Goal: Communication & Community: Answer question/provide support

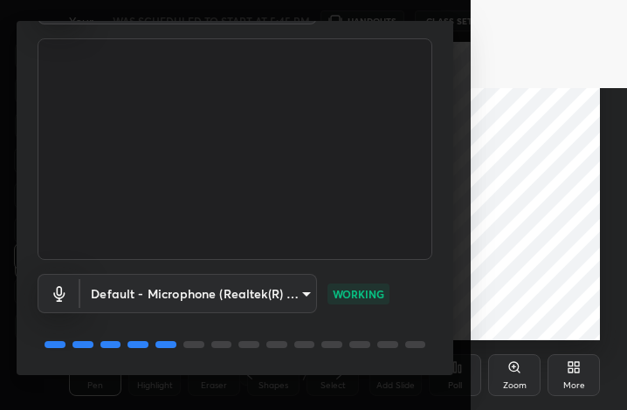
scroll to position [162, 0]
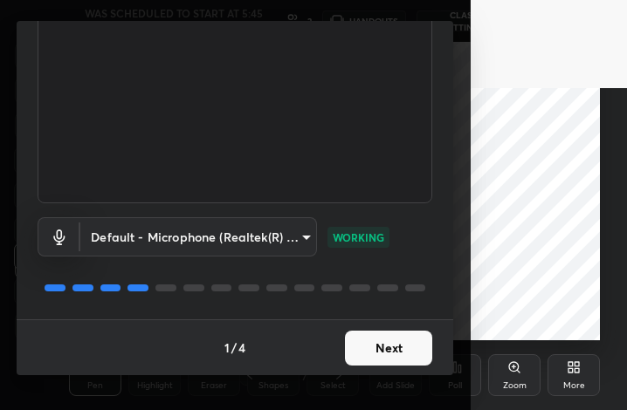
click at [409, 352] on button "Next" at bounding box center [388, 348] width 87 height 35
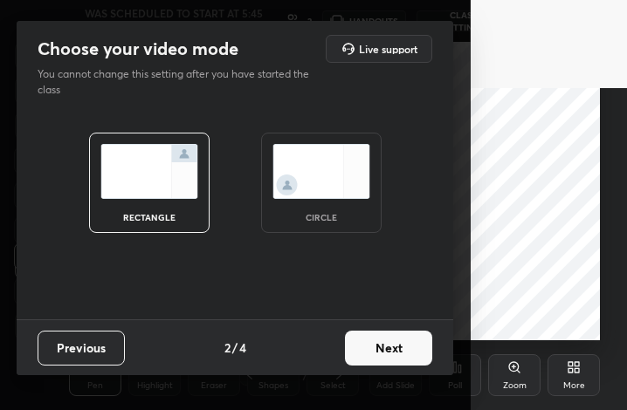
scroll to position [0, 0]
click at [334, 168] on img at bounding box center [321, 171] width 98 height 55
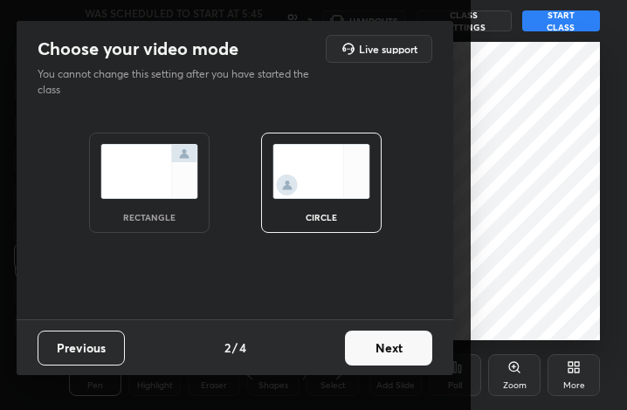
click at [378, 354] on button "Next" at bounding box center [388, 348] width 87 height 35
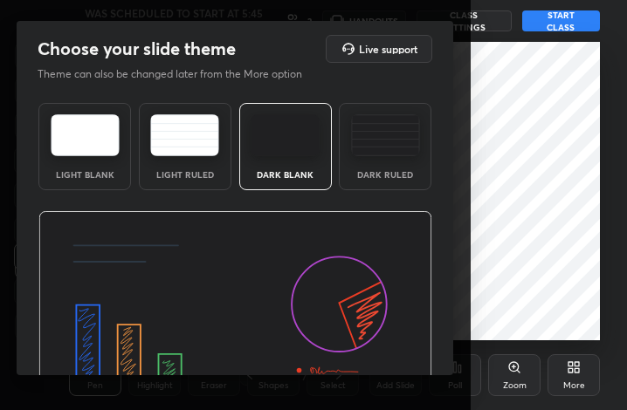
scroll to position [113, 0]
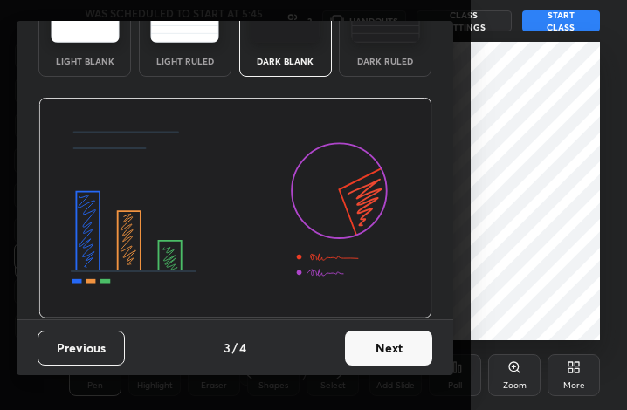
click at [413, 359] on button "Next" at bounding box center [388, 348] width 87 height 35
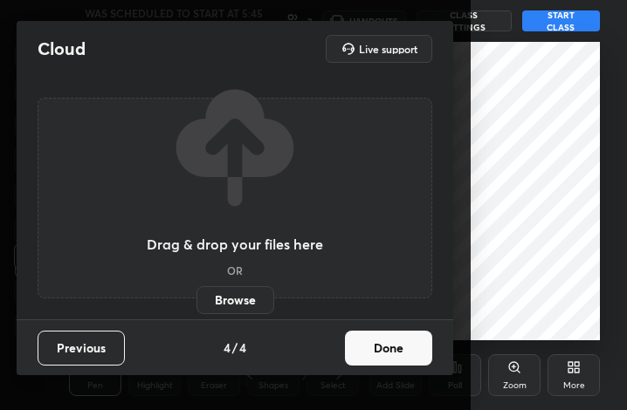
click at [242, 291] on label "Browse" at bounding box center [235, 300] width 78 height 28
click at [196, 291] on input "Browse" at bounding box center [196, 300] width 0 height 28
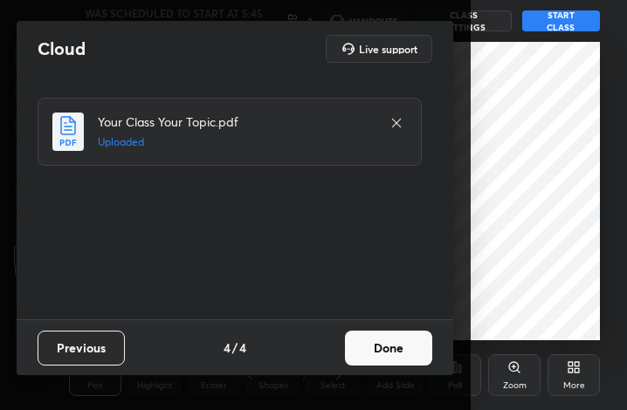
click at [432, 358] on button "Done" at bounding box center [388, 348] width 87 height 35
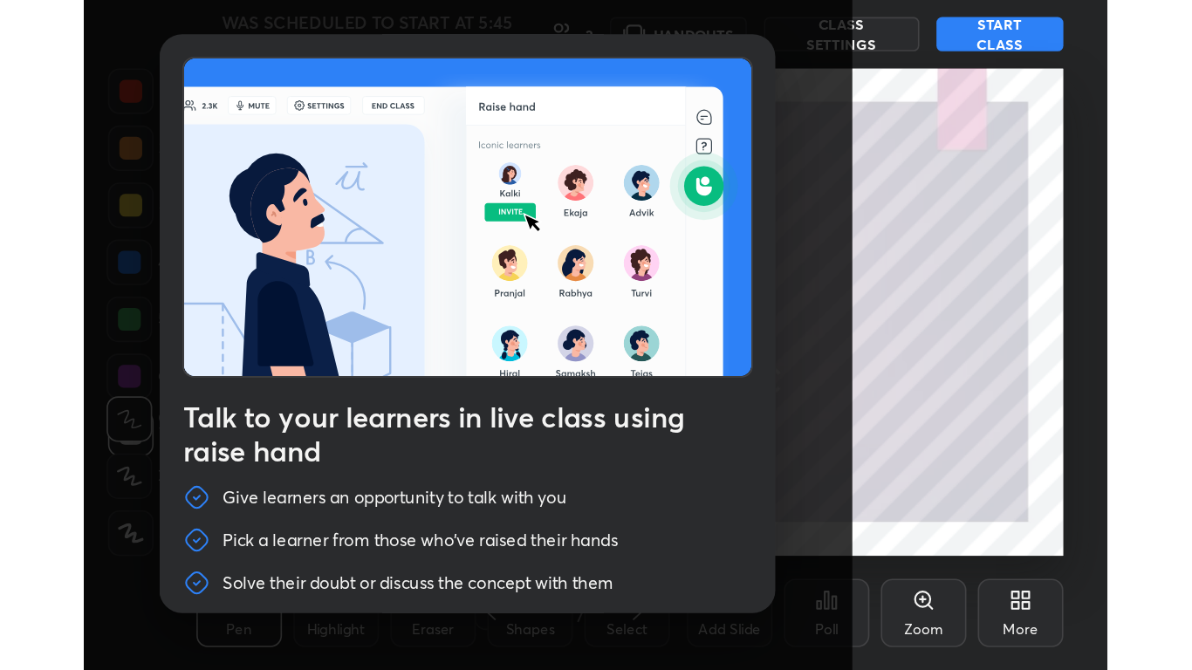
scroll to position [60, 0]
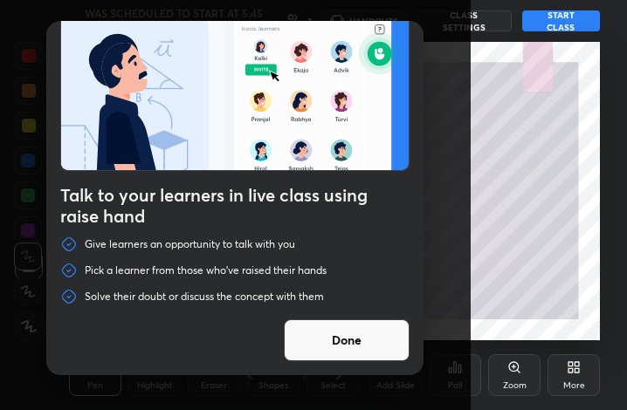
click at [359, 338] on button "Done" at bounding box center [347, 340] width 126 height 42
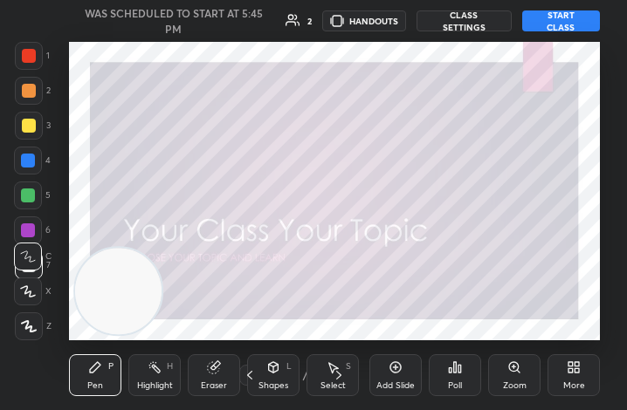
click at [552, 366] on div "More" at bounding box center [573, 375] width 52 height 42
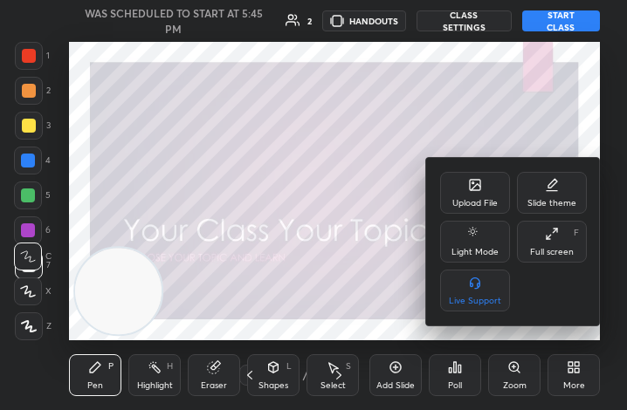
click at [547, 257] on div "Full screen F" at bounding box center [552, 242] width 70 height 42
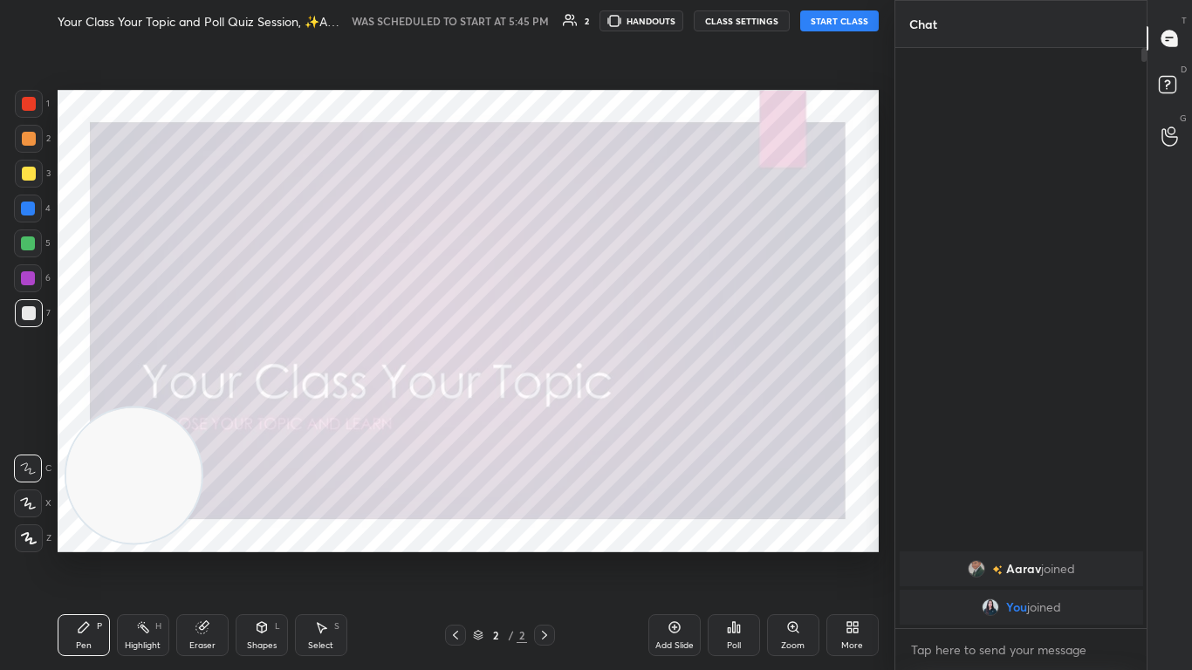
scroll to position [86704, 86438]
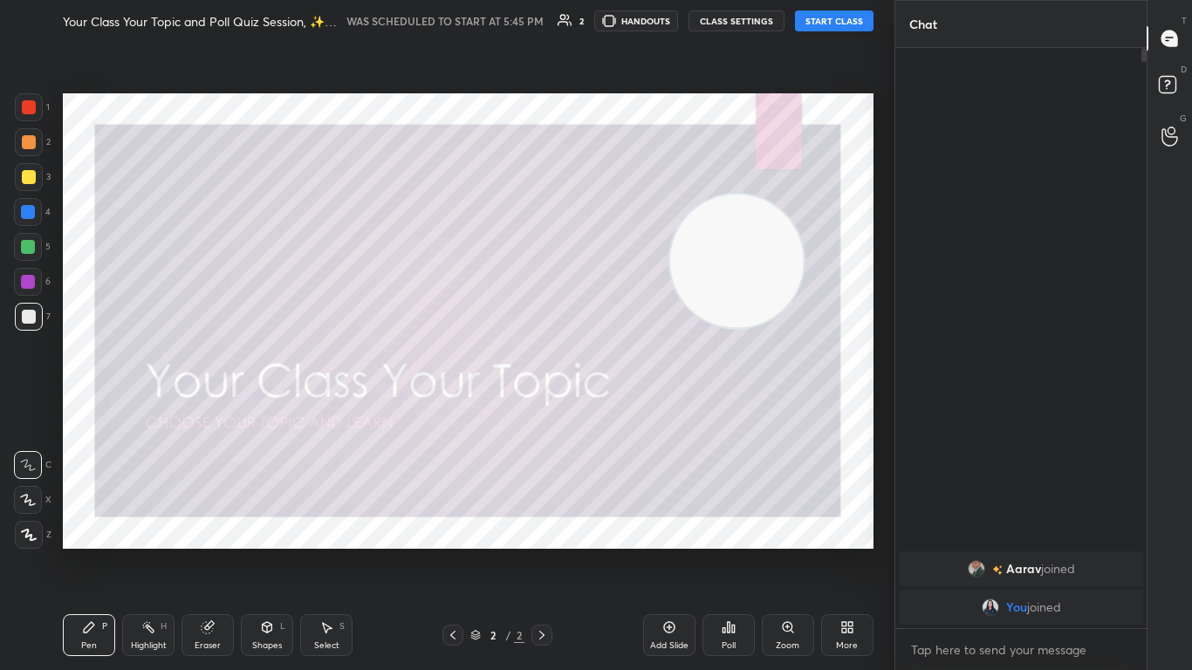
drag, startPoint x: 120, startPoint y: 507, endPoint x: 794, endPoint y: 311, distance: 702.5
click at [626, 311] on video at bounding box center [737, 262] width 134 height 134
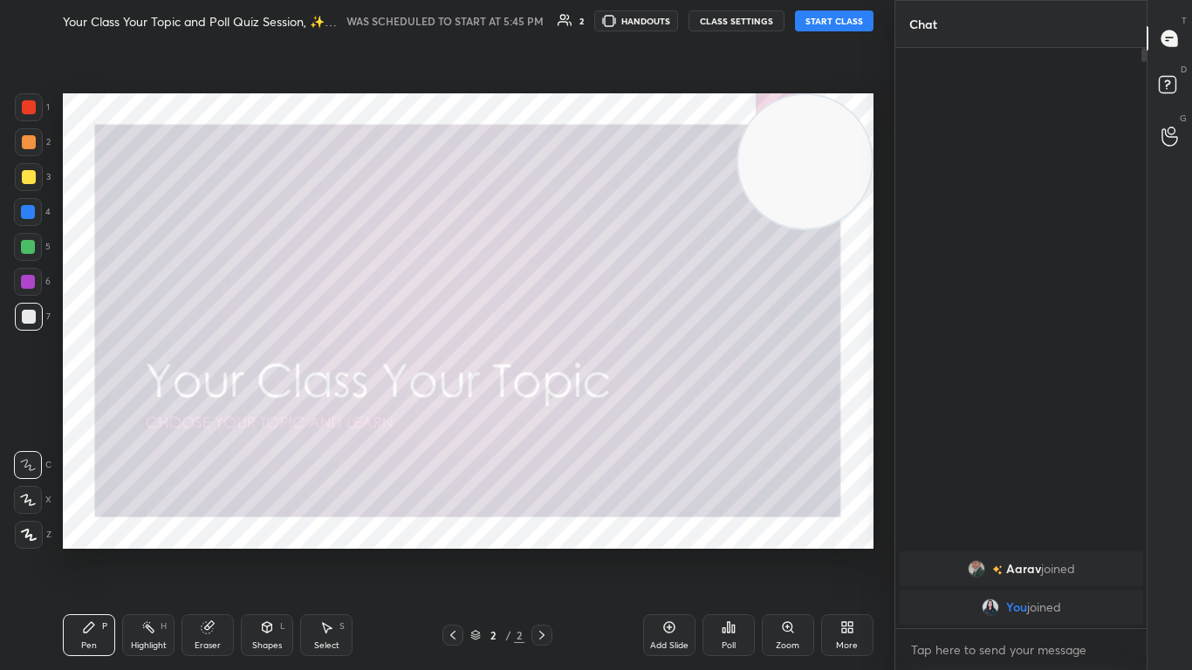
drag, startPoint x: 794, startPoint y: 311, endPoint x: 812, endPoint y: 165, distance: 146.9
click at [626, 165] on video at bounding box center [805, 162] width 134 height 134
click at [37, 113] on div at bounding box center [29, 107] width 28 height 28
click at [626, 18] on button "START CLASS" at bounding box center [834, 20] width 79 height 21
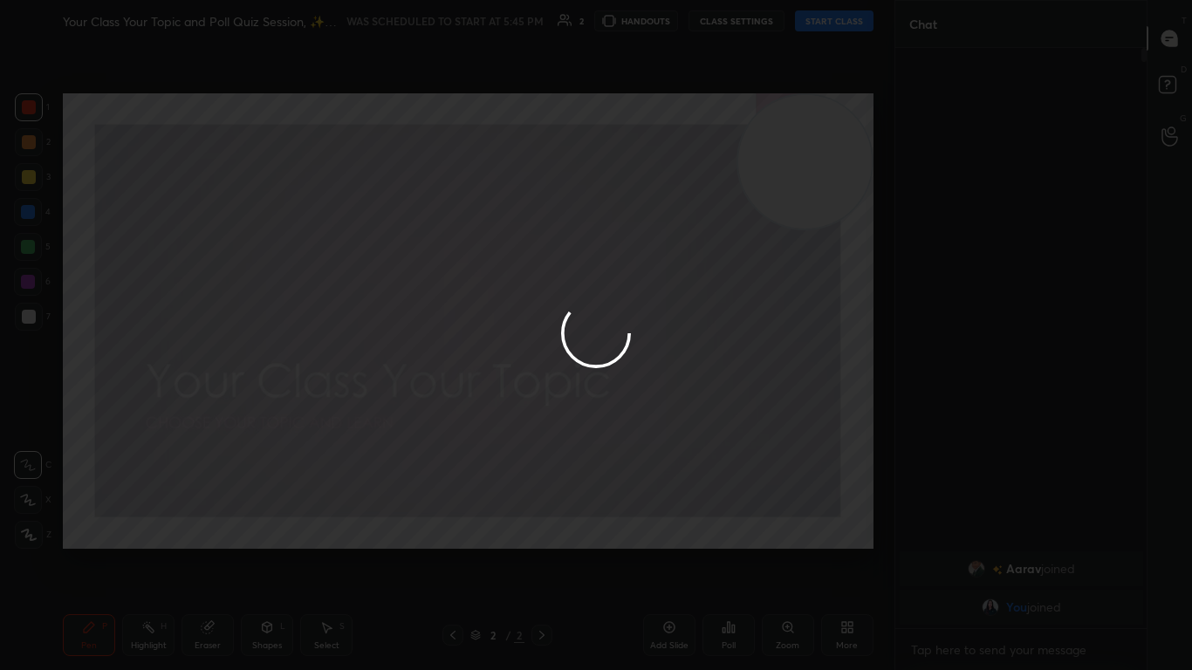
type textarea "x"
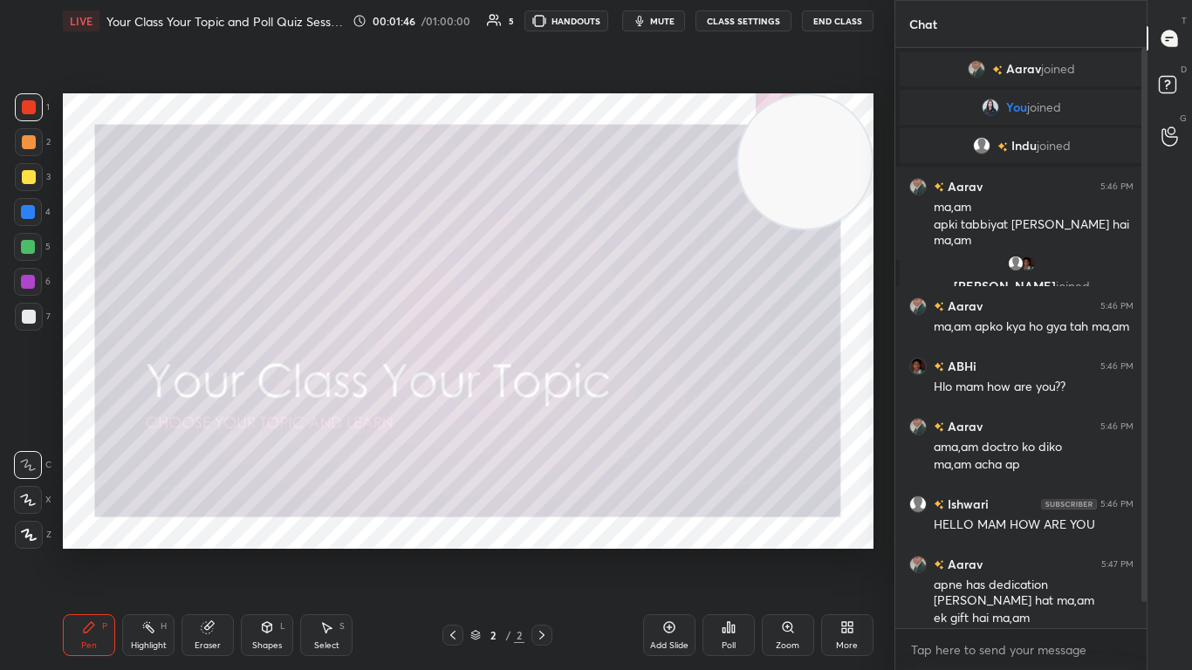
scroll to position [45, 0]
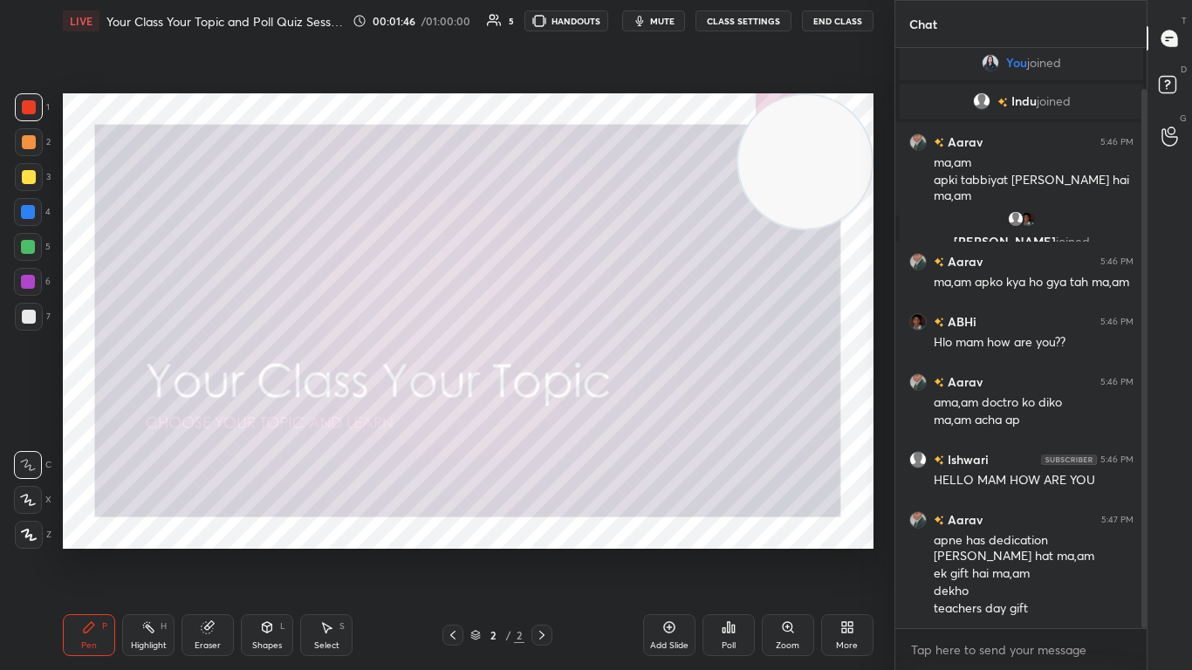
drag, startPoint x: 1143, startPoint y: 541, endPoint x: 1145, endPoint y: 641, distance: 99.5
click at [626, 409] on div "Aarav joined You joined Indu joined Aarav 5:46 PM ma,am apki tabbiyat kasie hai…" at bounding box center [1021, 359] width 252 height 622
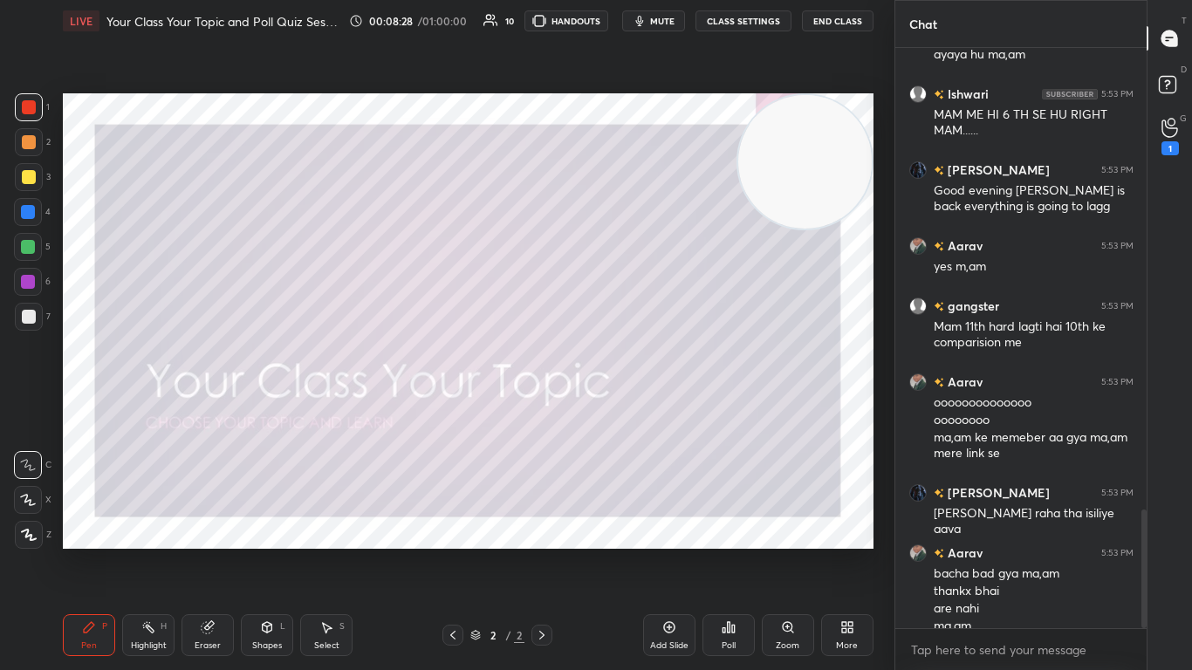
scroll to position [2250, 0]
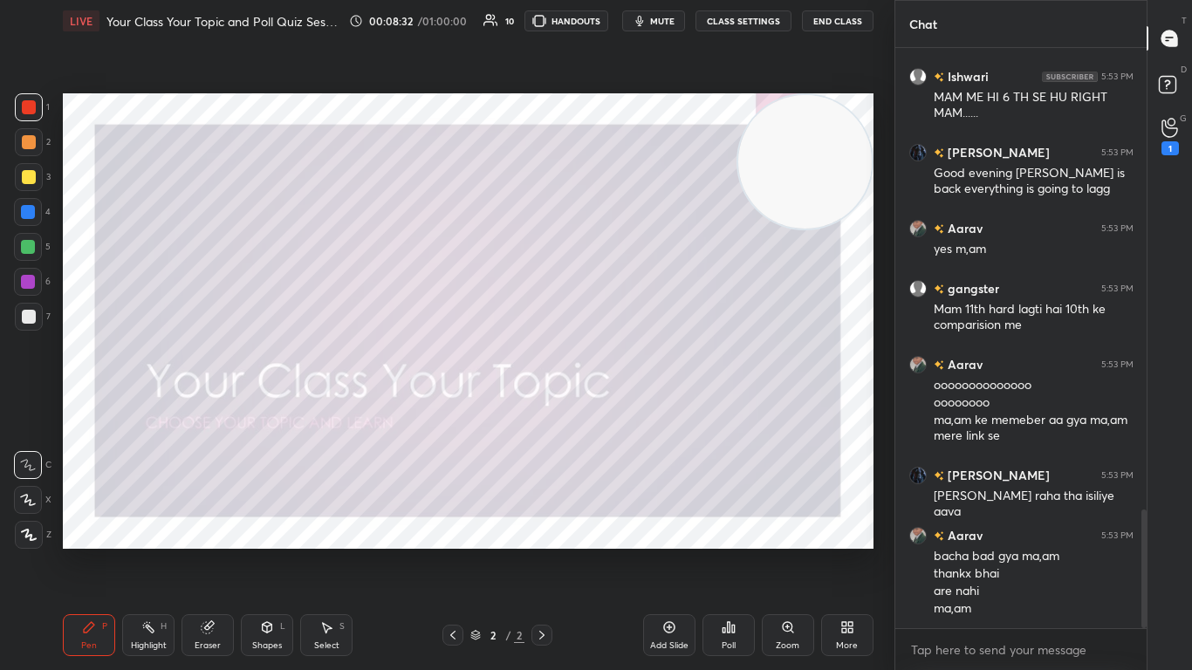
click at [626, 409] on div "Poll" at bounding box center [728, 635] width 52 height 42
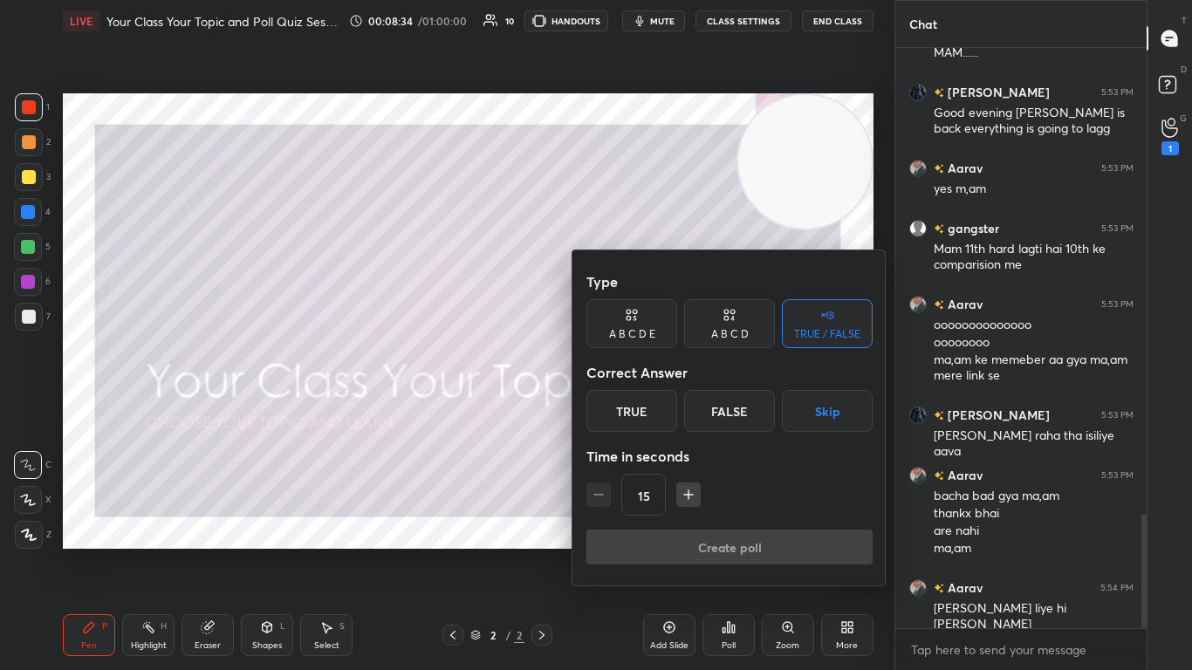
scroll to position [2369, 0]
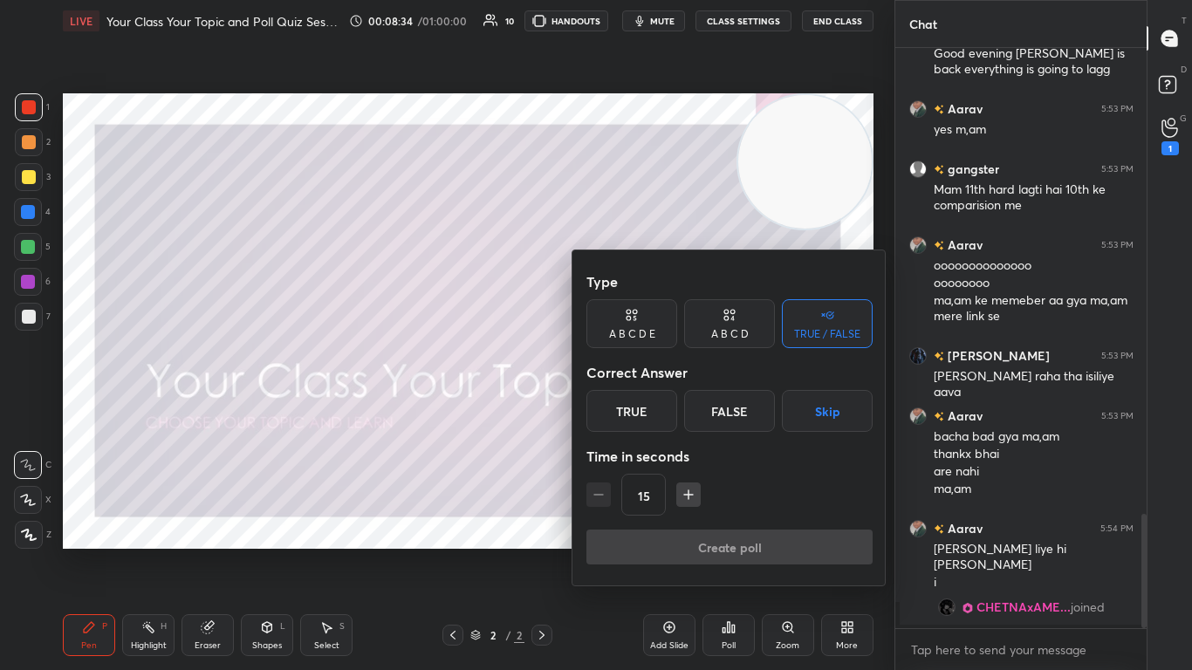
click at [626, 408] on div "True" at bounding box center [631, 411] width 91 height 42
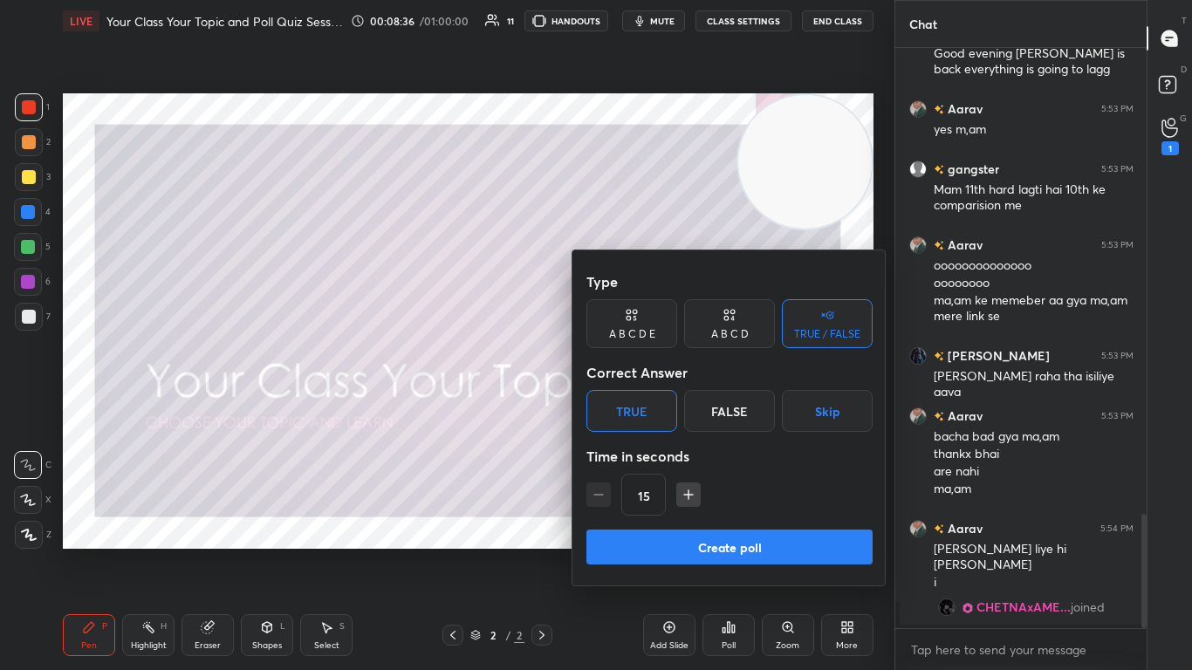
click at [626, 409] on icon "button" at bounding box center [688, 494] width 17 height 17
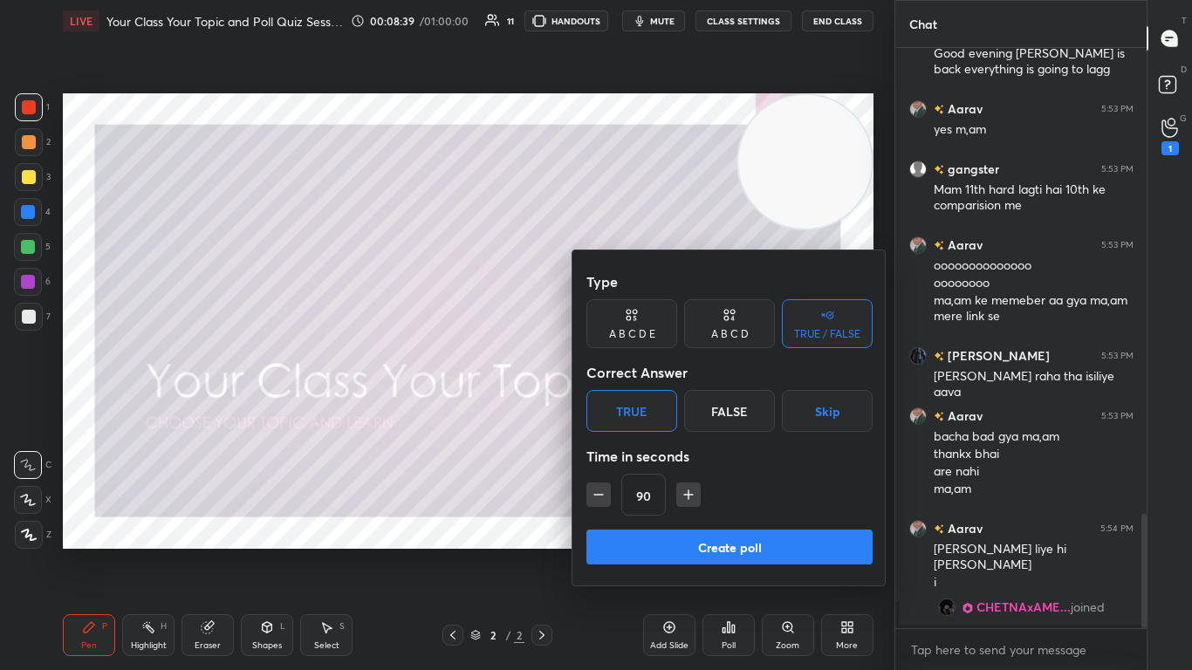
click at [626, 409] on icon "button" at bounding box center [688, 494] width 17 height 17
click at [626, 409] on icon "button" at bounding box center [696, 494] width 17 height 17
type input "120"
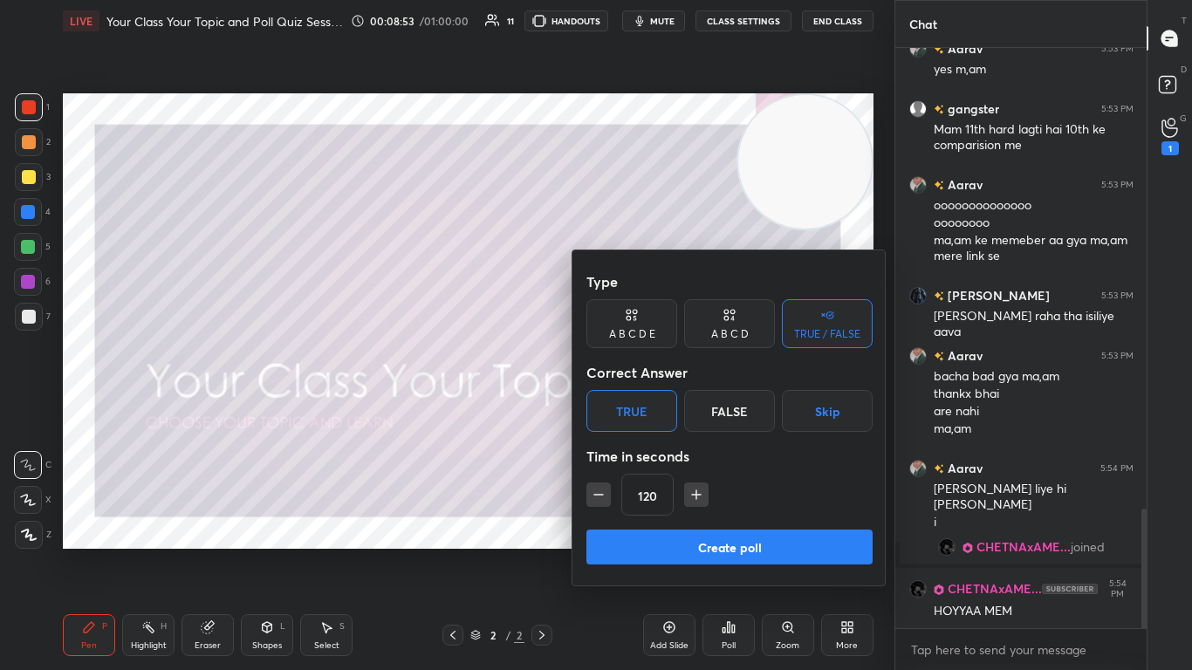
scroll to position [2293, 0]
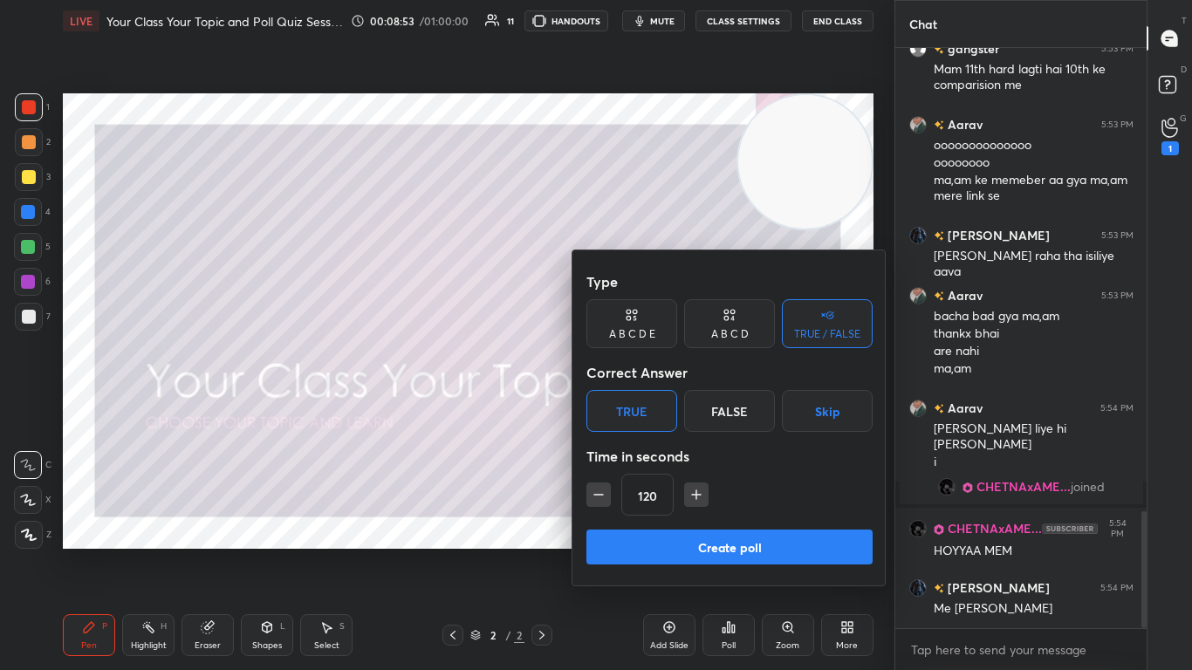
click at [626, 409] on button "Create poll" at bounding box center [729, 547] width 286 height 35
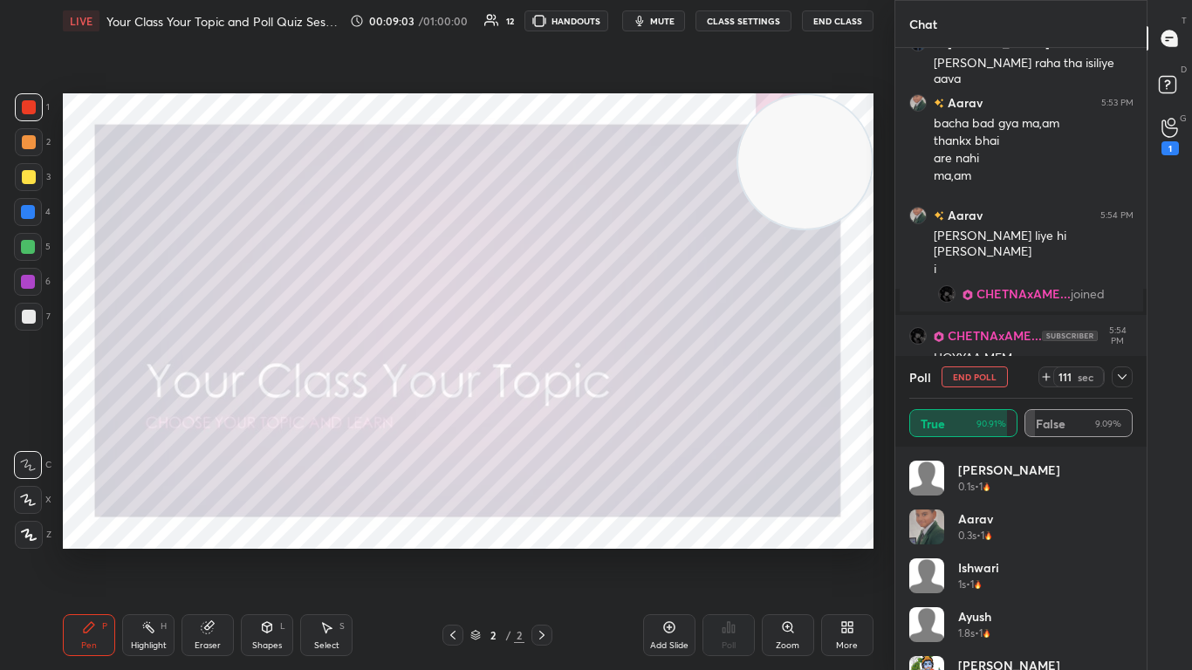
scroll to position [2494, 0]
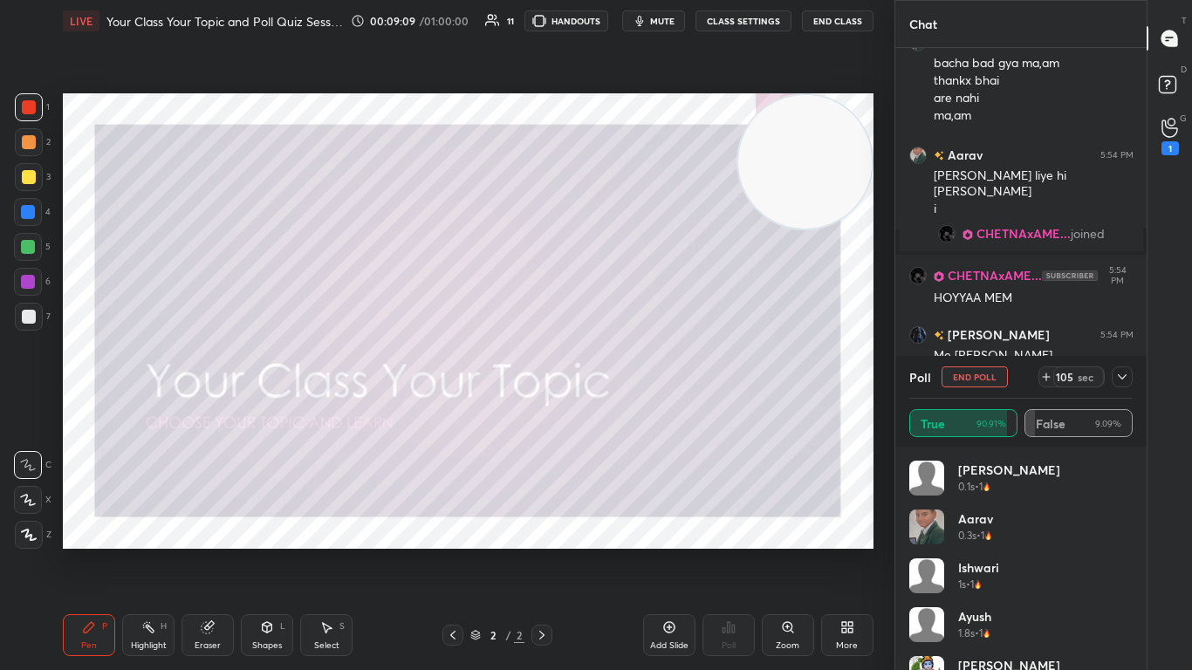
click at [626, 379] on icon at bounding box center [1122, 377] width 14 height 14
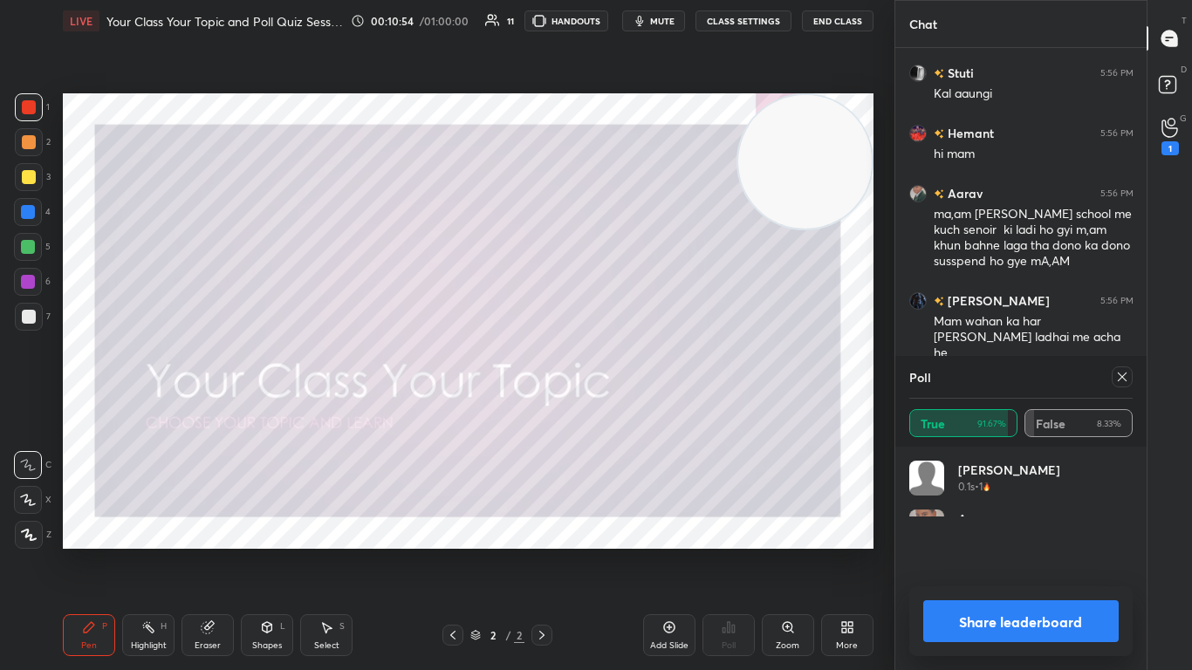
scroll to position [204, 218]
click at [626, 379] on icon at bounding box center [1122, 377] width 14 height 14
type textarea "x"
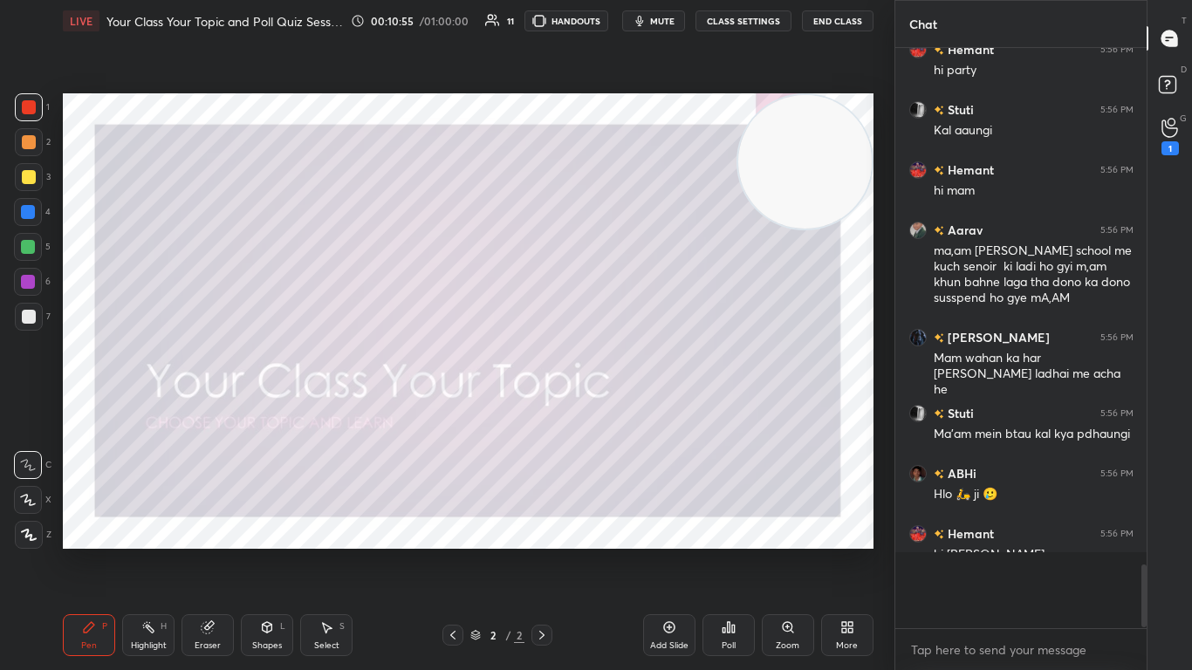
scroll to position [0, 0]
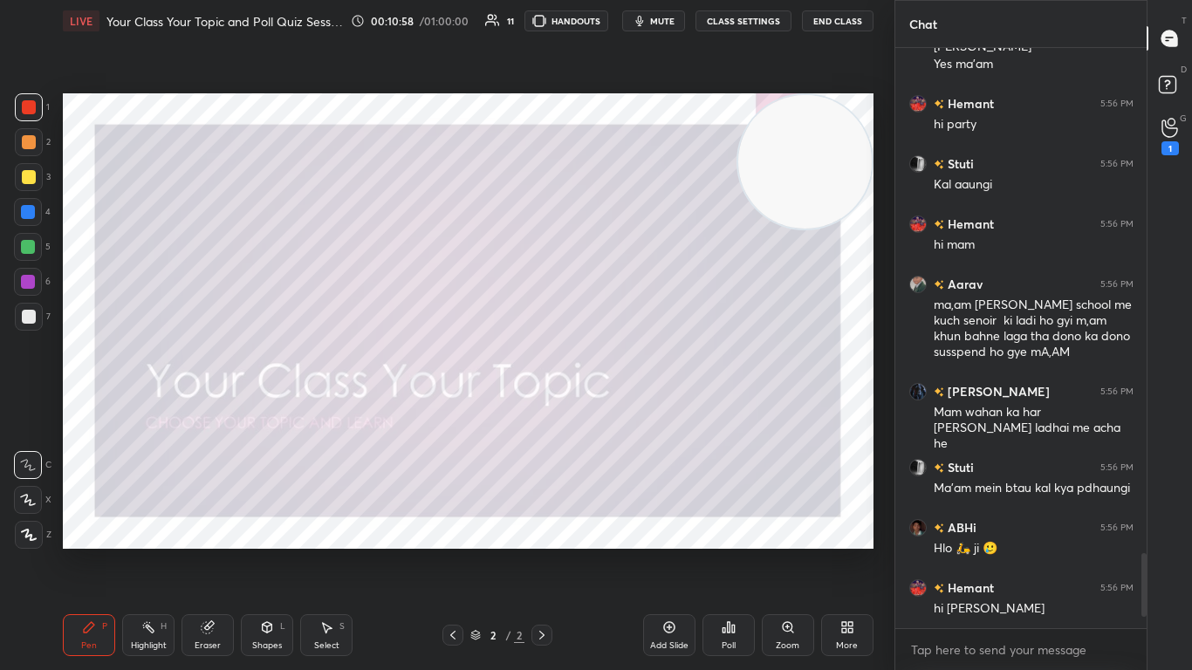
click at [626, 409] on div "Add Slide" at bounding box center [669, 635] width 52 height 42
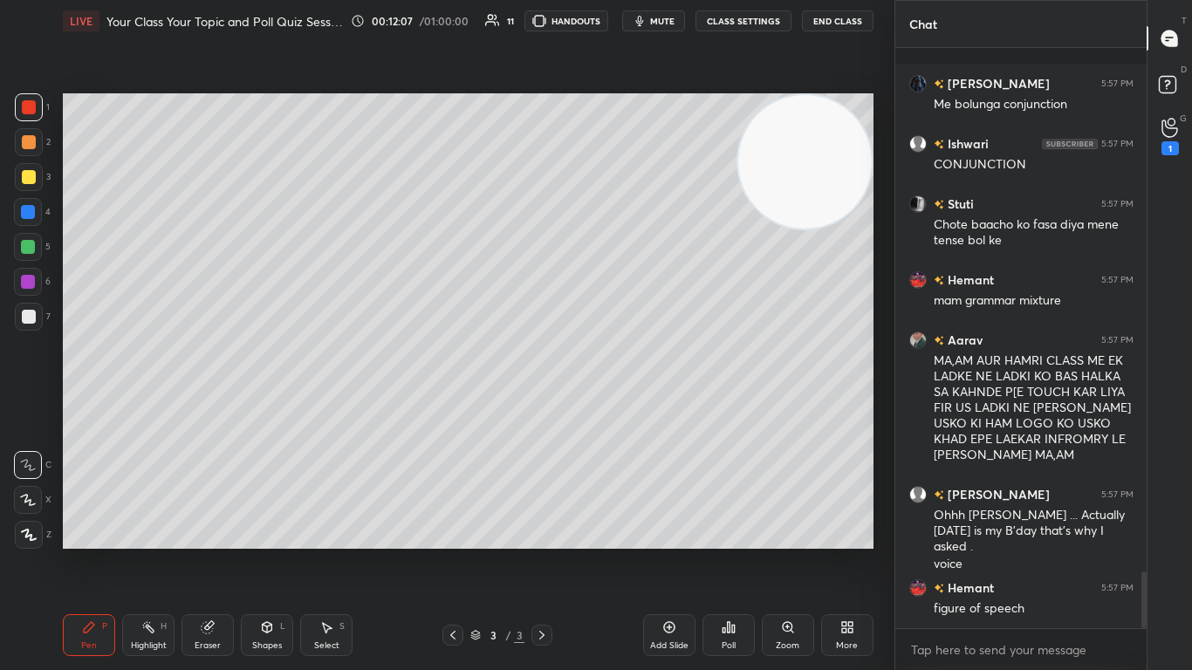
scroll to position [5375, 0]
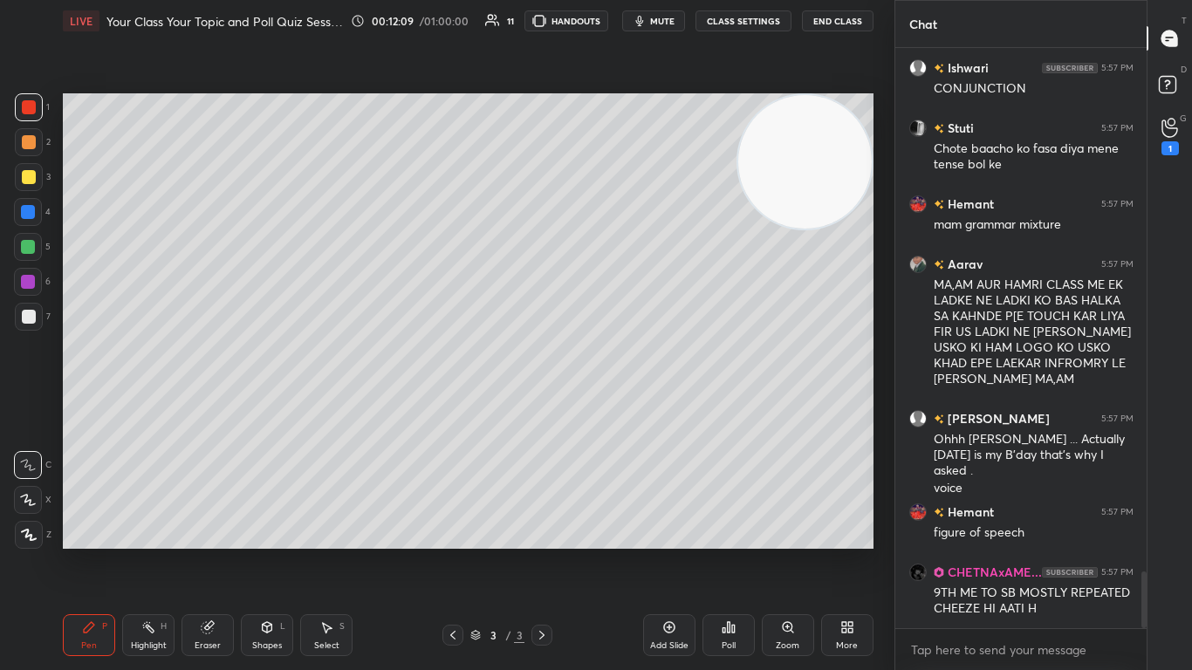
click at [626, 409] on div "Poll" at bounding box center [728, 635] width 52 height 42
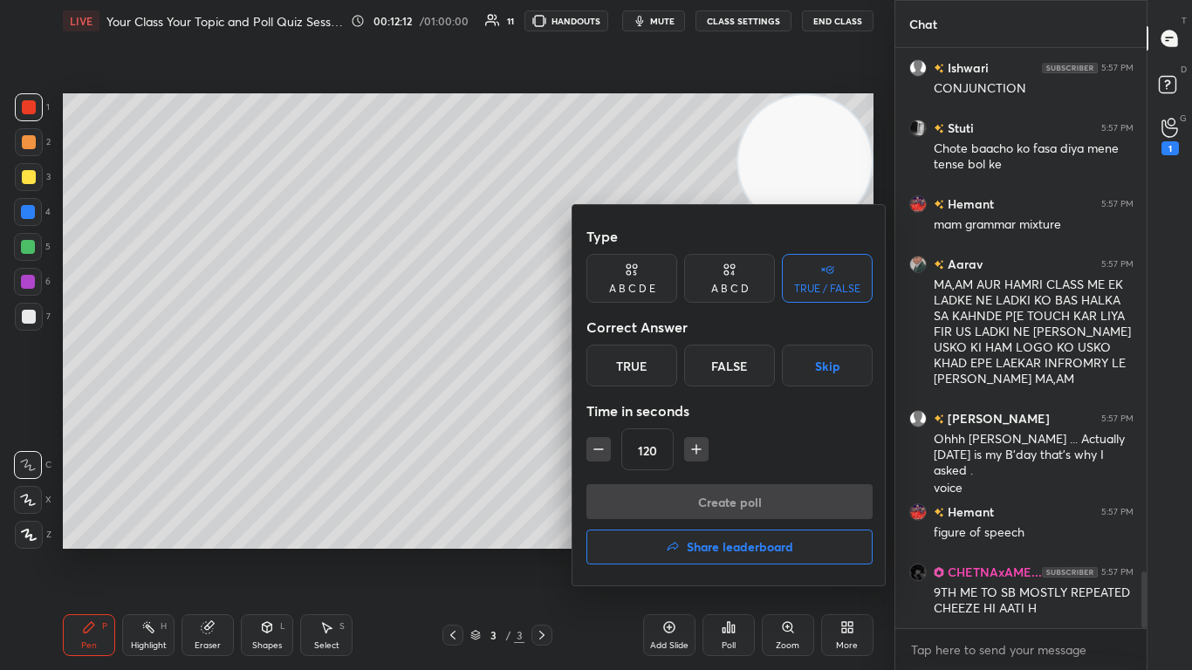
click at [504, 405] on div at bounding box center [596, 335] width 1192 height 670
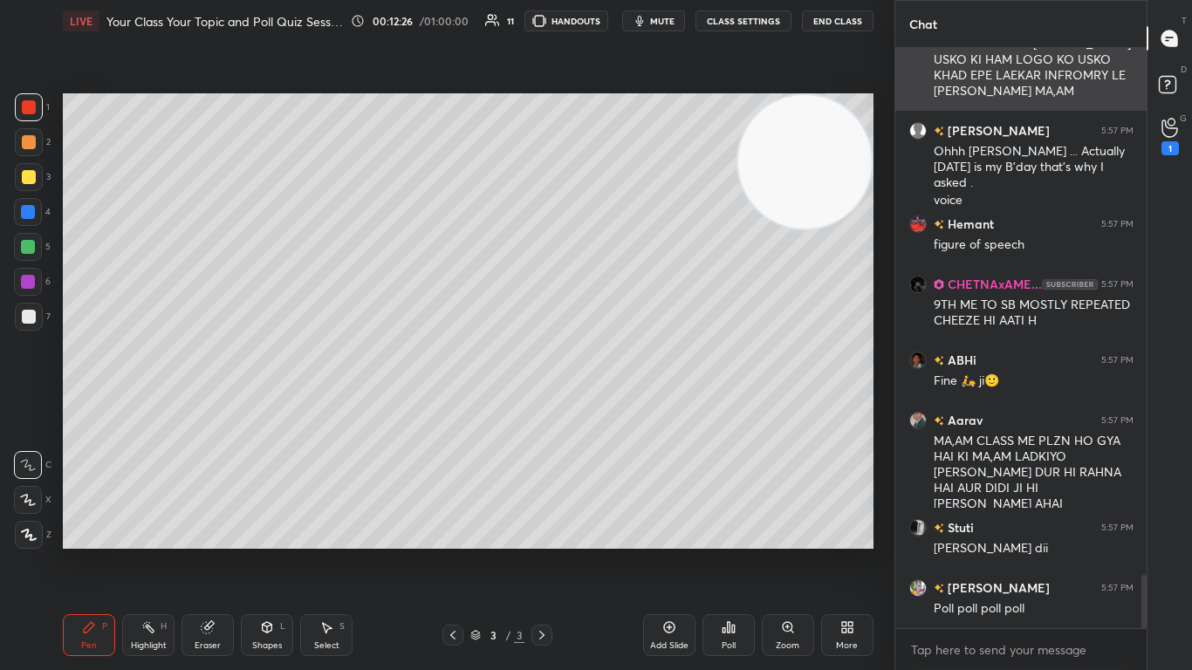
scroll to position [5723, 0]
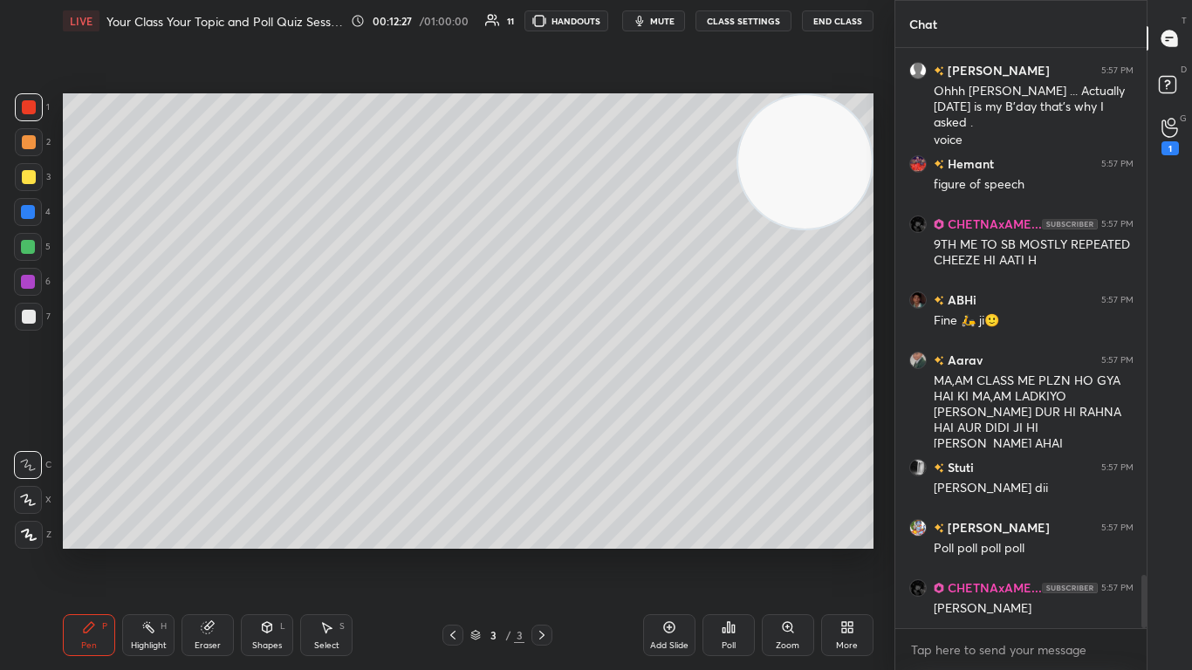
click at [202, 409] on icon at bounding box center [207, 627] width 11 height 11
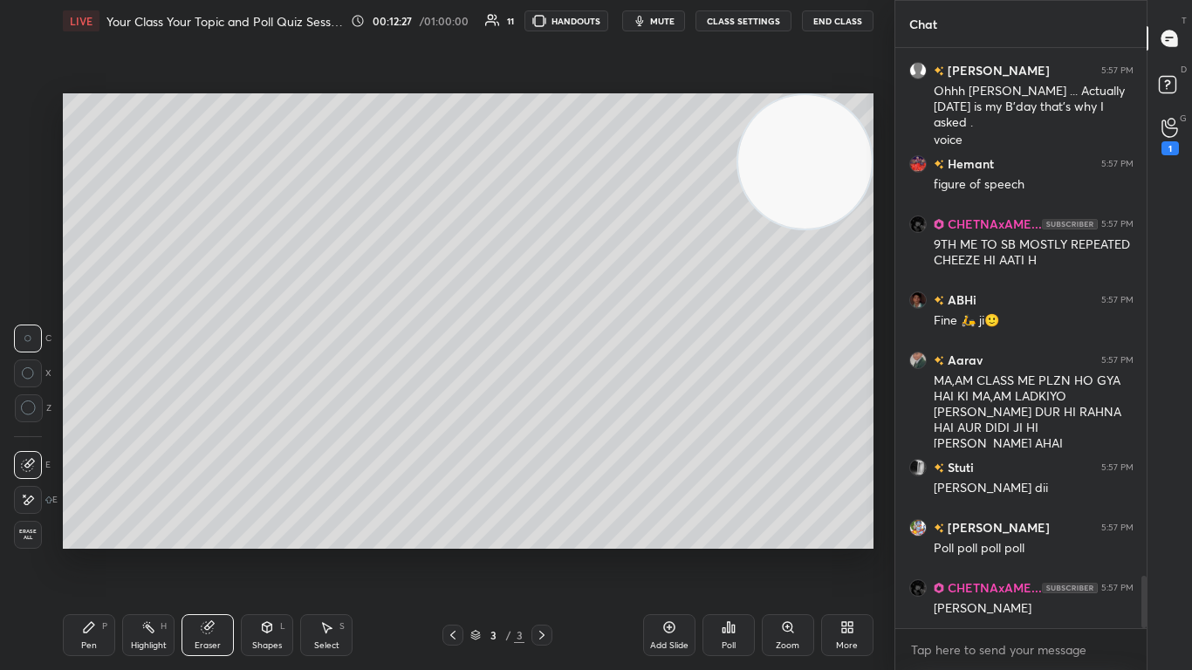
scroll to position [5800, 0]
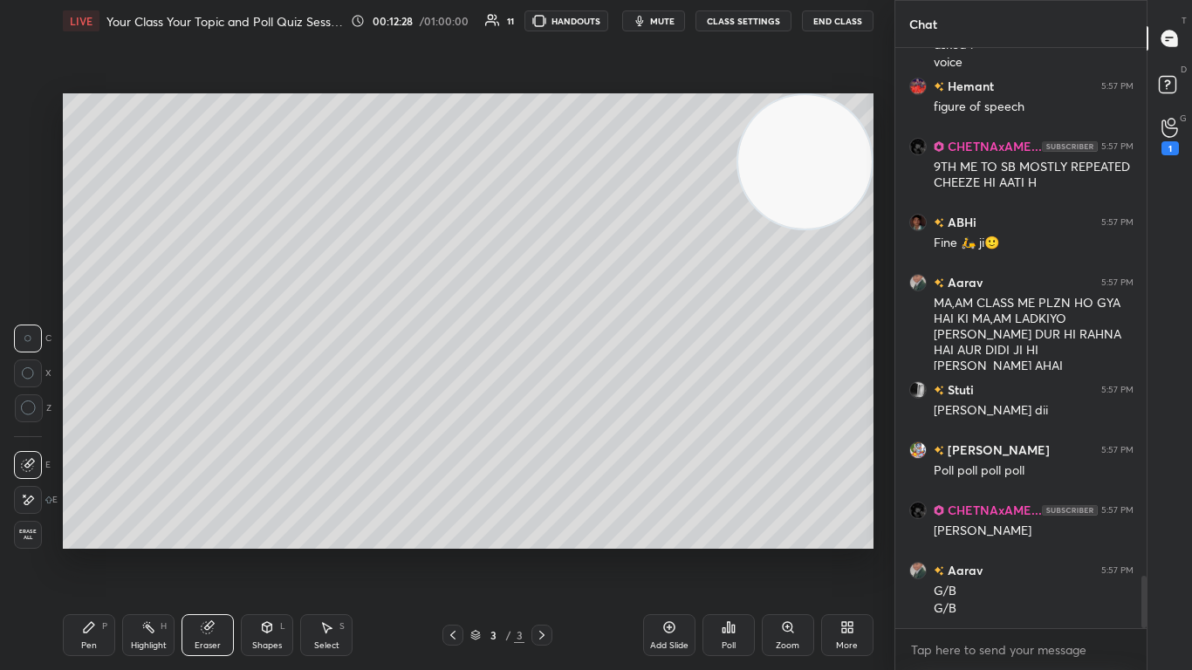
click at [26, 409] on span "Erase all" at bounding box center [28, 535] width 26 height 12
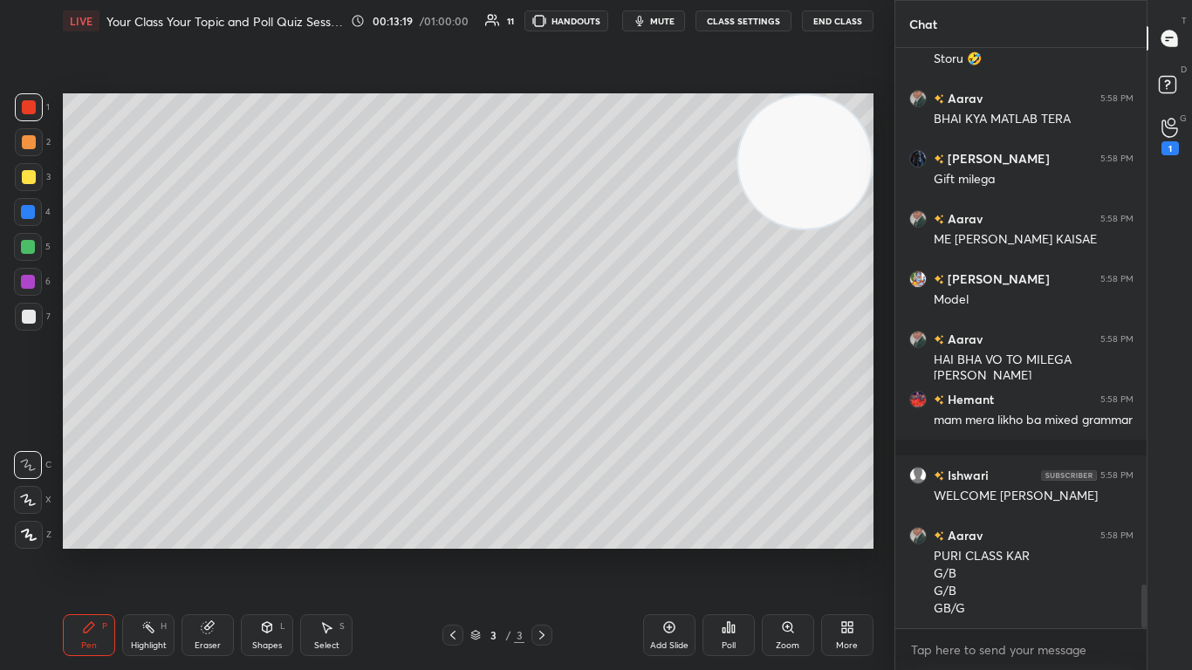
scroll to position [7094, 0]
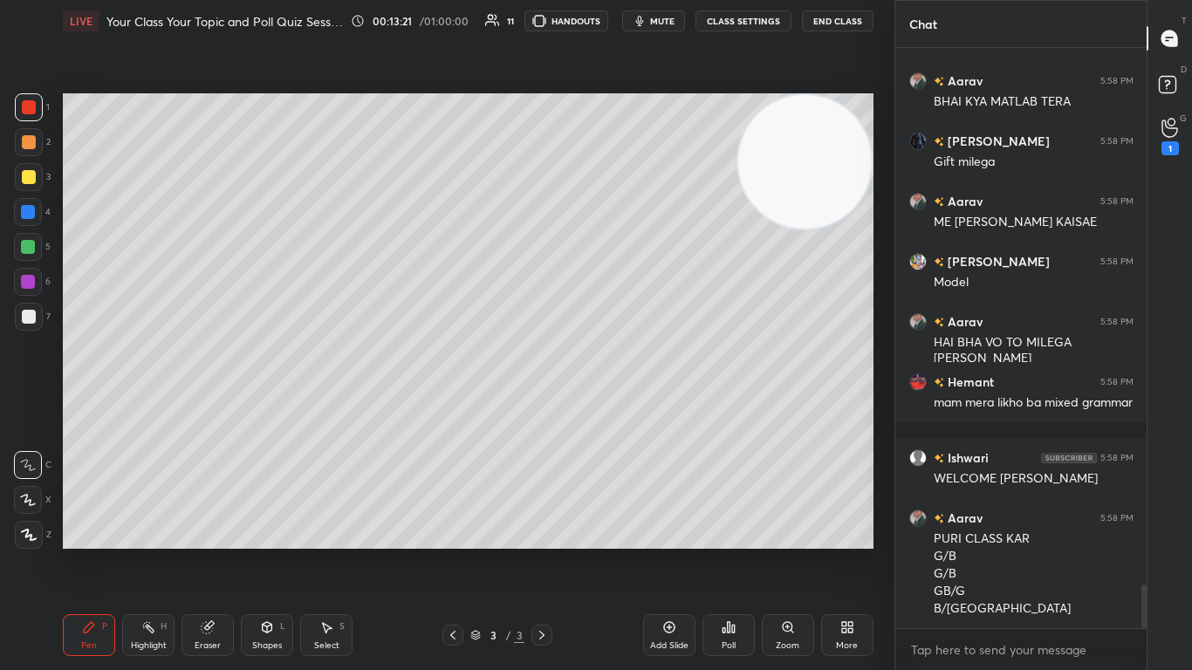
click at [626, 409] on div "Poll" at bounding box center [728, 635] width 52 height 98
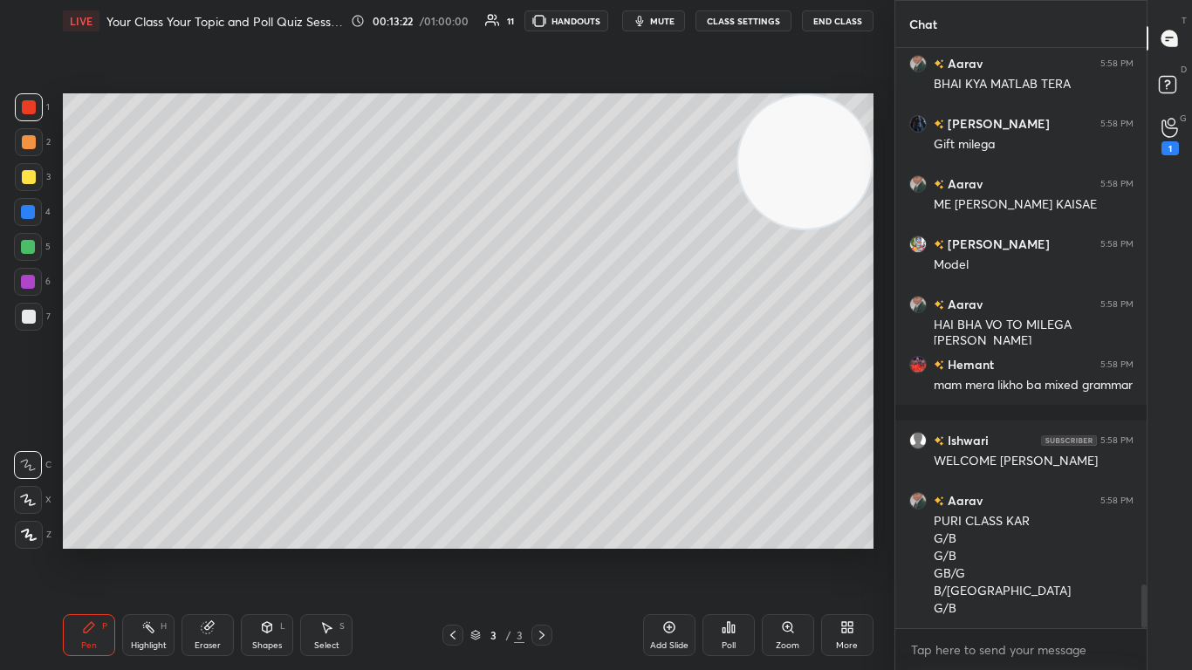
click at [626, 409] on div "Poll" at bounding box center [729, 645] width 14 height 9
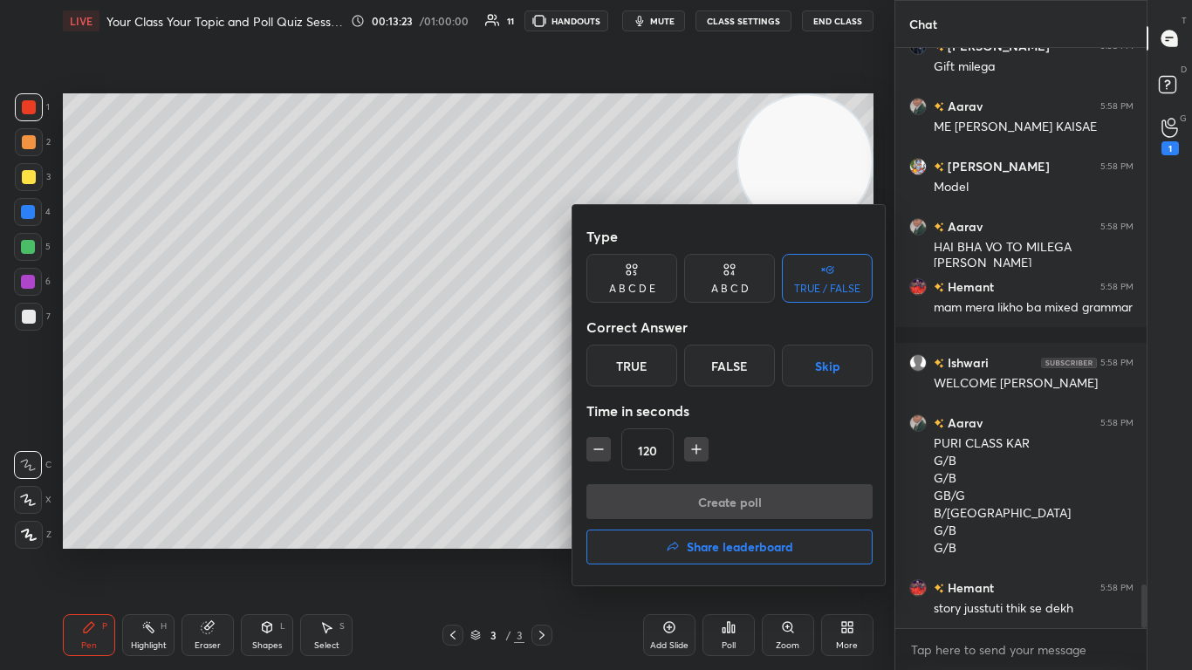
scroll to position [7250, 0]
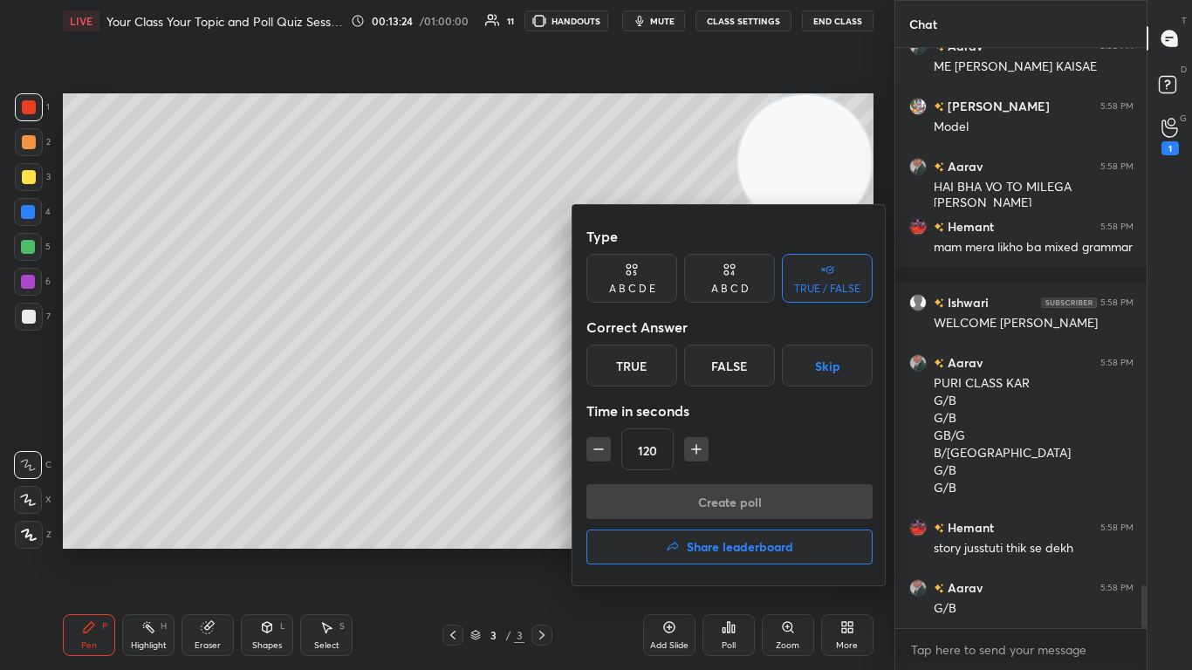
click at [626, 286] on div "A B C D E" at bounding box center [632, 289] width 46 height 10
click at [604, 409] on icon "button" at bounding box center [598, 449] width 17 height 17
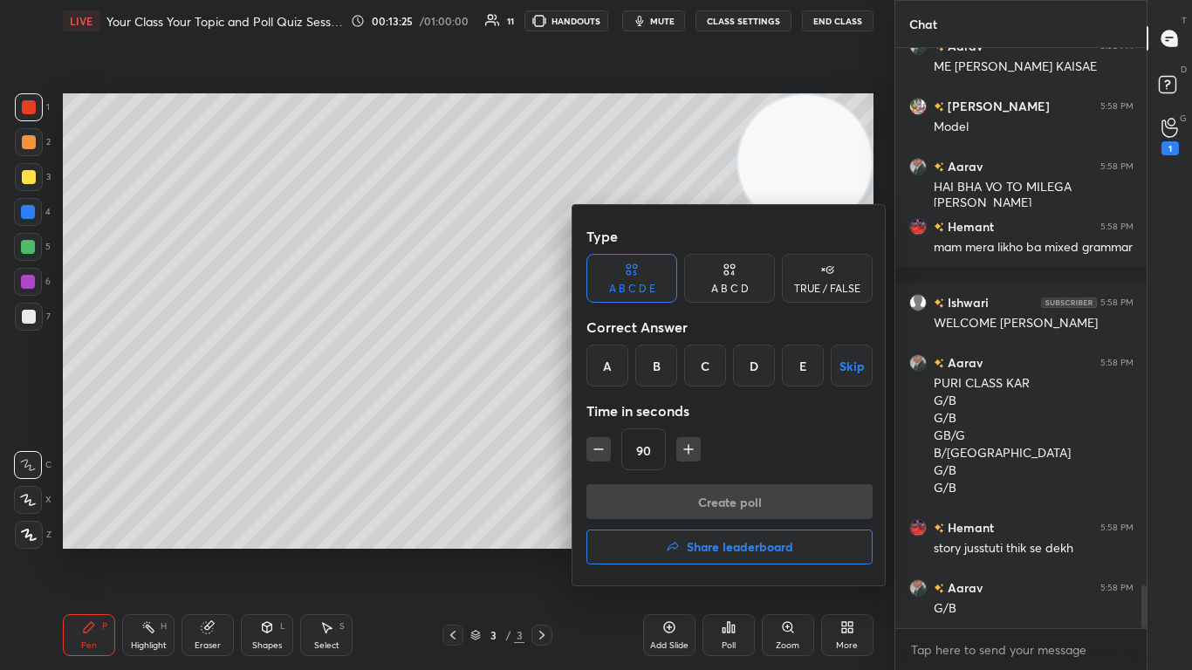
click at [604, 409] on icon "button" at bounding box center [598, 449] width 17 height 17
type input "30"
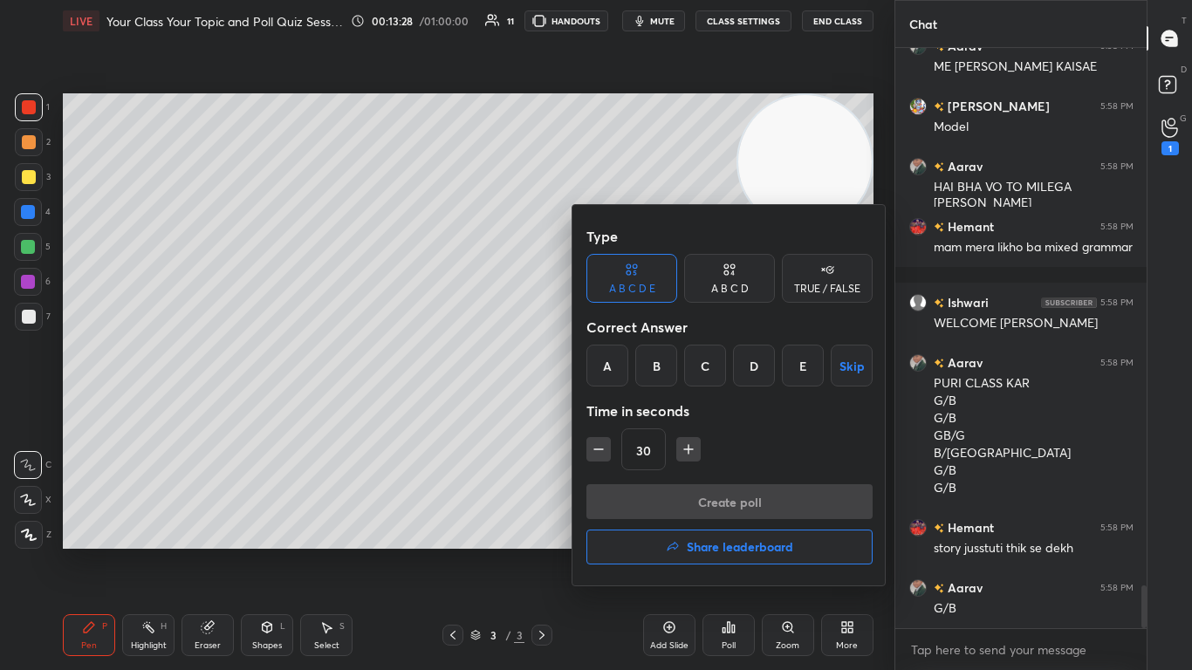
click at [626, 359] on button "Skip" at bounding box center [852, 366] width 42 height 42
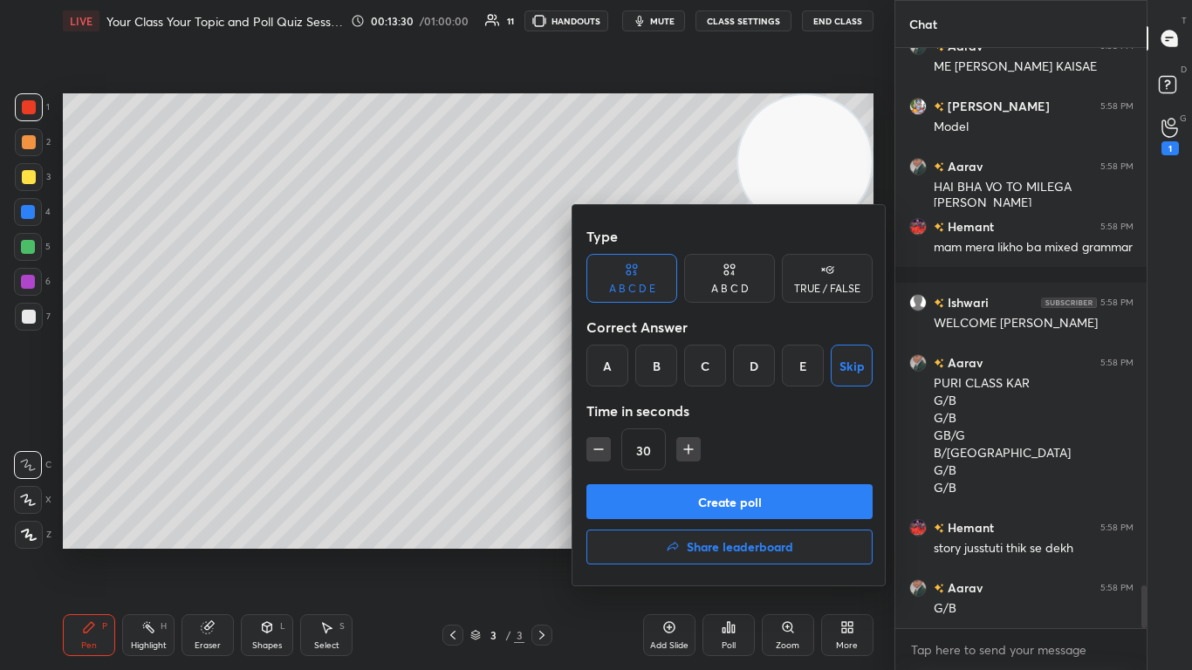
click at [626, 409] on button "Create poll" at bounding box center [729, 501] width 286 height 35
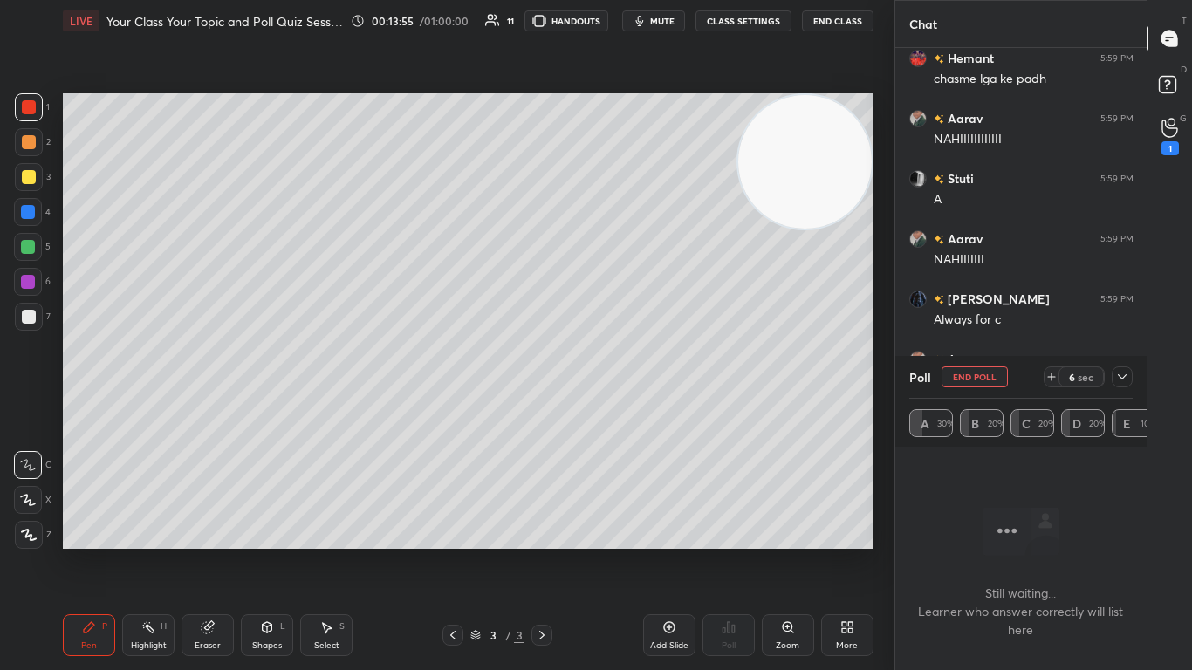
scroll to position [8288, 0]
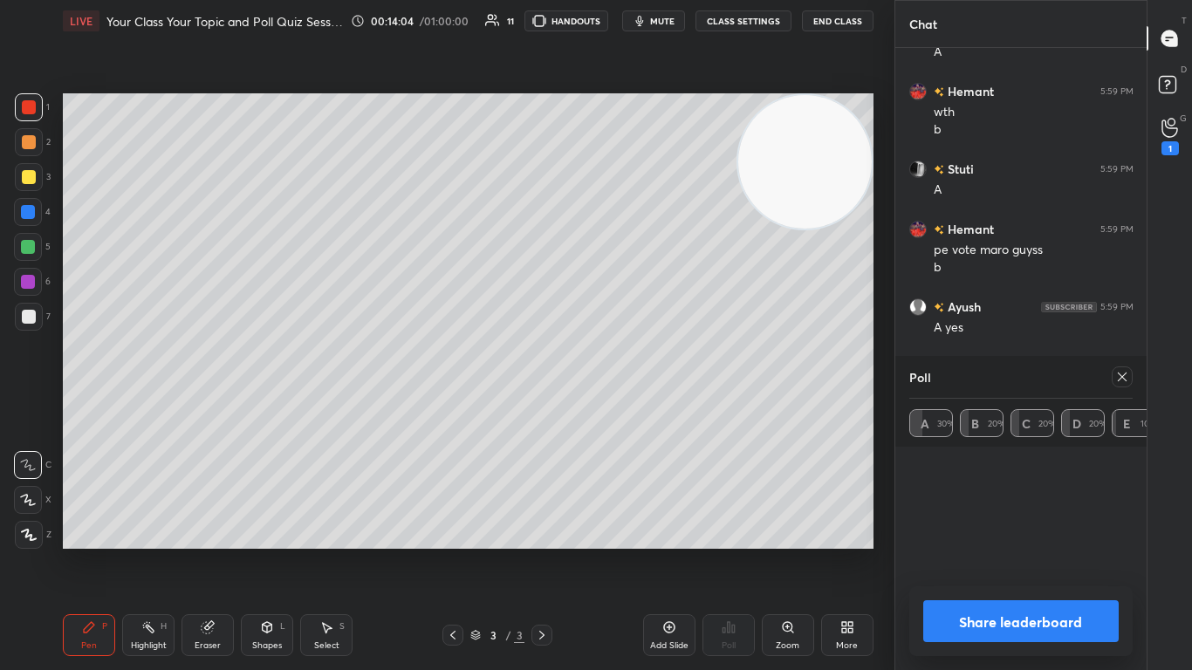
click at [626, 381] on div at bounding box center [1122, 377] width 21 height 21
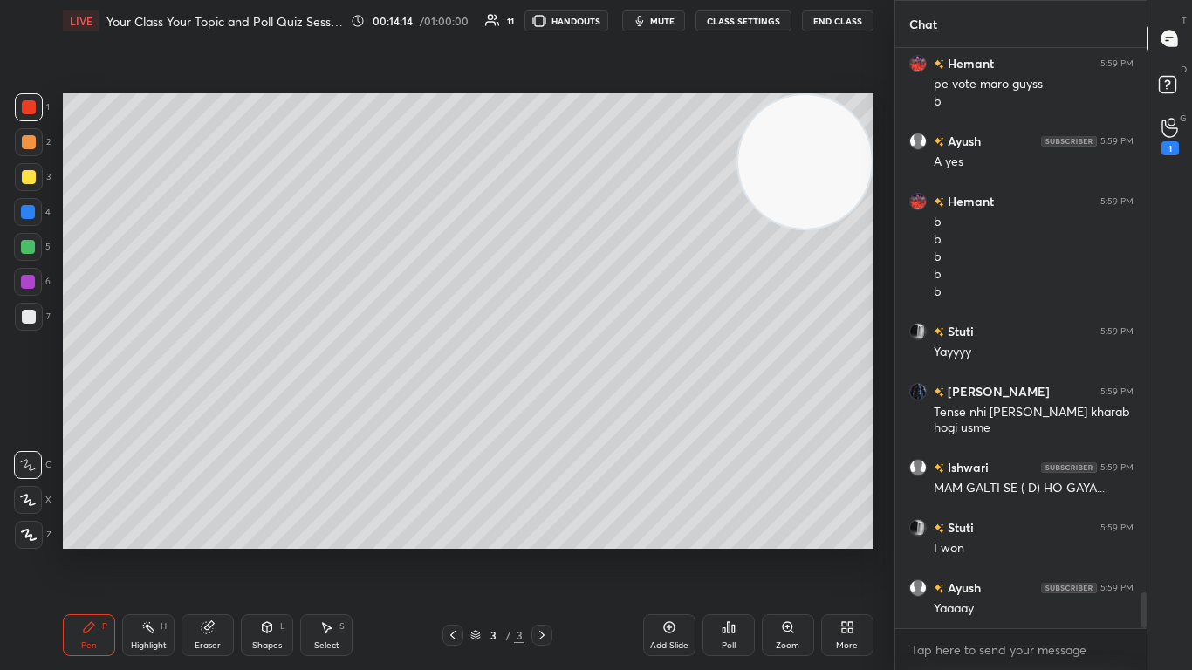
click at [626, 409] on icon at bounding box center [669, 627] width 14 height 14
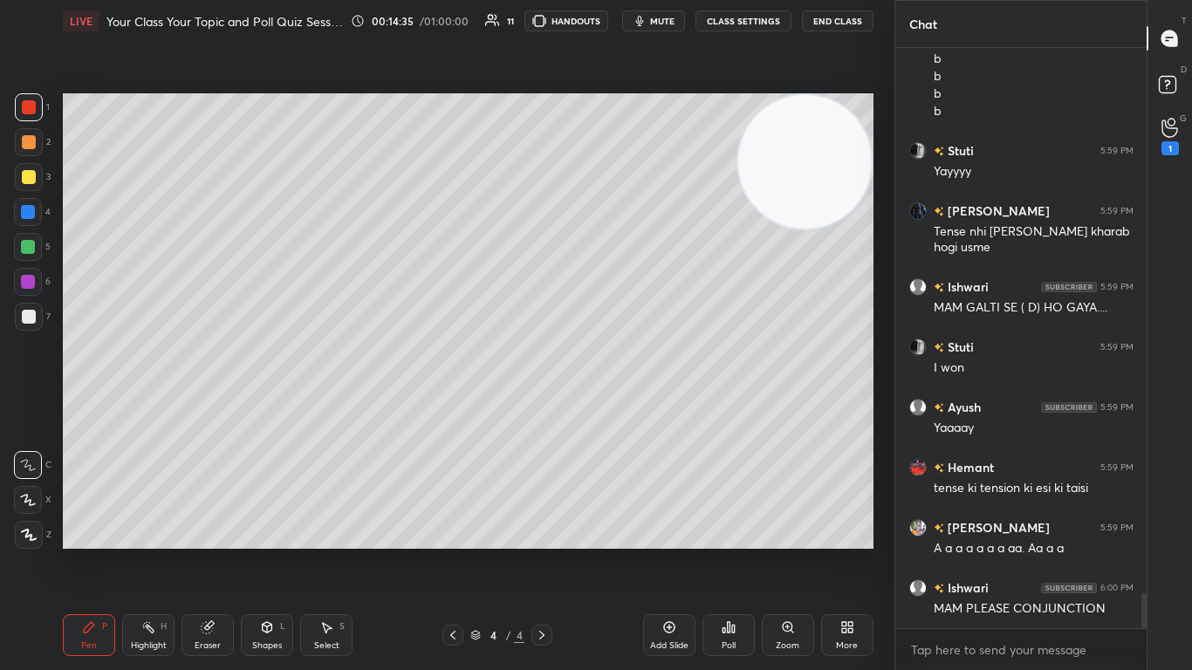
click at [27, 277] on div at bounding box center [28, 282] width 14 height 14
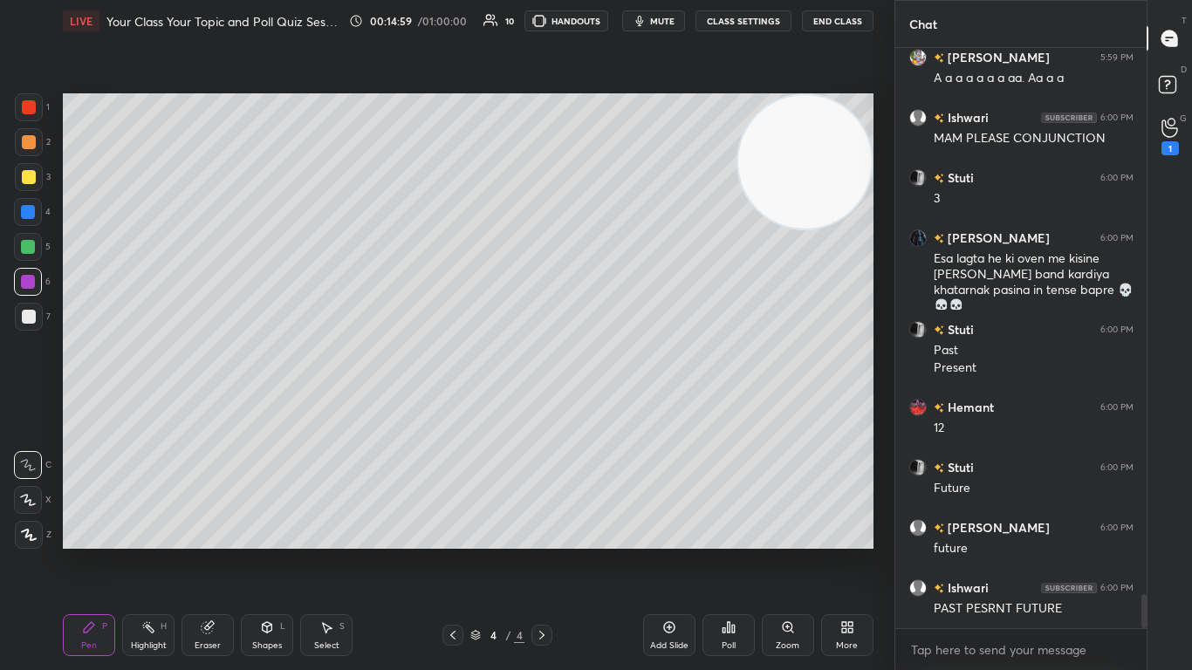
scroll to position [9509, 0]
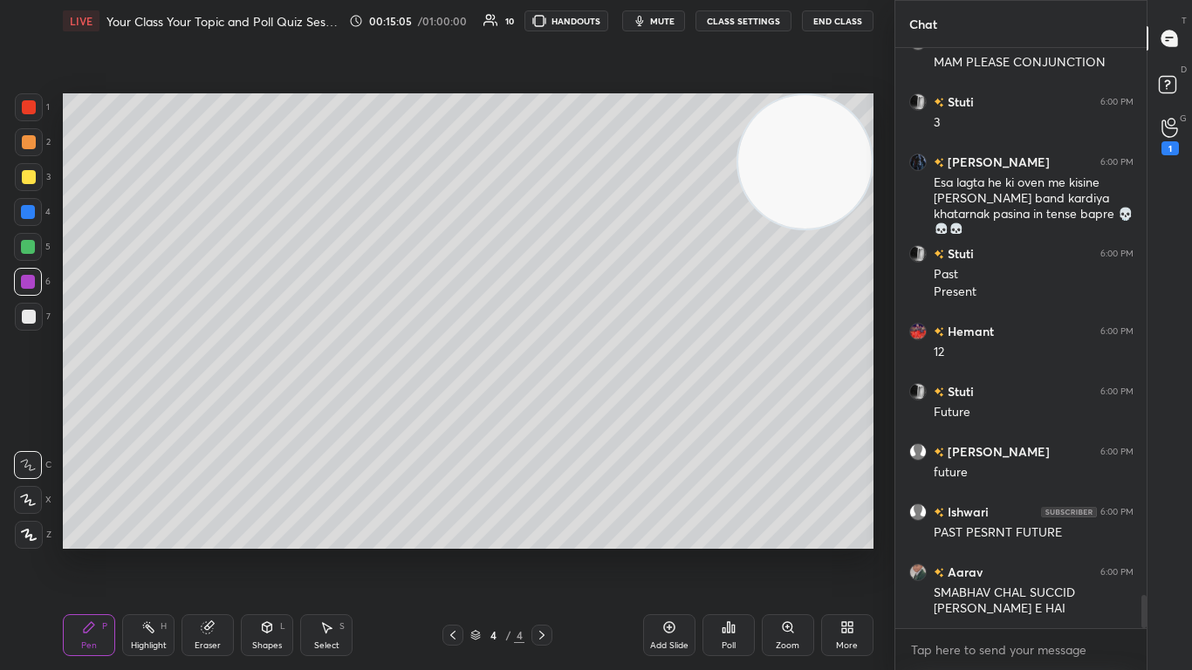
click at [24, 210] on div at bounding box center [28, 212] width 14 height 14
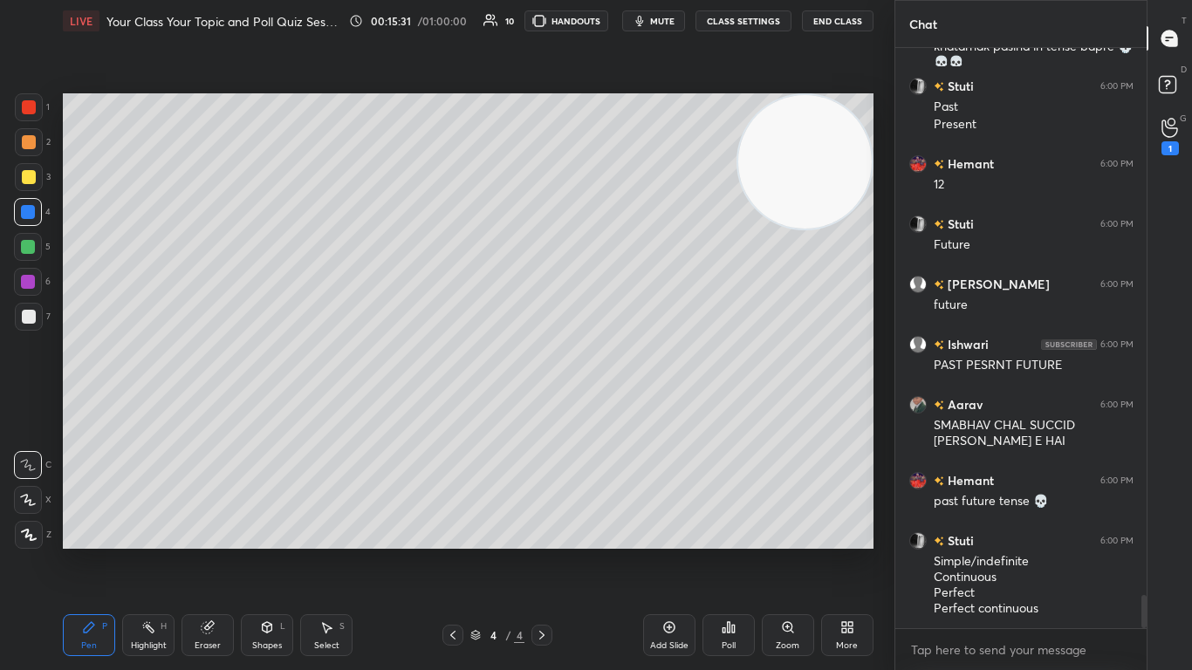
scroll to position [9752, 0]
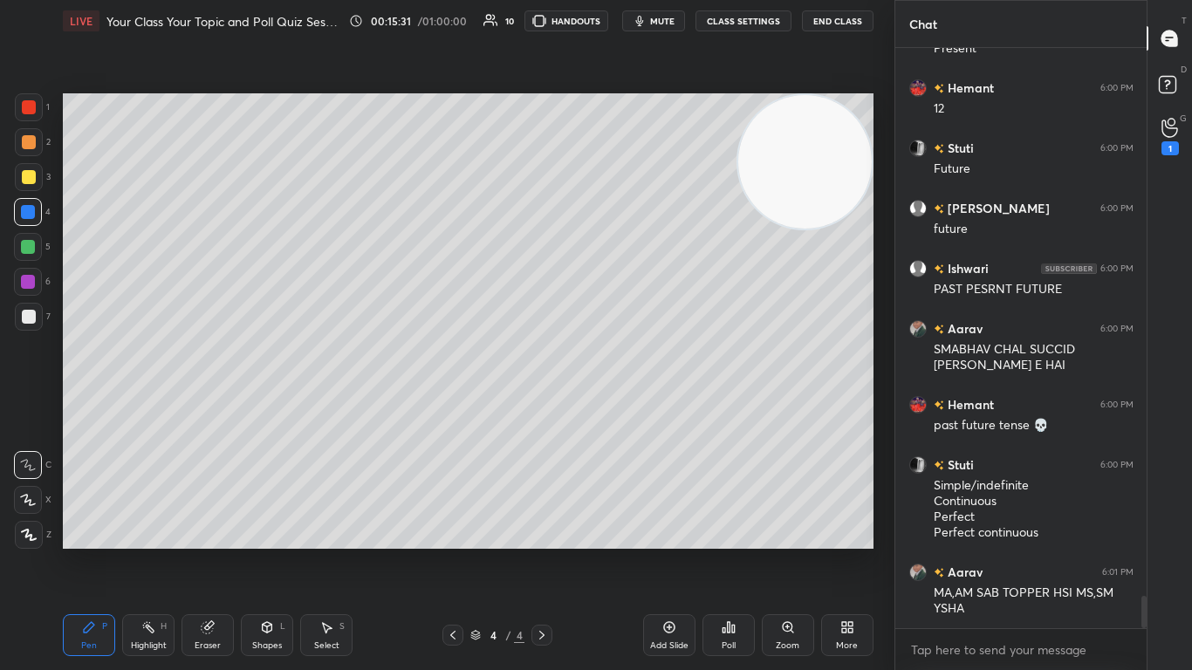
click at [209, 409] on icon at bounding box center [207, 627] width 11 height 11
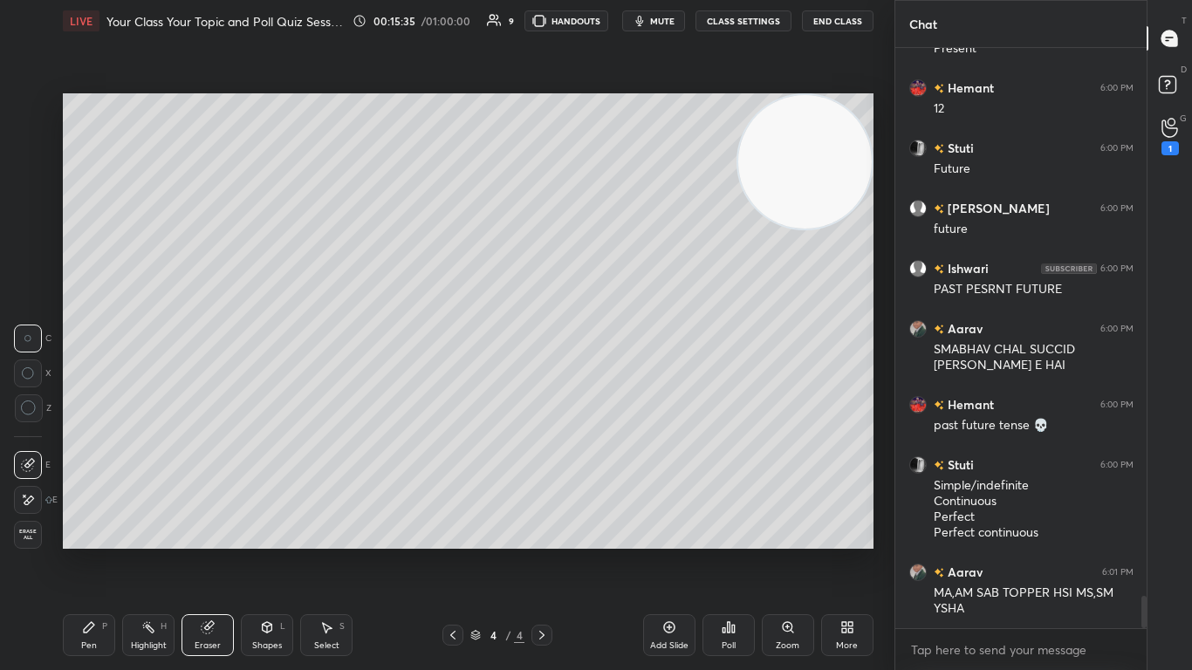
click at [86, 409] on div "Pen P" at bounding box center [89, 635] width 52 height 42
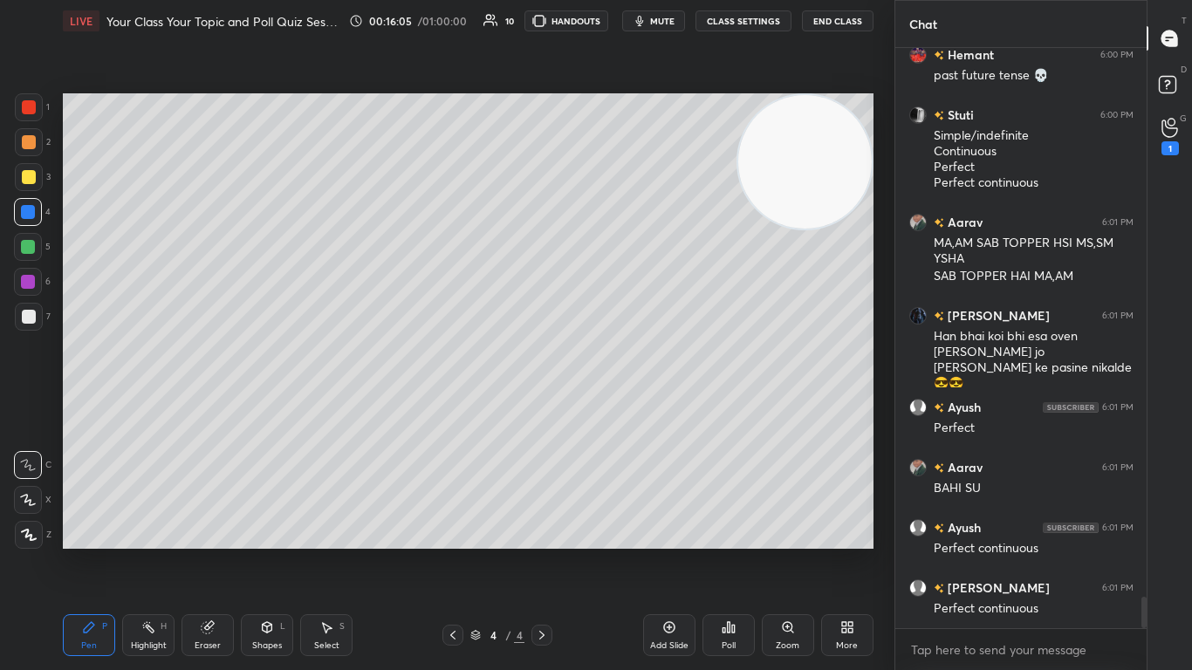
scroll to position [10178, 0]
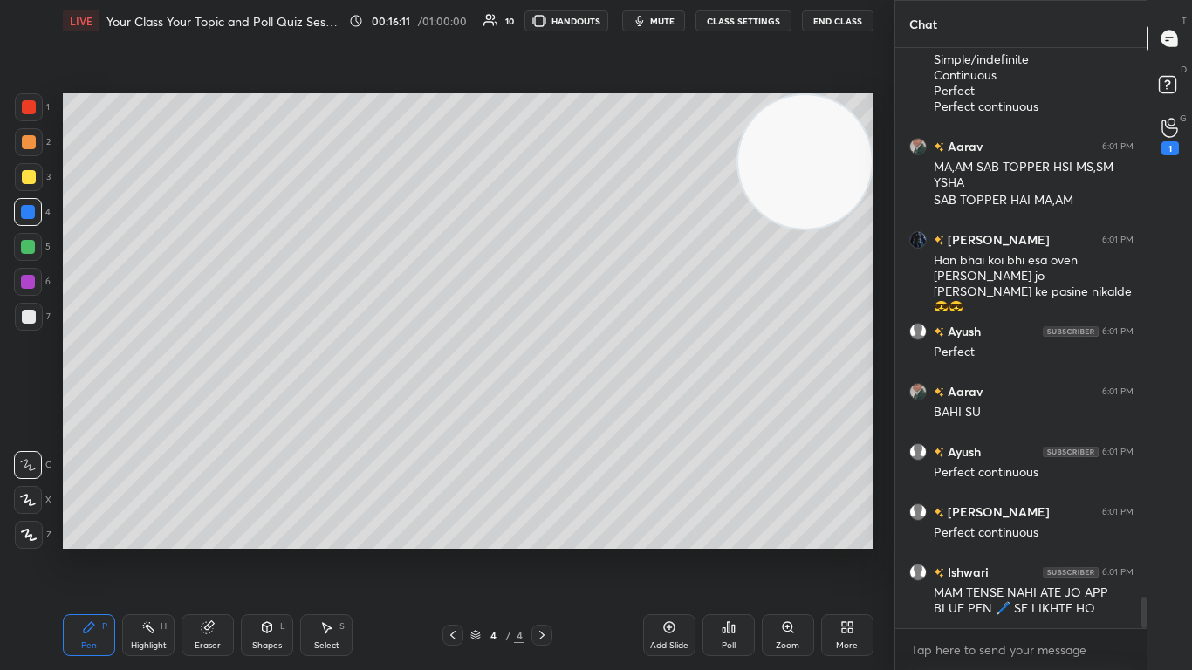
click at [271, 409] on icon at bounding box center [268, 627] width 10 height 10
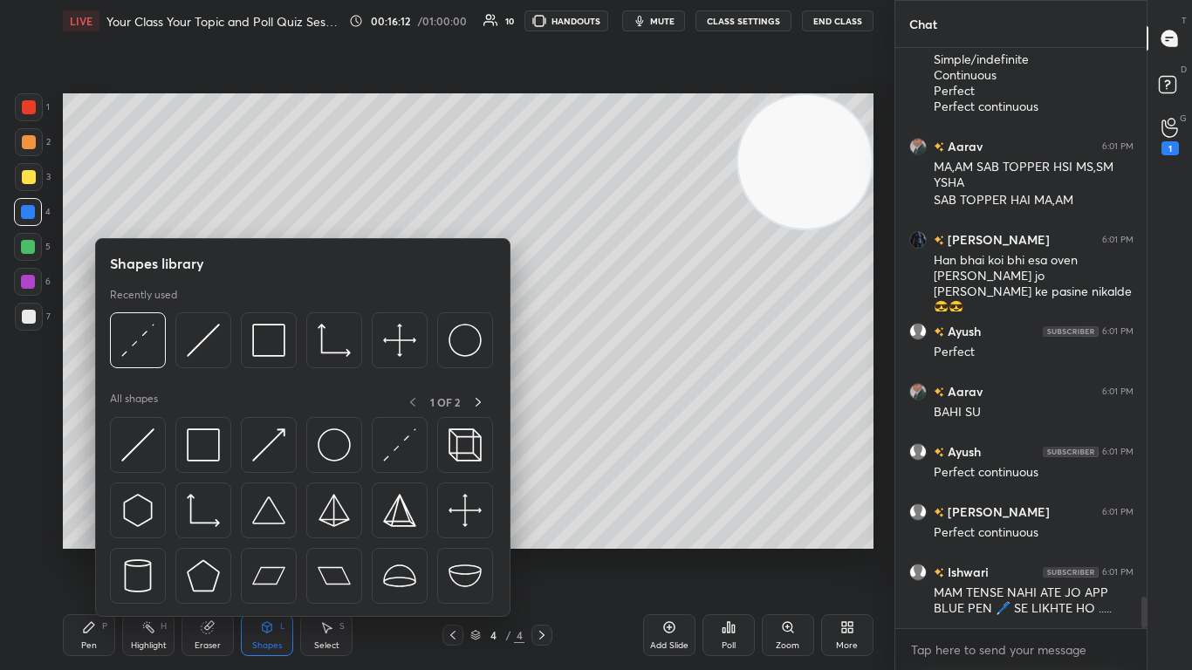
click at [198, 357] on div at bounding box center [203, 340] width 56 height 56
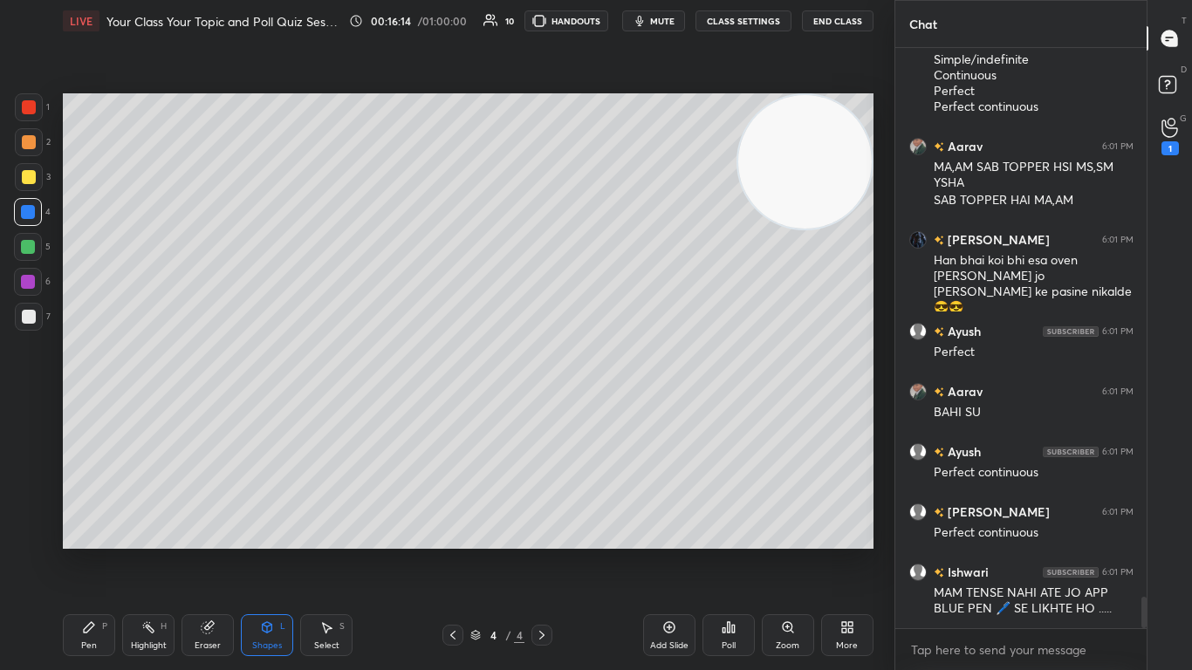
click at [28, 316] on div at bounding box center [29, 317] width 14 height 14
click at [261, 409] on div "Shapes L" at bounding box center [267, 635] width 52 height 42
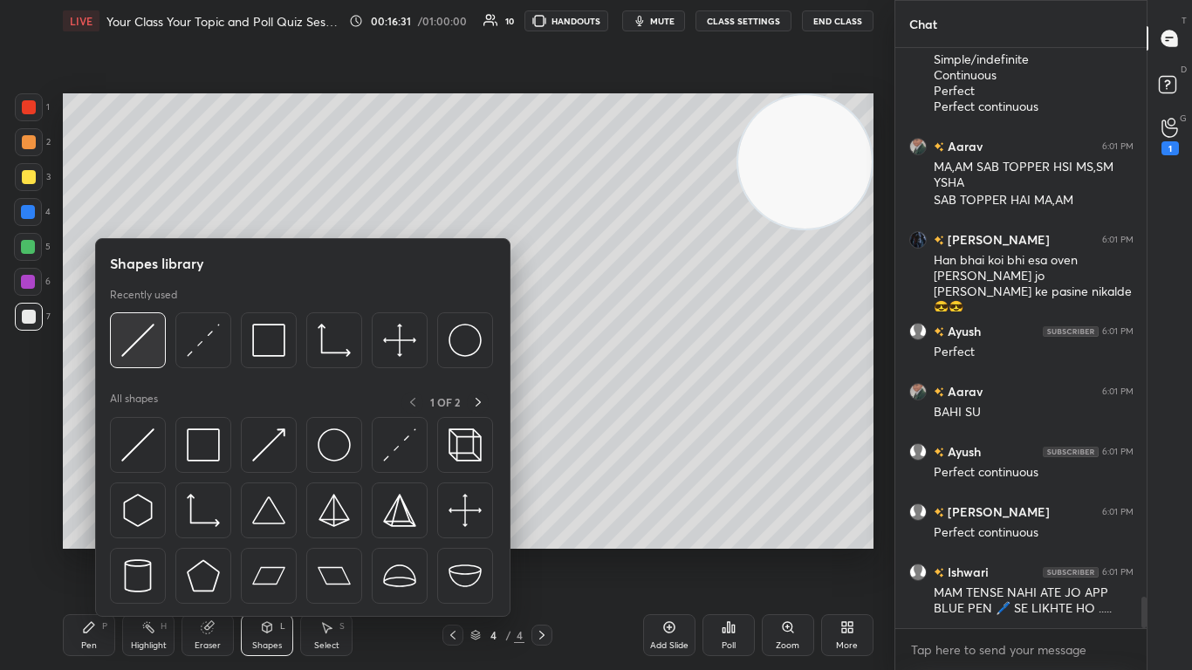
click at [135, 333] on img at bounding box center [137, 340] width 33 height 33
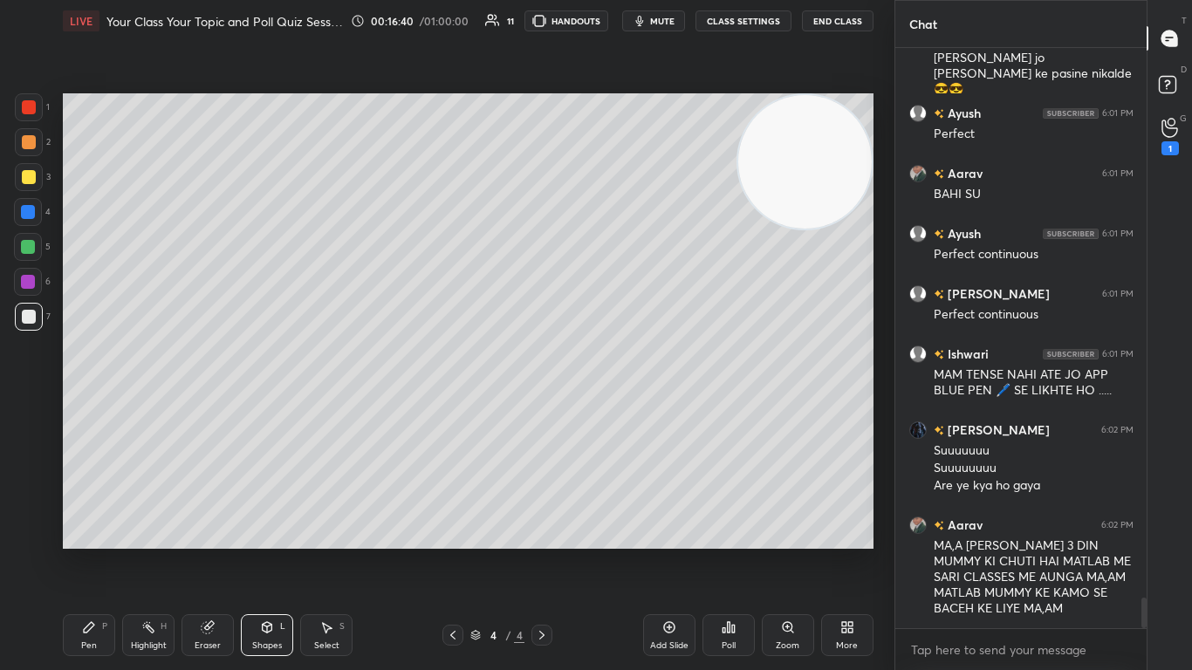
scroll to position [10457, 0]
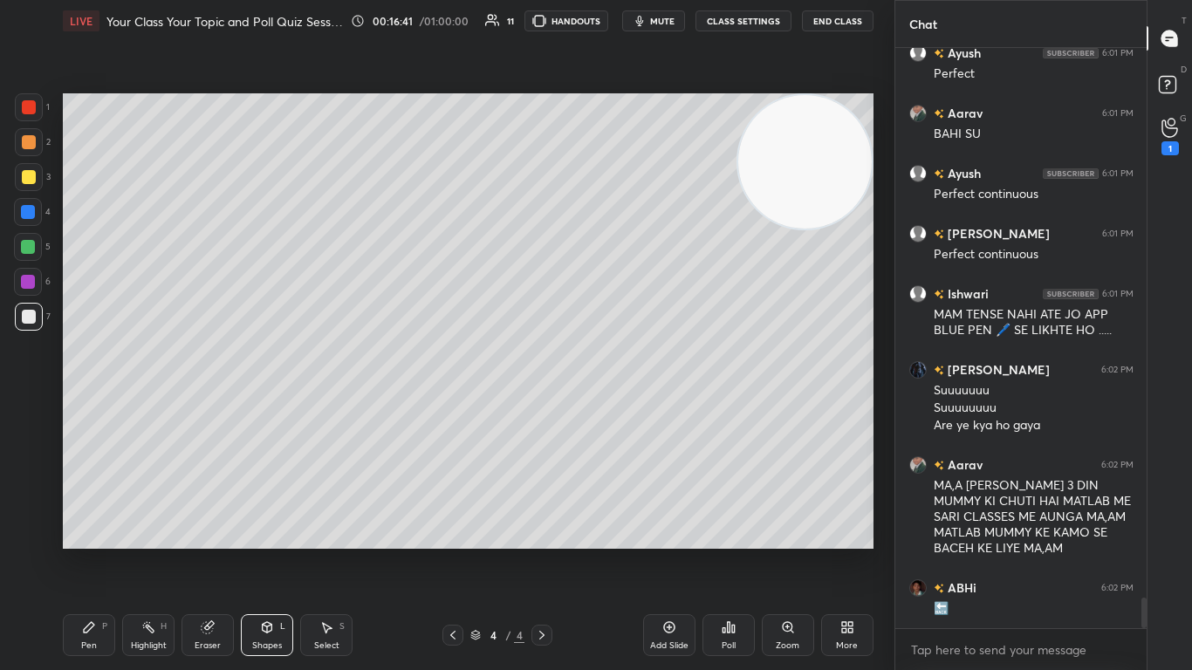
click at [85, 409] on div "Pen P" at bounding box center [89, 635] width 52 height 42
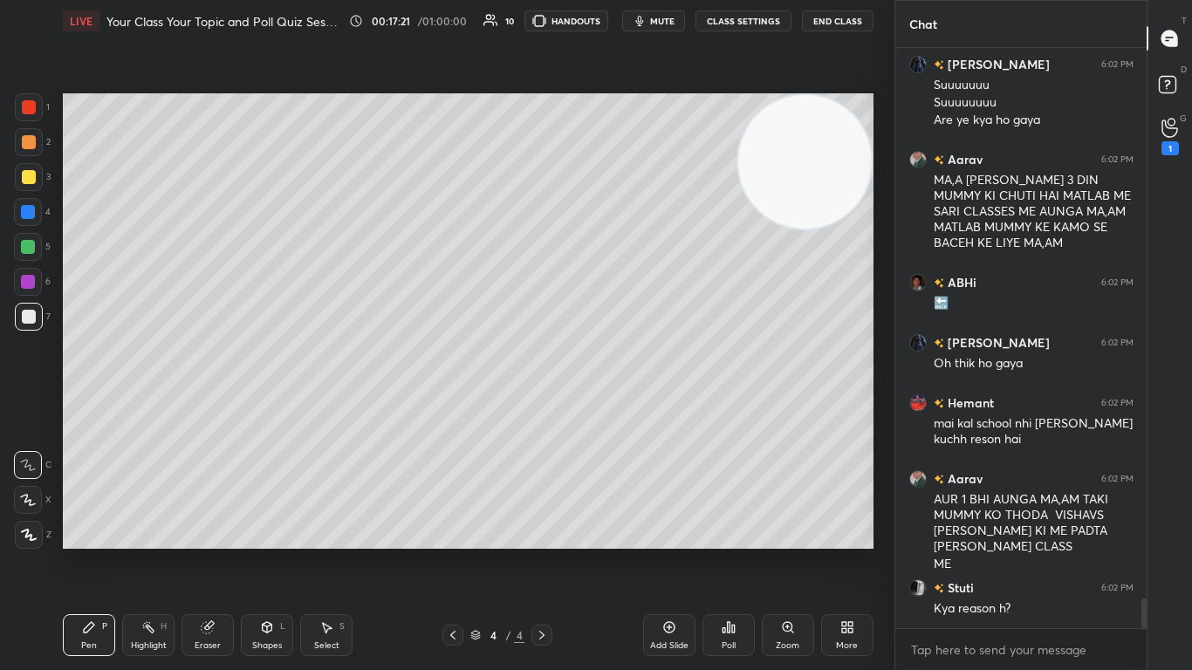
scroll to position [10822, 0]
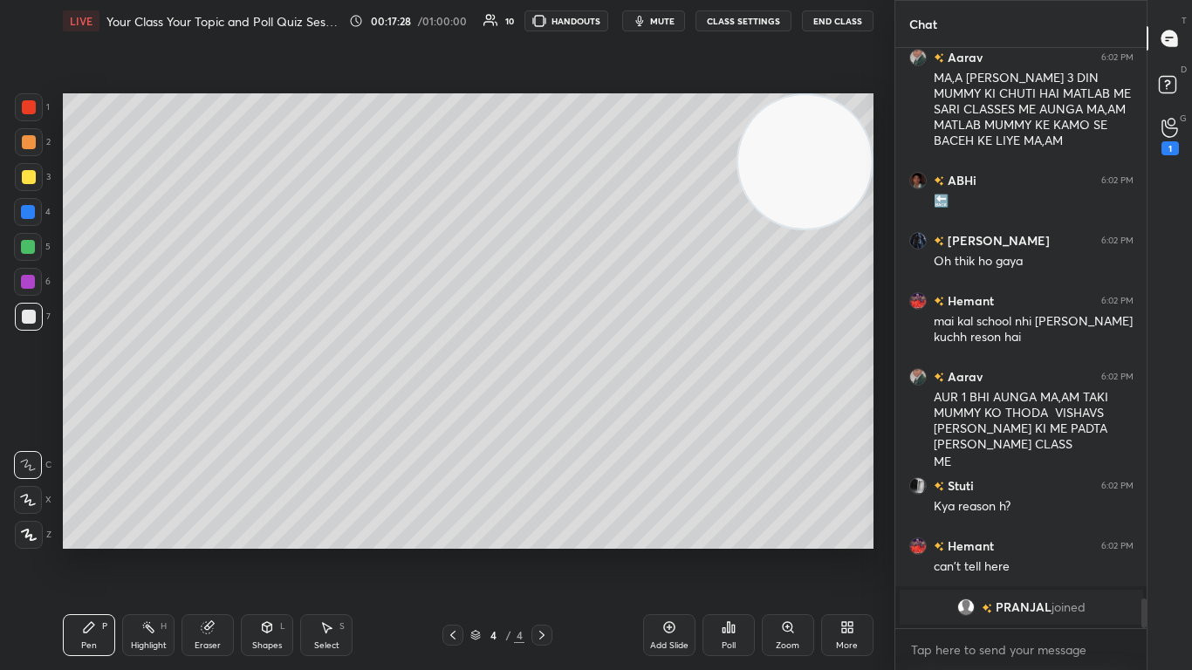
click at [28, 107] on div at bounding box center [29, 107] width 14 height 14
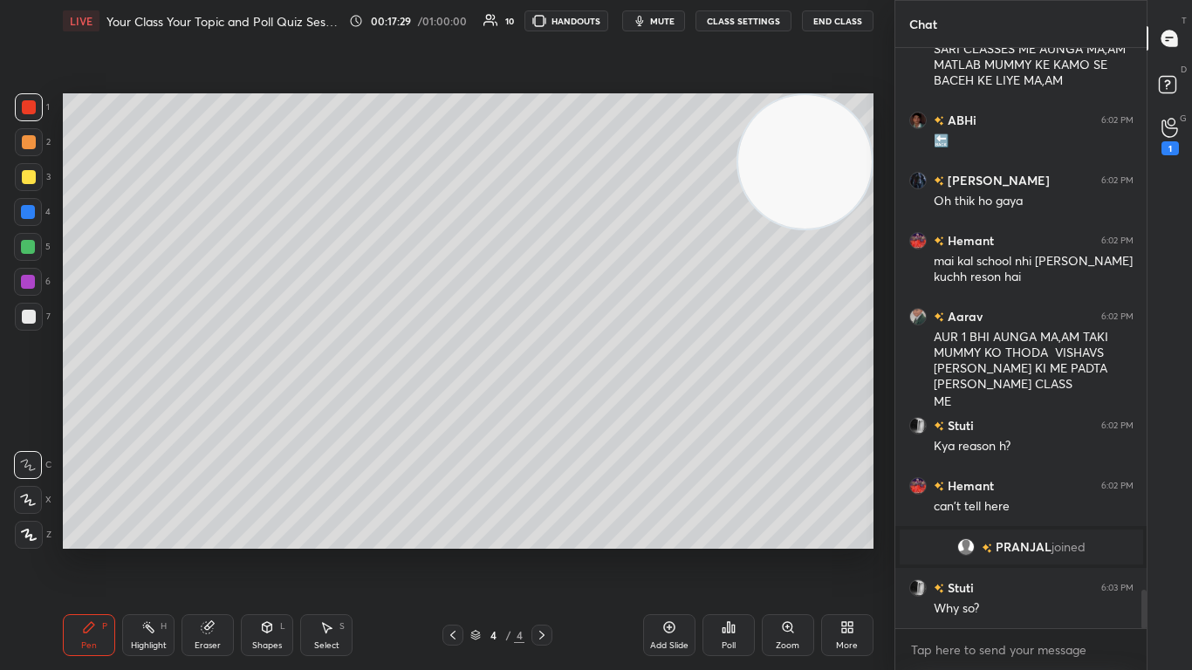
click at [626, 409] on icon at bounding box center [669, 627] width 14 height 14
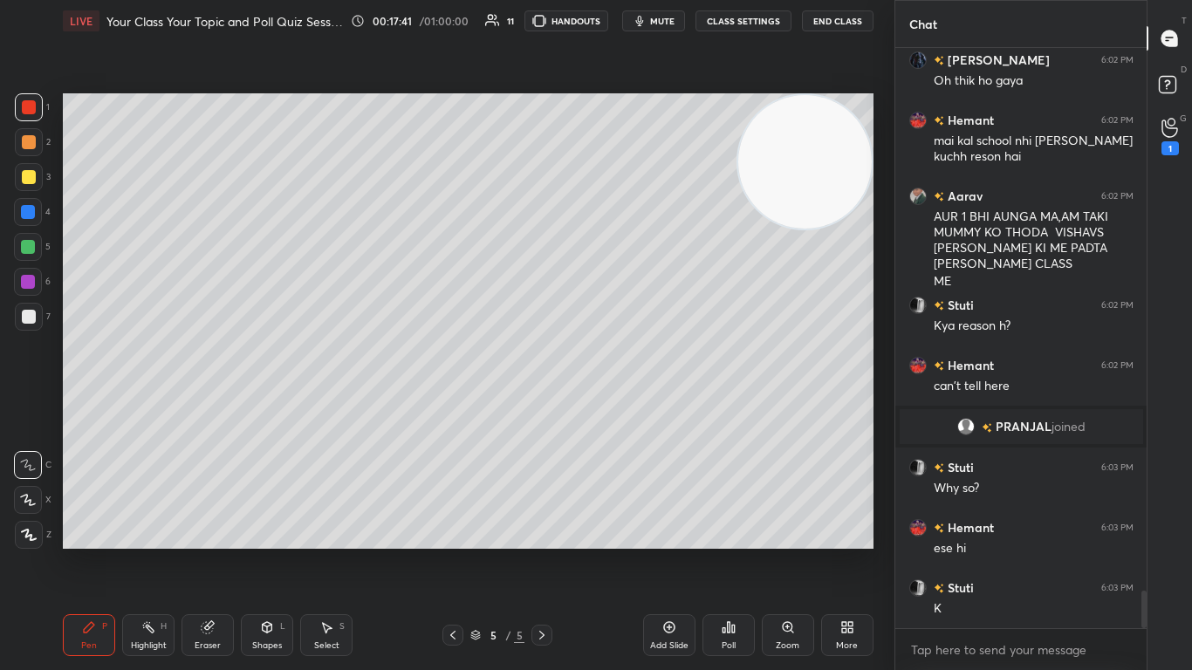
scroll to position [8313, 0]
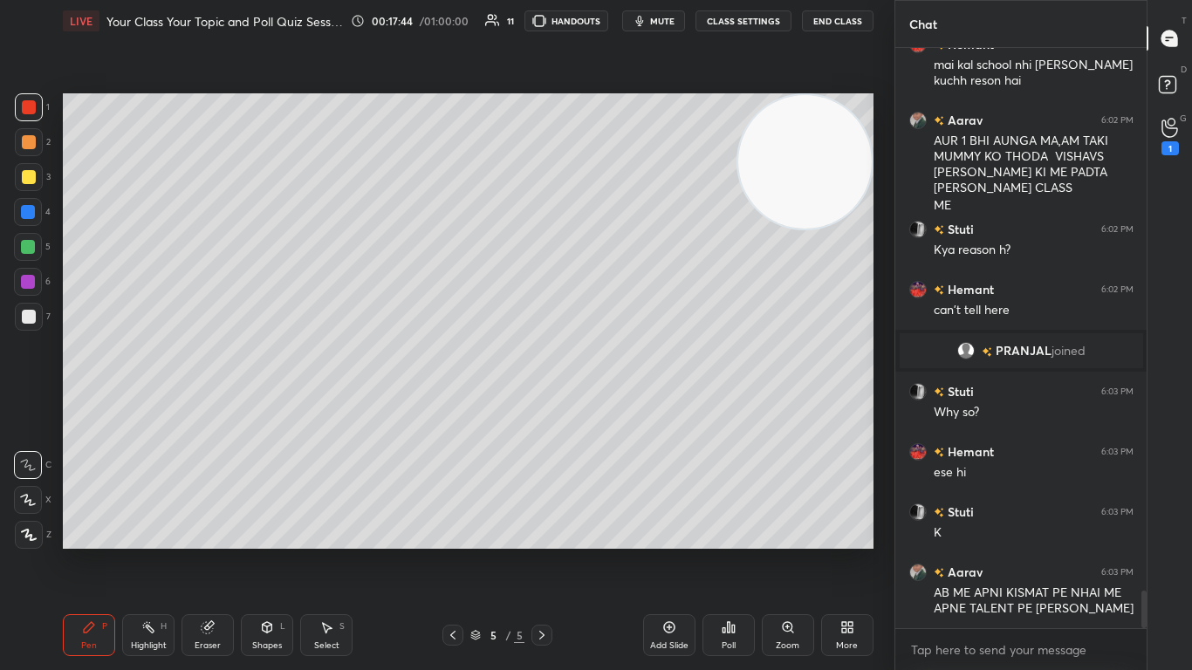
click at [24, 312] on div at bounding box center [29, 317] width 14 height 14
click at [30, 110] on div at bounding box center [29, 107] width 14 height 14
click at [27, 315] on div at bounding box center [29, 317] width 14 height 14
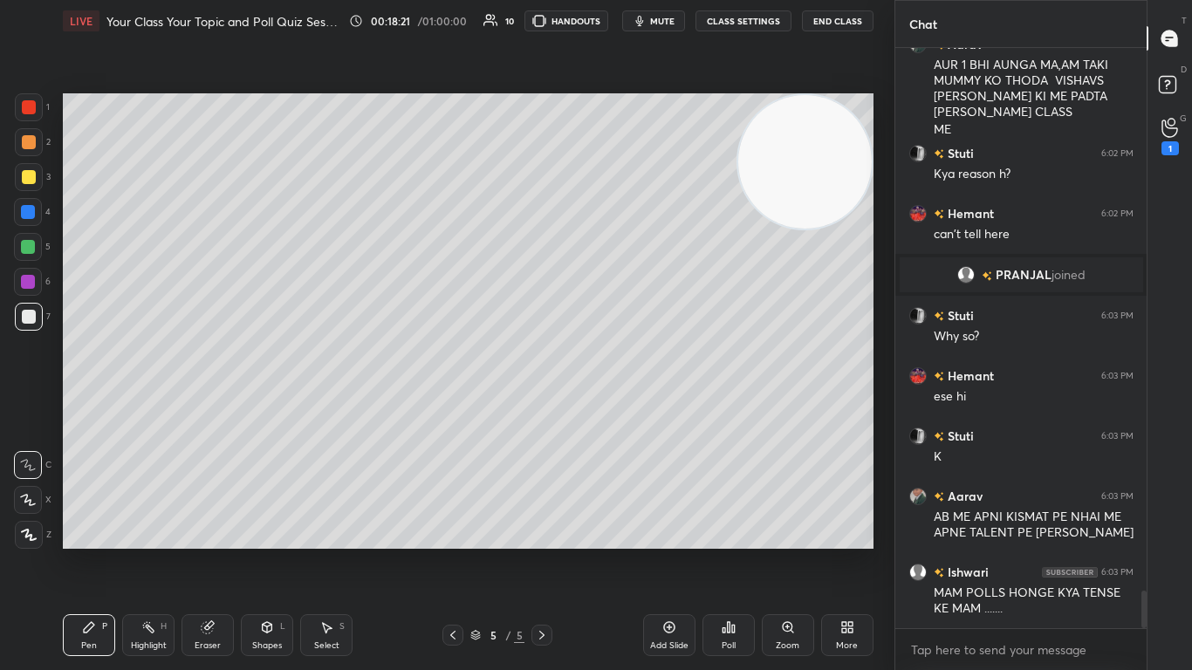
click at [19, 111] on div at bounding box center [29, 107] width 28 height 28
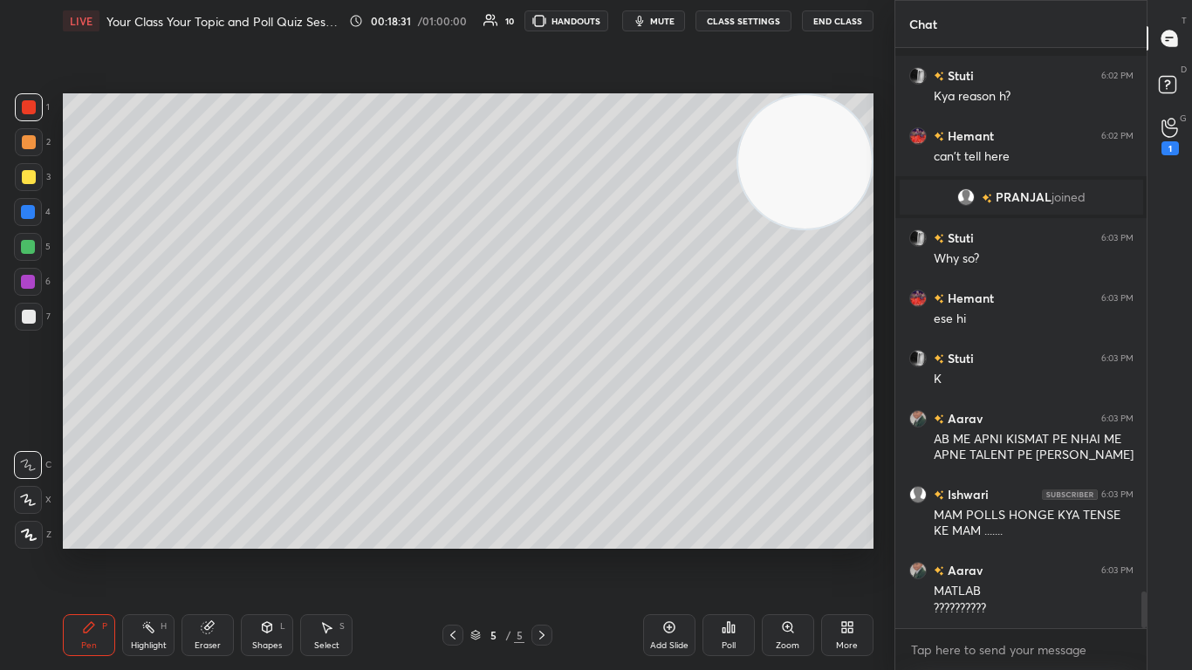
scroll to position [8558, 0]
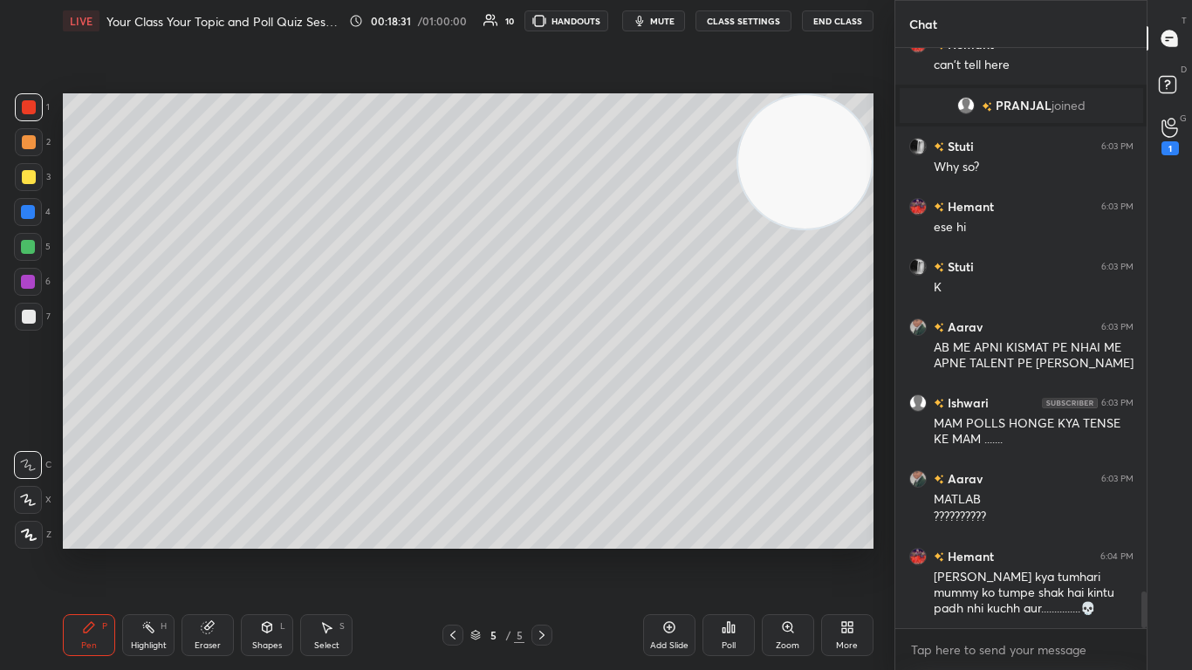
click at [25, 314] on div at bounding box center [29, 317] width 14 height 14
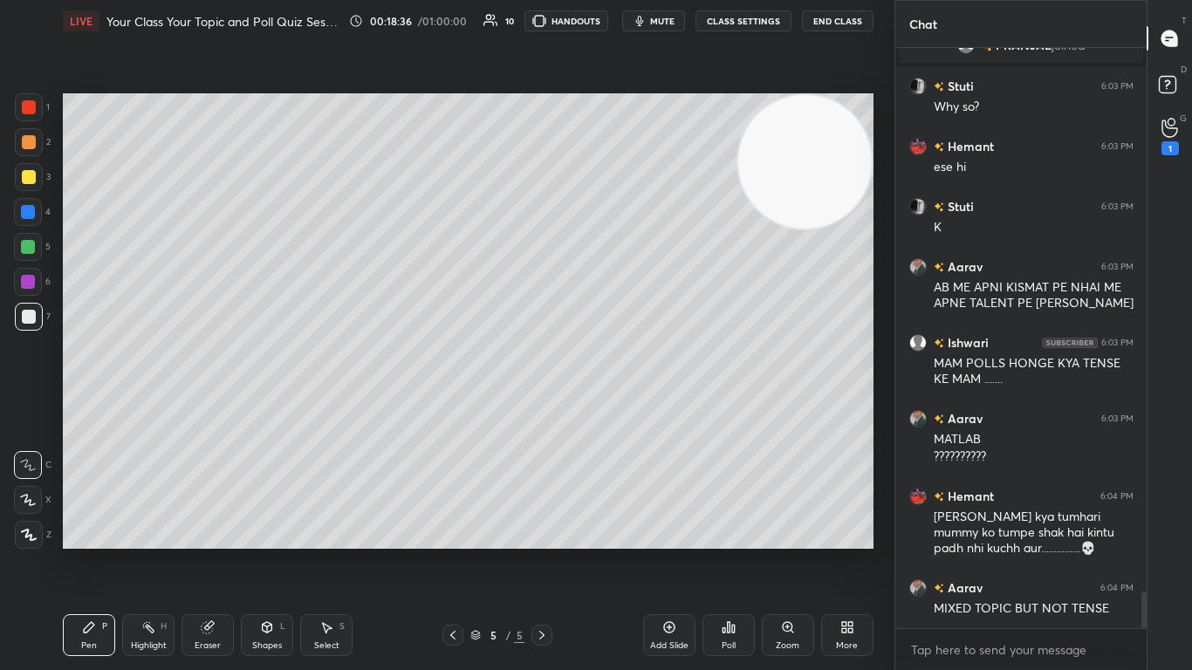
scroll to position [8636, 0]
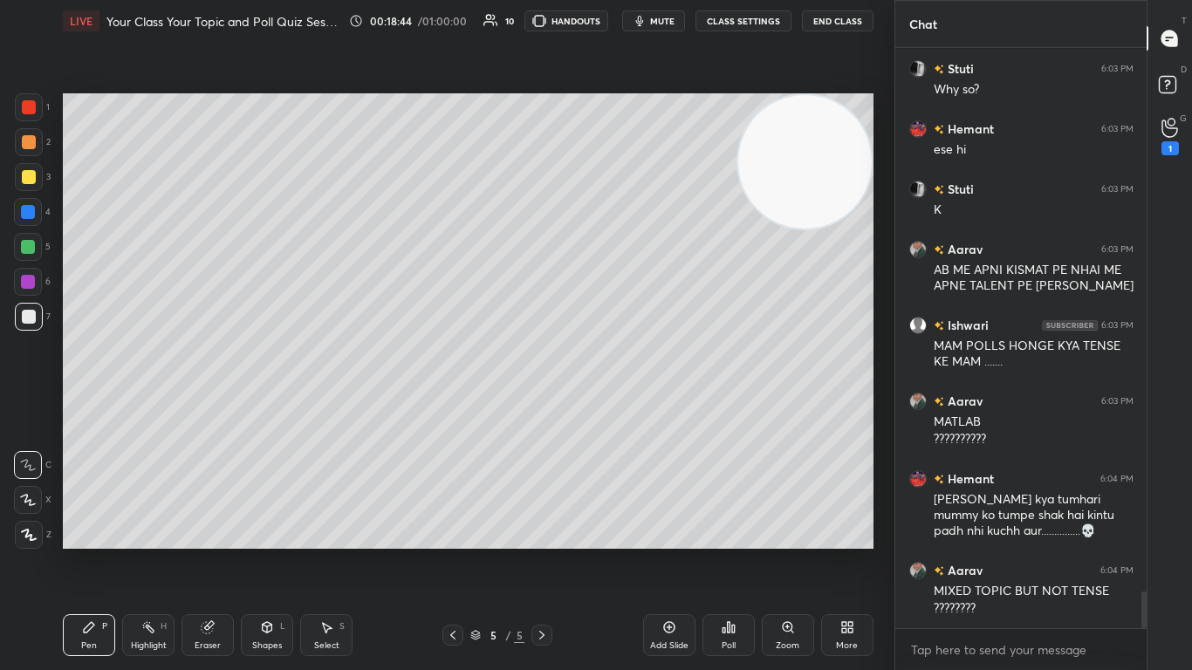
click at [31, 103] on div at bounding box center [29, 107] width 14 height 14
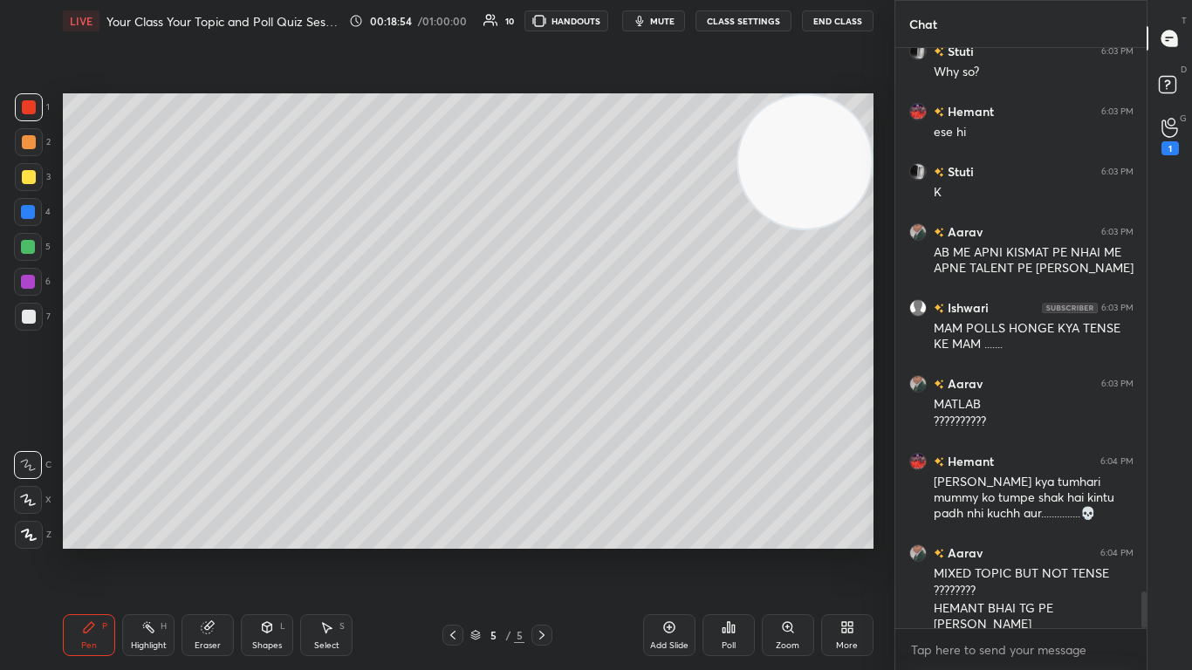
click at [24, 312] on div at bounding box center [29, 317] width 14 height 14
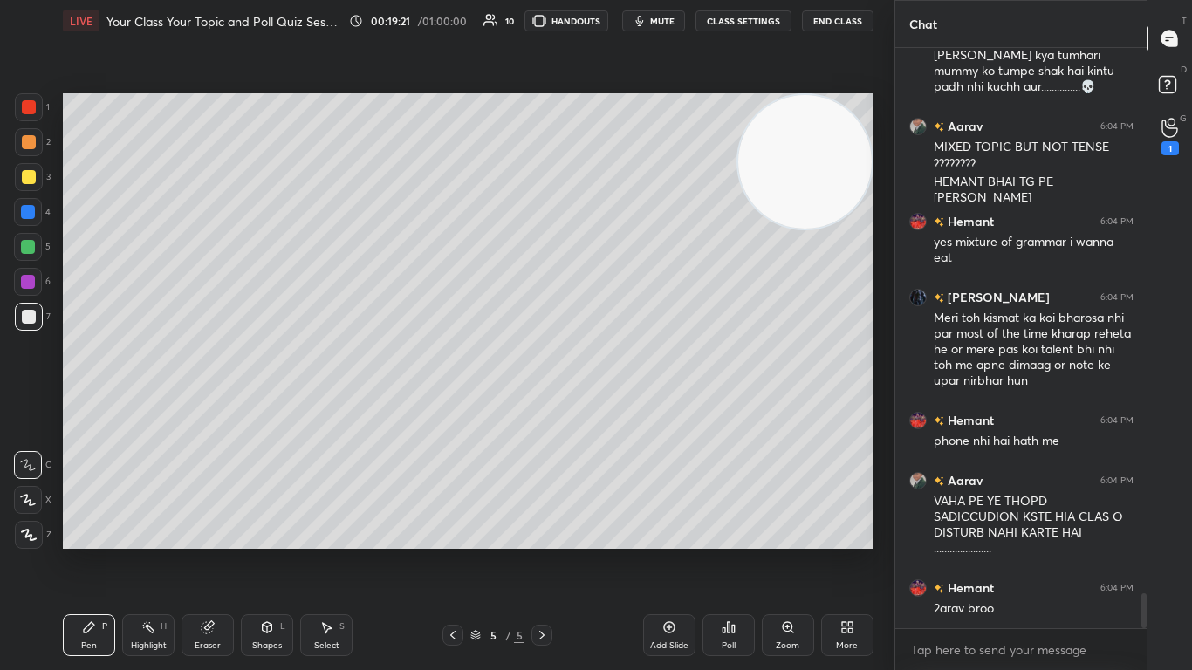
scroll to position [9097, 0]
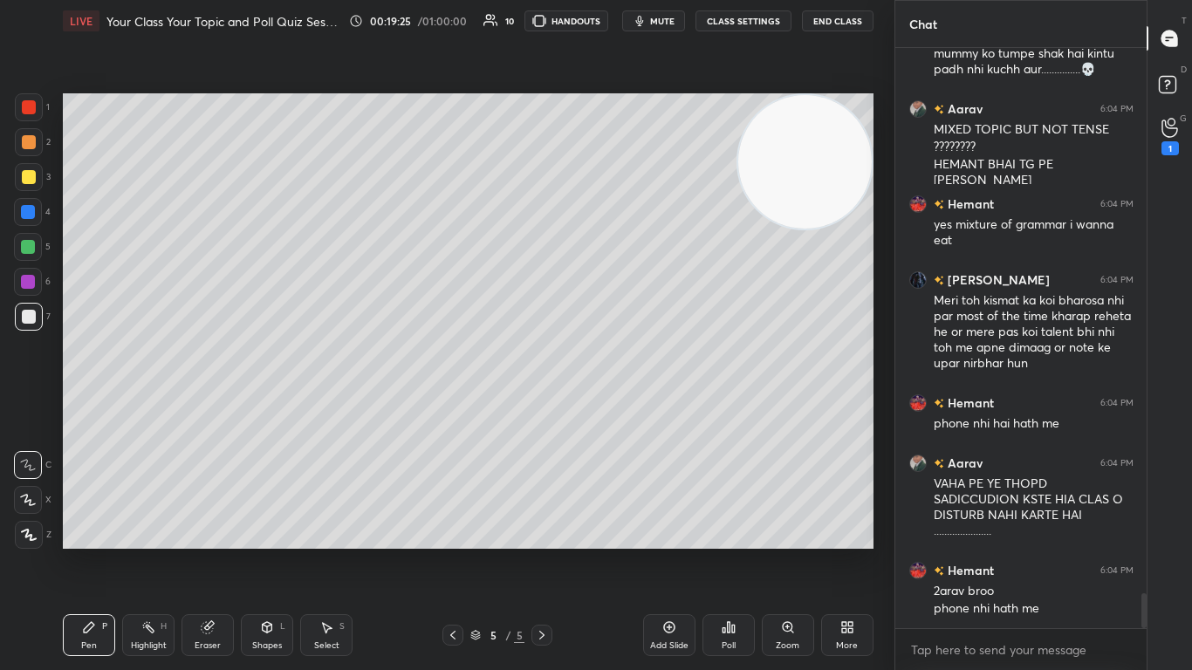
click at [626, 409] on icon at bounding box center [668, 627] width 5 height 5
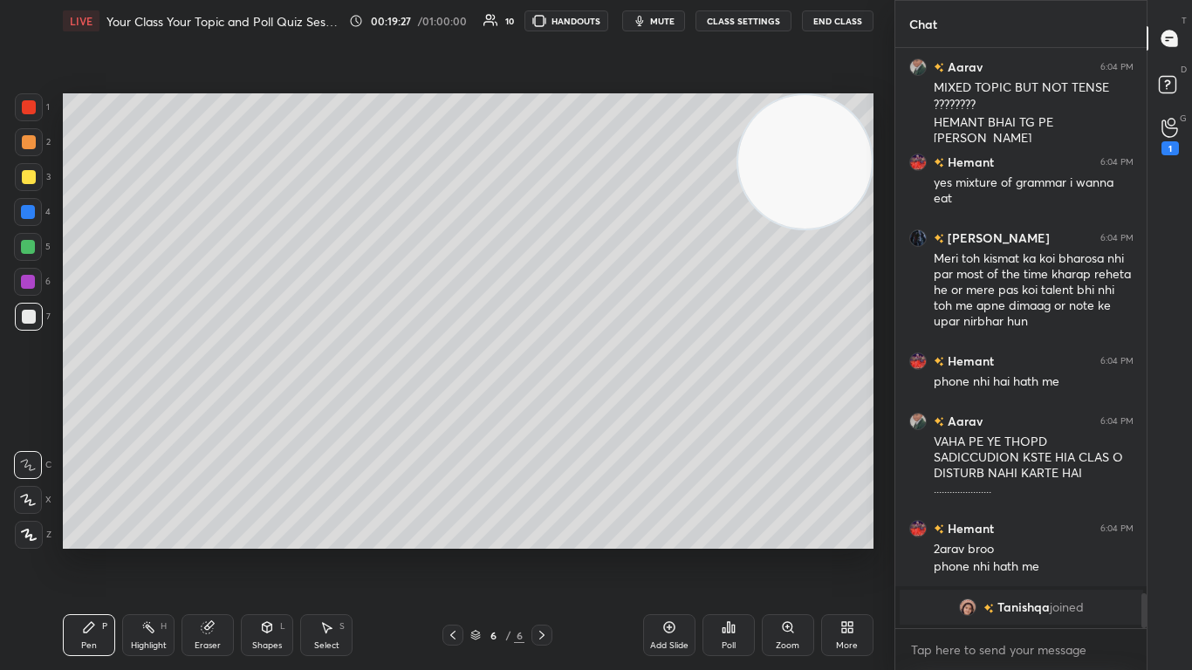
click at [26, 283] on div at bounding box center [28, 282] width 14 height 14
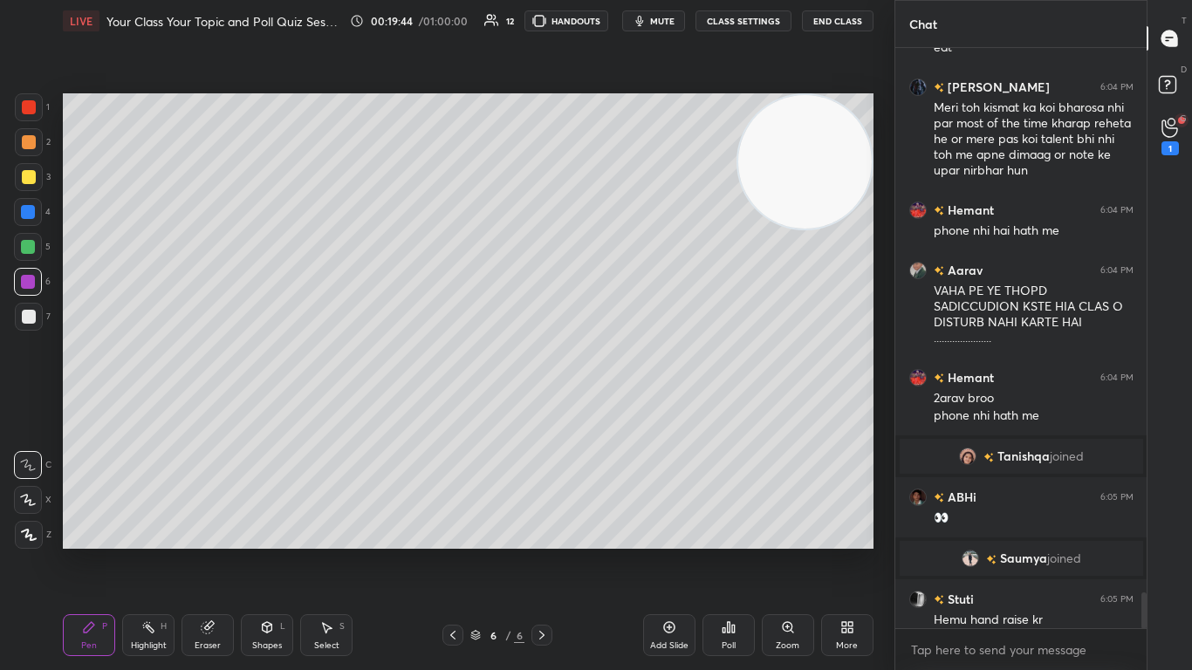
scroll to position [8746, 0]
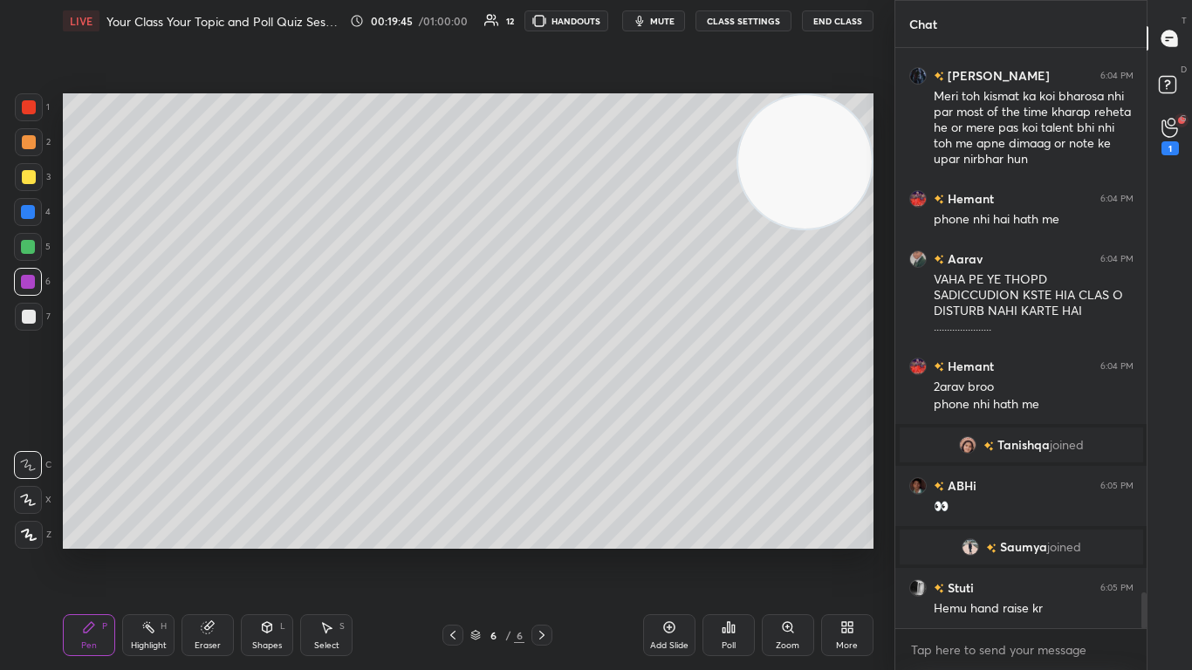
click at [31, 312] on div at bounding box center [29, 317] width 14 height 14
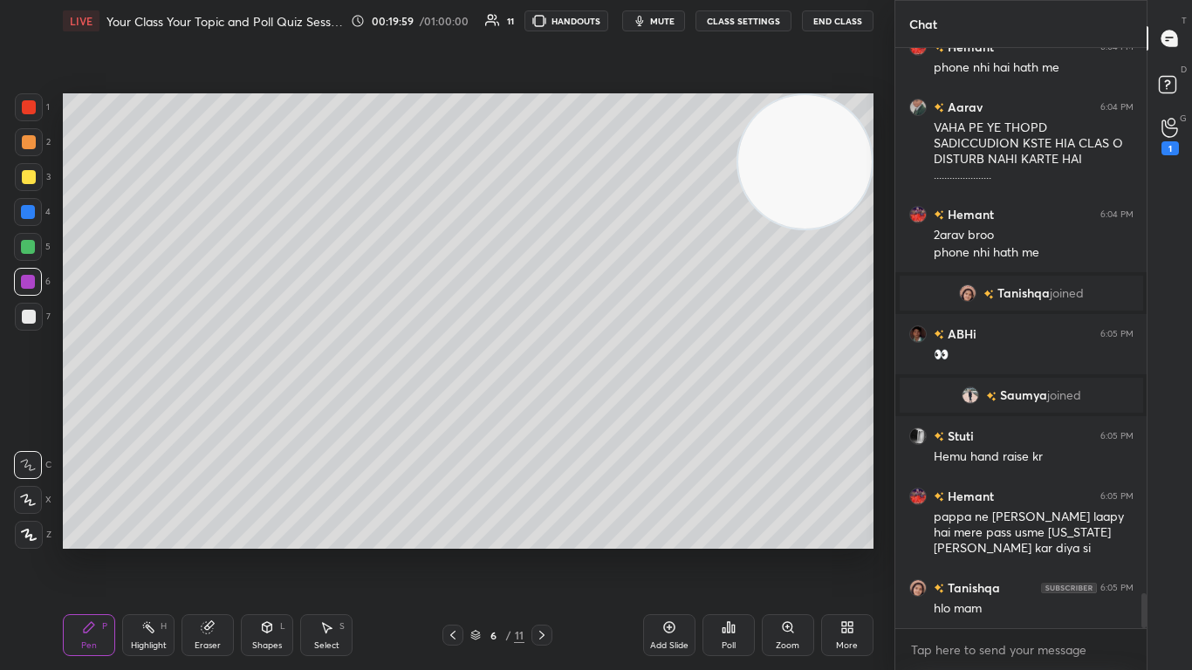
scroll to position [8974, 0]
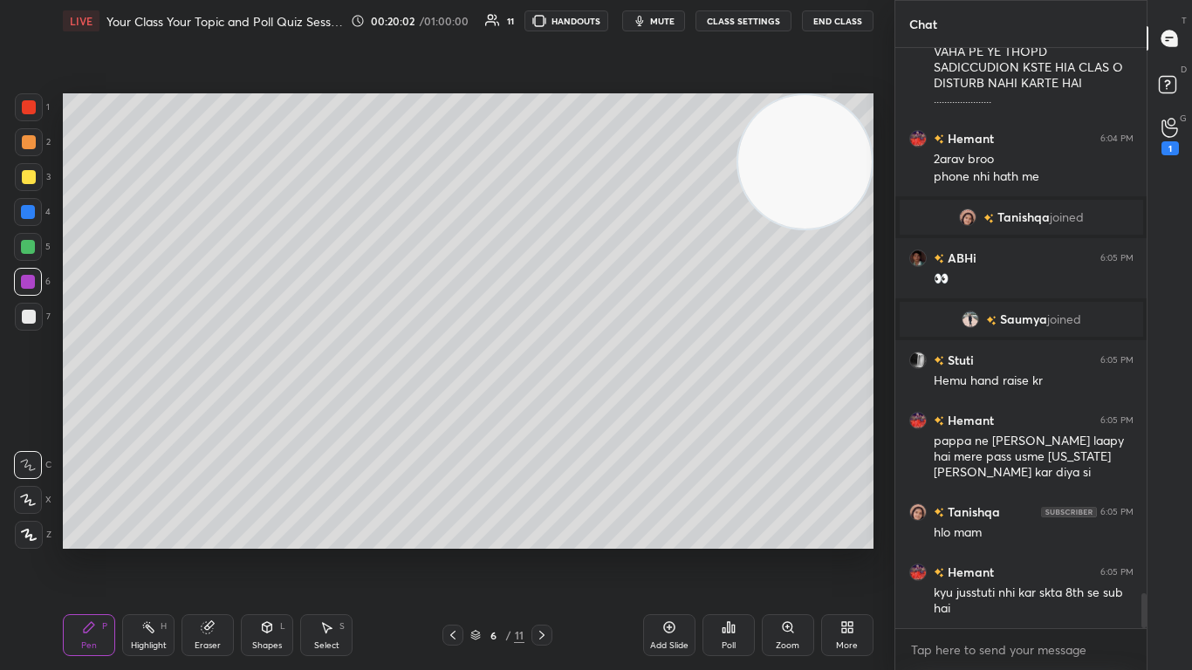
click at [24, 315] on div at bounding box center [29, 317] width 14 height 14
click at [27, 282] on div at bounding box center [28, 282] width 14 height 14
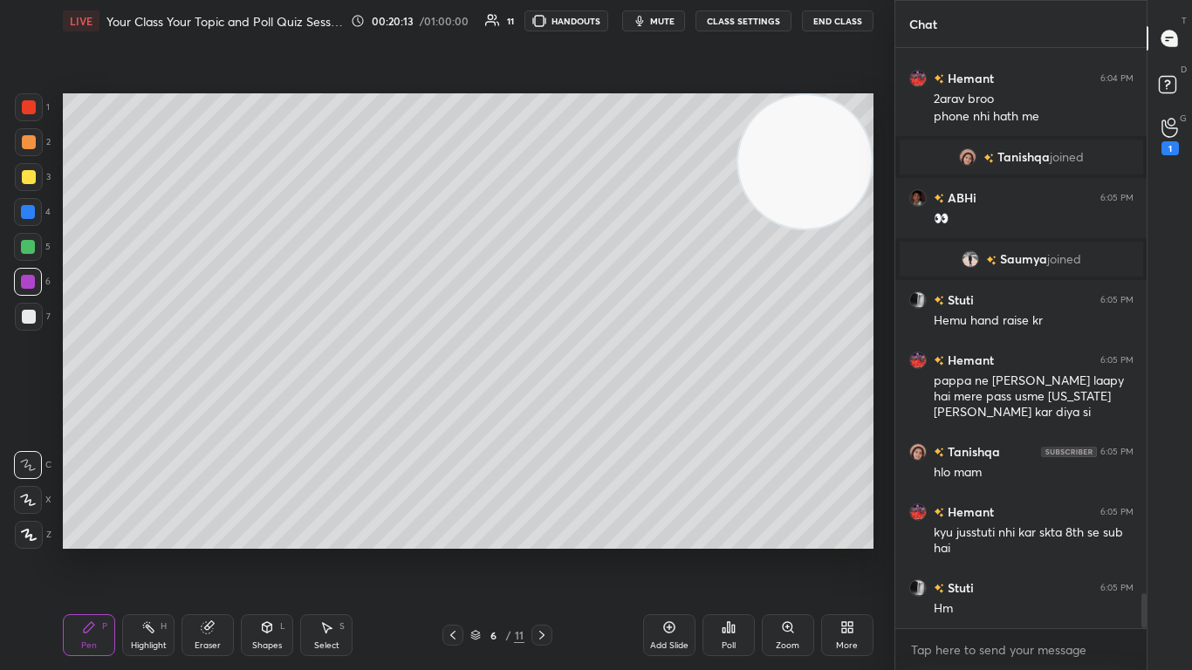
scroll to position [9110, 0]
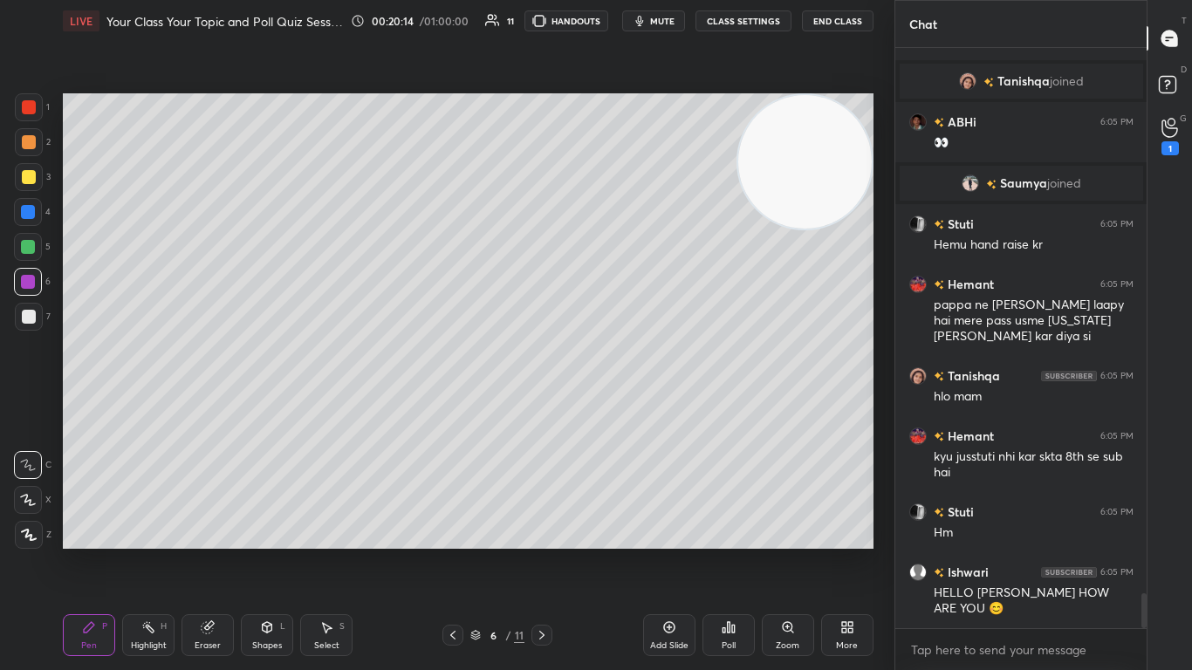
click at [20, 322] on div at bounding box center [29, 317] width 28 height 28
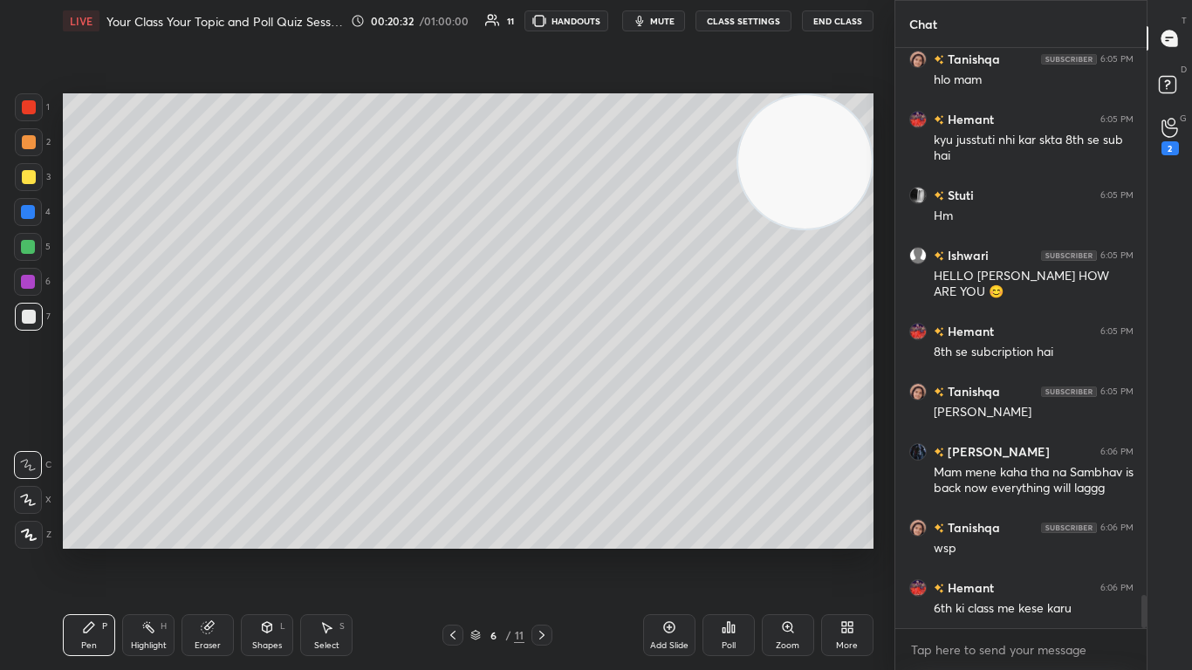
scroll to position [9503, 0]
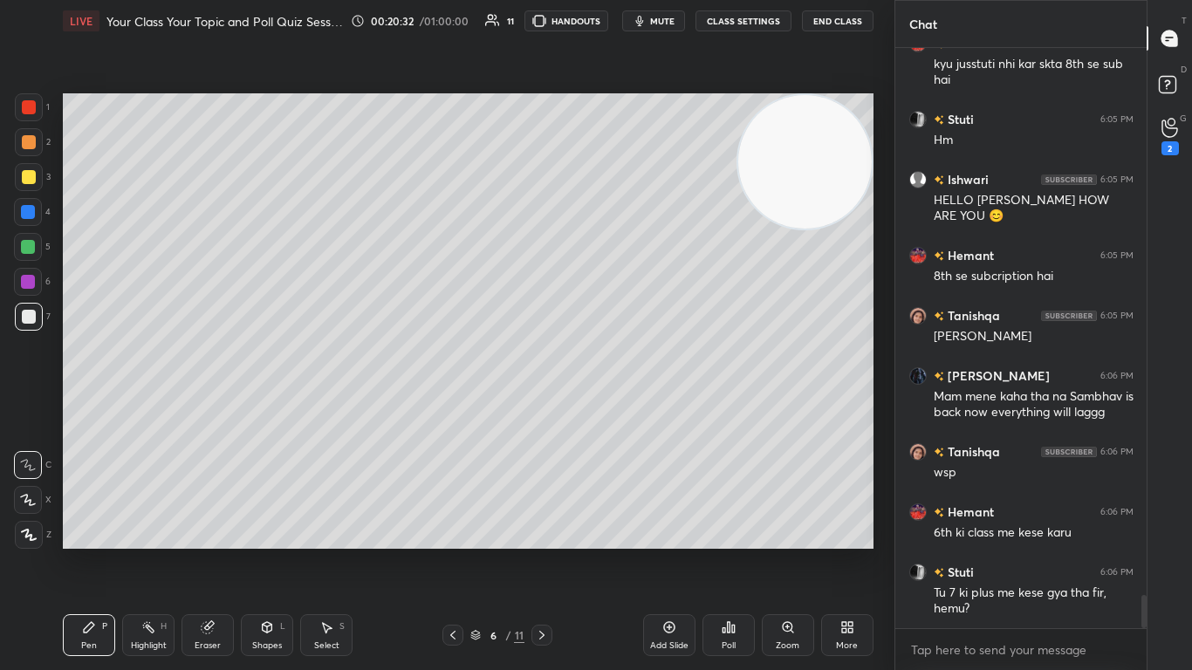
click at [26, 281] on div at bounding box center [28, 282] width 14 height 14
click at [213, 409] on div "Eraser" at bounding box center [208, 635] width 52 height 42
click at [76, 409] on div "Pen P" at bounding box center [89, 635] width 52 height 42
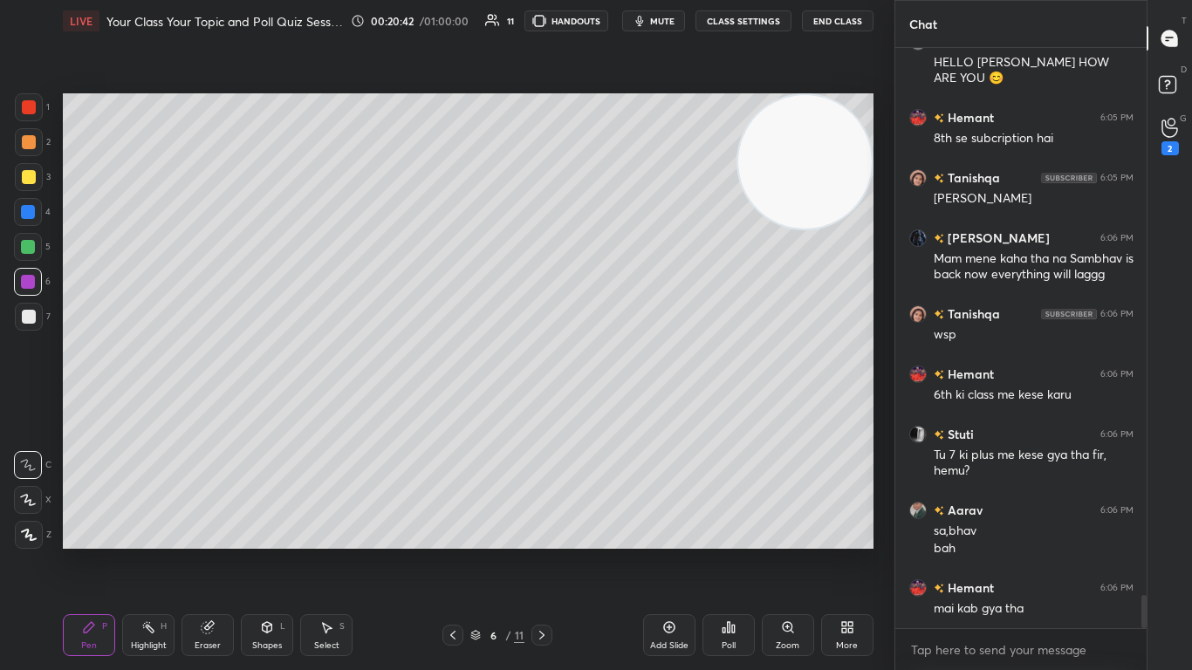
scroll to position [9701, 0]
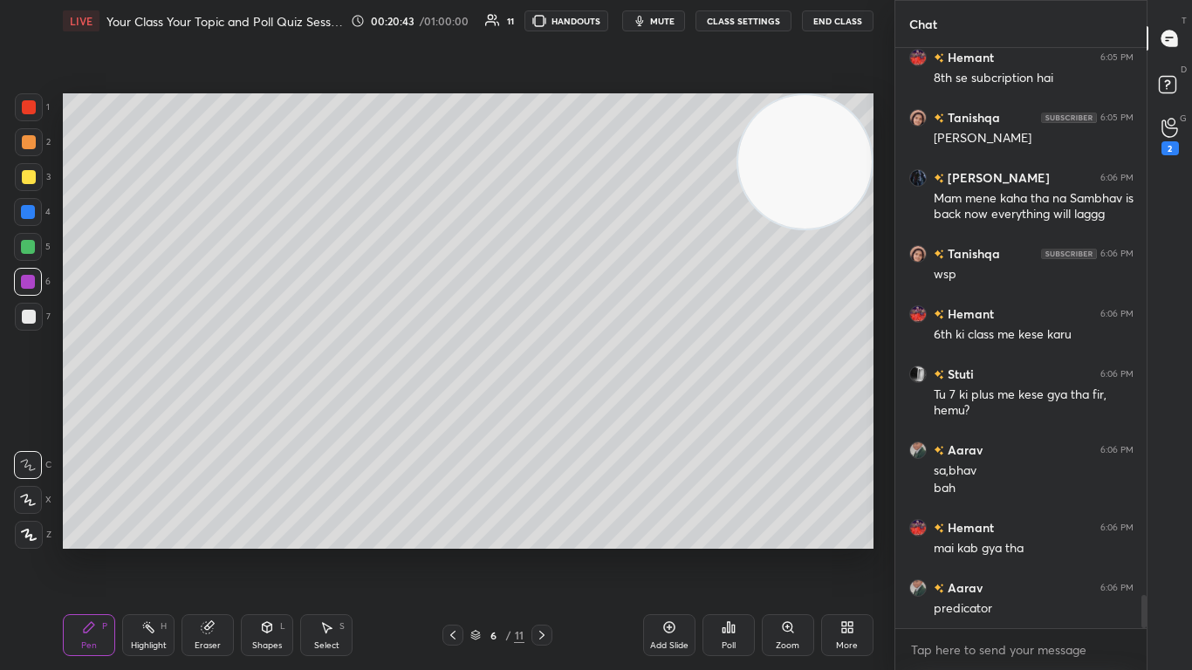
click at [29, 320] on div at bounding box center [29, 317] width 14 height 14
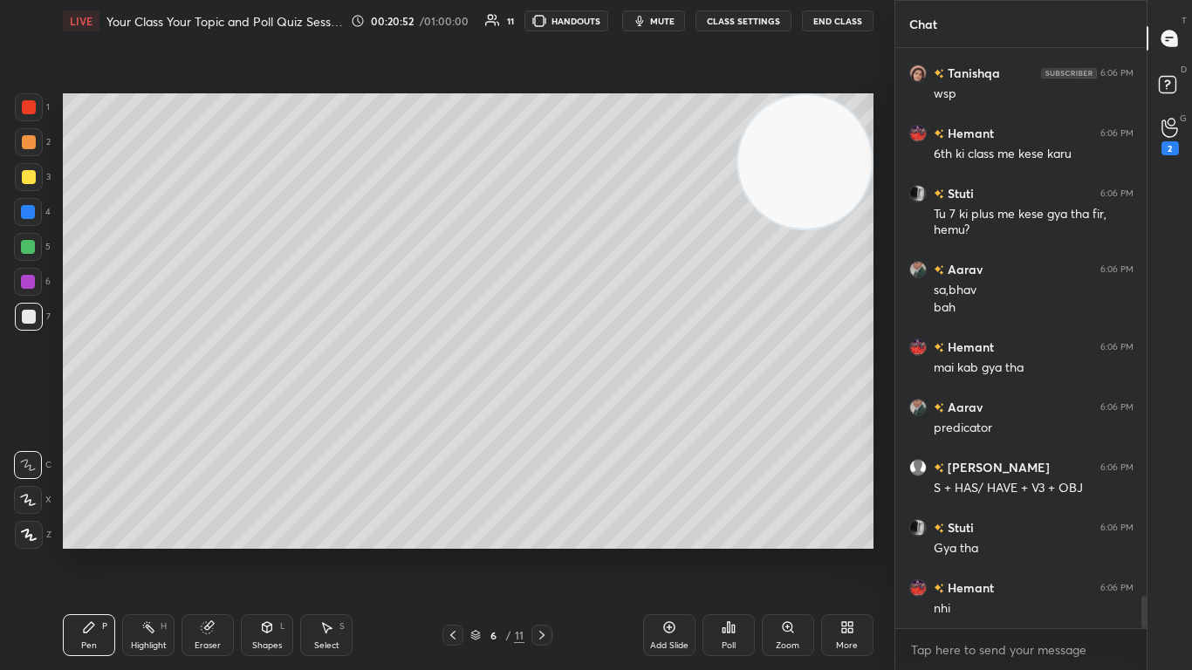
scroll to position [9942, 0]
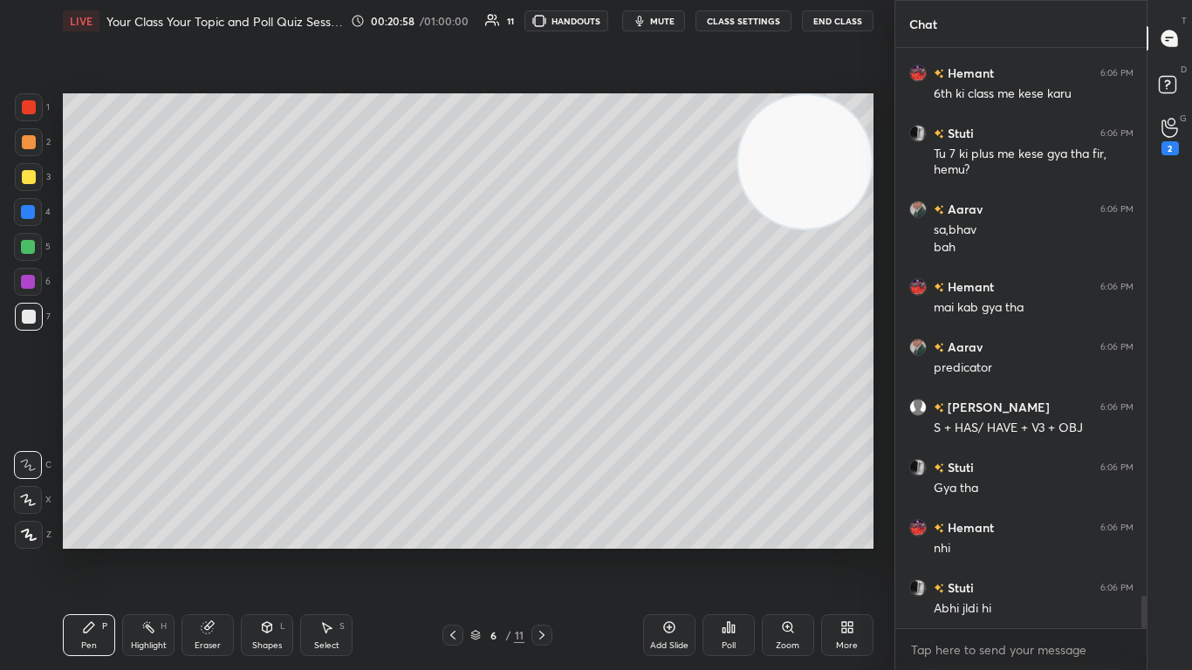
click at [36, 277] on div at bounding box center [28, 282] width 28 height 28
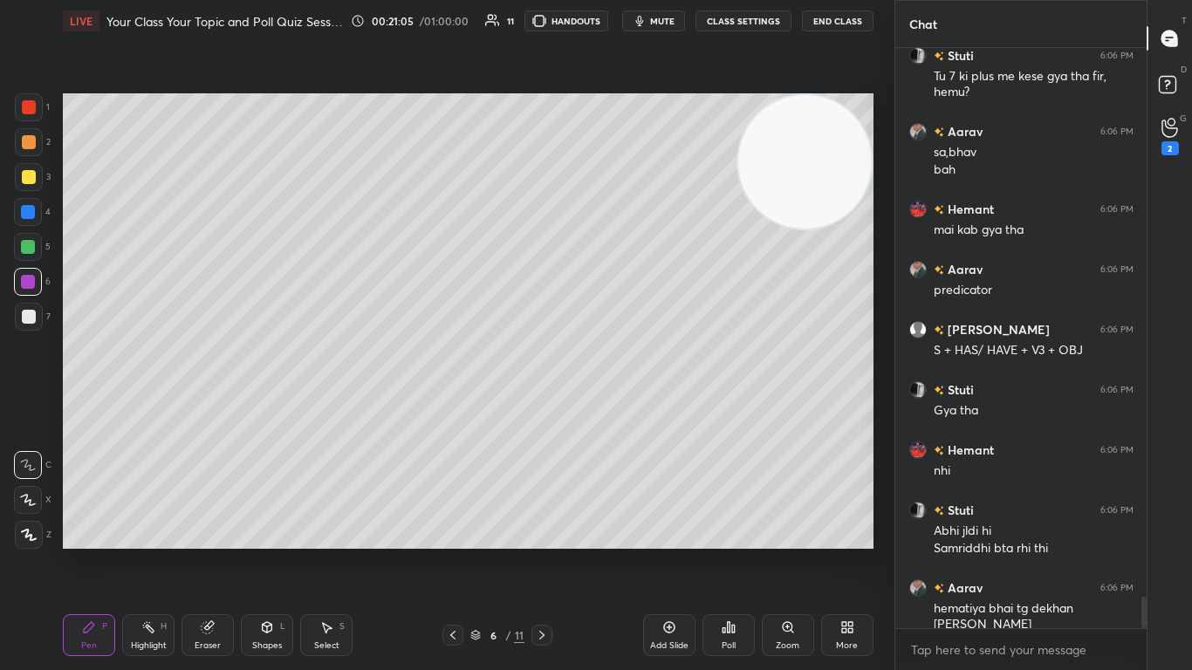
scroll to position [10095, 0]
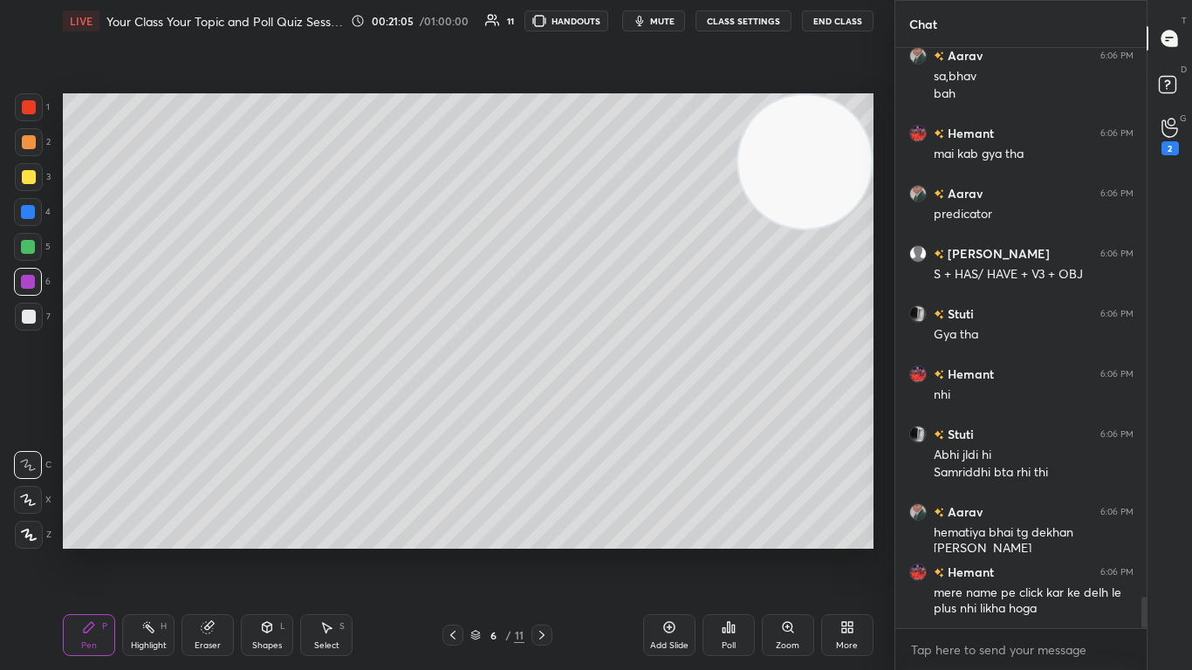
click at [27, 319] on div at bounding box center [29, 317] width 14 height 14
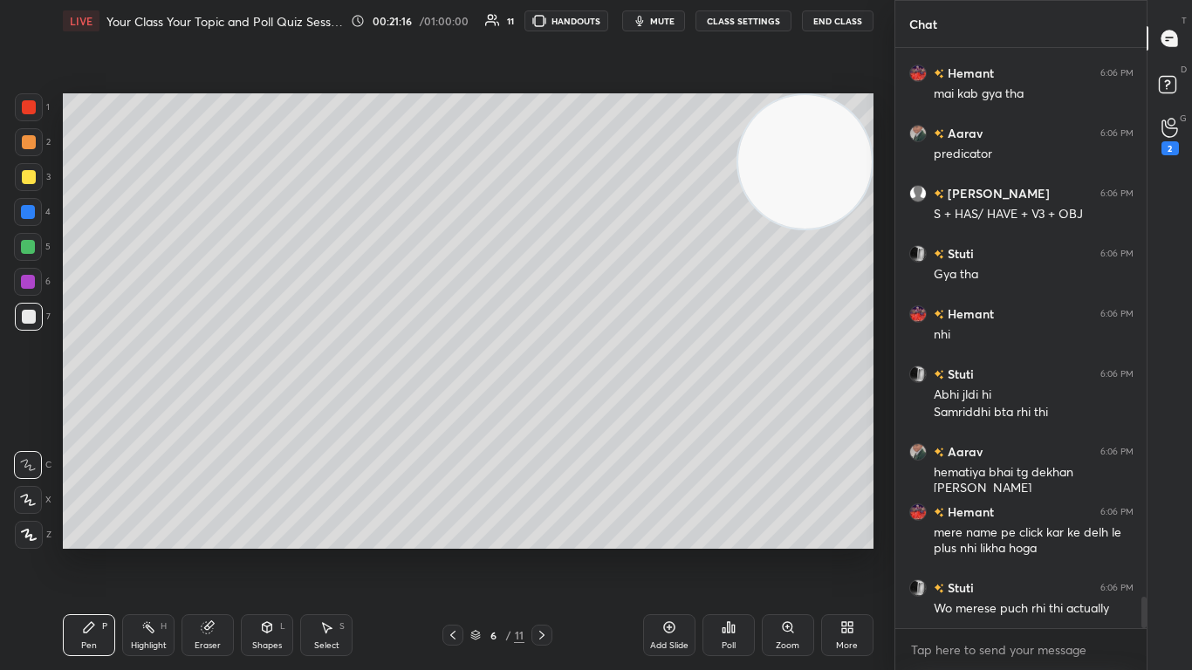
click at [202, 409] on icon at bounding box center [208, 627] width 14 height 14
click at [82, 409] on icon at bounding box center [89, 627] width 14 height 14
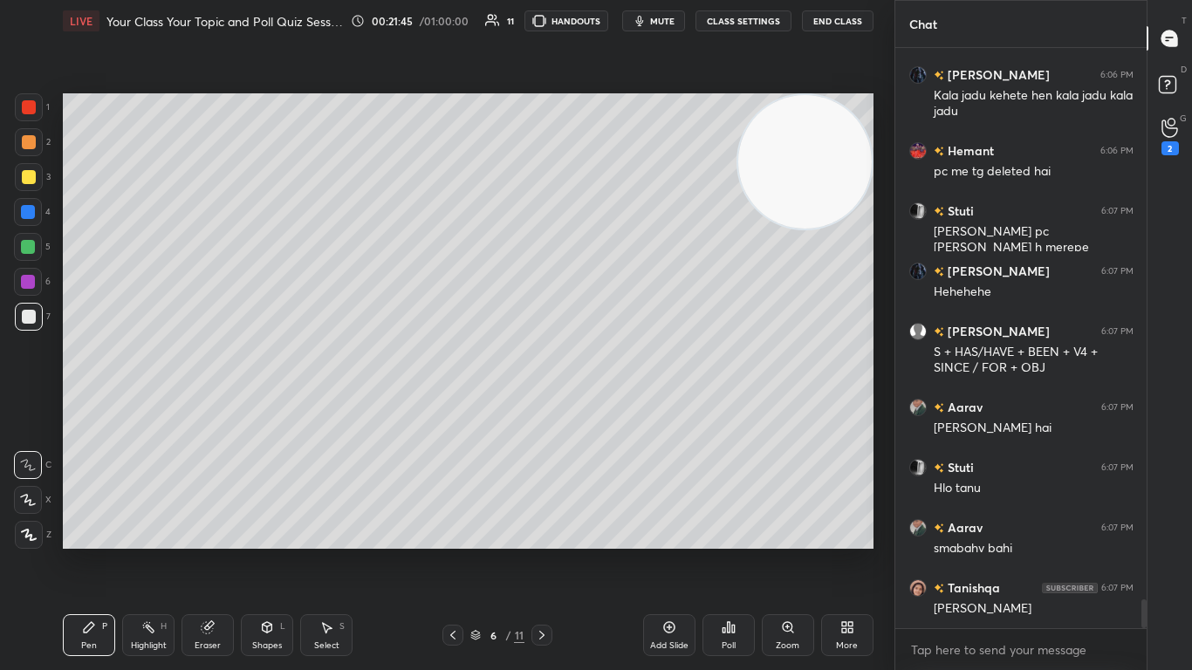
scroll to position [10985, 0]
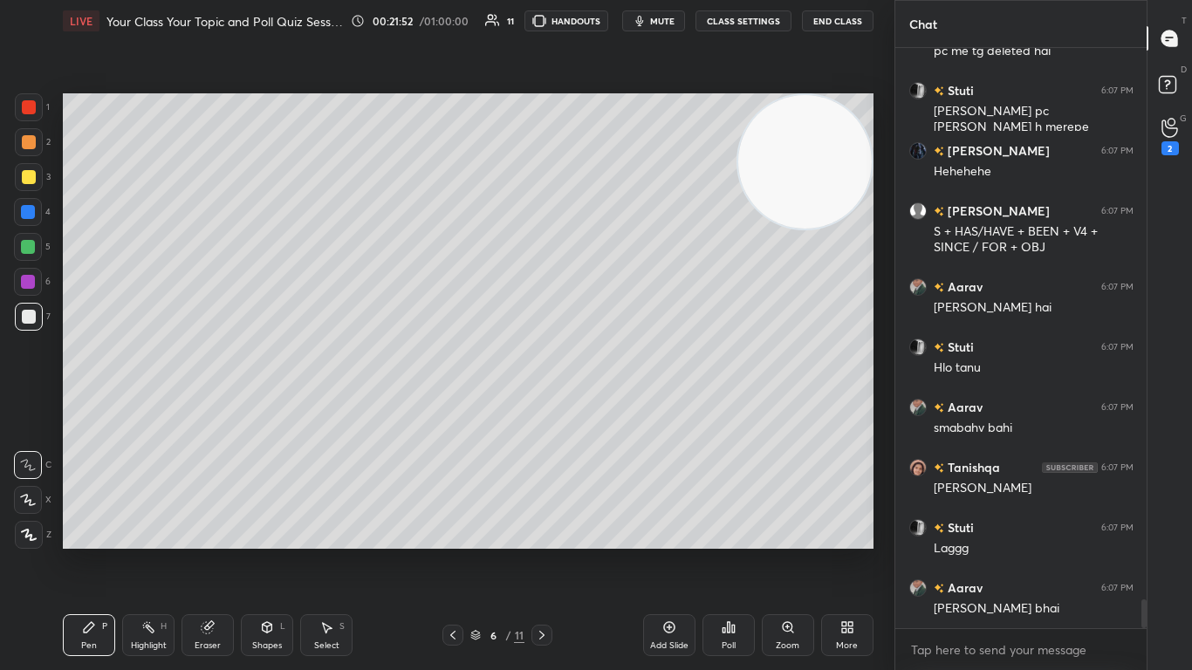
click at [449, 409] on icon at bounding box center [453, 635] width 14 height 14
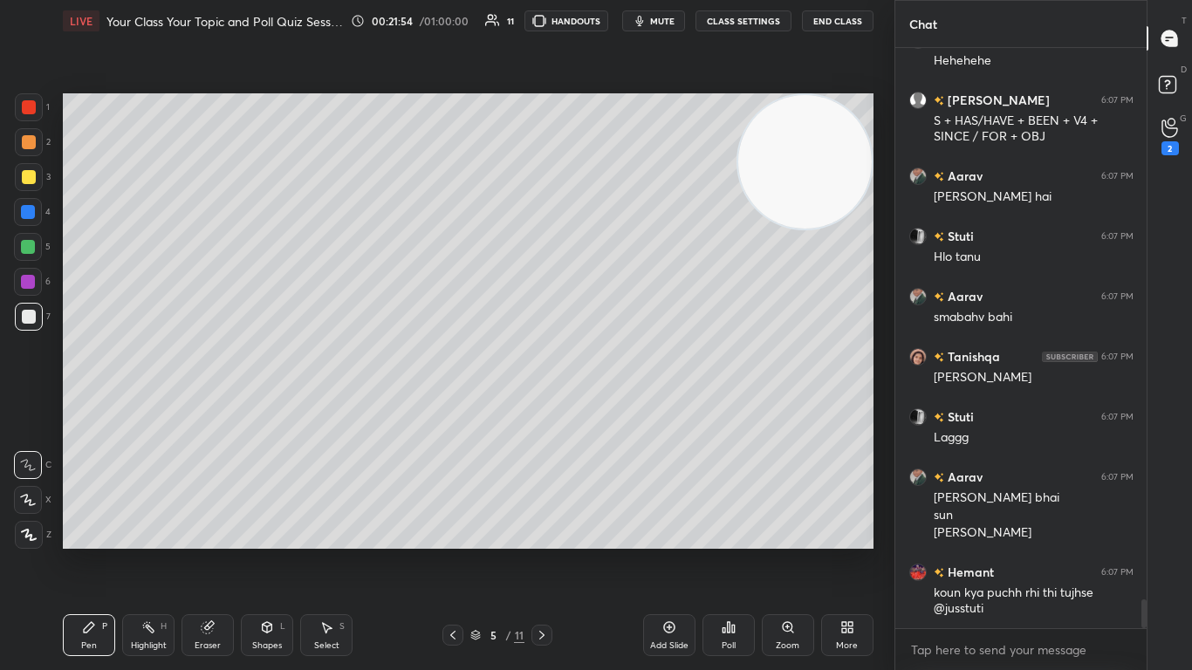
scroll to position [11217, 0]
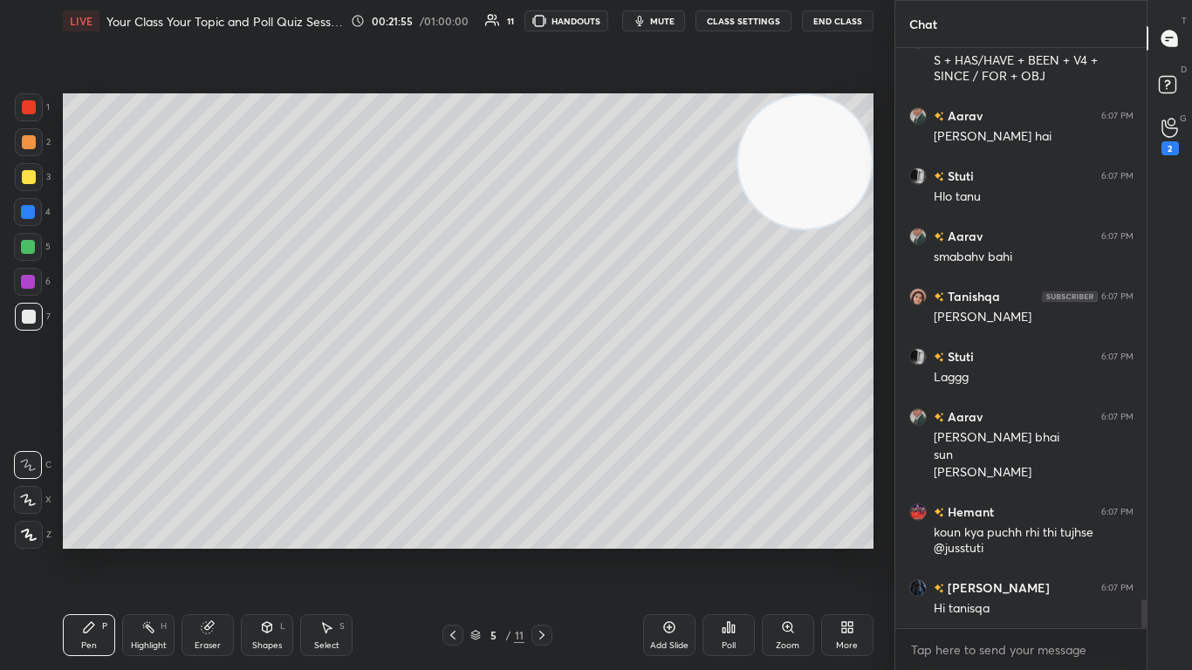
click at [538, 409] on icon at bounding box center [542, 635] width 14 height 14
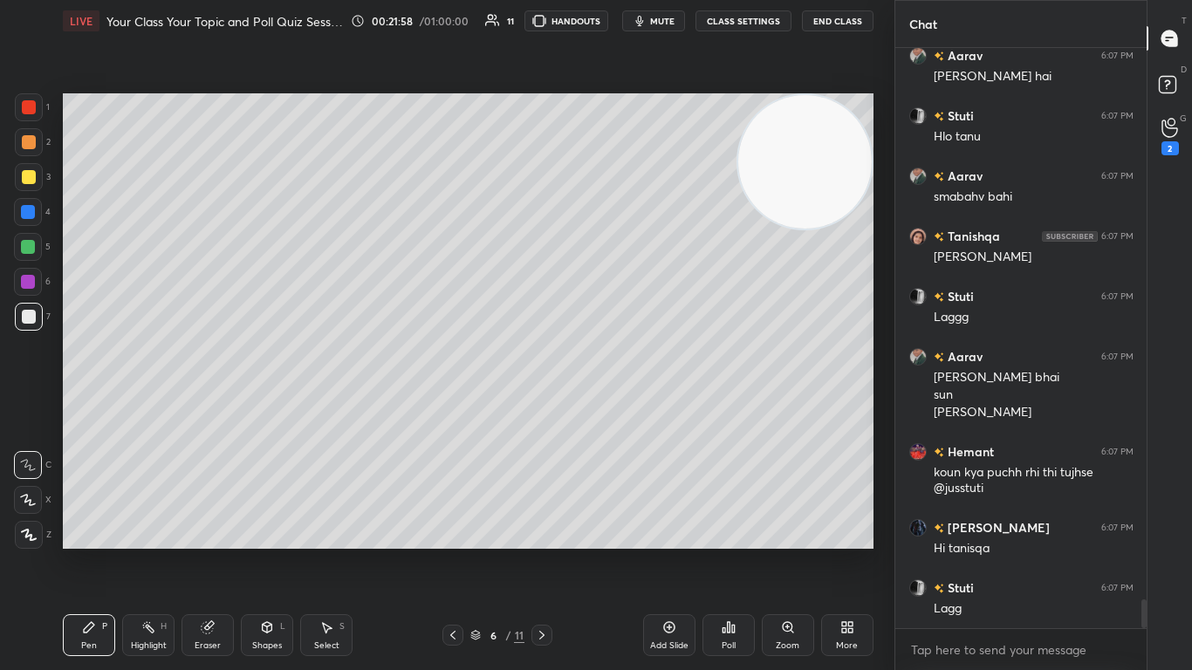
click at [626, 409] on icon at bounding box center [668, 627] width 5 height 5
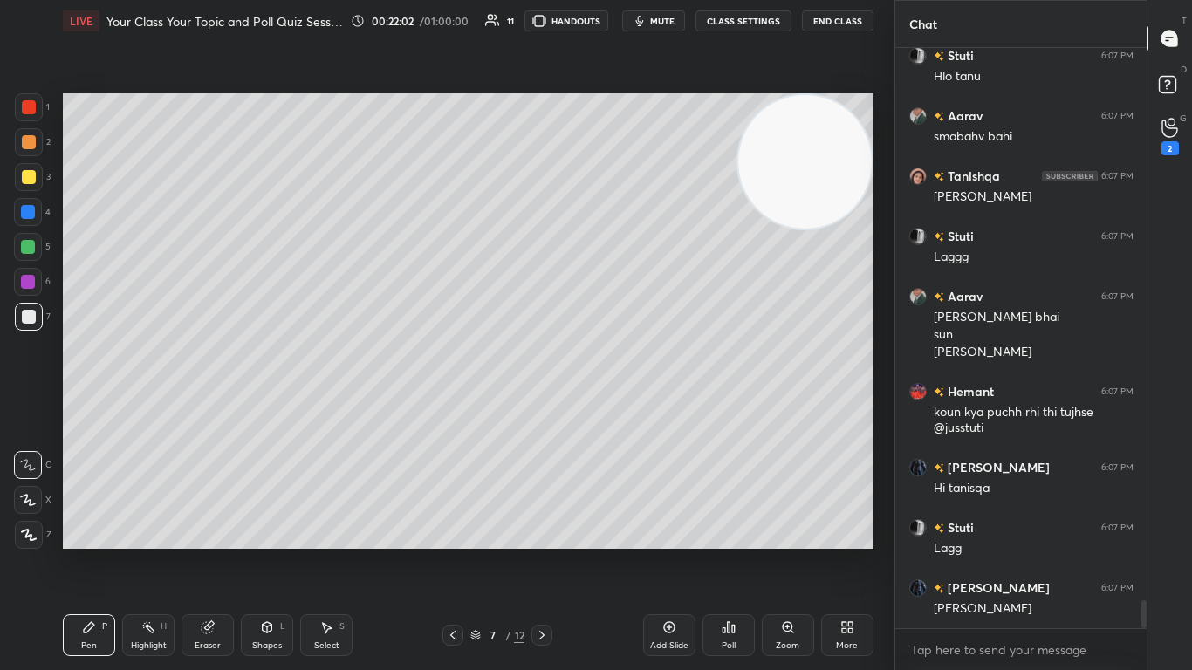
click at [25, 144] on div at bounding box center [29, 142] width 14 height 14
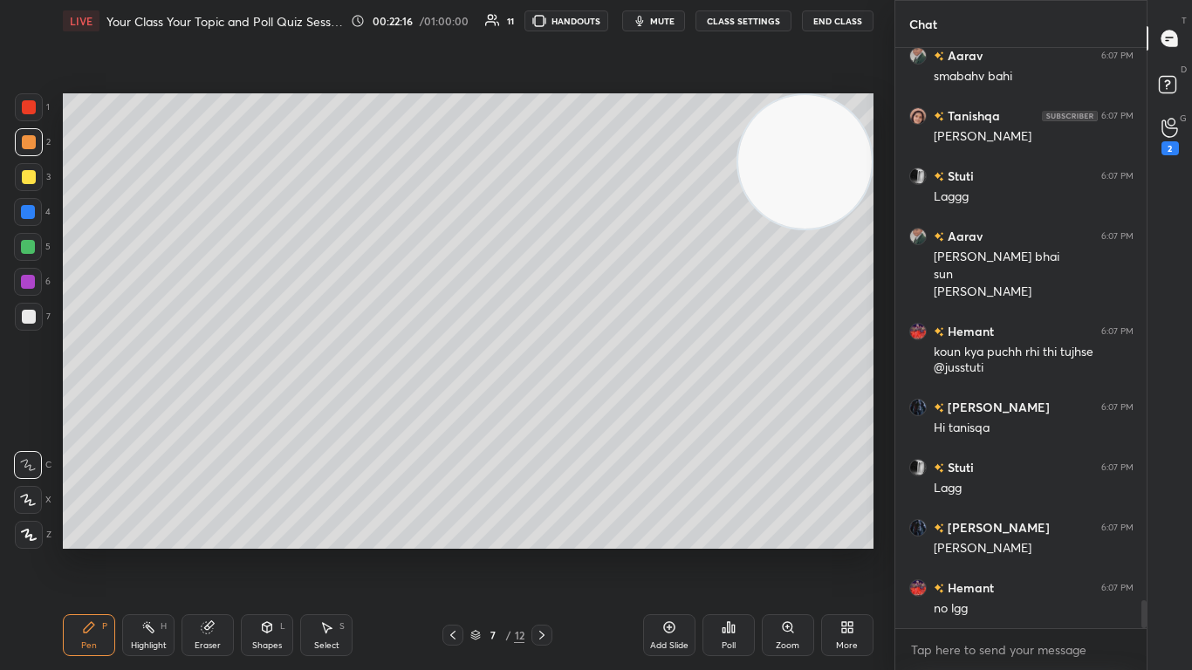
scroll to position [11458, 0]
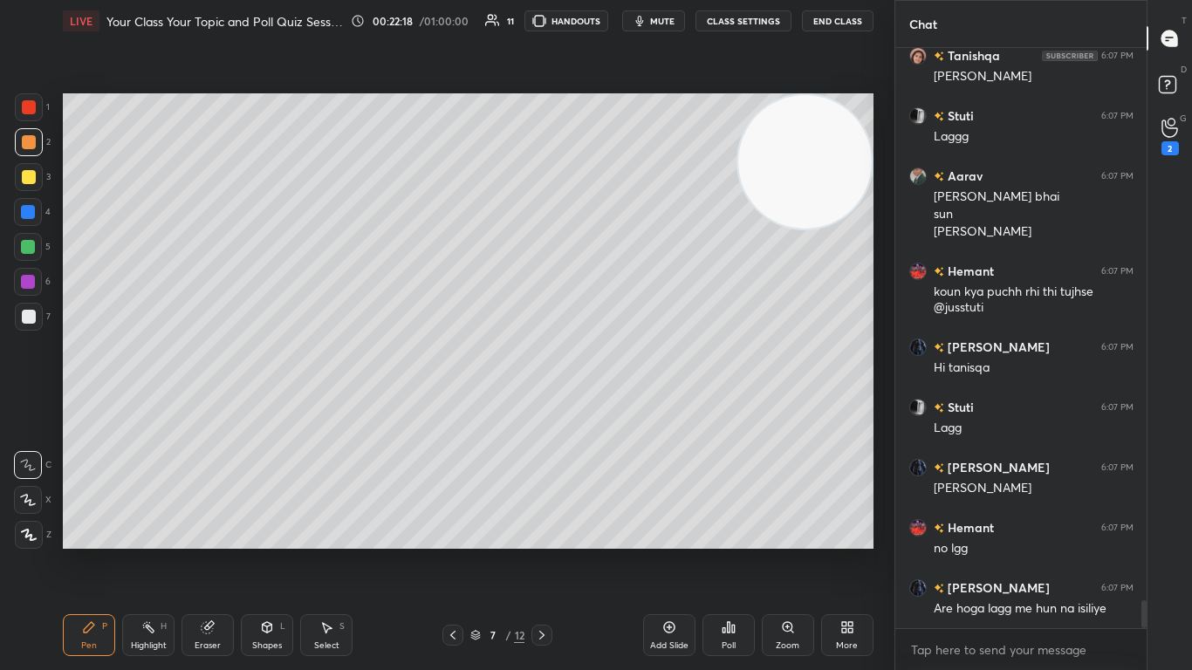
click at [29, 311] on div at bounding box center [29, 317] width 14 height 14
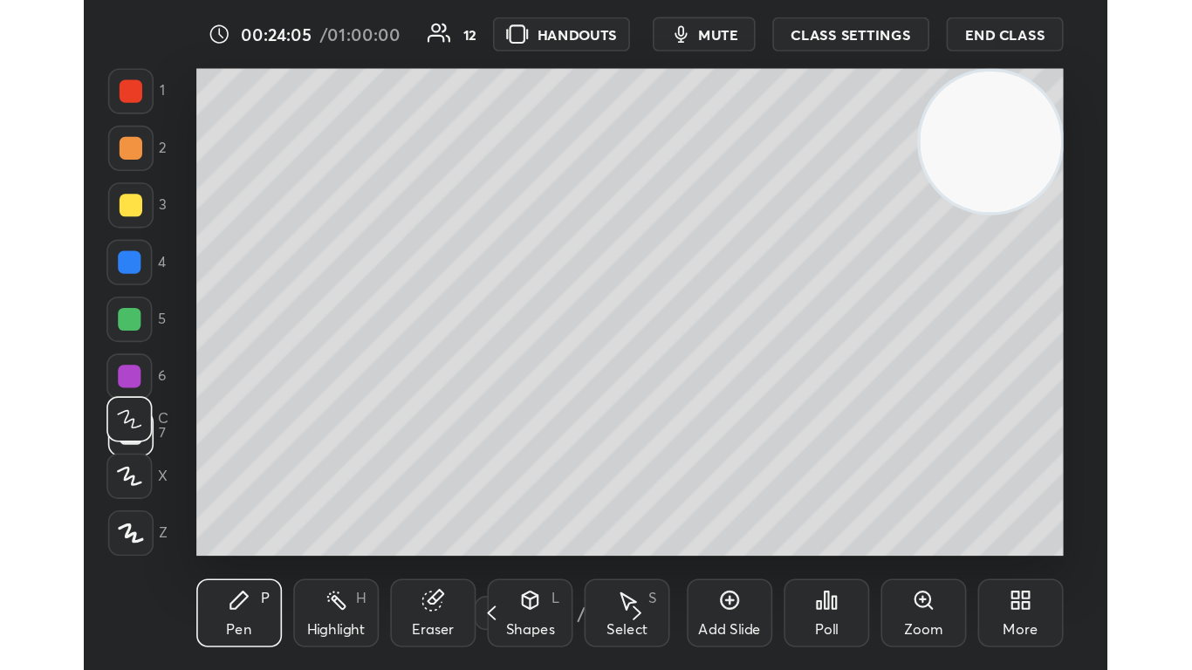
scroll to position [298, 556]
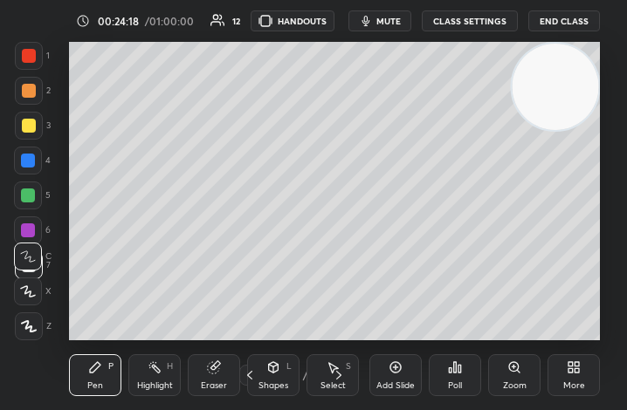
click at [565, 363] on div "More" at bounding box center [573, 375] width 52 height 42
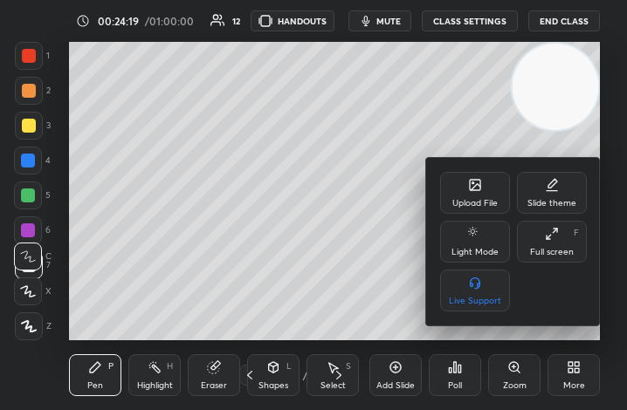
click at [557, 239] on icon at bounding box center [552, 234] width 14 height 14
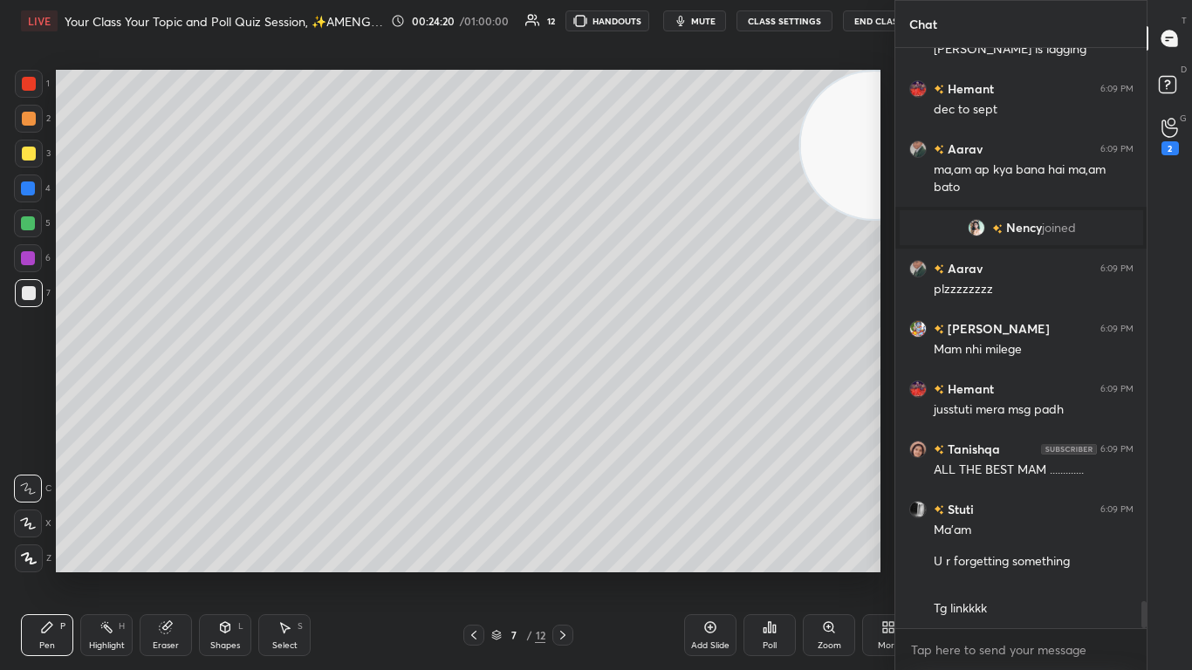
scroll to position [558, 824]
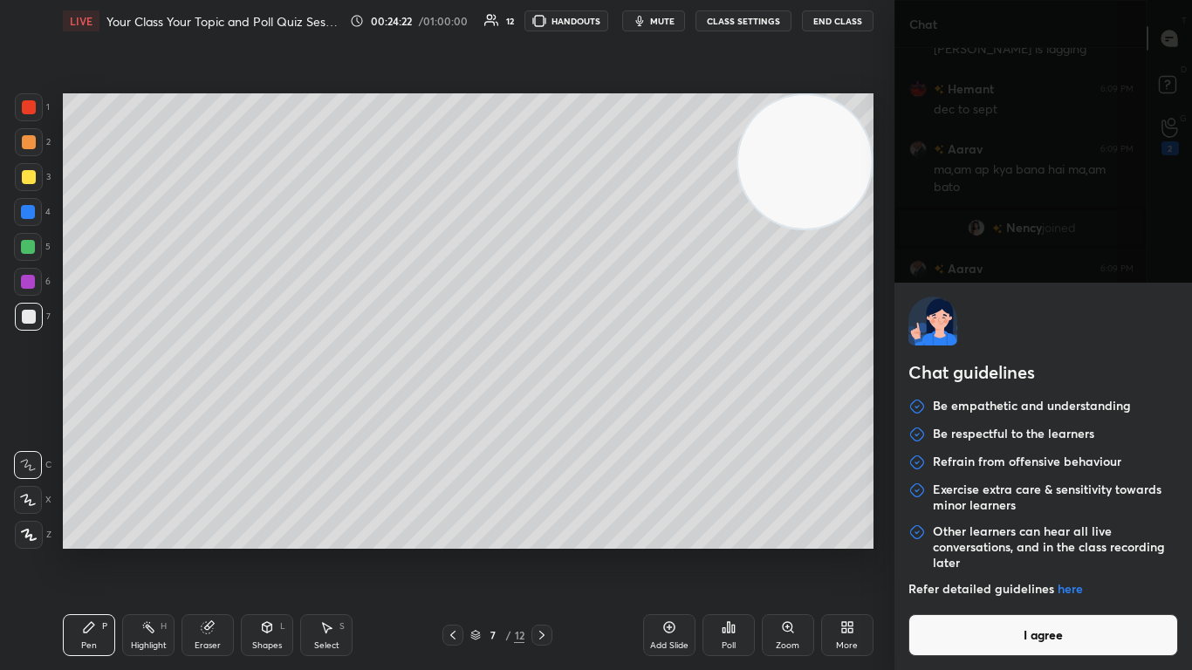
click at [626, 409] on body "1 2 3 4 5 6 7 C X Z C X Z E E Erase all H H LIVE Your Class Your Topic and Poll…" at bounding box center [596, 335] width 1192 height 670
click at [626, 409] on button "I agree" at bounding box center [1043, 635] width 271 height 42
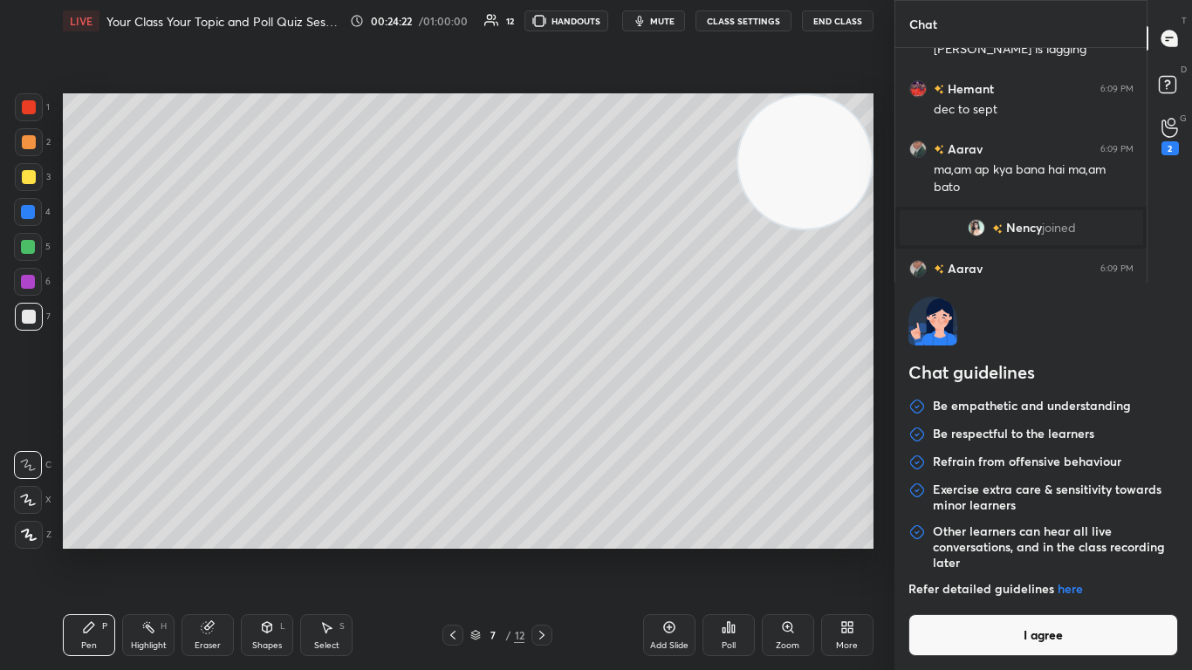
type textarea "x"
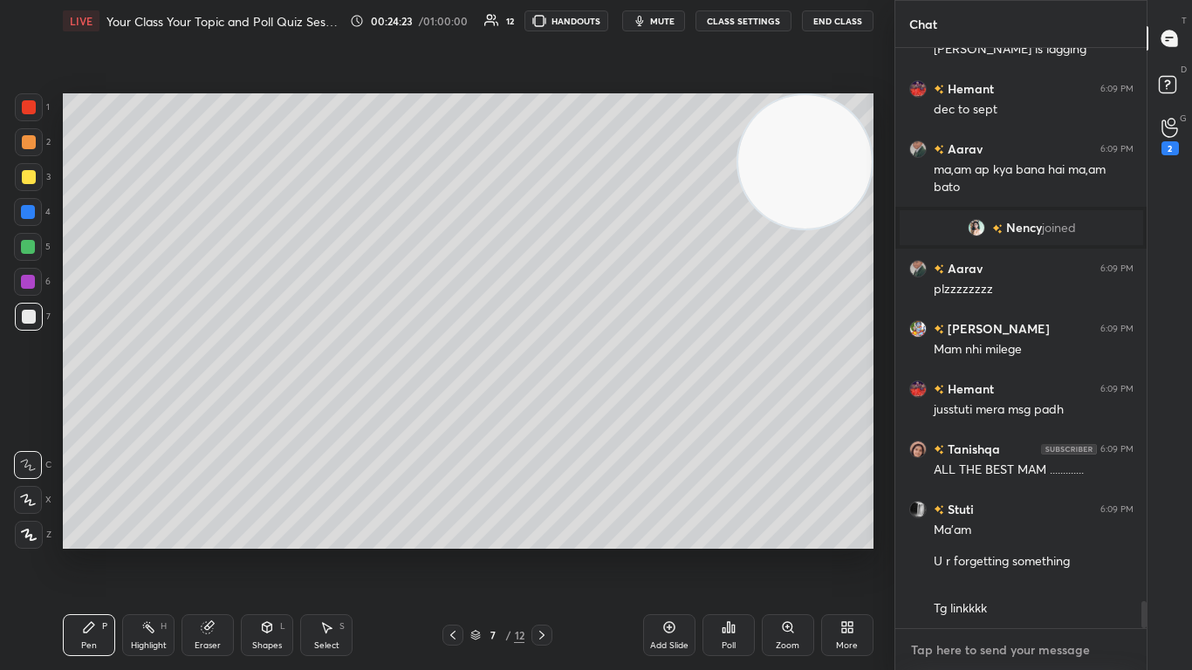
paste textarea "[URL][DOMAIN_NAME]"
type textarea "[URL][DOMAIN_NAME]"
type textarea "x"
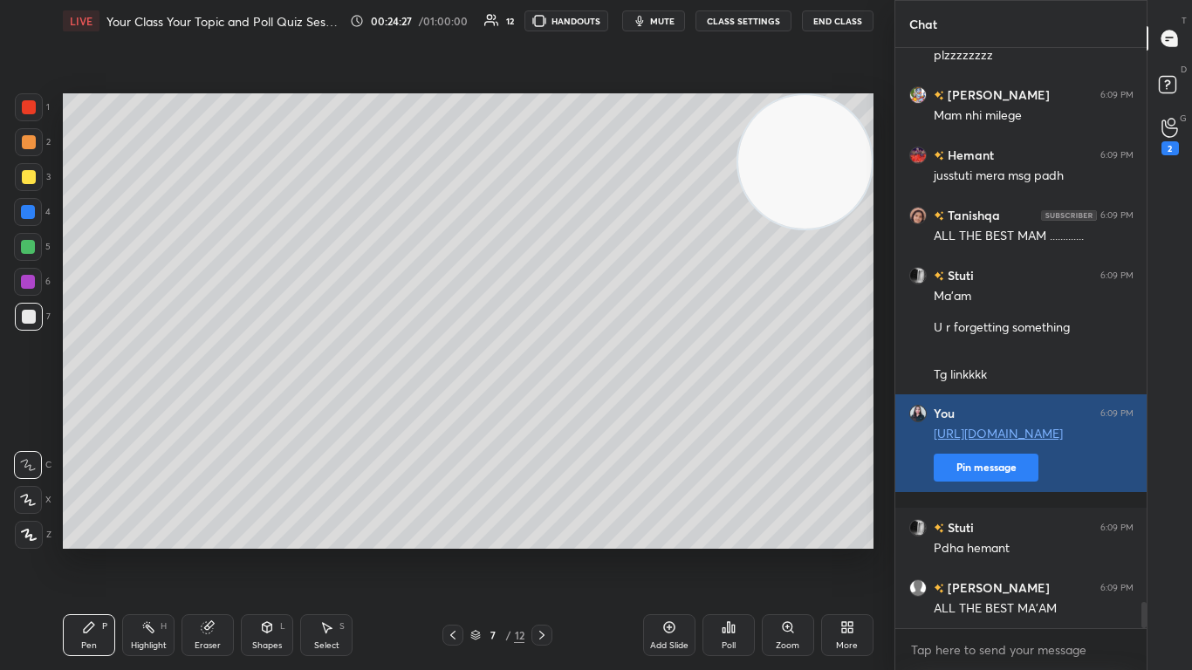
click at [626, 409] on button "Pin message" at bounding box center [986, 468] width 105 height 28
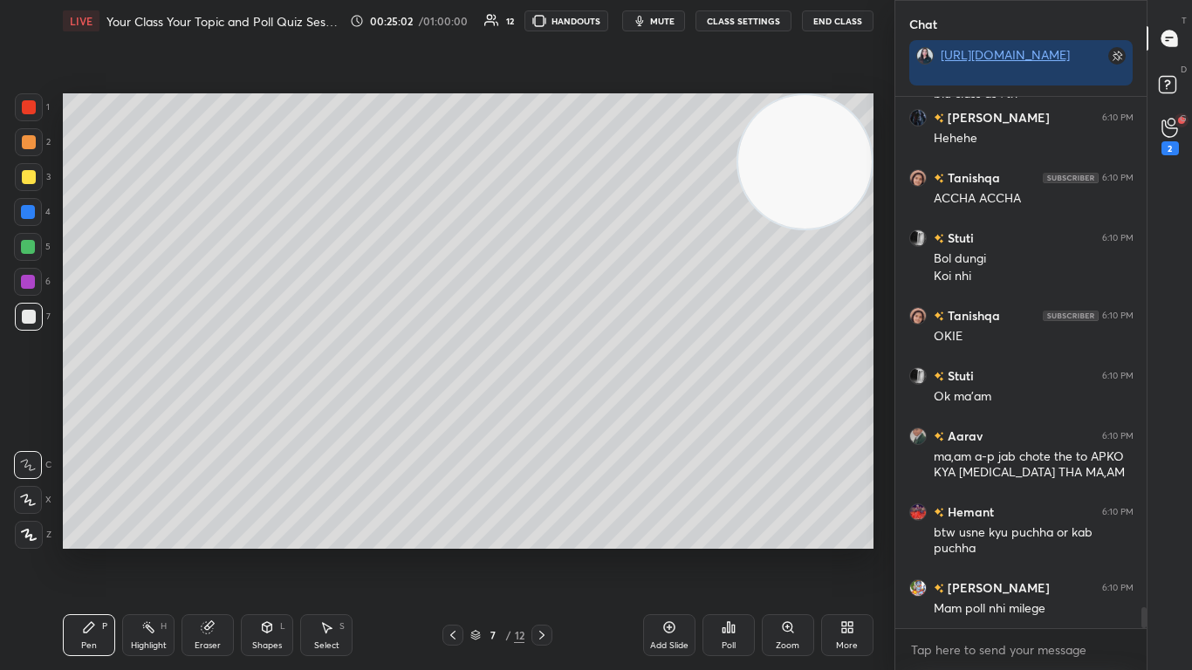
click at [30, 147] on div at bounding box center [29, 142] width 14 height 14
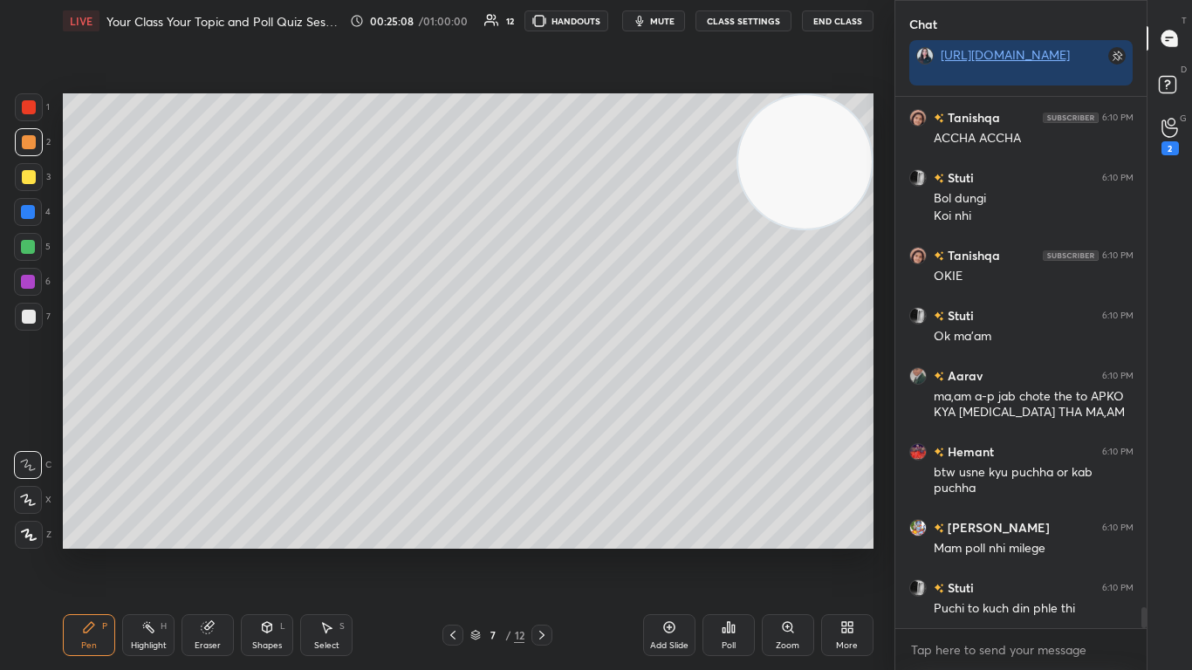
click at [25, 310] on div at bounding box center [29, 317] width 14 height 14
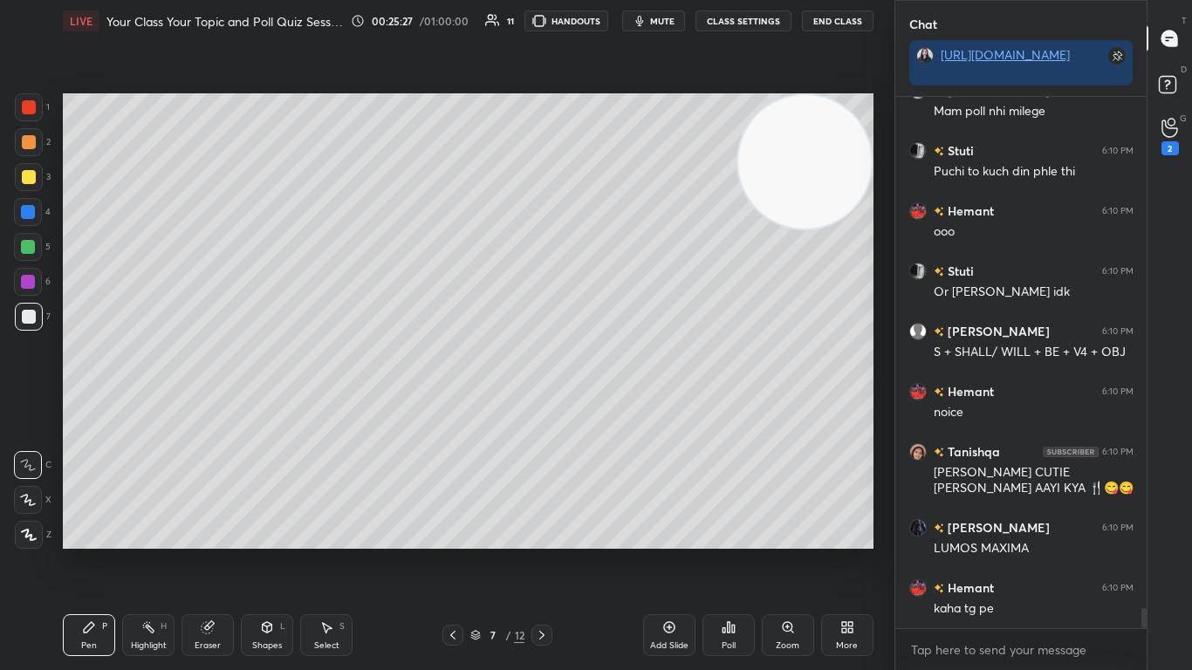
scroll to position [13685, 0]
click at [22, 143] on div at bounding box center [29, 142] width 14 height 14
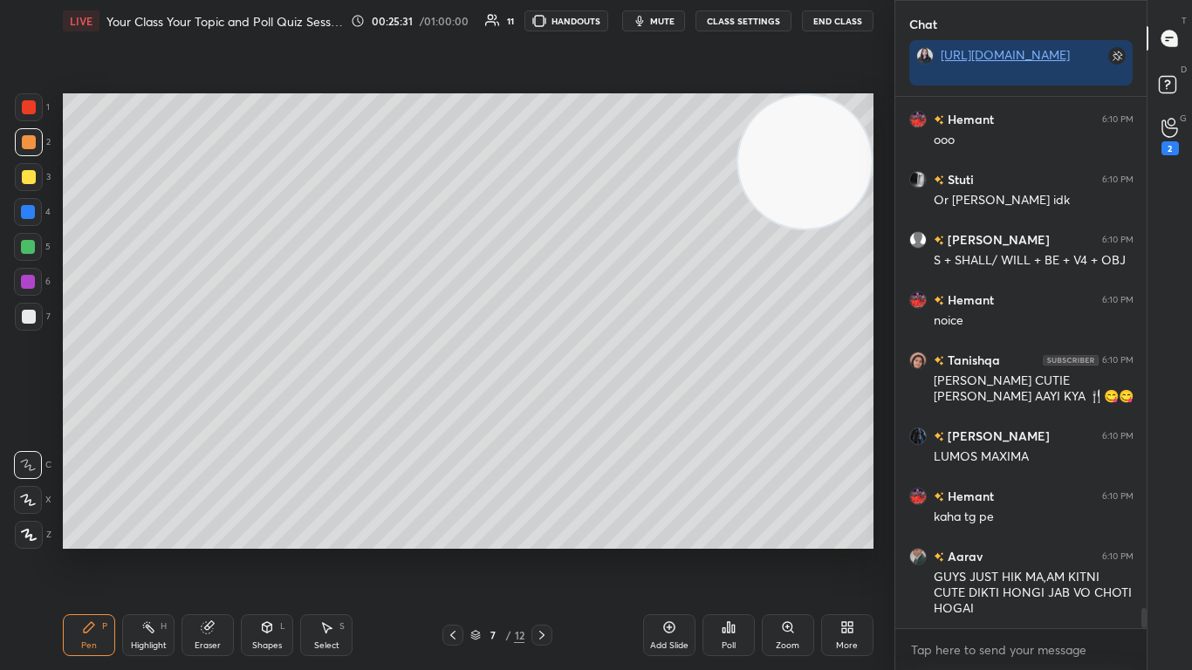
scroll to position [13746, 0]
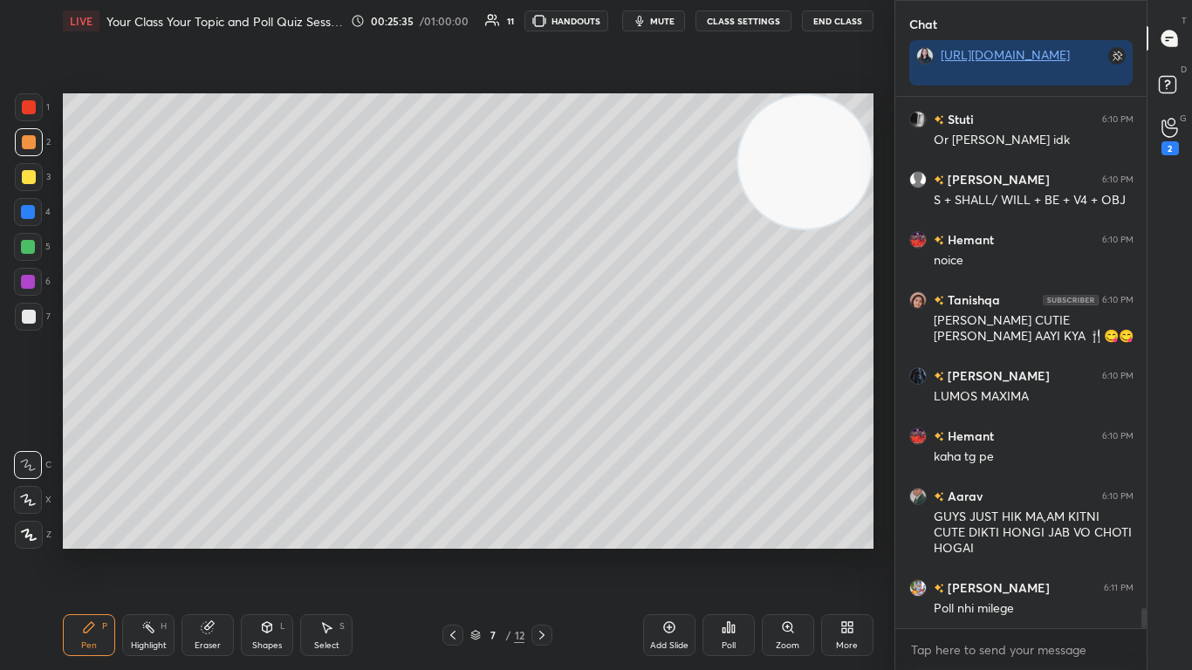
click at [28, 314] on div at bounding box center [29, 317] width 14 height 14
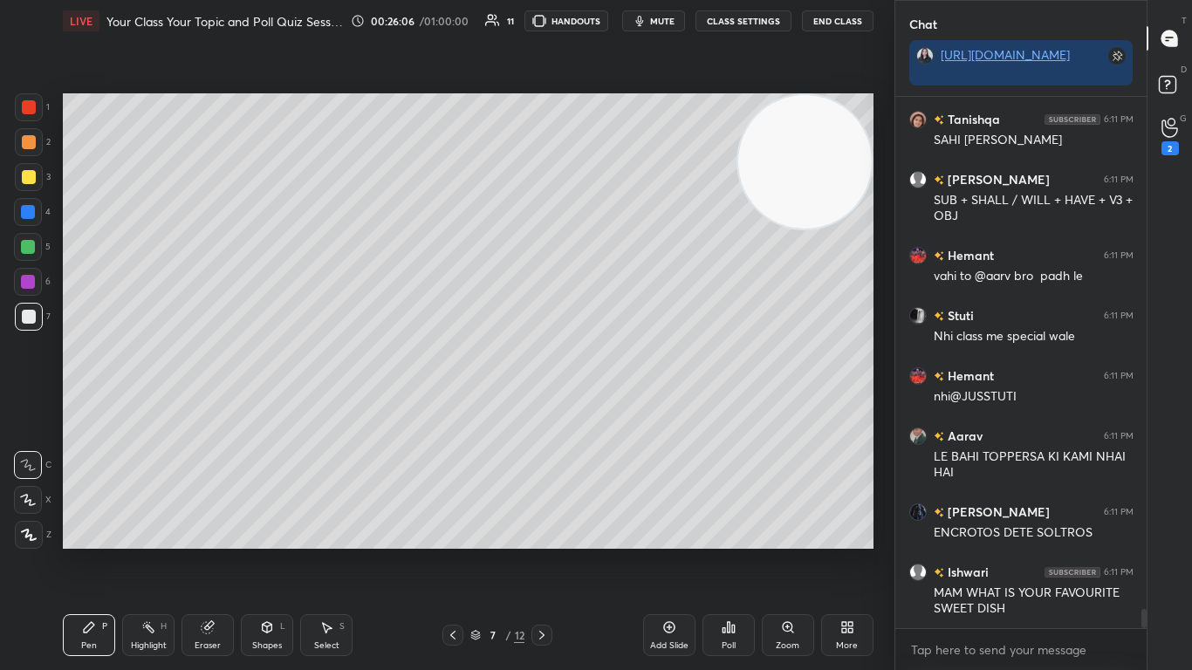
scroll to position [14411, 0]
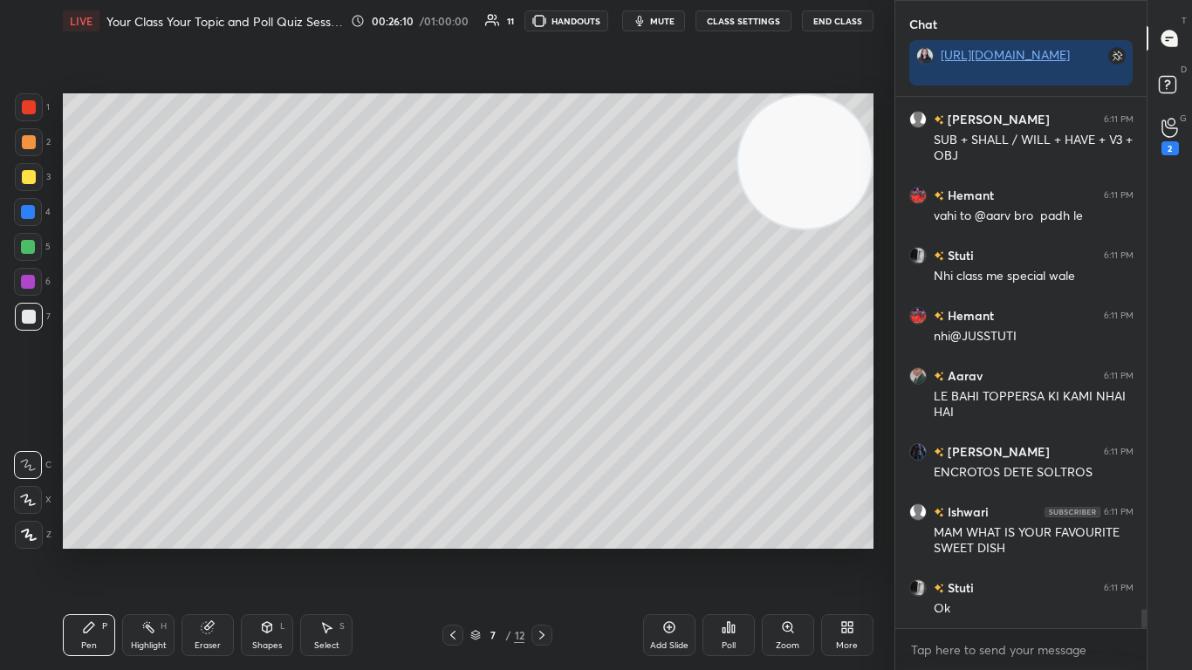
click at [30, 147] on div at bounding box center [29, 142] width 14 height 14
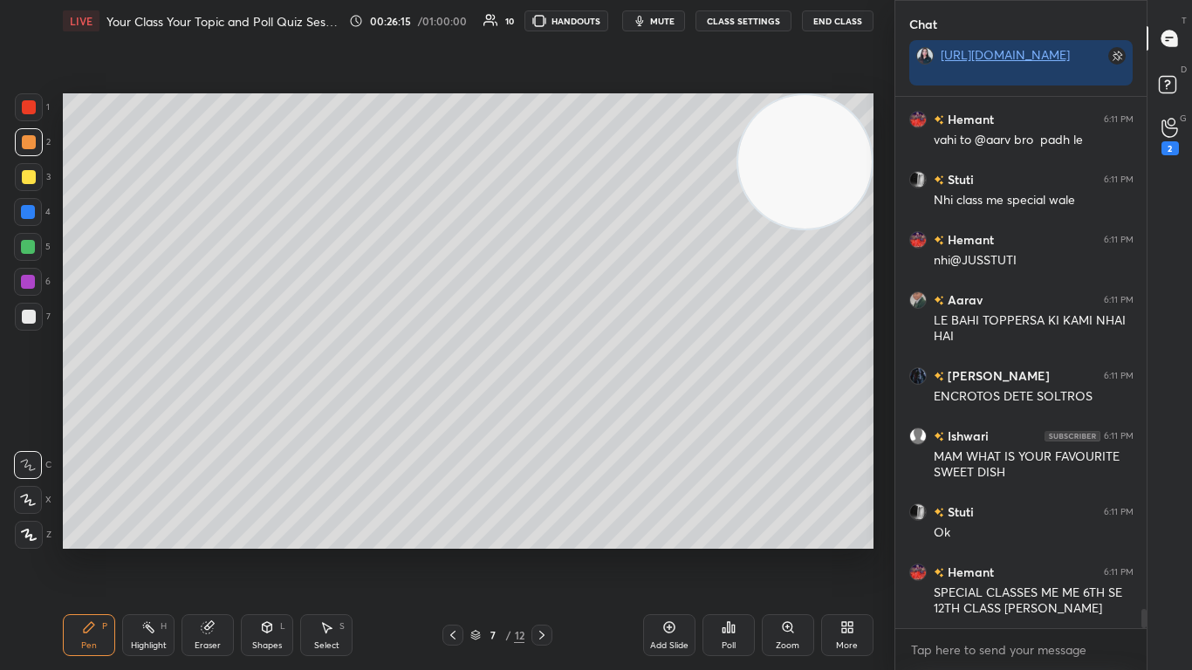
scroll to position [14547, 0]
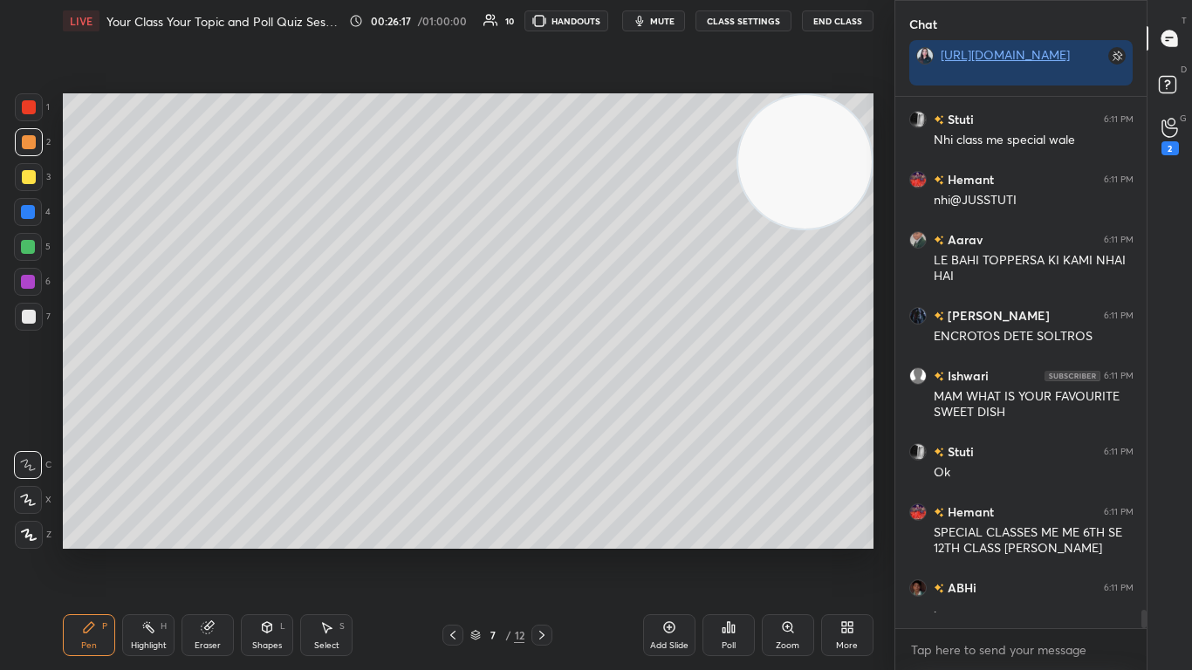
click at [33, 318] on div at bounding box center [29, 317] width 14 height 14
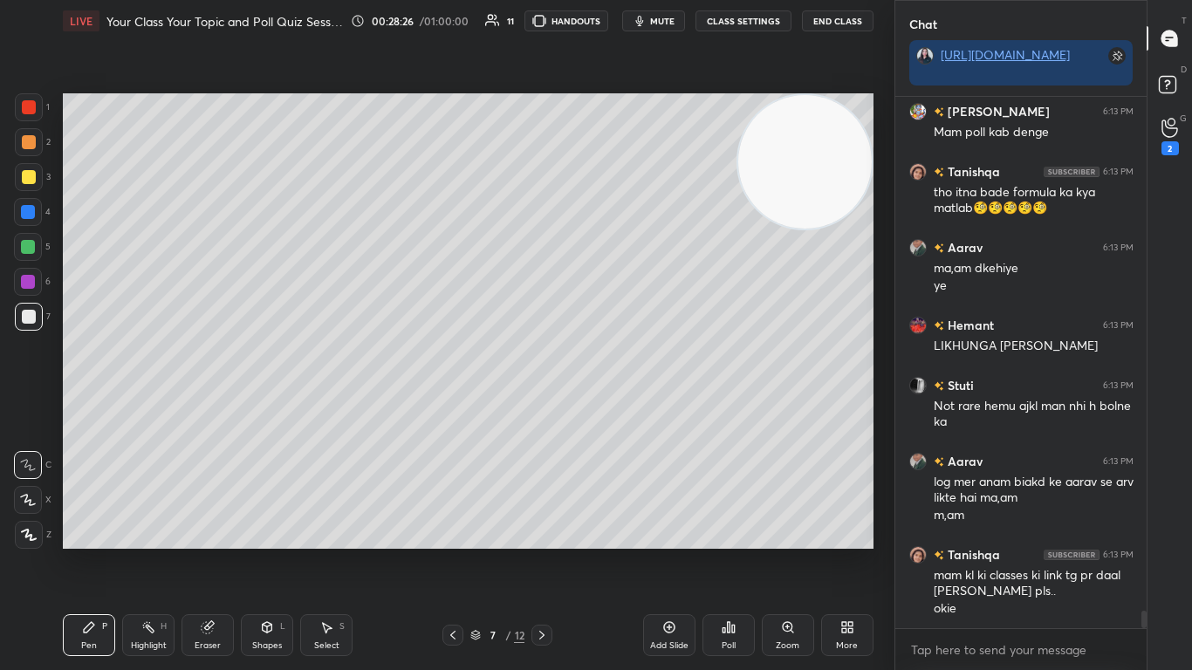
scroll to position [15384, 0]
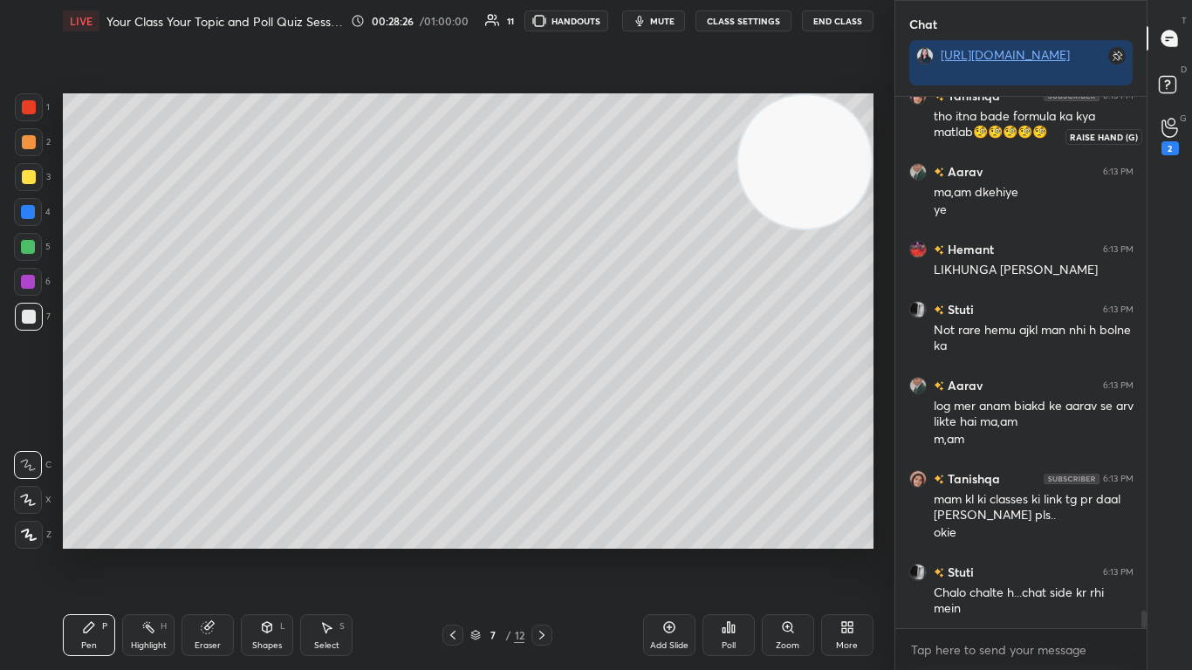
click at [626, 133] on icon at bounding box center [1169, 128] width 17 height 20
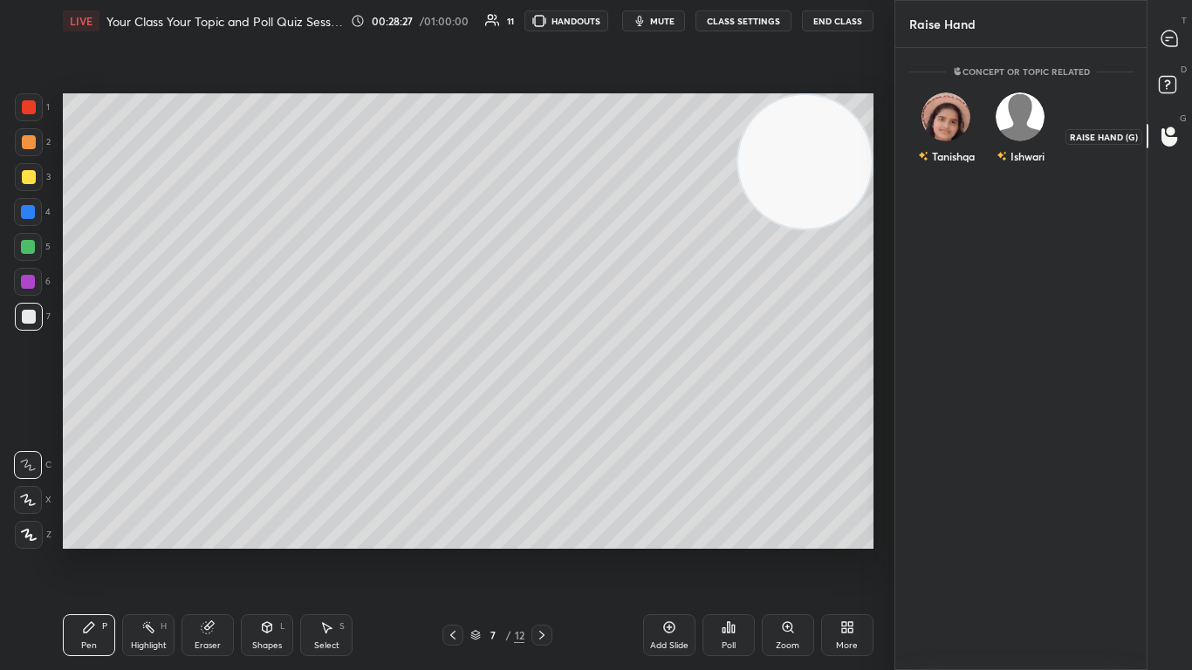
scroll to position [6, 6]
click at [626, 127] on div "Ishwari" at bounding box center [1020, 131] width 74 height 101
click at [626, 165] on button "INVITE" at bounding box center [1019, 168] width 58 height 23
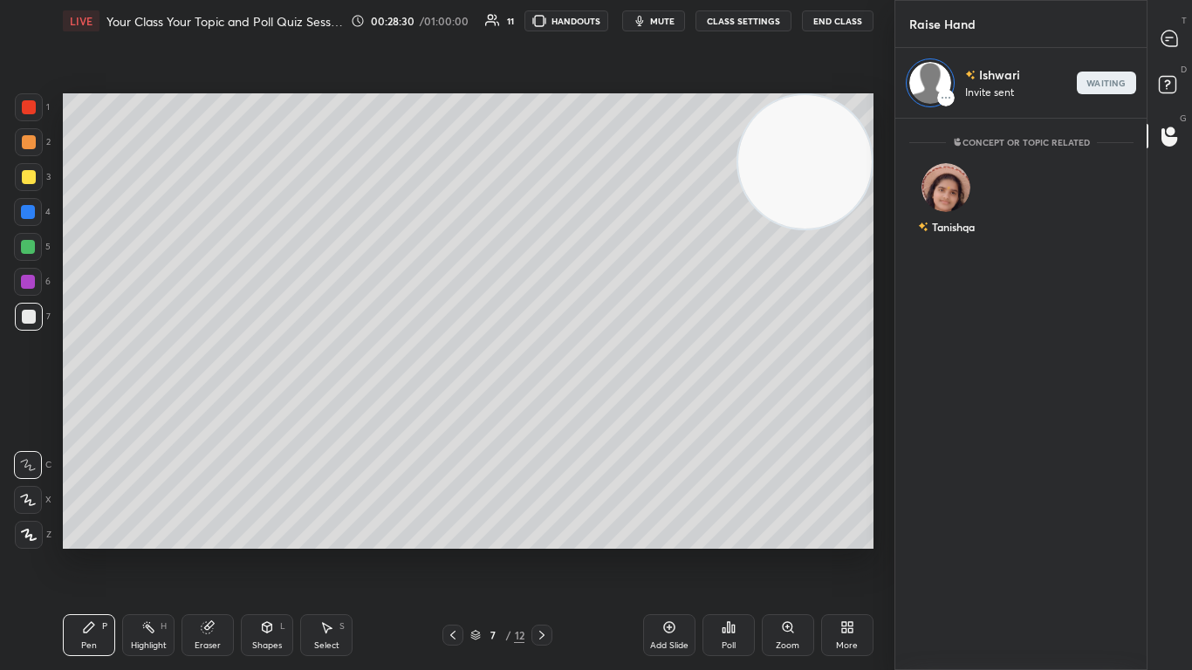
scroll to position [546, 246]
click at [626, 44] on icon at bounding box center [1169, 39] width 16 height 16
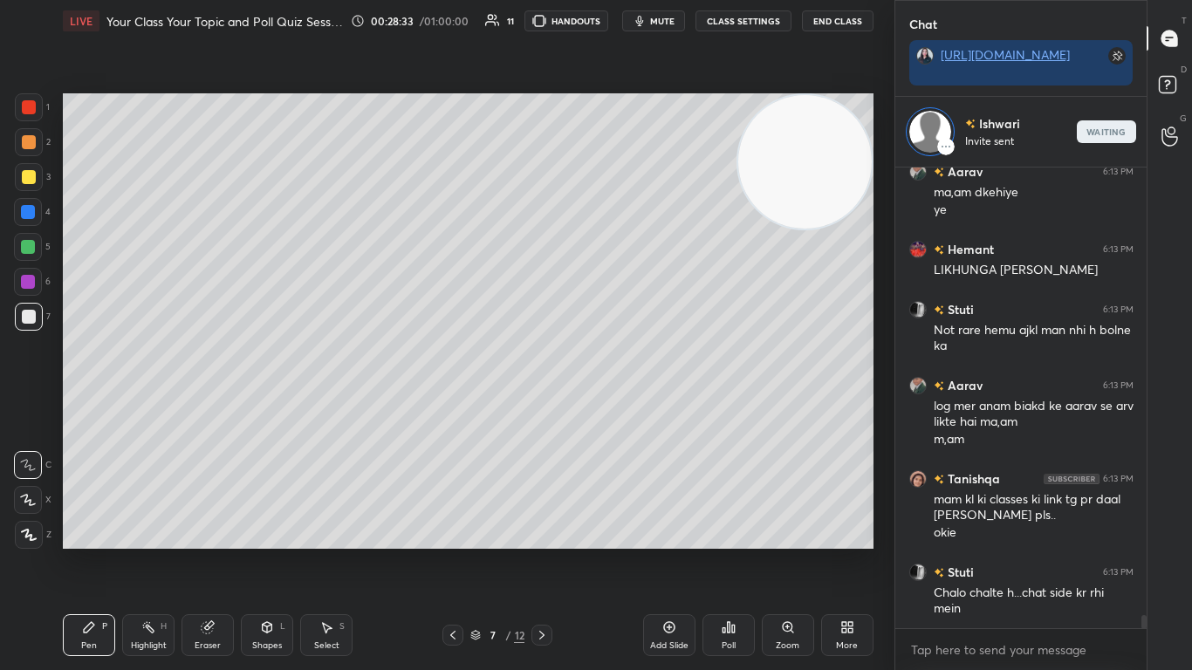
scroll to position [16138, 0]
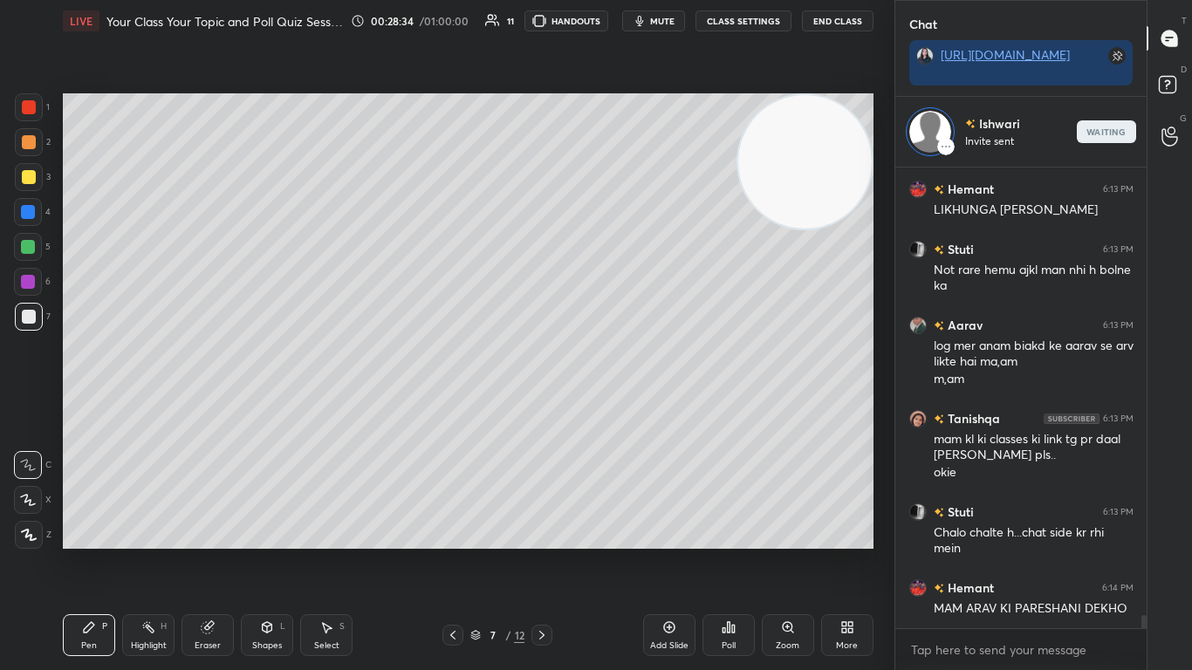
click at [626, 409] on div "More" at bounding box center [847, 635] width 52 height 42
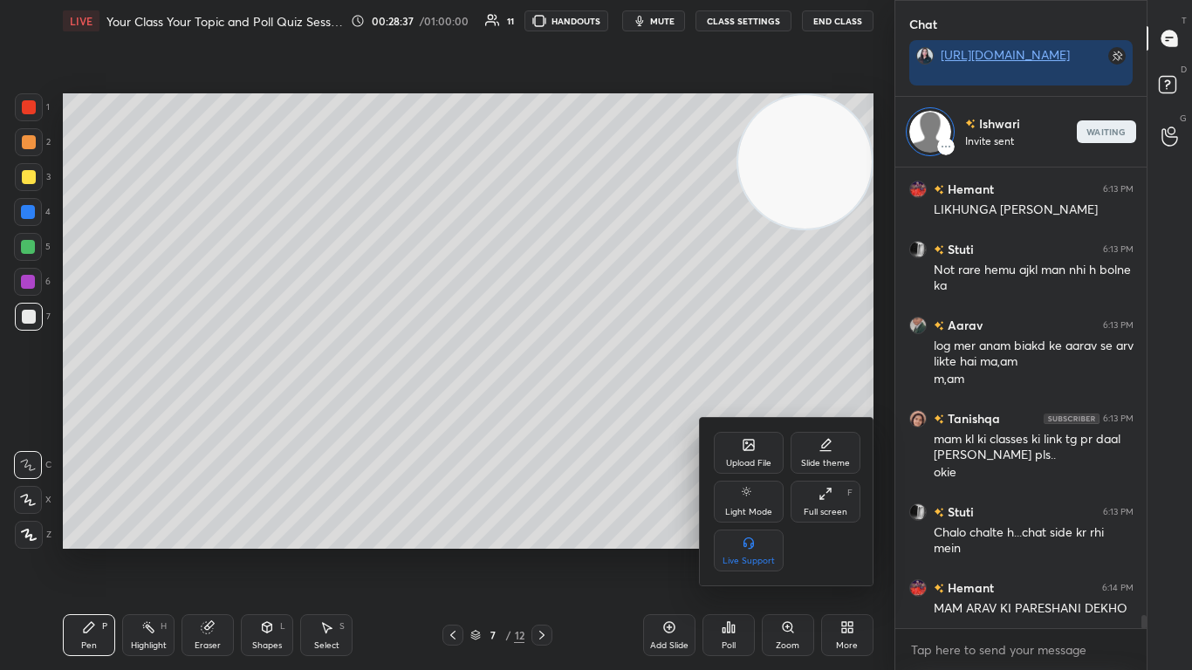
scroll to position [568, 246]
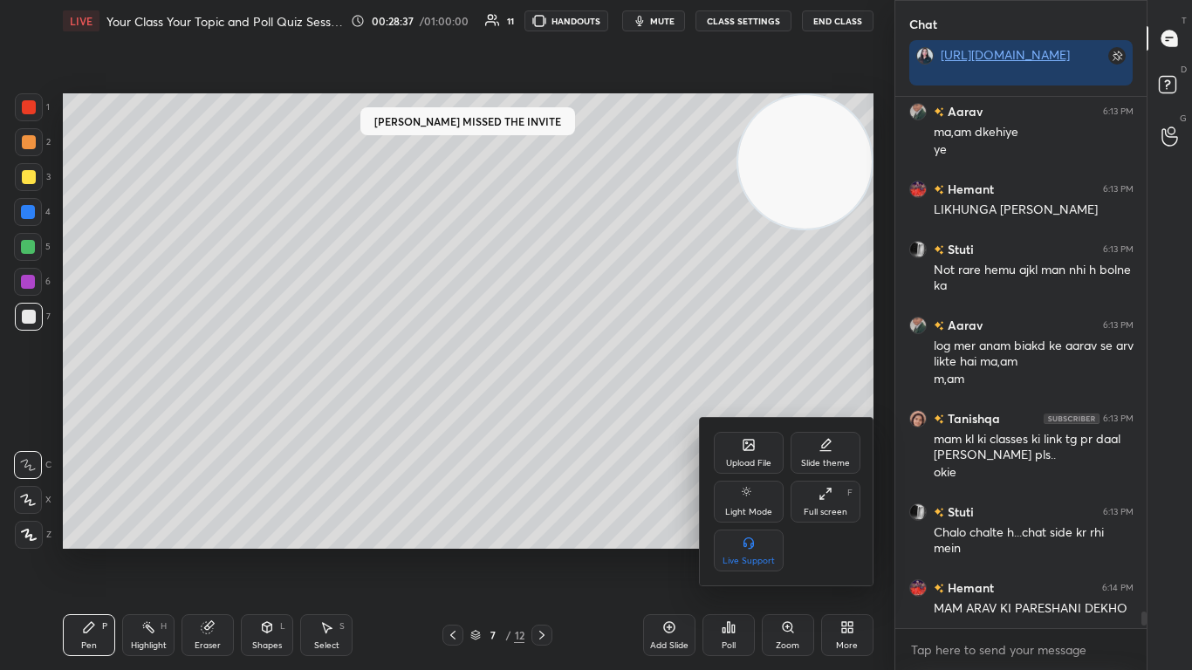
click at [626, 409] on div "Upload File" at bounding box center [749, 453] width 70 height 42
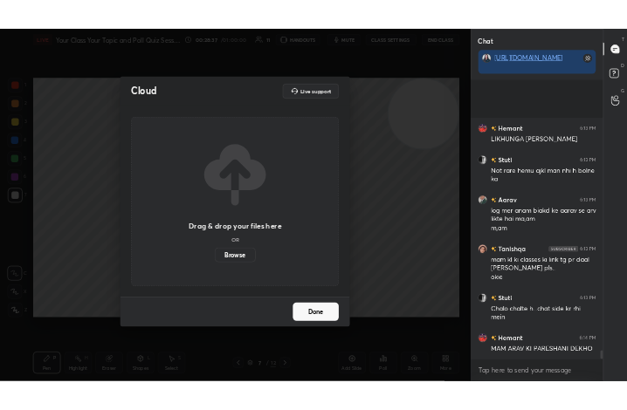
scroll to position [16222, 0]
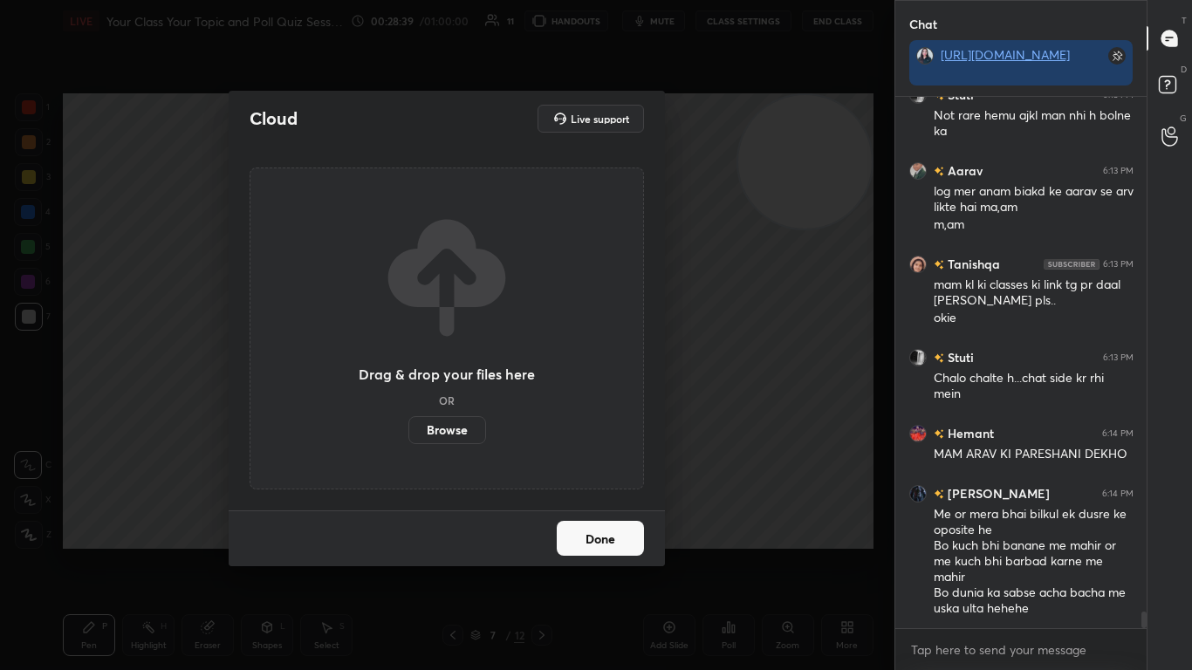
click at [460, 409] on label "Browse" at bounding box center [447, 430] width 78 height 28
click at [408, 409] on input "Browse" at bounding box center [408, 430] width 0 height 28
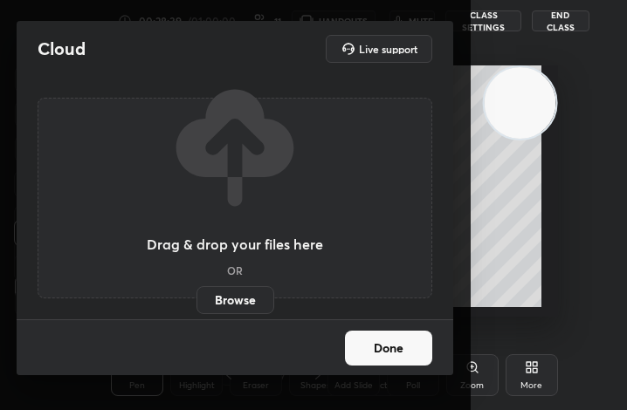
scroll to position [298, 545]
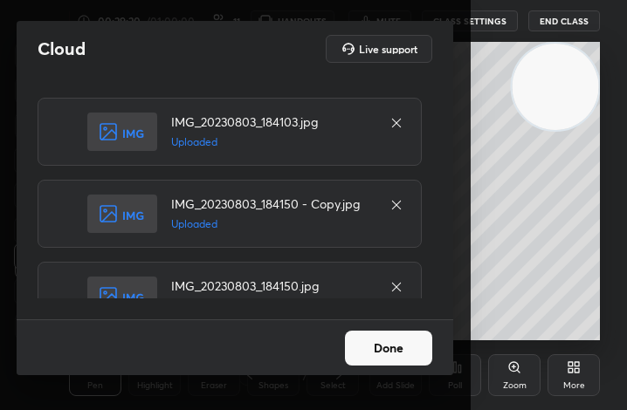
click at [386, 366] on div "Done" at bounding box center [235, 347] width 436 height 56
click at [387, 359] on button "Done" at bounding box center [388, 348] width 87 height 35
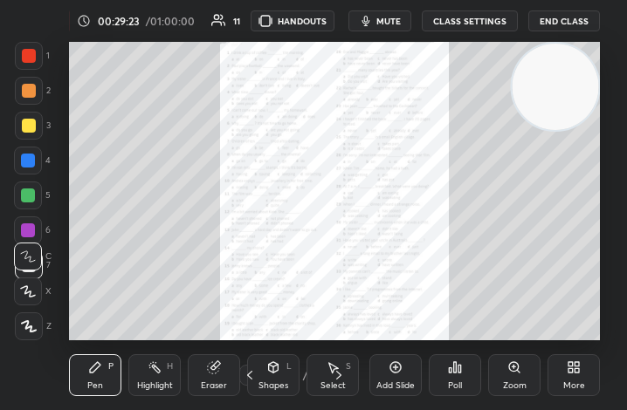
click at [571, 377] on div "More" at bounding box center [573, 375] width 52 height 42
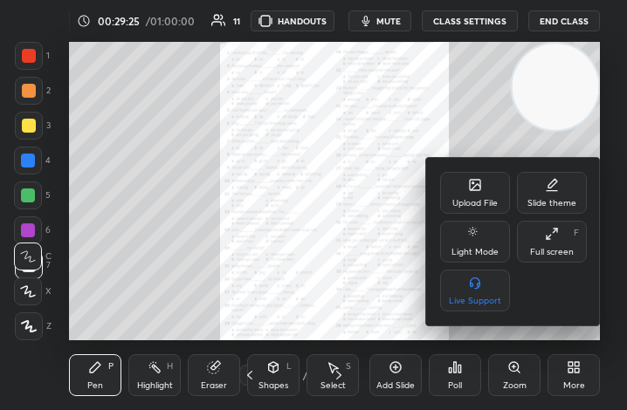
click at [546, 258] on div "Full screen F" at bounding box center [552, 242] width 70 height 42
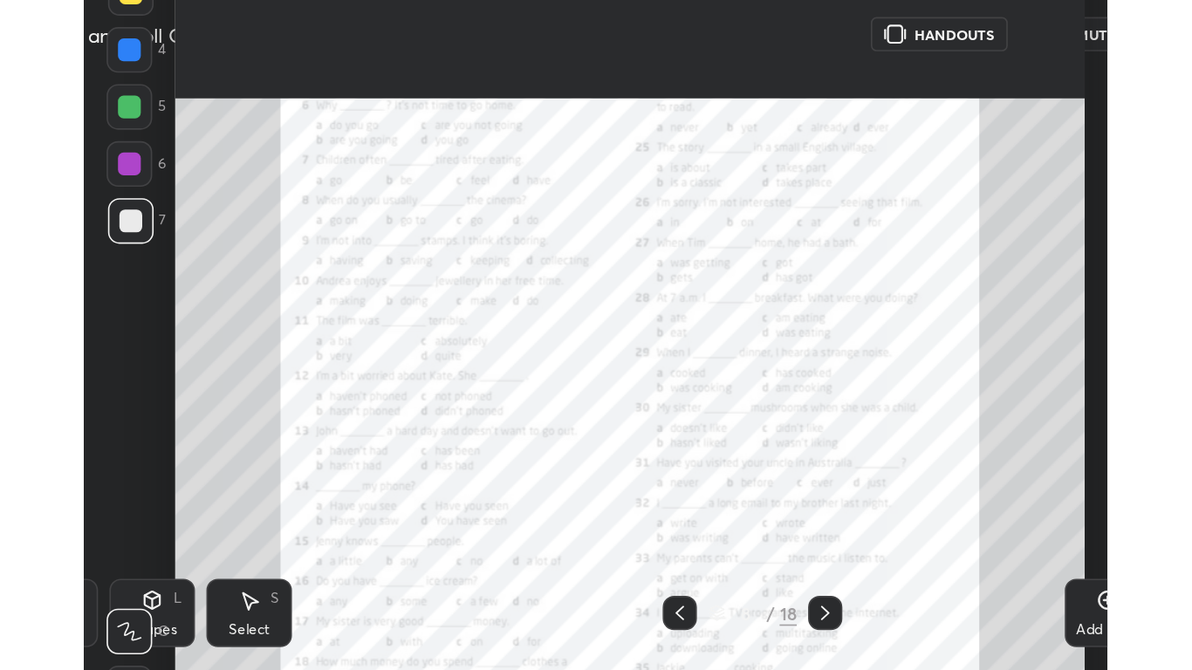
scroll to position [86704, 86184]
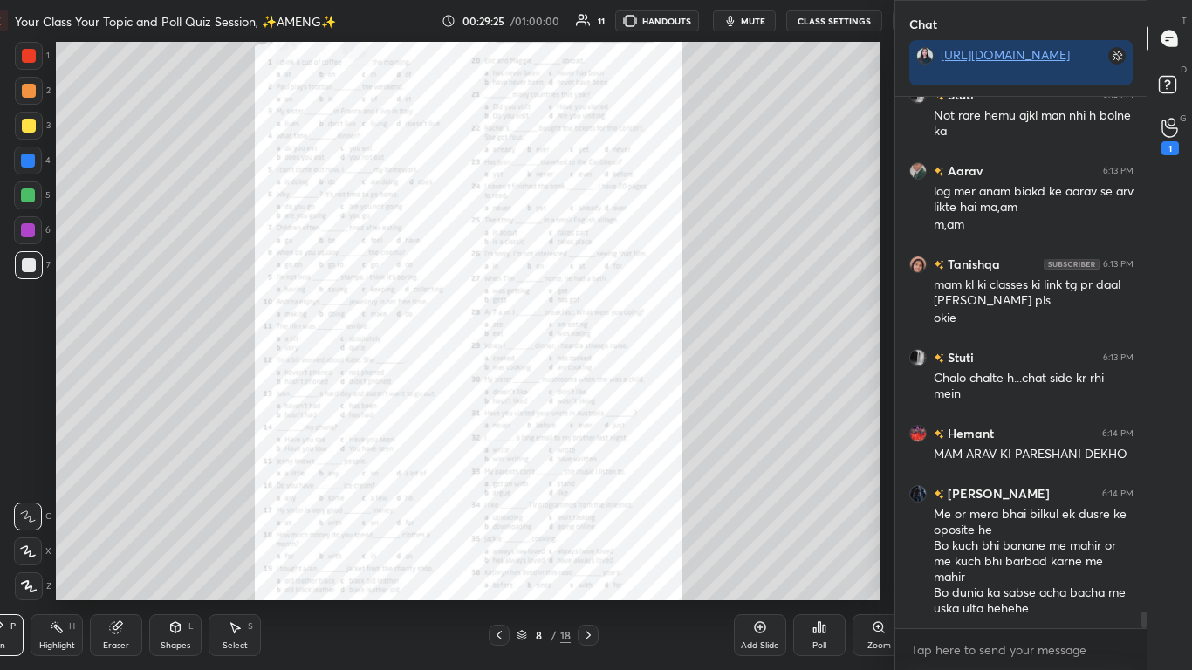
type textarea "x"
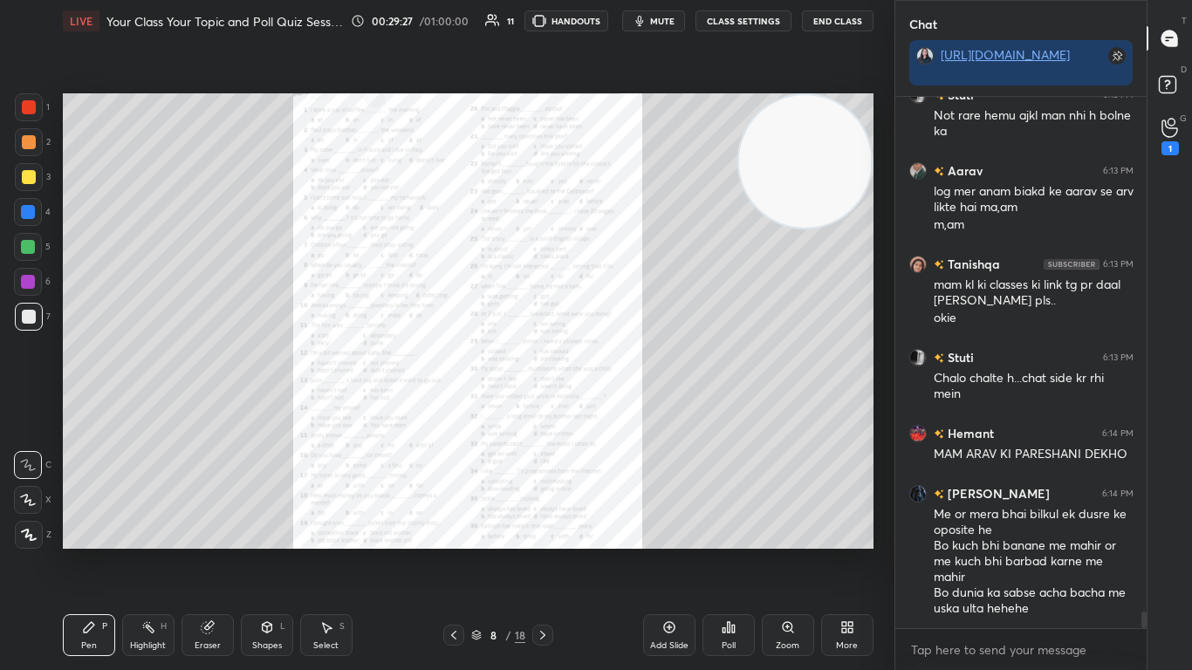
scroll to position [16282, 0]
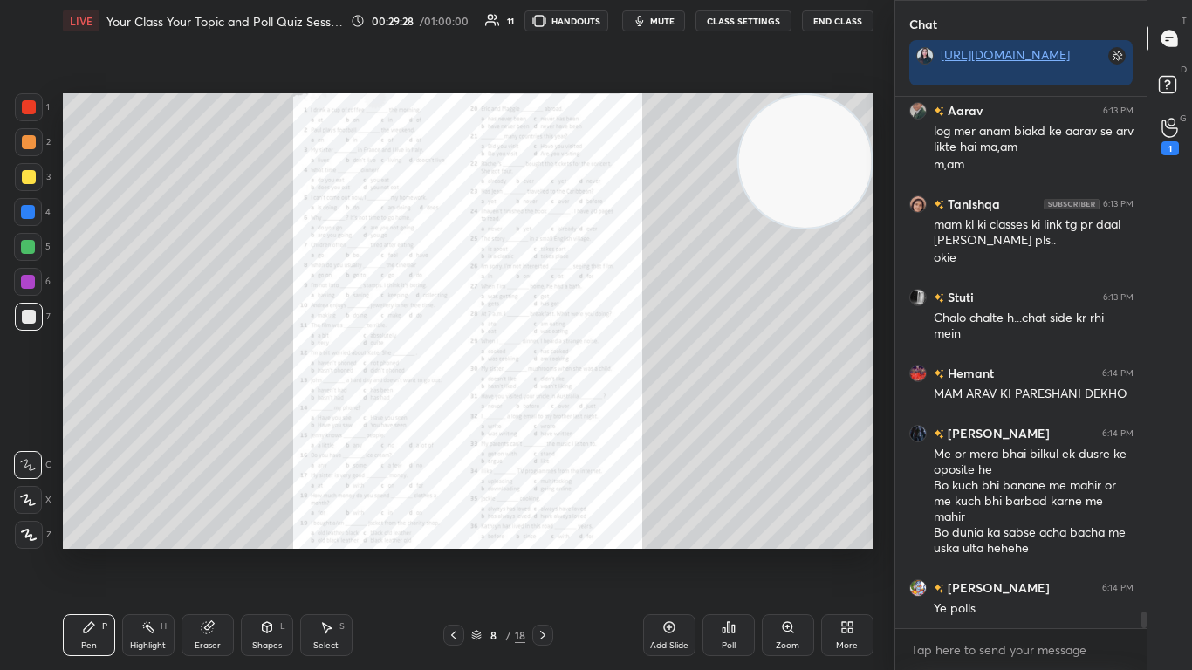
click at [626, 409] on icon at bounding box center [788, 627] width 14 height 14
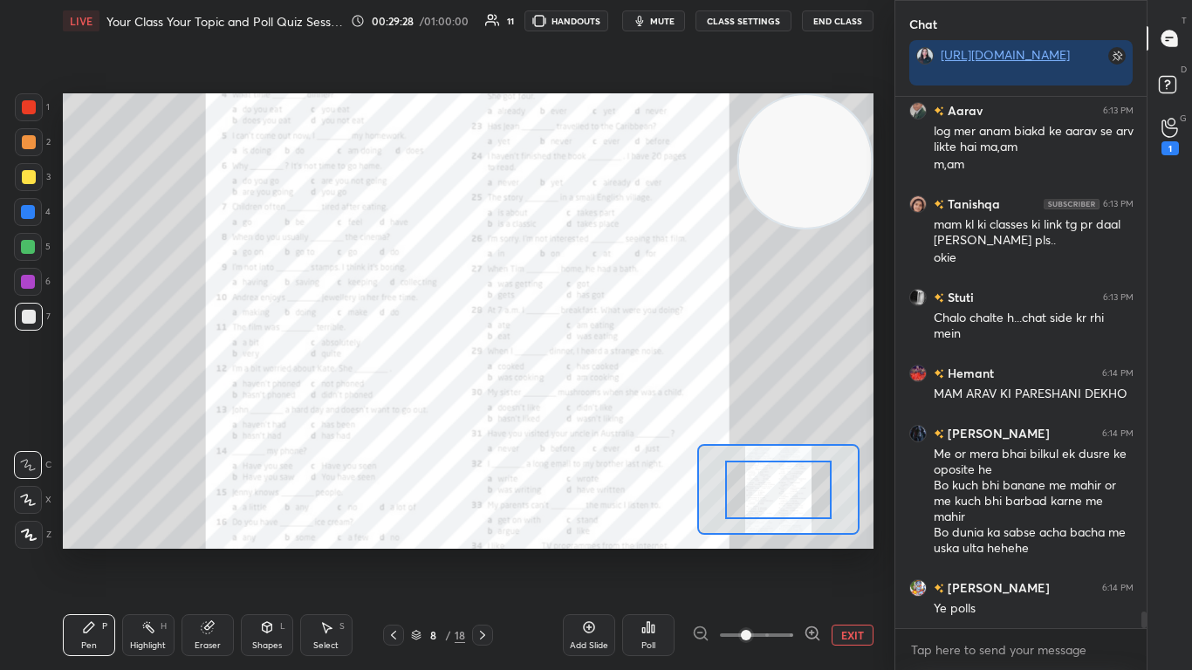
click at [626, 409] on span at bounding box center [756, 635] width 73 height 26
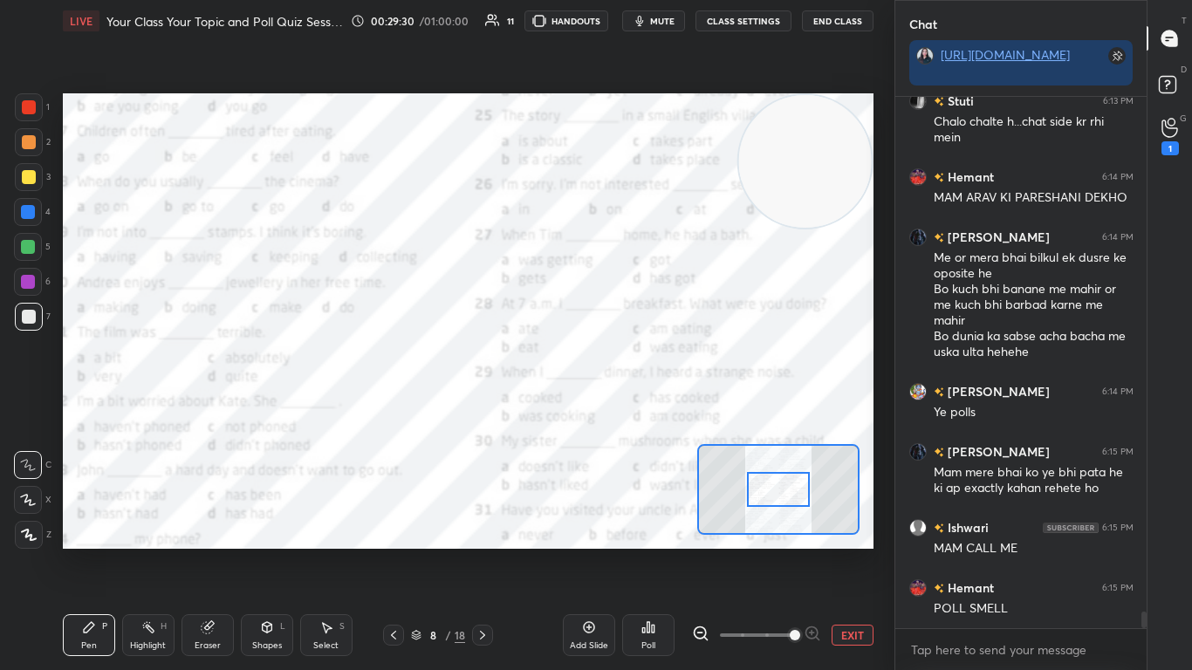
scroll to position [16555, 0]
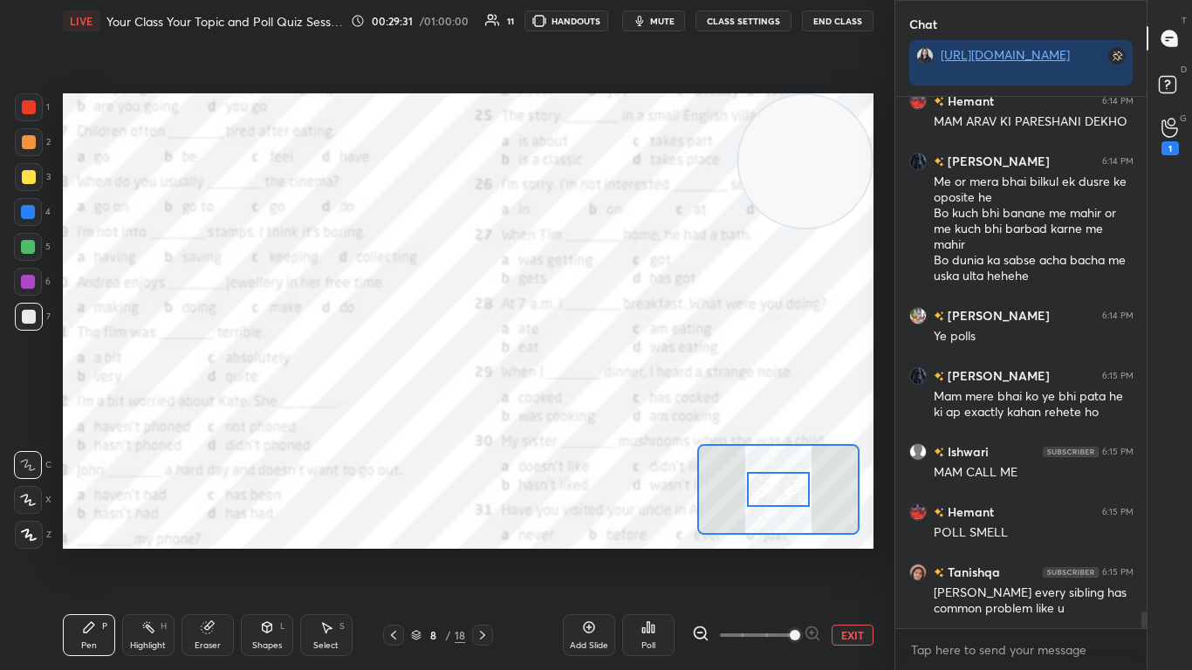
click at [626, 409] on icon at bounding box center [700, 633] width 17 height 17
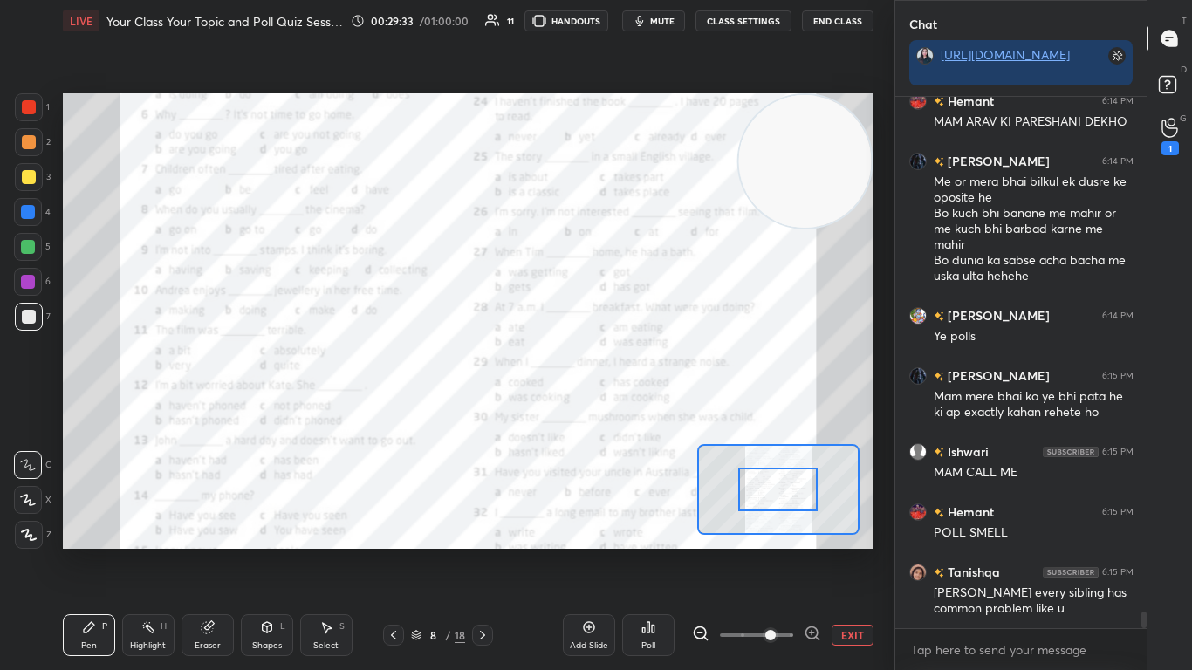
click at [626, 409] on div at bounding box center [777, 490] width 79 height 44
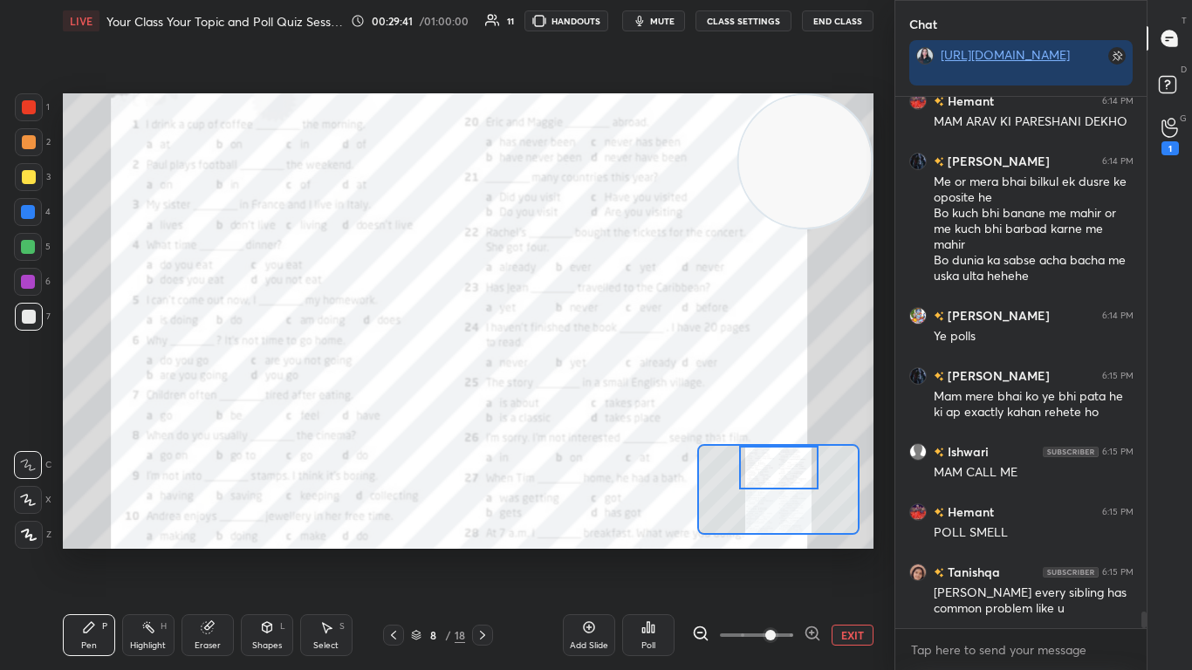
drag, startPoint x: 757, startPoint y: 507, endPoint x: 757, endPoint y: 470, distance: 36.7
click at [626, 409] on div at bounding box center [778, 468] width 79 height 44
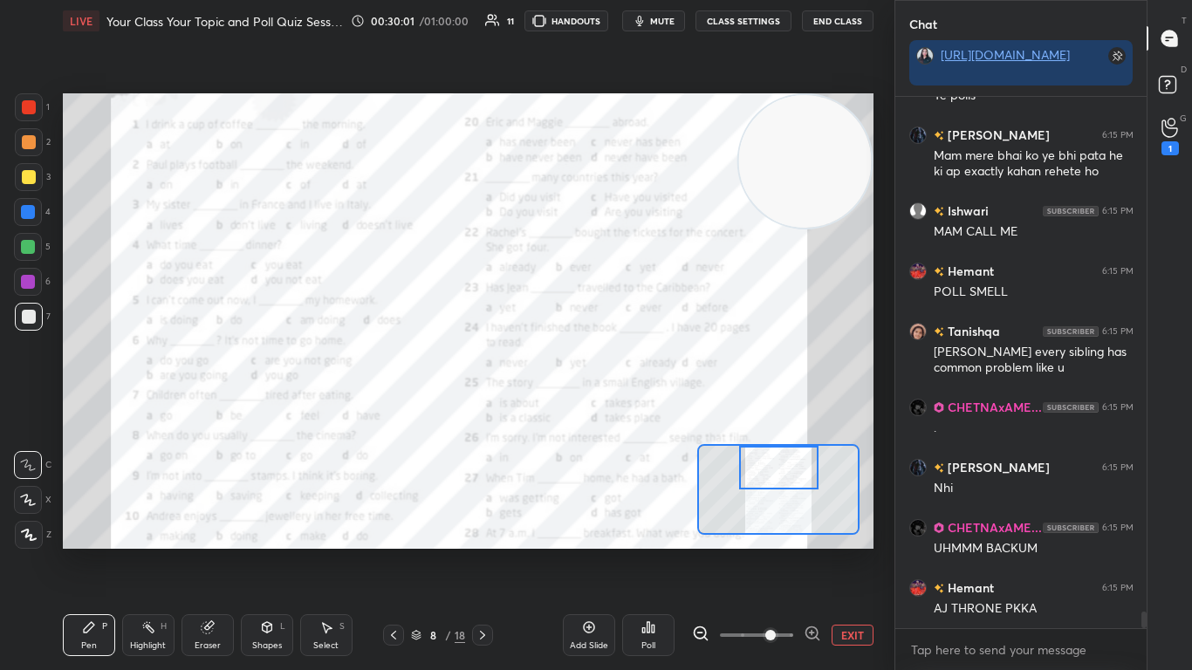
scroll to position [16871, 0]
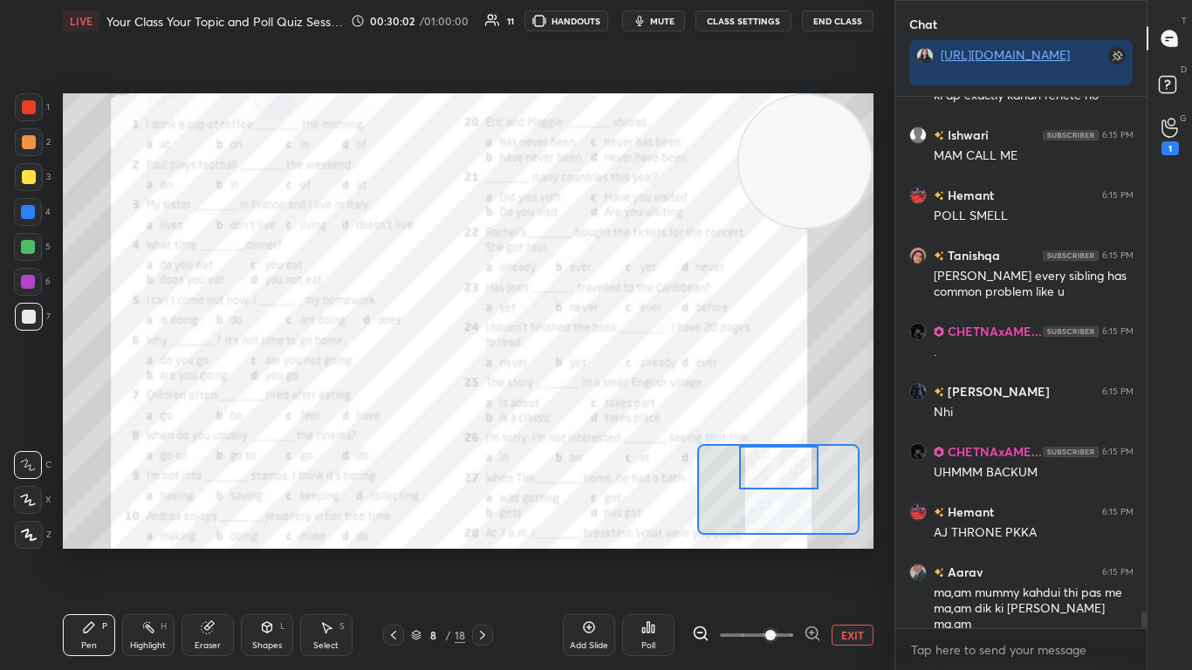
click at [28, 105] on div at bounding box center [29, 107] width 14 height 14
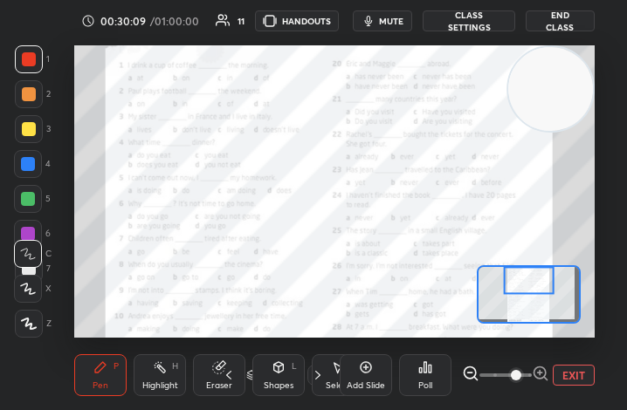
scroll to position [298, 556]
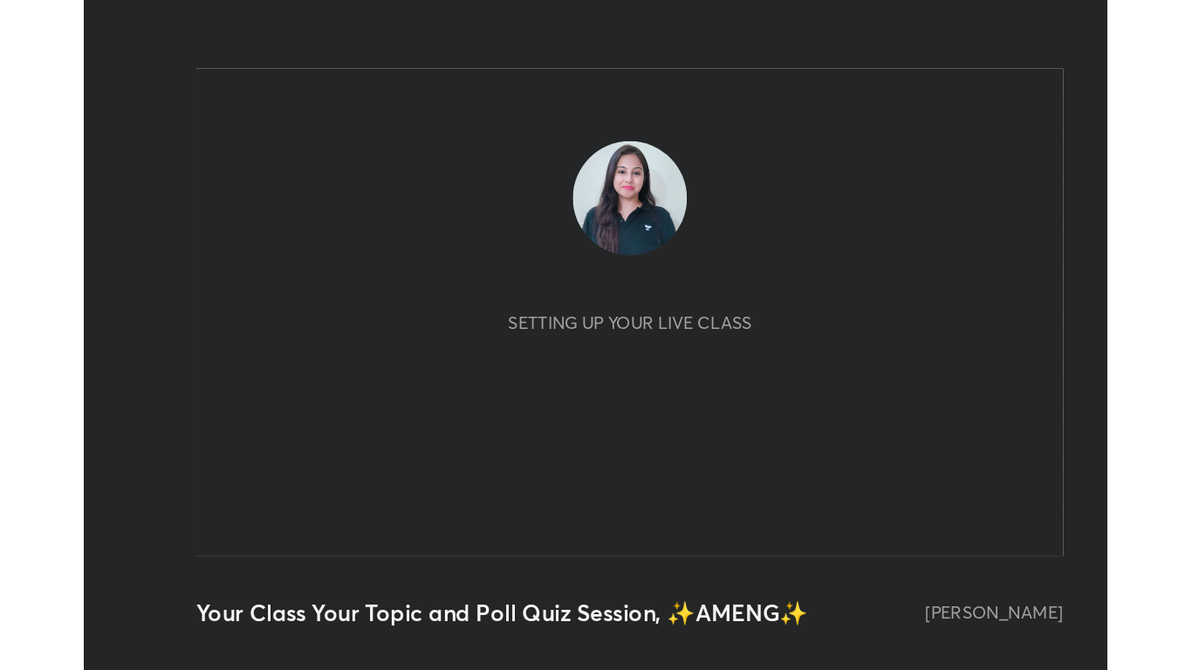
scroll to position [298, 557]
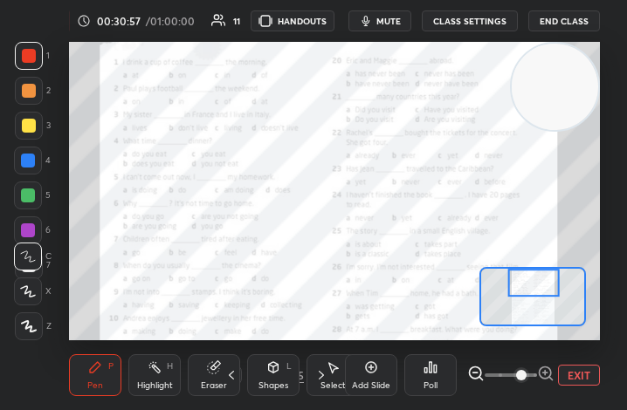
drag, startPoint x: 114, startPoint y: 300, endPoint x: 650, endPoint y: 29, distance: 600.6
click at [626, 0] on html "1 2 3 4 5 6 7 C X Z C X Z E E Erase all H H LIVE Your Class Your Topic and Poll…" at bounding box center [313, 0] width 627 height 0
click at [564, 374] on button "EXIT" at bounding box center [579, 375] width 42 height 21
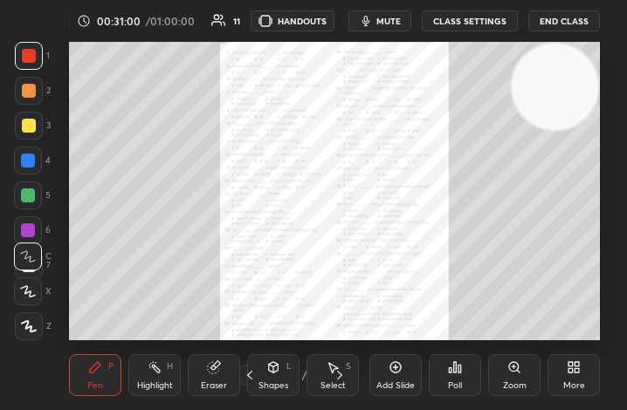
click at [564, 374] on div "More" at bounding box center [573, 375] width 52 height 42
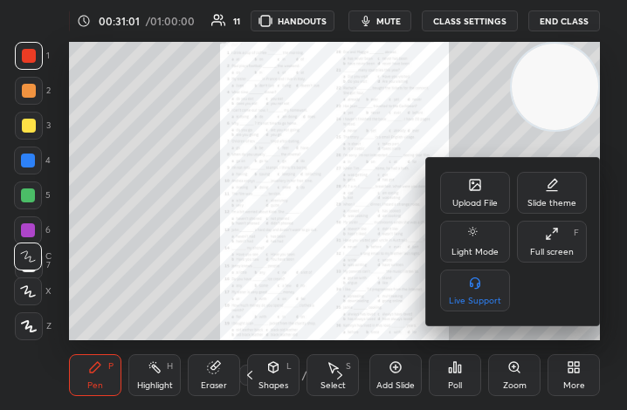
click at [537, 235] on div "Full screen F" at bounding box center [552, 242] width 70 height 42
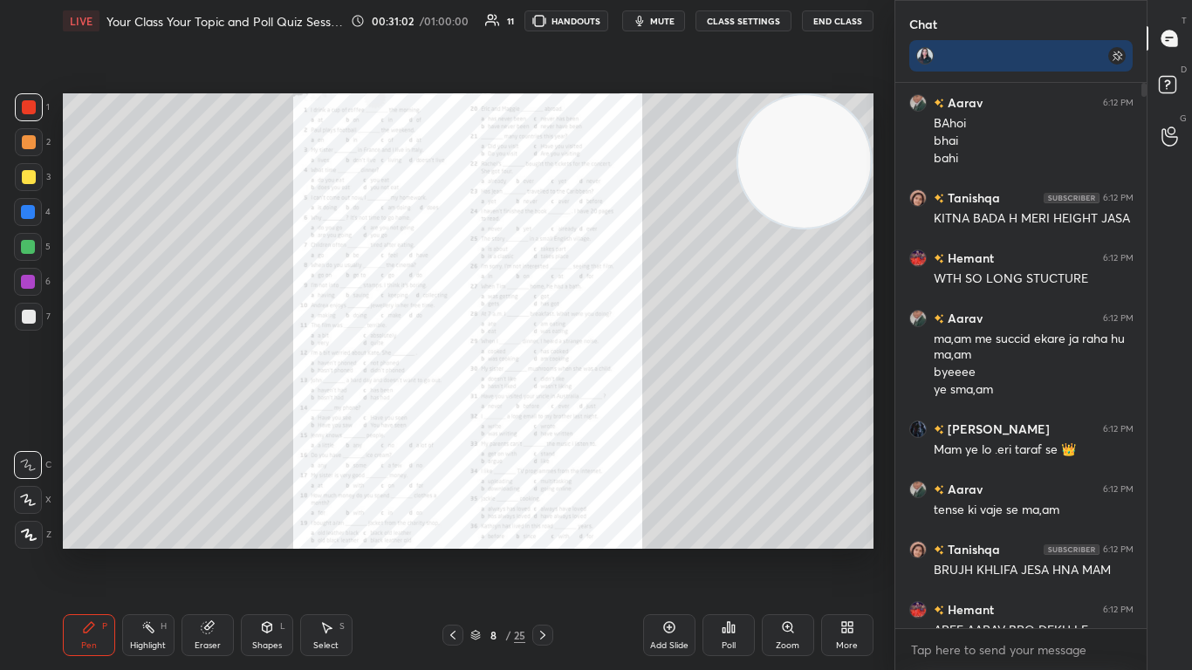
scroll to position [558, 824]
click at [626, 409] on icon at bounding box center [788, 627] width 10 height 10
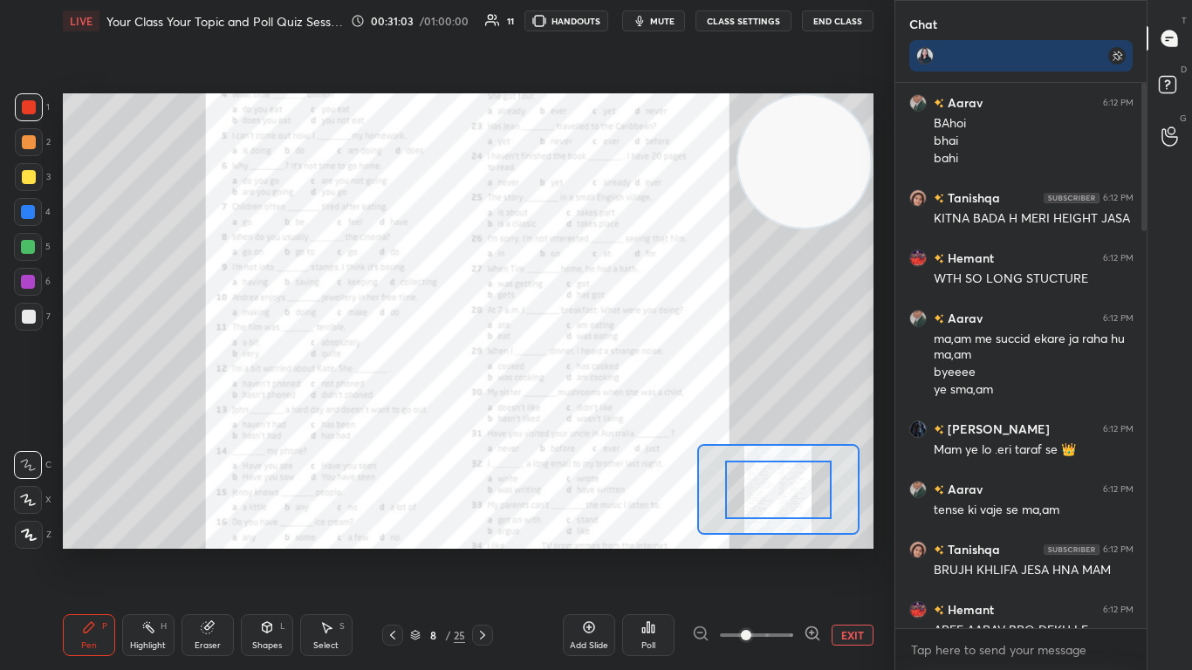
click at [626, 409] on span at bounding box center [756, 635] width 73 height 26
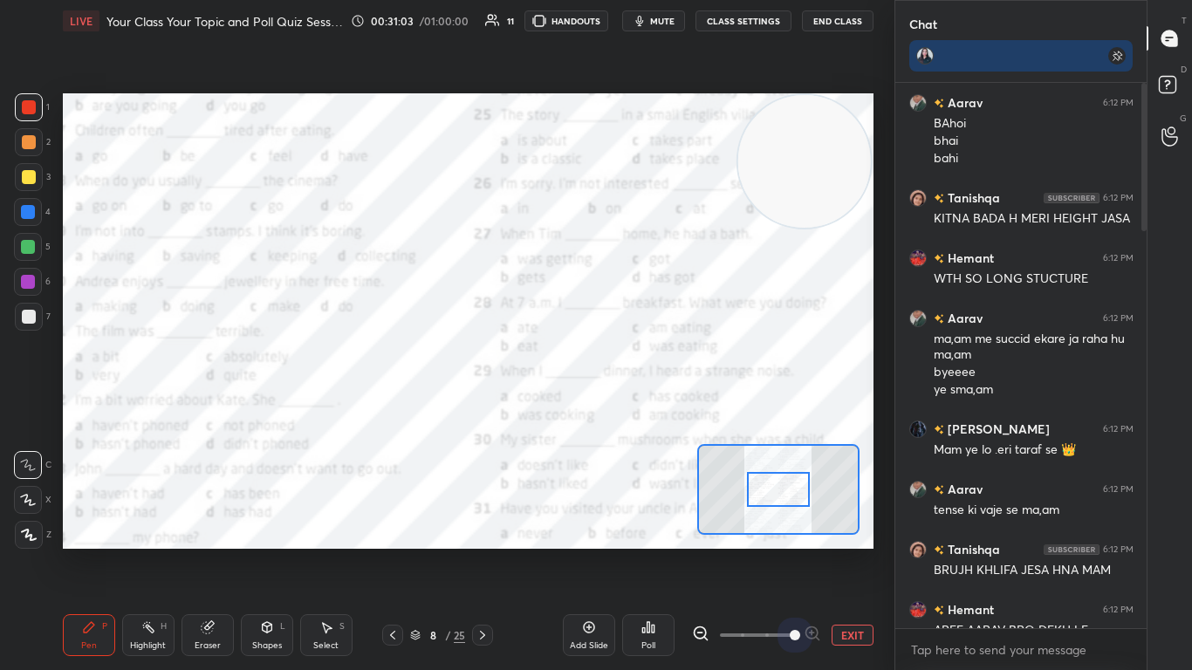
click at [626, 409] on span at bounding box center [795, 635] width 10 height 10
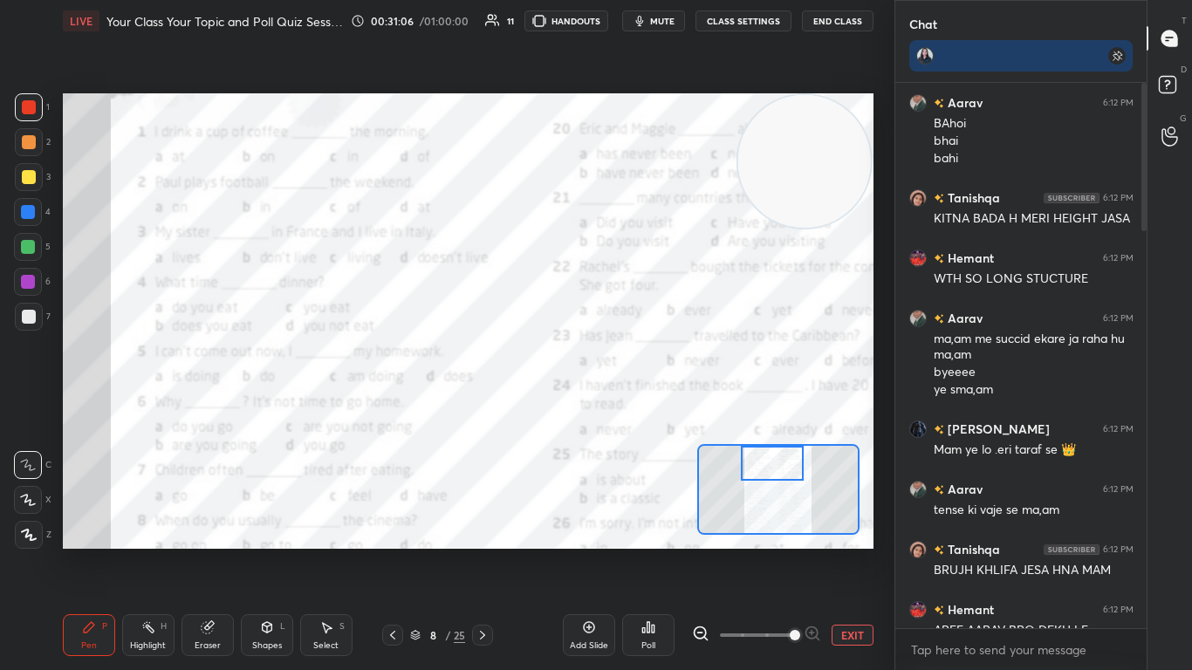
drag, startPoint x: 773, startPoint y: 484, endPoint x: 767, endPoint y: 448, distance: 37.2
click at [626, 409] on div at bounding box center [773, 463] width 64 height 35
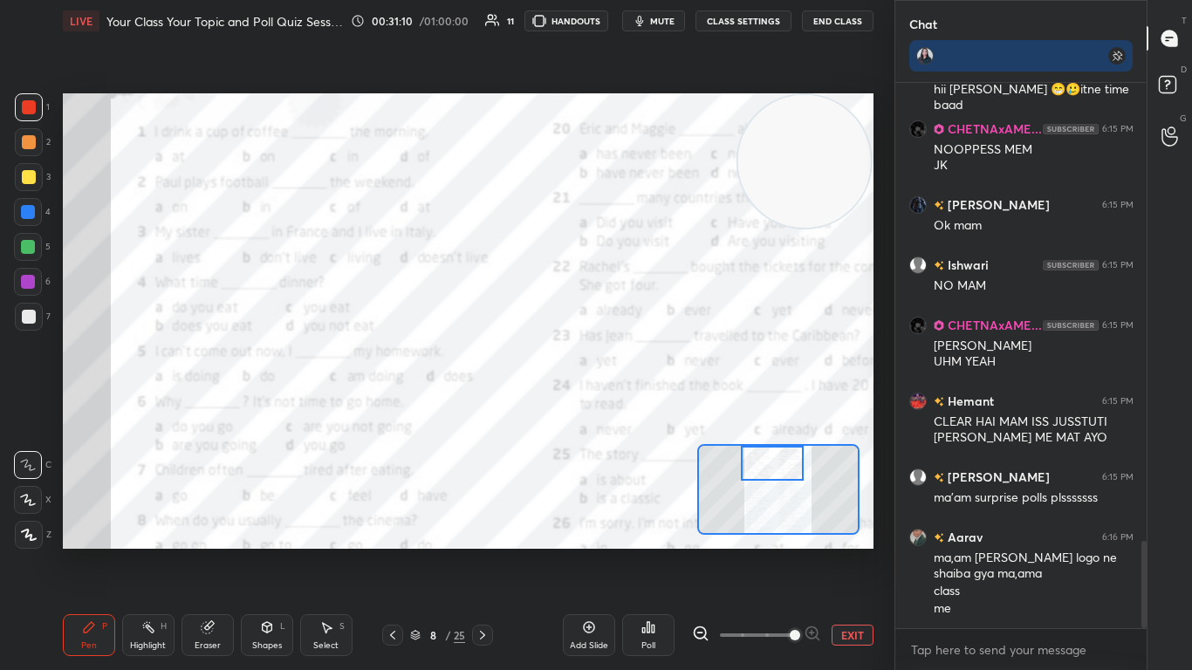
drag, startPoint x: 1143, startPoint y: 210, endPoint x: 1120, endPoint y: 661, distance: 450.8
click at [626, 409] on div "[PERSON_NAME] 6:15 PM Slide not clear.....but clear enough to read 🙂 Tanishqa 6…" at bounding box center [1021, 376] width 252 height 587
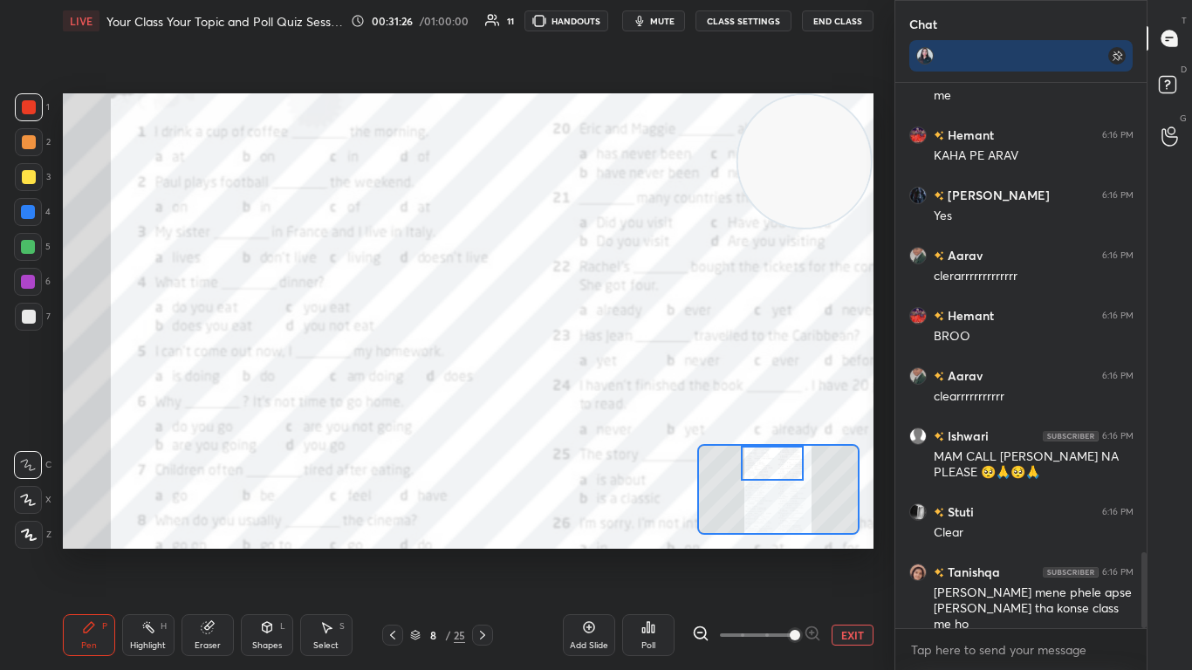
scroll to position [3434, 0]
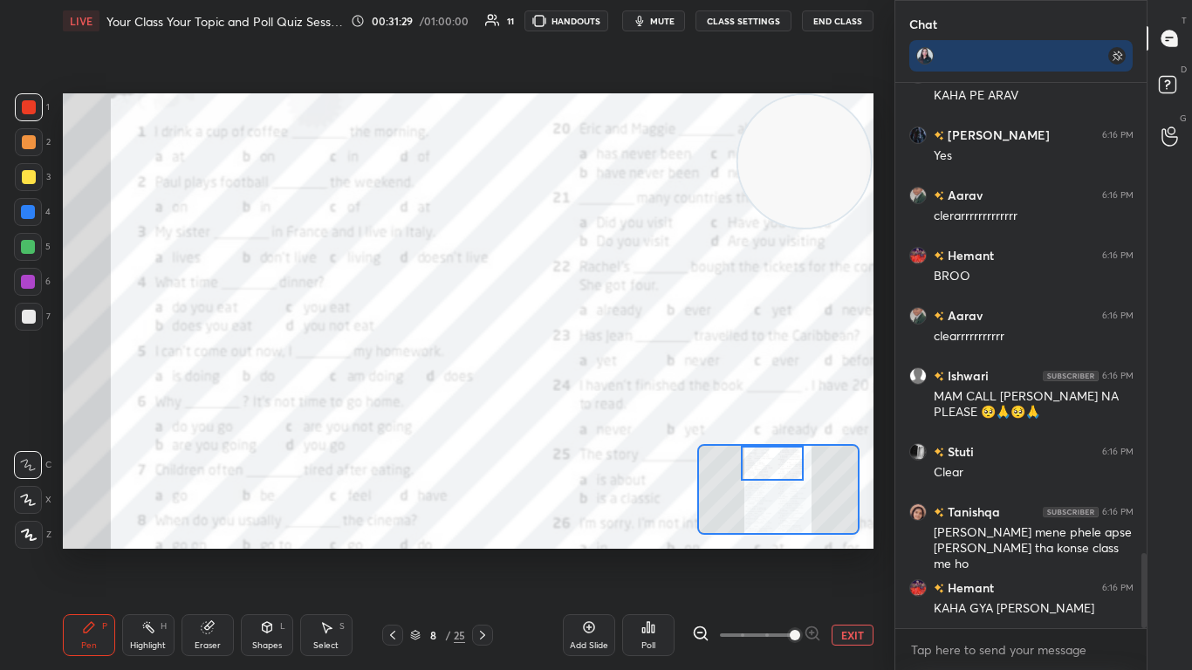
click at [626, 409] on div "Poll" at bounding box center [648, 635] width 52 height 42
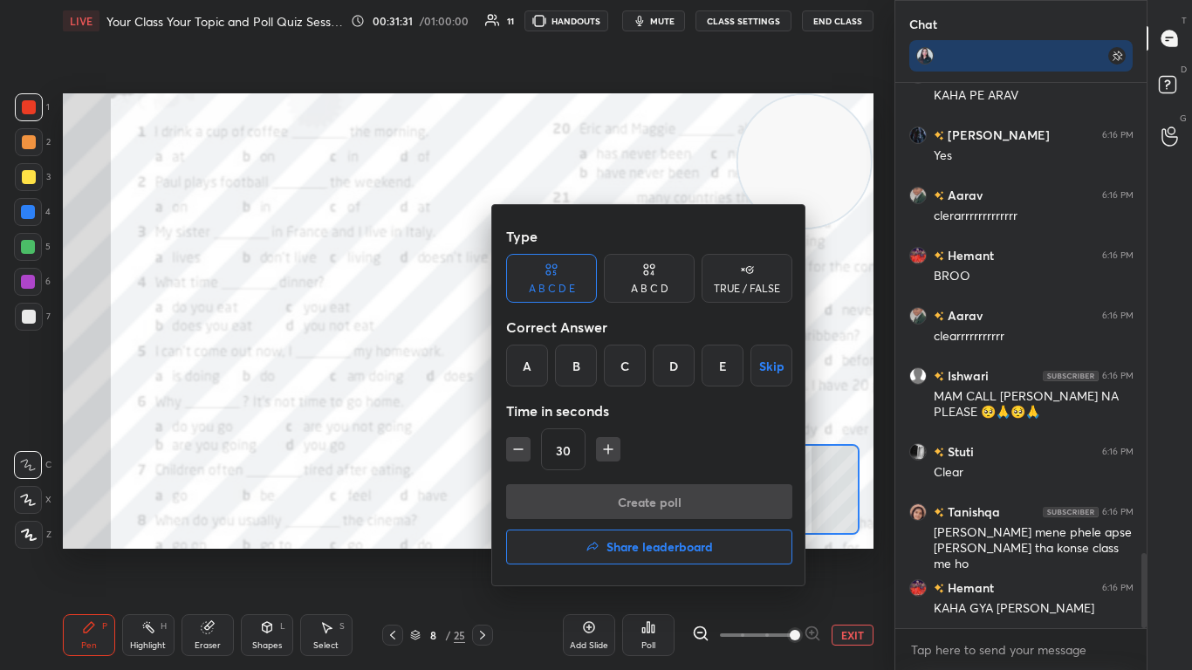
click at [626, 263] on div "A B C D" at bounding box center [649, 278] width 91 height 49
click at [626, 366] on div "C" at bounding box center [648, 366] width 51 height 42
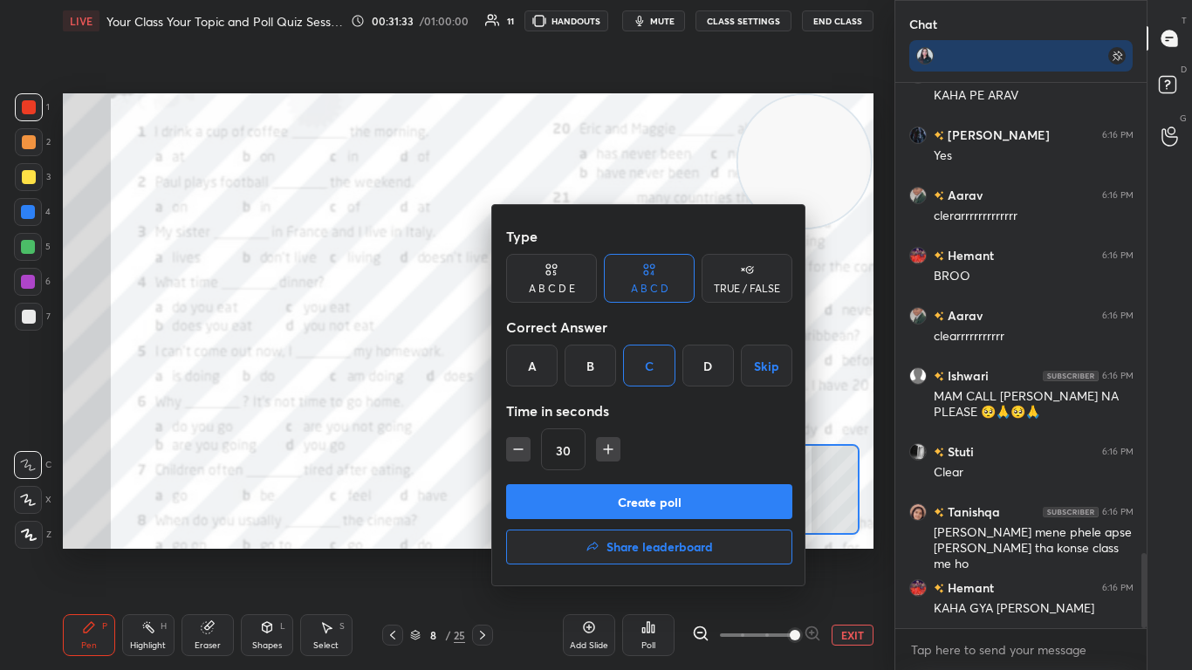
scroll to position [3476, 0]
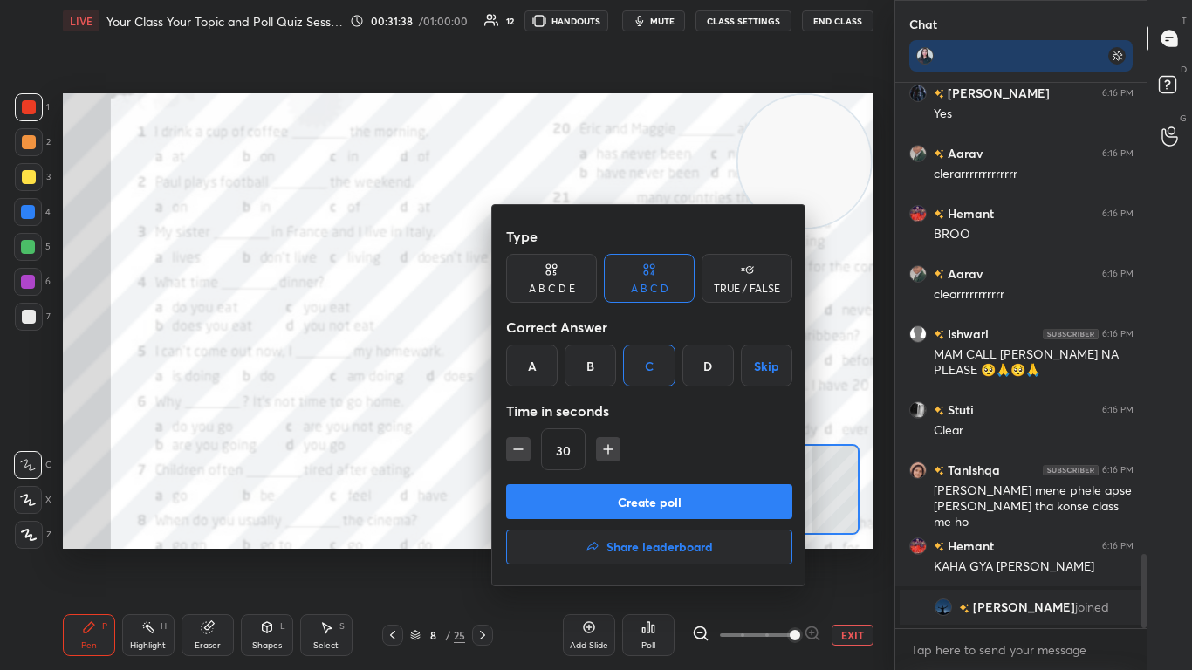
click at [626, 409] on button "Create poll" at bounding box center [649, 501] width 286 height 35
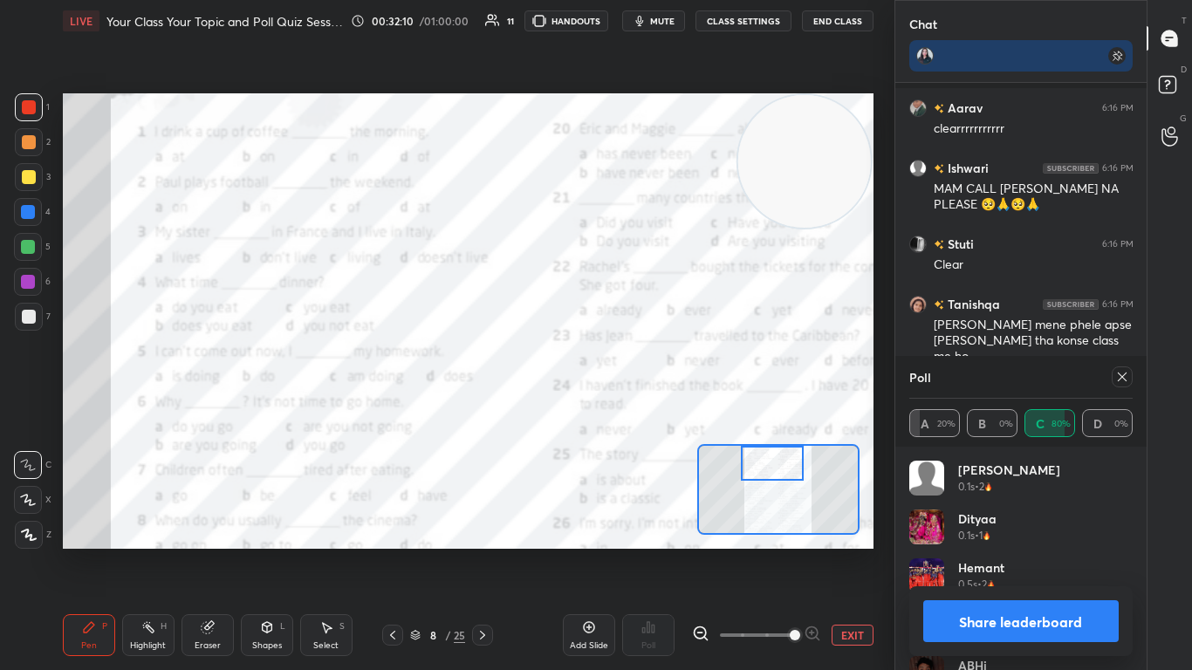
scroll to position [2748, 0]
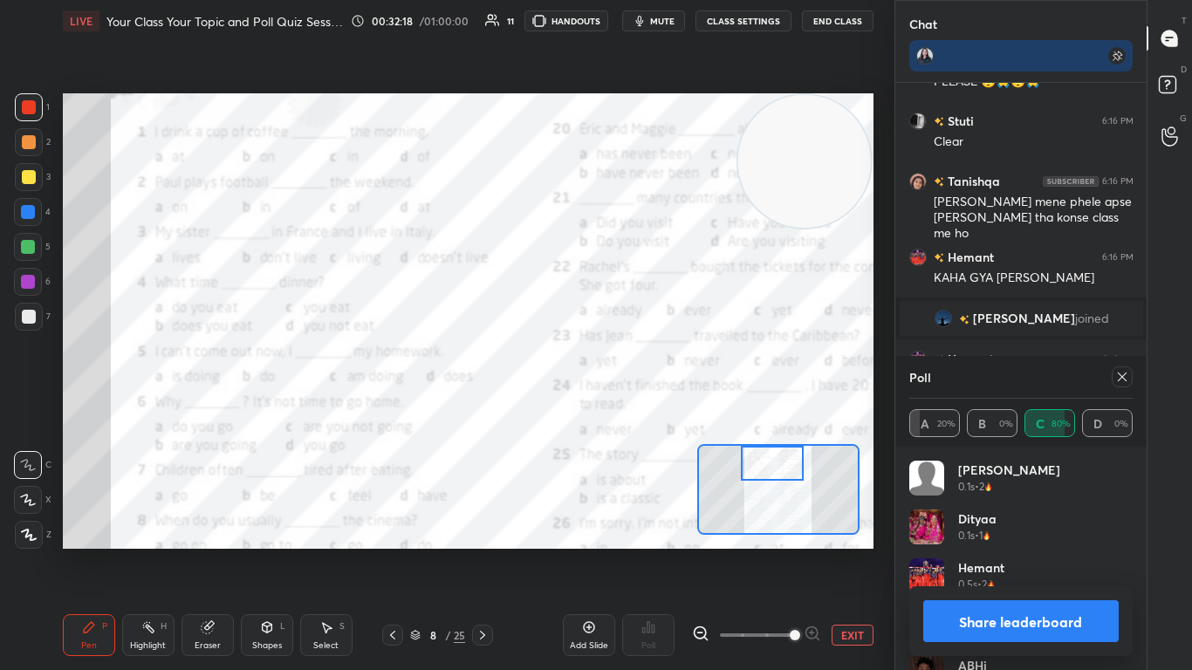
click at [626, 380] on icon at bounding box center [1122, 377] width 14 height 14
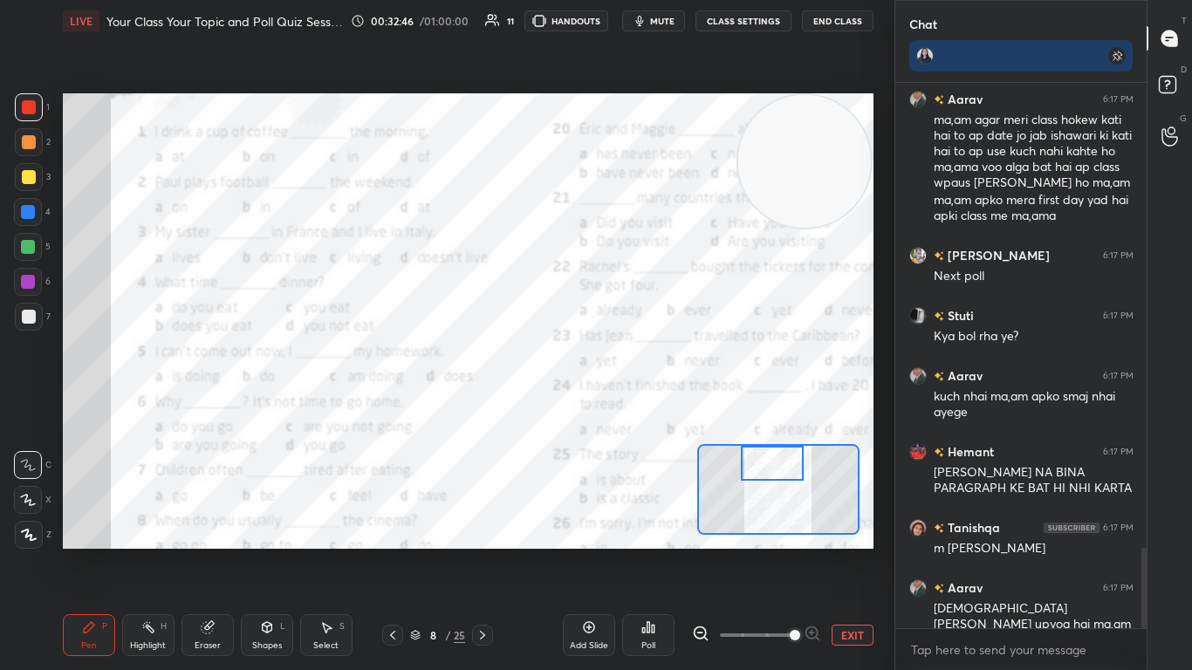
scroll to position [3144, 0]
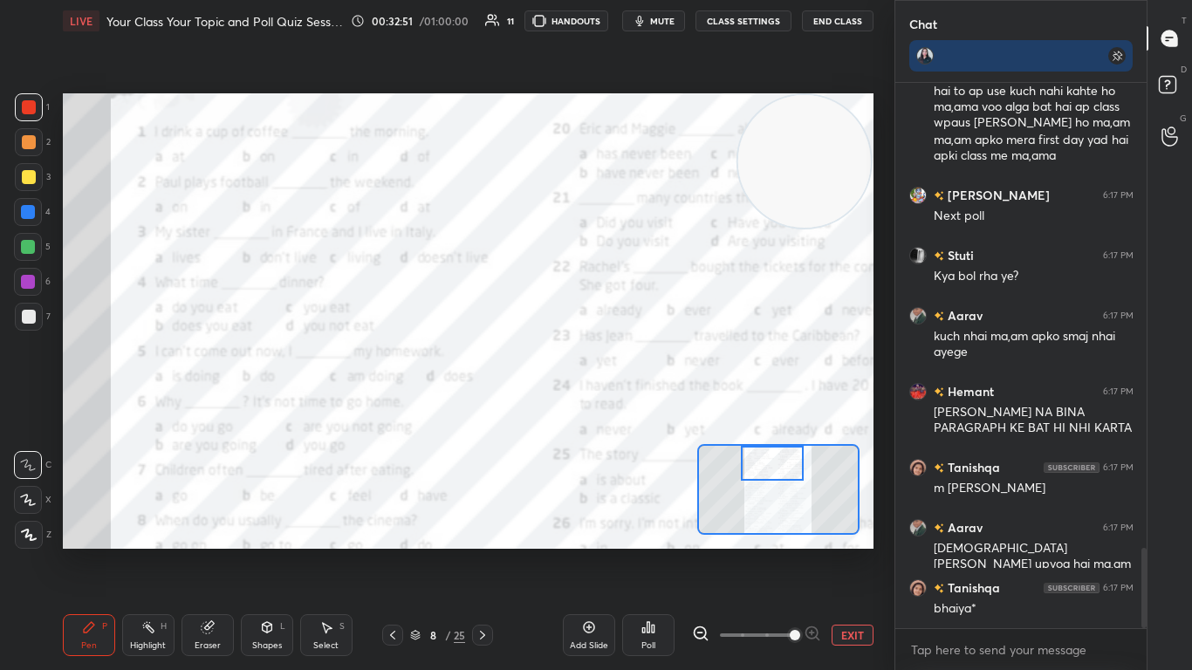
click at [626, 409] on icon at bounding box center [648, 627] width 14 height 14
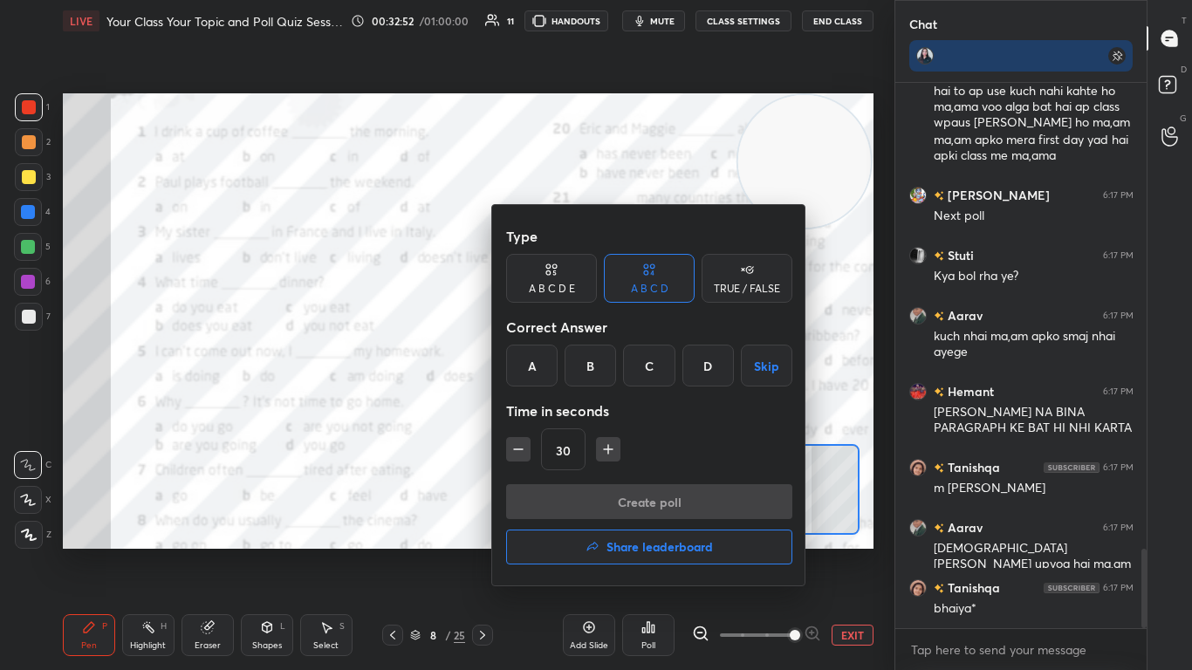
scroll to position [3204, 0]
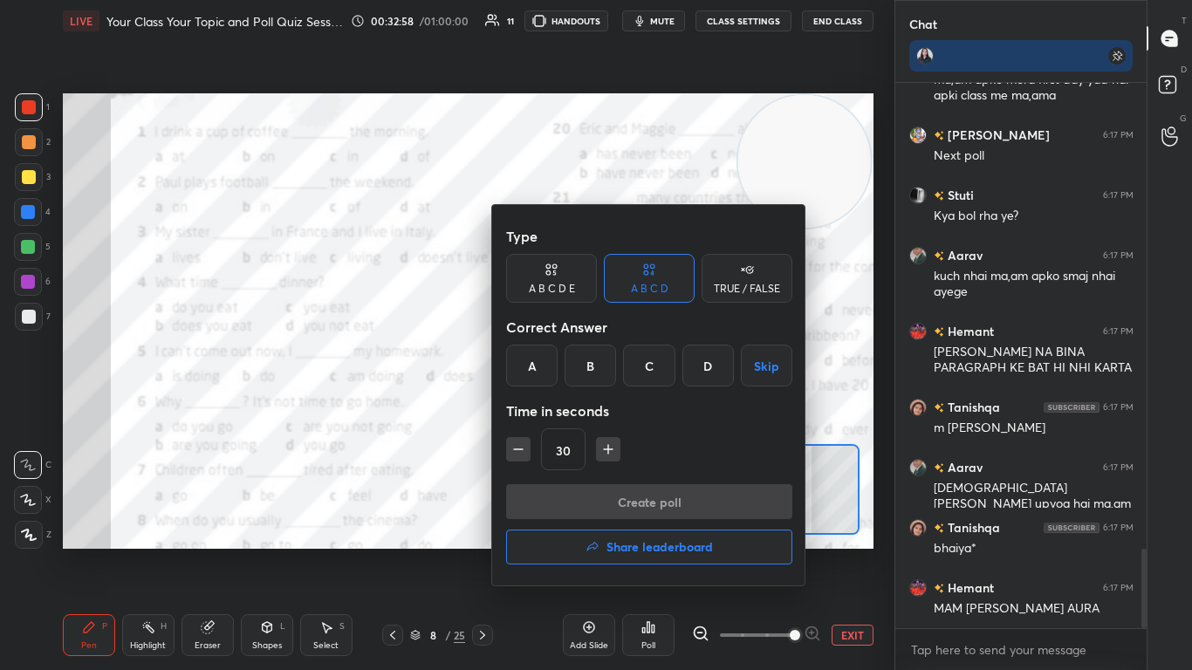
click at [589, 367] on div "B" at bounding box center [590, 366] width 51 height 42
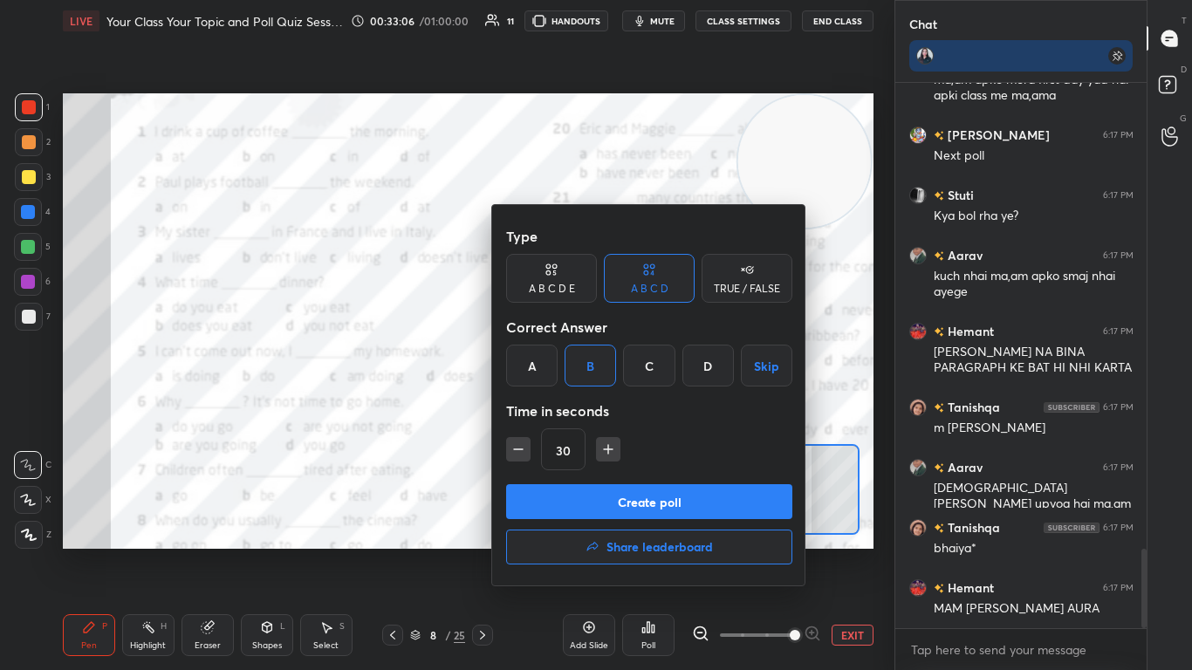
click at [593, 409] on button "Create poll" at bounding box center [649, 501] width 286 height 35
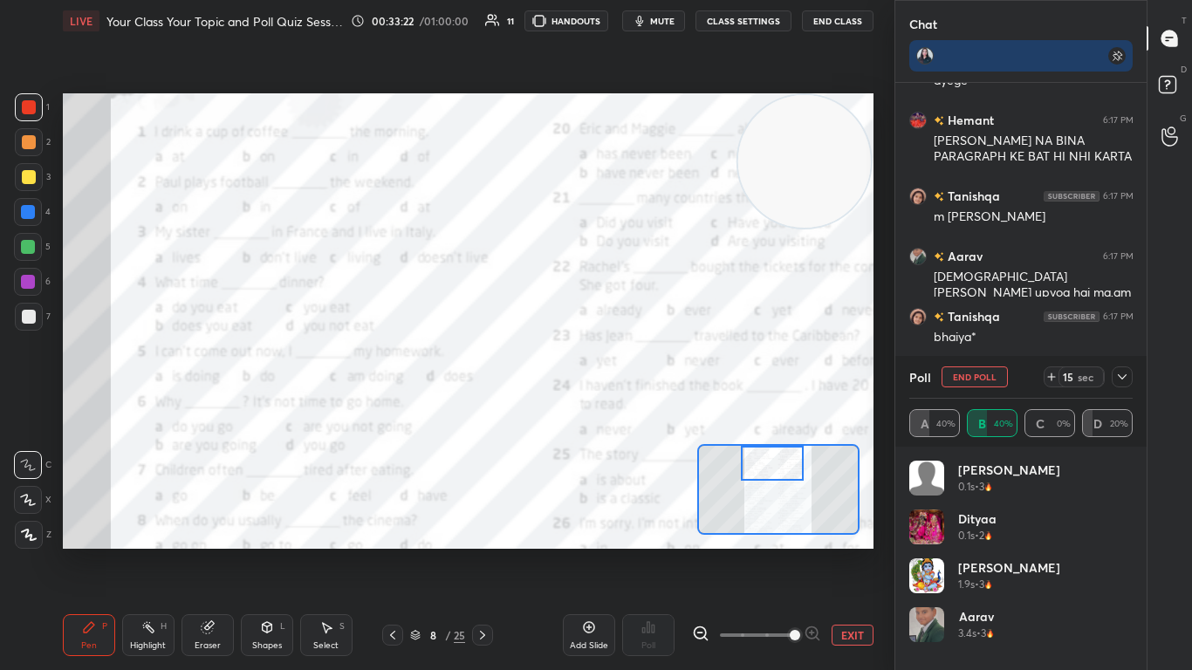
scroll to position [3476, 0]
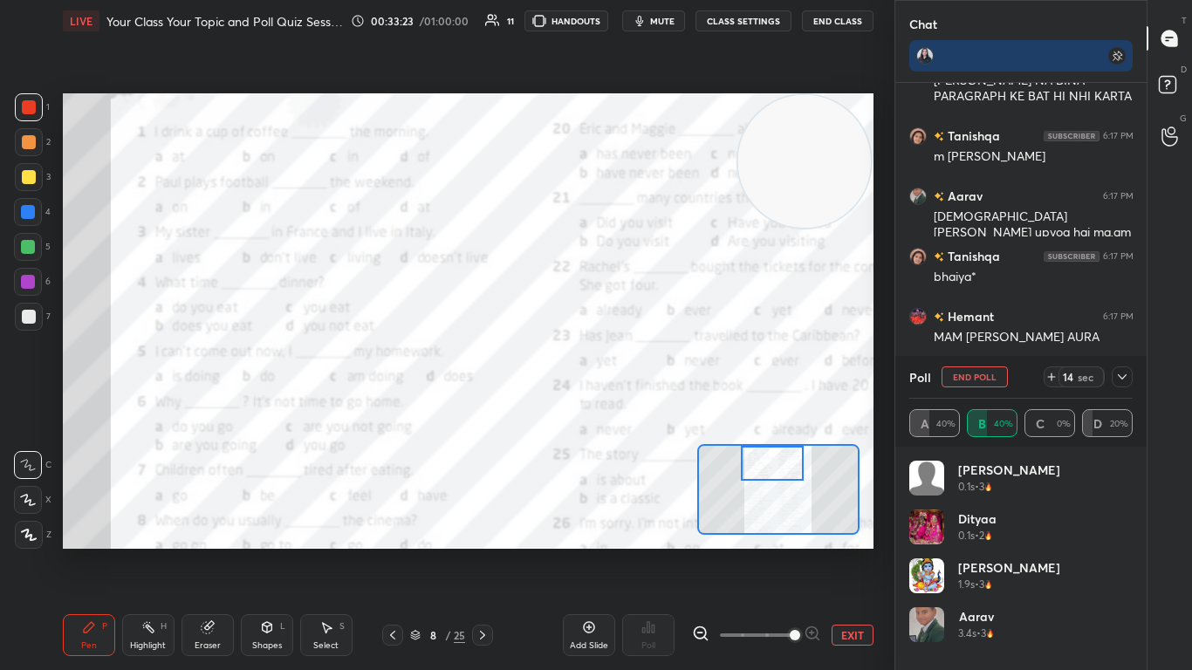
click at [626, 383] on icon at bounding box center [1122, 377] width 14 height 14
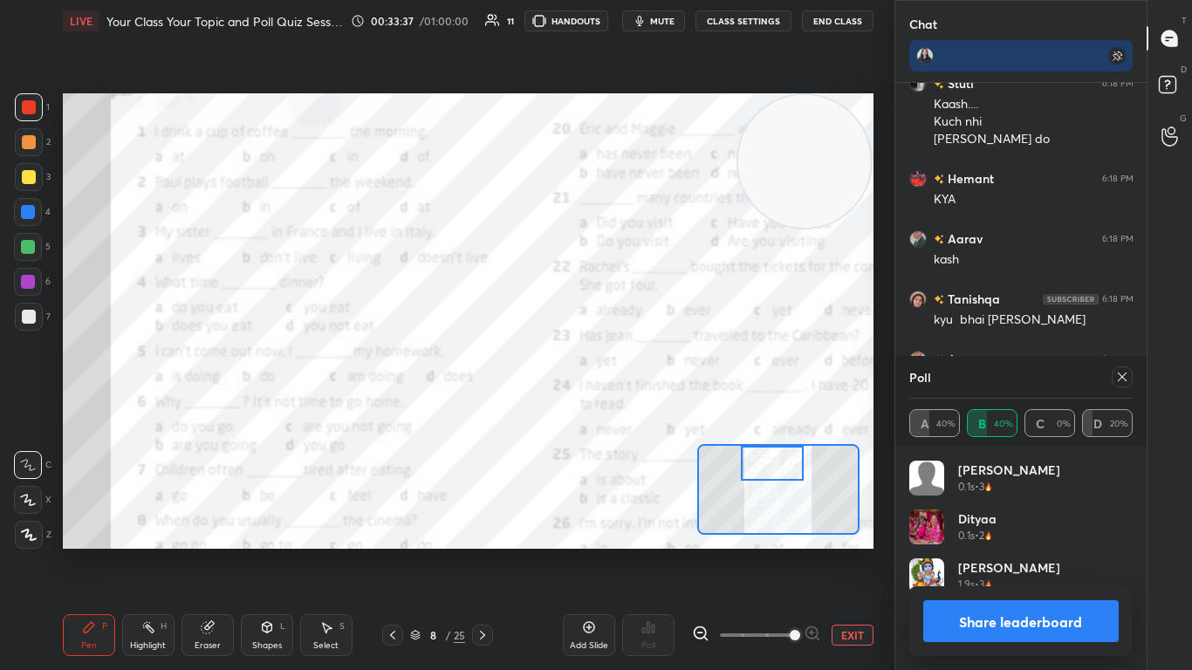
scroll to position [6, 6]
click at [626, 383] on icon at bounding box center [1122, 377] width 14 height 14
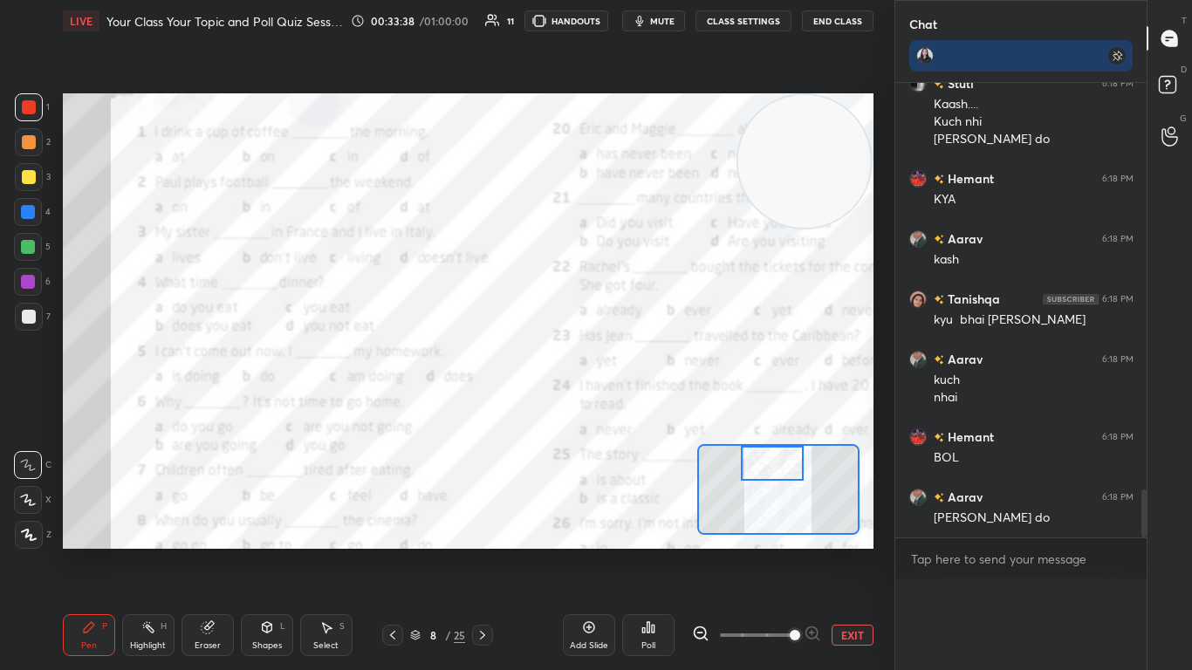
scroll to position [0, 0]
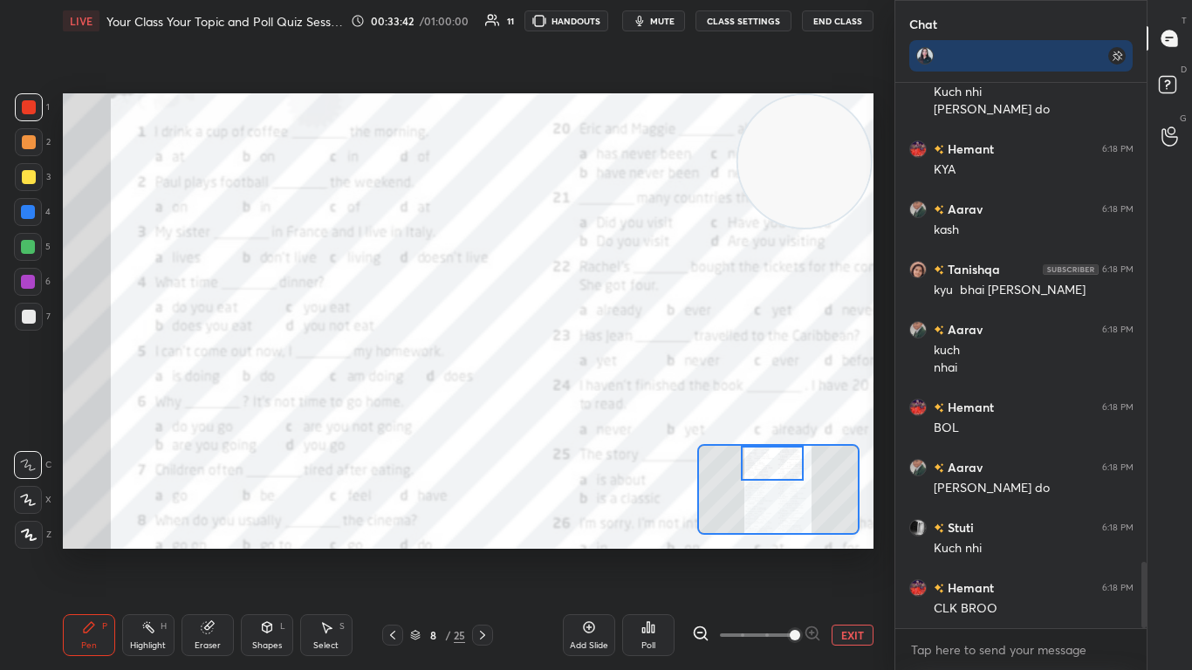
click at [626, 409] on div "Poll" at bounding box center [648, 635] width 52 height 42
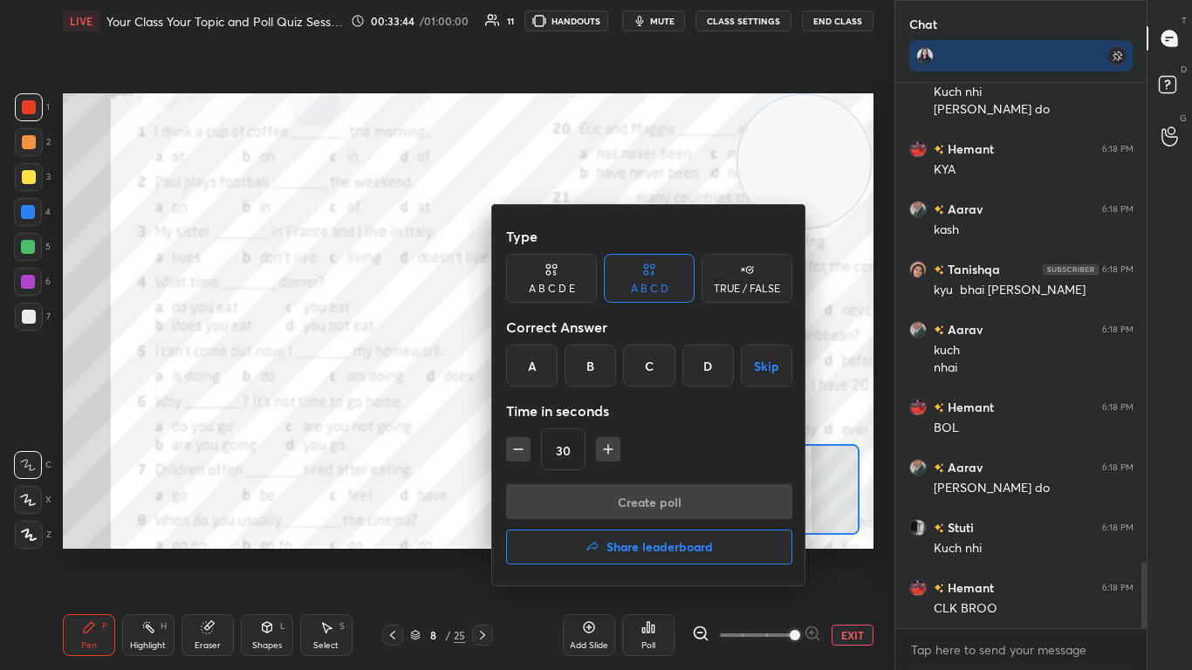
click at [532, 355] on div "A" at bounding box center [531, 366] width 51 height 42
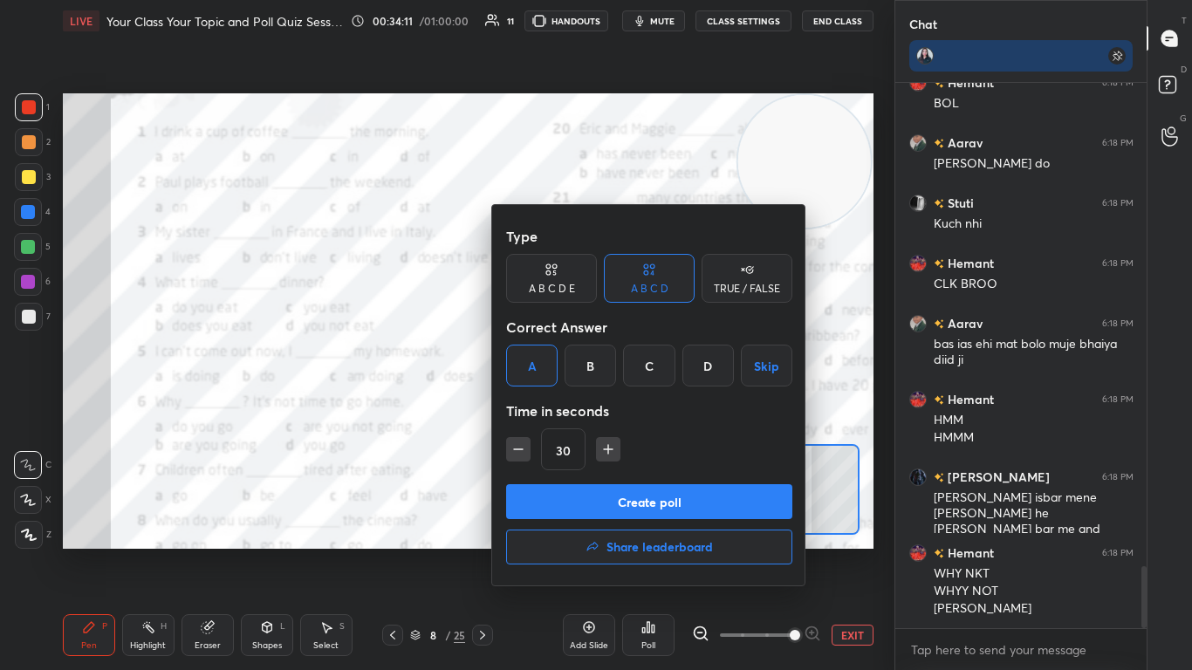
click at [626, 409] on button "Create poll" at bounding box center [649, 501] width 286 height 35
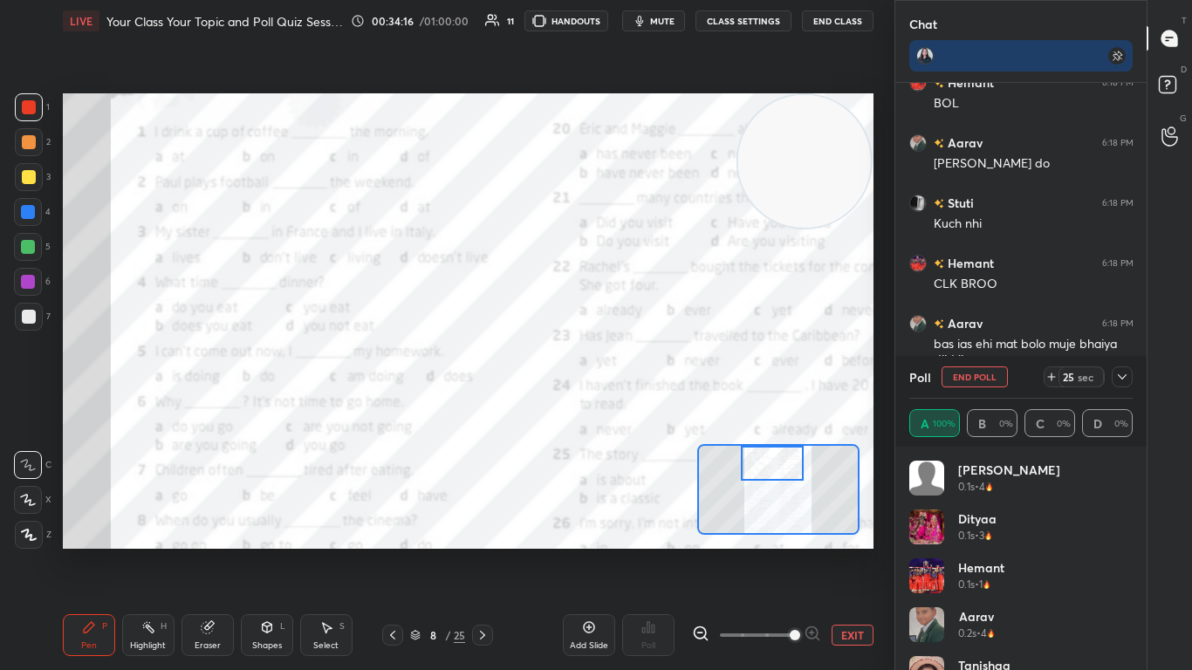
click at [626, 368] on div at bounding box center [1122, 377] width 21 height 21
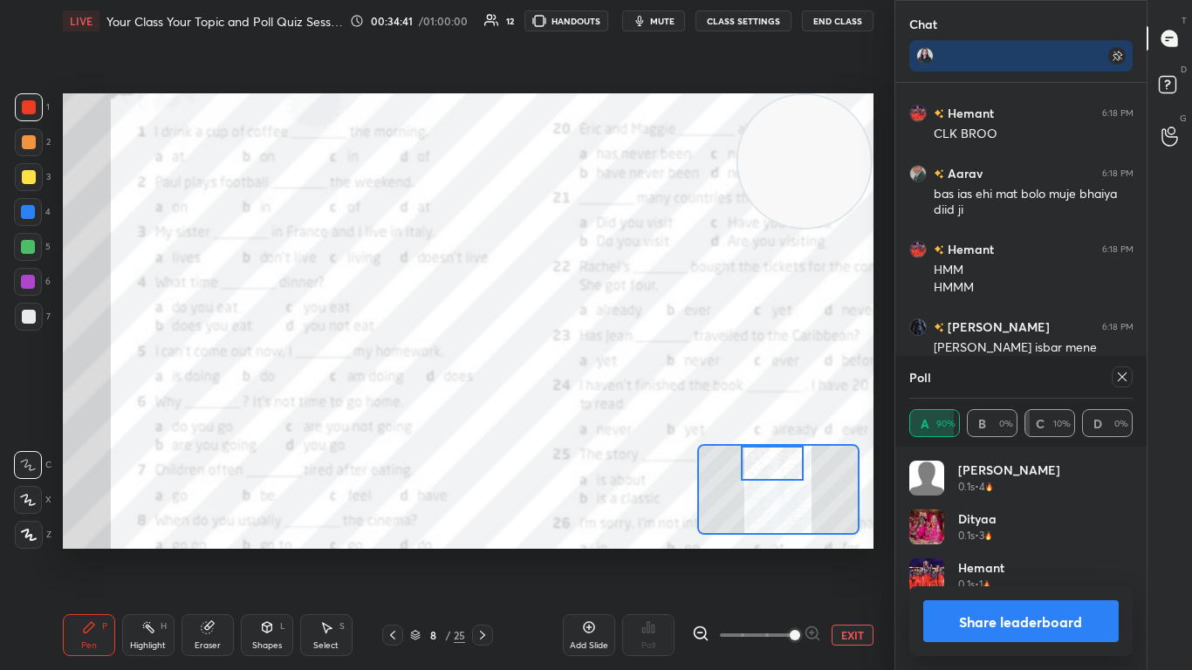
scroll to position [6, 6]
click at [626, 368] on div at bounding box center [1122, 377] width 21 height 21
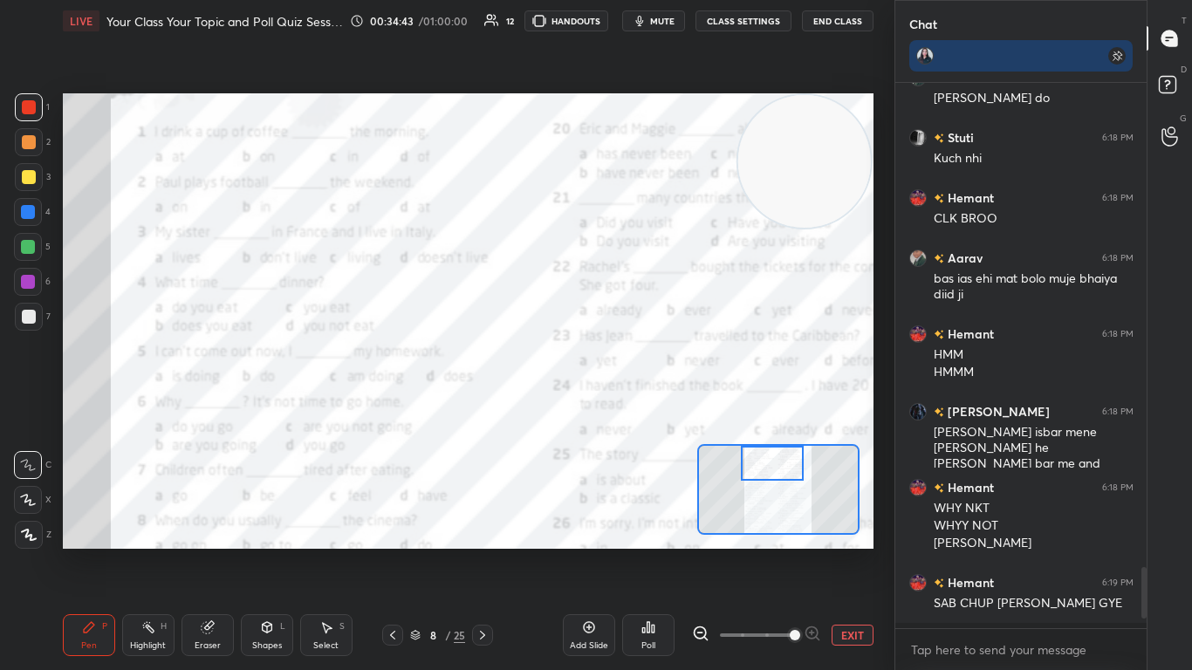
scroll to position [582, 246]
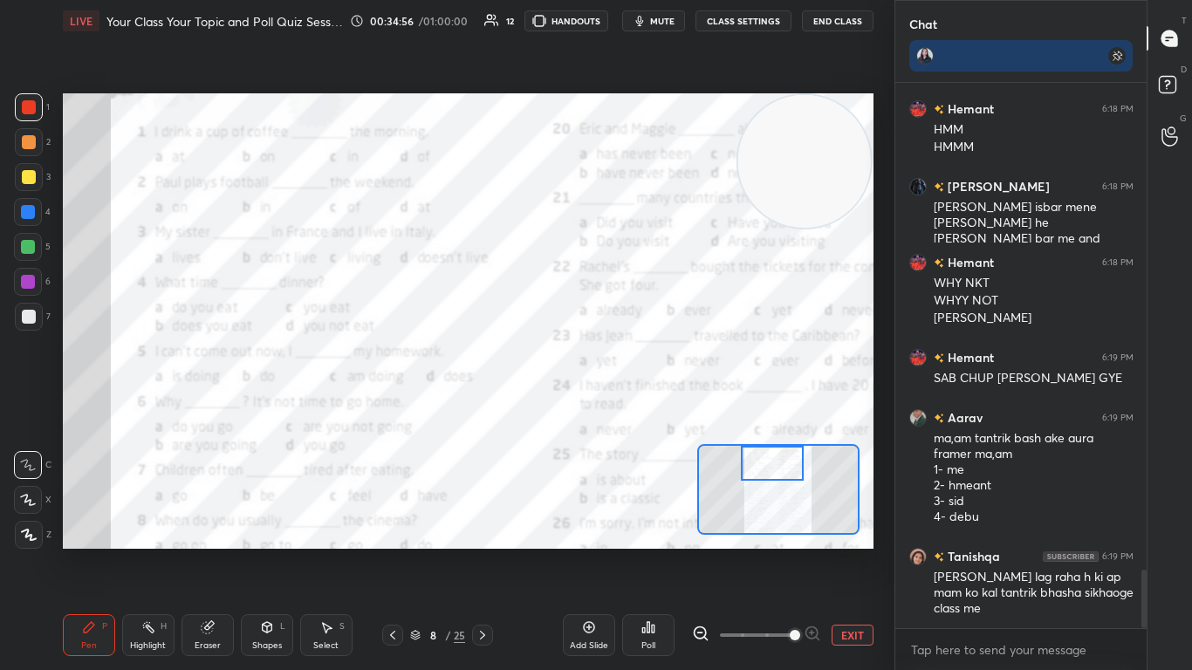
click at [626, 409] on div "Poll" at bounding box center [648, 645] width 14 height 9
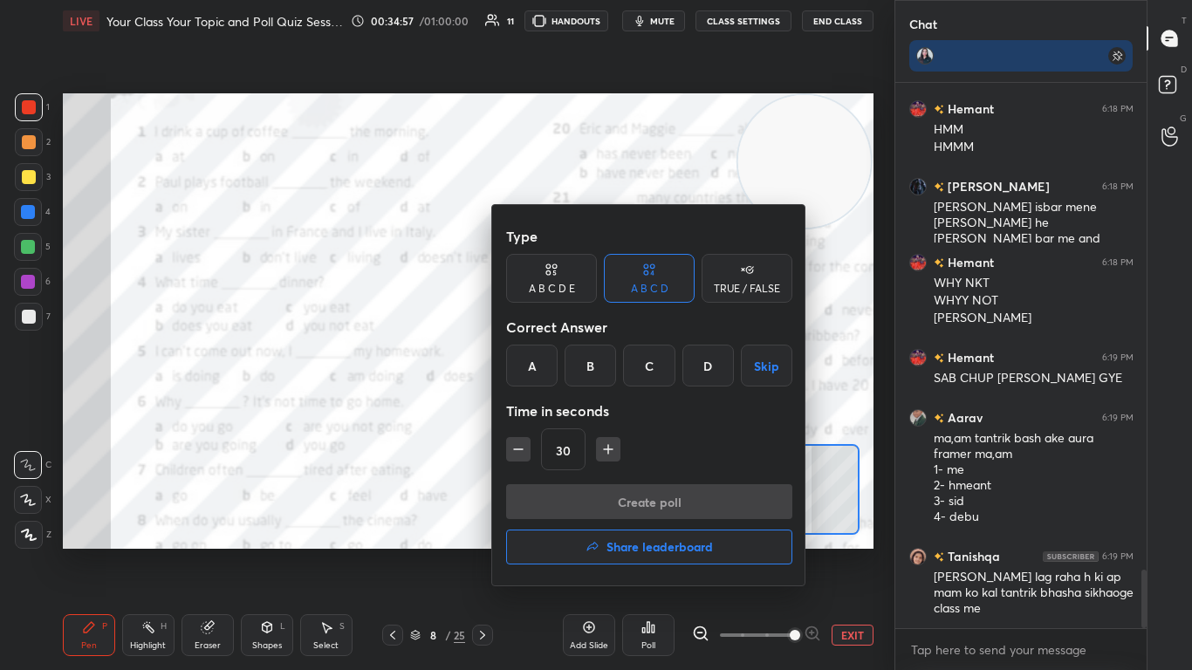
click at [538, 369] on div "A" at bounding box center [531, 366] width 51 height 42
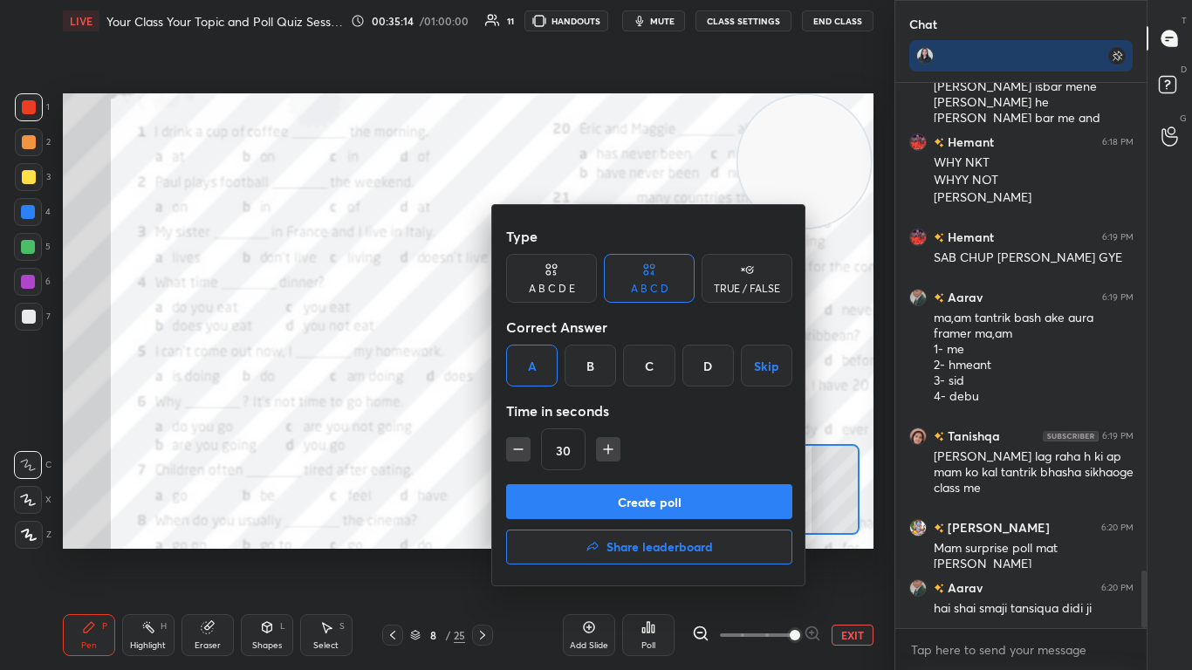
scroll to position [4715, 0]
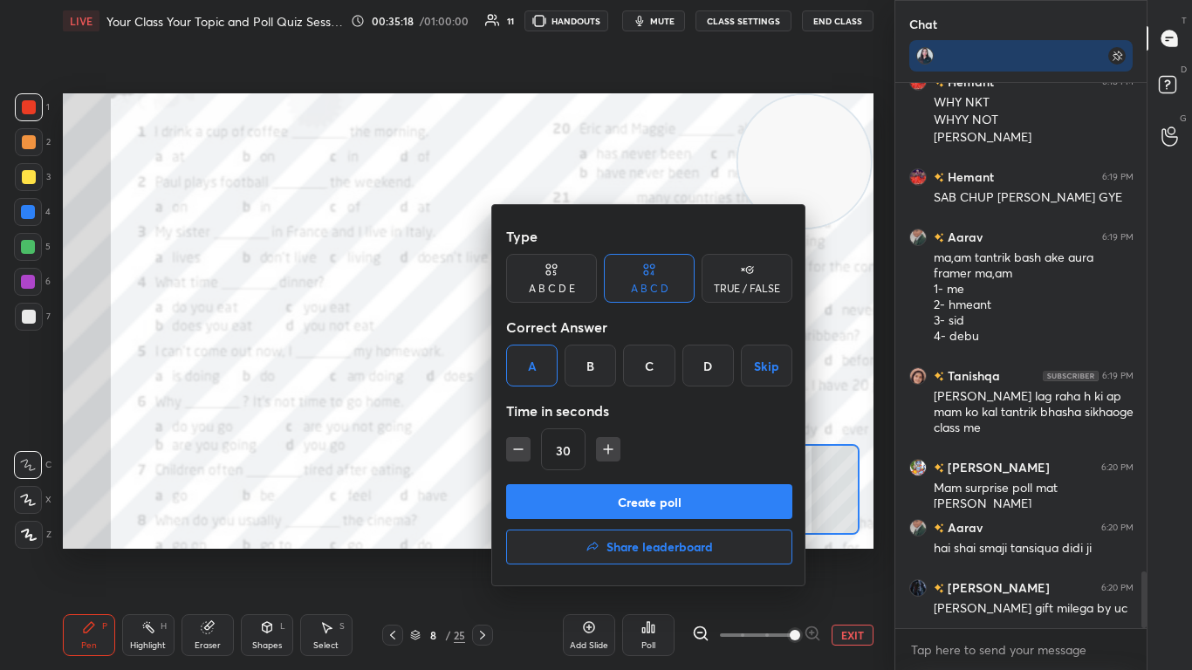
click at [595, 409] on button "Create poll" at bounding box center [649, 501] width 286 height 35
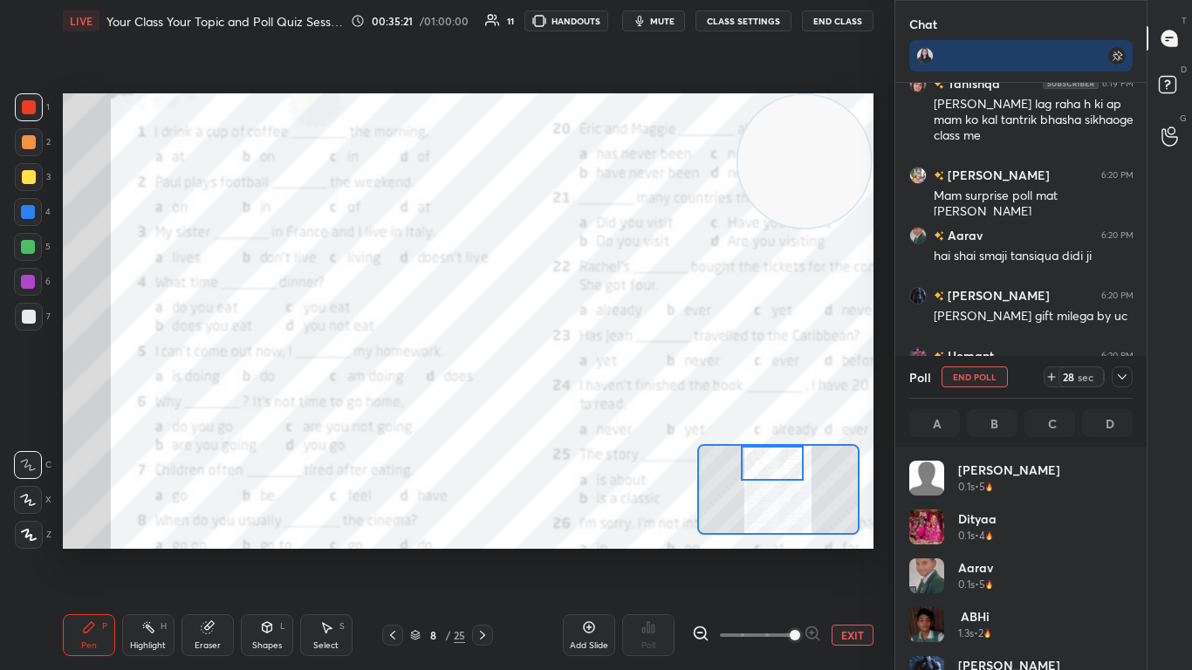
scroll to position [6, 6]
click at [626, 373] on icon at bounding box center [1122, 377] width 14 height 14
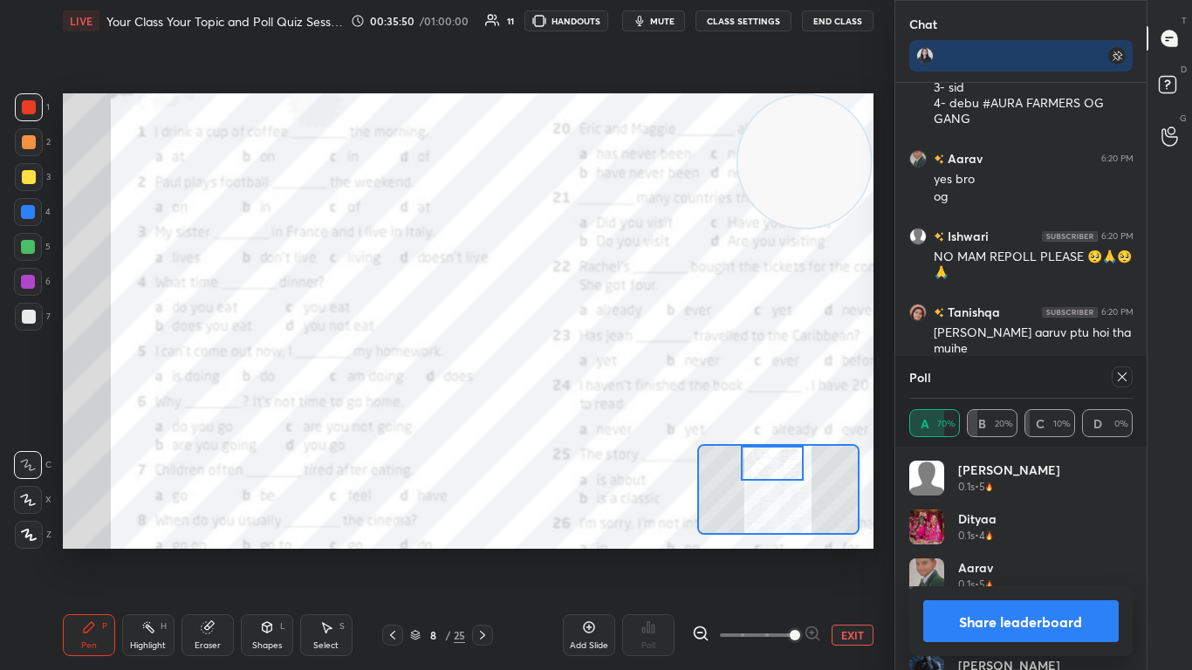
scroll to position [5466, 0]
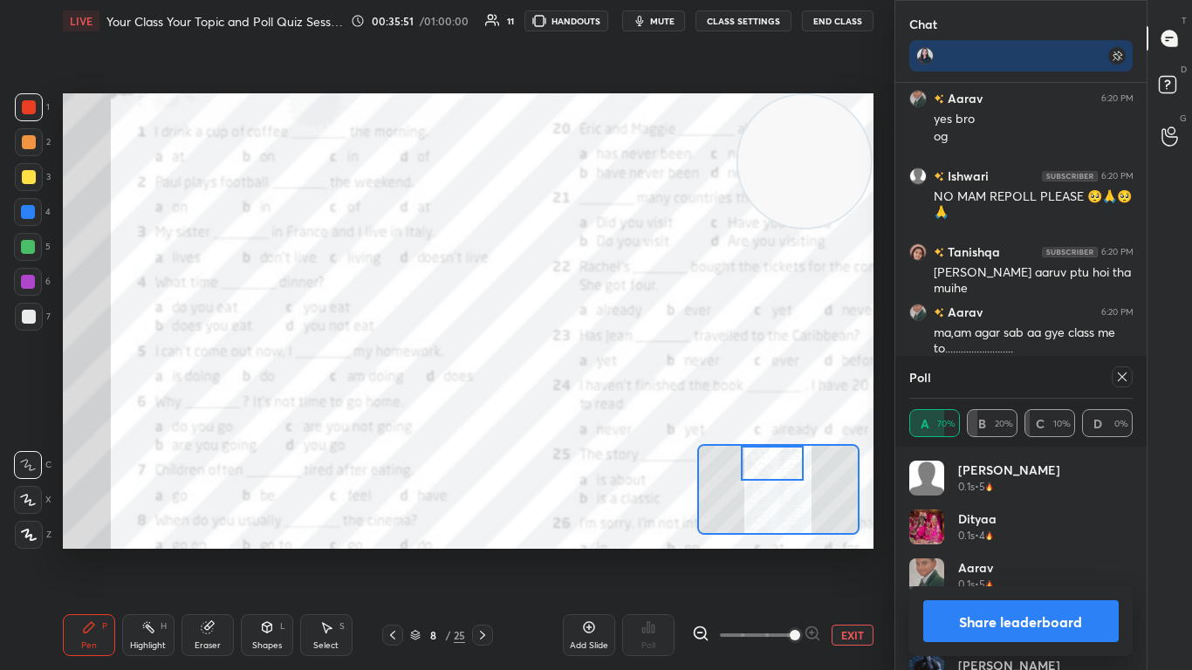
click at [626, 373] on icon at bounding box center [1122, 377] width 14 height 14
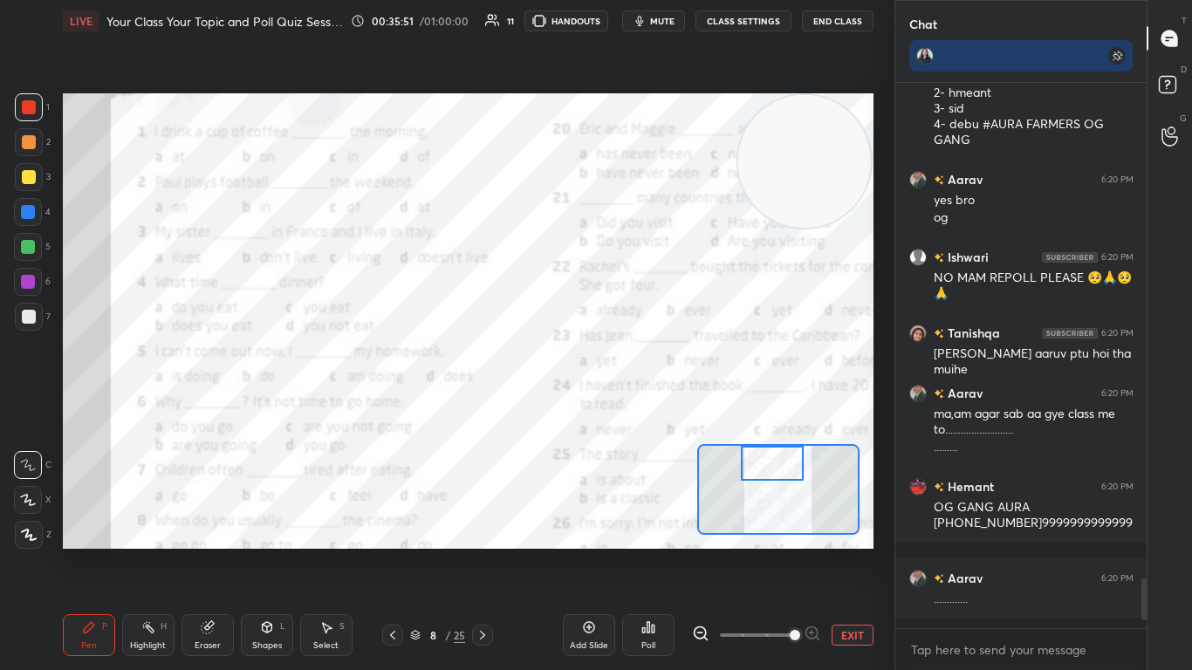
scroll to position [577, 246]
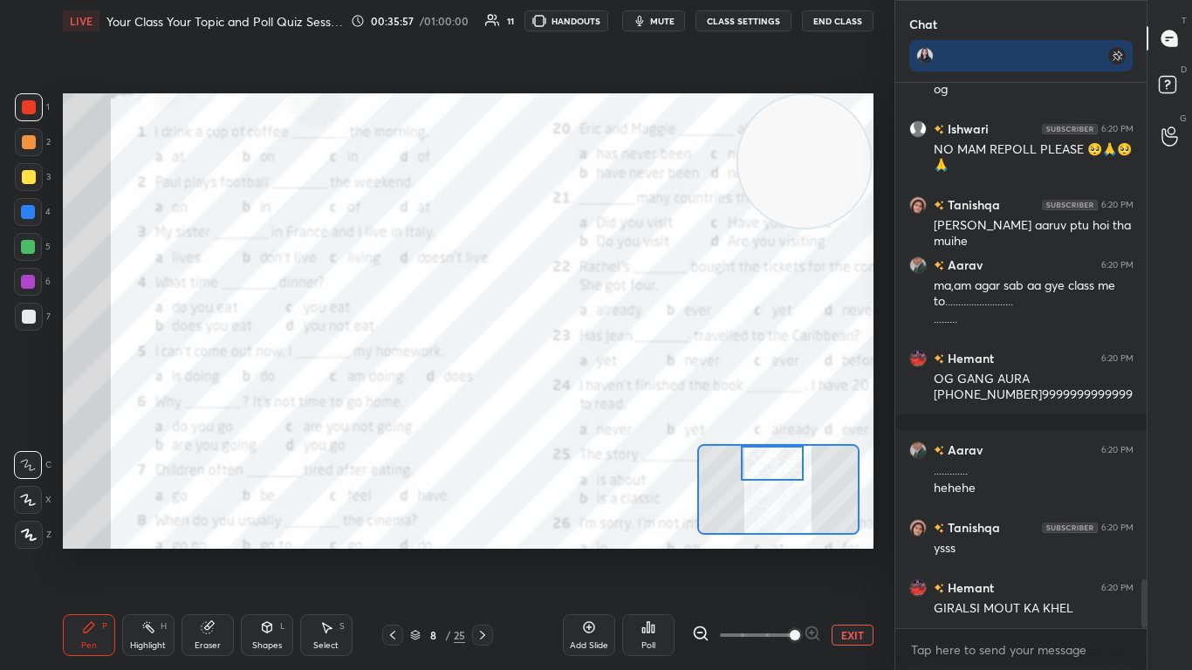
click at [626, 409] on div "Poll" at bounding box center [648, 635] width 52 height 42
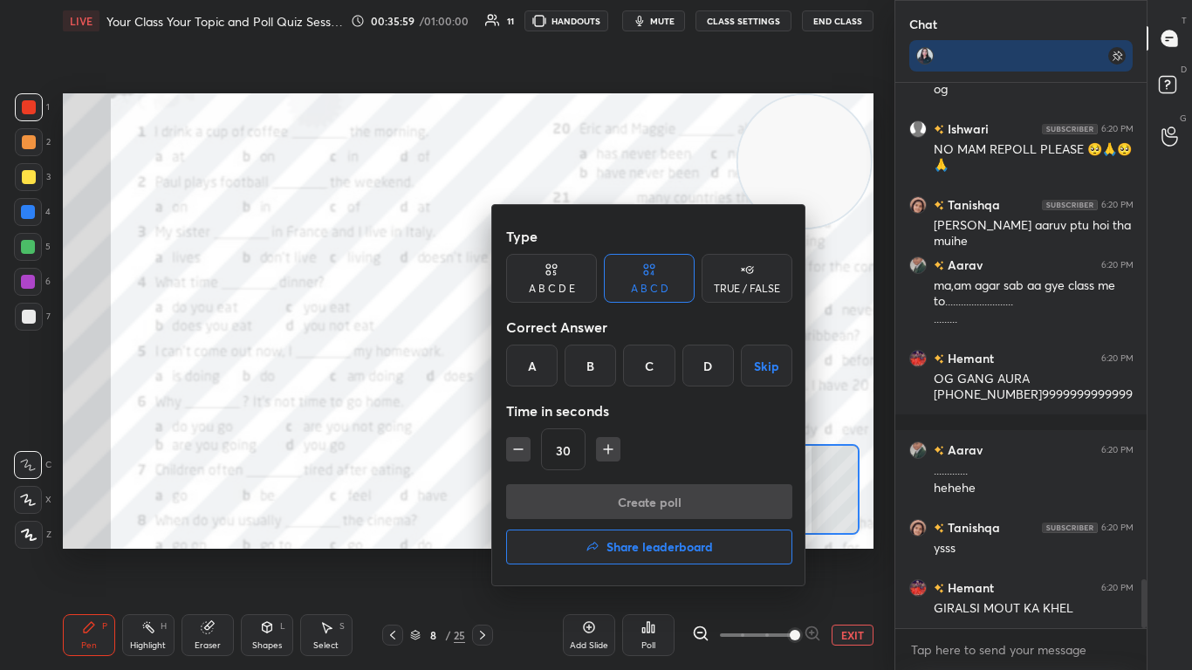
click at [626, 373] on div "C" at bounding box center [648, 366] width 51 height 42
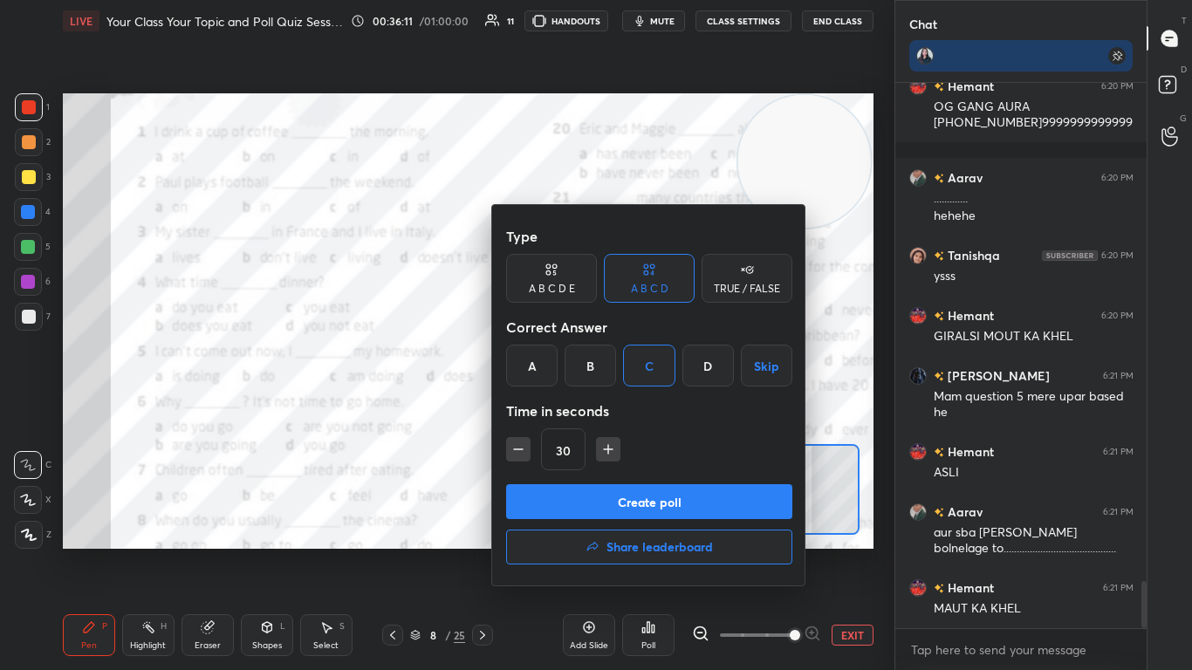
click at [625, 409] on button "Create poll" at bounding box center [649, 501] width 286 height 35
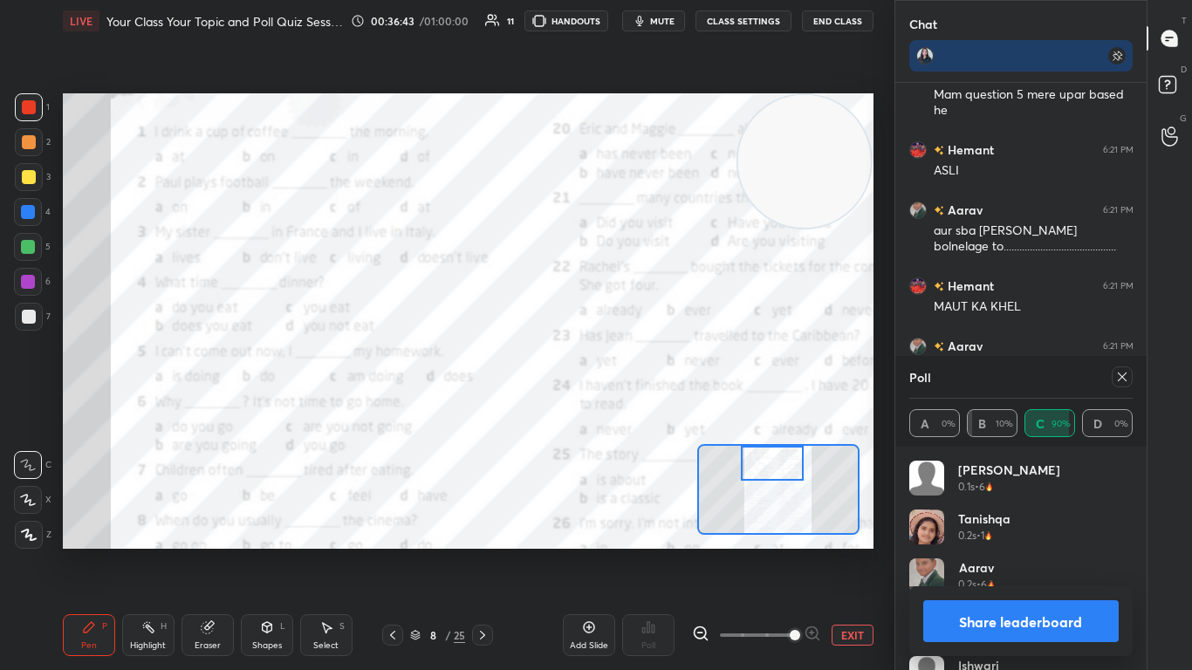
click at [626, 378] on icon at bounding box center [1122, 377] width 14 height 14
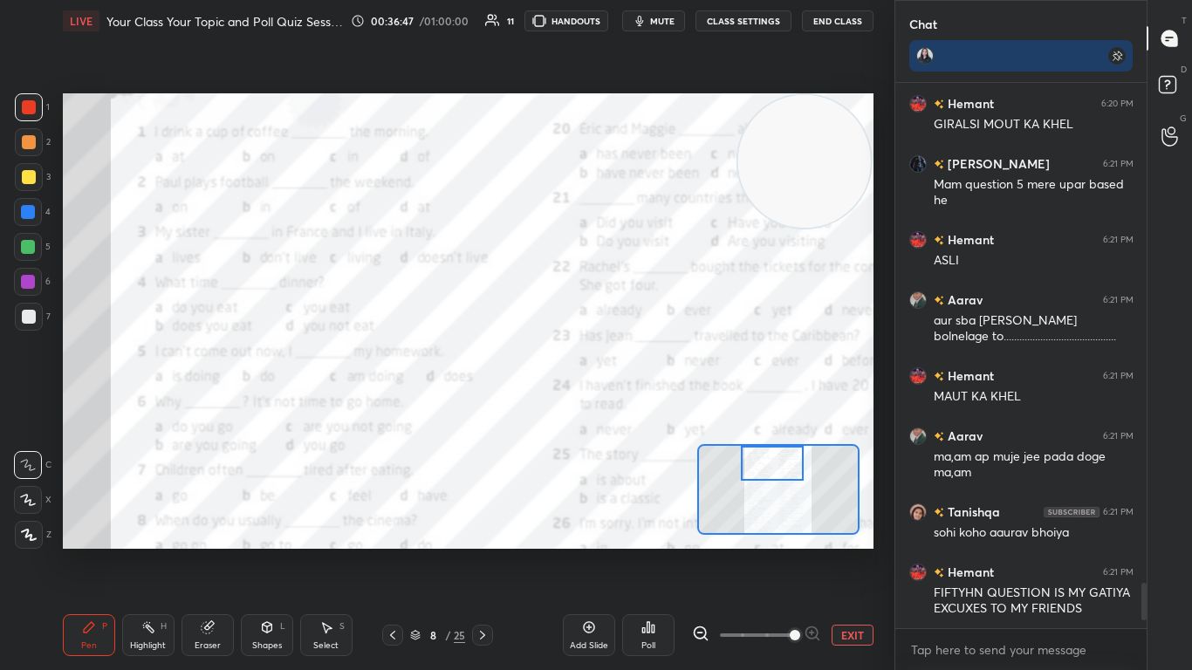
click at [626, 409] on div at bounding box center [773, 463] width 64 height 35
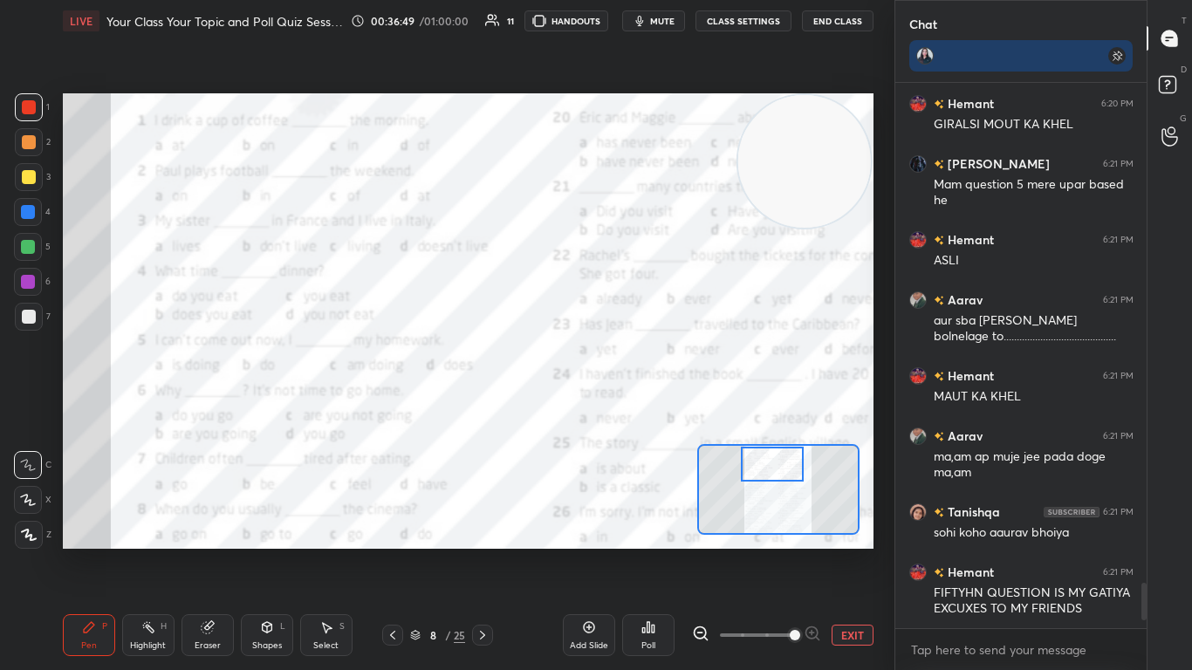
click at [626, 409] on div at bounding box center [773, 464] width 64 height 35
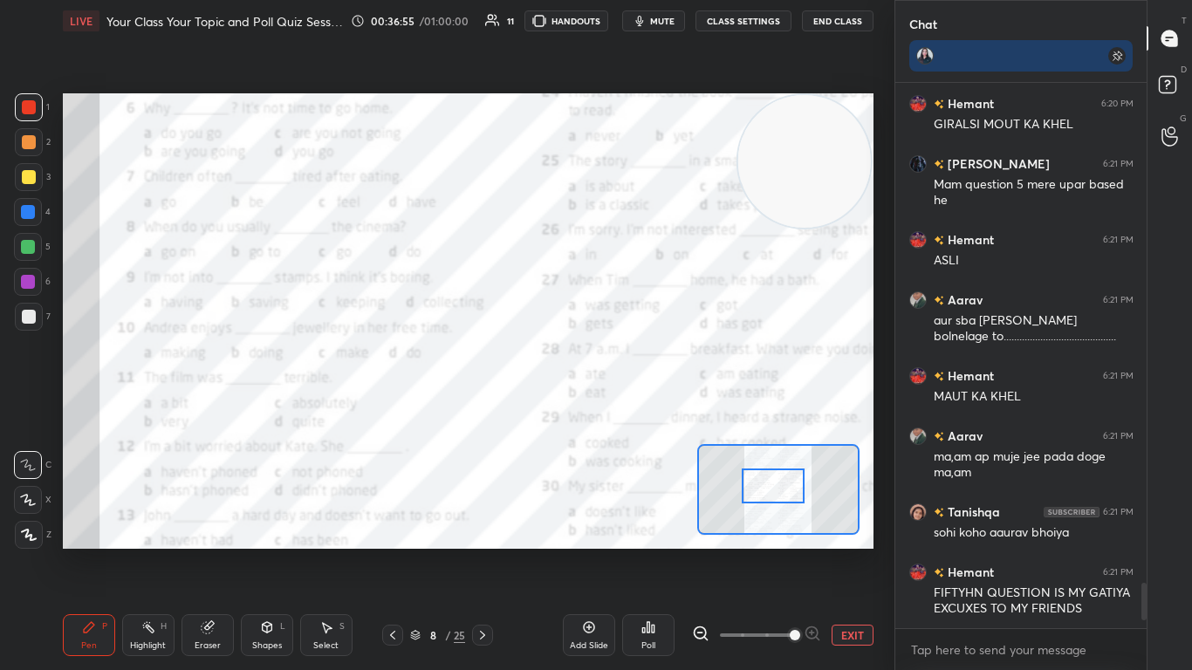
drag, startPoint x: 779, startPoint y: 471, endPoint x: 780, endPoint y: 493, distance: 21.8
click at [626, 409] on div at bounding box center [774, 486] width 64 height 35
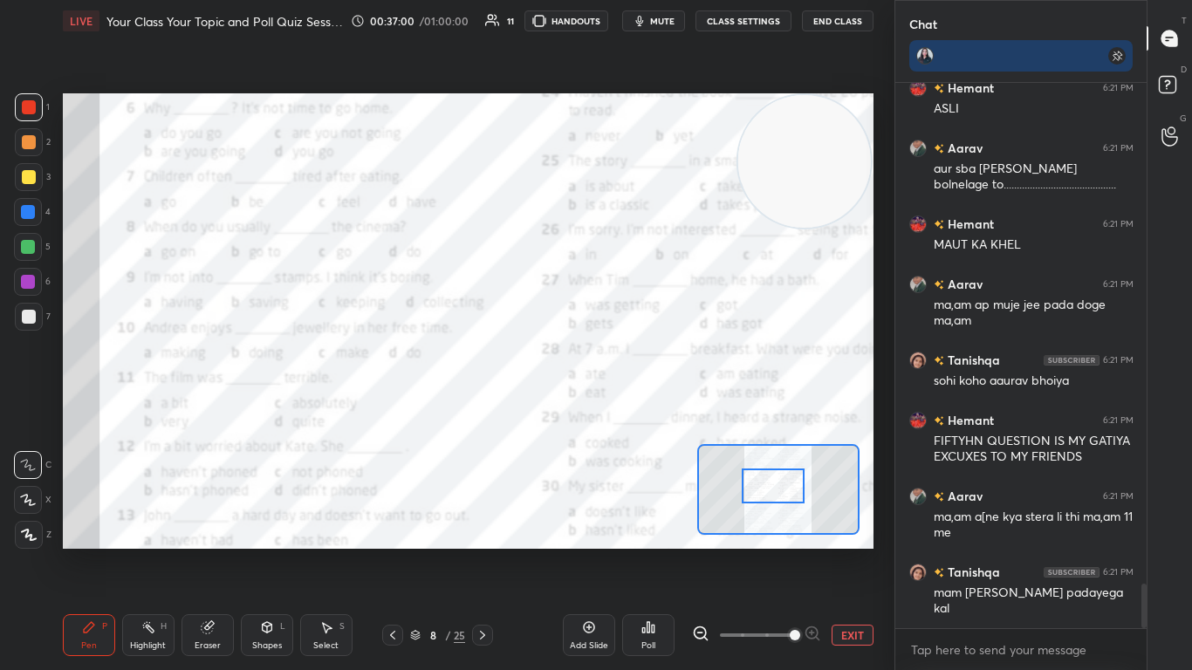
click at [626, 409] on icon at bounding box center [648, 627] width 14 height 14
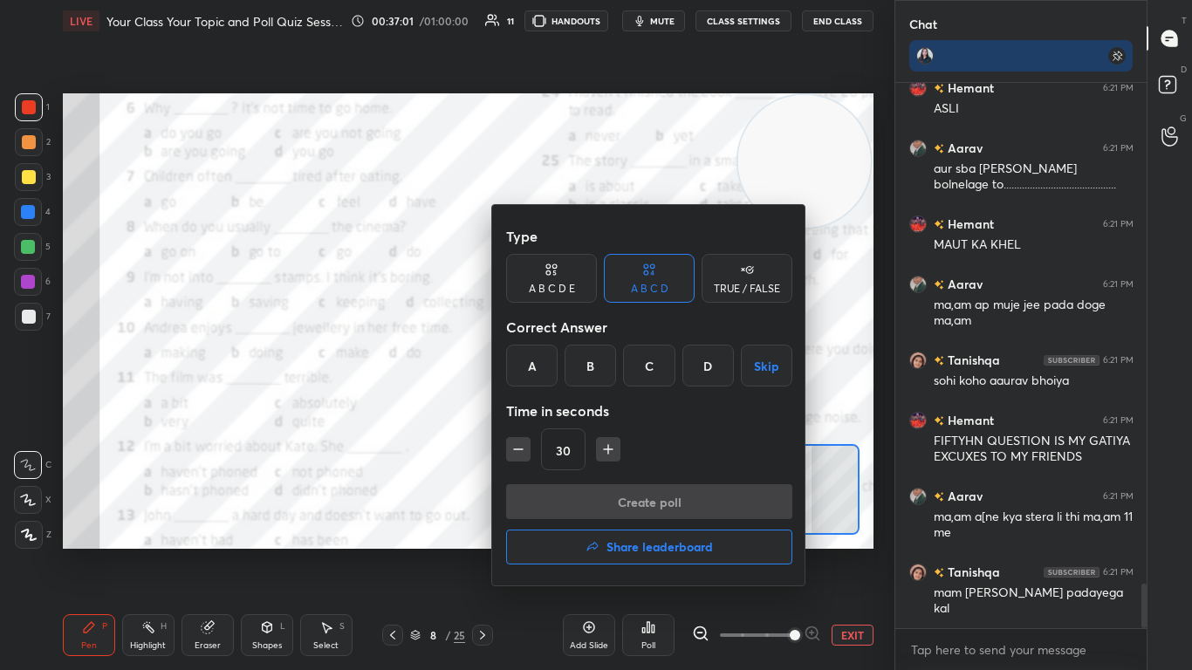
click at [608, 360] on div "B" at bounding box center [590, 366] width 51 height 42
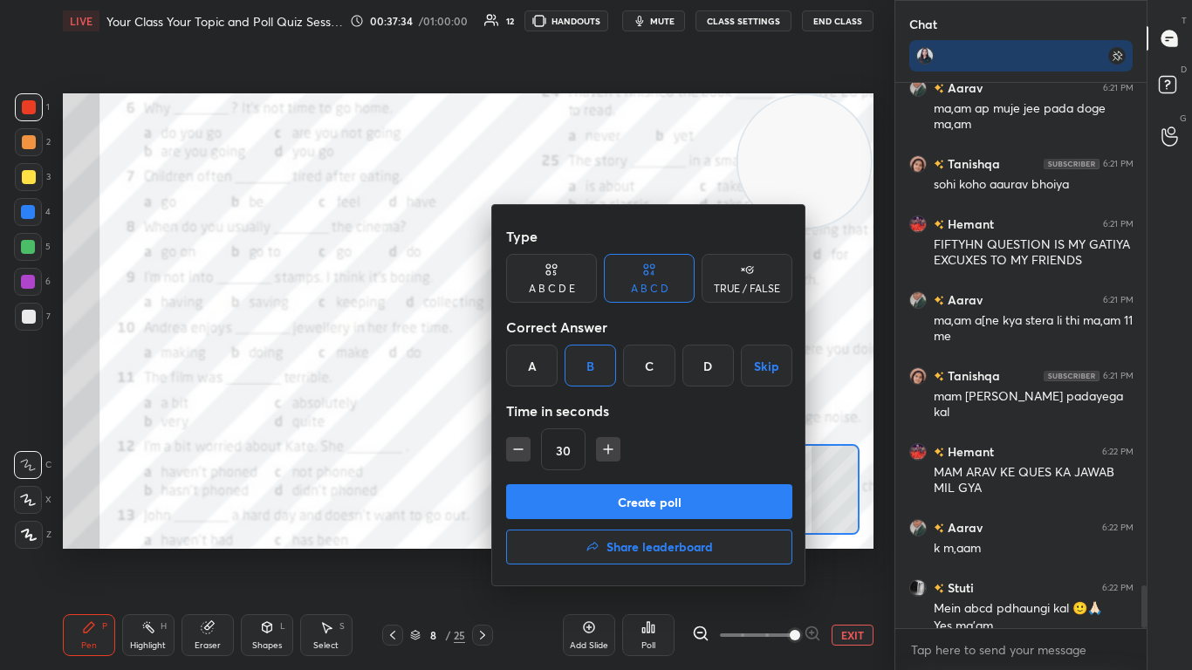
scroll to position [6363, 0]
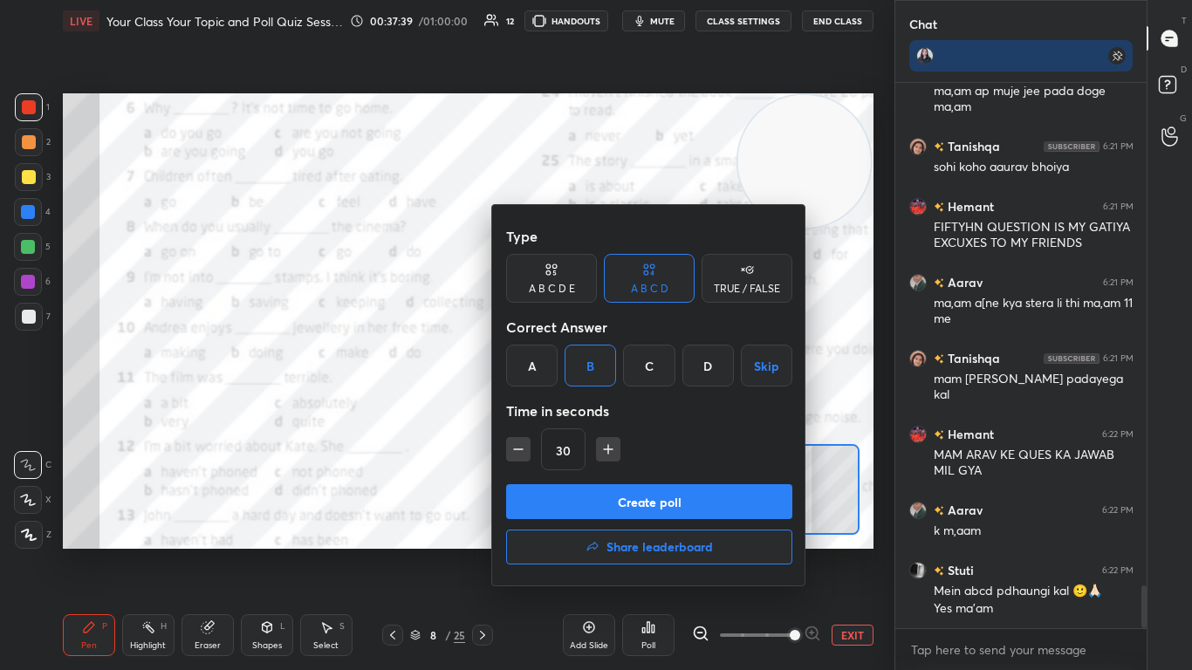
click at [580, 409] on button "Create poll" at bounding box center [649, 501] width 286 height 35
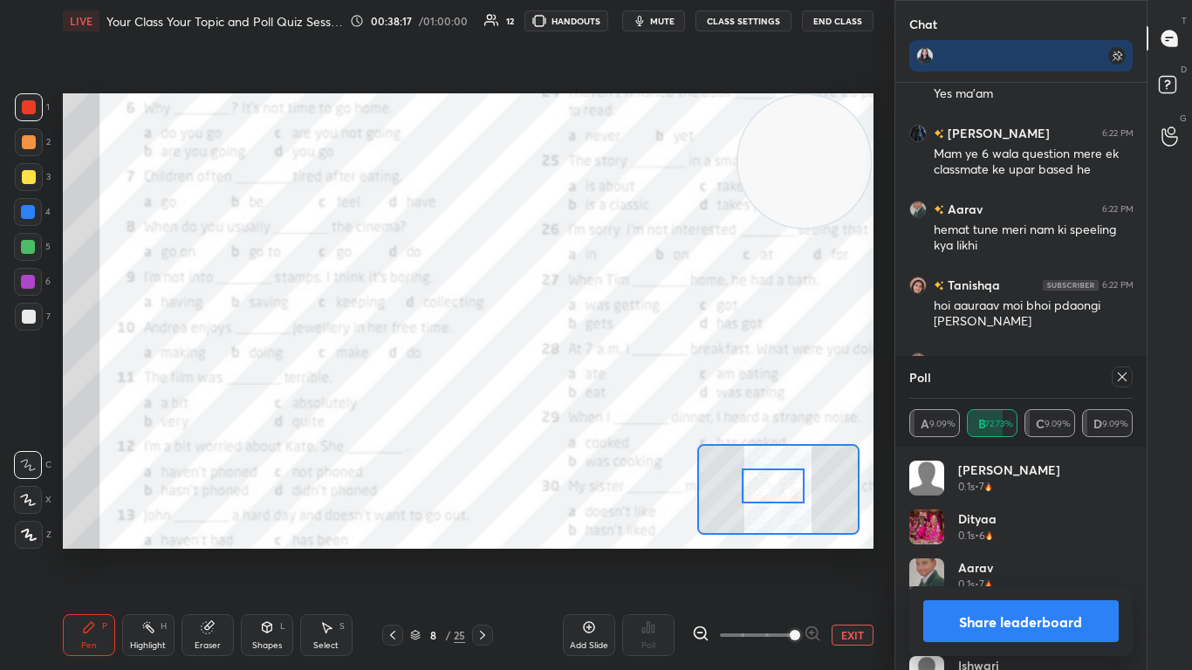
scroll to position [6938, 0]
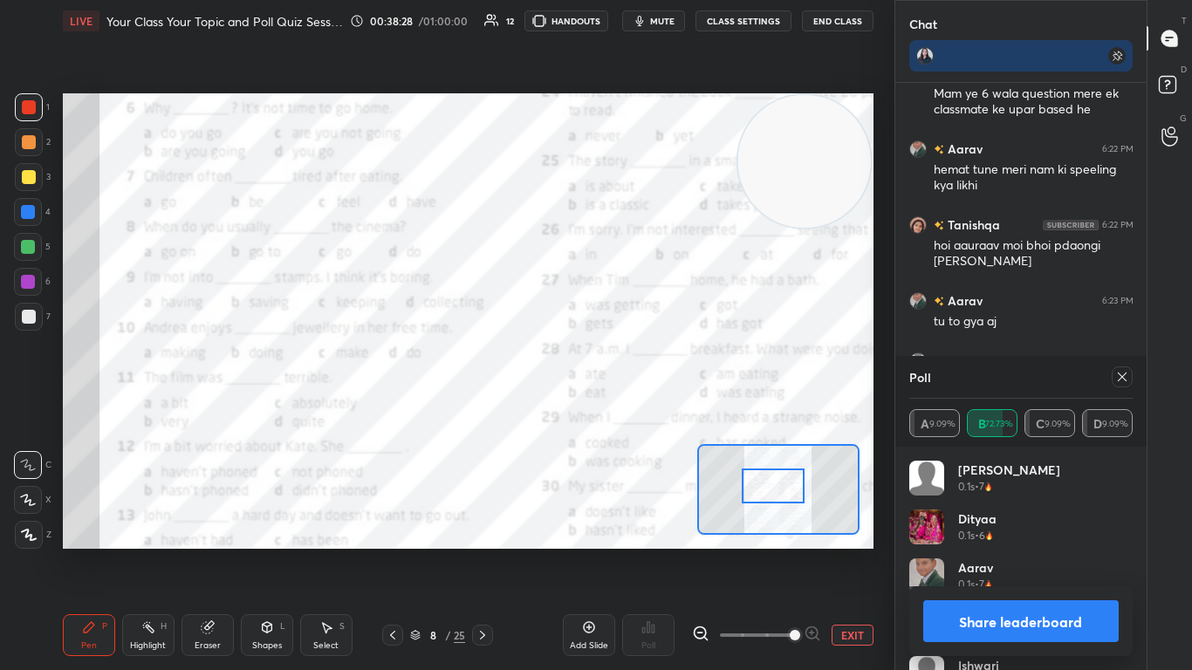
click at [626, 375] on icon at bounding box center [1122, 377] width 14 height 14
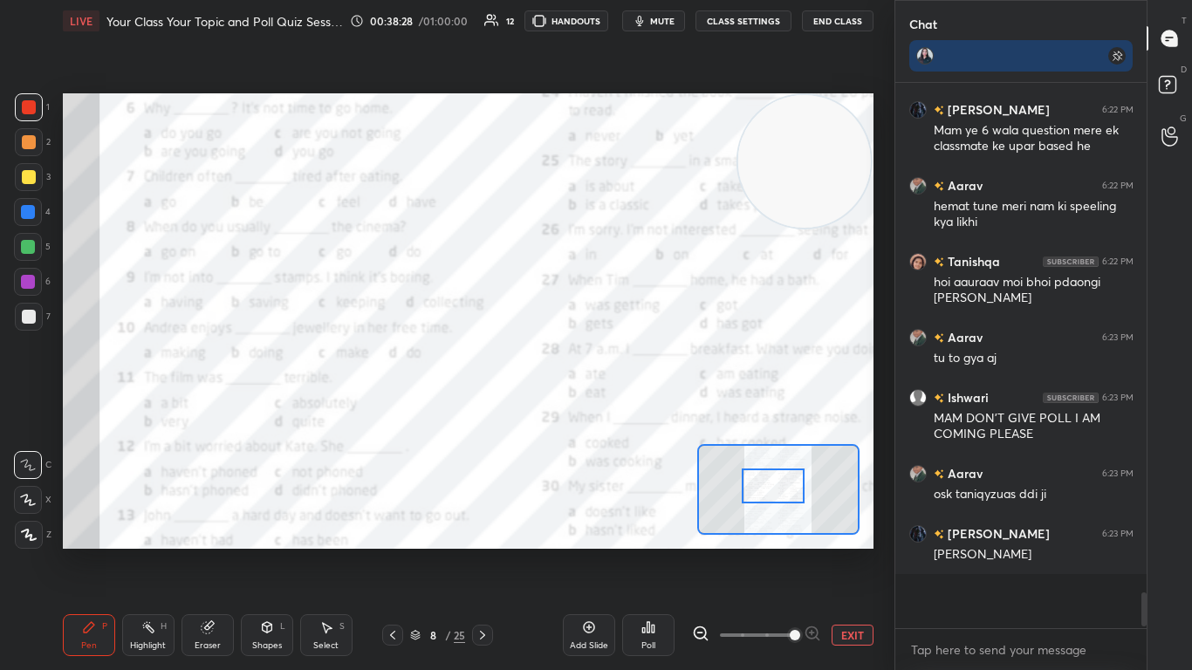
scroll to position [6857, 0]
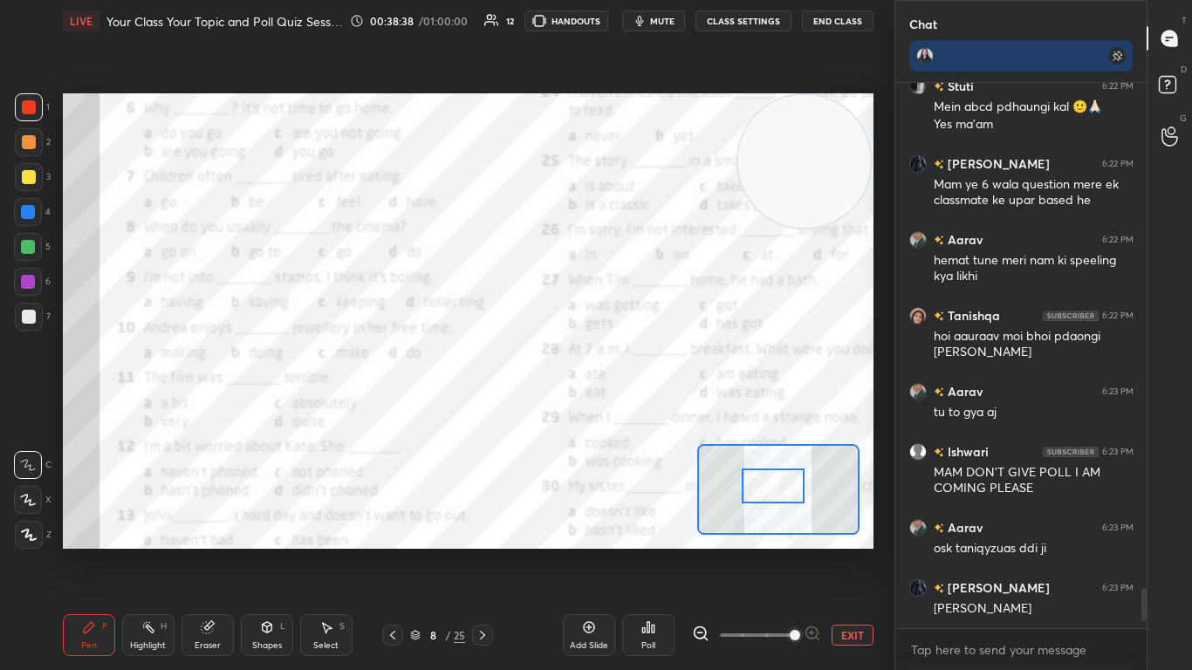
click at [626, 409] on div "Poll" at bounding box center [648, 635] width 52 height 42
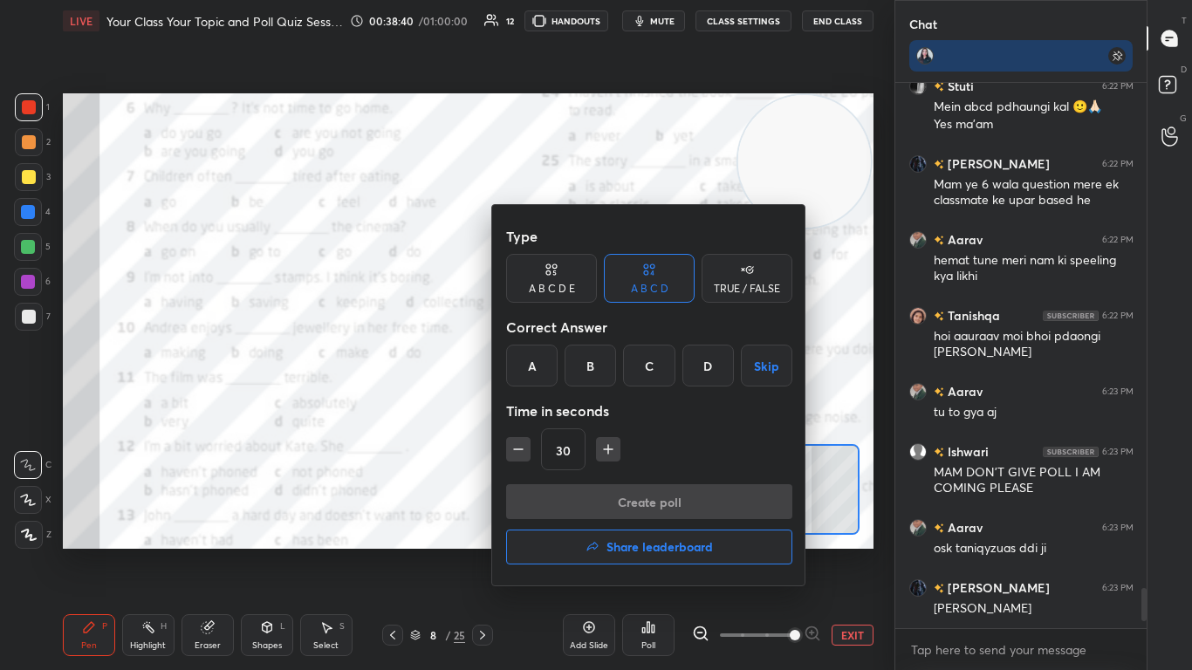
click at [626, 374] on div "C" at bounding box center [648, 366] width 51 height 42
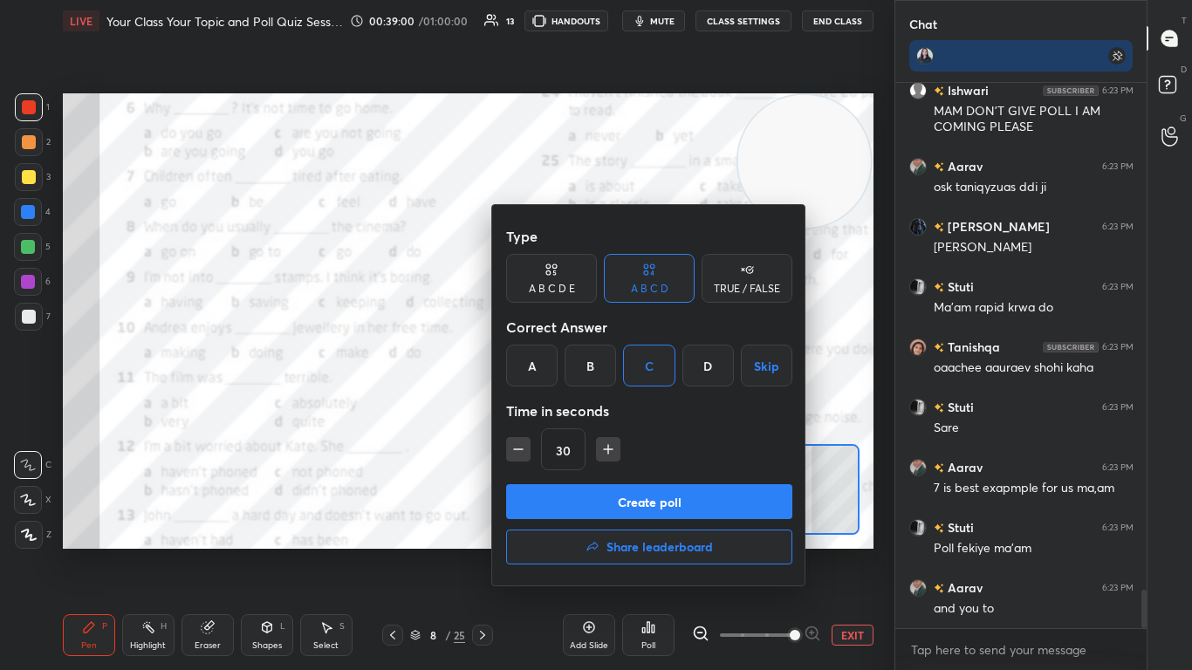
scroll to position [7269, 0]
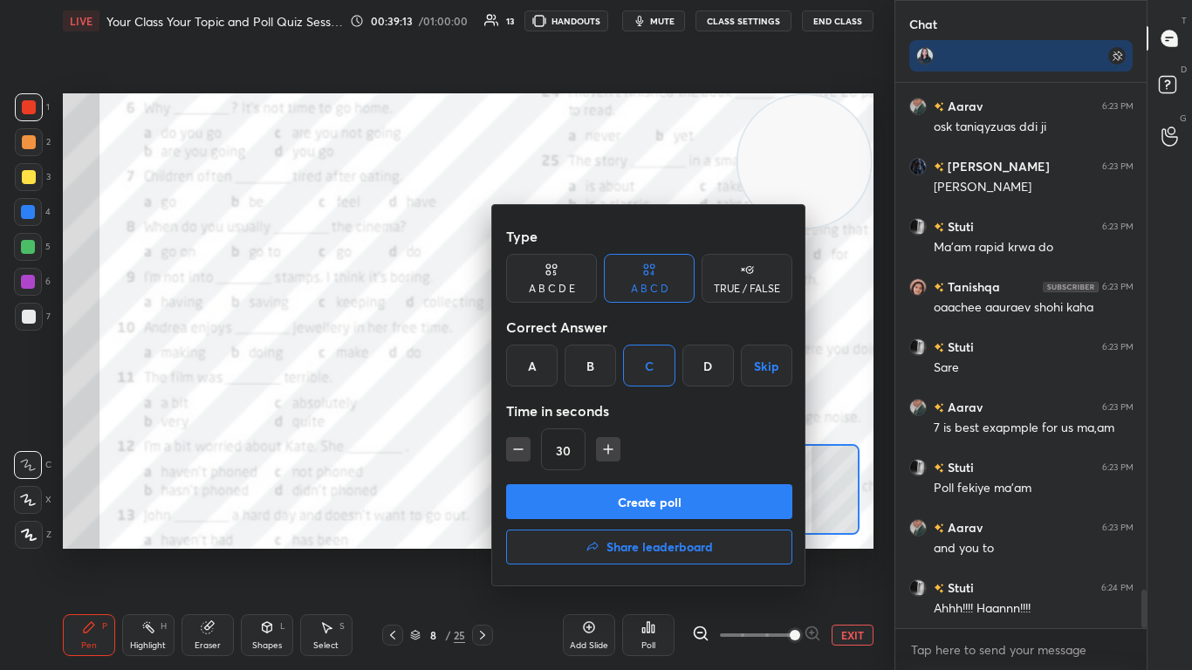
click at [578, 409] on button "Create poll" at bounding box center [649, 501] width 286 height 35
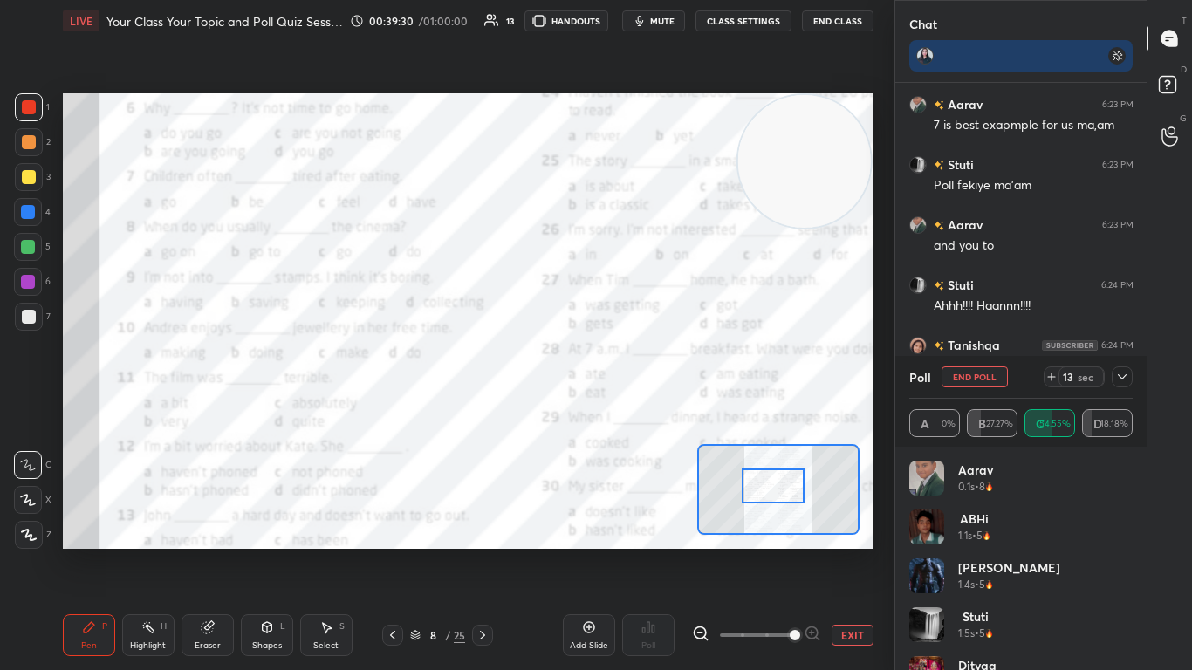
scroll to position [7632, 0]
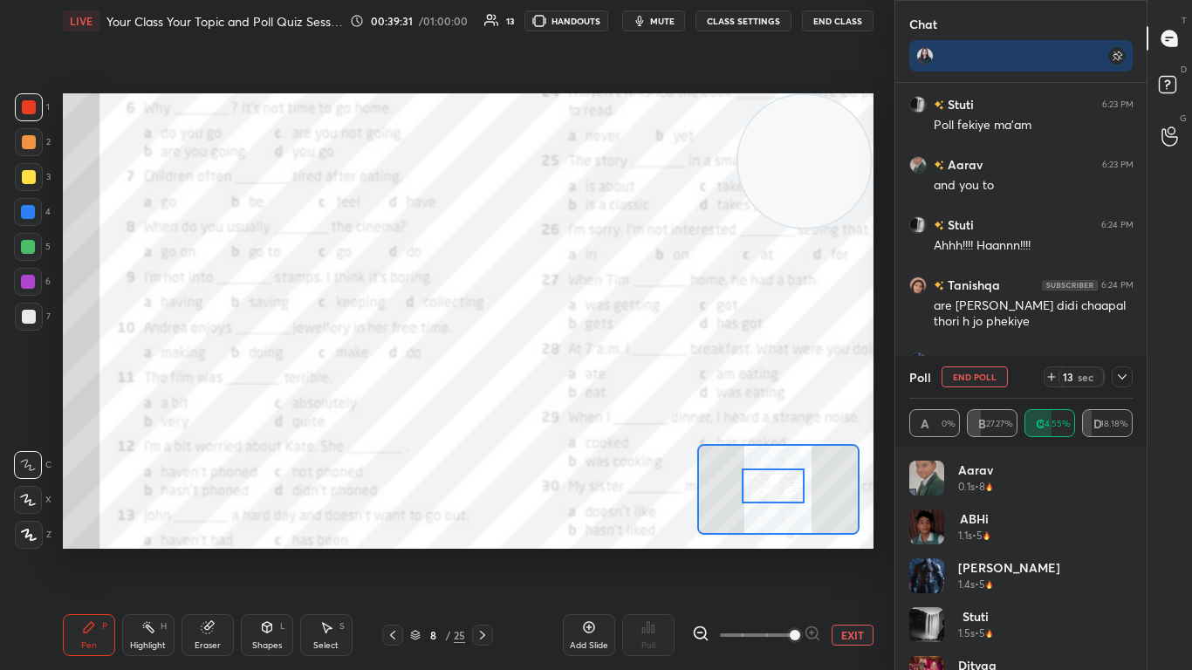
click at [626, 376] on icon at bounding box center [1122, 376] width 9 height 5
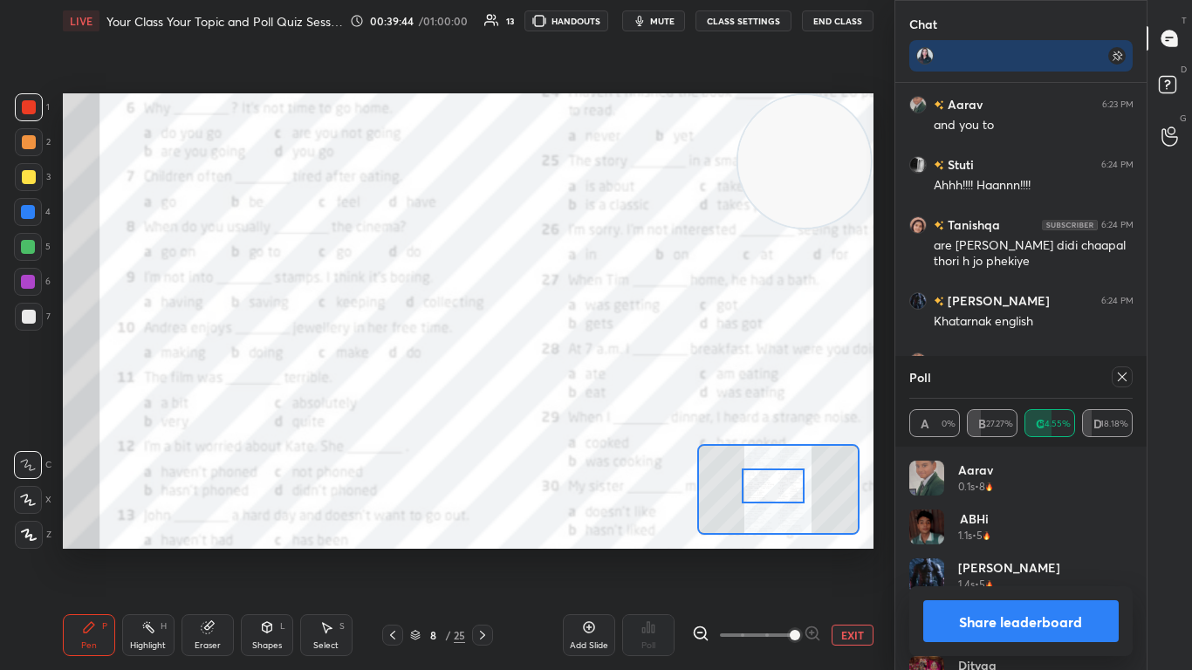
scroll to position [204, 218]
click at [626, 373] on icon at bounding box center [1122, 377] width 14 height 14
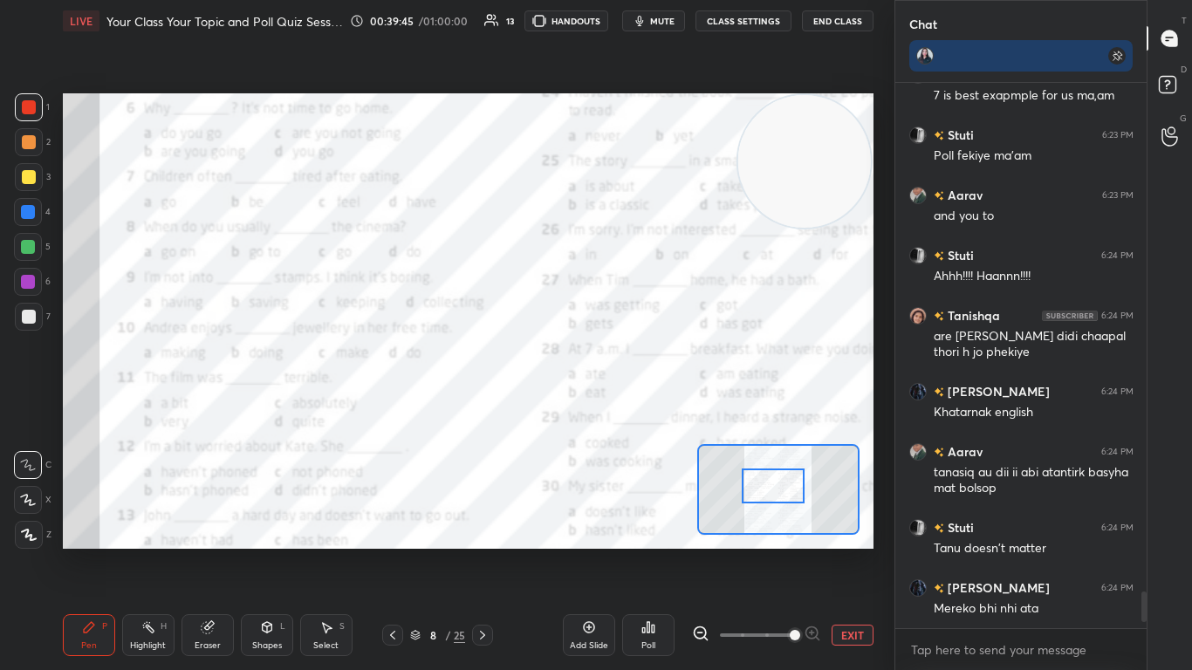
scroll to position [540, 246]
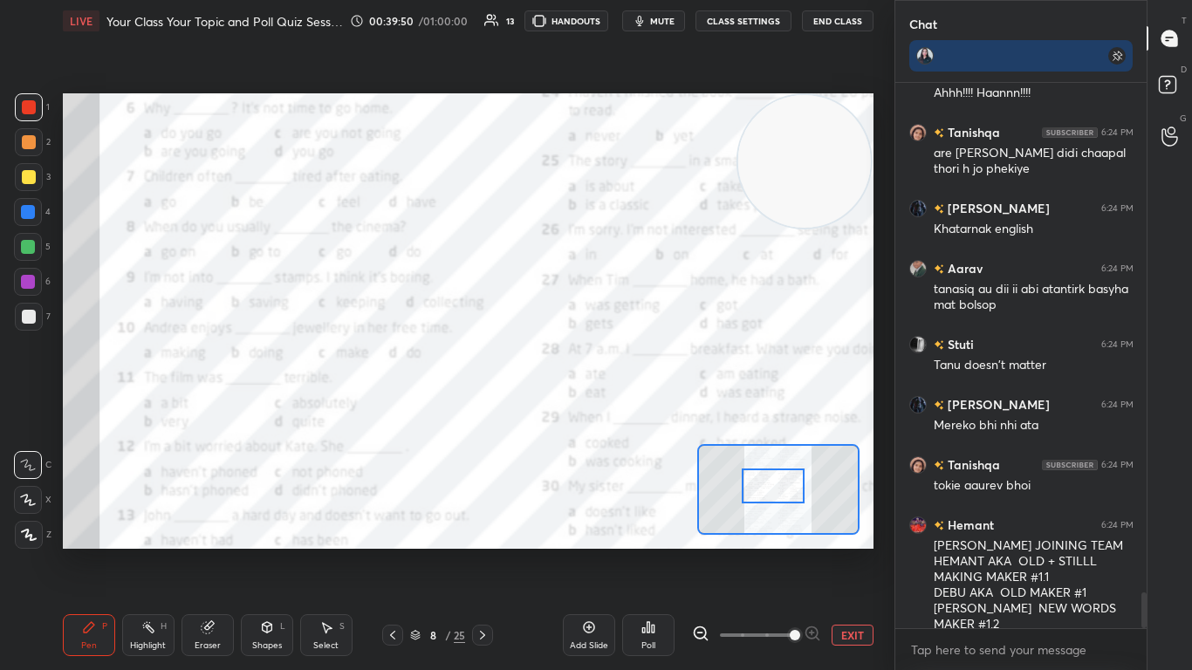
click at [626, 409] on div "Poll" at bounding box center [648, 635] width 52 height 42
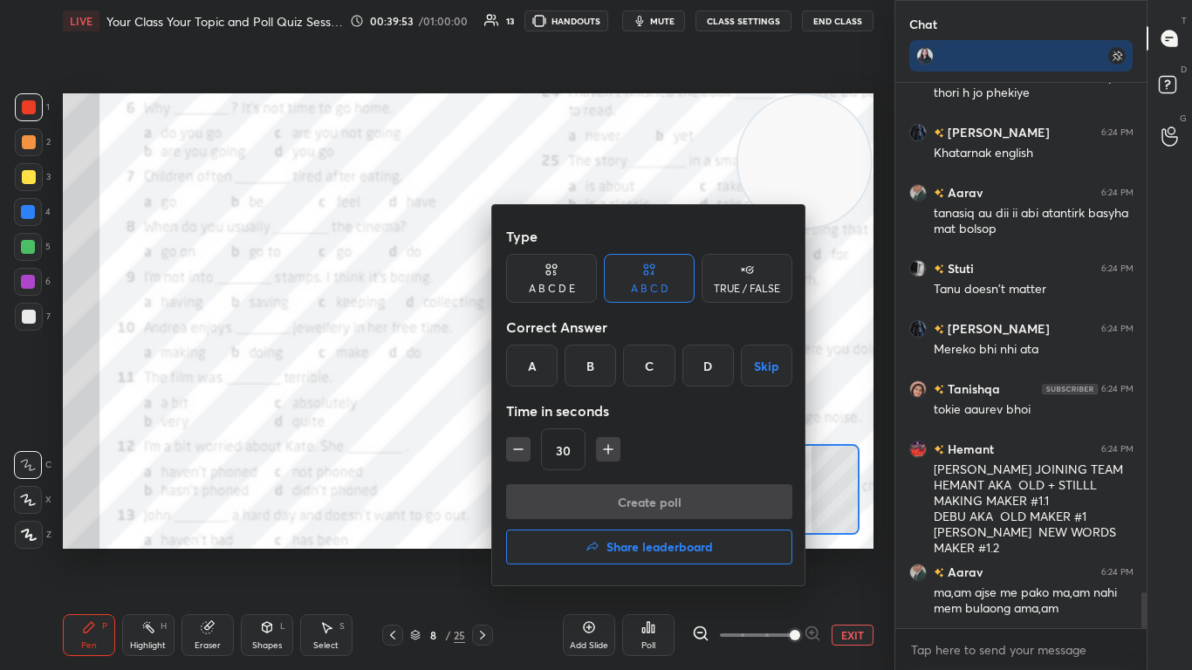
click at [585, 370] on div "B" at bounding box center [590, 366] width 51 height 42
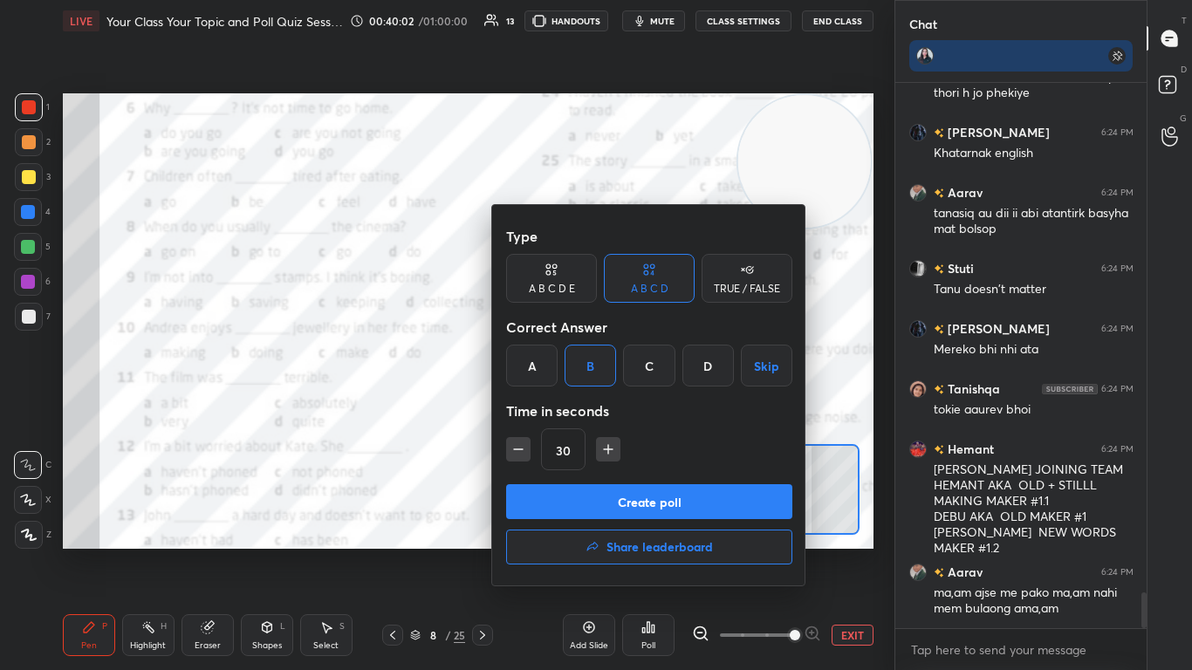
click at [596, 409] on button "Create poll" at bounding box center [649, 501] width 286 height 35
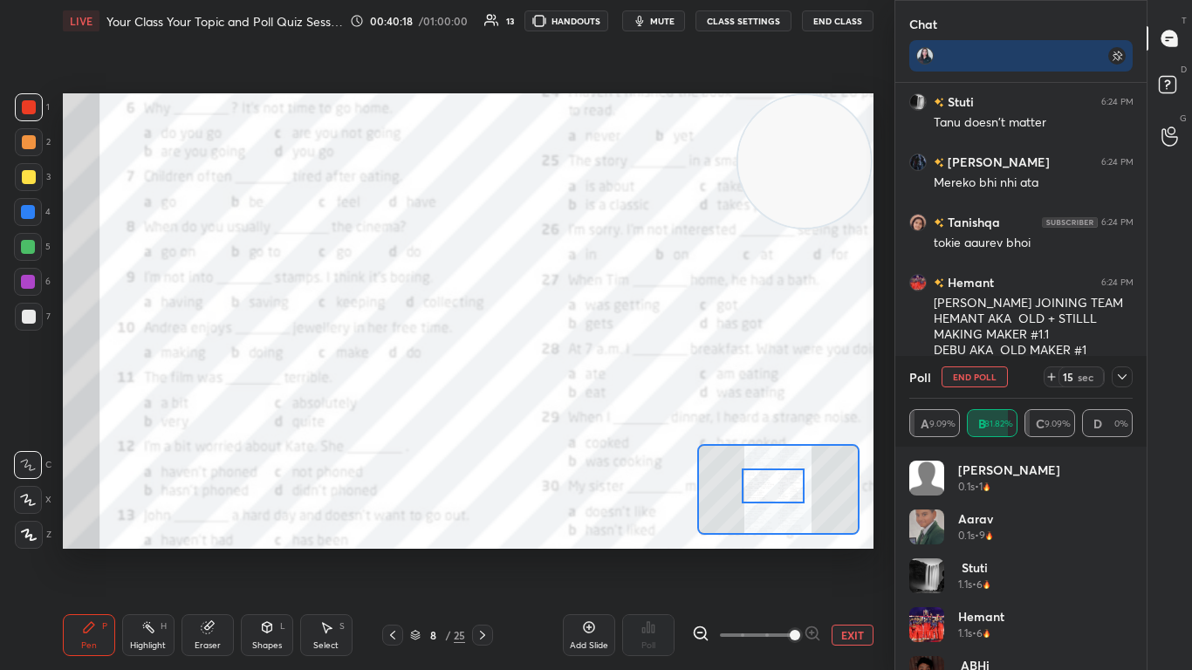
scroll to position [8045, 0]
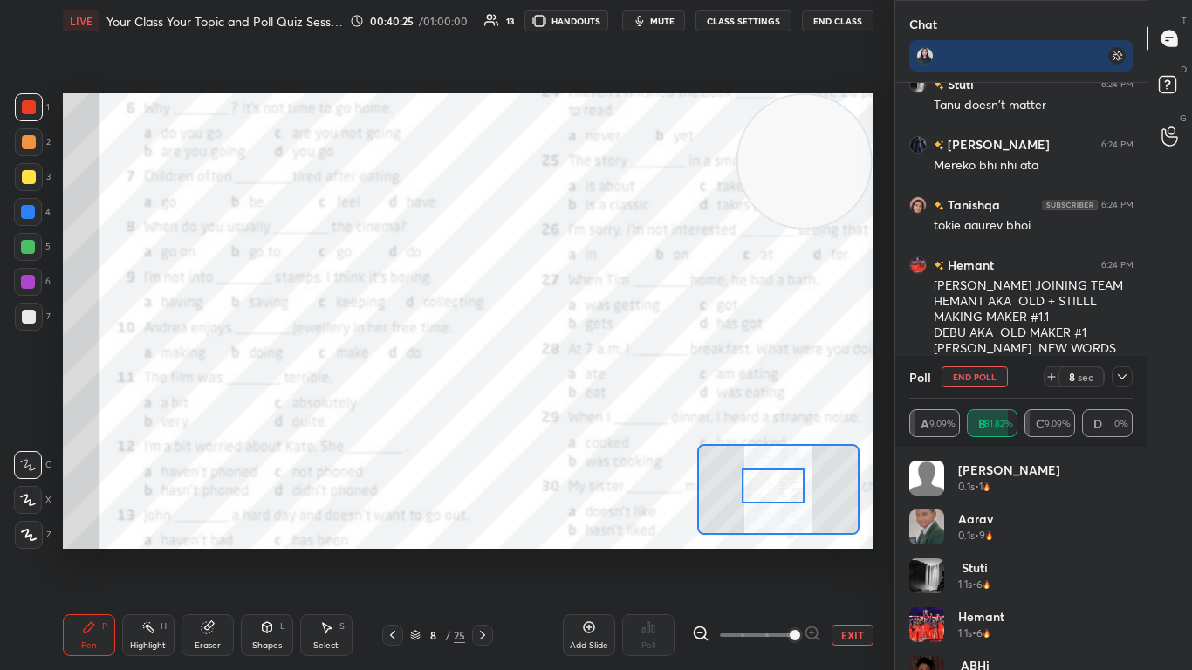
click at [626, 382] on div at bounding box center [1122, 377] width 21 height 21
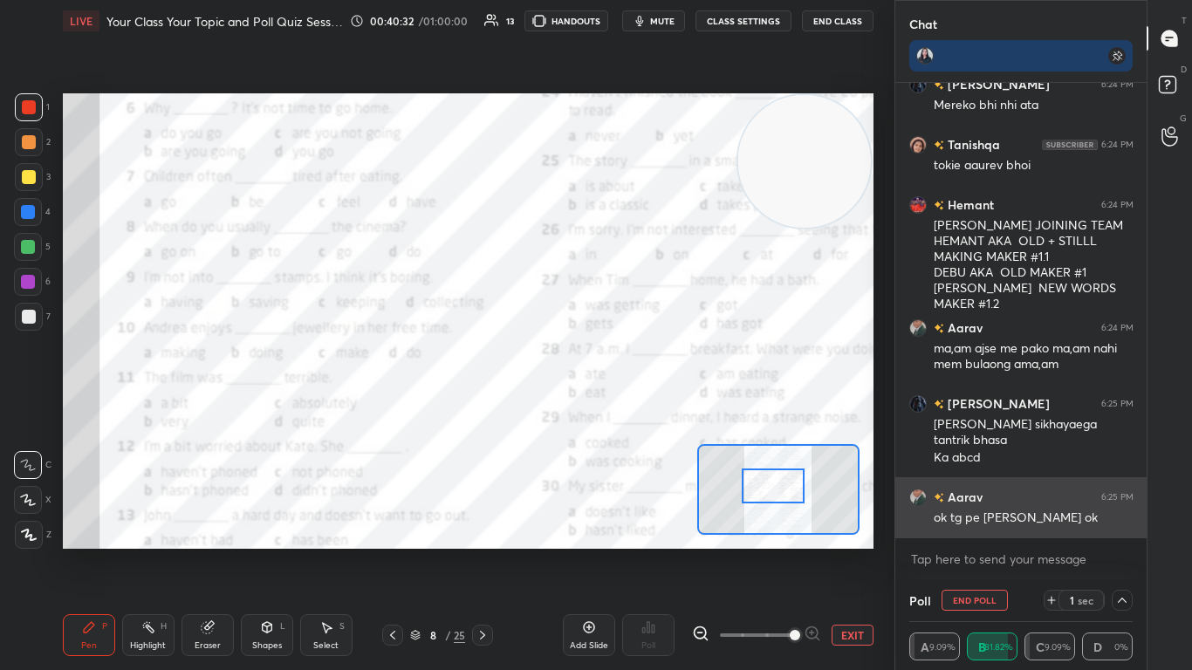
scroll to position [8165, 0]
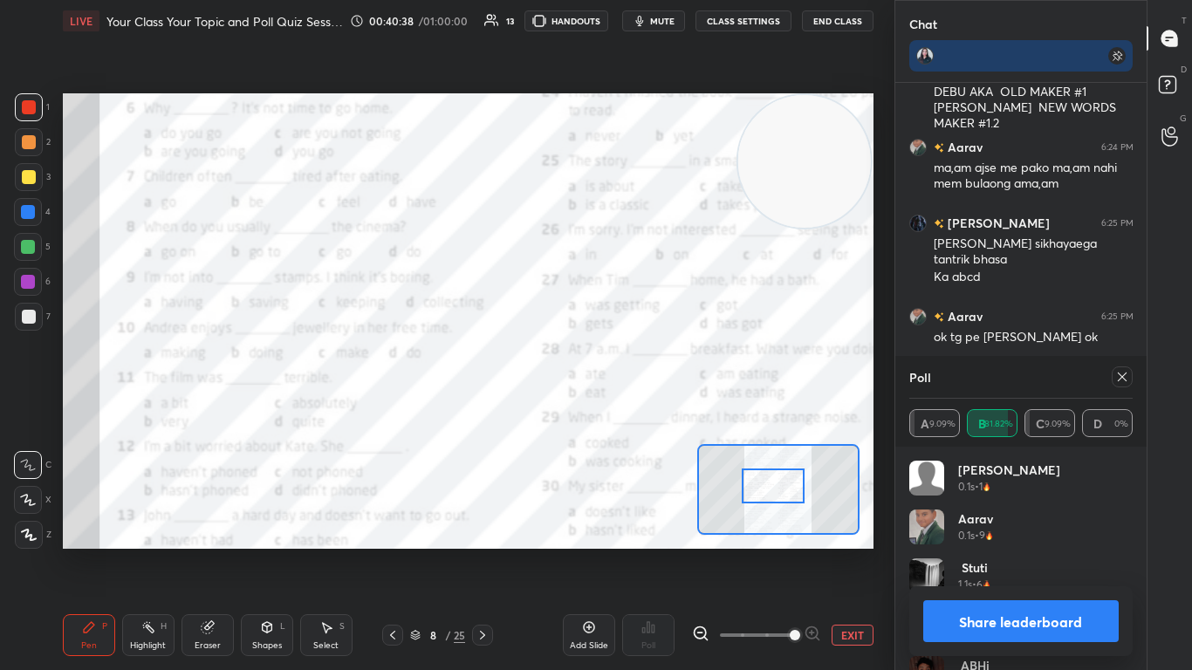
click at [626, 382] on icon at bounding box center [1122, 377] width 14 height 14
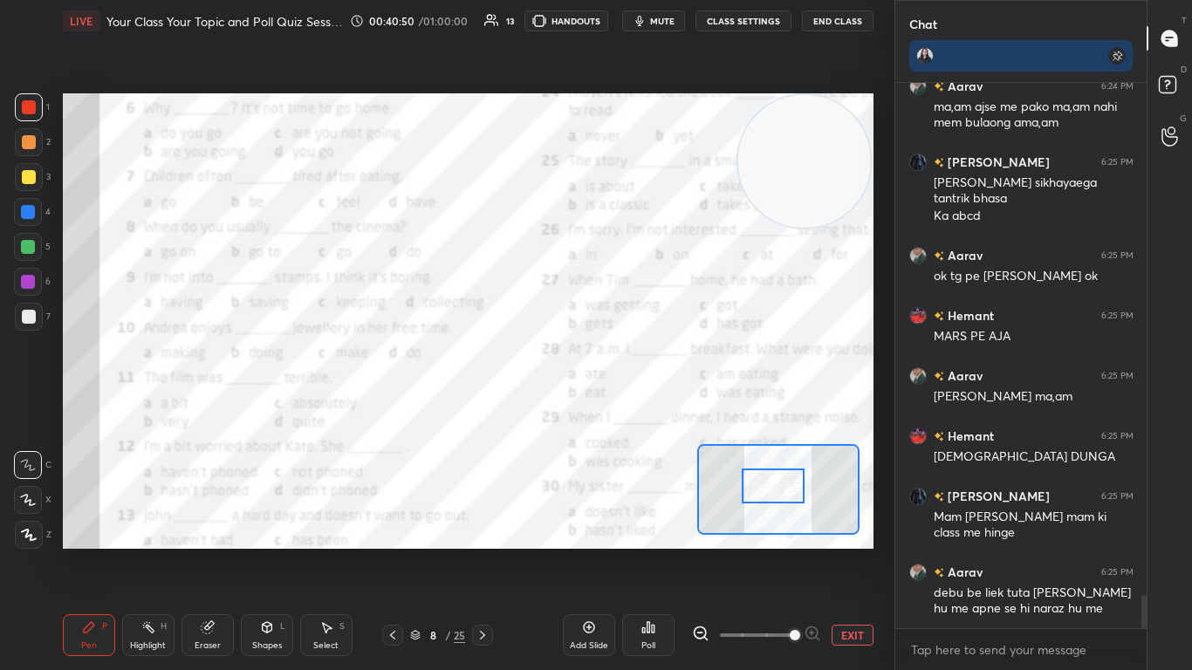
click at [626, 409] on icon at bounding box center [648, 627] width 3 height 10
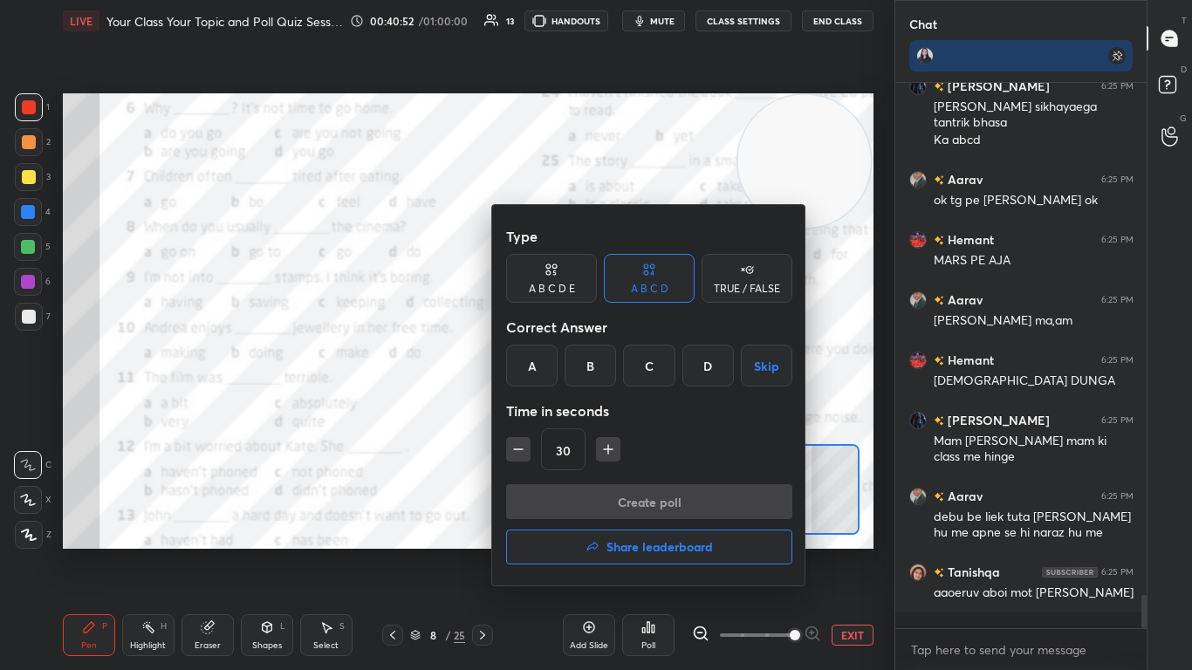
click at [626, 367] on div "D" at bounding box center [707, 366] width 51 height 42
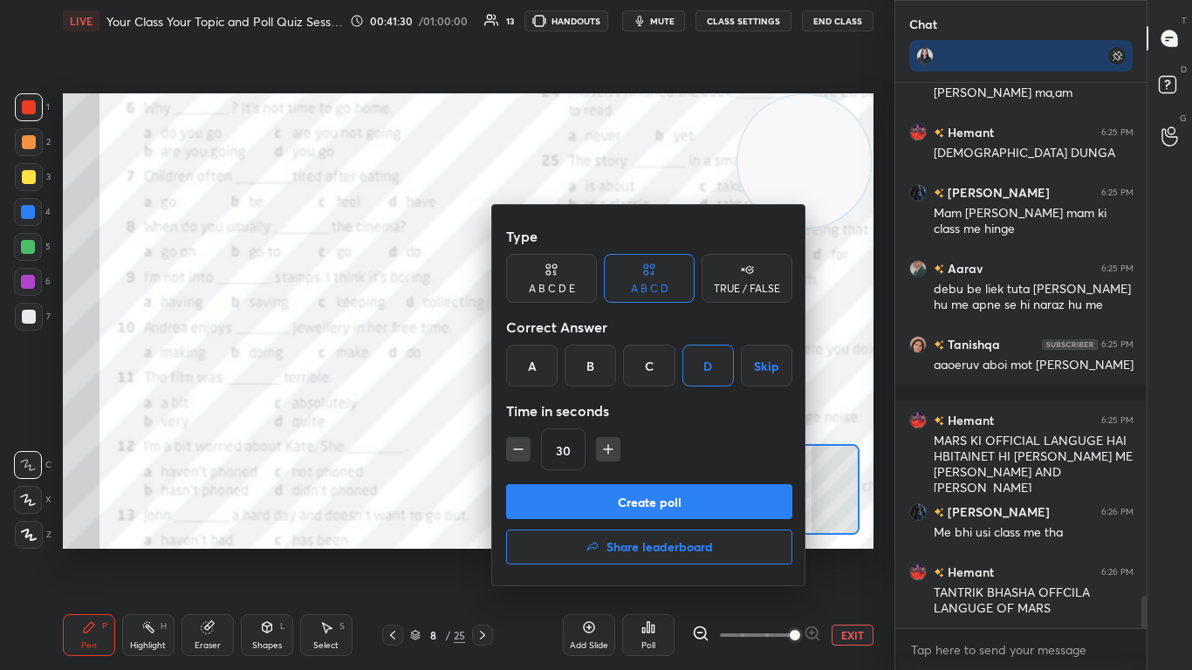
click at [626, 409] on button "Create poll" at bounding box center [649, 501] width 286 height 35
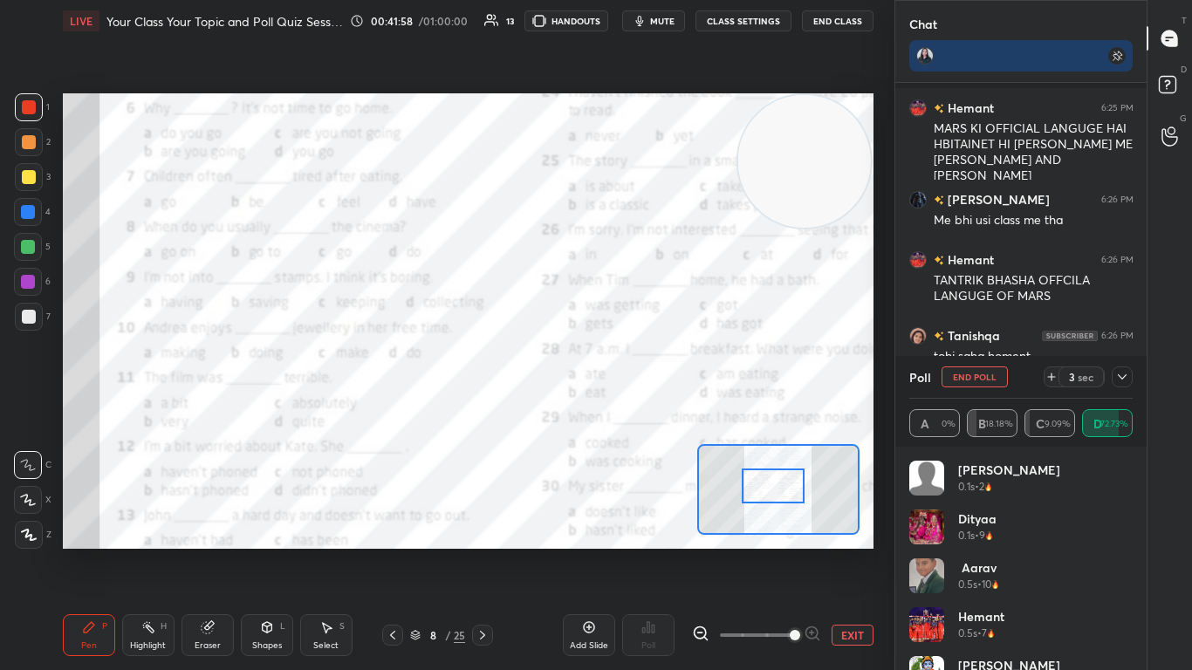
scroll to position [6570, 0]
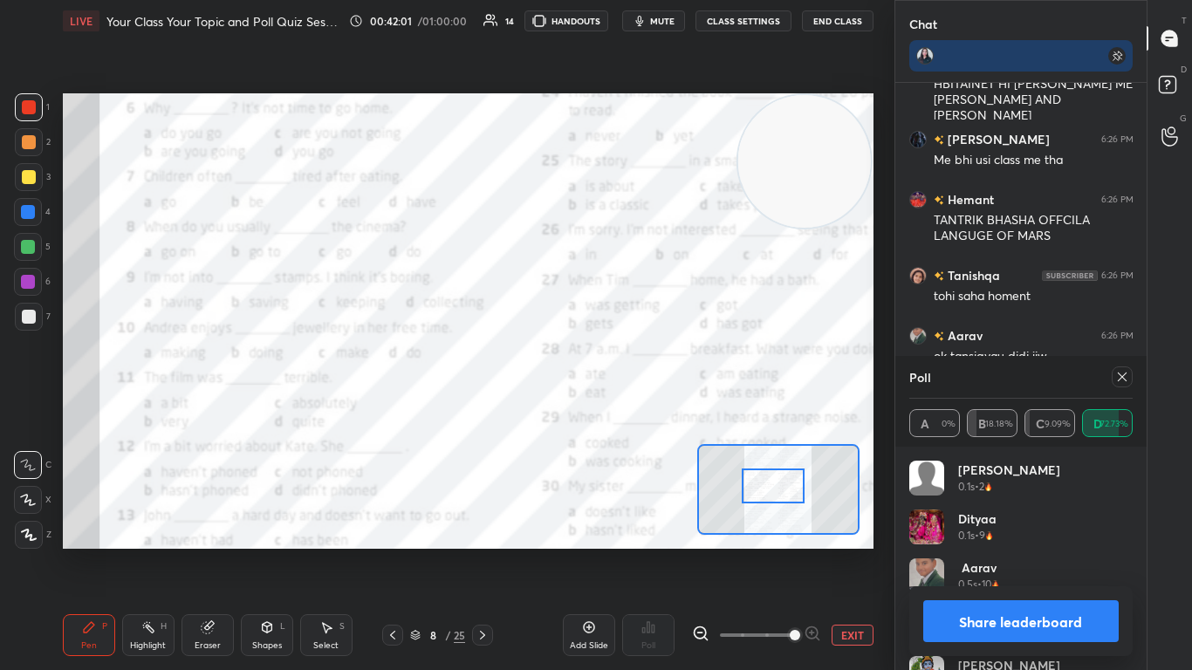
click at [626, 378] on icon at bounding box center [1122, 377] width 14 height 14
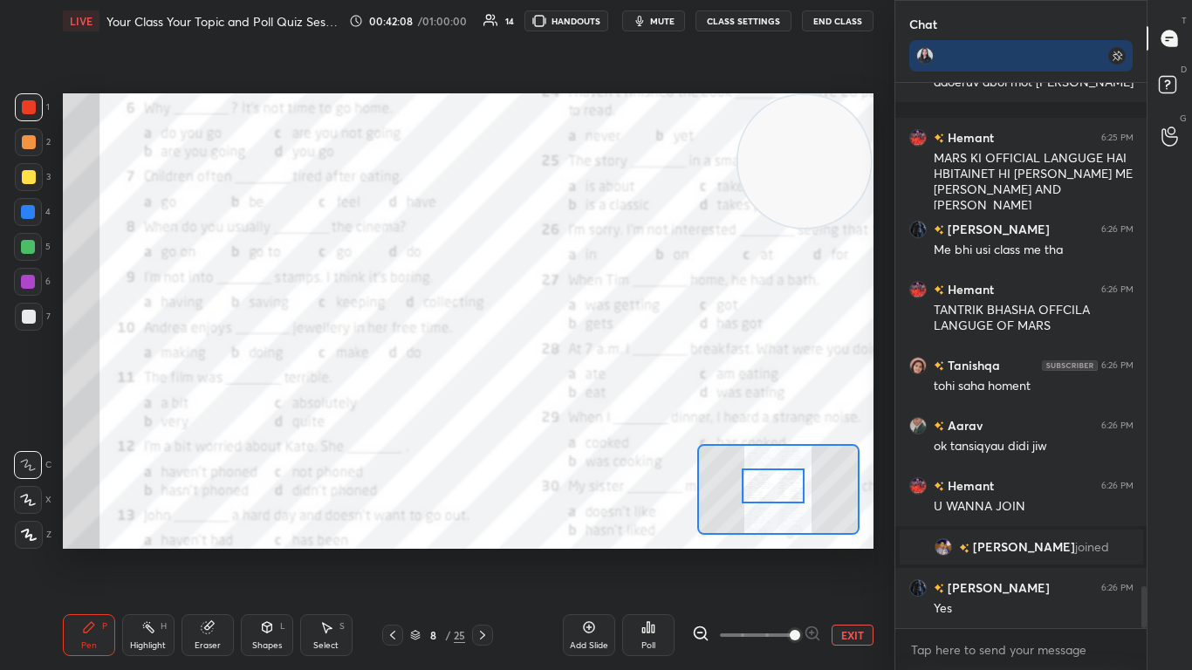
scroll to position [6556, 0]
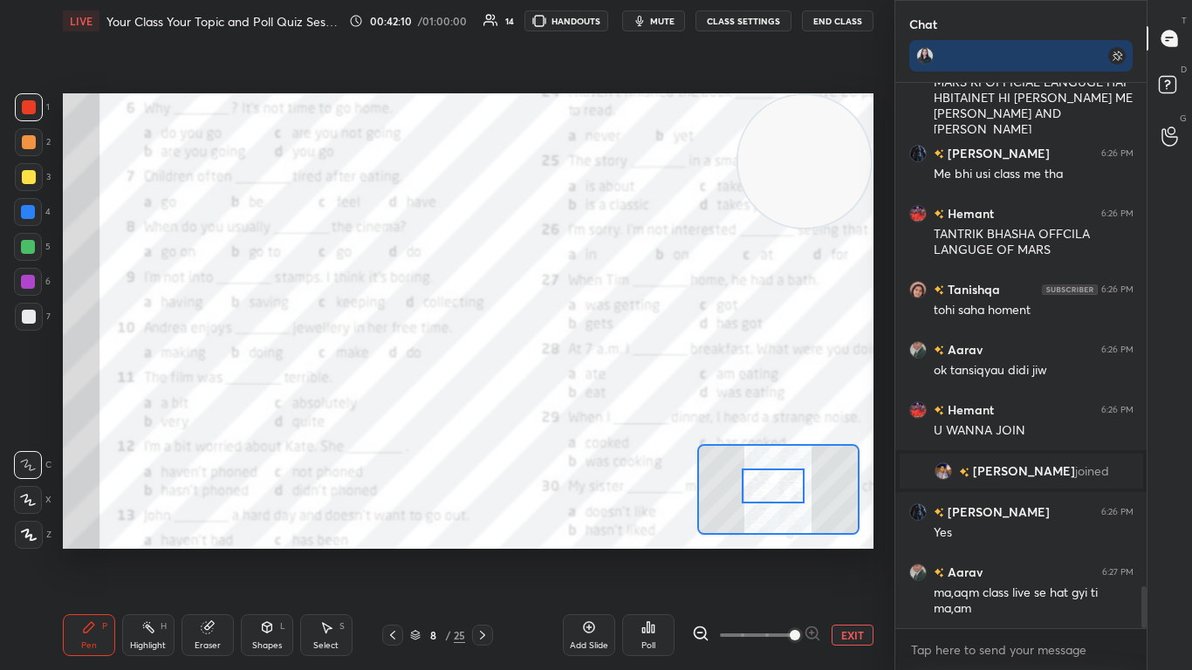
click at [626, 409] on div "Poll" at bounding box center [648, 635] width 52 height 42
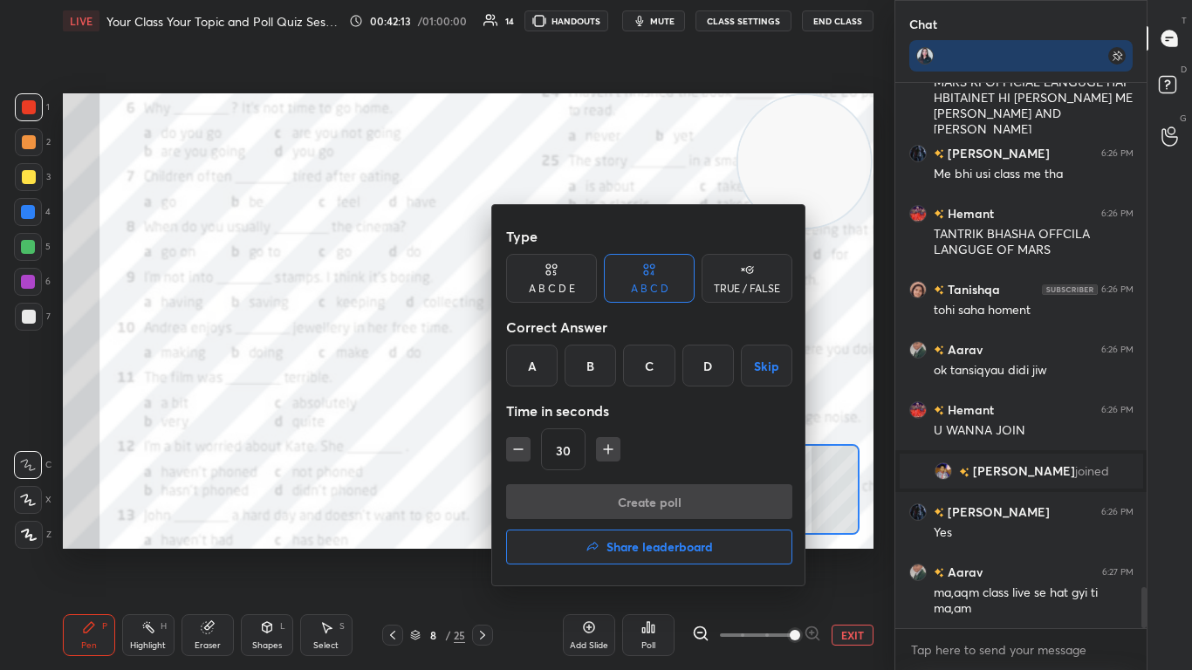
scroll to position [6632, 0]
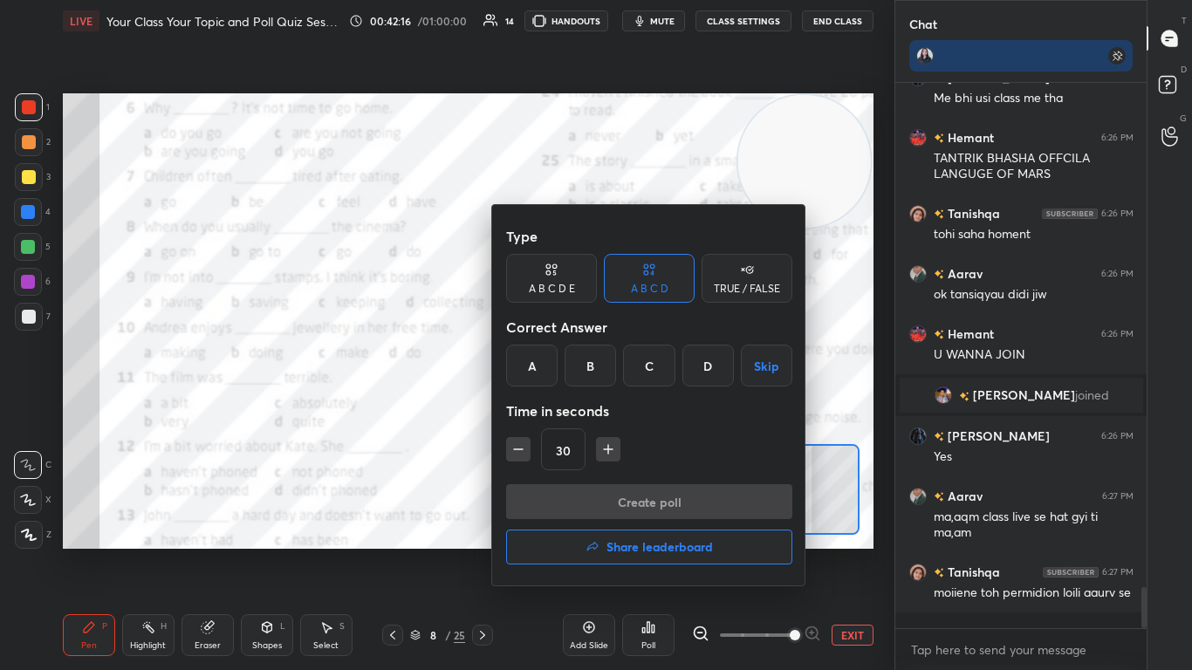
click at [551, 352] on div "A" at bounding box center [531, 366] width 51 height 42
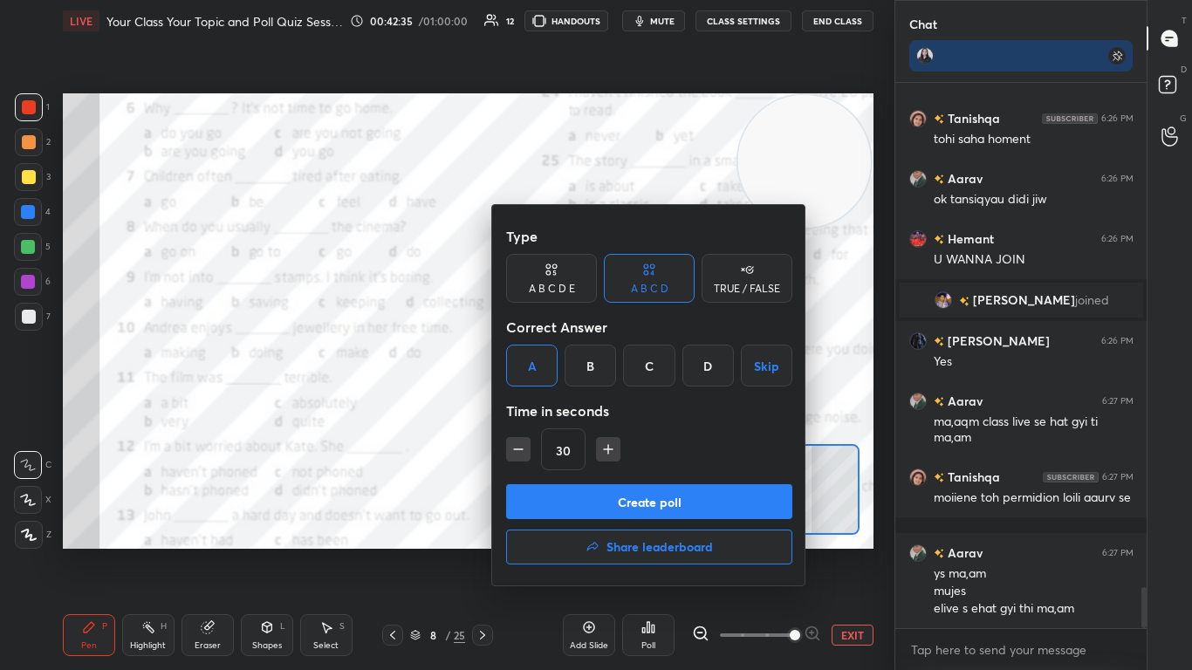
scroll to position [6787, 0]
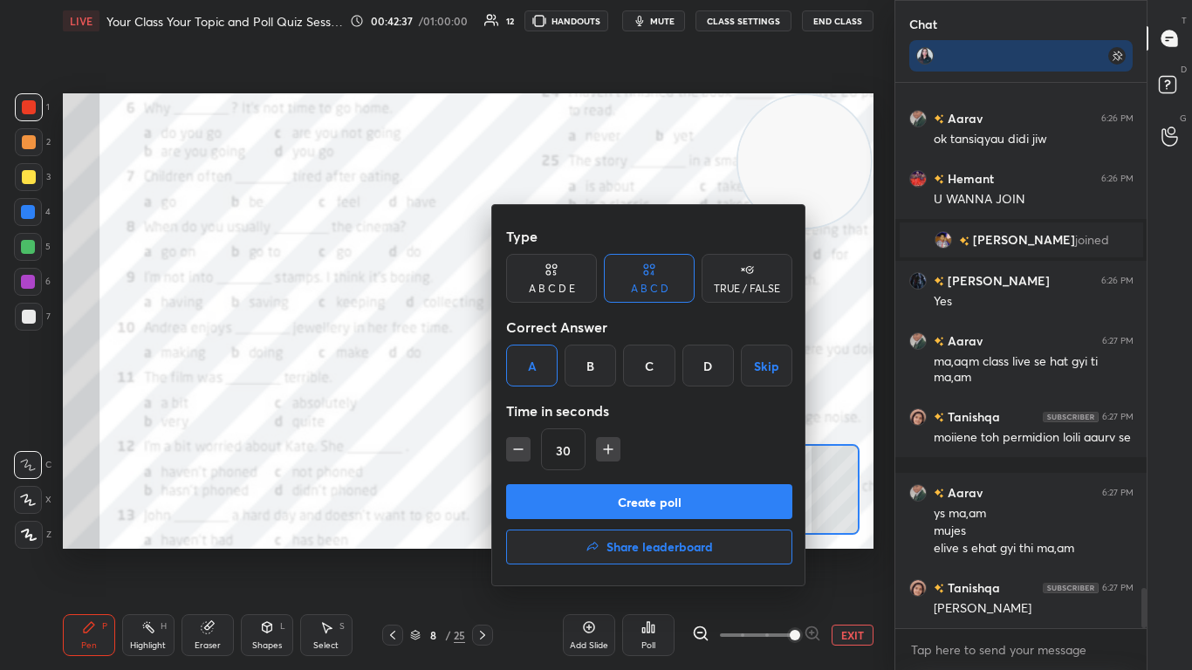
click at [626, 409] on button "Create poll" at bounding box center [649, 501] width 286 height 35
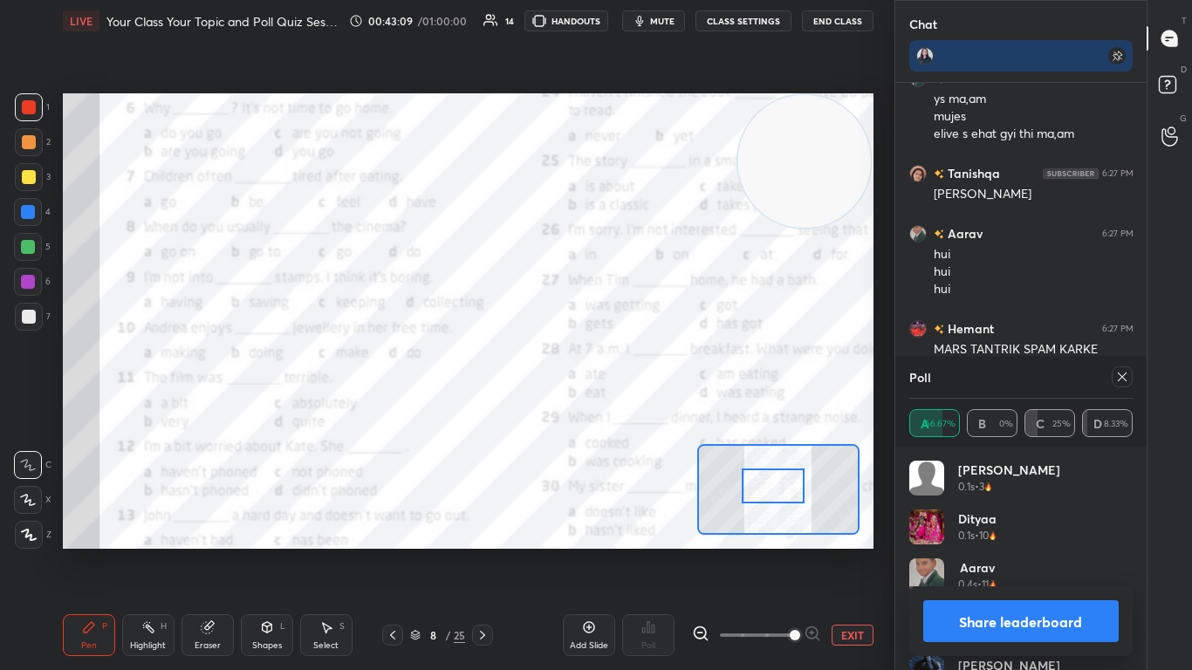
scroll to position [7262, 0]
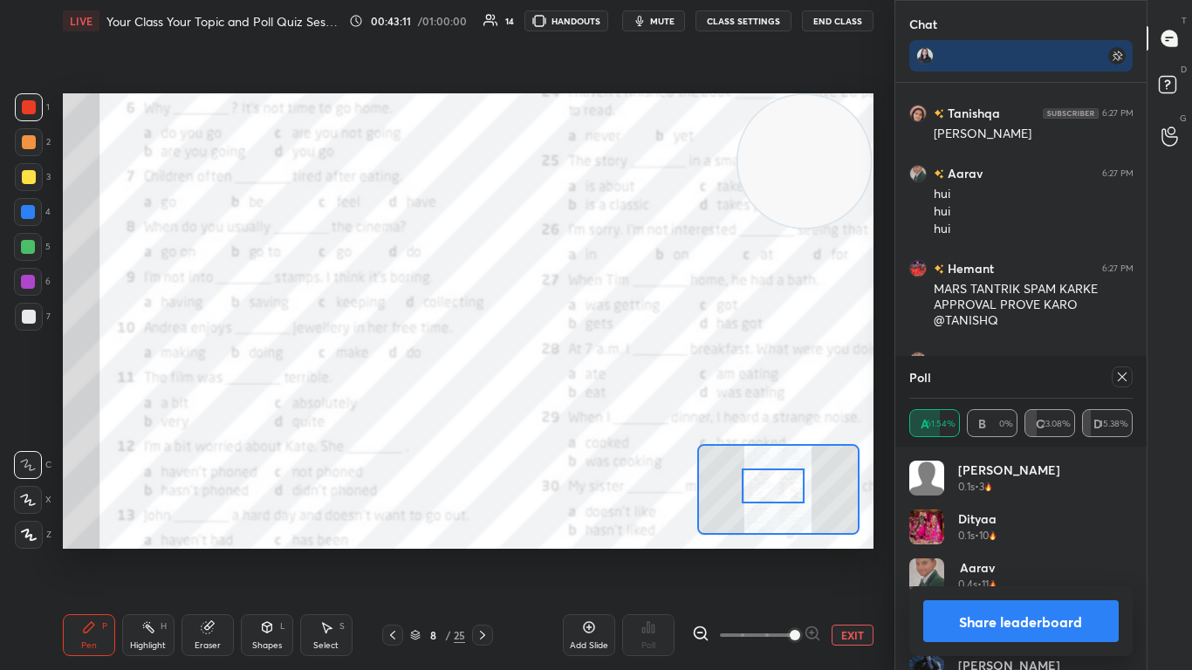
click at [626, 372] on icon at bounding box center [1122, 377] width 14 height 14
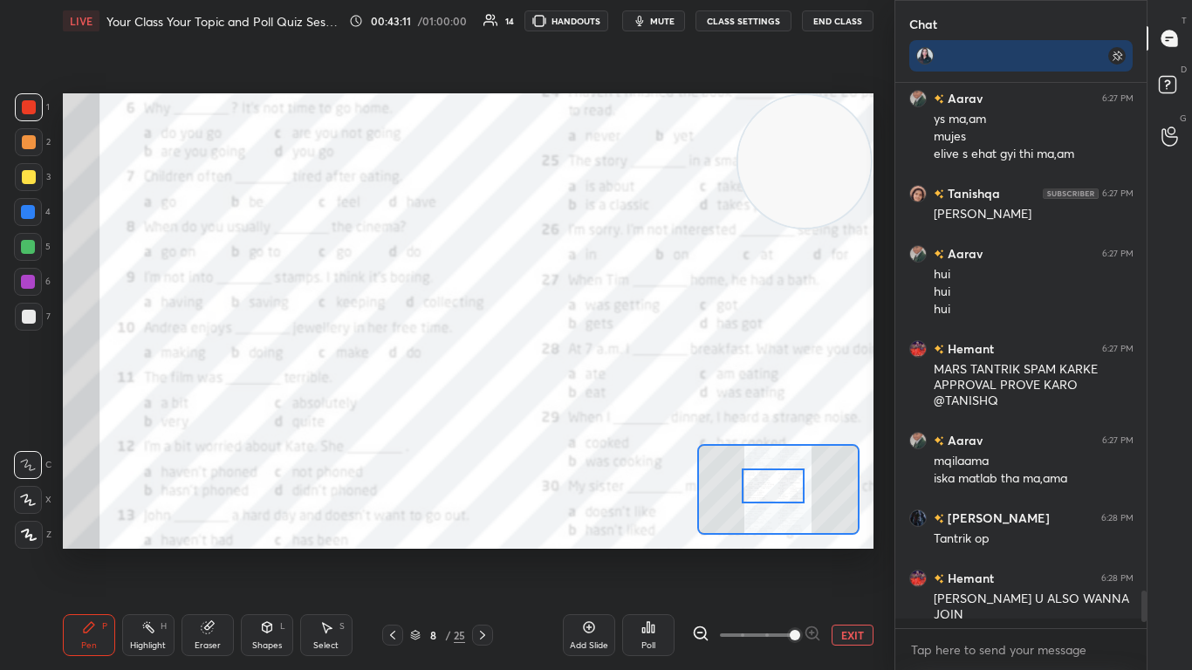
scroll to position [7177, 0]
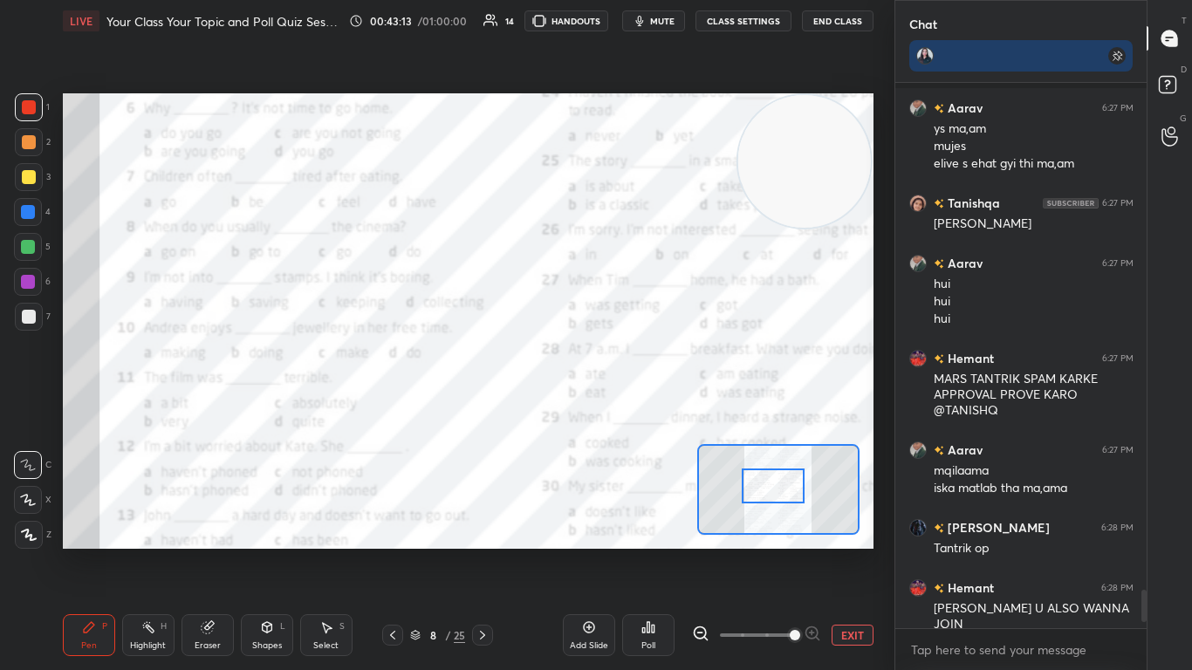
click at [626, 409] on div at bounding box center [774, 486] width 64 height 35
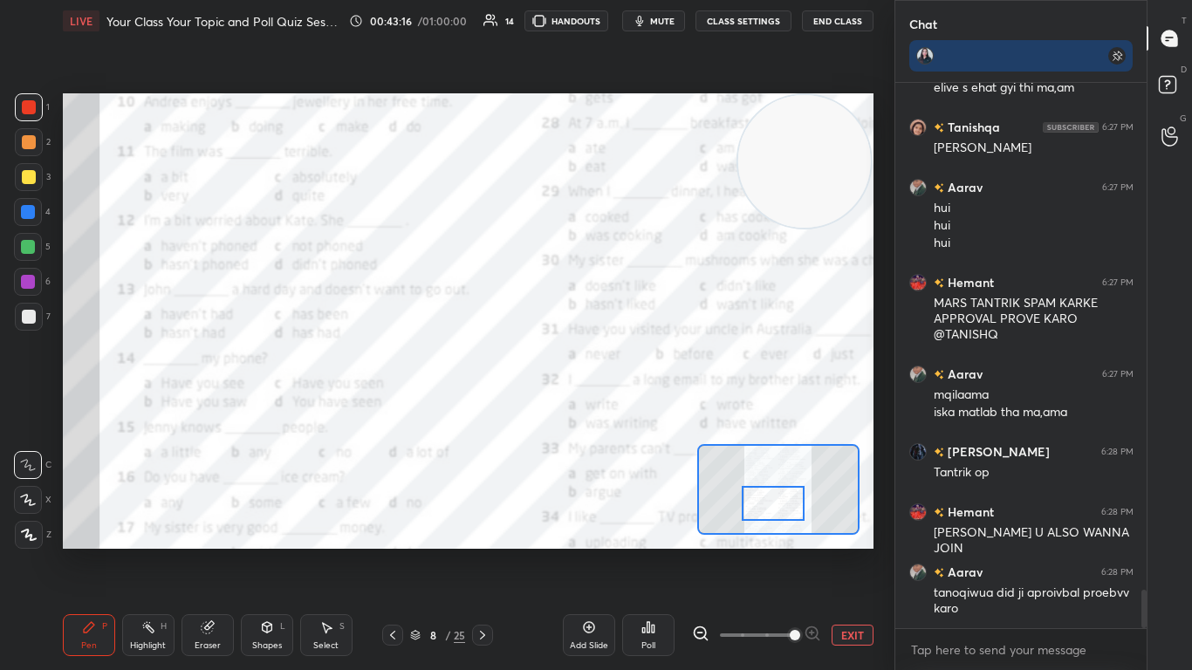
drag, startPoint x: 767, startPoint y: 490, endPoint x: 767, endPoint y: 508, distance: 18.3
click at [626, 409] on div at bounding box center [774, 503] width 64 height 35
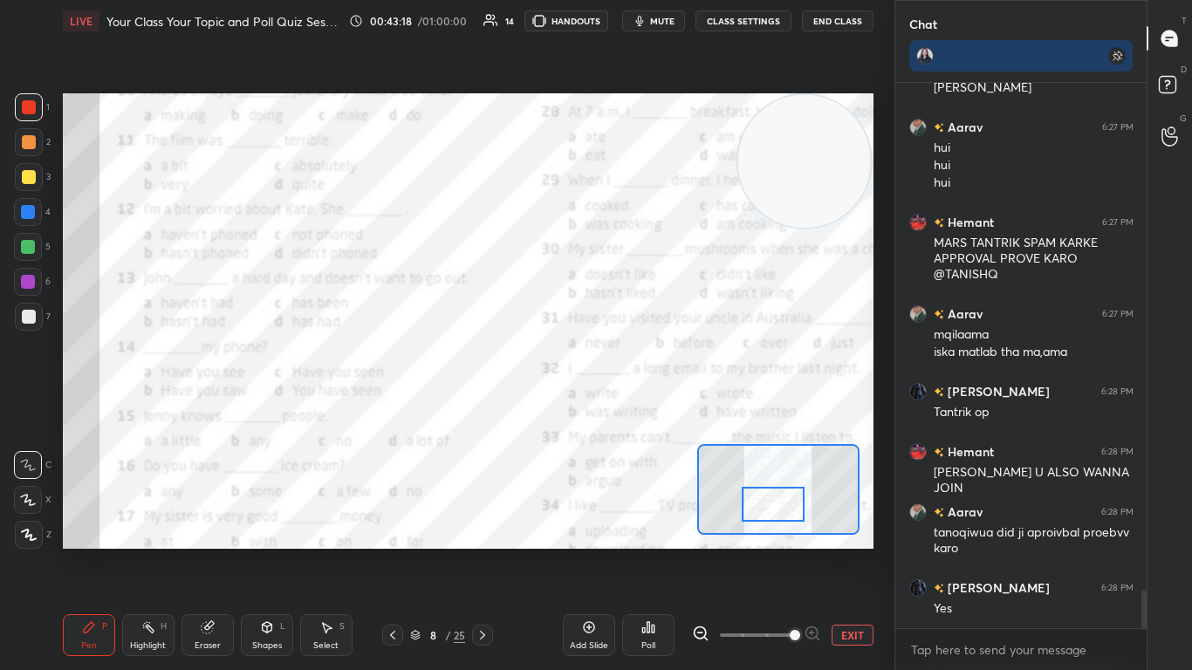
click at [626, 409] on div "Poll" at bounding box center [648, 645] width 14 height 9
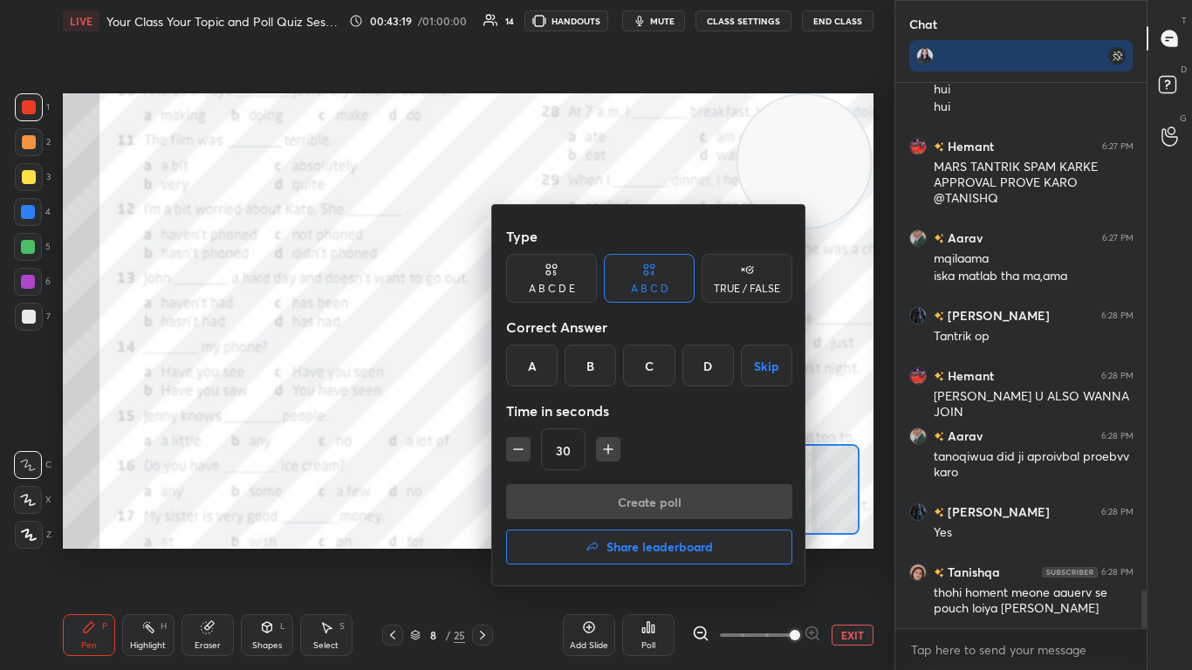
click at [626, 409] on button "Share leaderboard" at bounding box center [649, 547] width 286 height 35
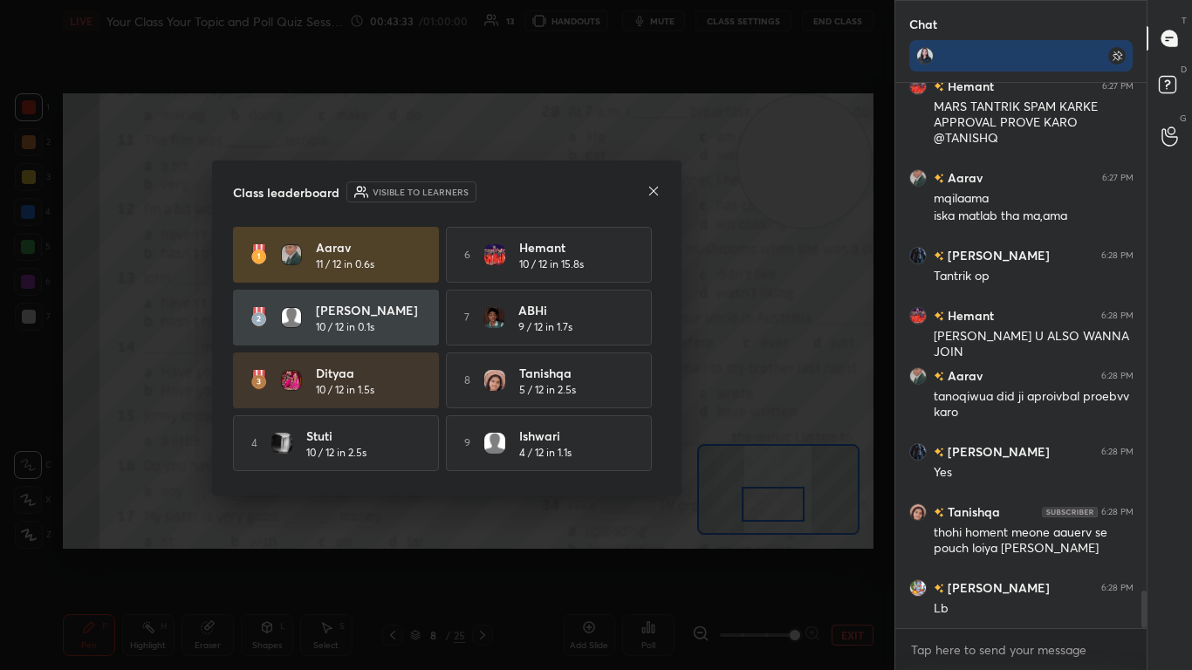
click at [626, 199] on div at bounding box center [654, 192] width 14 height 18
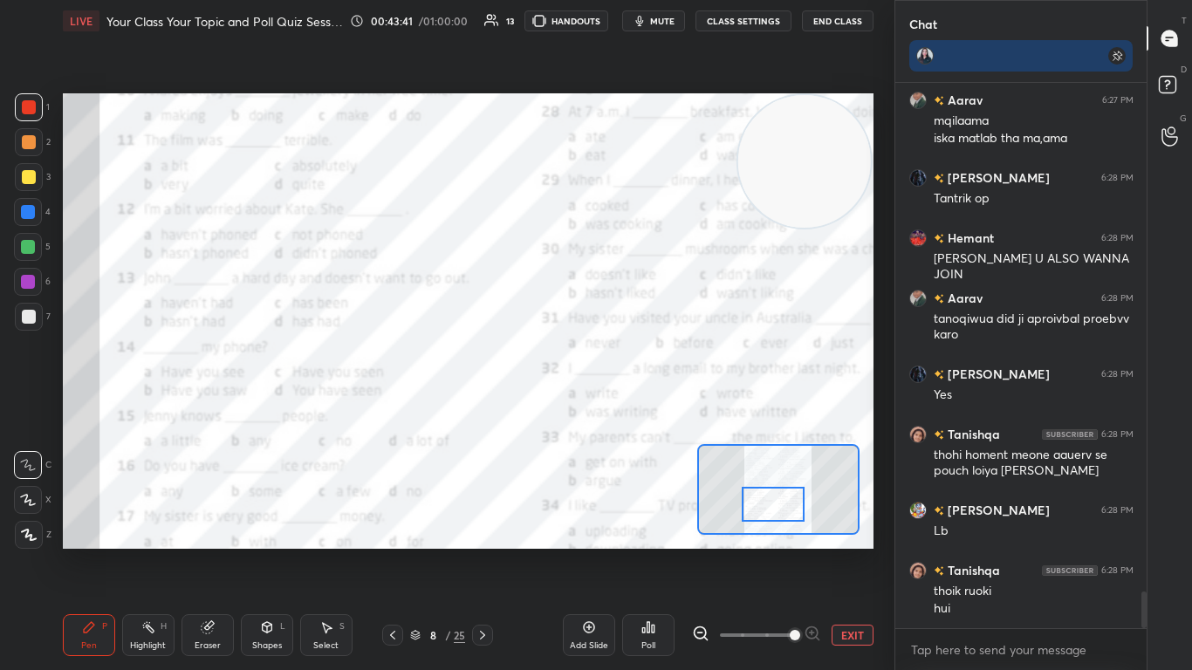
click at [626, 409] on icon at bounding box center [648, 627] width 3 height 10
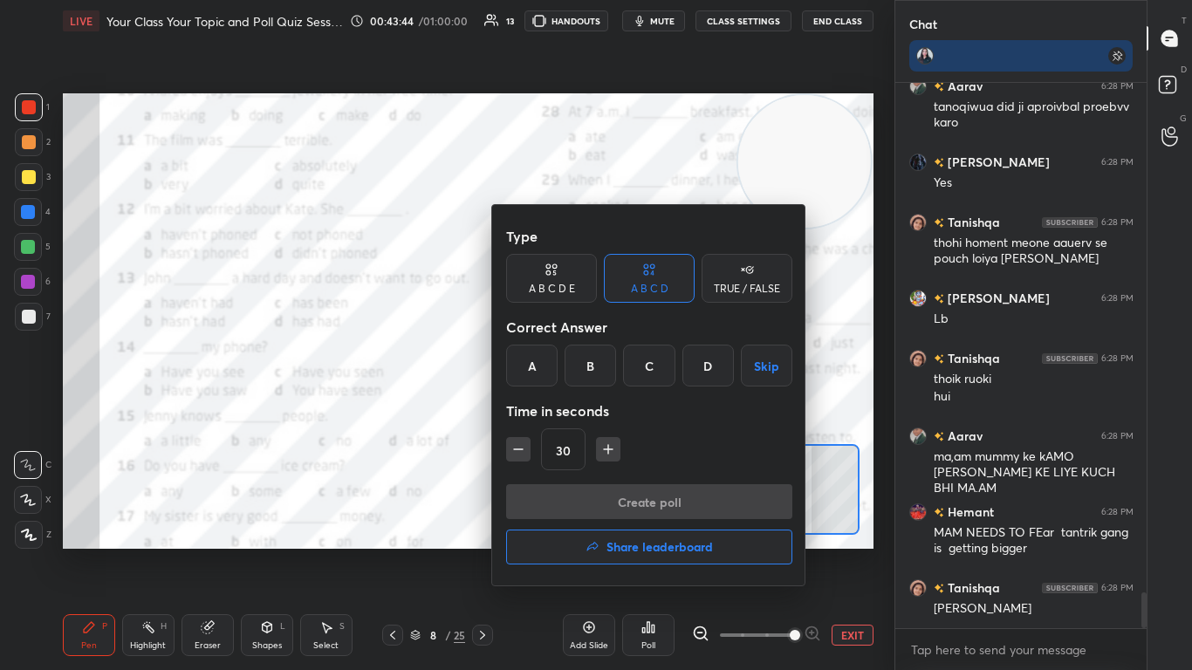
click at [626, 366] on div "C" at bounding box center [648, 366] width 51 height 42
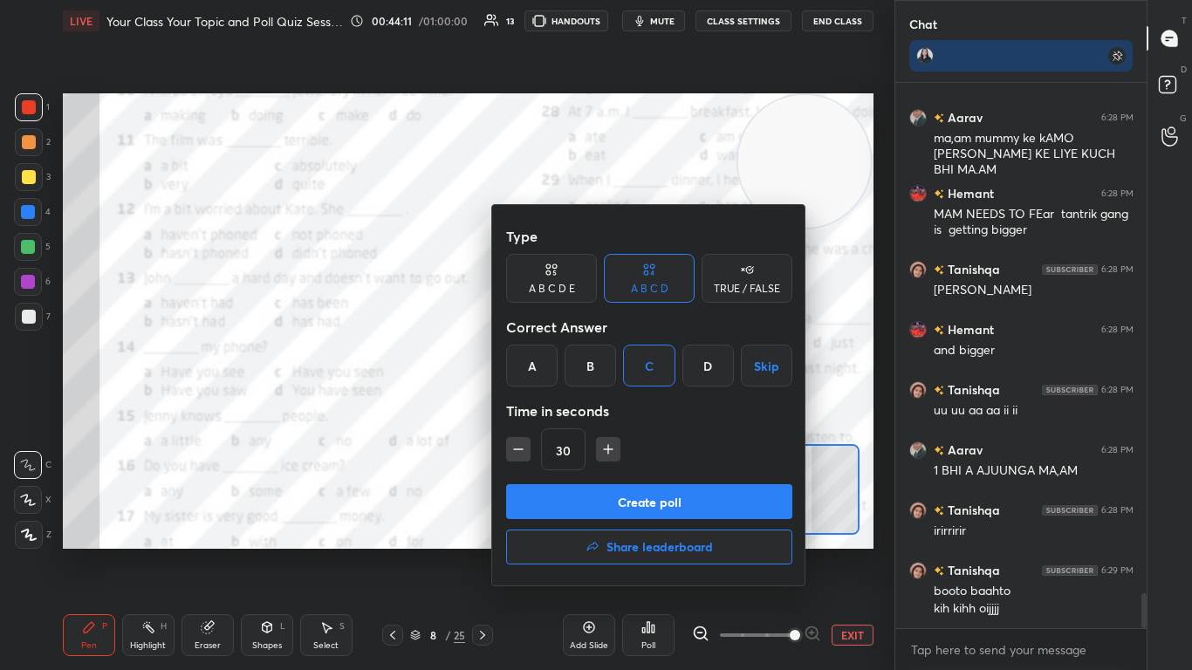
scroll to position [8129, 0]
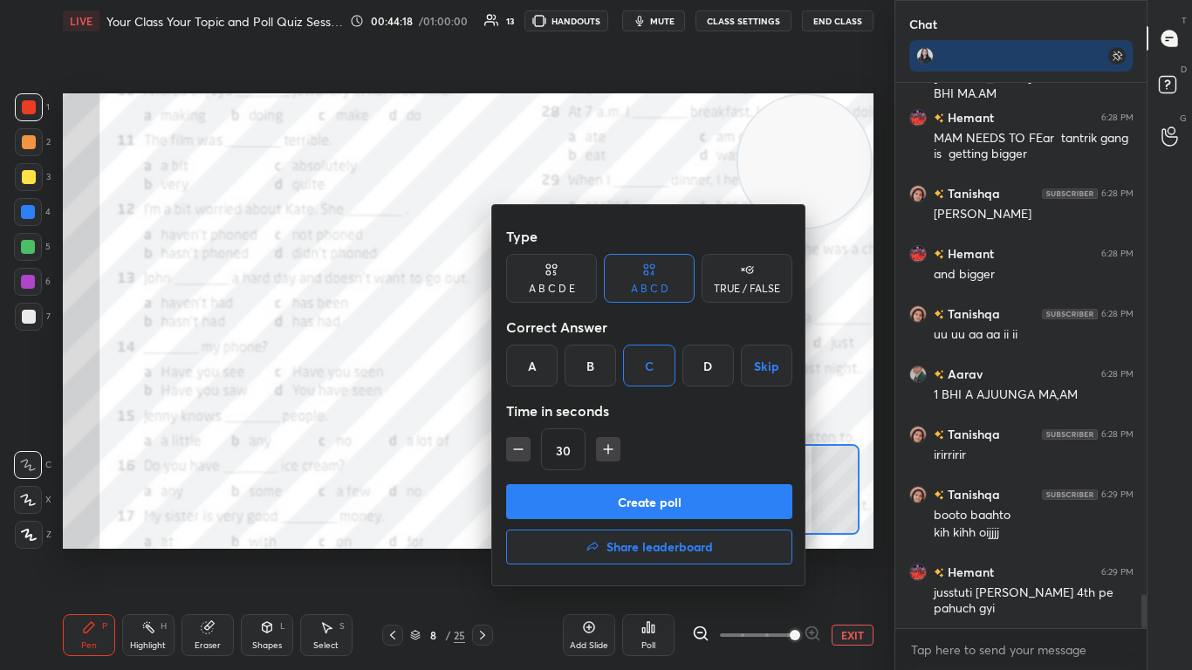
click at [622, 409] on button "Create poll" at bounding box center [649, 501] width 286 height 35
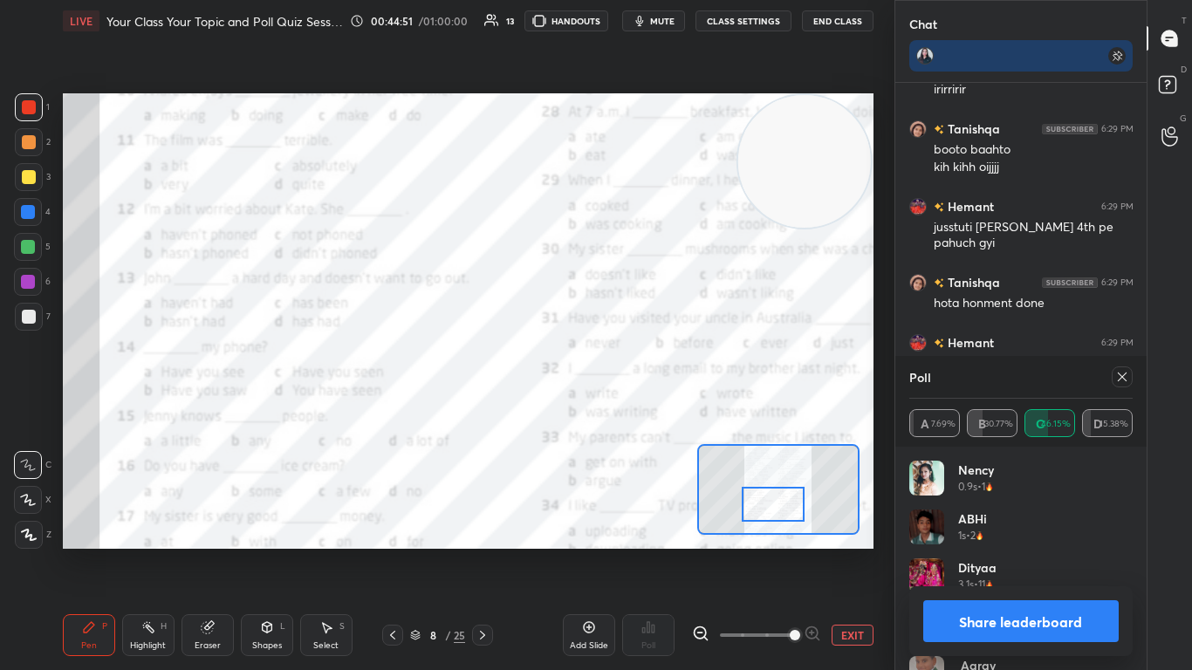
scroll to position [8570, 0]
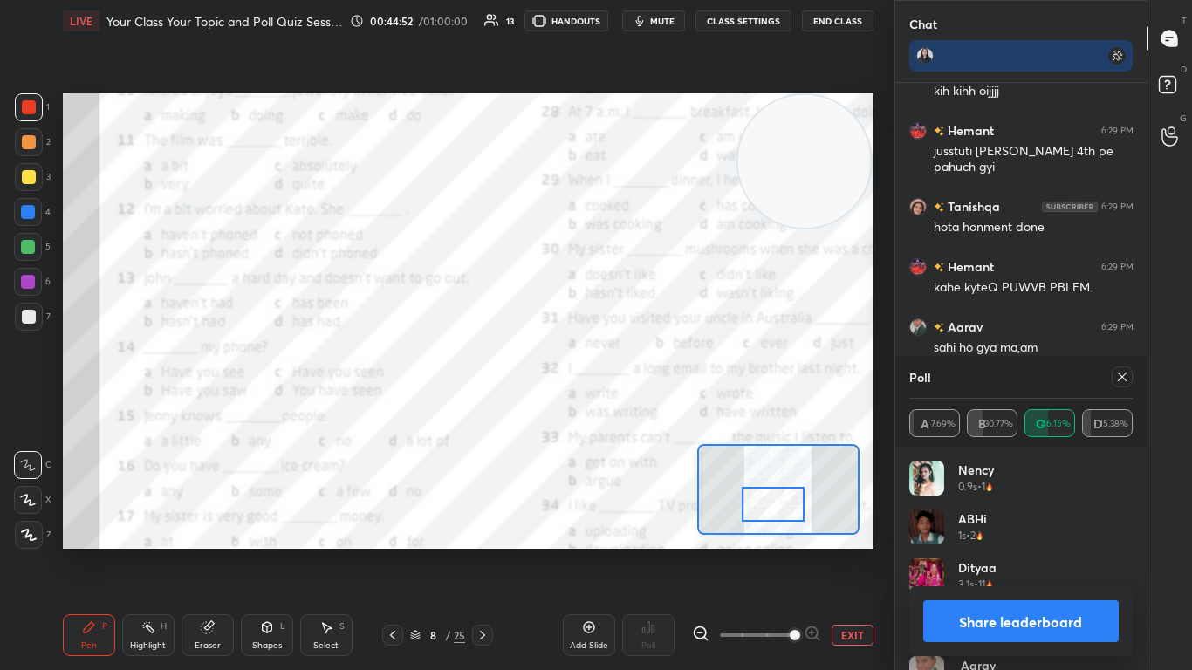
click at [626, 382] on icon at bounding box center [1122, 377] width 14 height 14
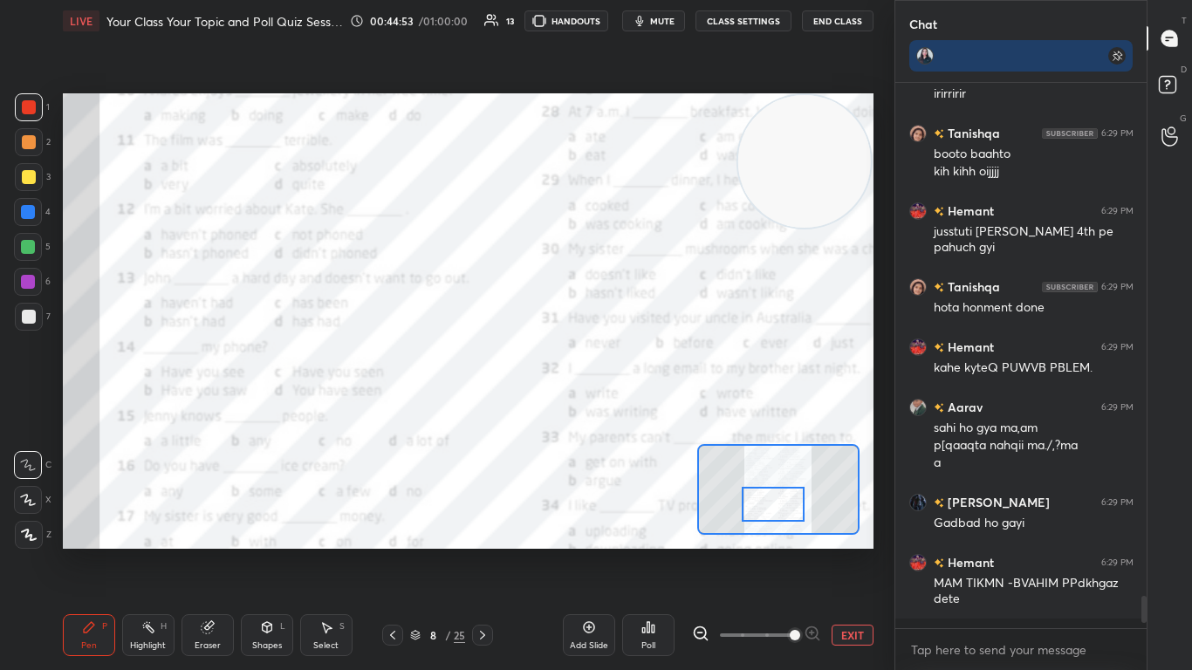
scroll to position [8480, 0]
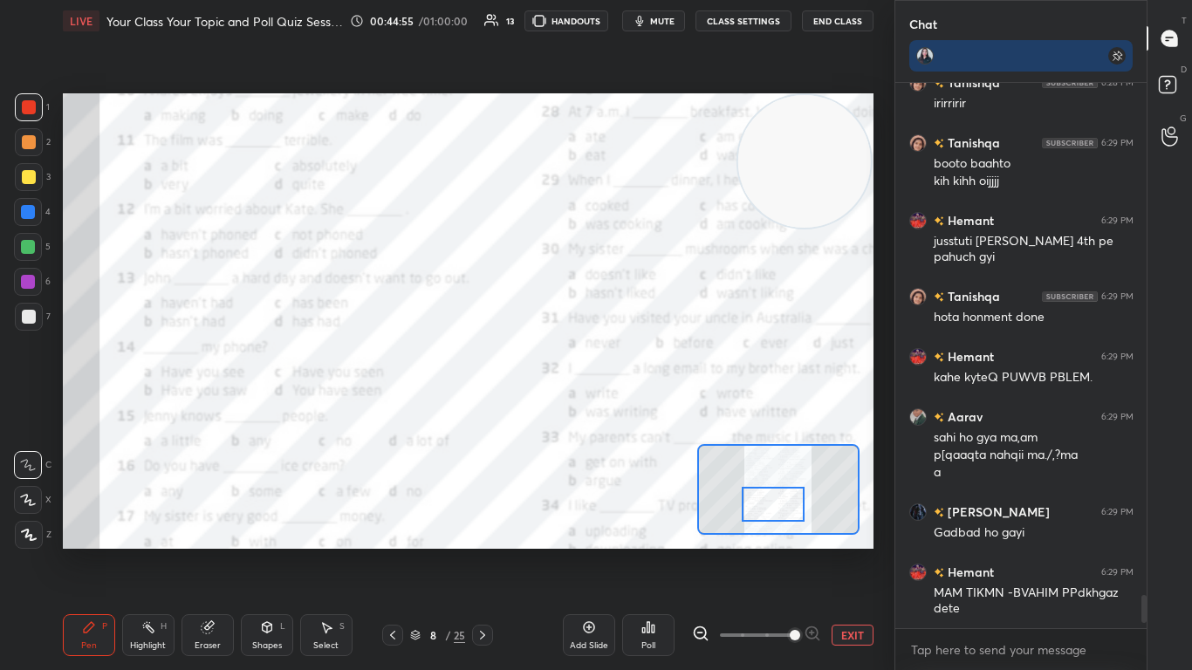
click at [626, 409] on div at bounding box center [774, 504] width 64 height 35
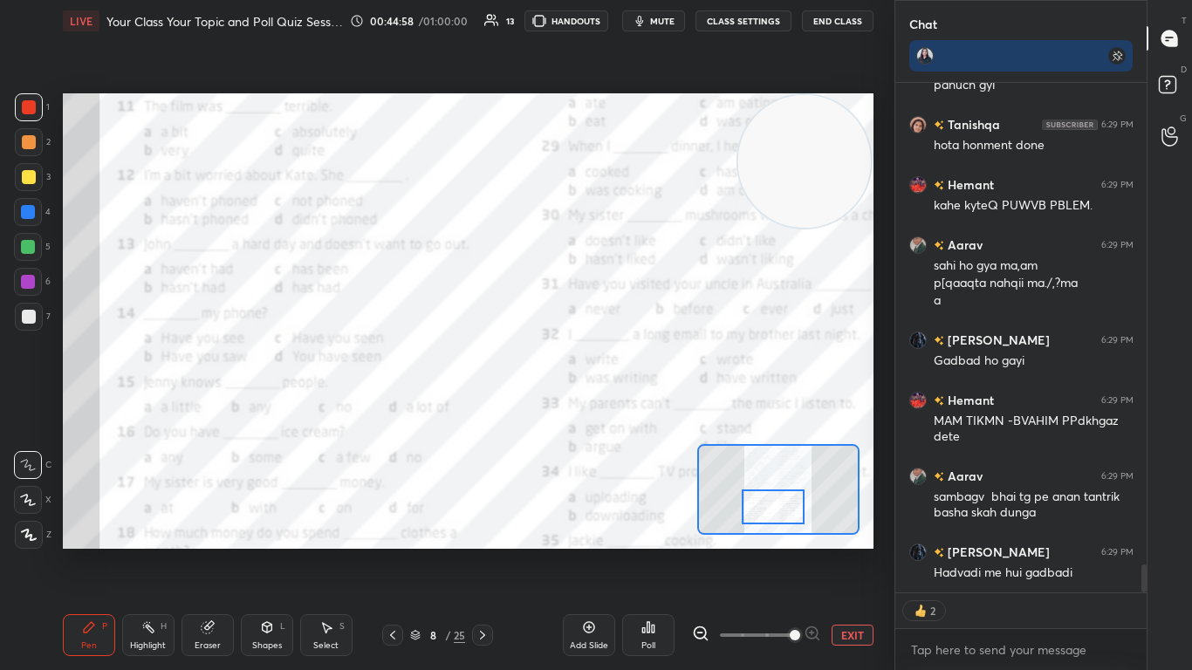
click at [626, 409] on div at bounding box center [774, 507] width 64 height 35
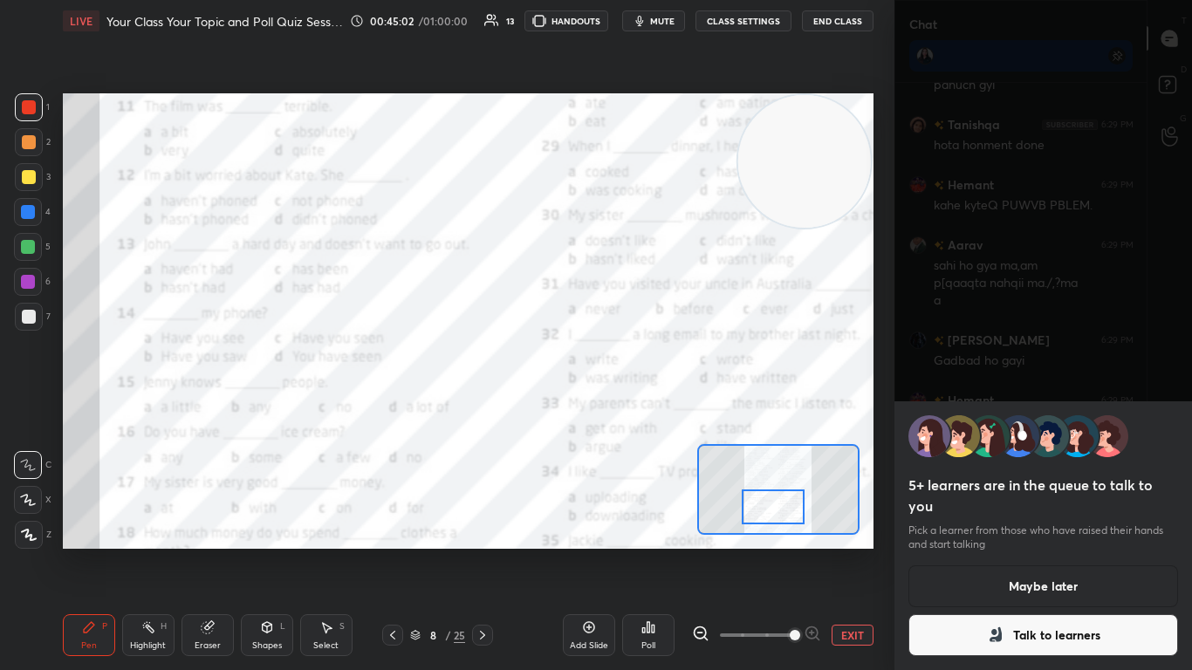
click at [626, 409] on button "Maybe later" at bounding box center [1043, 586] width 271 height 42
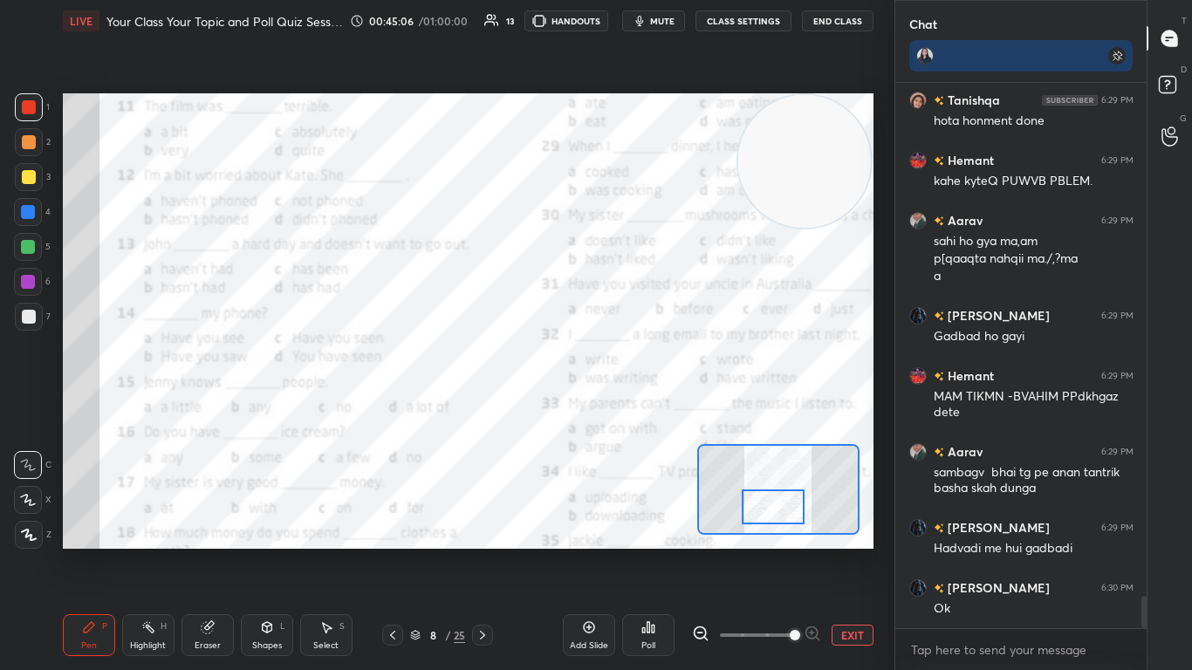
click at [626, 409] on div "Poll" at bounding box center [648, 635] width 52 height 42
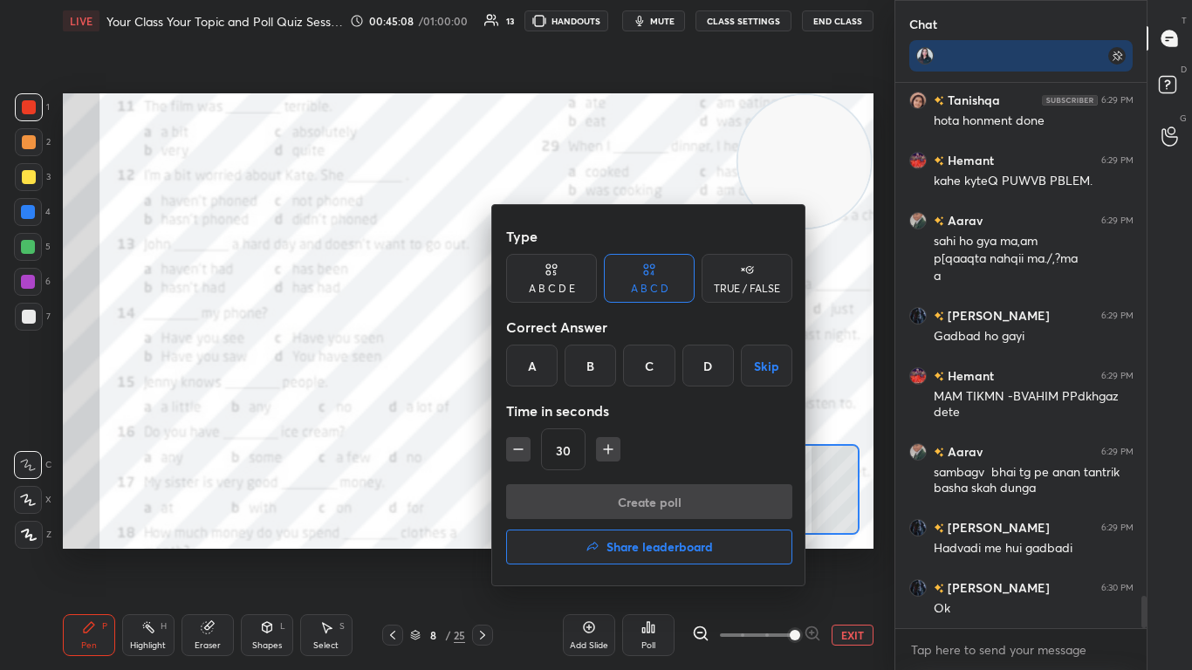
click at [589, 371] on div "B" at bounding box center [590, 366] width 51 height 42
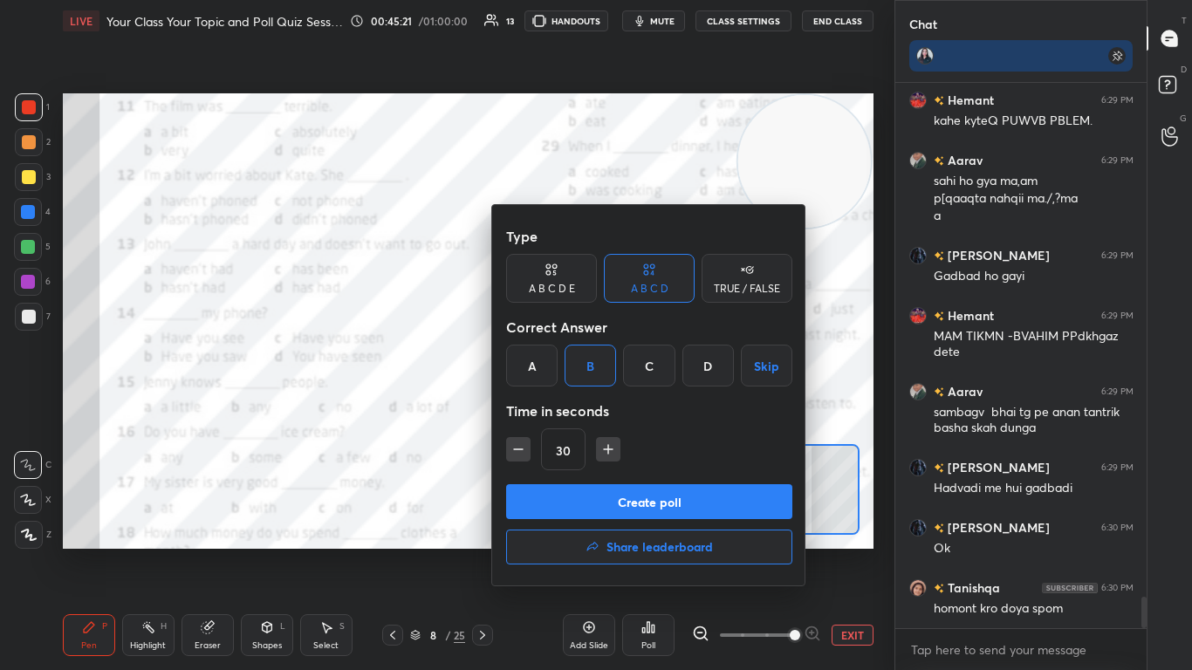
scroll to position [8797, 0]
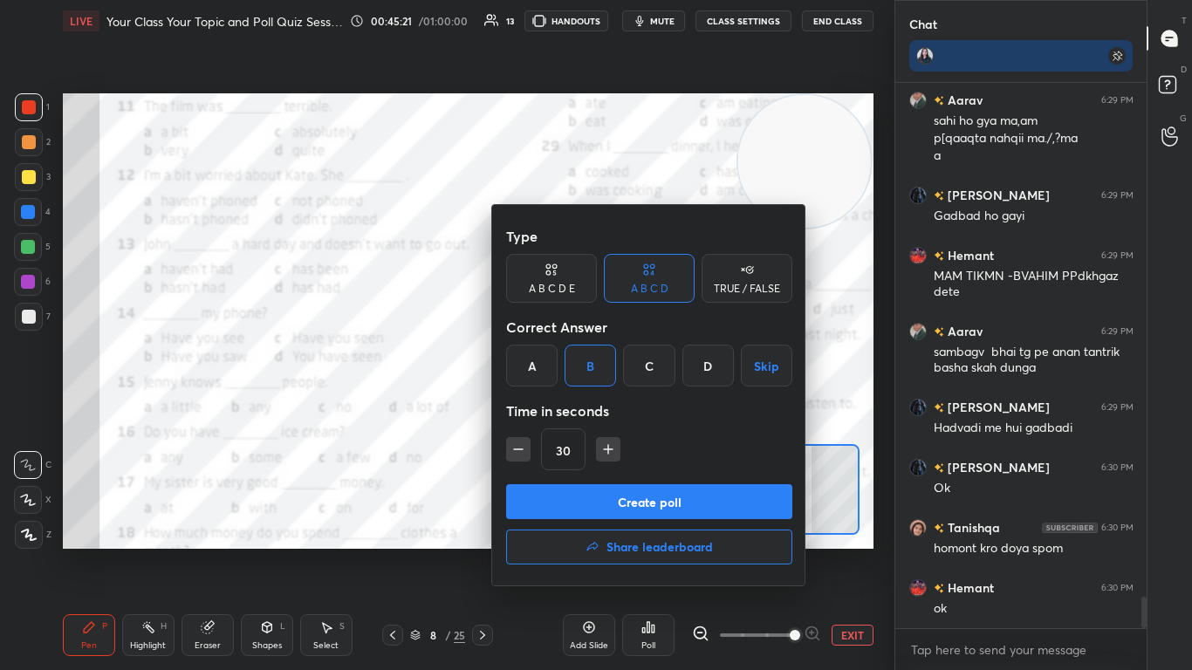
click at [568, 409] on button "Create poll" at bounding box center [649, 501] width 286 height 35
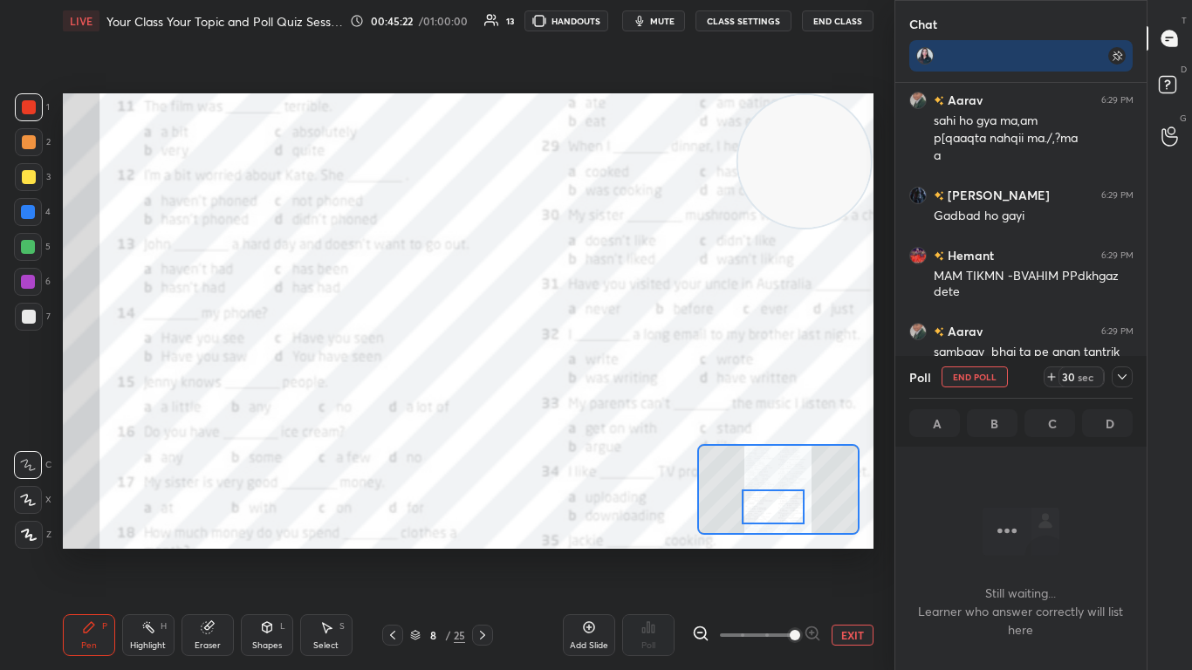
scroll to position [493, 246]
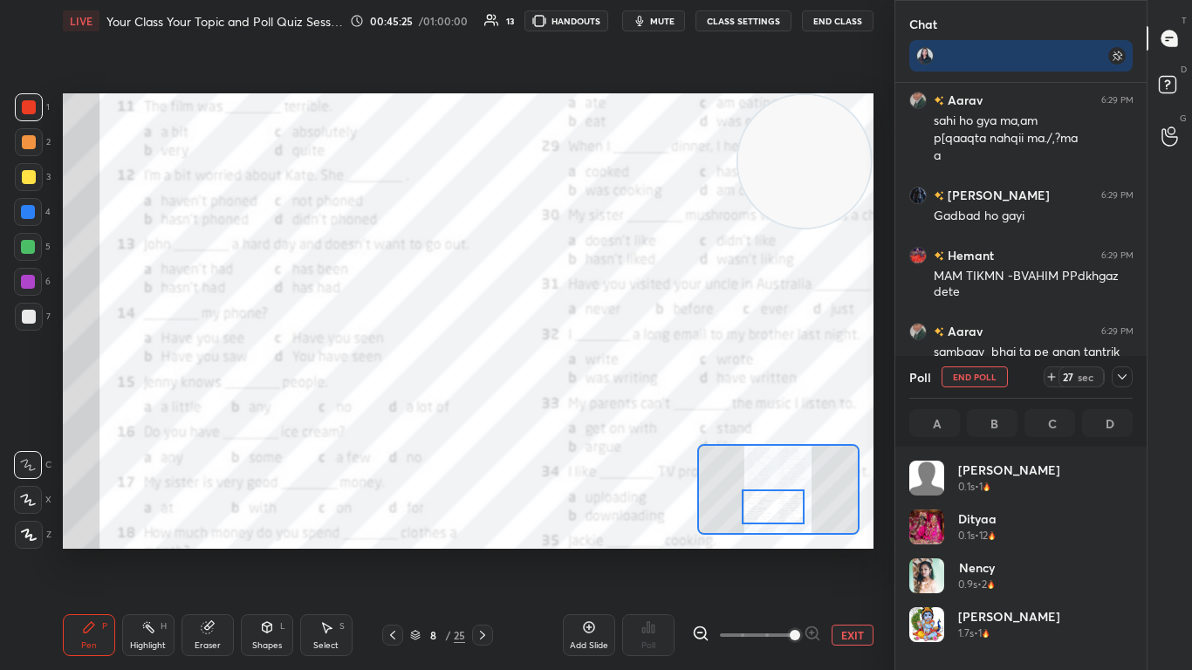
click at [626, 409] on div at bounding box center [774, 507] width 64 height 35
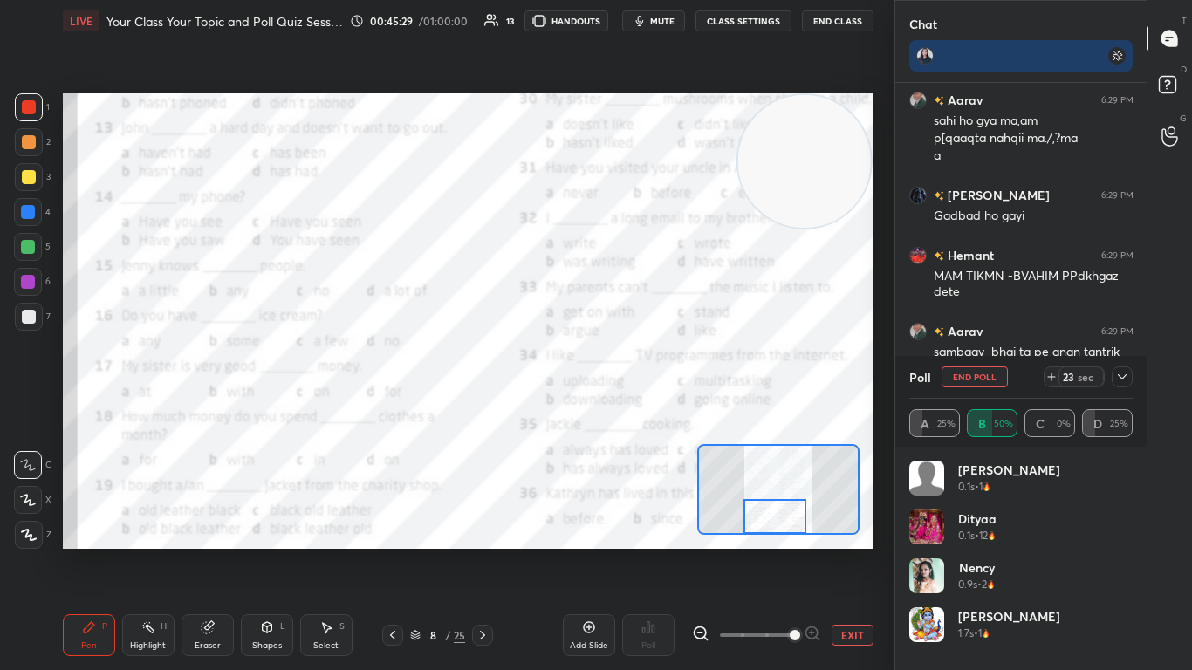
drag, startPoint x: 784, startPoint y: 506, endPoint x: 786, endPoint y: 523, distance: 16.7
click at [626, 409] on div at bounding box center [775, 516] width 64 height 35
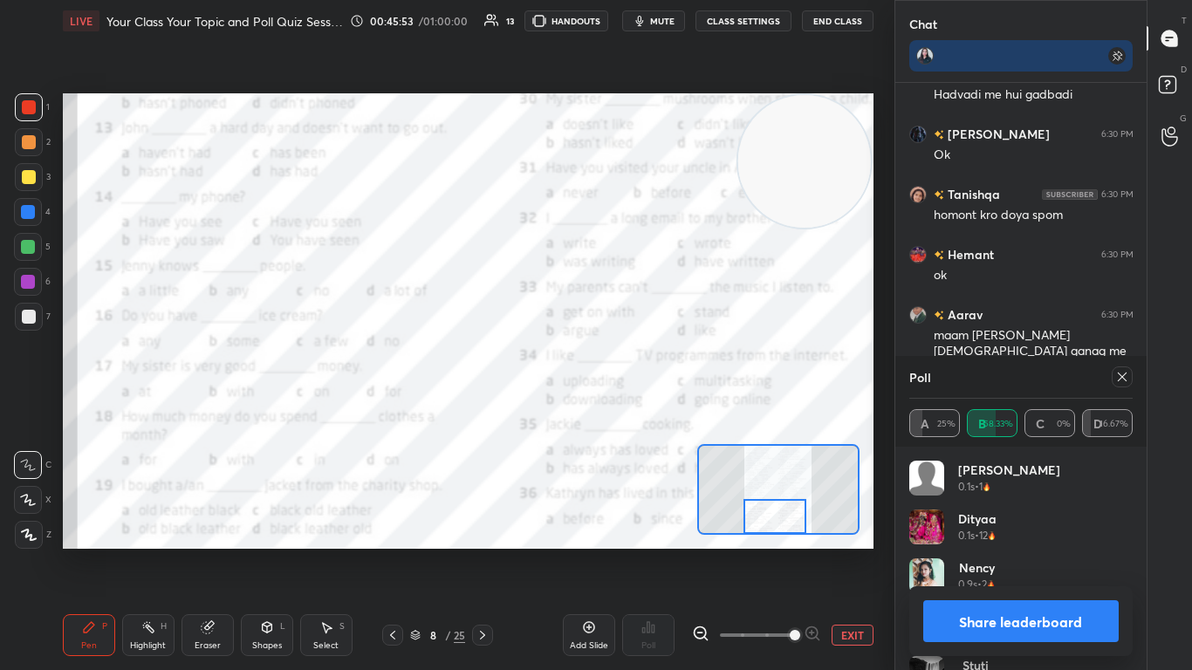
click at [626, 380] on icon at bounding box center [1122, 377] width 14 height 14
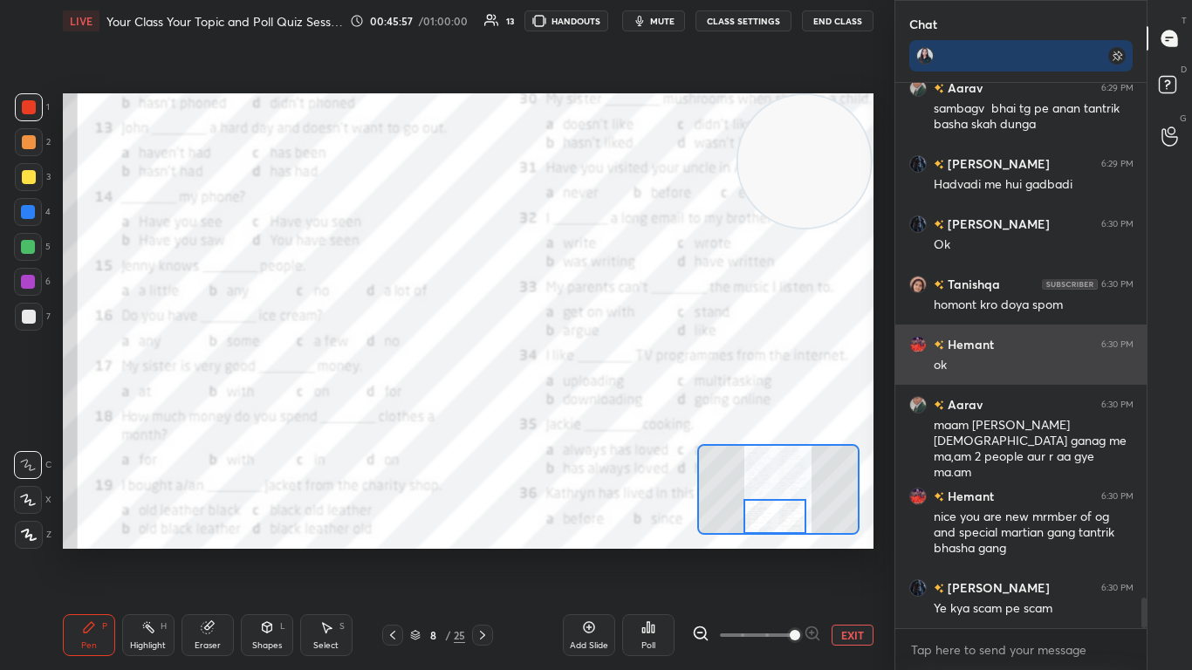
scroll to position [9116, 0]
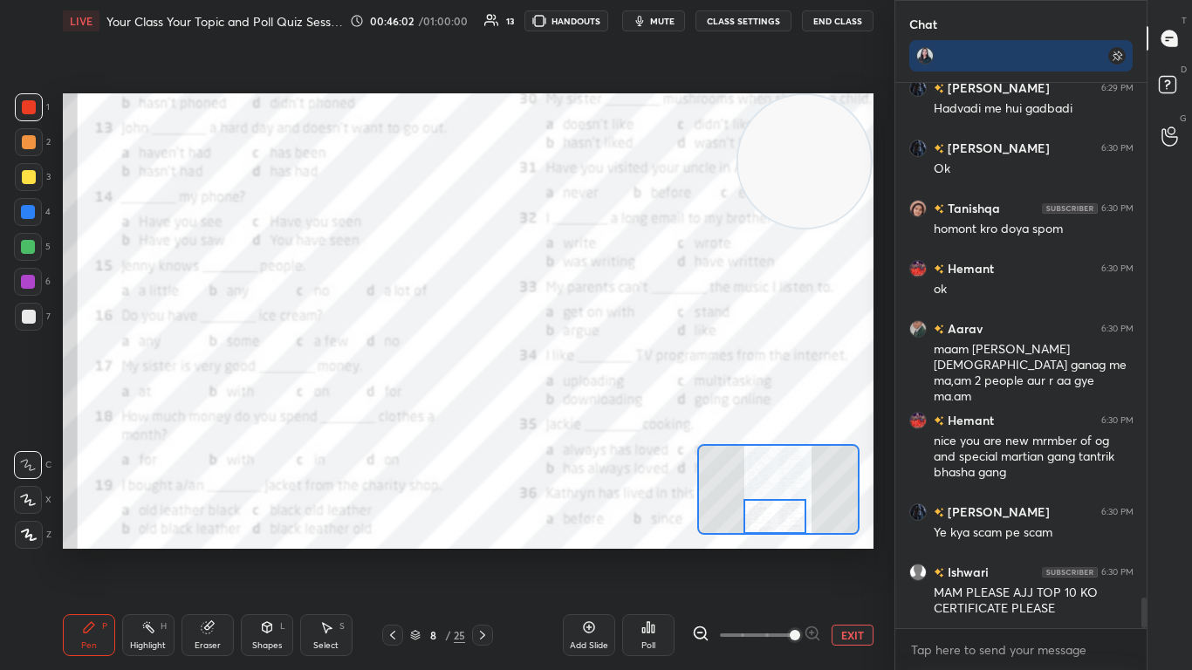
click at [626, 409] on div "Poll" at bounding box center [648, 635] width 52 height 42
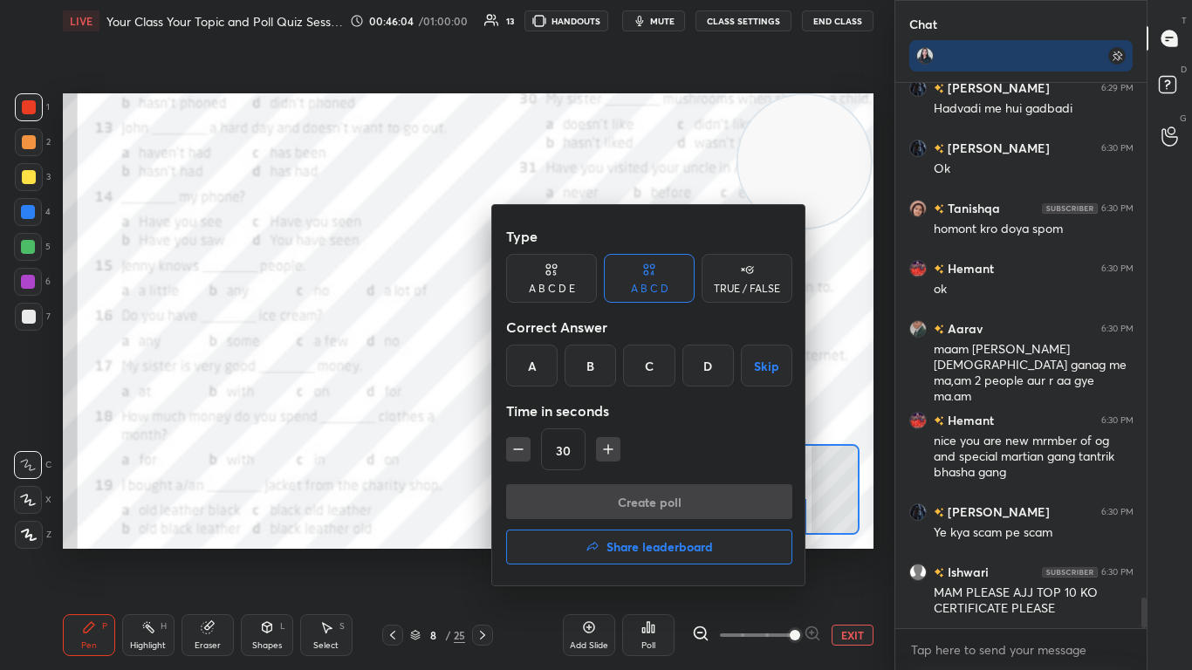
click at [626, 366] on div "D" at bounding box center [707, 366] width 51 height 42
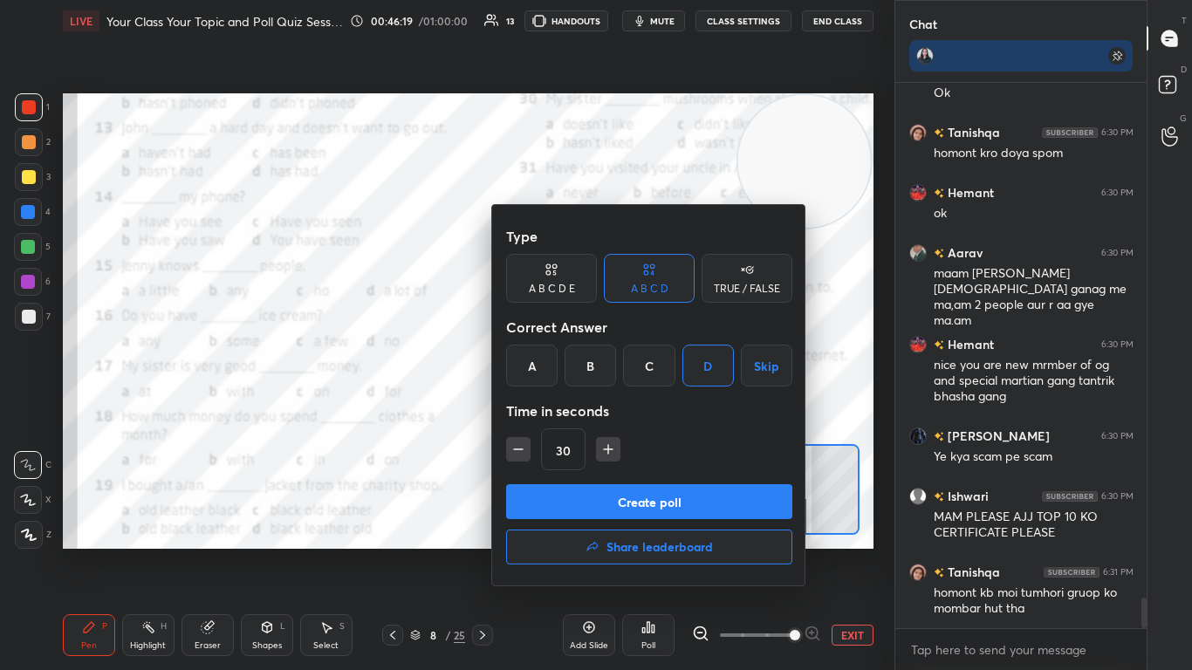
scroll to position [9268, 0]
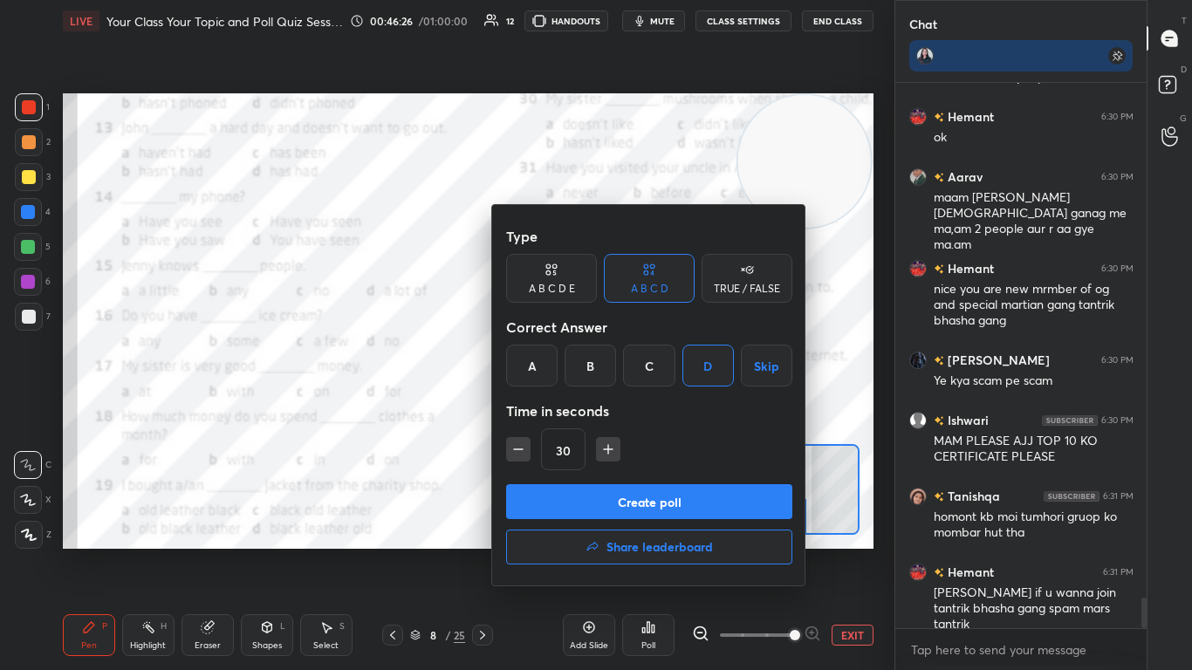
click at [626, 409] on button "Create poll" at bounding box center [649, 501] width 286 height 35
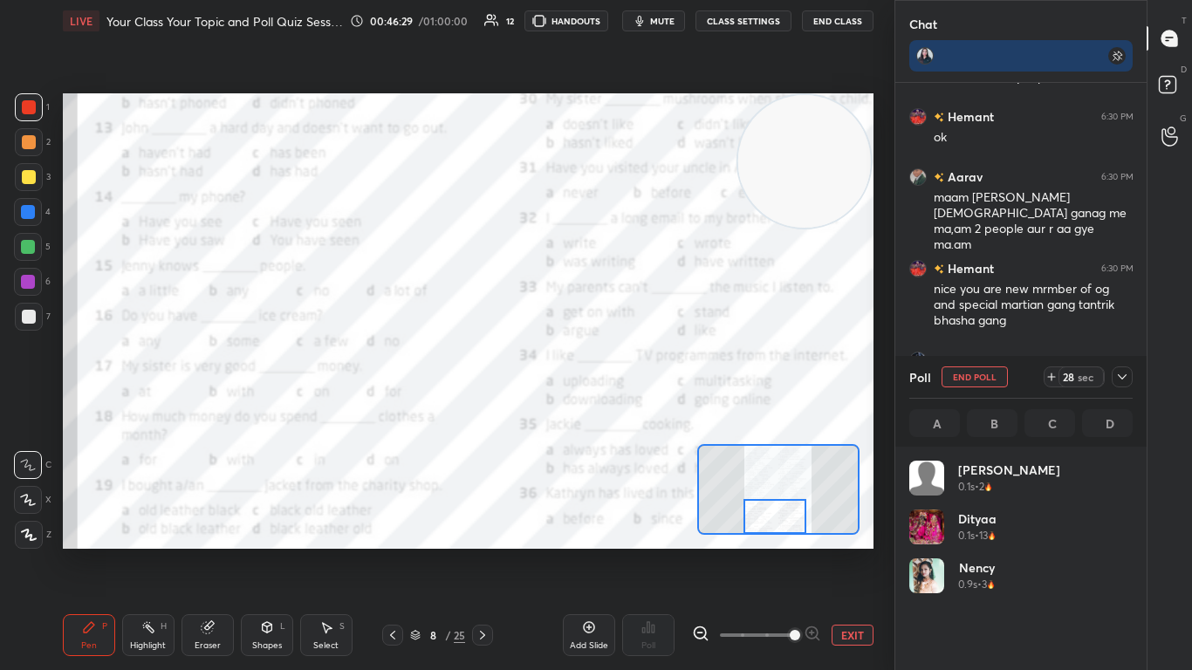
scroll to position [204, 218]
click at [626, 380] on icon at bounding box center [1122, 376] width 9 height 5
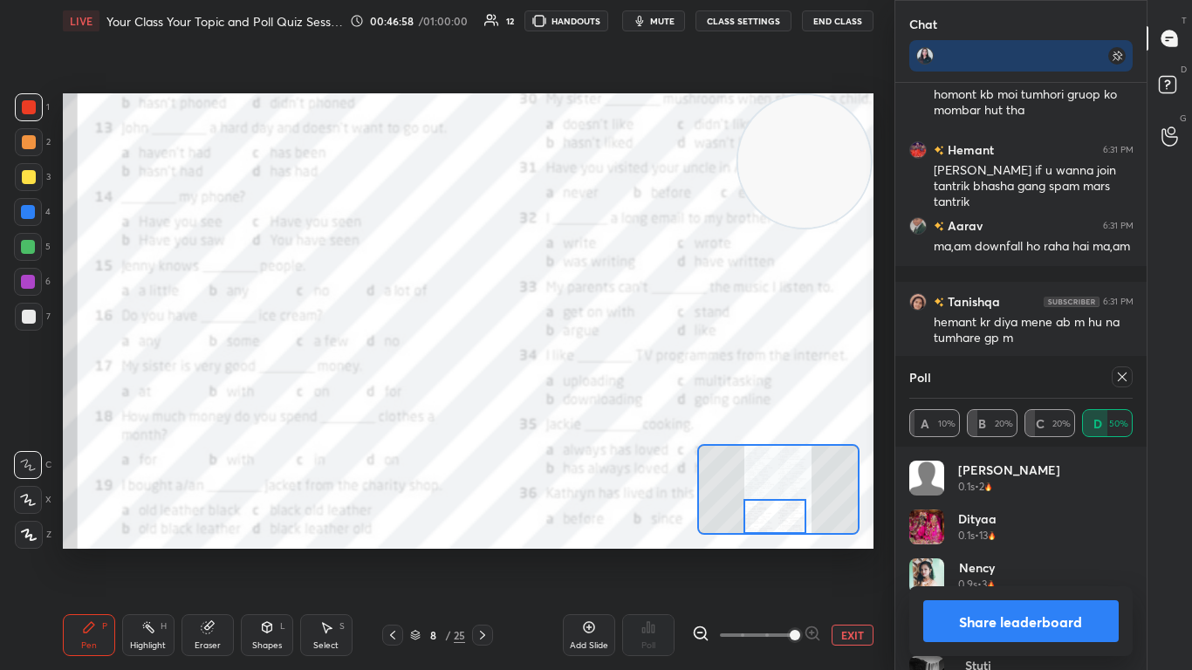
scroll to position [9766, 0]
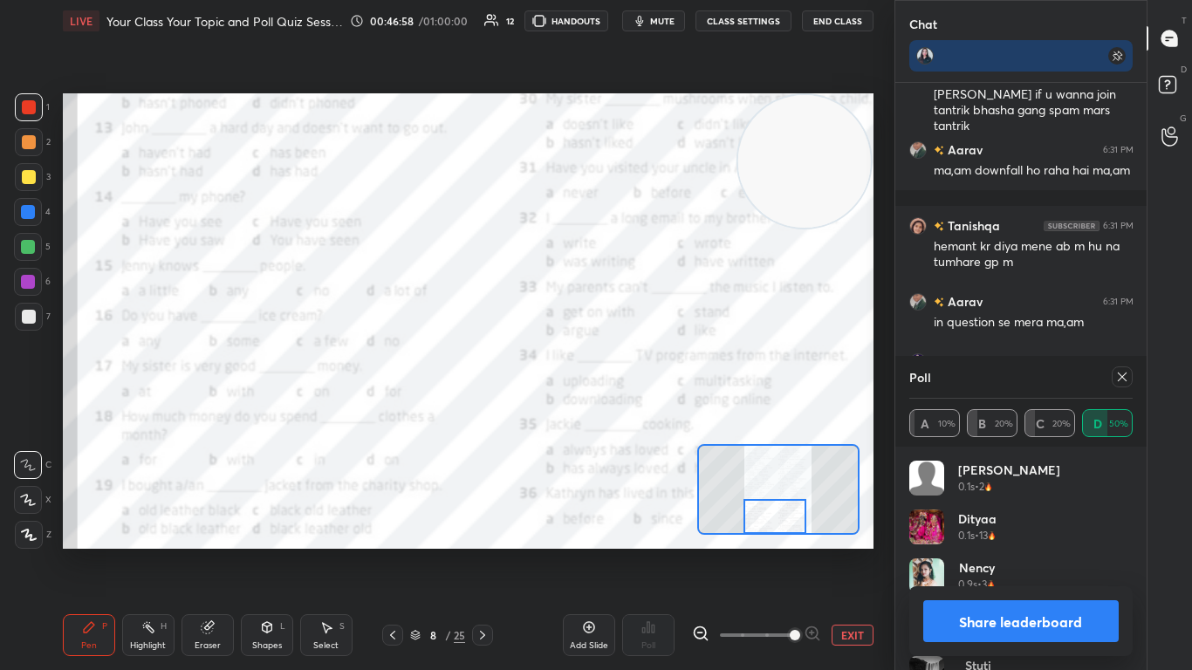
click at [626, 380] on icon at bounding box center [1122, 377] width 14 height 14
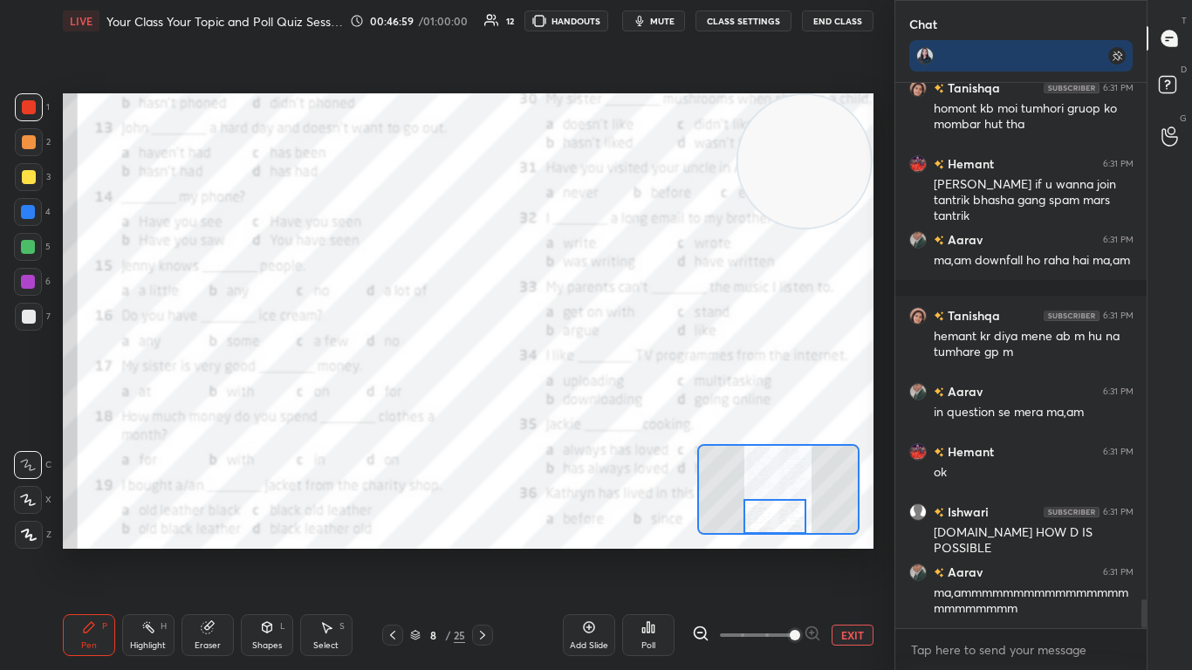
scroll to position [9737, 0]
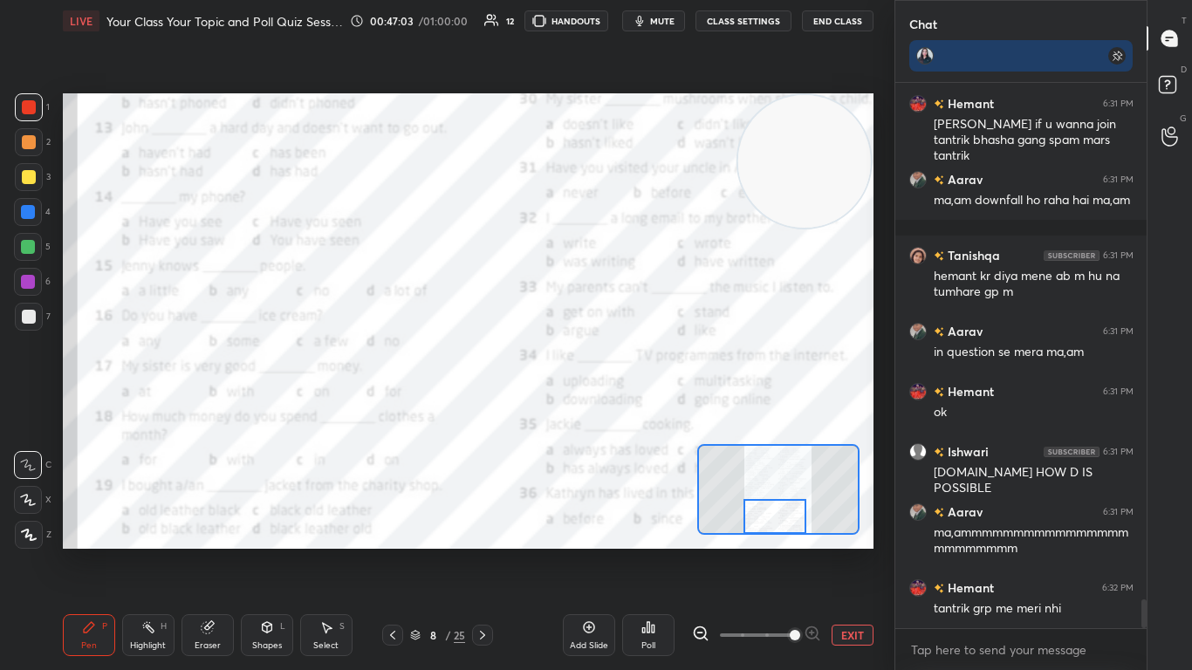
click at [626, 409] on div "Poll" at bounding box center [648, 635] width 52 height 42
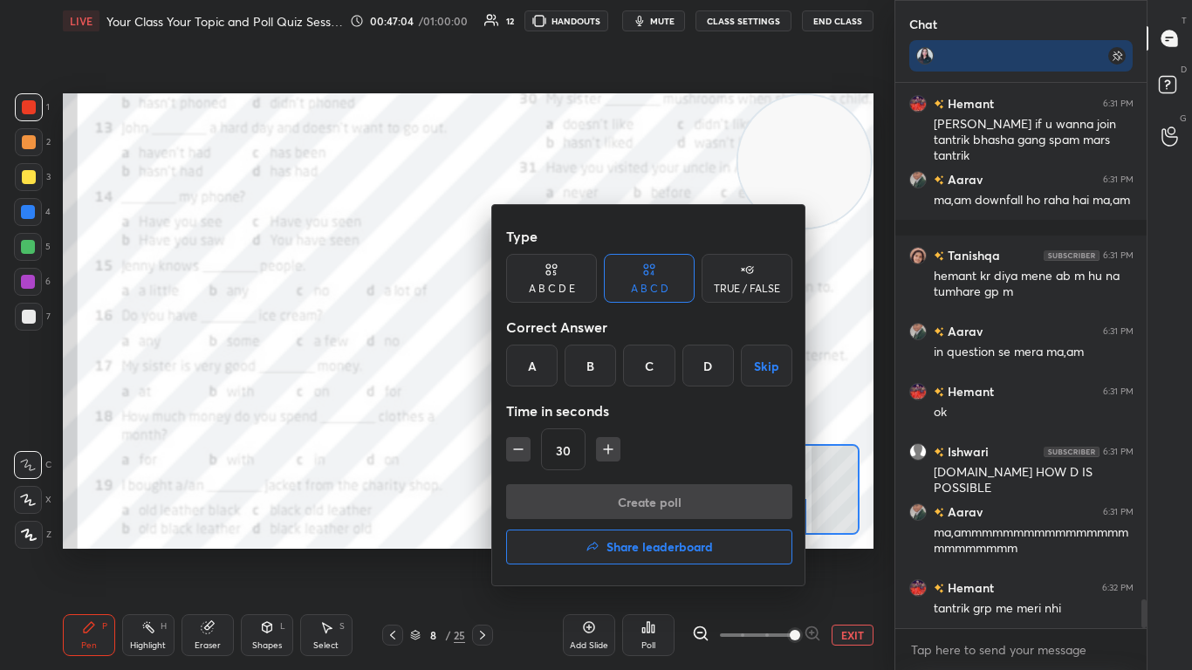
click at [626, 358] on div "C" at bounding box center [648, 366] width 51 height 42
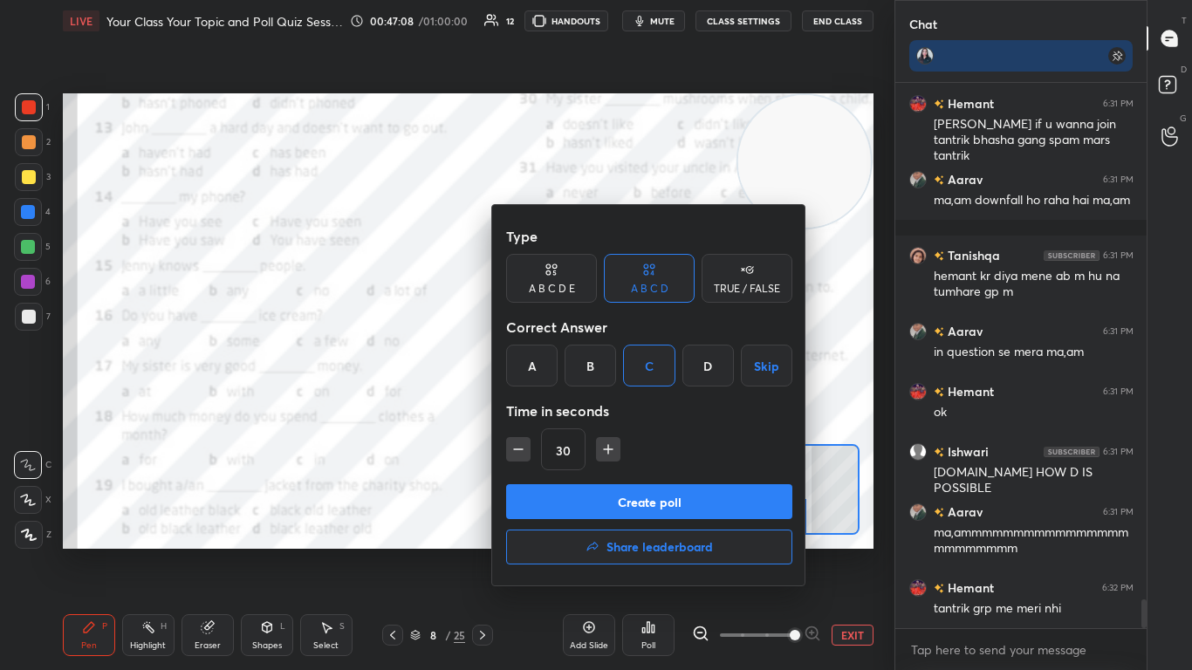
scroll to position [9797, 0]
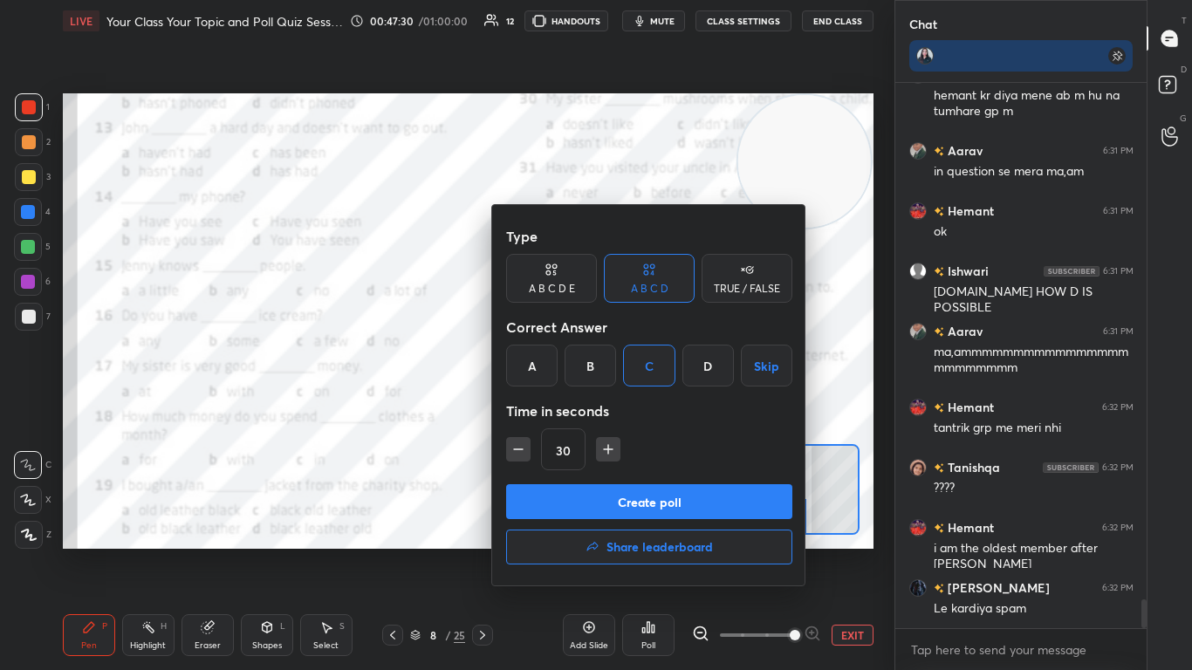
click at [597, 409] on button "Create poll" at bounding box center [649, 501] width 286 height 35
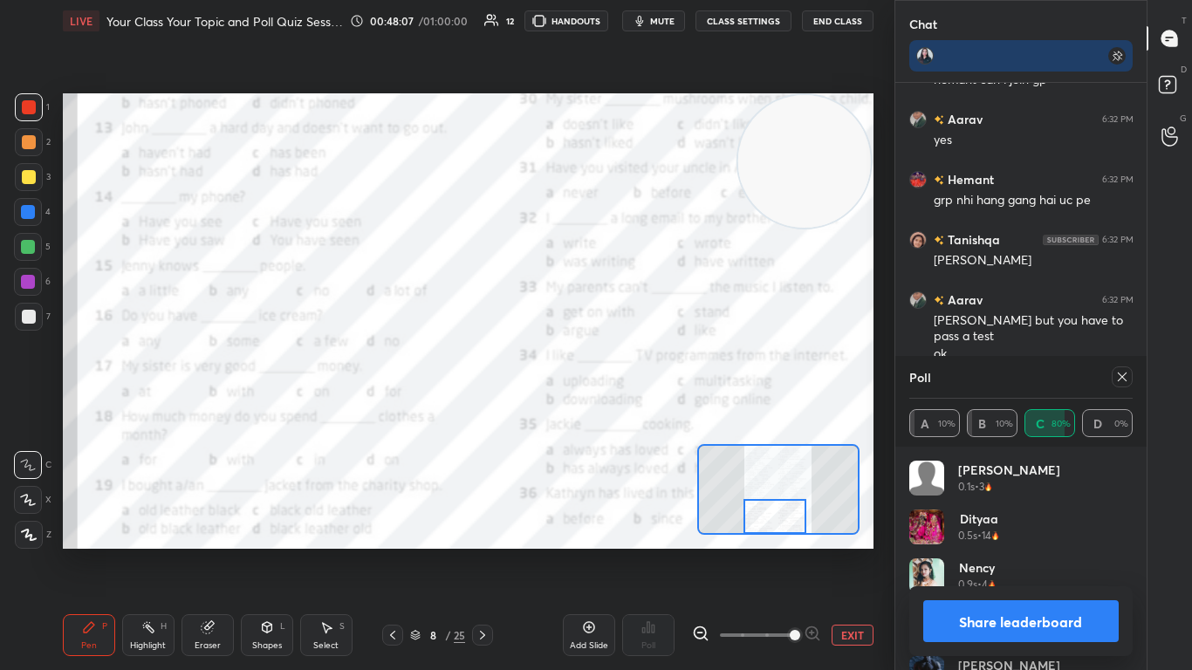
scroll to position [10524, 0]
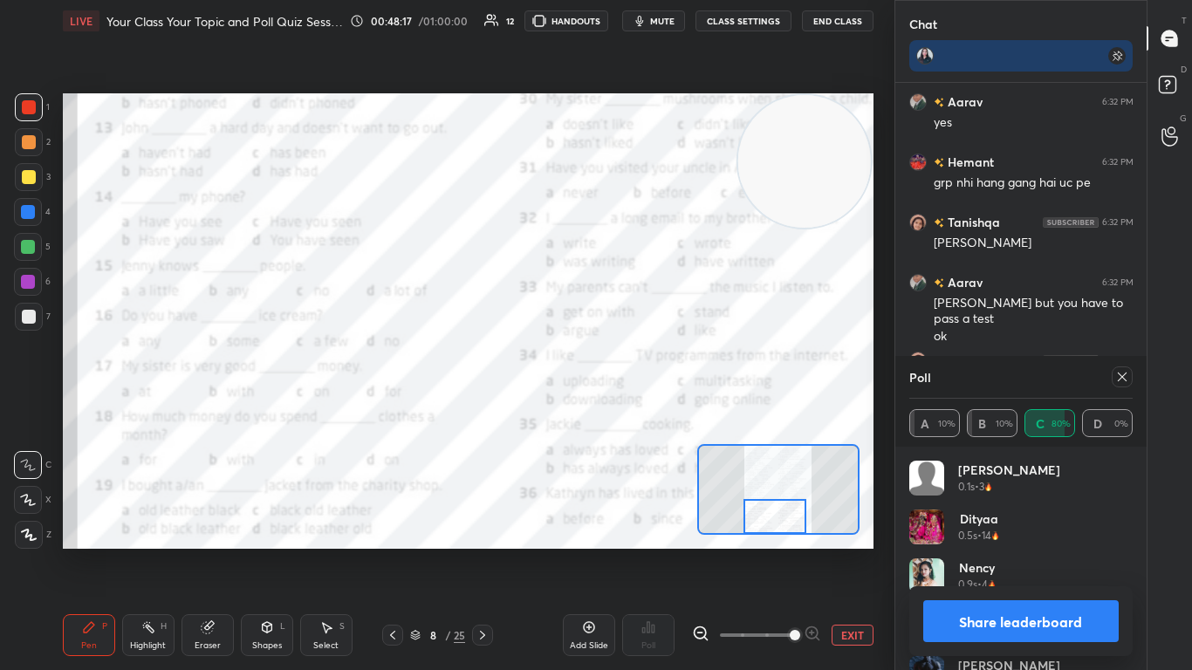
click at [626, 369] on div at bounding box center [1122, 377] width 21 height 21
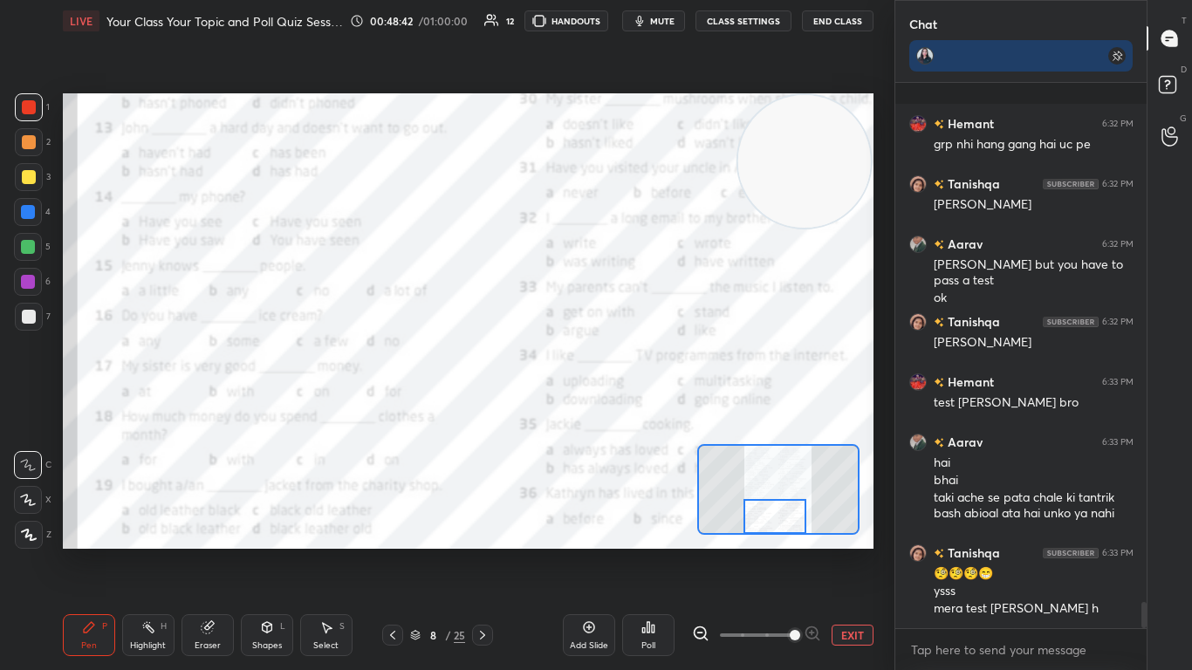
scroll to position [10654, 0]
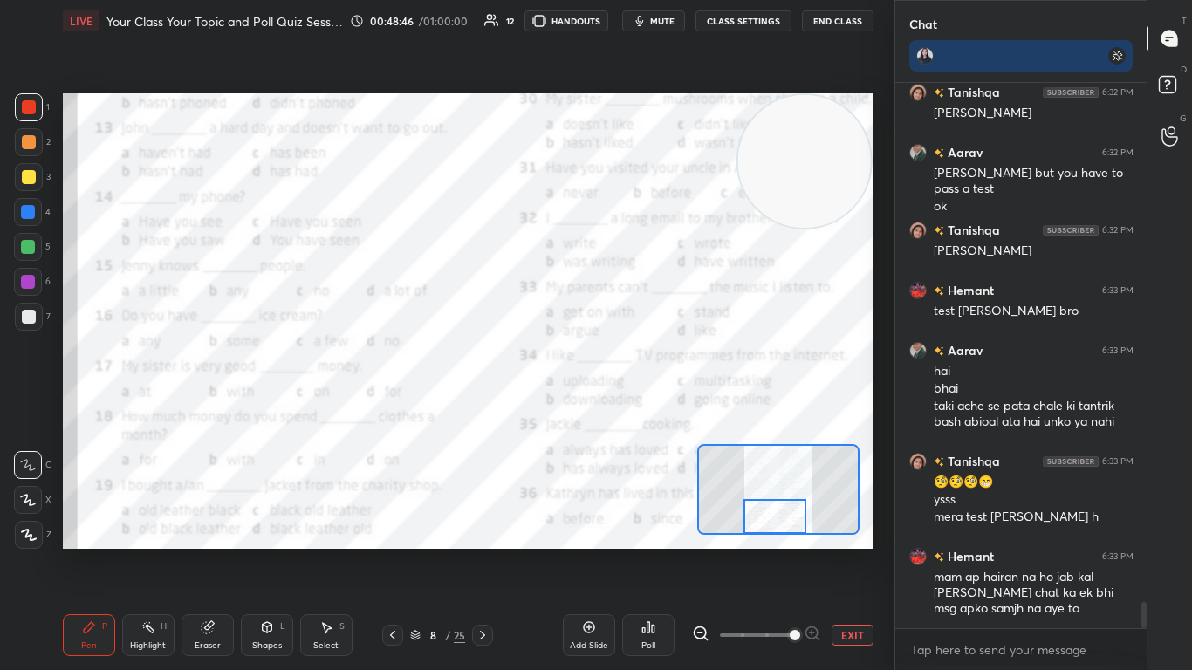
click at [626, 409] on div "Poll" at bounding box center [648, 635] width 52 height 42
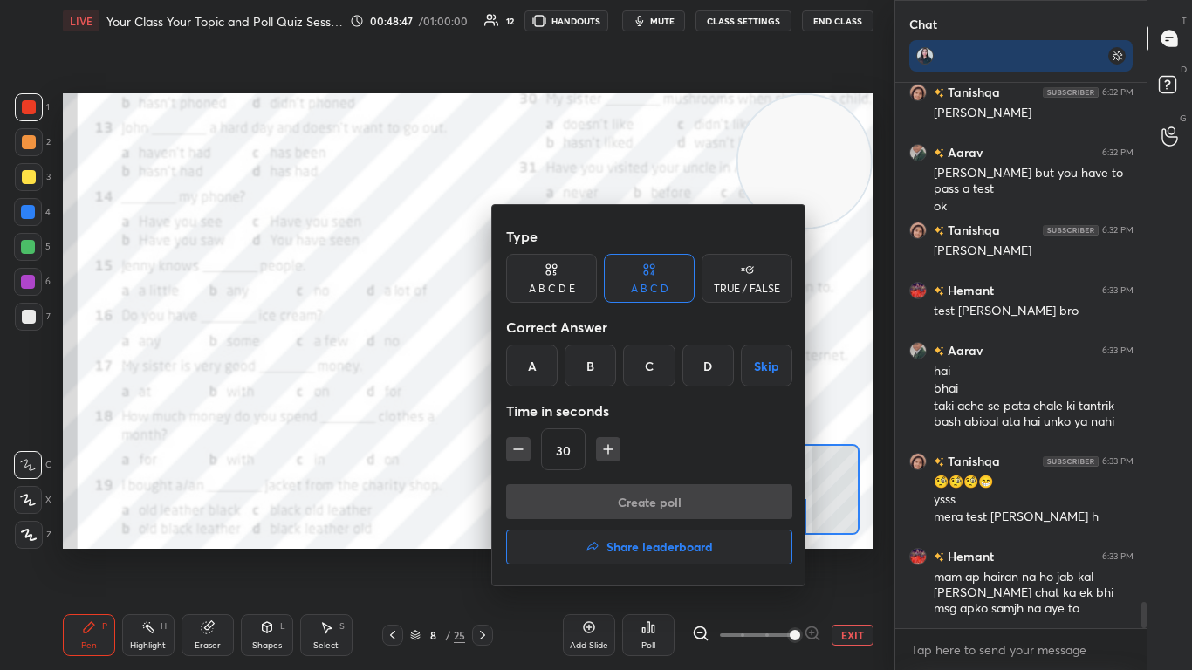
click at [626, 353] on div "D" at bounding box center [707, 366] width 51 height 42
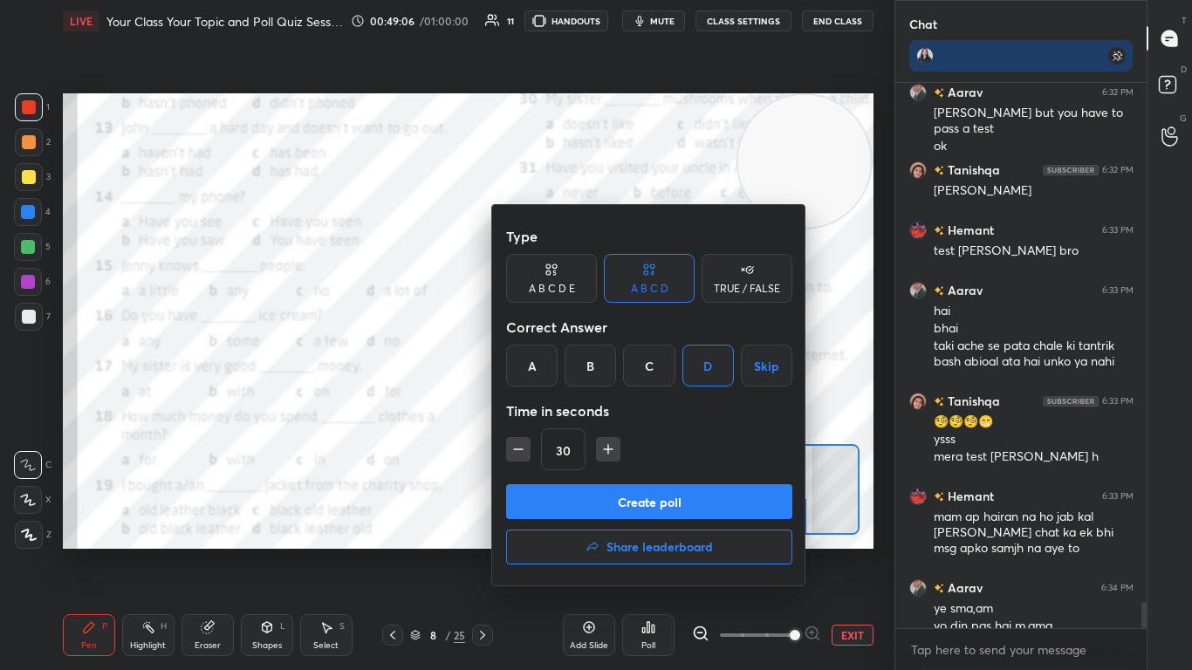
scroll to position [10732, 0]
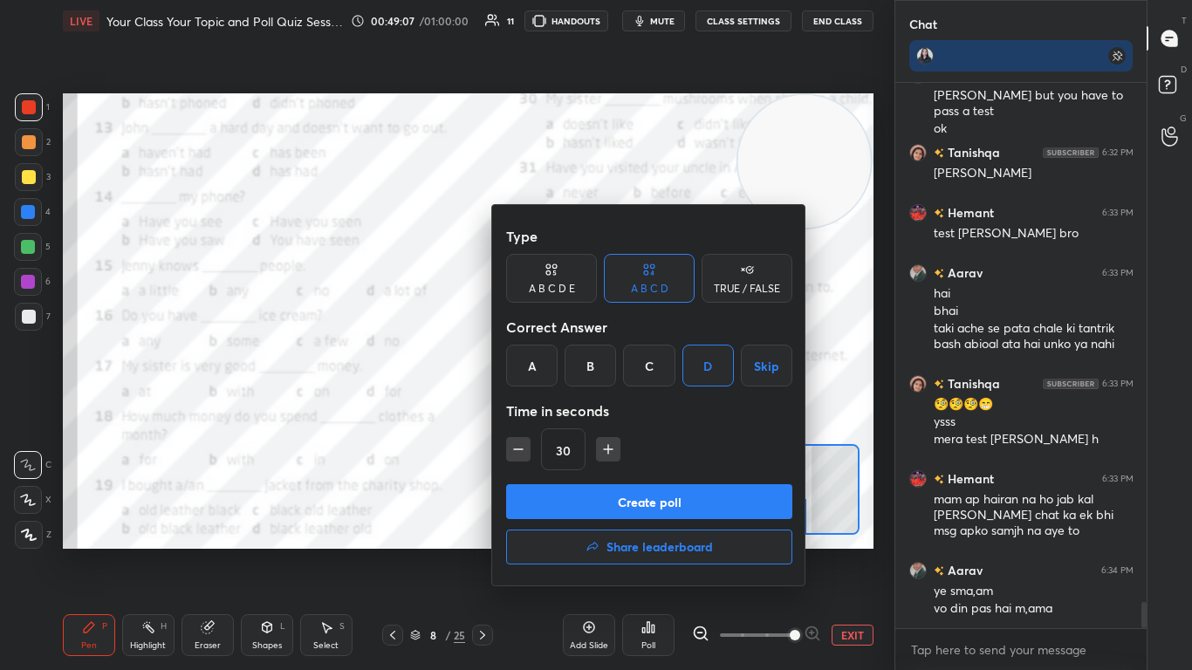
click at [604, 409] on button "Create poll" at bounding box center [649, 501] width 286 height 35
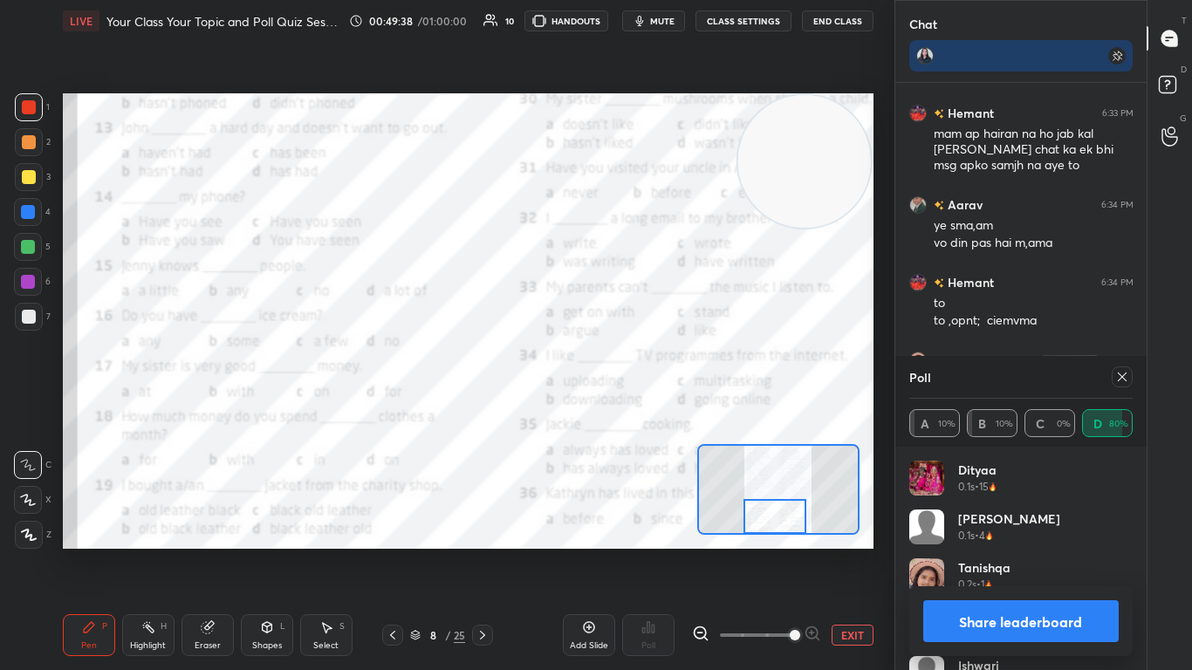
scroll to position [11115, 0]
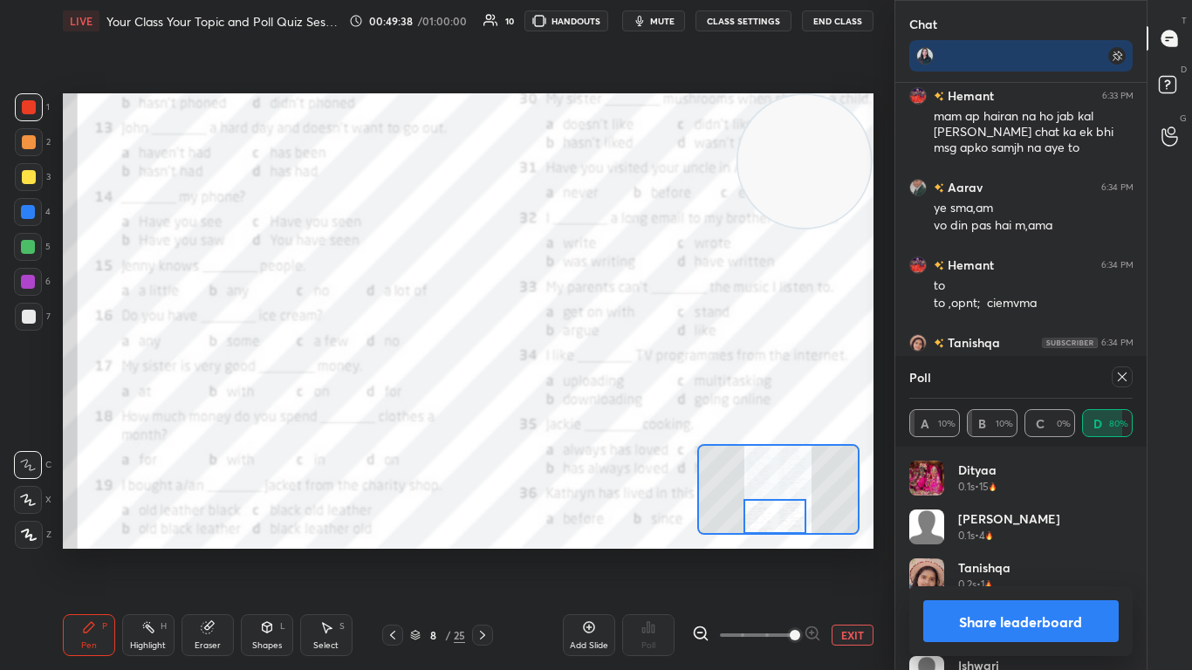
click at [626, 373] on icon at bounding box center [1122, 377] width 14 height 14
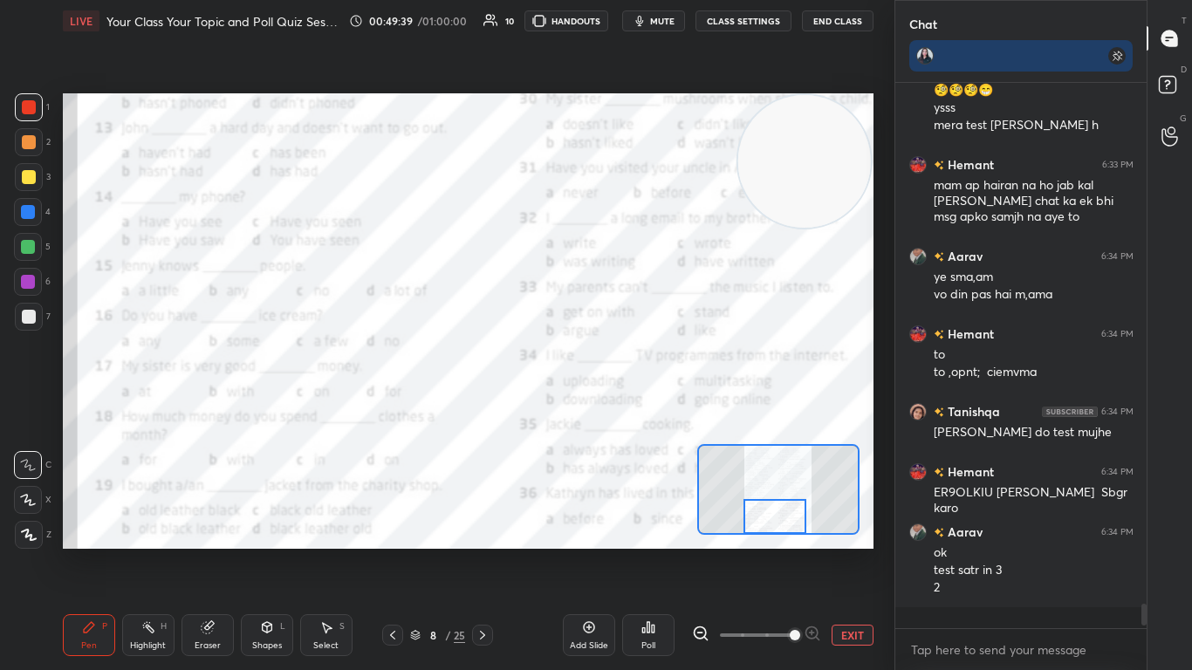
scroll to position [577, 246]
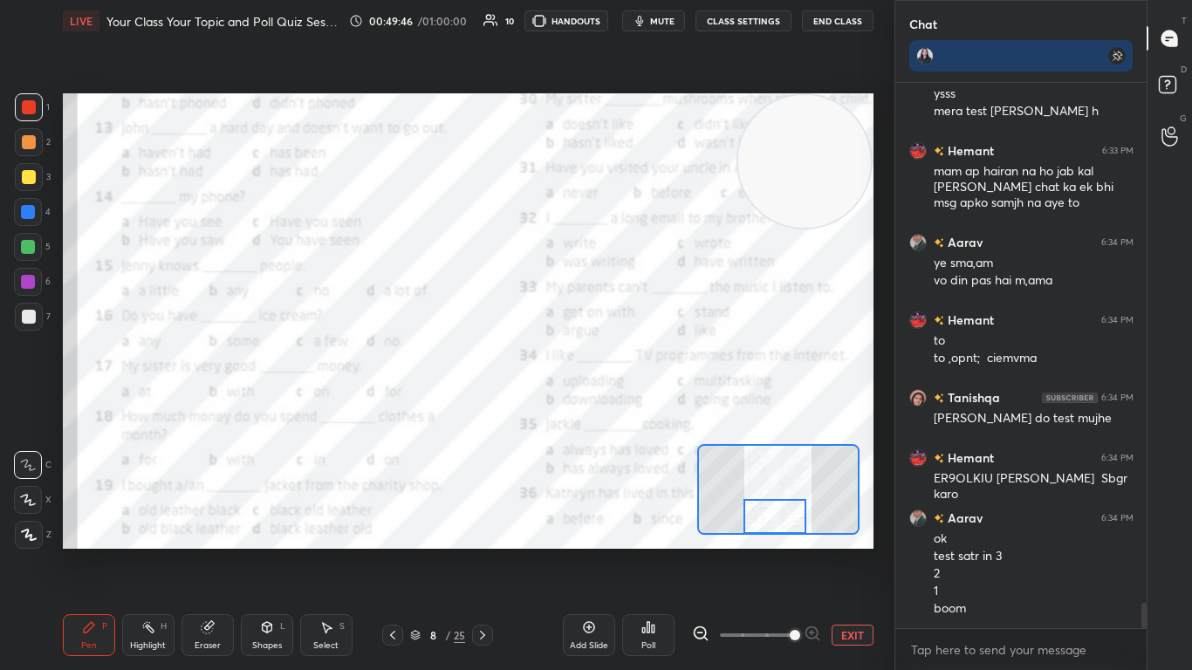
click at [626, 409] on div "Poll" at bounding box center [648, 635] width 52 height 42
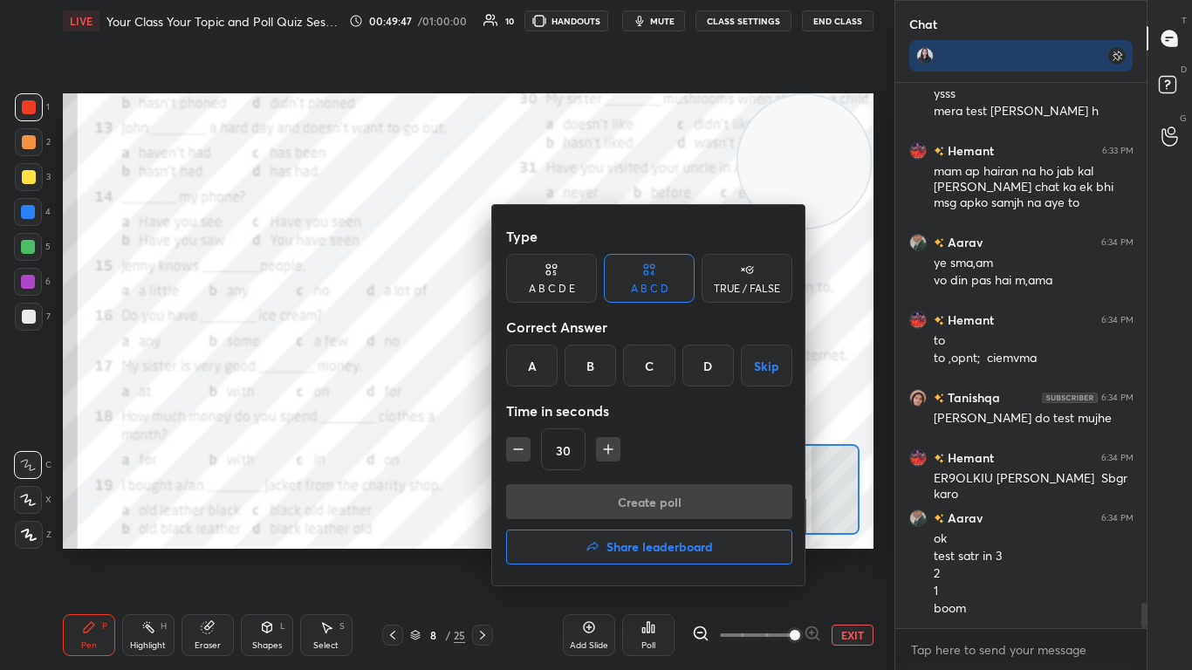
click at [576, 353] on div "B" at bounding box center [590, 366] width 51 height 42
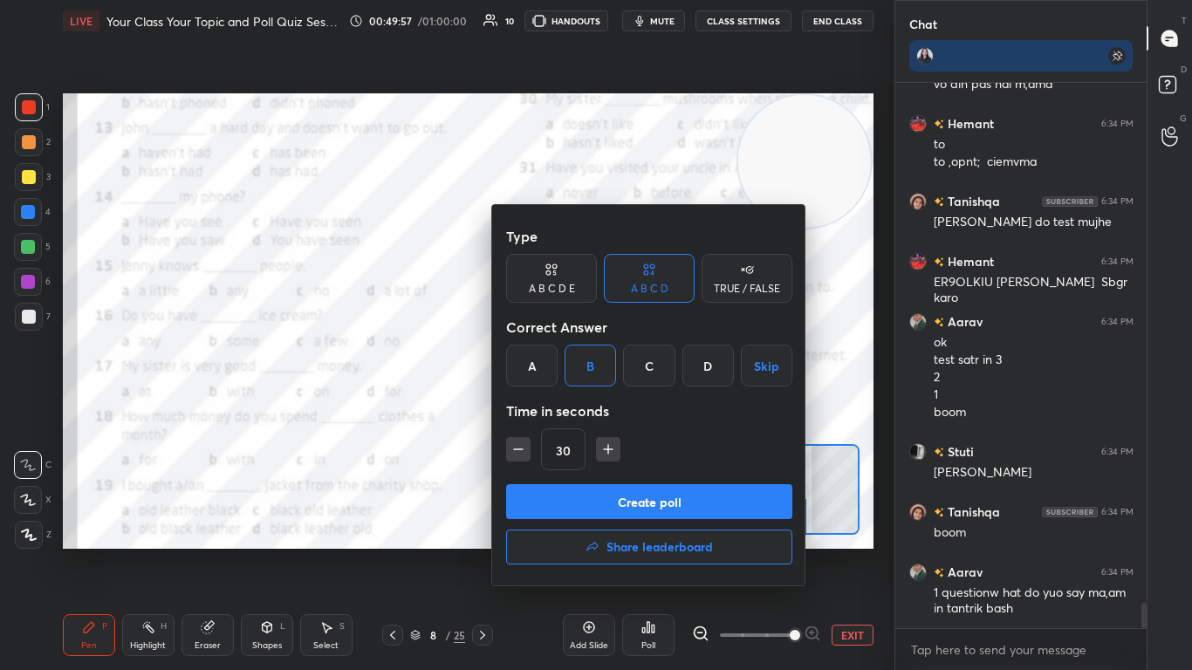
click at [599, 409] on button "Create poll" at bounding box center [649, 501] width 286 height 35
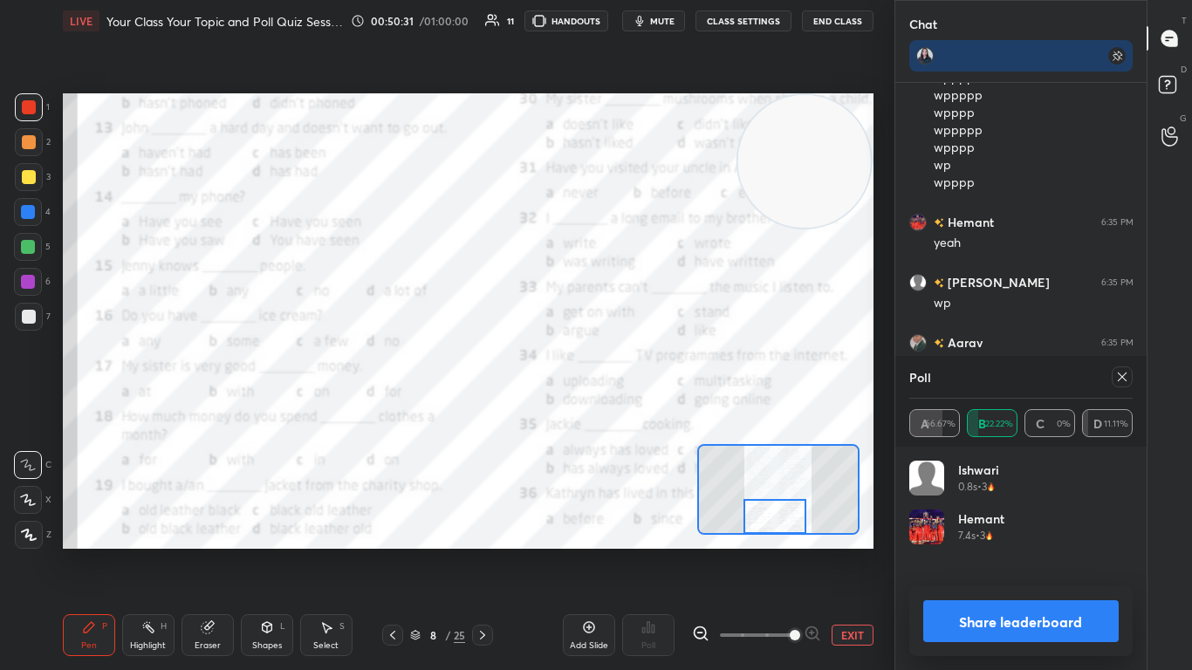
click at [626, 380] on icon at bounding box center [1122, 377] width 14 height 14
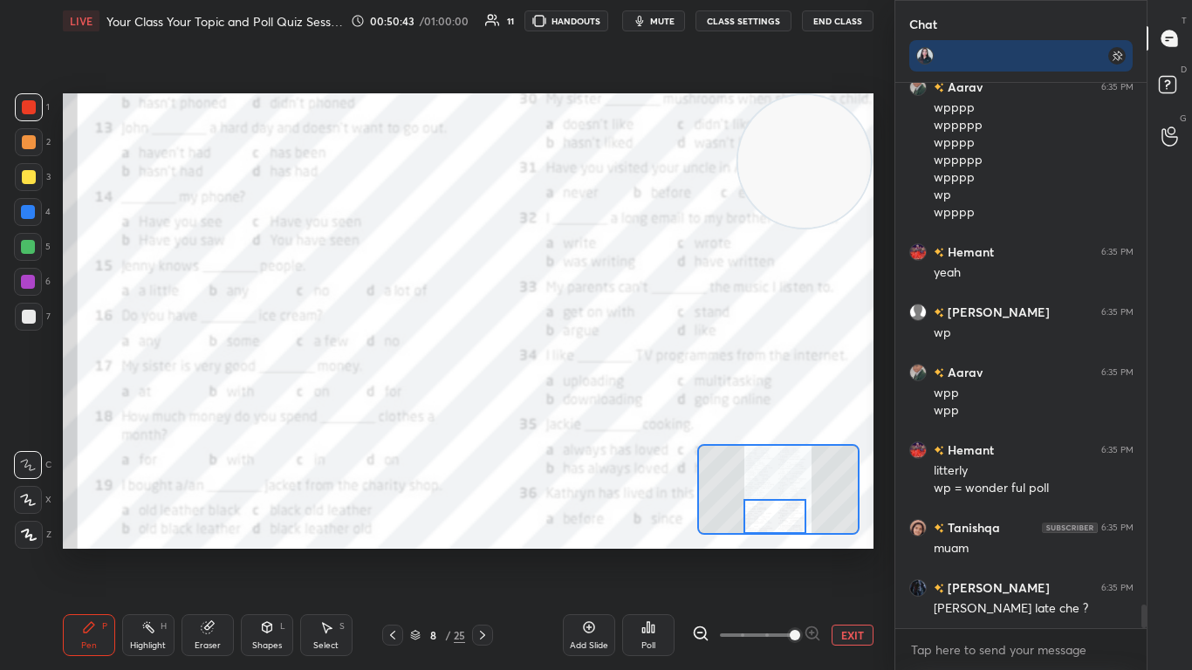
scroll to position [11953, 0]
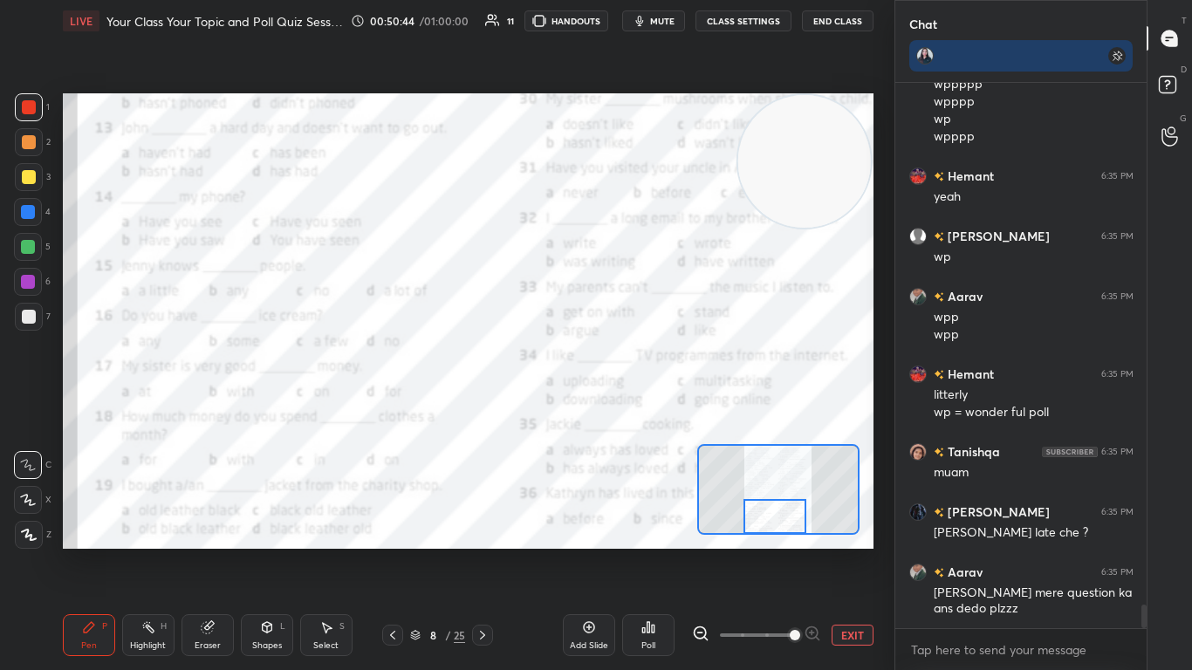
click at [626, 409] on div "Poll" at bounding box center [648, 635] width 52 height 42
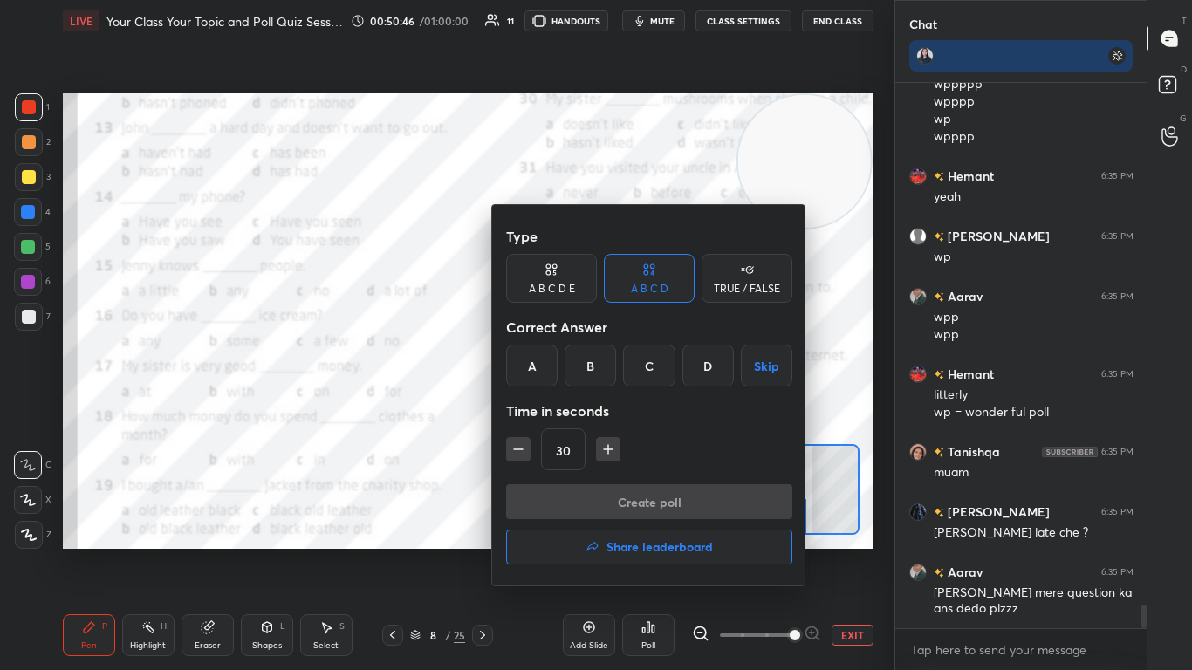
click at [579, 372] on div "B" at bounding box center [590, 366] width 51 height 42
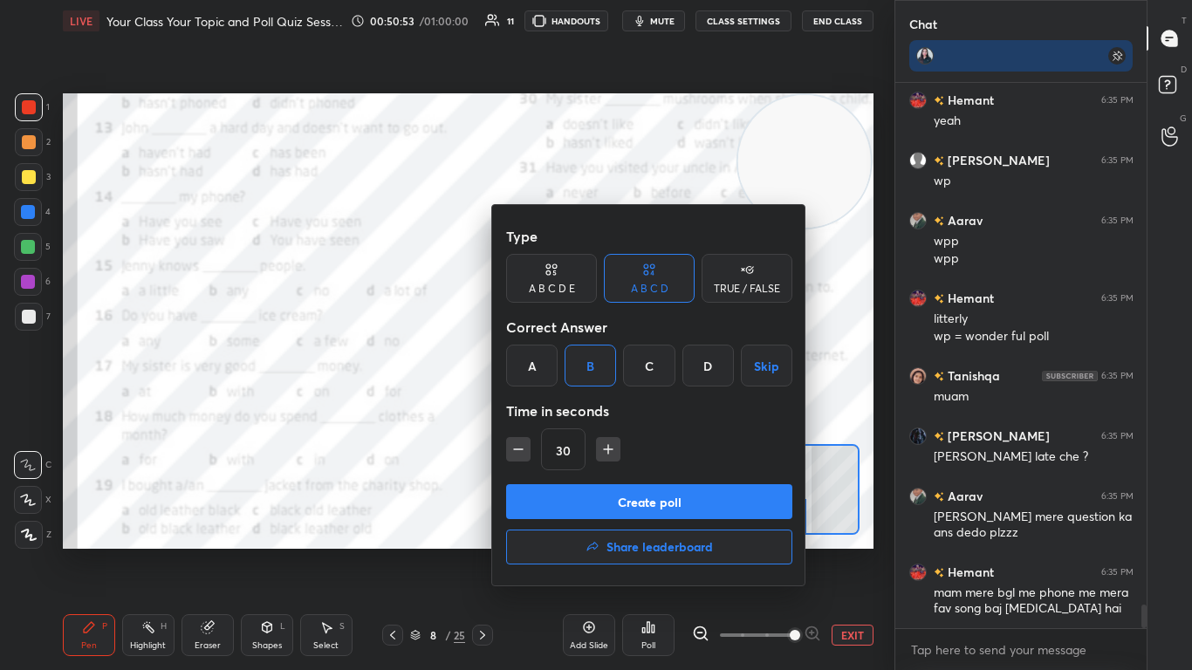
click at [586, 409] on button "Create poll" at bounding box center [649, 501] width 286 height 35
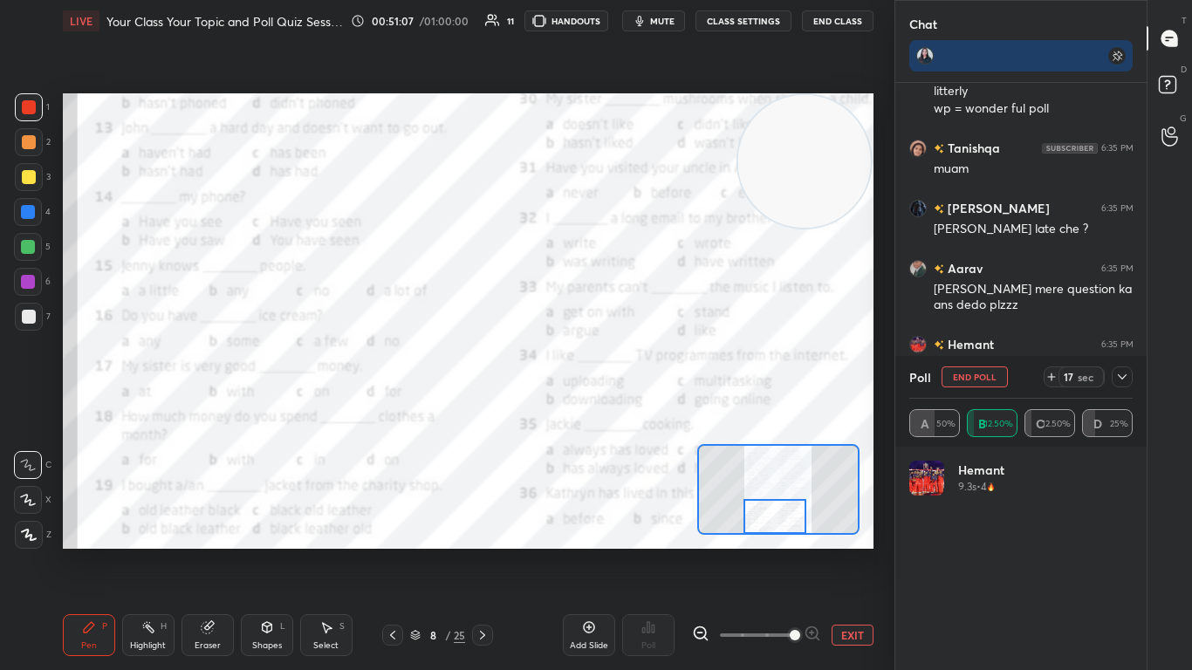
scroll to position [12274, 0]
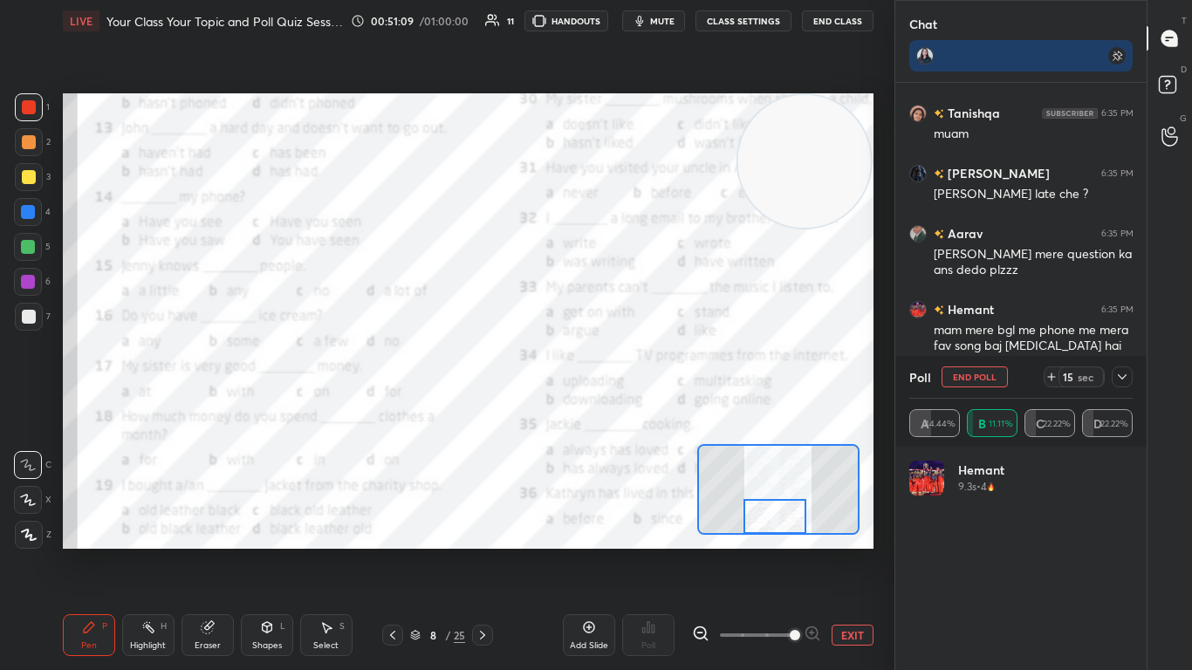
click at [626, 368] on div at bounding box center [1122, 377] width 21 height 21
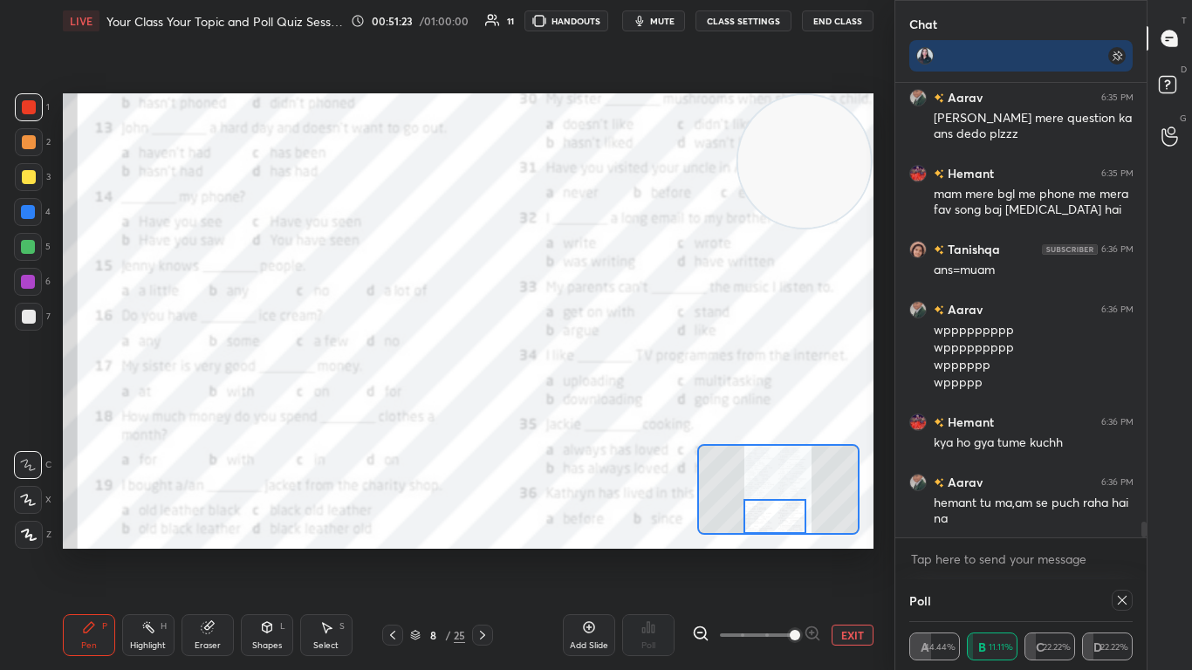
scroll to position [6, 6]
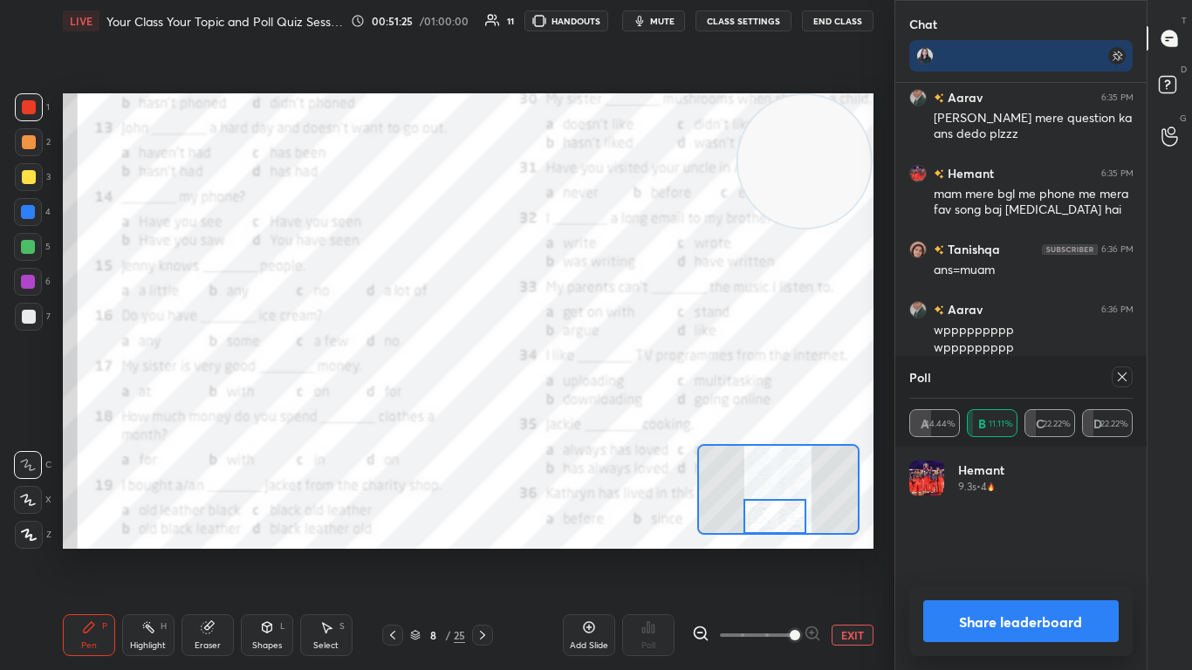
click at [626, 368] on div at bounding box center [1122, 377] width 21 height 21
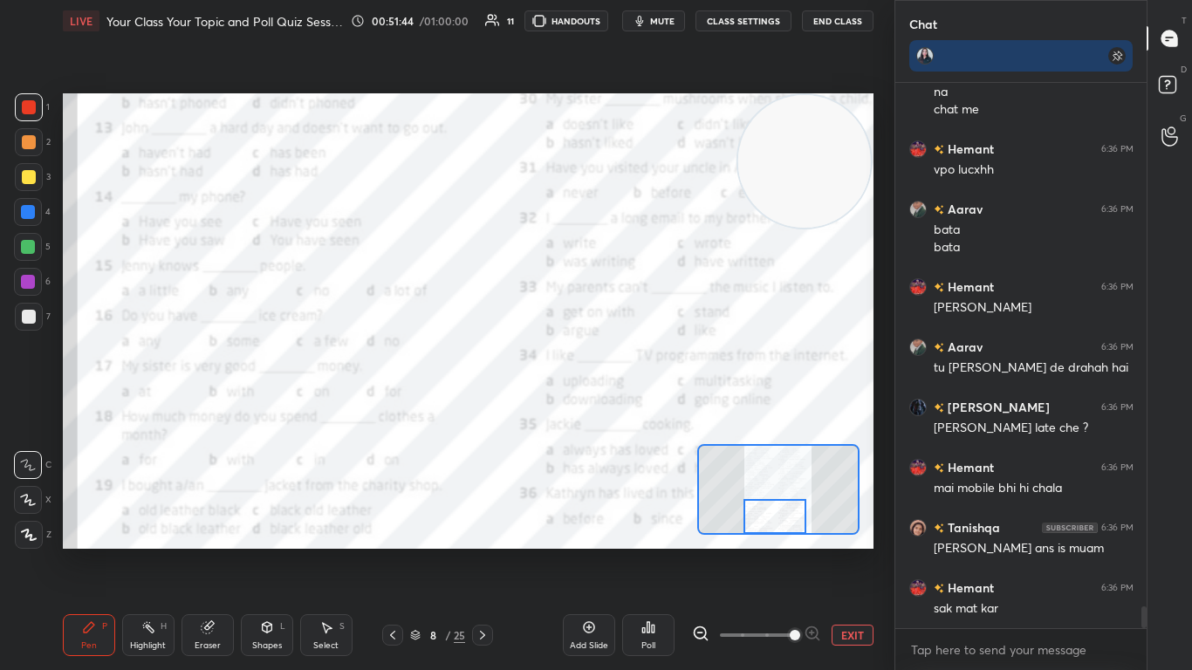
click at [626, 409] on icon at bounding box center [643, 630] width 3 height 4
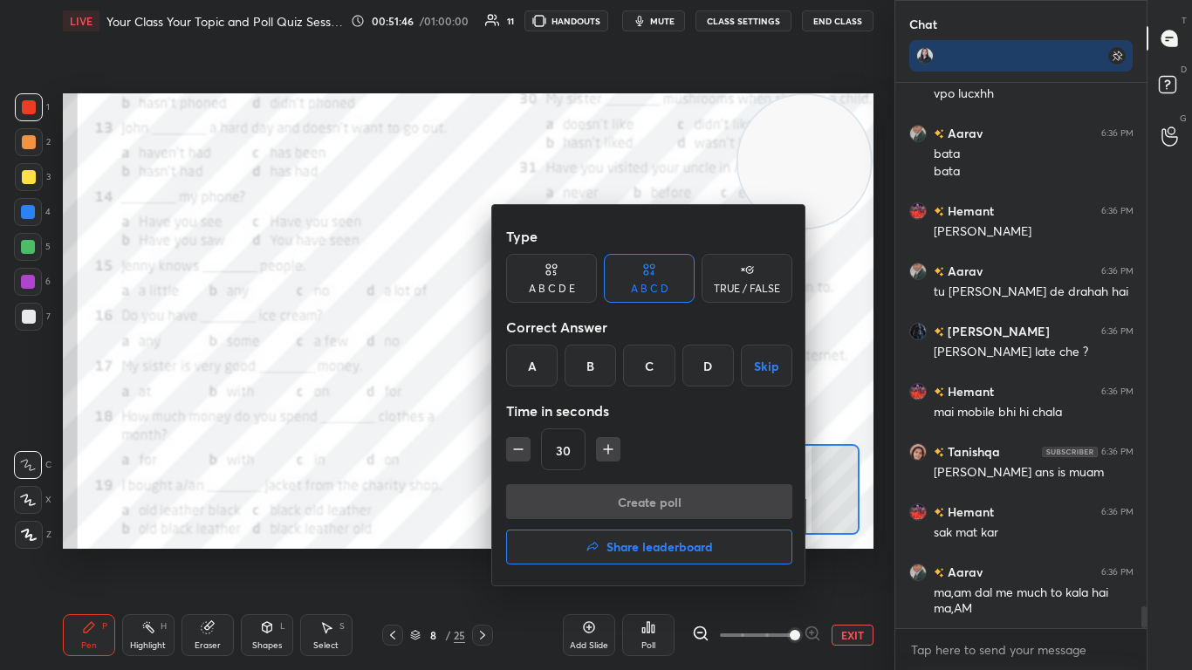
click at [626, 351] on div "D" at bounding box center [707, 366] width 51 height 42
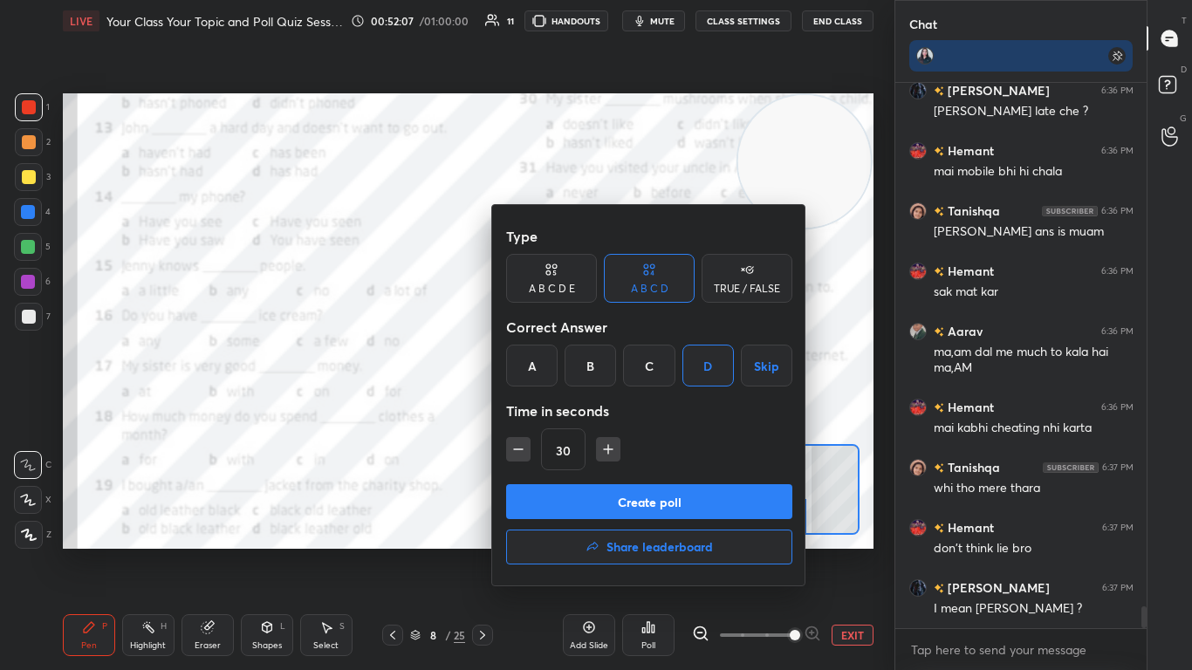
click at [626, 409] on button "Create poll" at bounding box center [649, 501] width 286 height 35
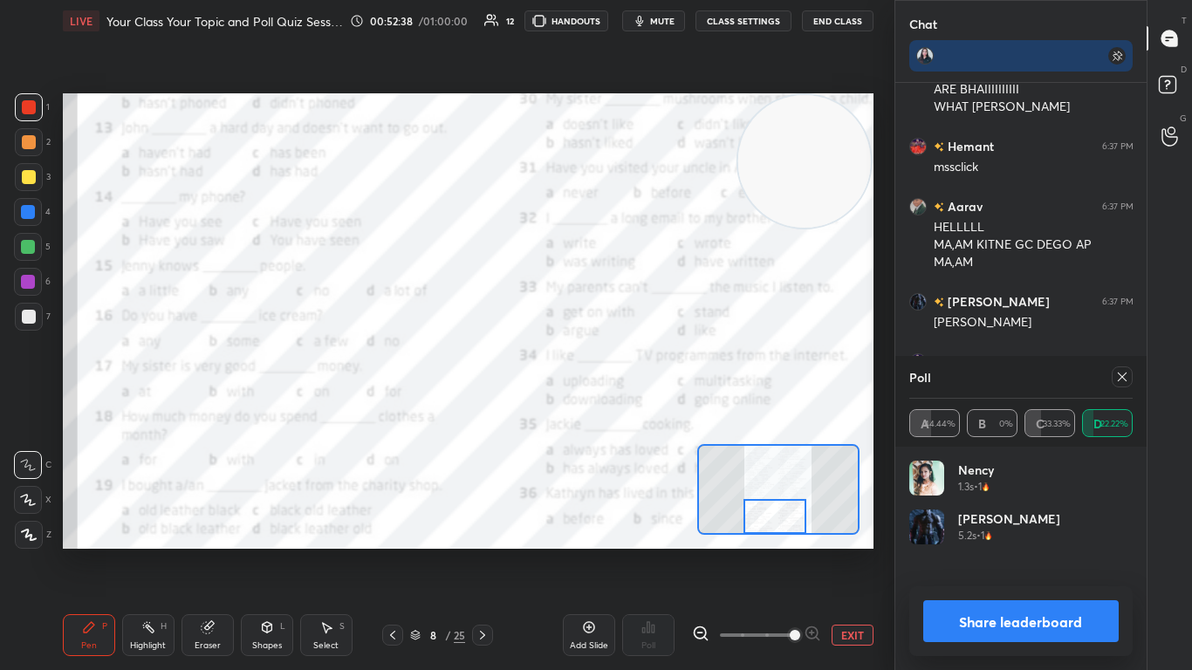
scroll to position [13811, 0]
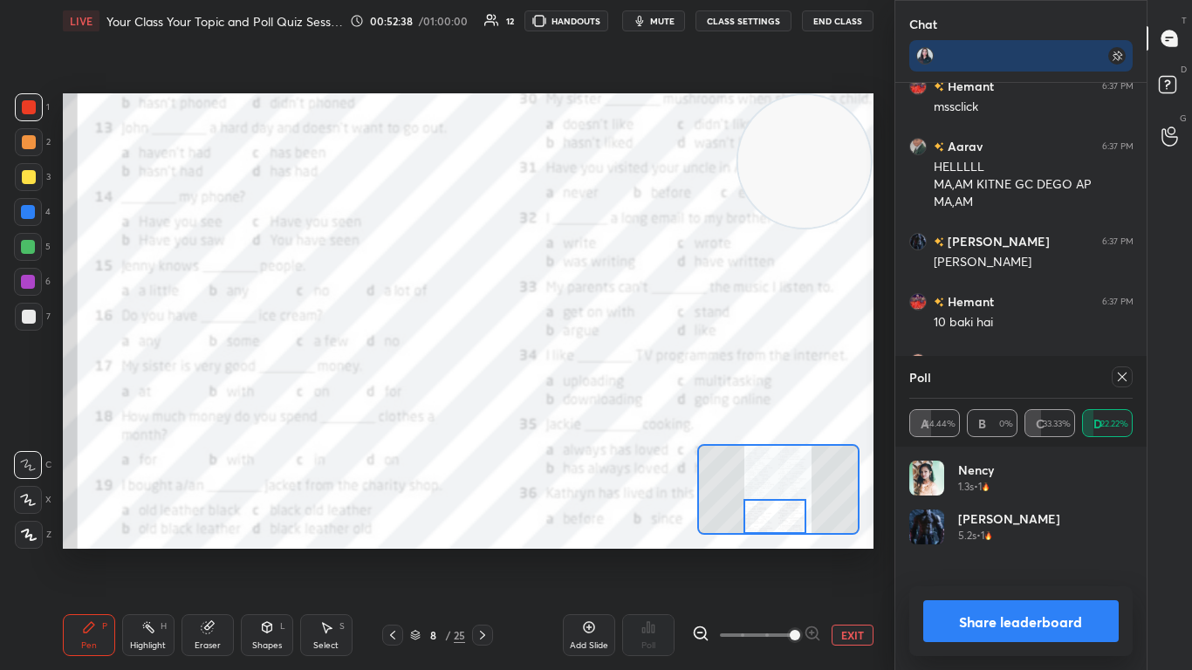
click at [626, 374] on icon at bounding box center [1122, 377] width 14 height 14
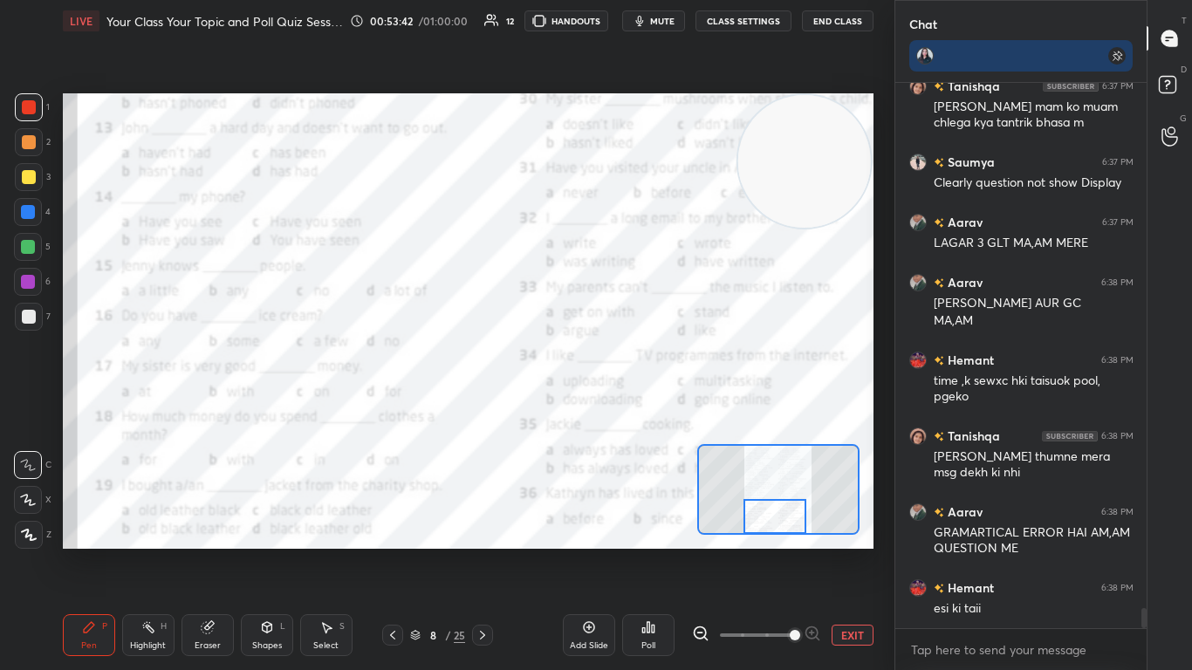
scroll to position [14147, 0]
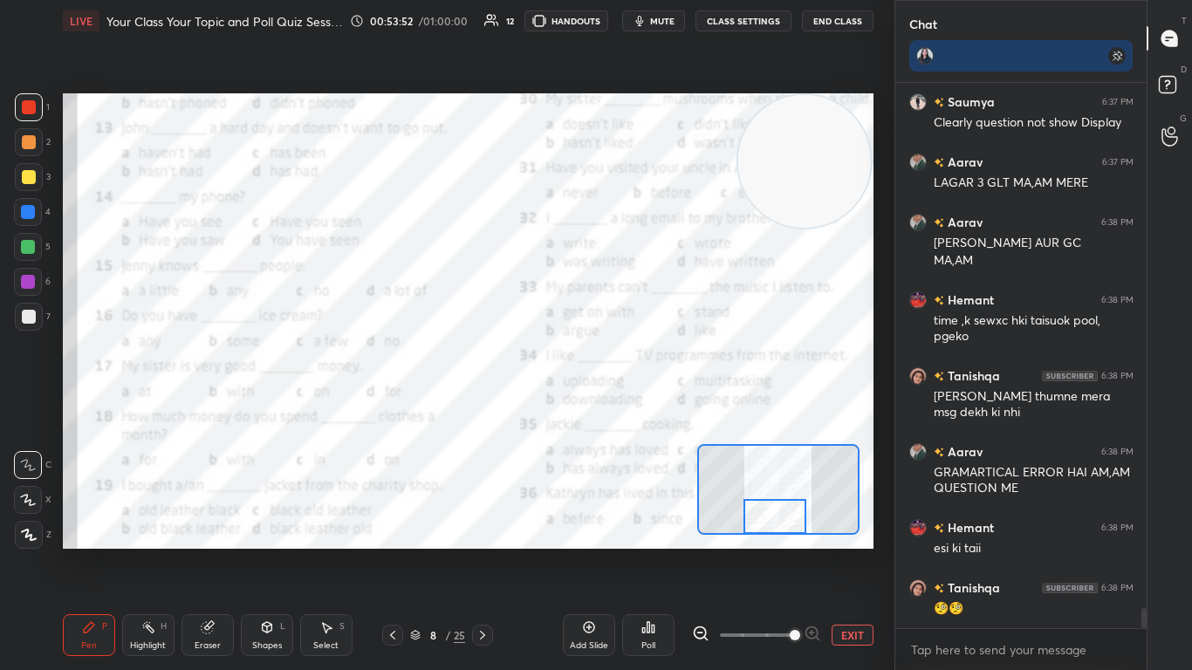
click at [626, 409] on icon at bounding box center [643, 630] width 3 height 4
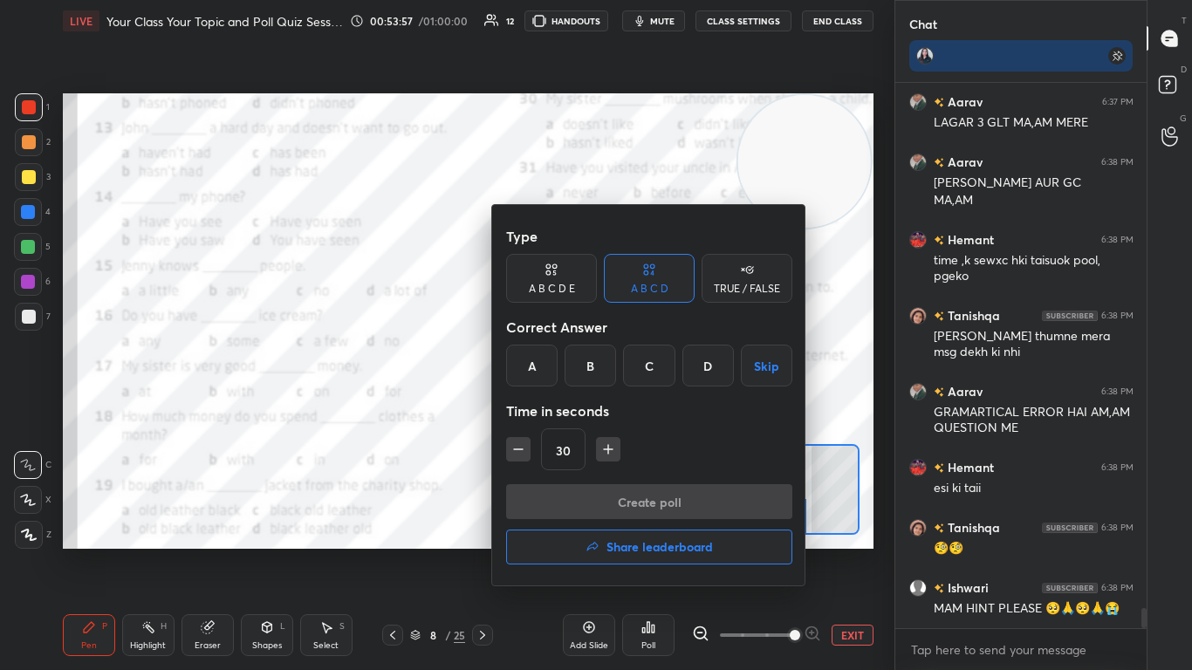
scroll to position [14267, 0]
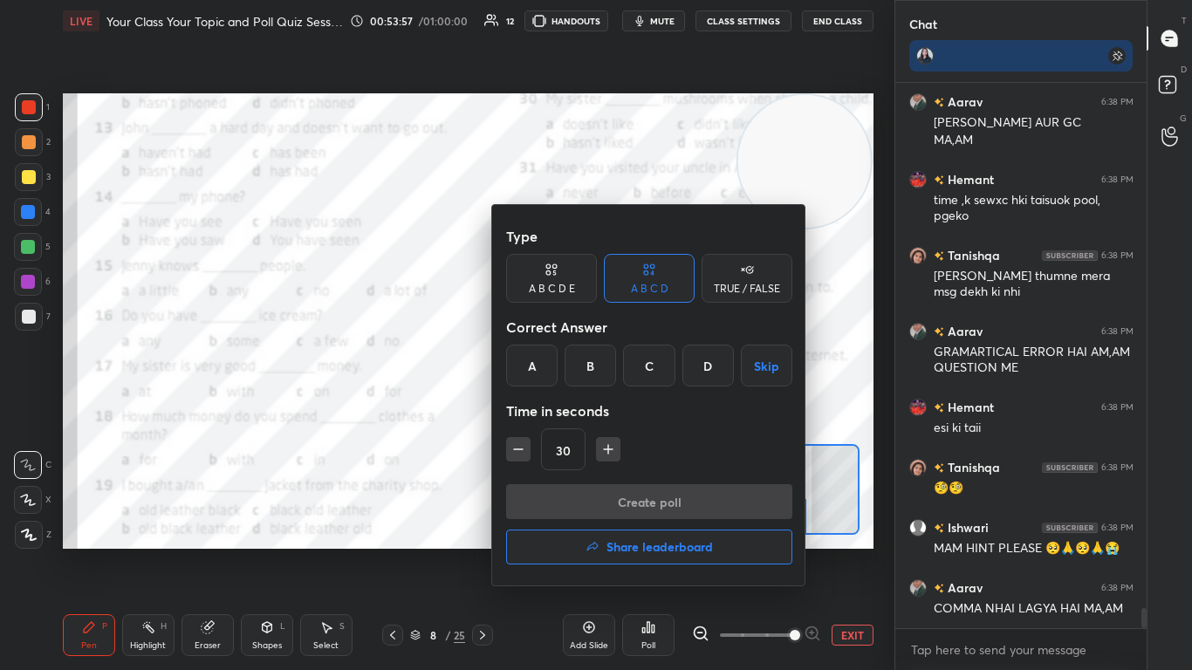
click at [599, 357] on div "B" at bounding box center [590, 366] width 51 height 42
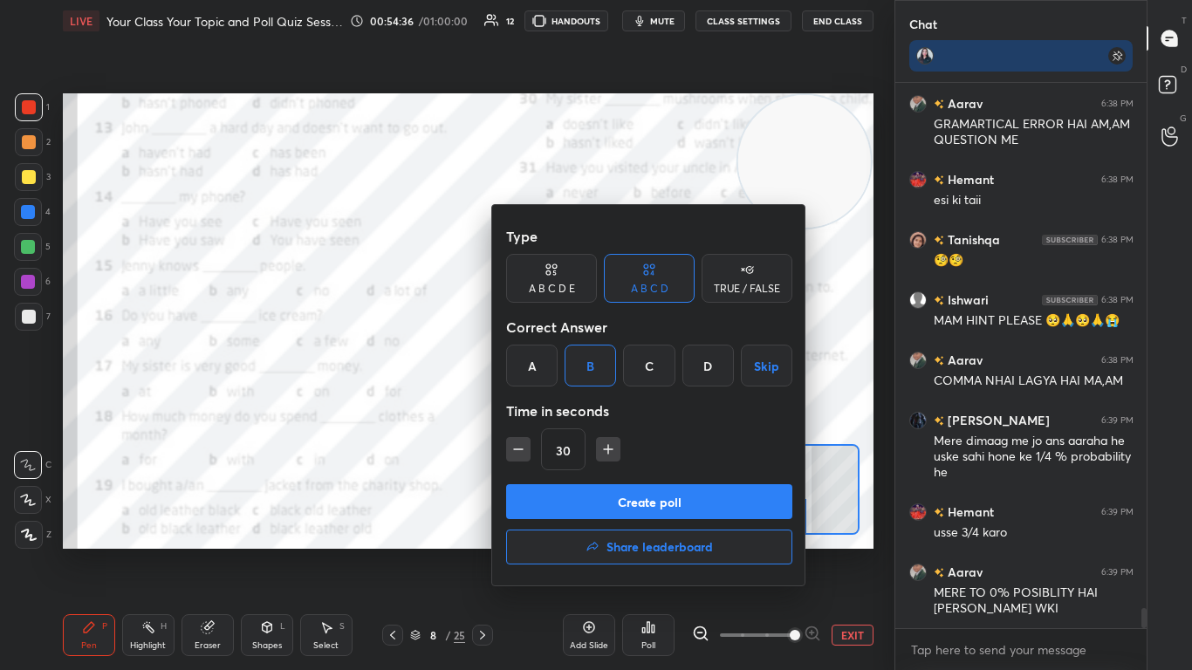
scroll to position [14555, 0]
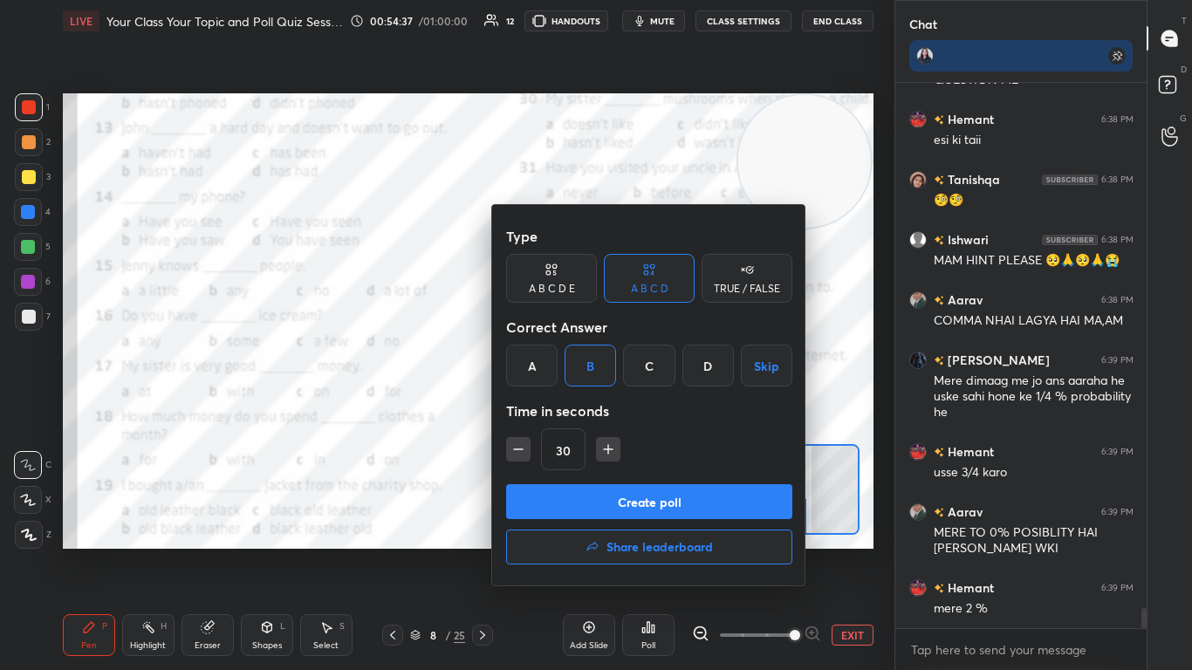
click at [626, 409] on button "Create poll" at bounding box center [649, 501] width 286 height 35
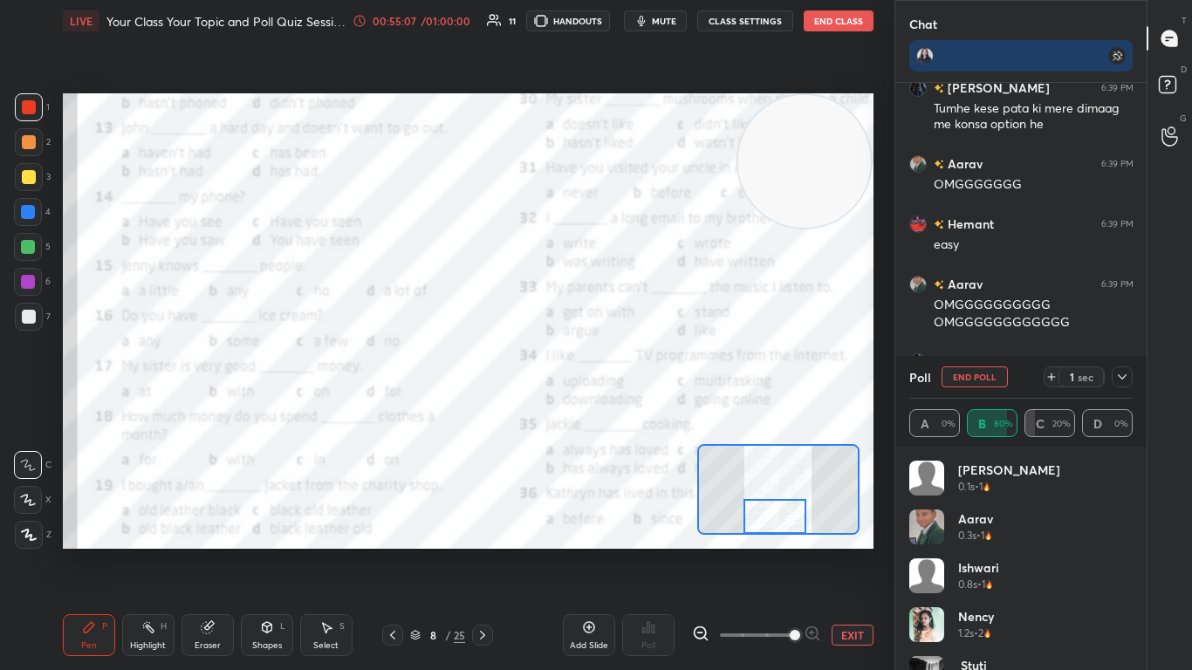
scroll to position [15312, 0]
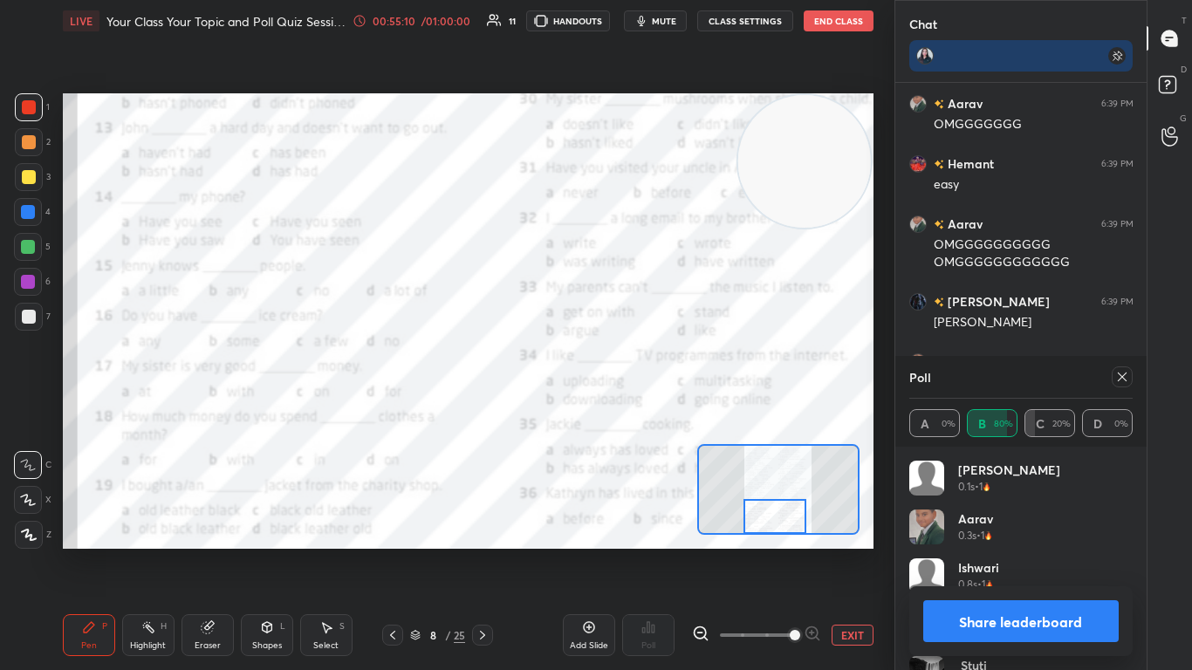
click at [626, 376] on icon at bounding box center [1122, 377] width 14 height 14
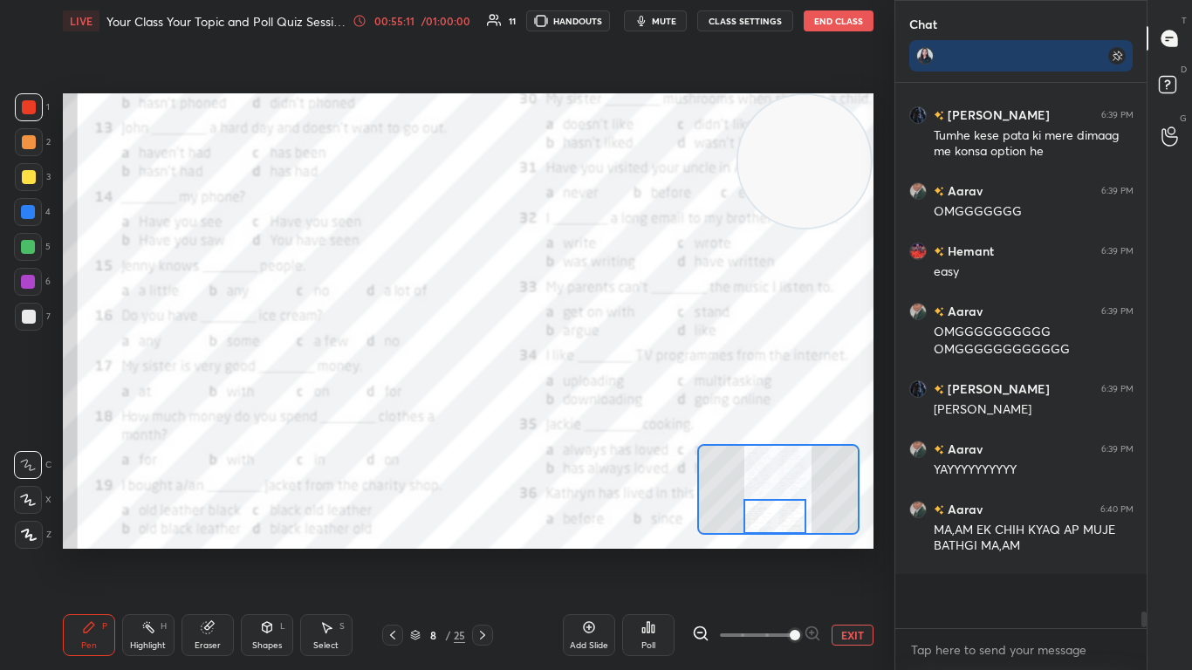
scroll to position [15222, 0]
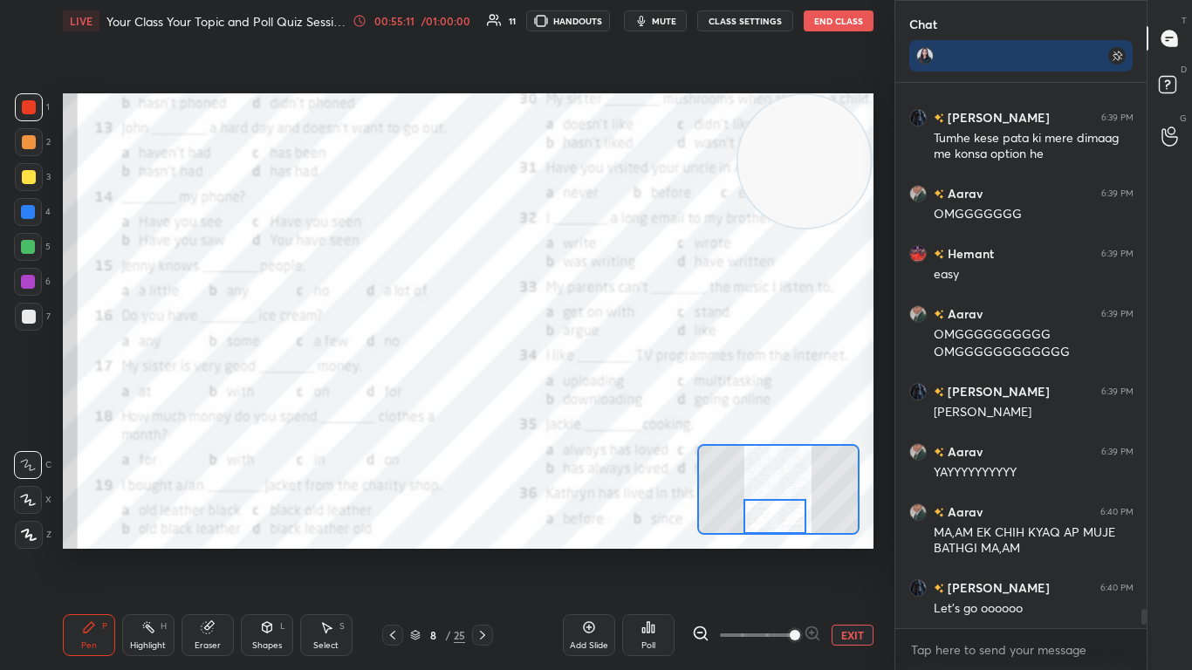
click at [626, 409] on div at bounding box center [775, 516] width 64 height 35
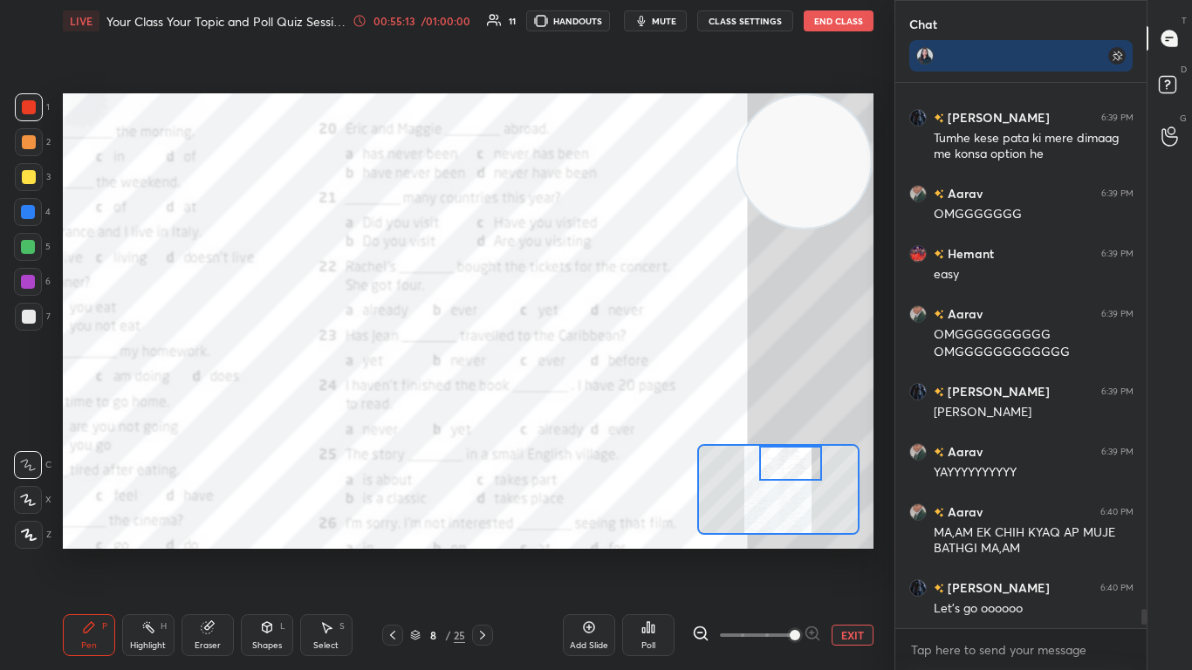
drag, startPoint x: 757, startPoint y: 524, endPoint x: 772, endPoint y: 464, distance: 62.2
click at [626, 409] on div at bounding box center [791, 463] width 64 height 35
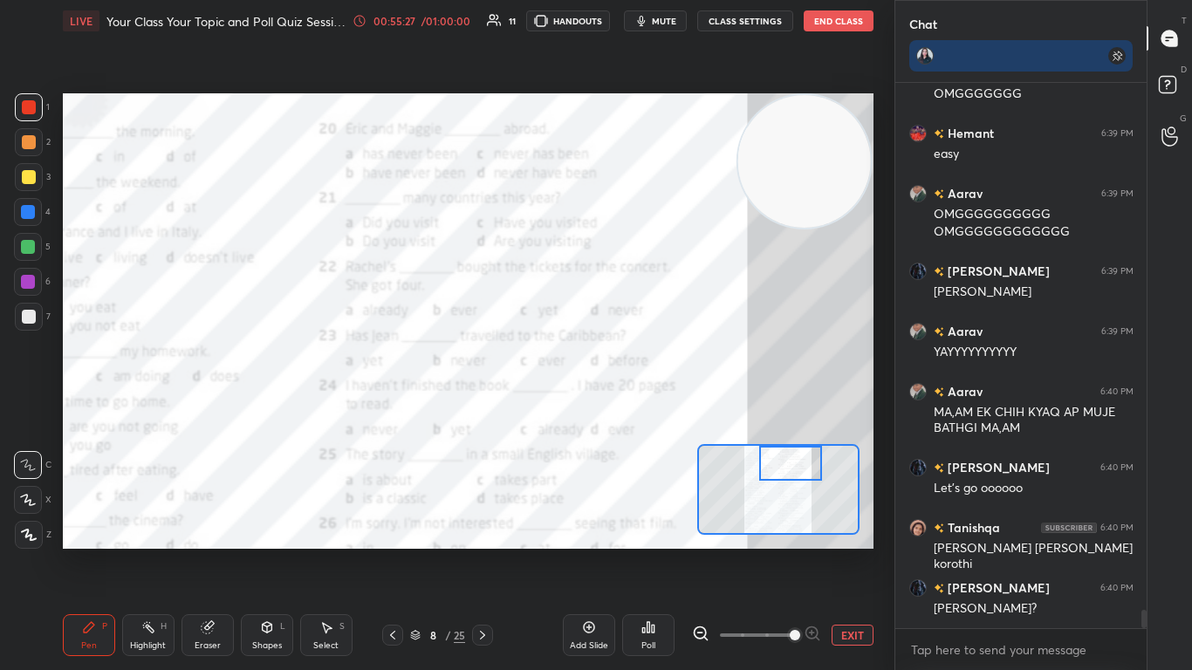
scroll to position [15403, 0]
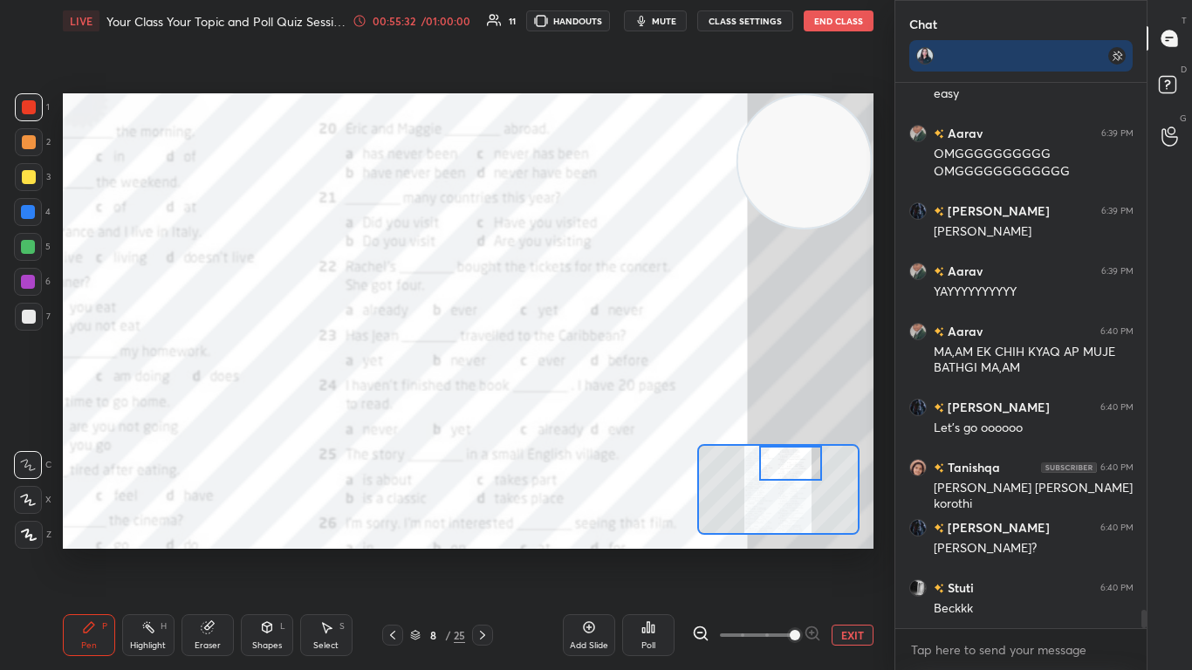
click at [626, 409] on div "Poll" at bounding box center [648, 635] width 52 height 42
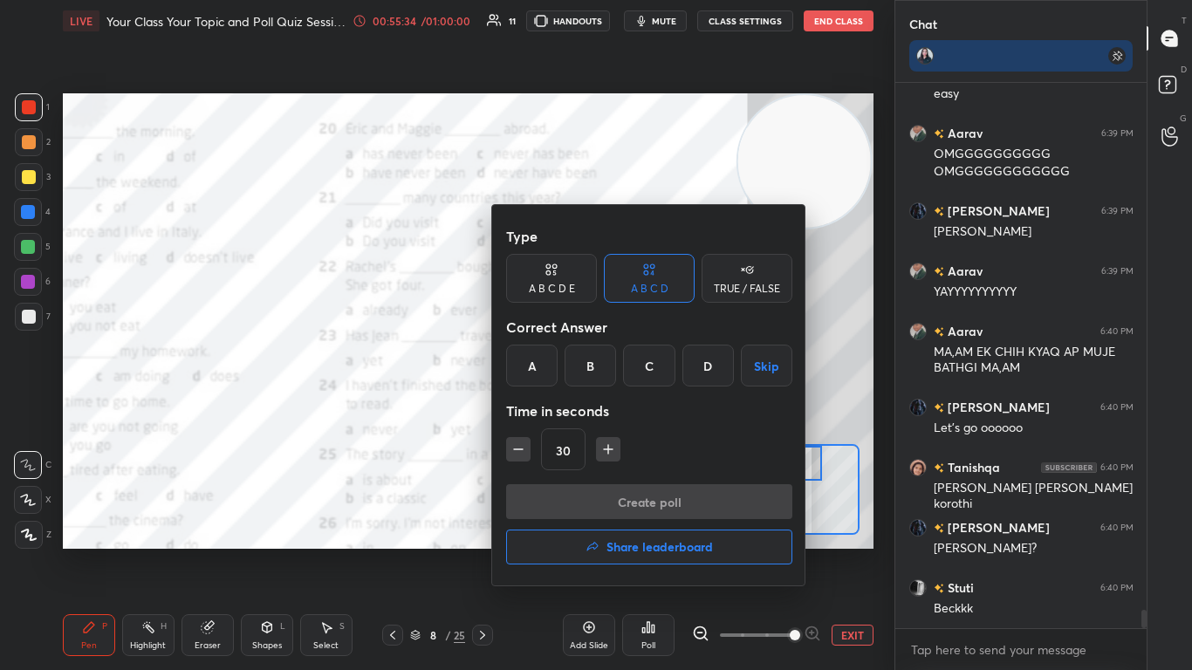
click at [590, 357] on div "B" at bounding box center [590, 366] width 51 height 42
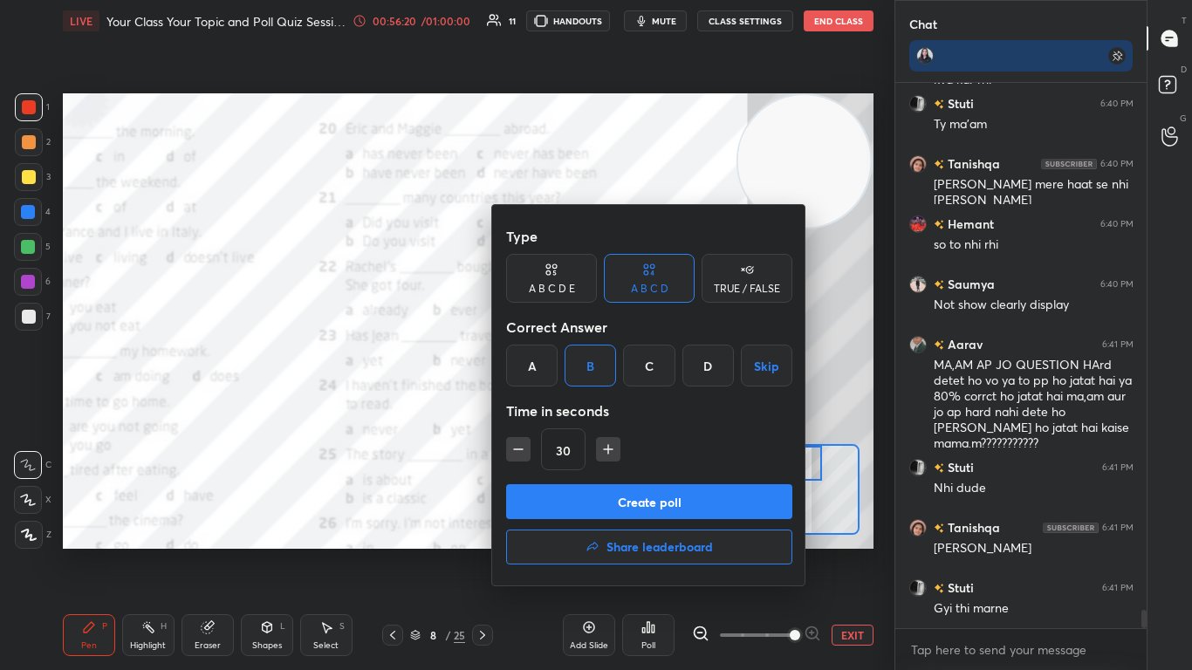
scroll to position [16068, 0]
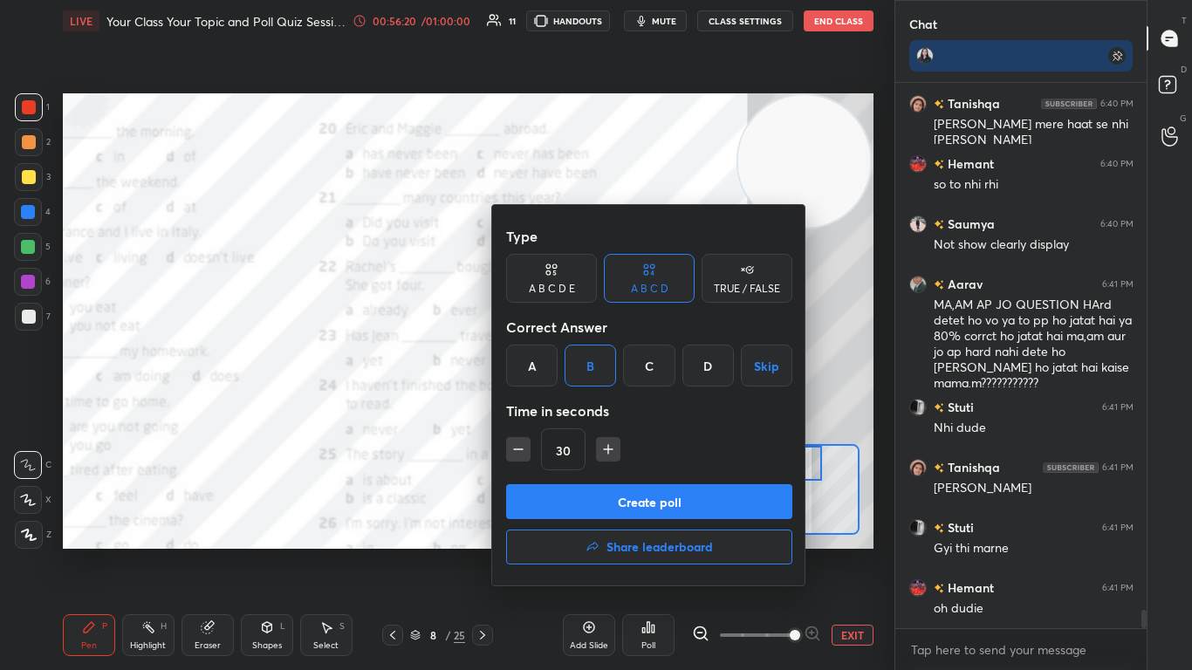
click at [620, 409] on button "Create poll" at bounding box center [649, 501] width 286 height 35
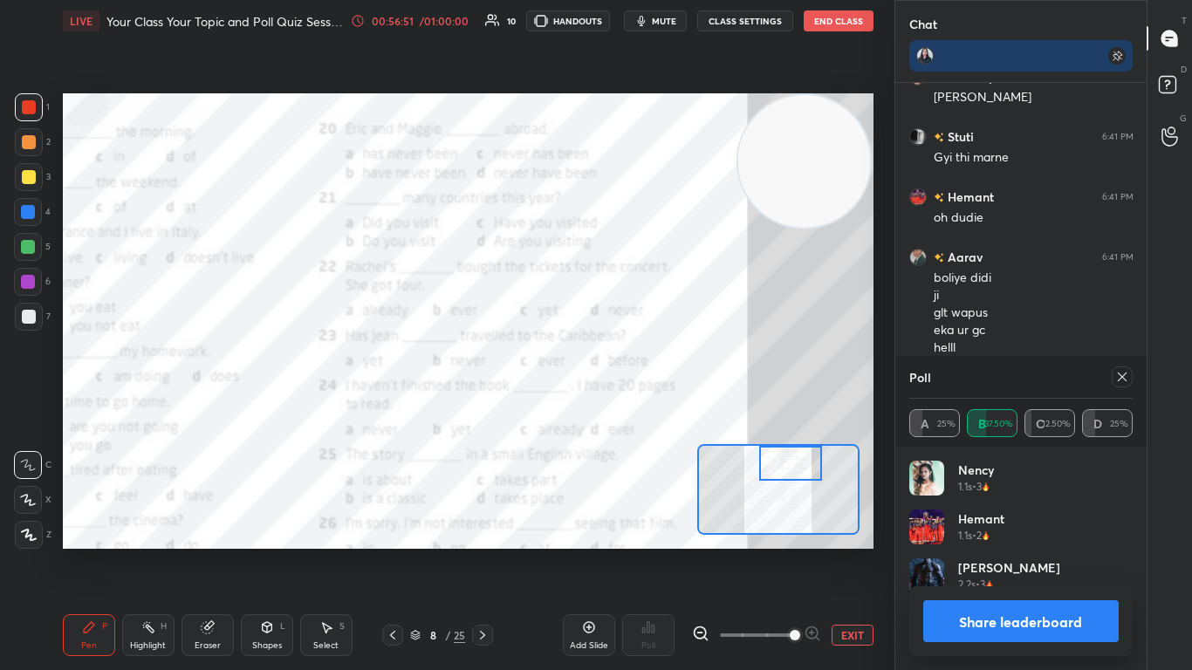
scroll to position [16519, 0]
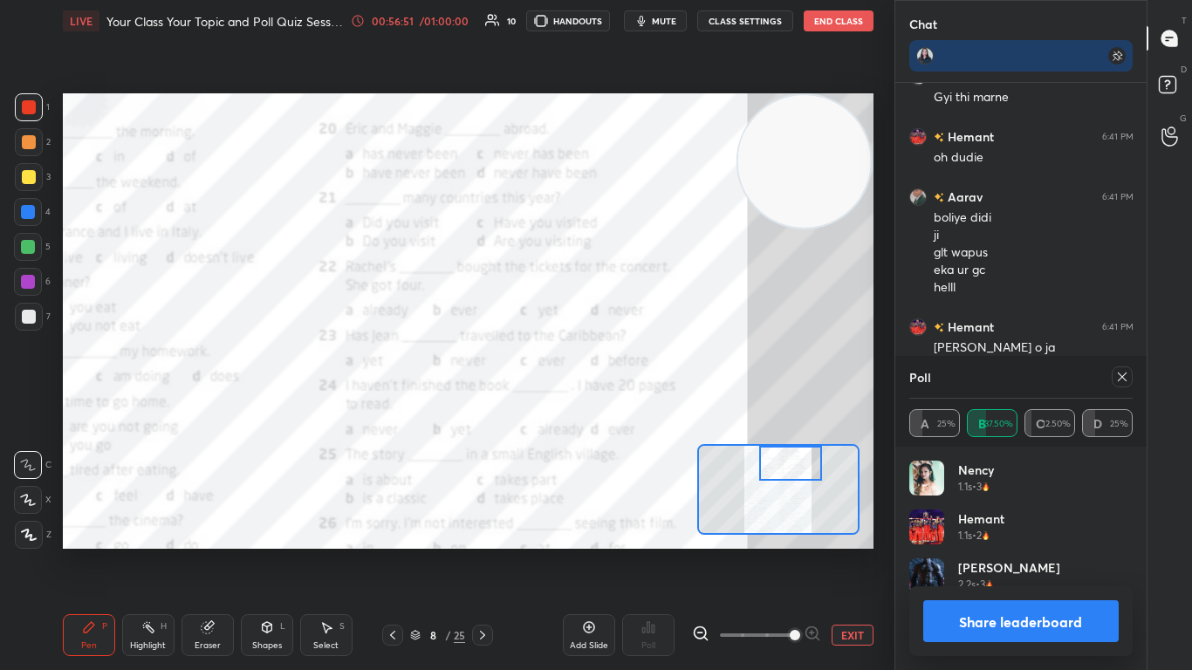
click at [626, 376] on icon at bounding box center [1122, 377] width 14 height 14
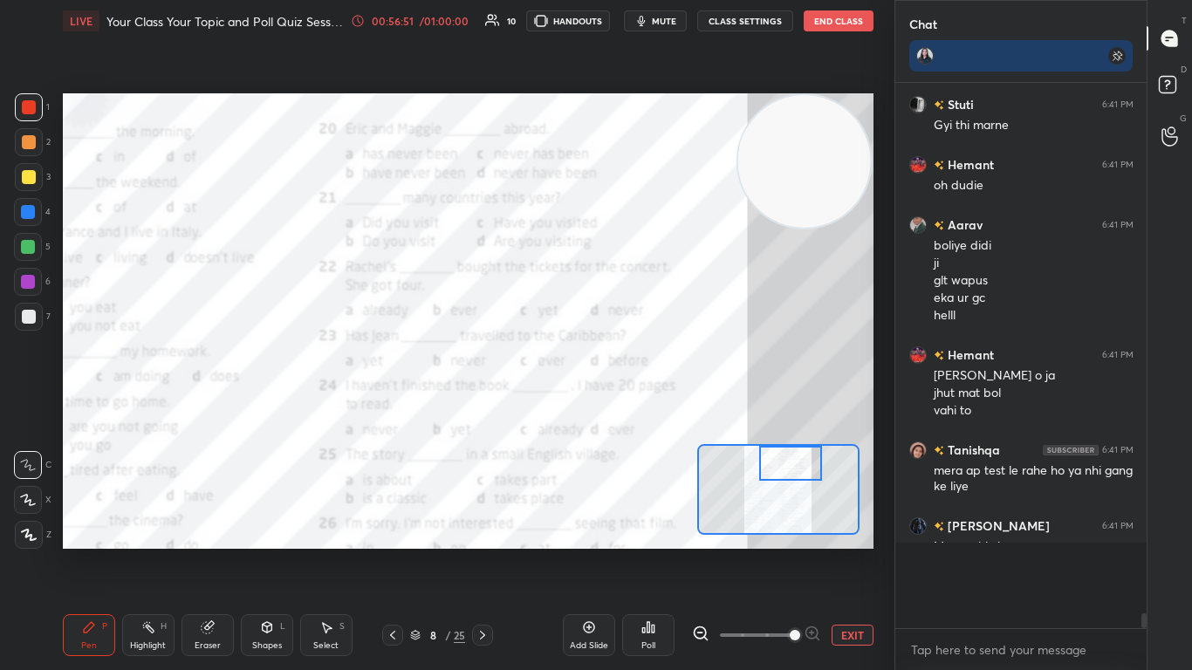
scroll to position [531, 246]
click at [626, 409] on button "EXIT" at bounding box center [853, 635] width 42 height 21
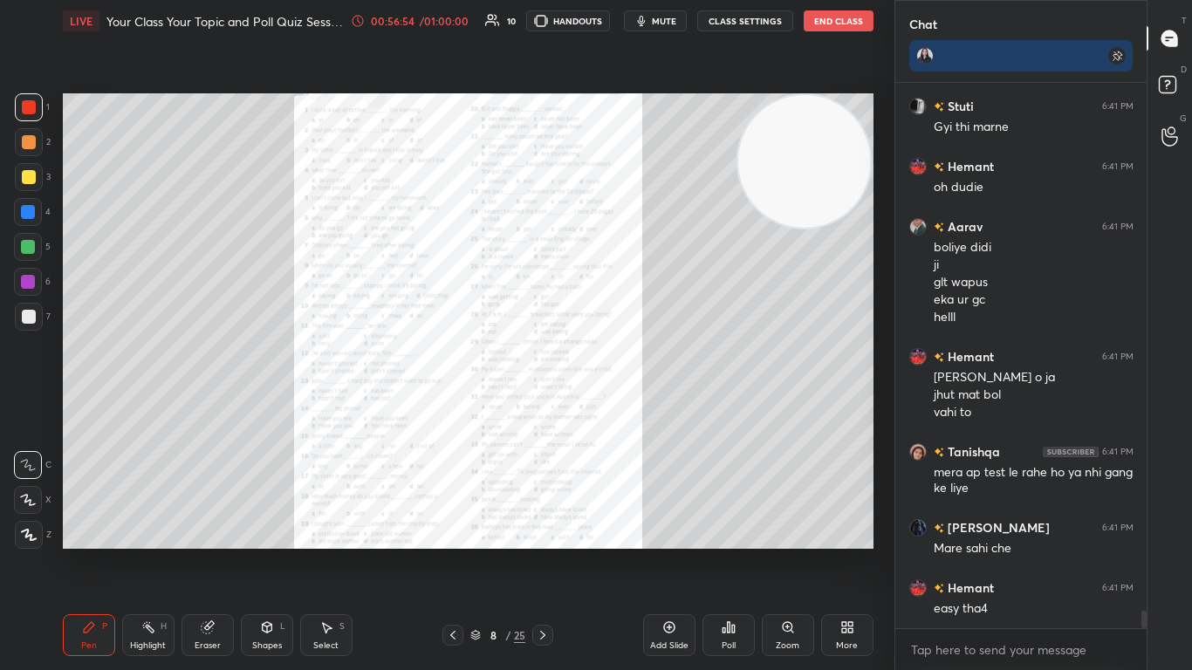
click at [626, 409] on div "More" at bounding box center [847, 645] width 22 height 9
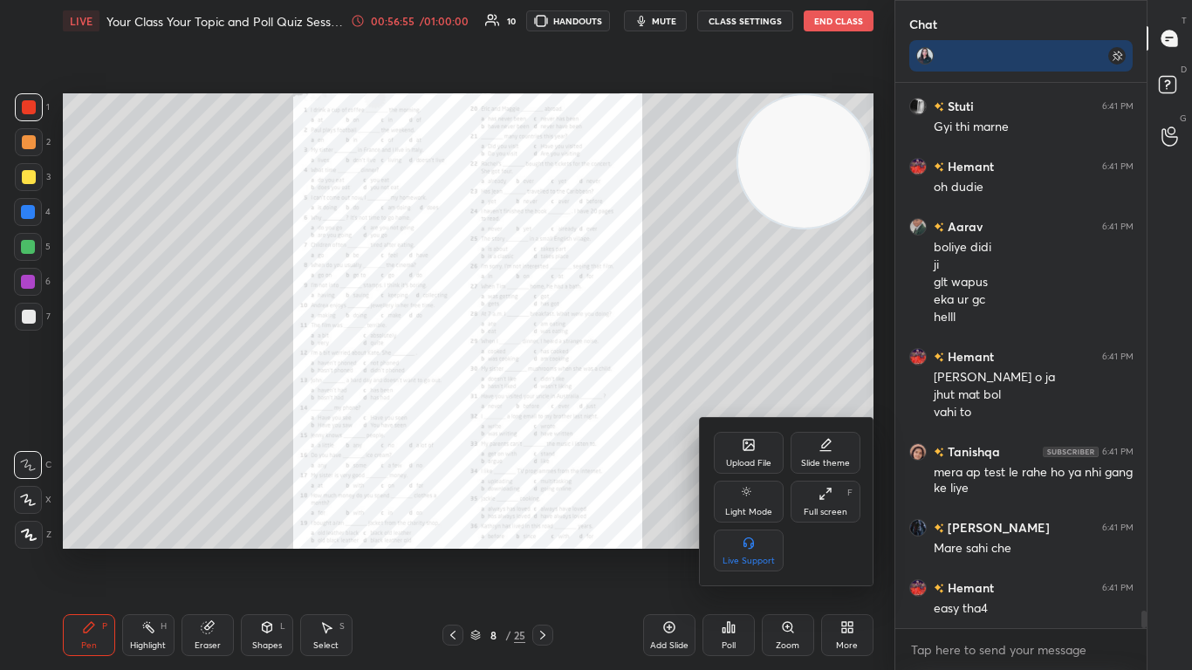
click at [626, 409] on div "Upload File" at bounding box center [749, 453] width 70 height 42
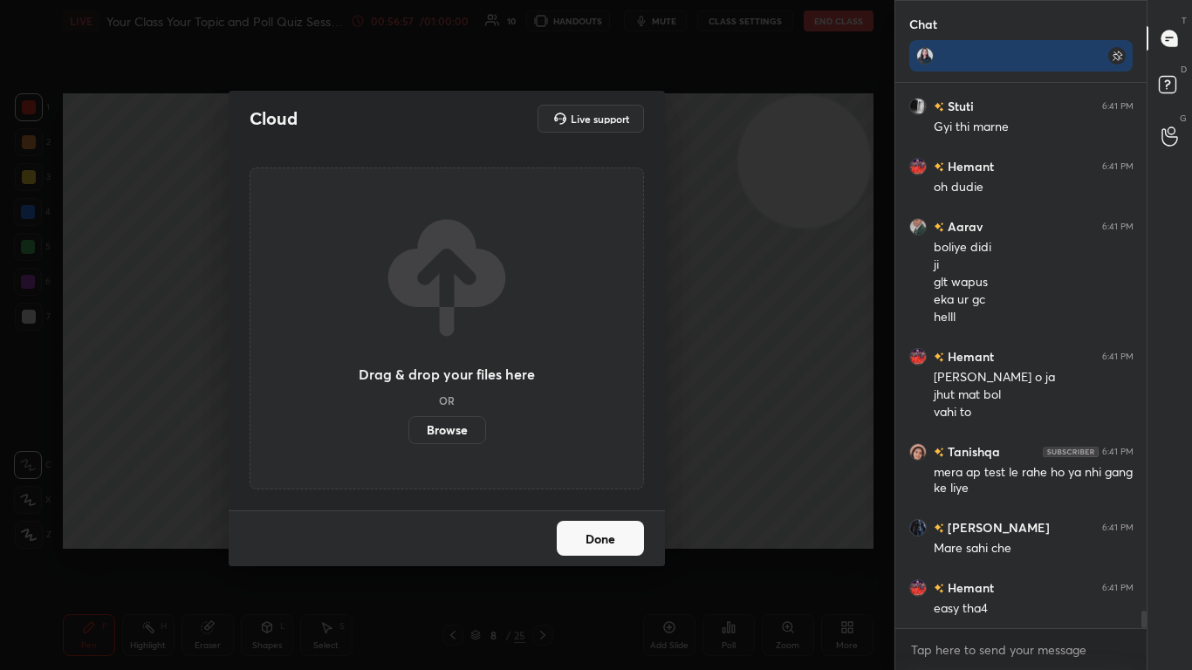
click at [457, 409] on label "Browse" at bounding box center [447, 430] width 78 height 28
click at [408, 409] on input "Browse" at bounding box center [408, 430] width 0 height 28
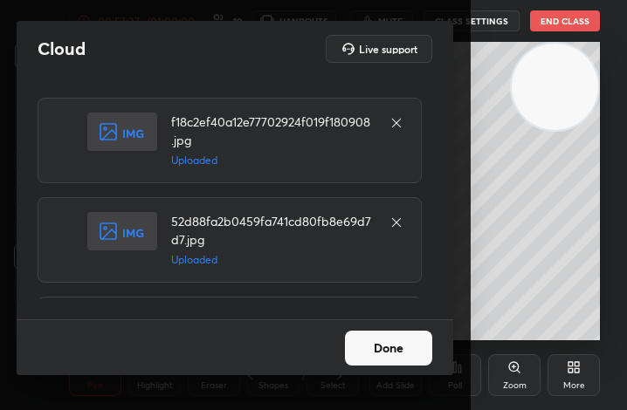
click at [405, 337] on button "Done" at bounding box center [388, 348] width 87 height 35
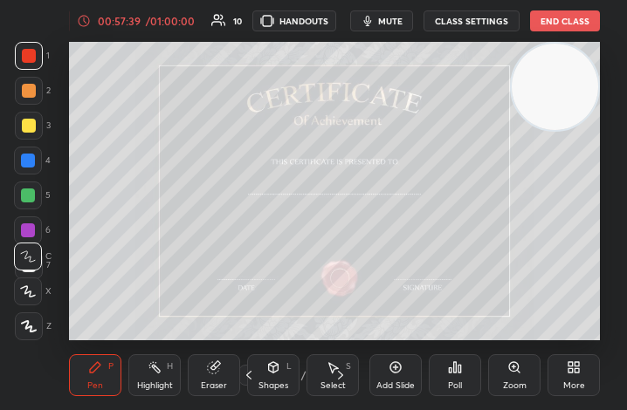
click at [558, 373] on div "More" at bounding box center [573, 375] width 52 height 42
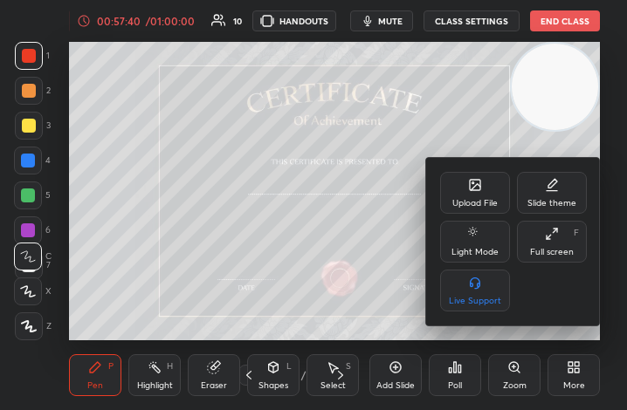
click at [537, 248] on div "Full screen" at bounding box center [552, 252] width 44 height 9
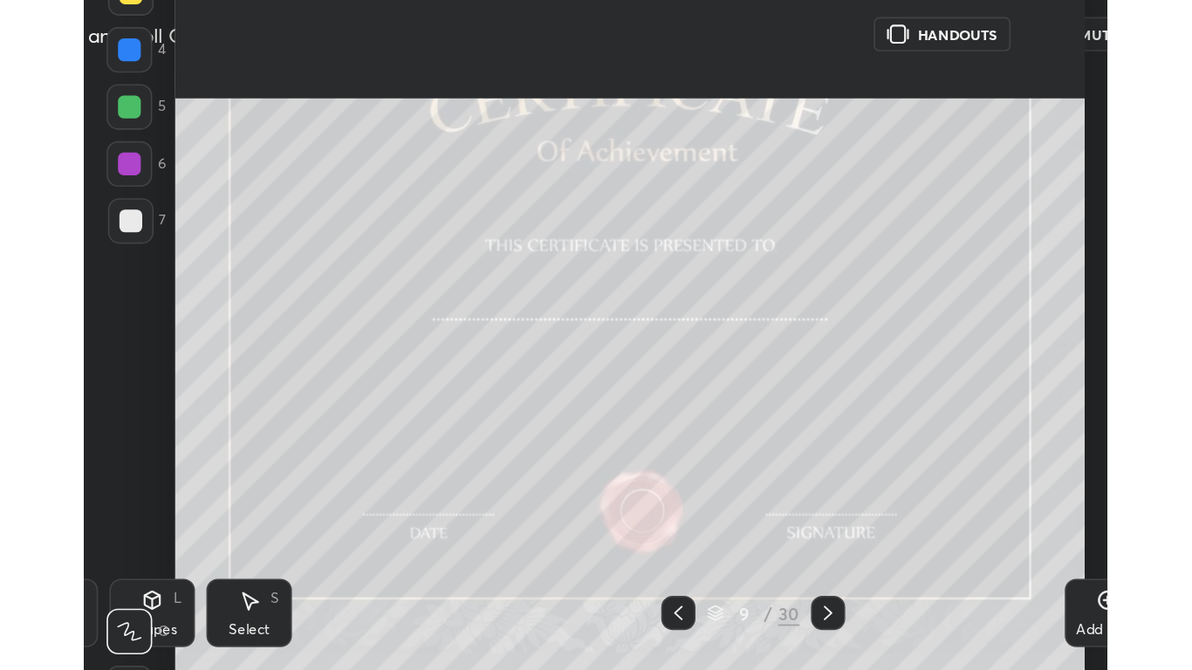
scroll to position [86704, 86256]
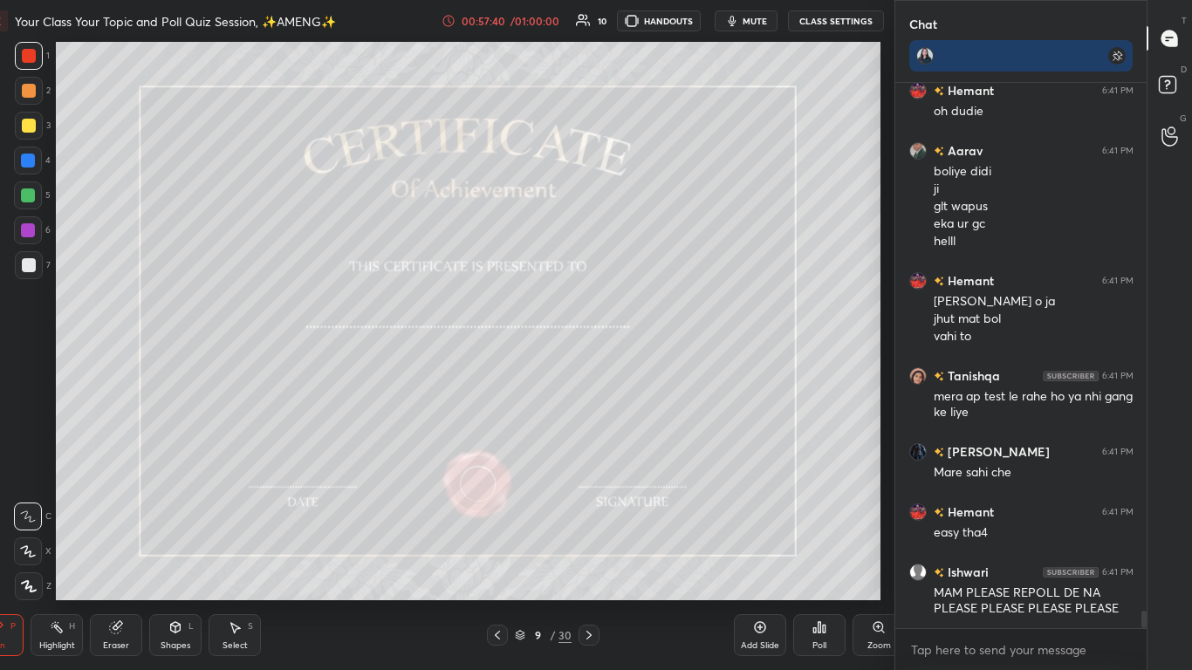
type textarea "x"
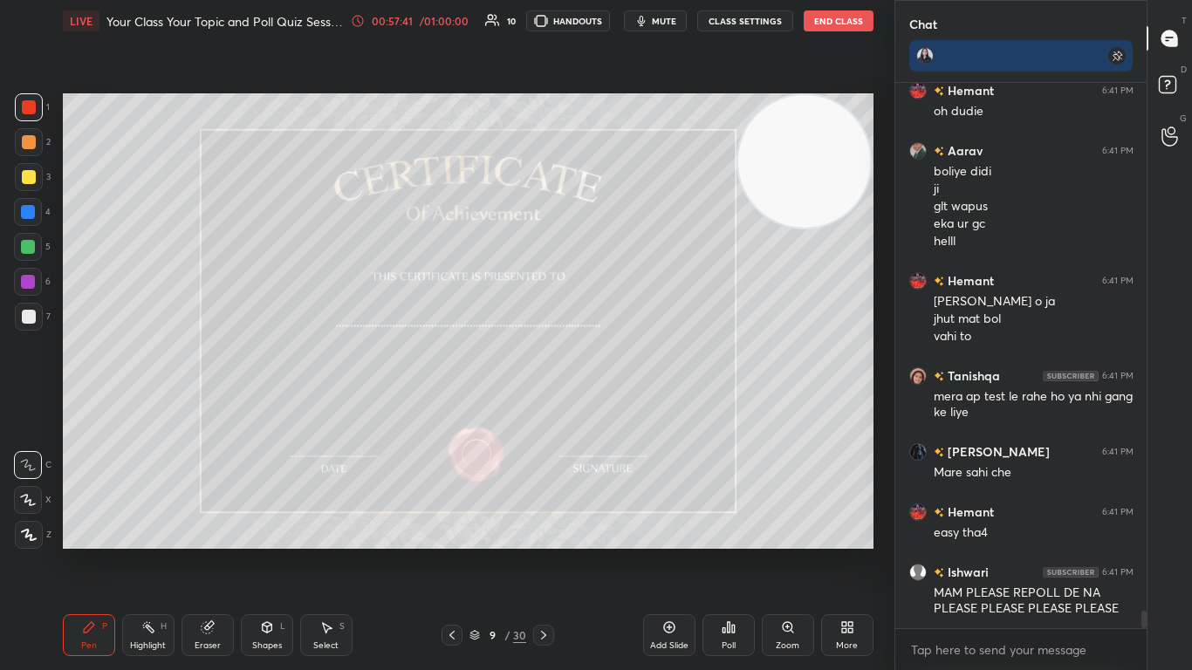
scroll to position [86704, 86438]
click at [626, 409] on icon at bounding box center [729, 627] width 3 height 10
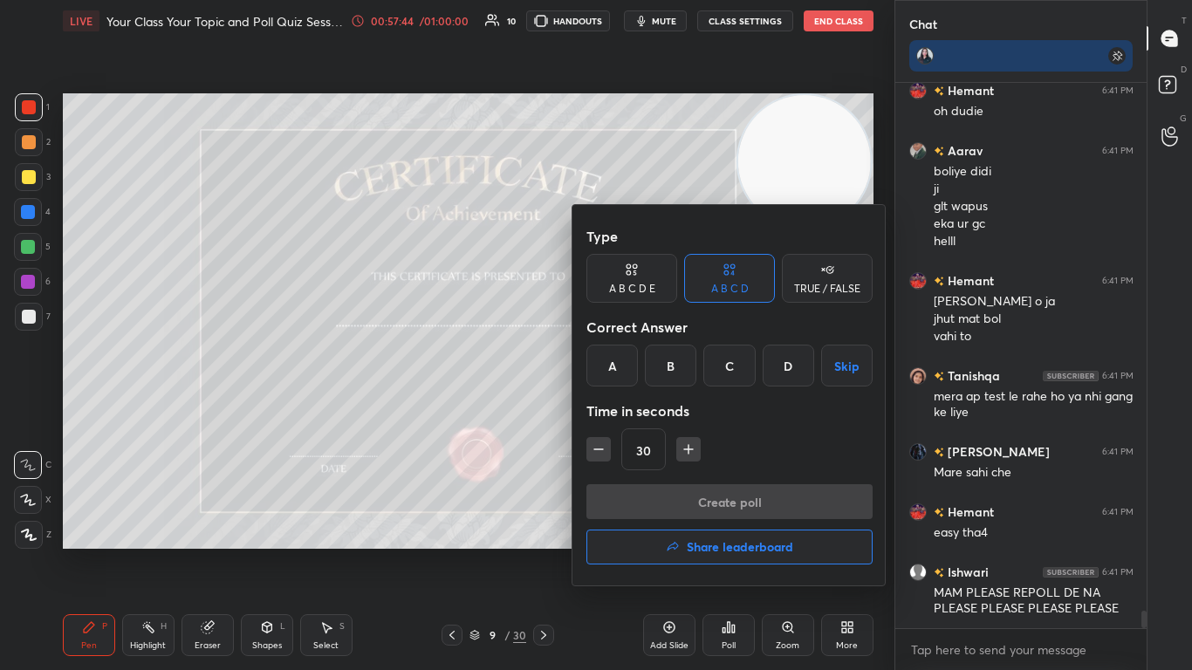
scroll to position [16641, 0]
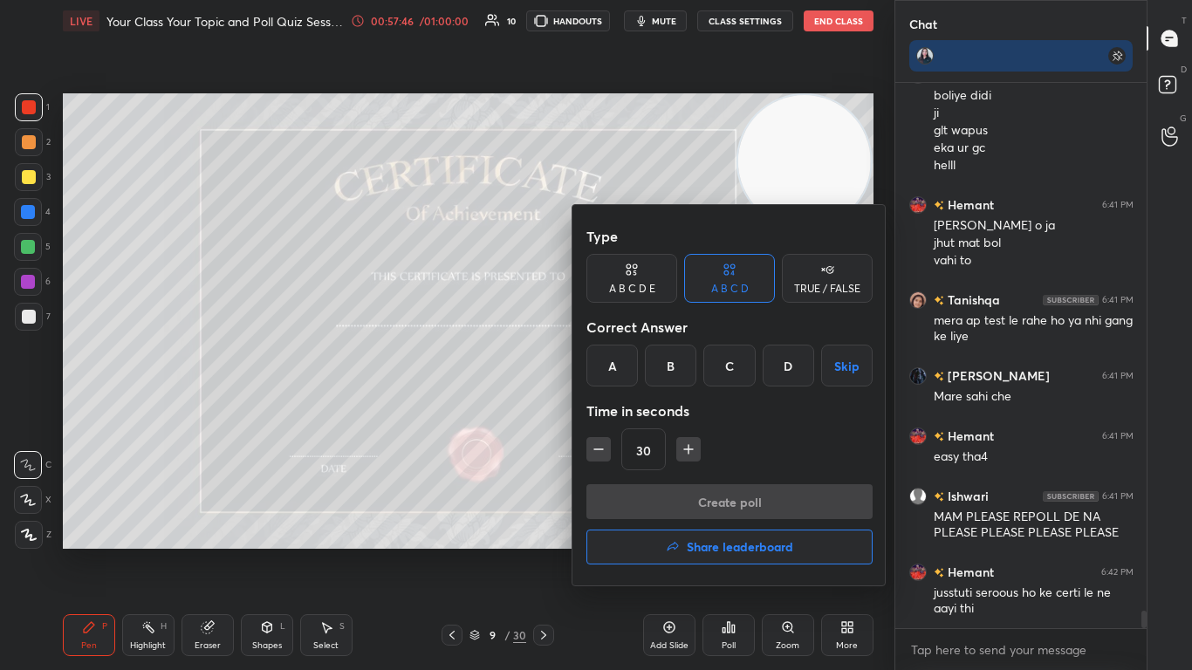
click at [626, 409] on h4 "Share leaderboard" at bounding box center [740, 547] width 106 height 12
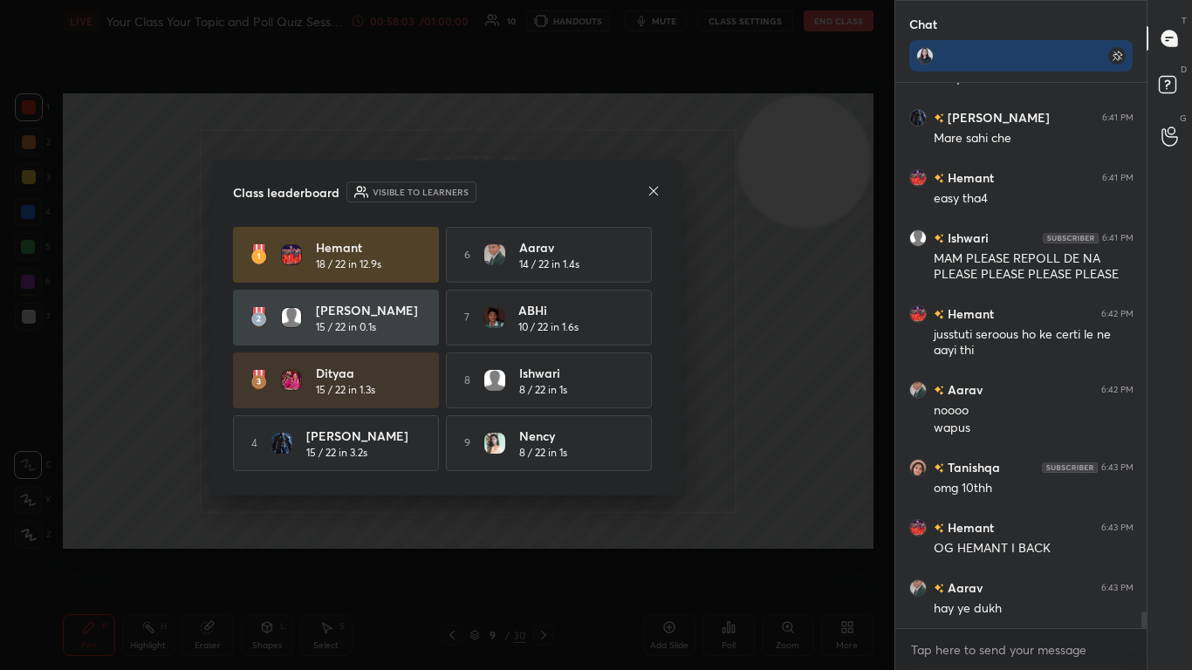
scroll to position [16959, 0]
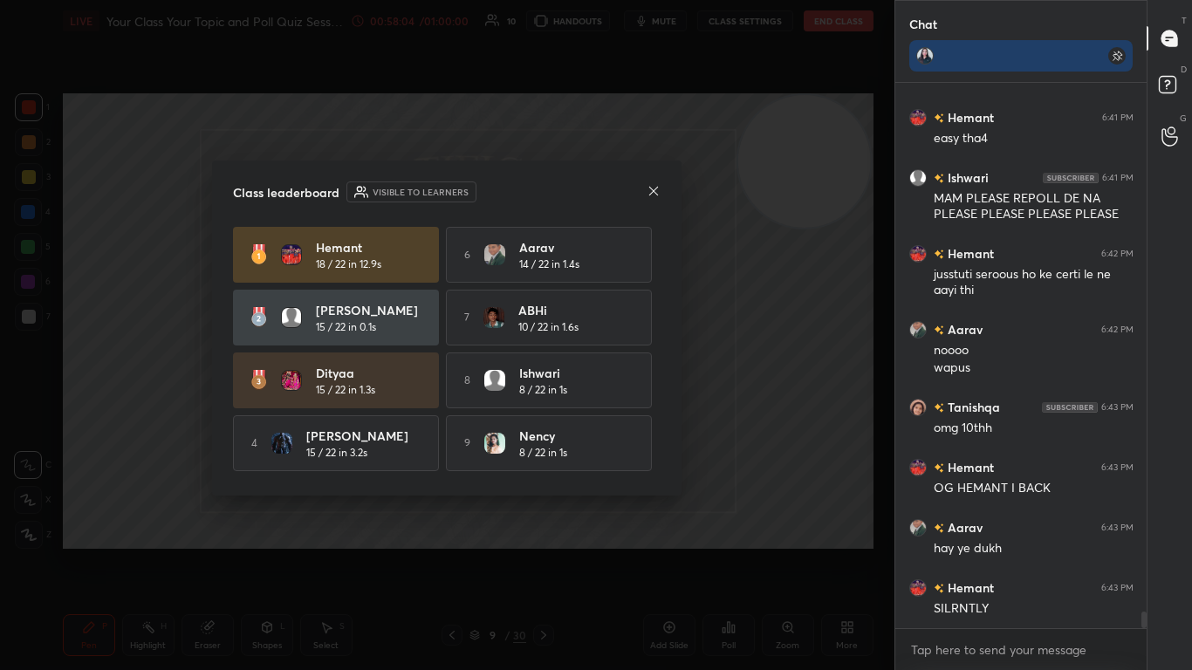
click at [626, 184] on icon at bounding box center [654, 191] width 14 height 14
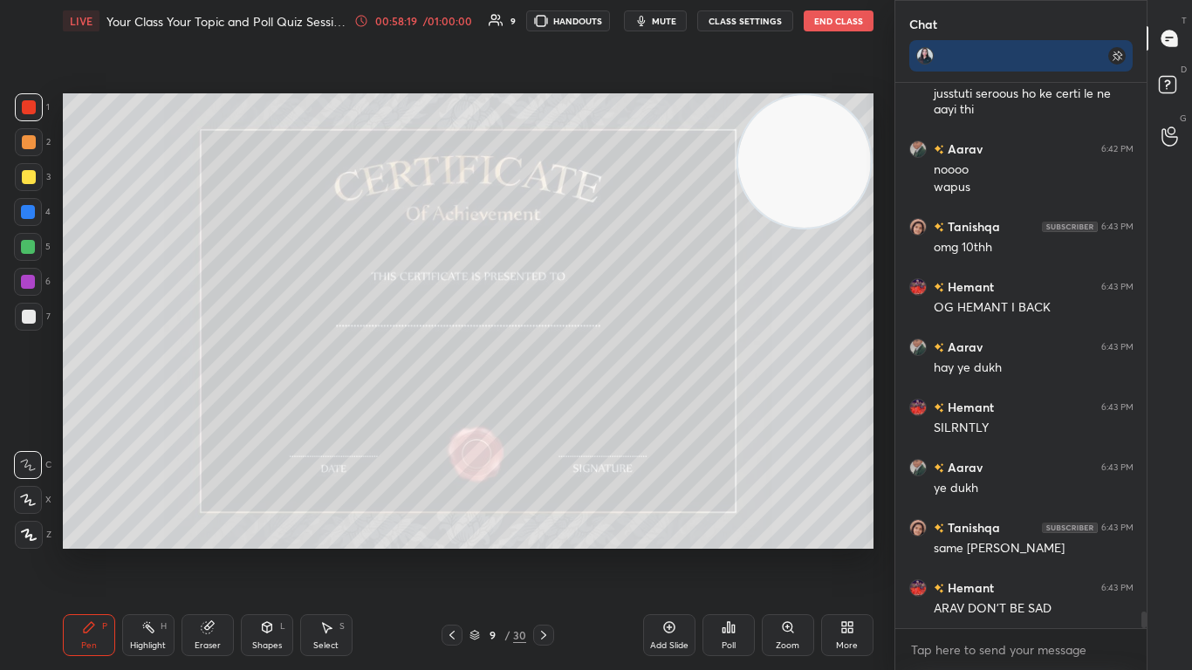
scroll to position [17200, 0]
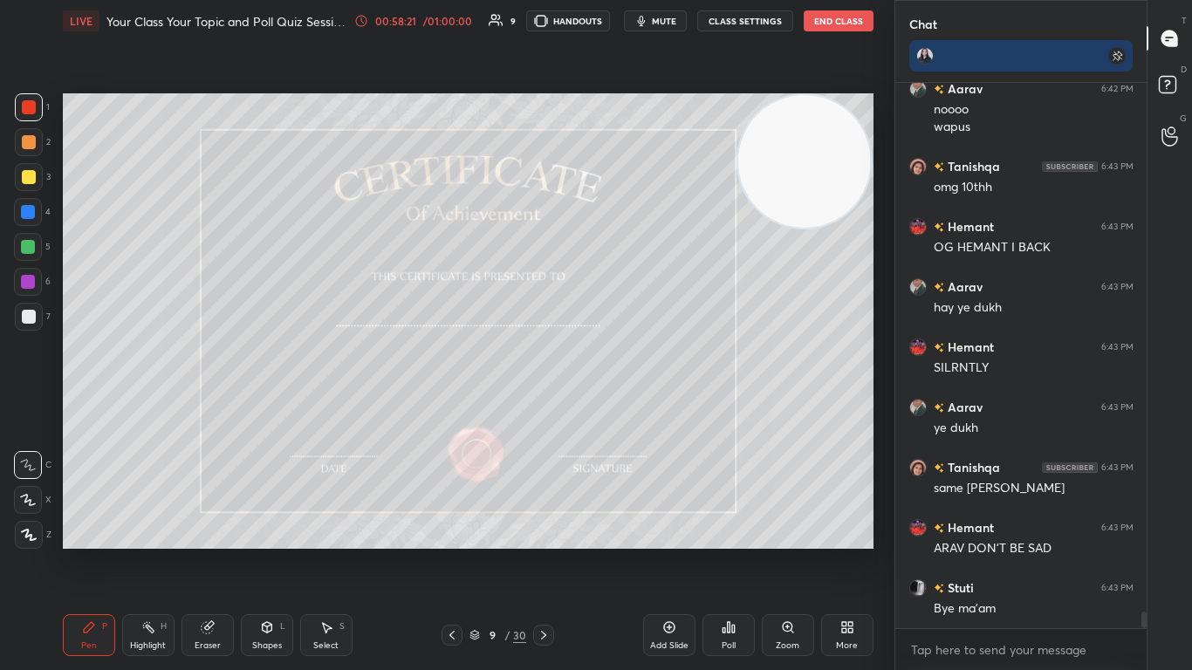
click at [540, 409] on icon at bounding box center [544, 635] width 14 height 14
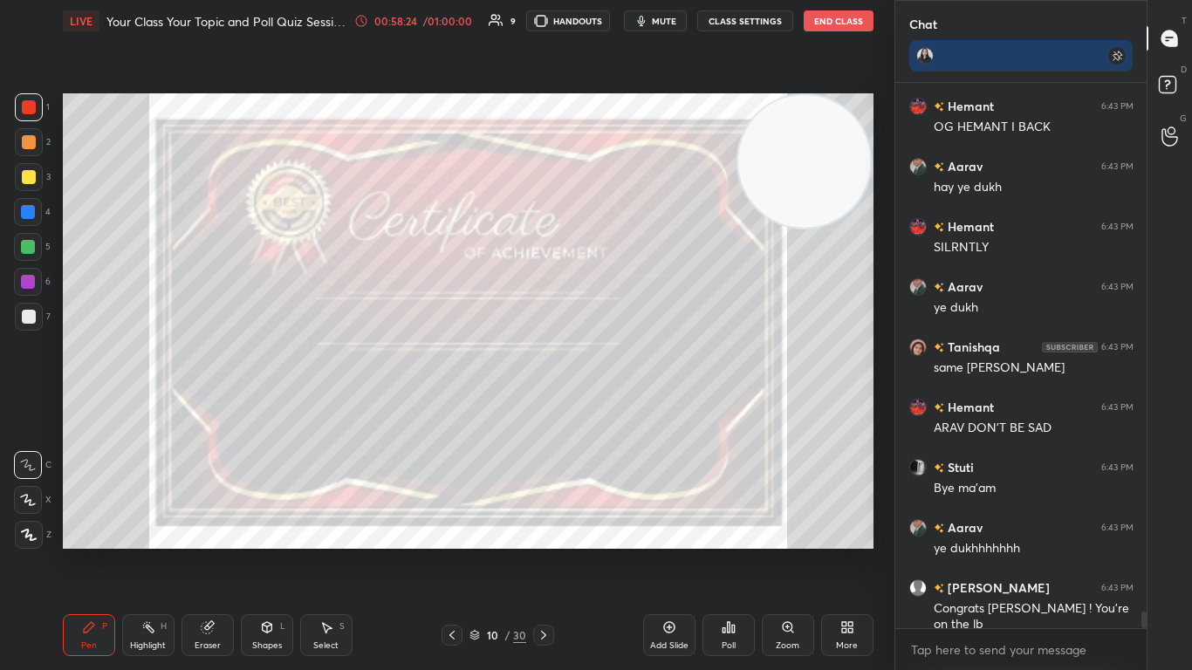
scroll to position [17441, 0]
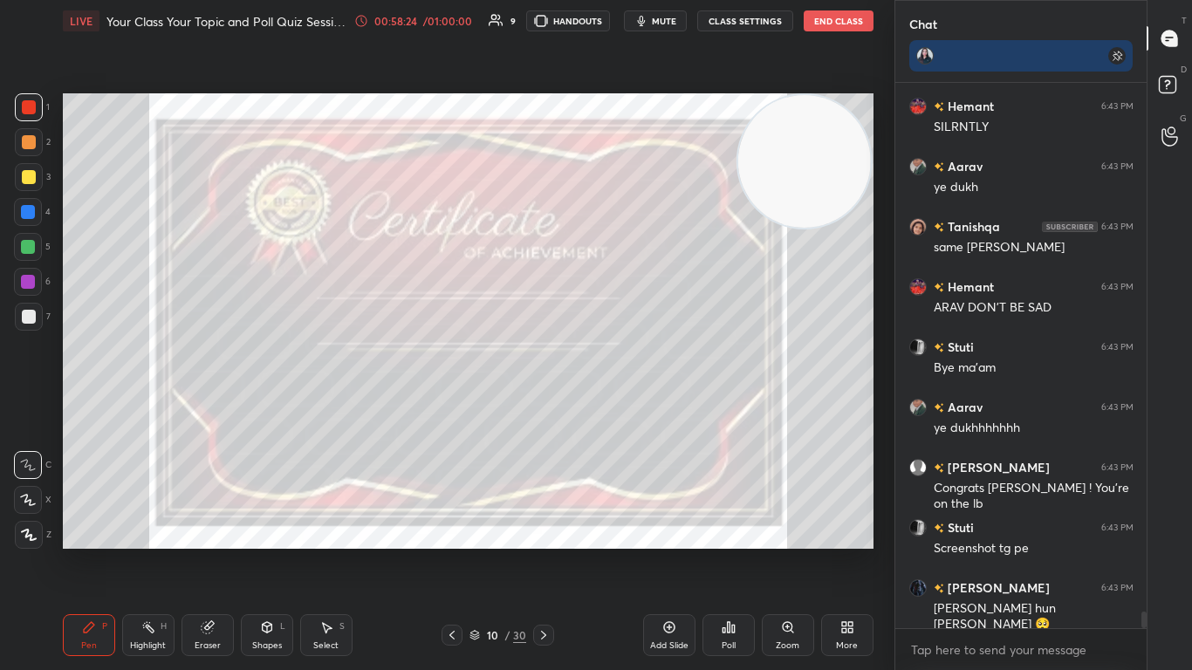
click at [31, 175] on div at bounding box center [29, 177] width 14 height 14
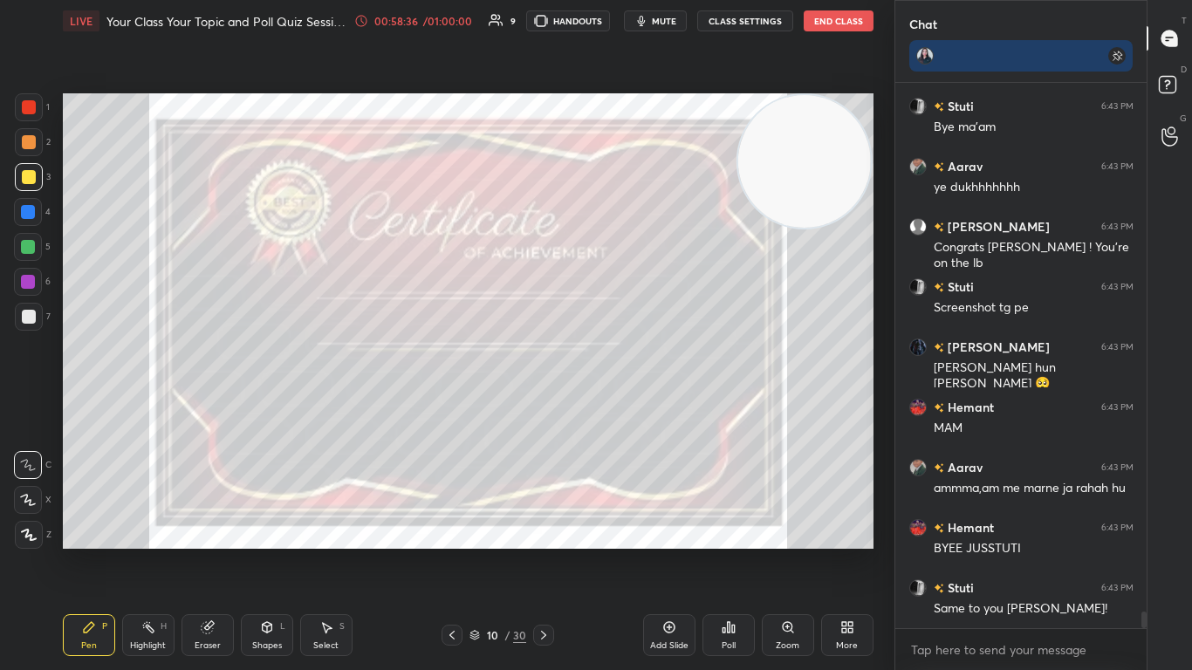
scroll to position [17742, 0]
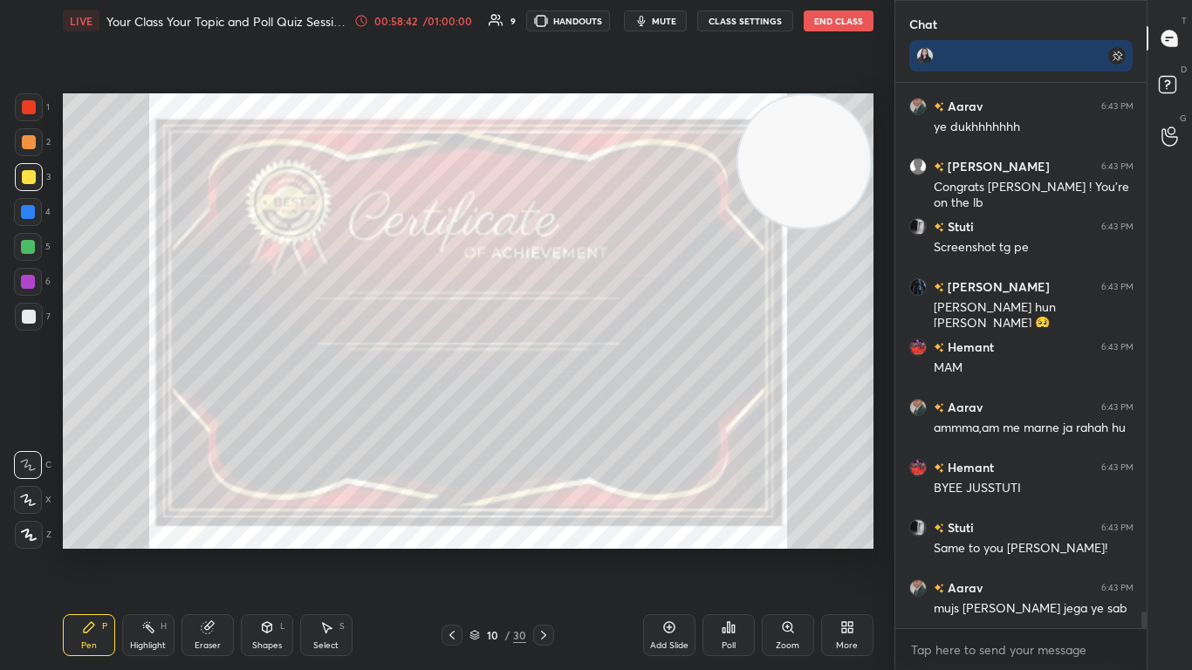
click at [540, 409] on icon at bounding box center [544, 635] width 14 height 14
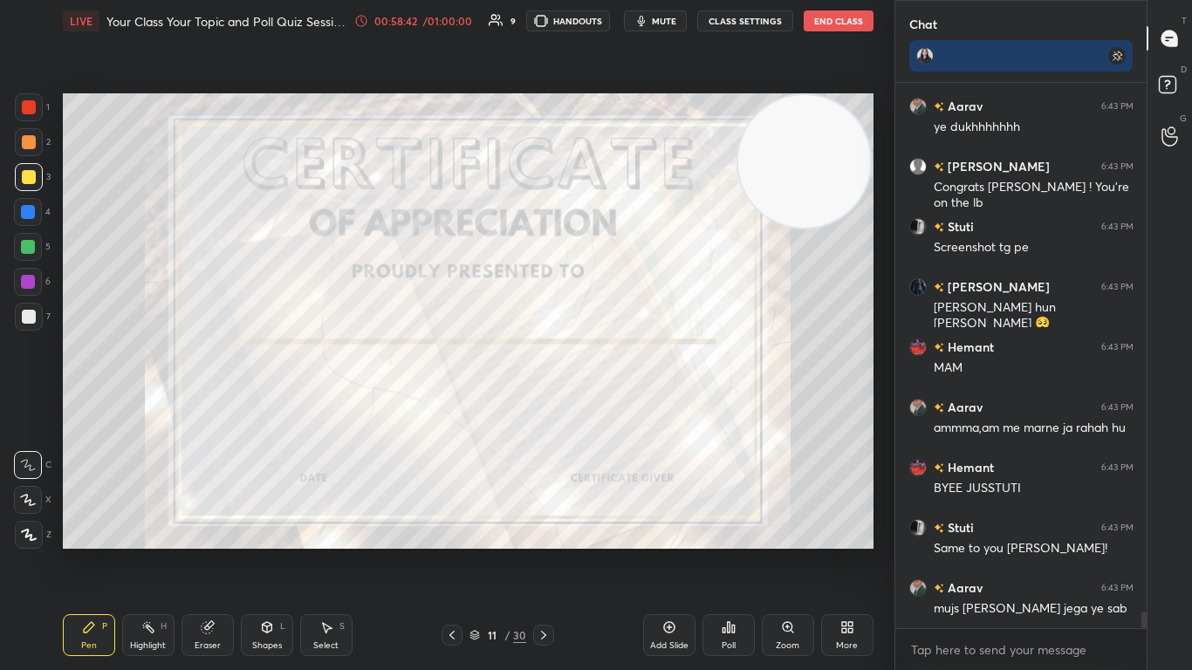
scroll to position [17802, 0]
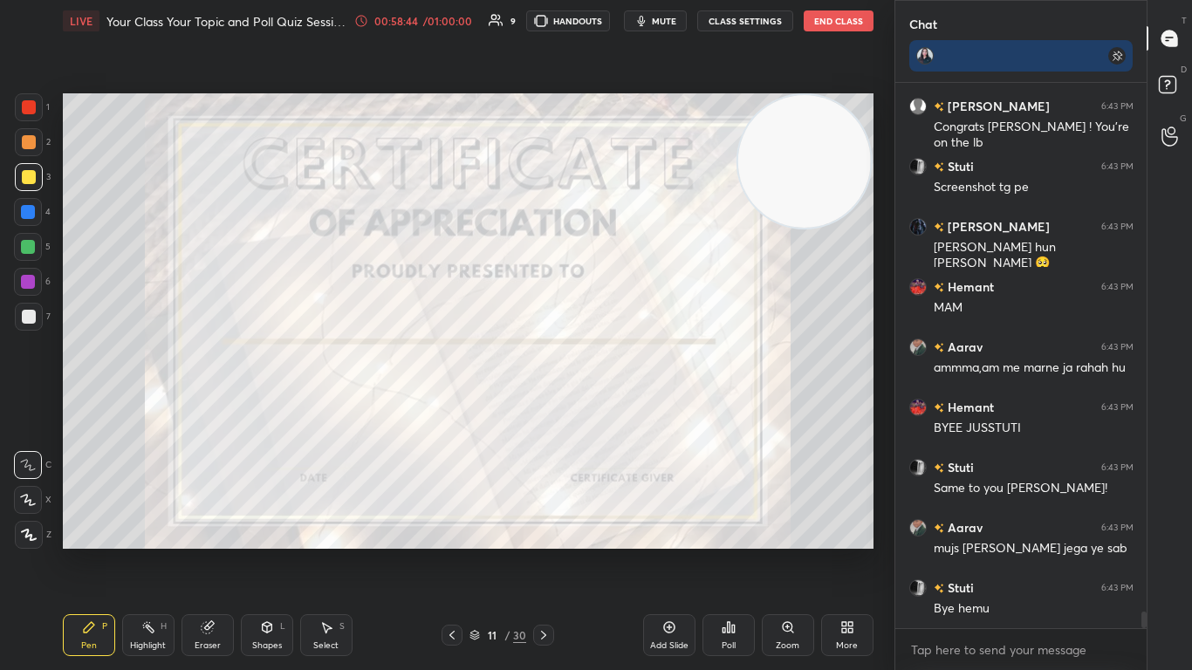
click at [28, 104] on div at bounding box center [29, 107] width 14 height 14
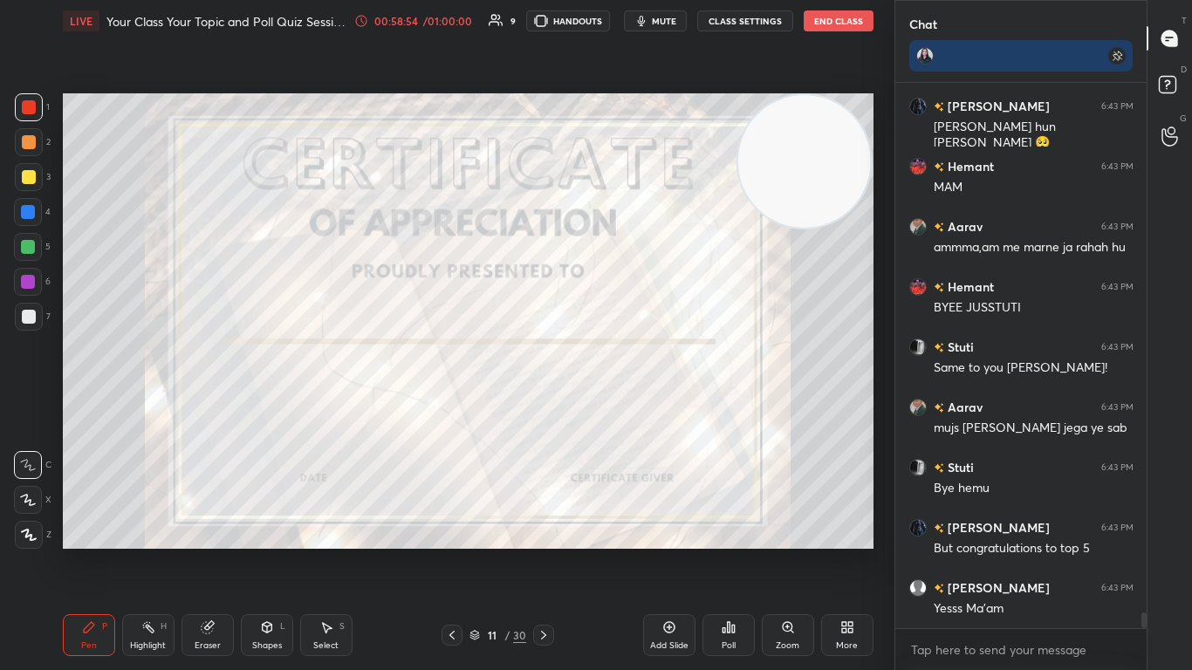
scroll to position [17983, 0]
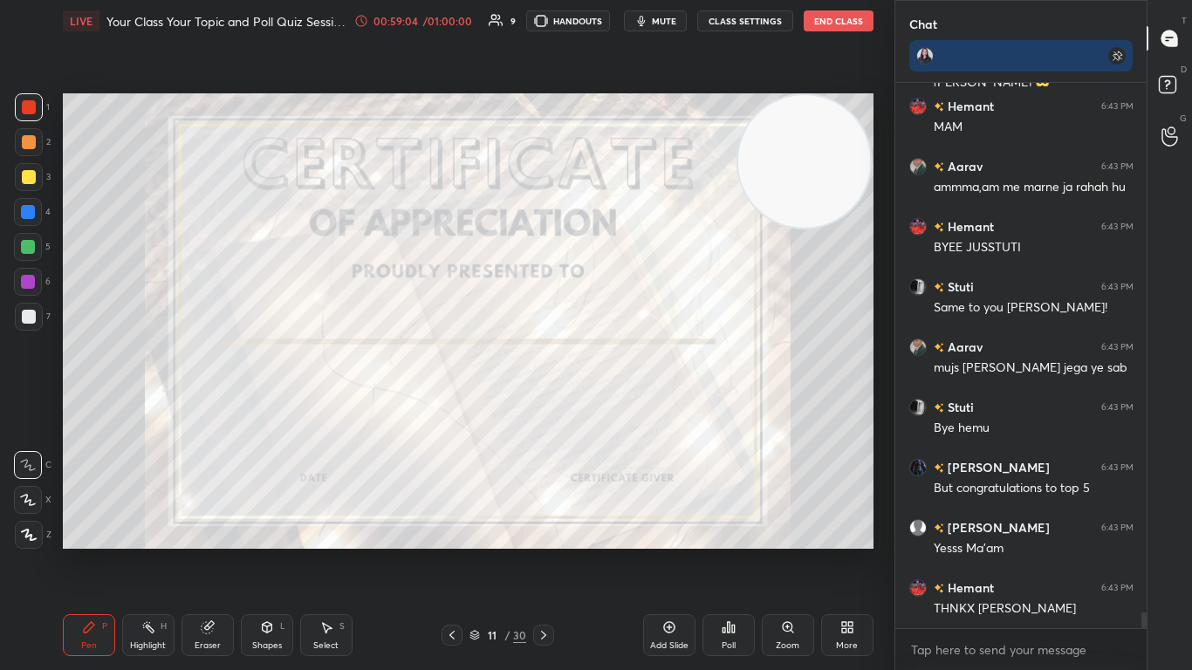
click at [538, 409] on icon at bounding box center [544, 635] width 14 height 14
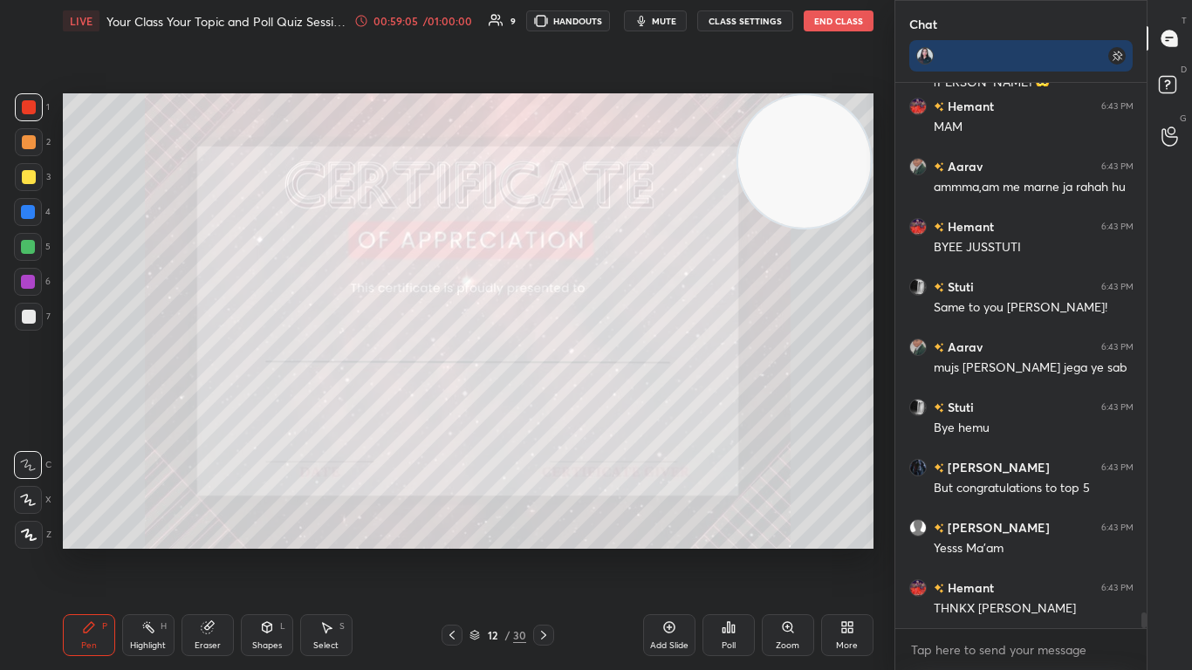
click at [30, 315] on div at bounding box center [29, 317] width 14 height 14
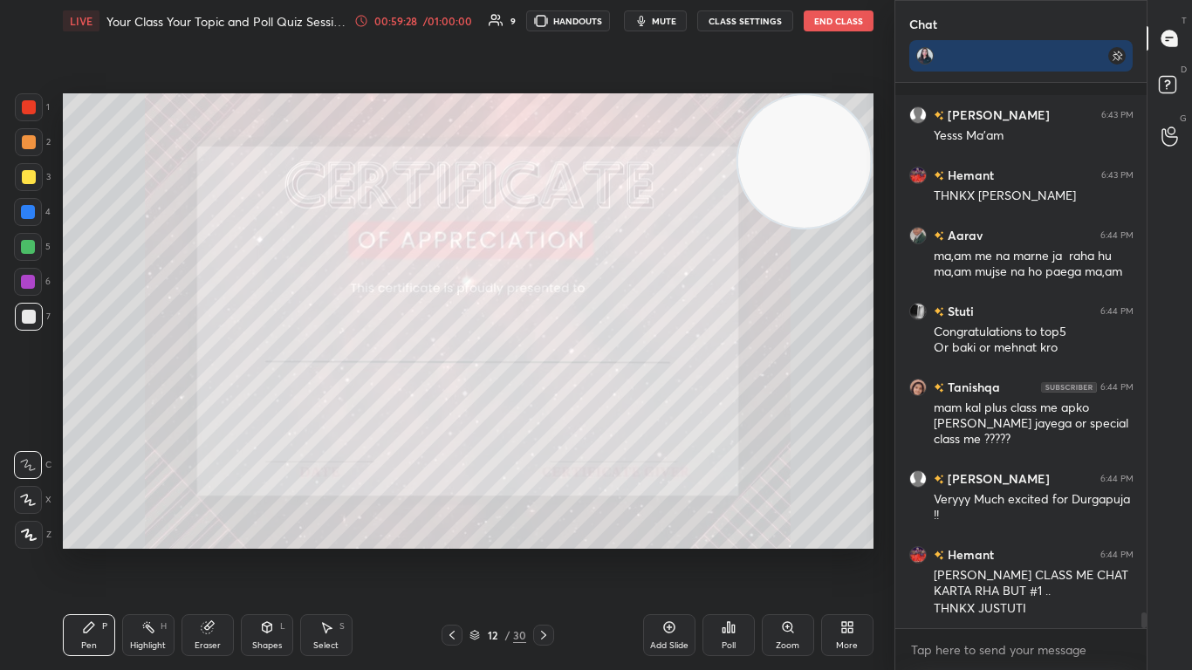
scroll to position [18472, 0]
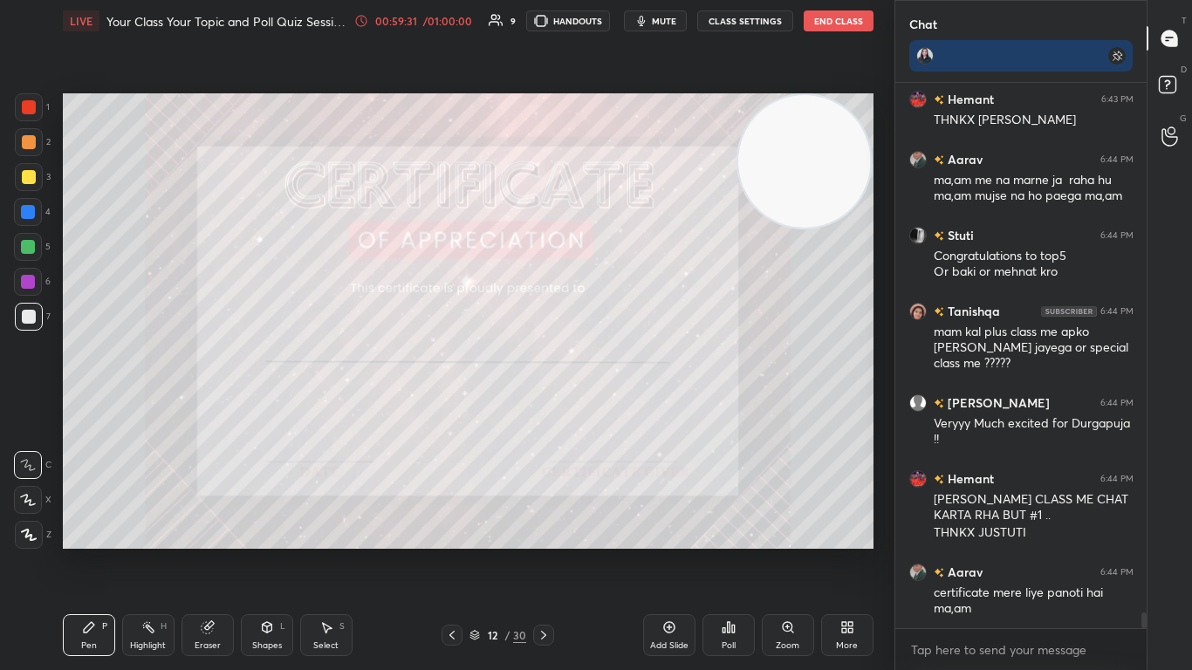
click at [544, 409] on icon at bounding box center [544, 635] width 14 height 14
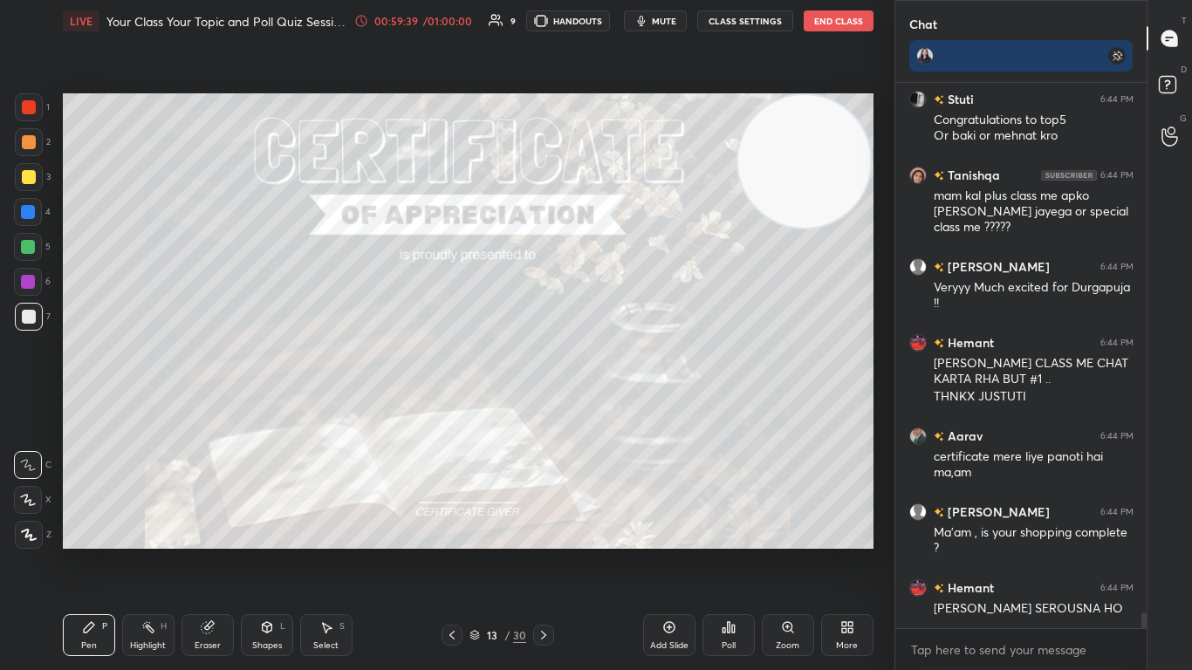
scroll to position [18699, 0]
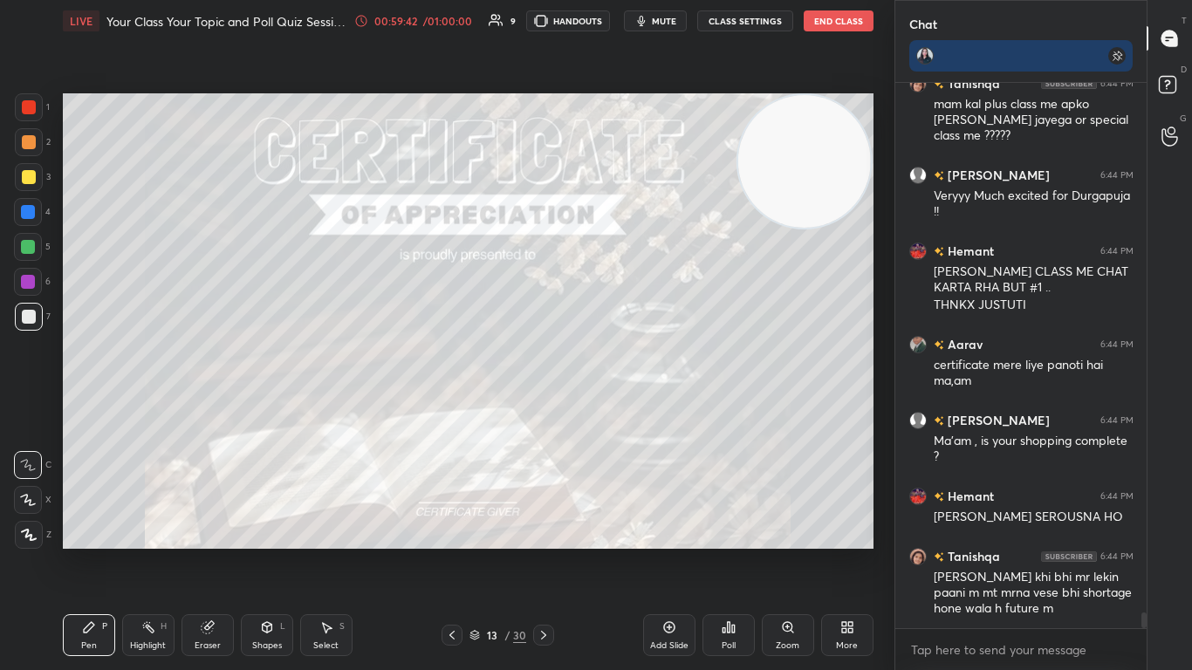
click at [29, 107] on div at bounding box center [29, 107] width 14 height 14
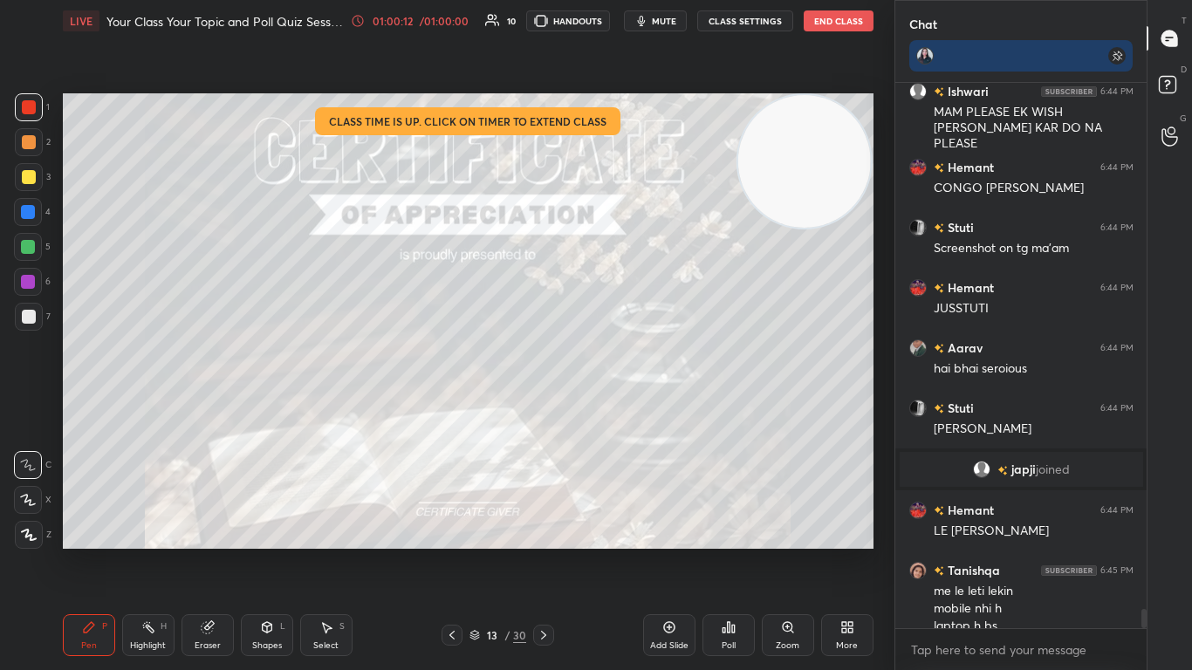
scroll to position [14981, 0]
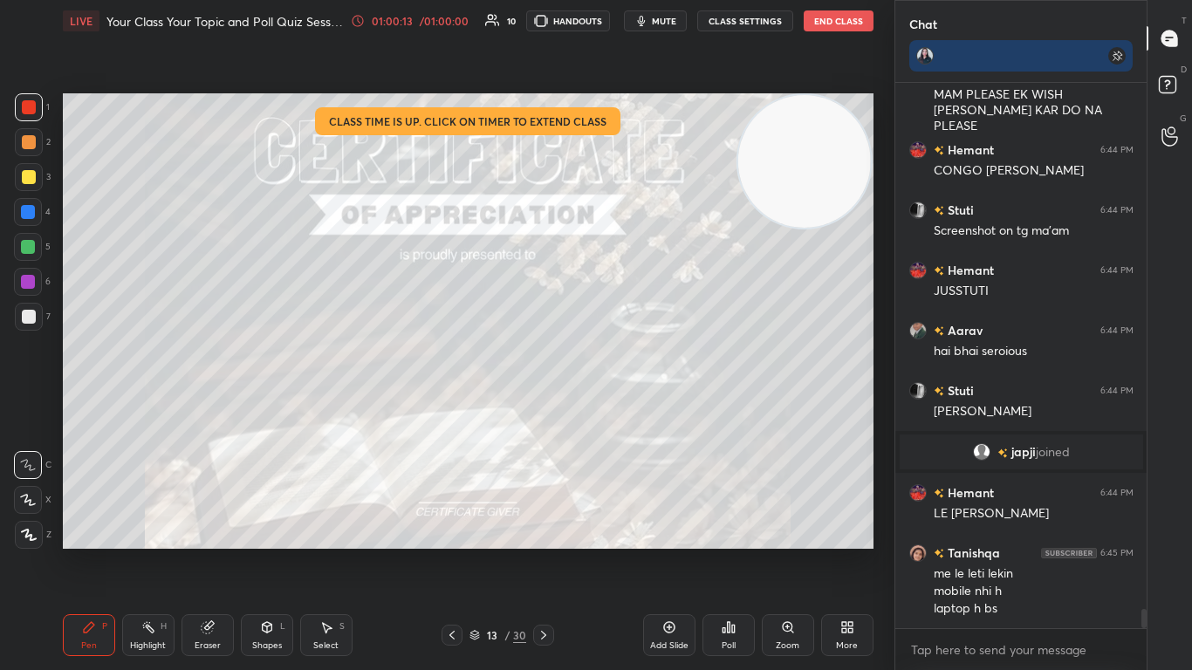
click at [626, 24] on button "CLASS SETTINGS" at bounding box center [745, 20] width 96 height 21
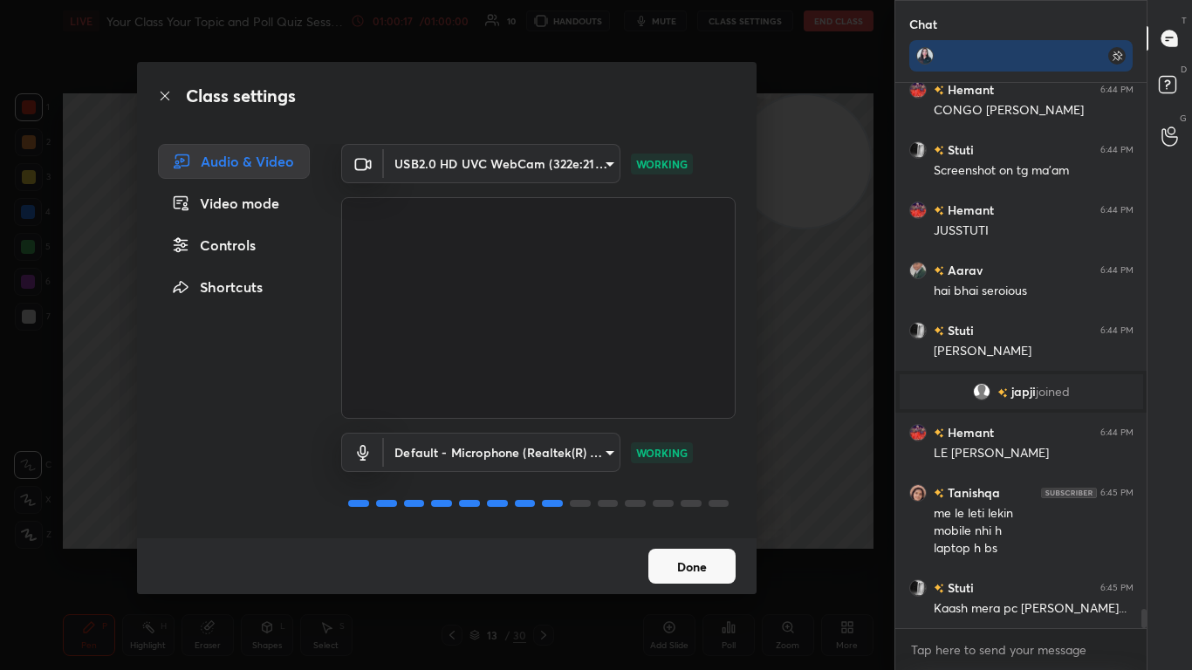
scroll to position [15102, 0]
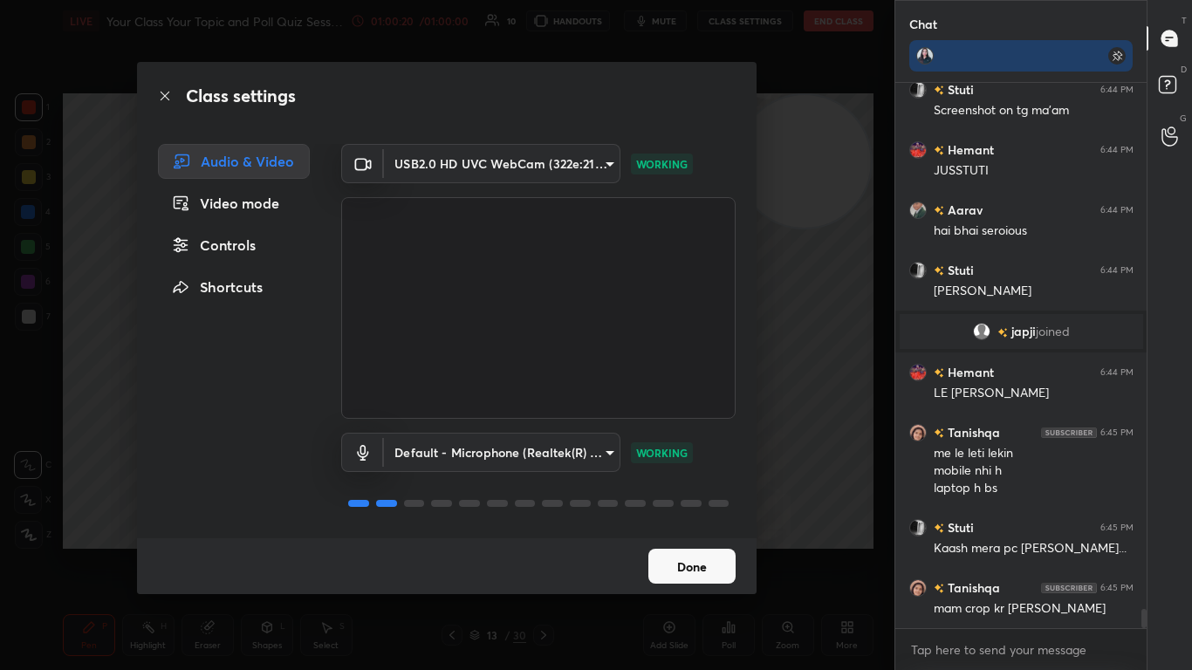
click at [363, 169] on icon at bounding box center [363, 164] width 21 height 21
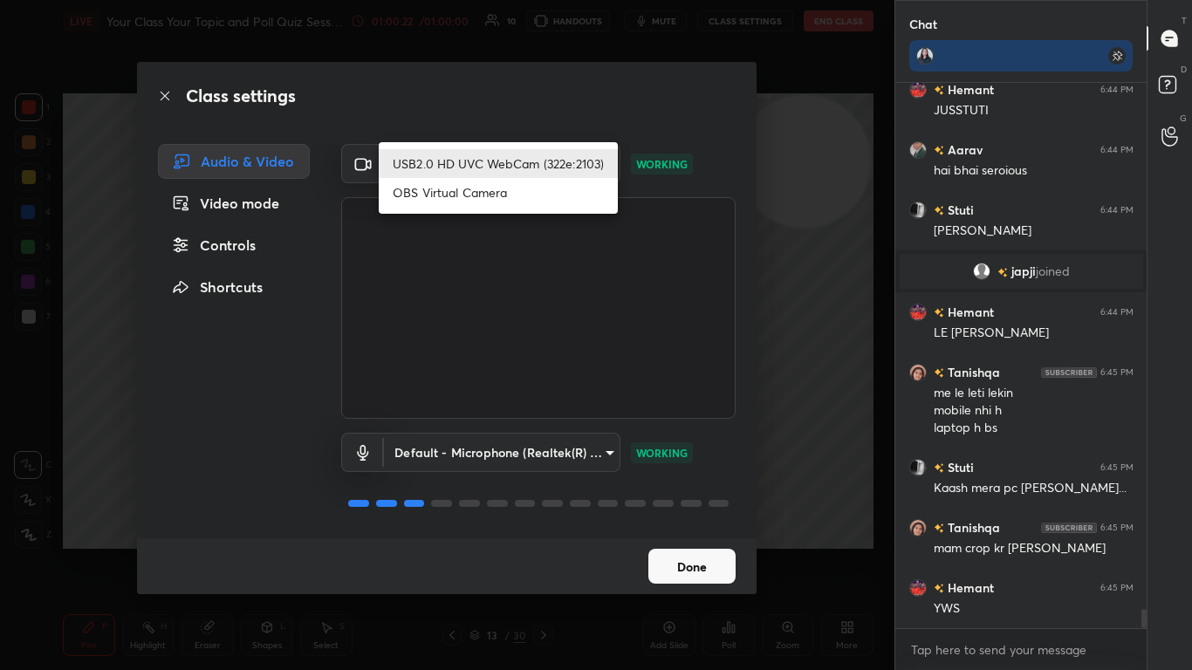
click at [606, 165] on body "1 2 3 4 5 6 7 C X Z C X Z E E Erase all H H LIVE Your Class Your Topic and Poll…" at bounding box center [596, 335] width 1192 height 670
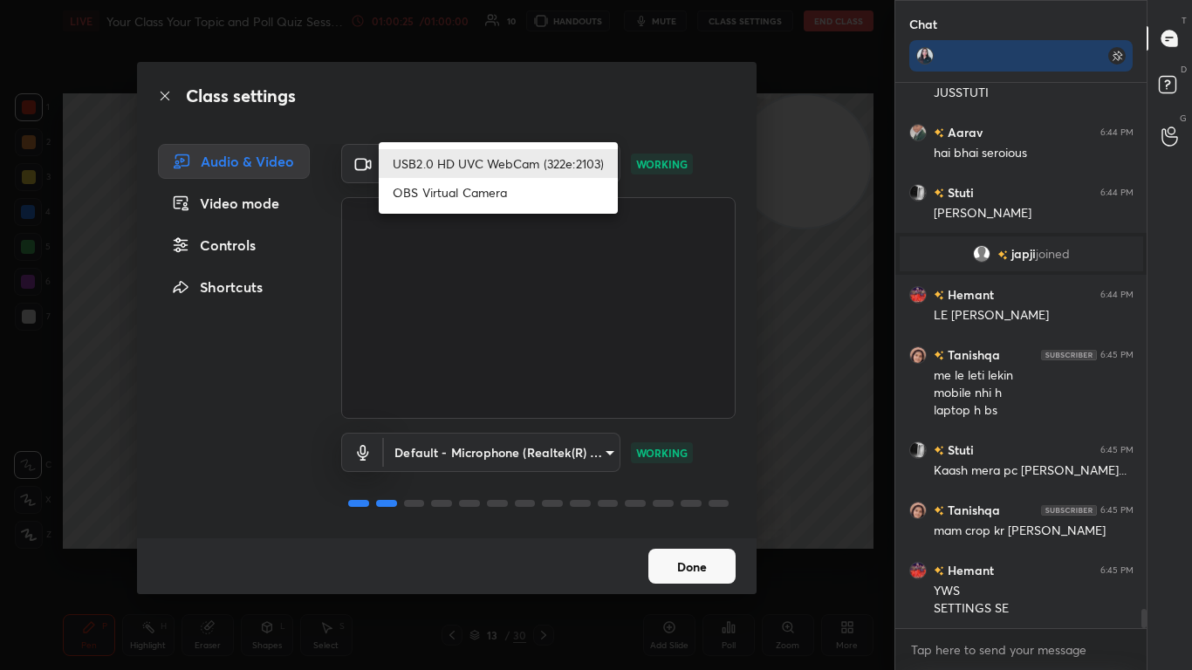
click at [624, 97] on div at bounding box center [596, 335] width 1192 height 670
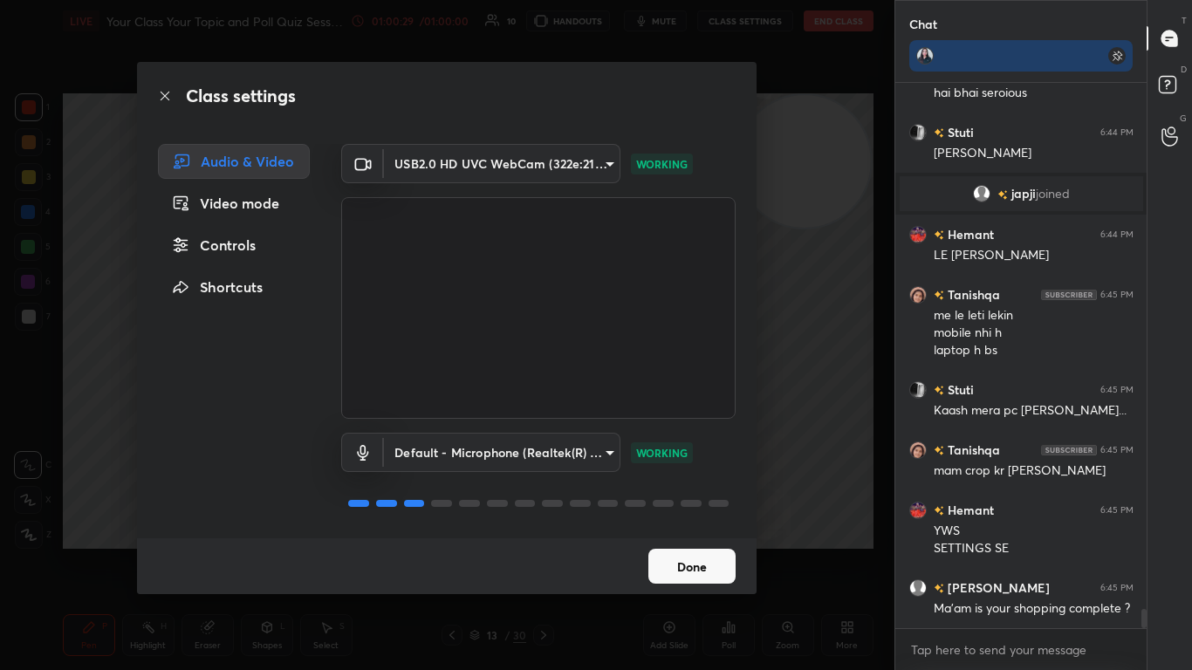
scroll to position [15331, 0]
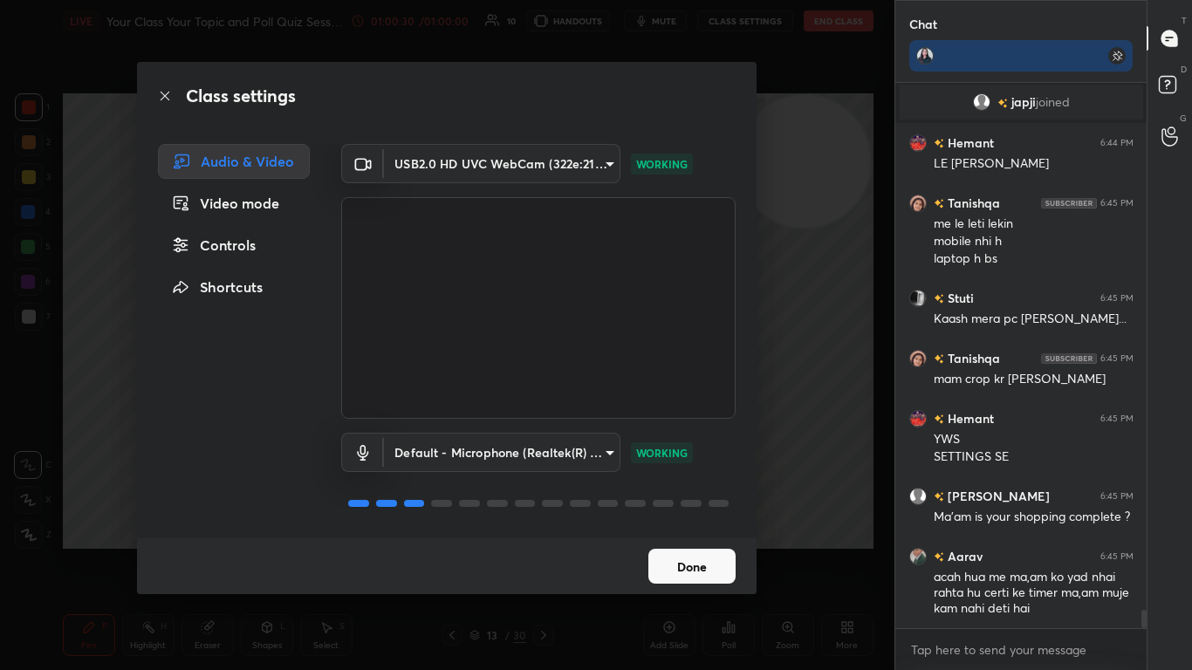
click at [228, 199] on div "Video mode" at bounding box center [234, 203] width 152 height 35
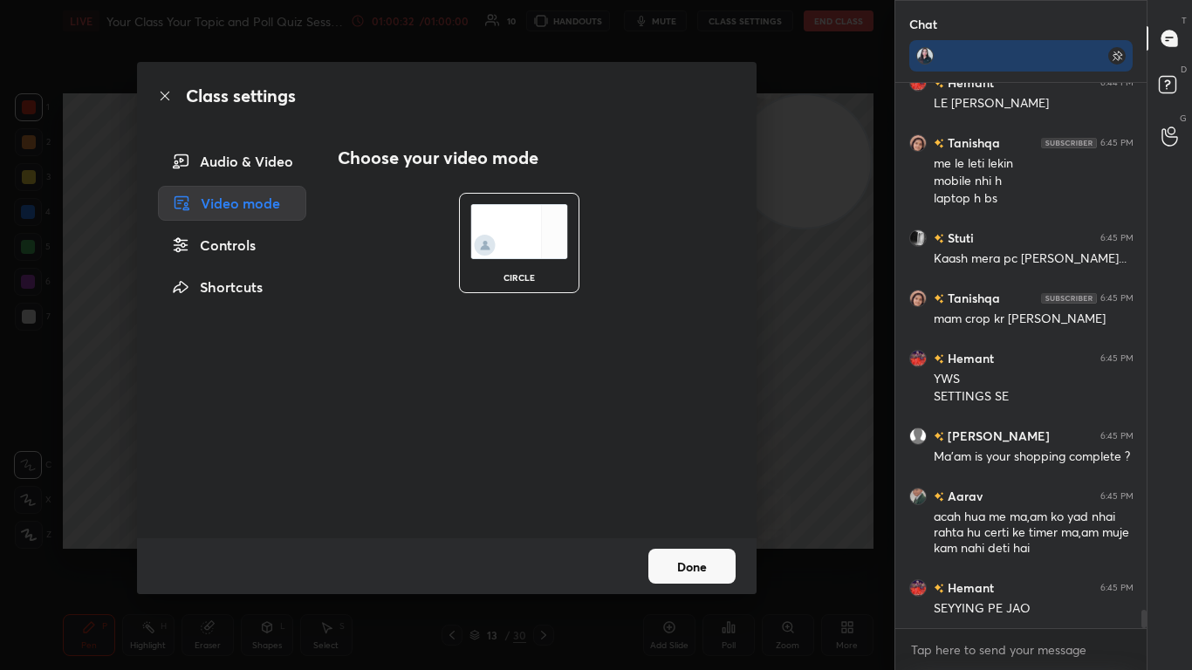
scroll to position [15452, 0]
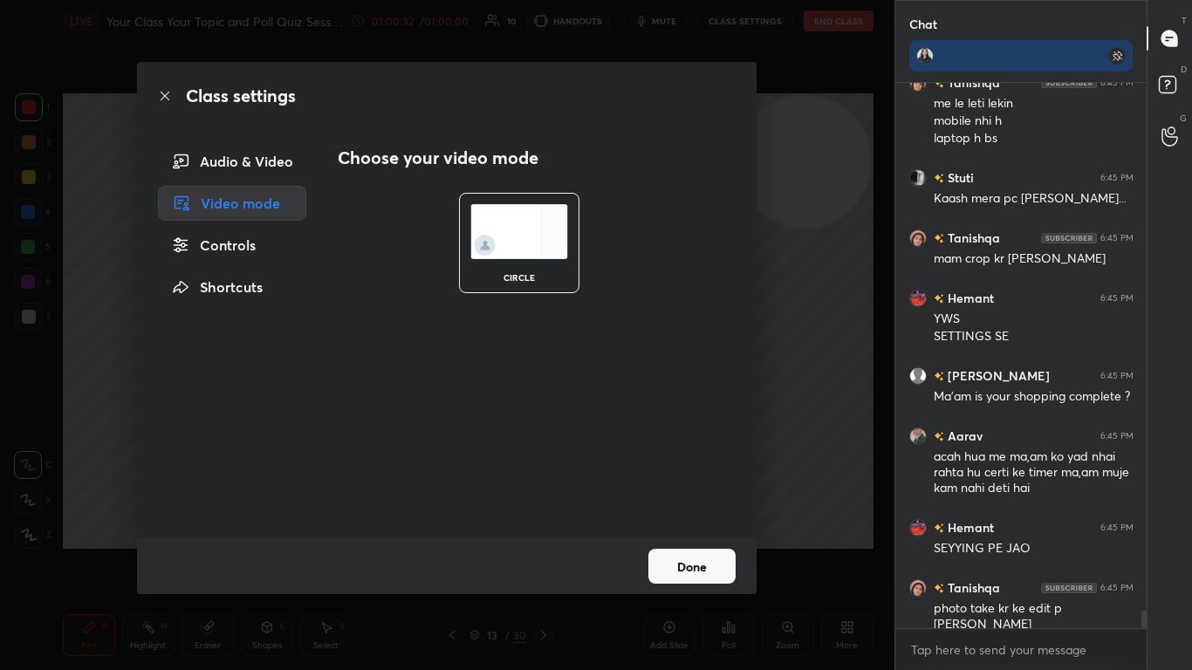
click at [176, 161] on ellipse at bounding box center [176, 162] width 3 height 3
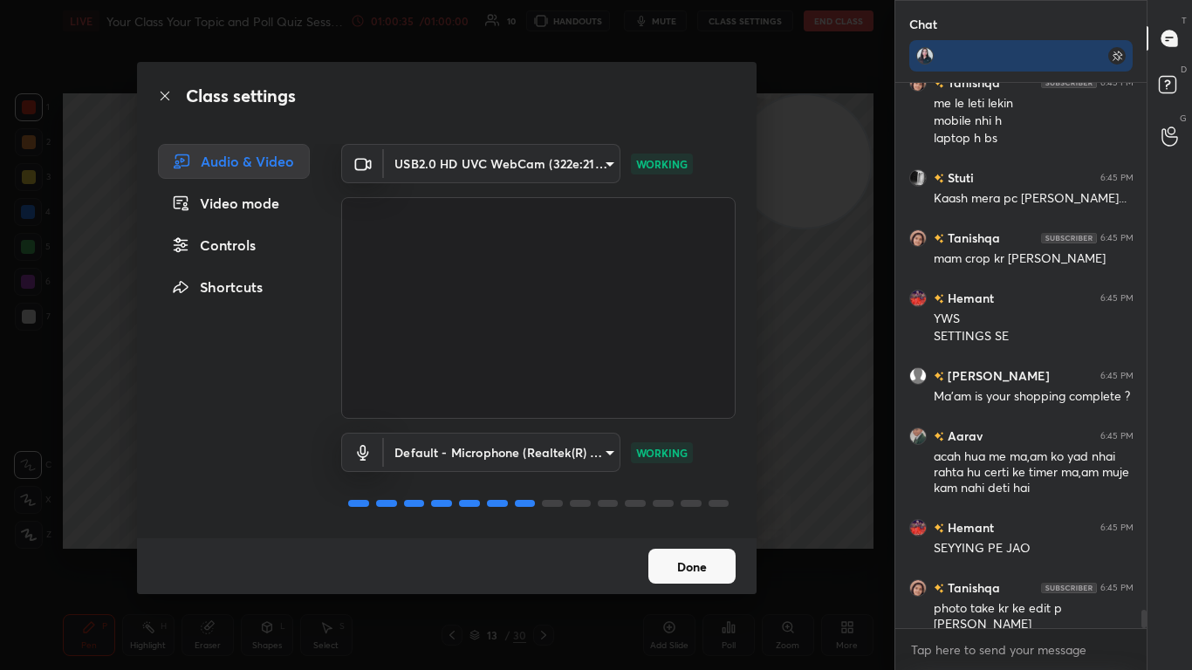
click at [613, 164] on body "1 2 3 4 5 6 7 C X Z C X Z E E Erase all H H LIVE Your Class Your Topic and Poll…" at bounding box center [596, 335] width 1192 height 670
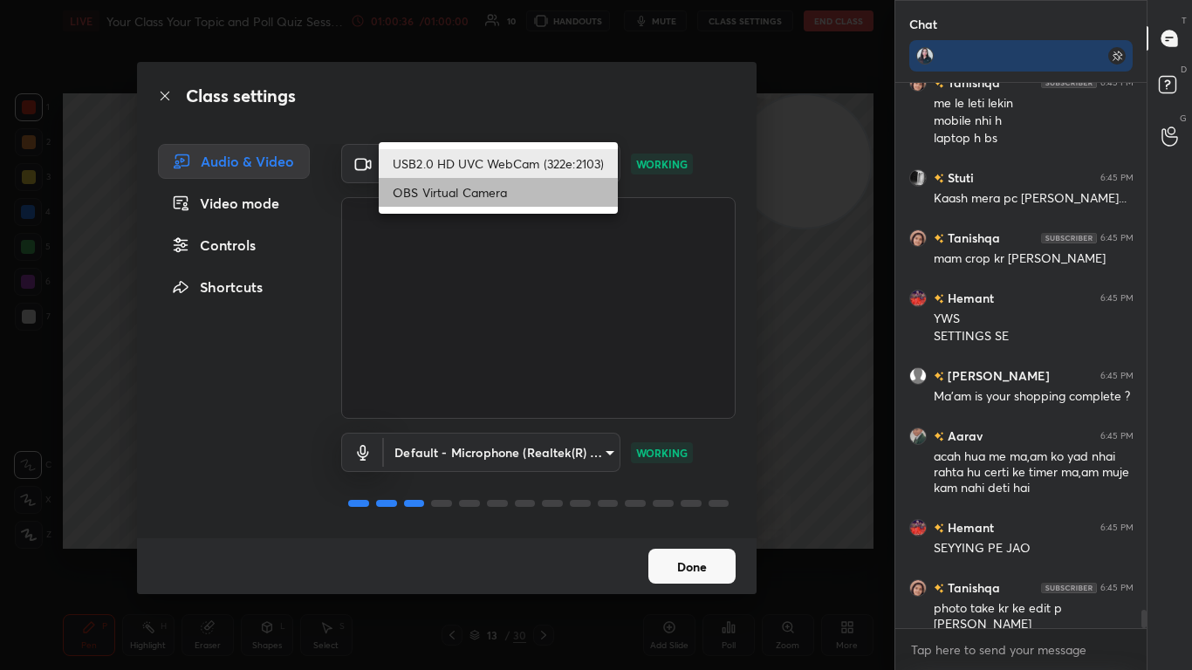
click at [478, 202] on li "OBS Virtual Camera" at bounding box center [498, 192] width 239 height 29
type input "18a17808d665d9ac5af71a9d54cd080231916a733426b35d2763234a94a3987e"
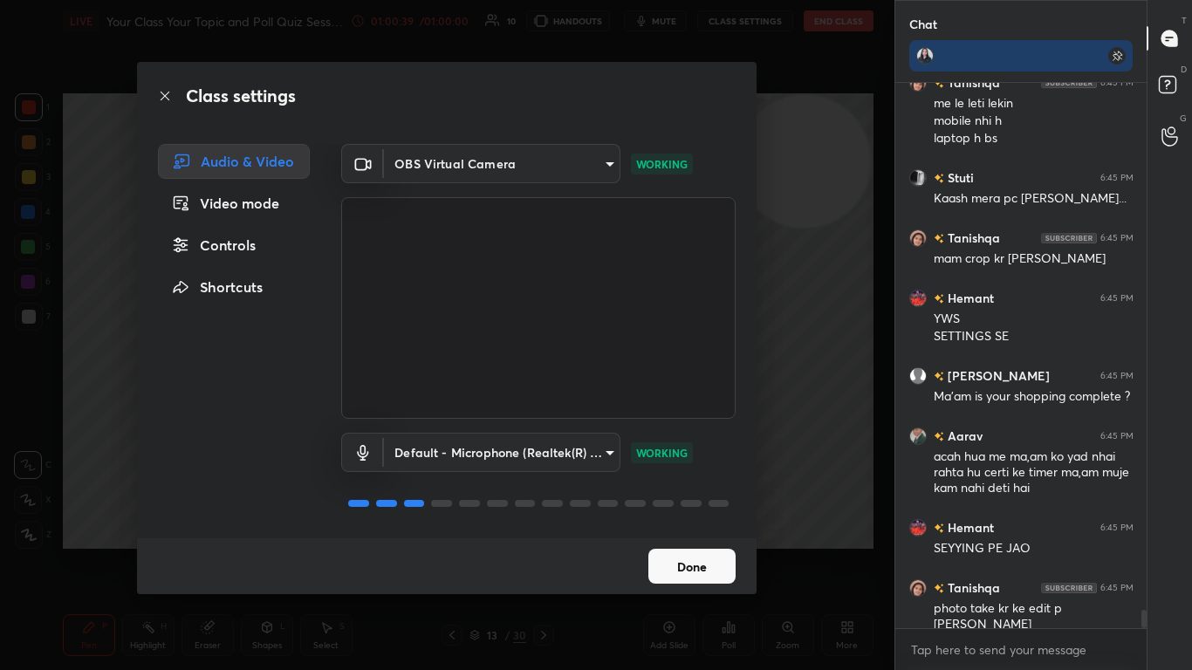
click at [626, 409] on button "Done" at bounding box center [691, 566] width 87 height 35
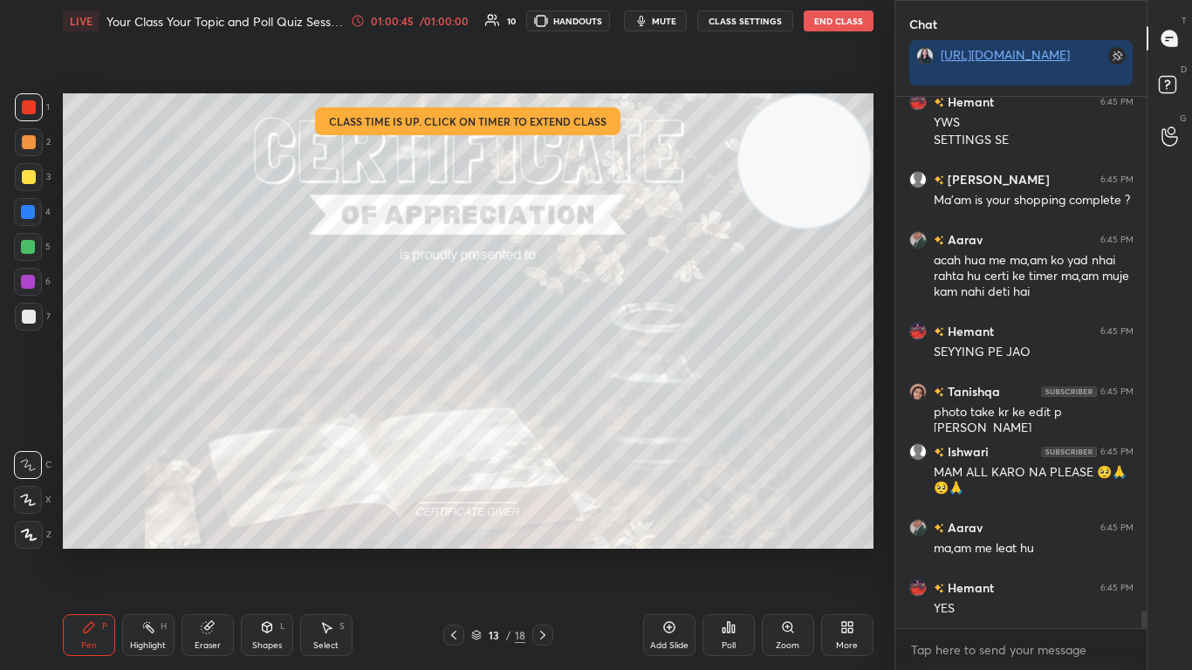
scroll to position [15722, 0]
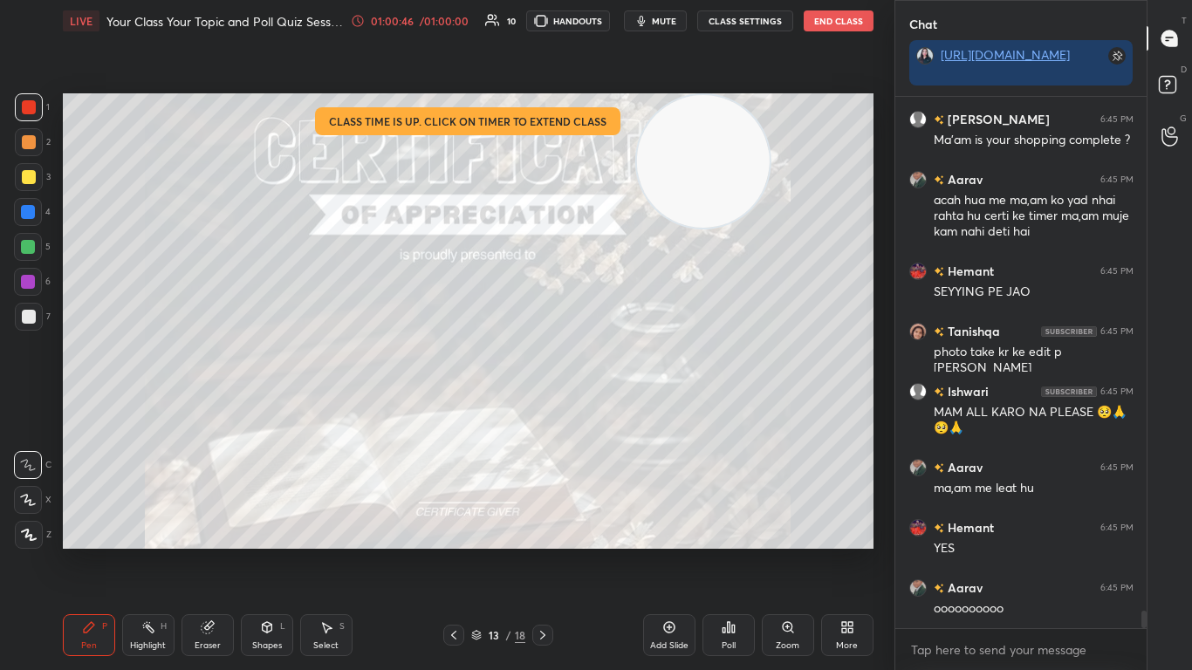
drag, startPoint x: 831, startPoint y: 150, endPoint x: 729, endPoint y: 54, distance: 140.1
click at [626, 54] on div "Setting up your live class Class time is up. Click on timer to extend class Pol…" at bounding box center [468, 321] width 825 height 558
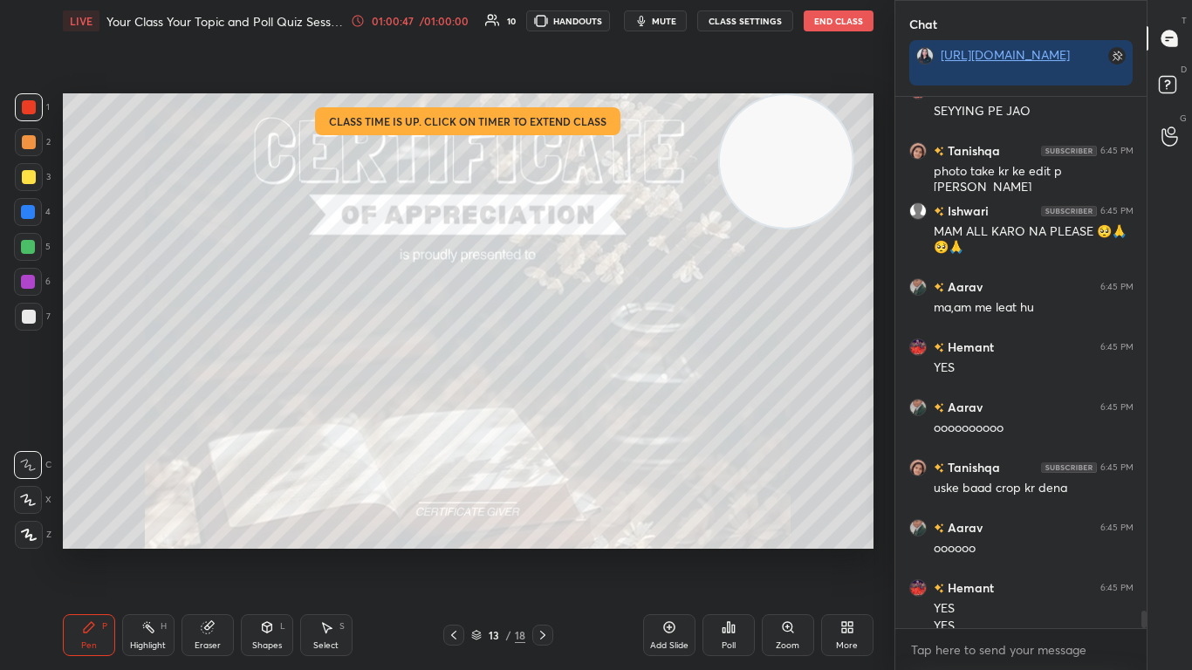
drag, startPoint x: 707, startPoint y: 155, endPoint x: 791, endPoint y: 130, distance: 88.3
click at [626, 130] on video at bounding box center [786, 162] width 134 height 134
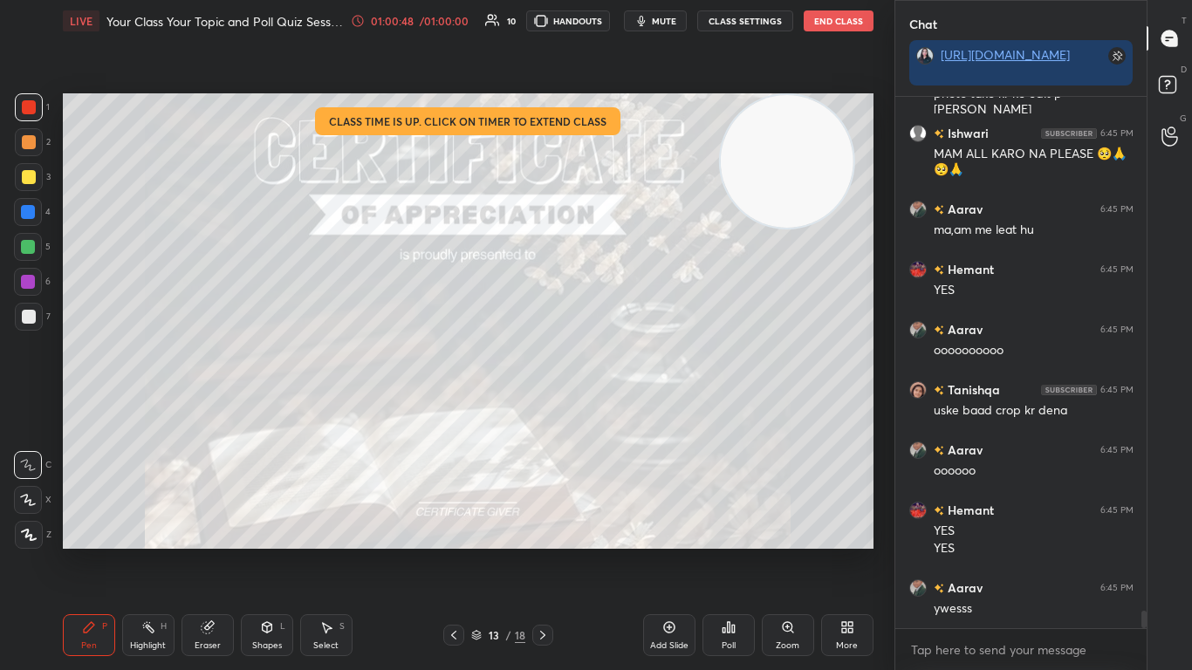
click at [626, 22] on button "CLASS SETTINGS" at bounding box center [745, 20] width 96 height 21
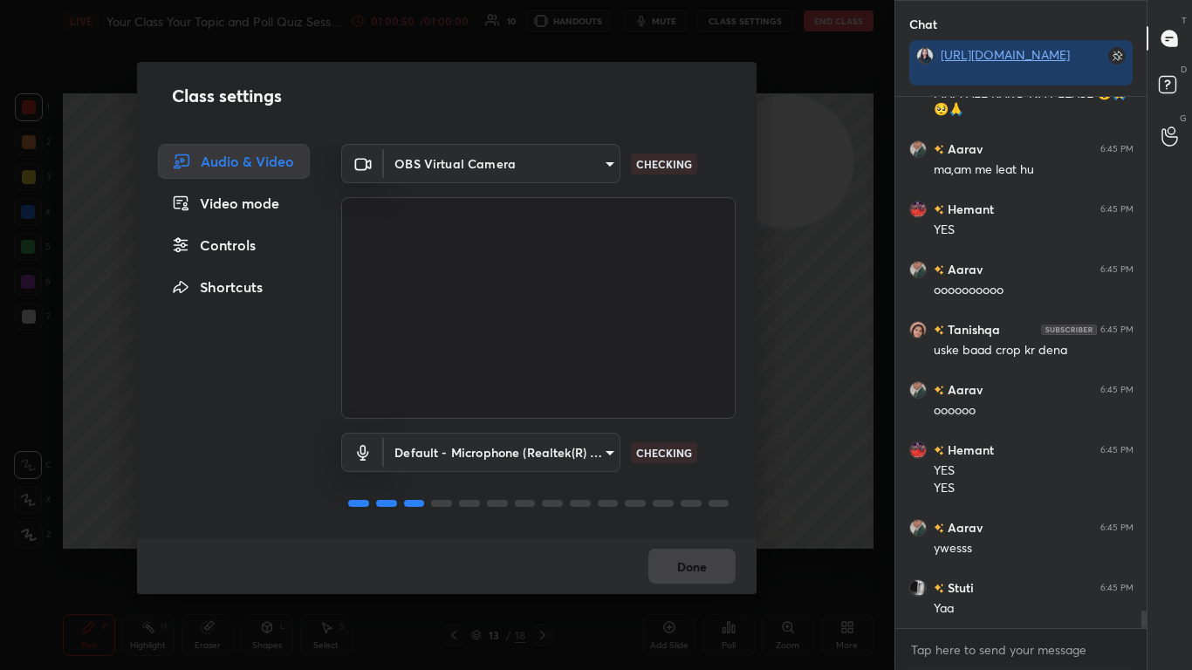
scroll to position [16101, 0]
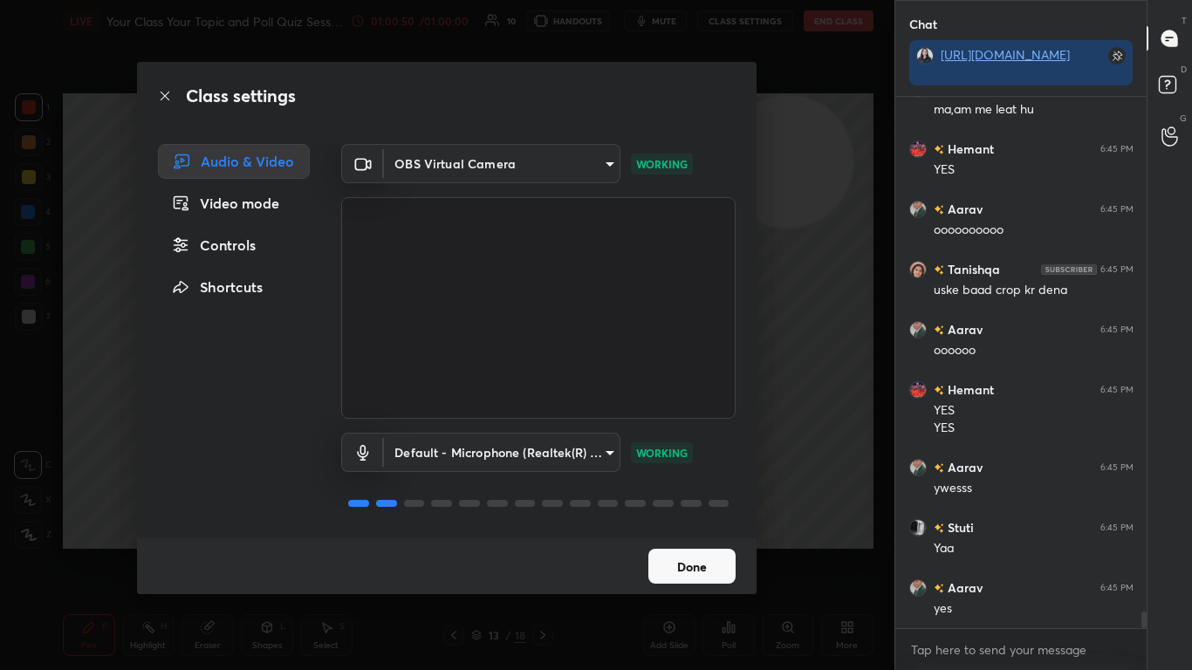
click at [242, 211] on div "Video mode" at bounding box center [234, 203] width 152 height 35
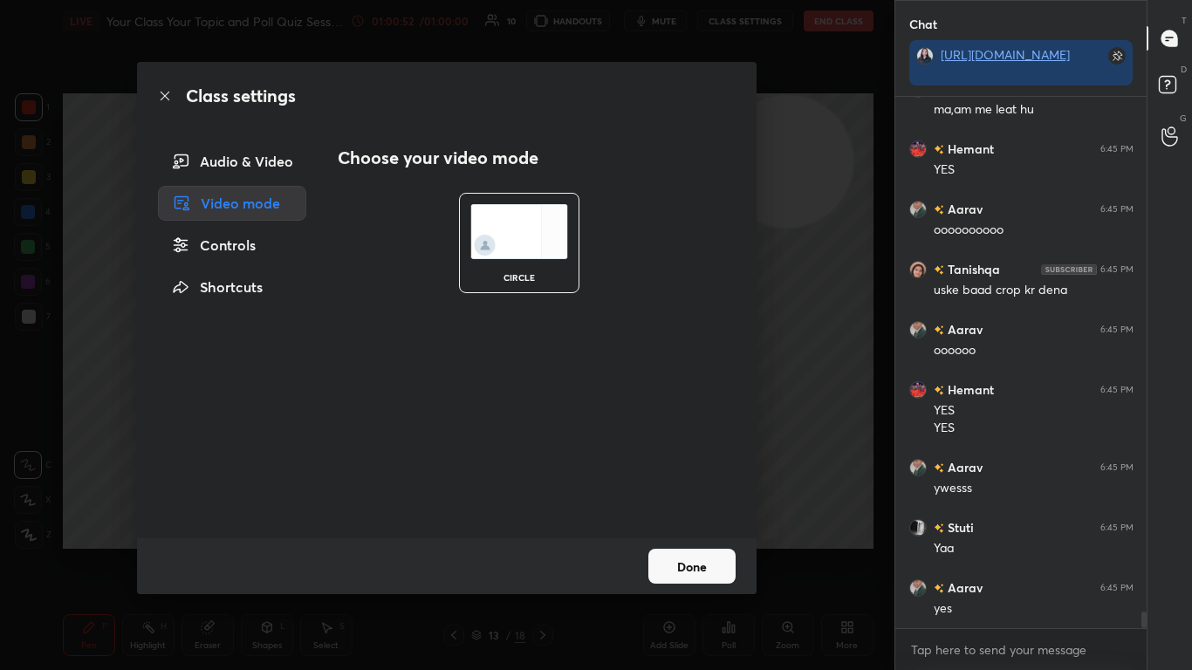
click at [243, 207] on div "Video mode" at bounding box center [232, 203] width 148 height 35
click at [245, 162] on div "Audio & Video" at bounding box center [232, 161] width 148 height 35
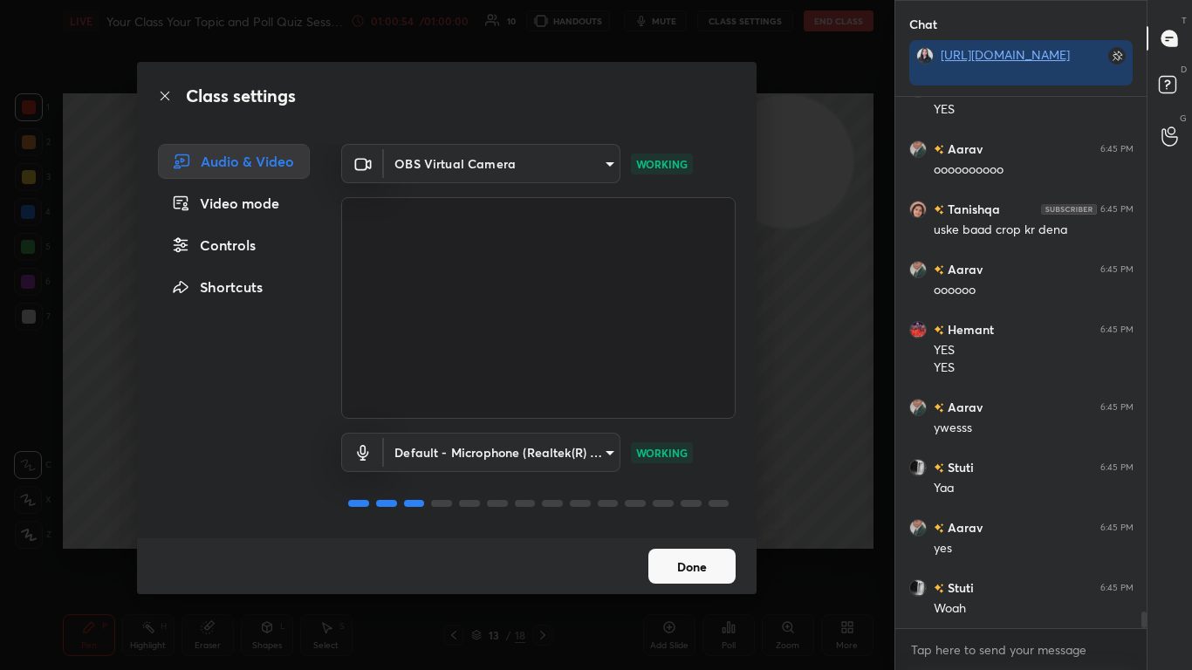
scroll to position [16221, 0]
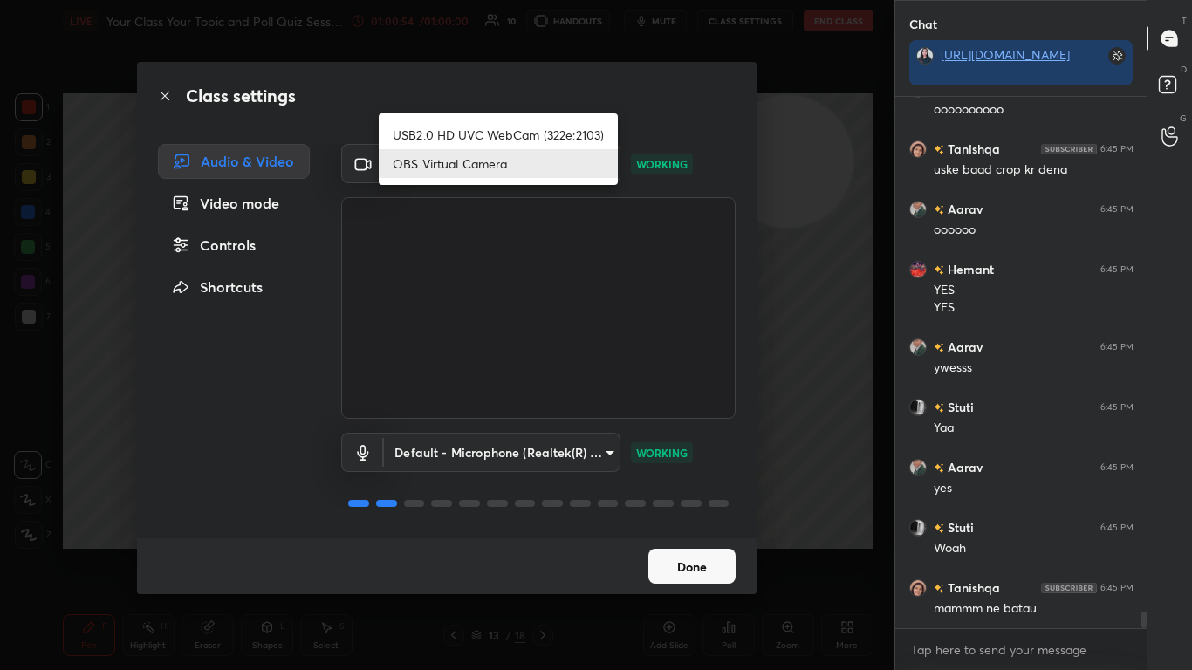
click at [568, 177] on body "1 2 3 4 5 6 7 C X Z C X Z E E Erase all H H LIVE Your Class Your Topic and Poll…" at bounding box center [596, 335] width 1192 height 670
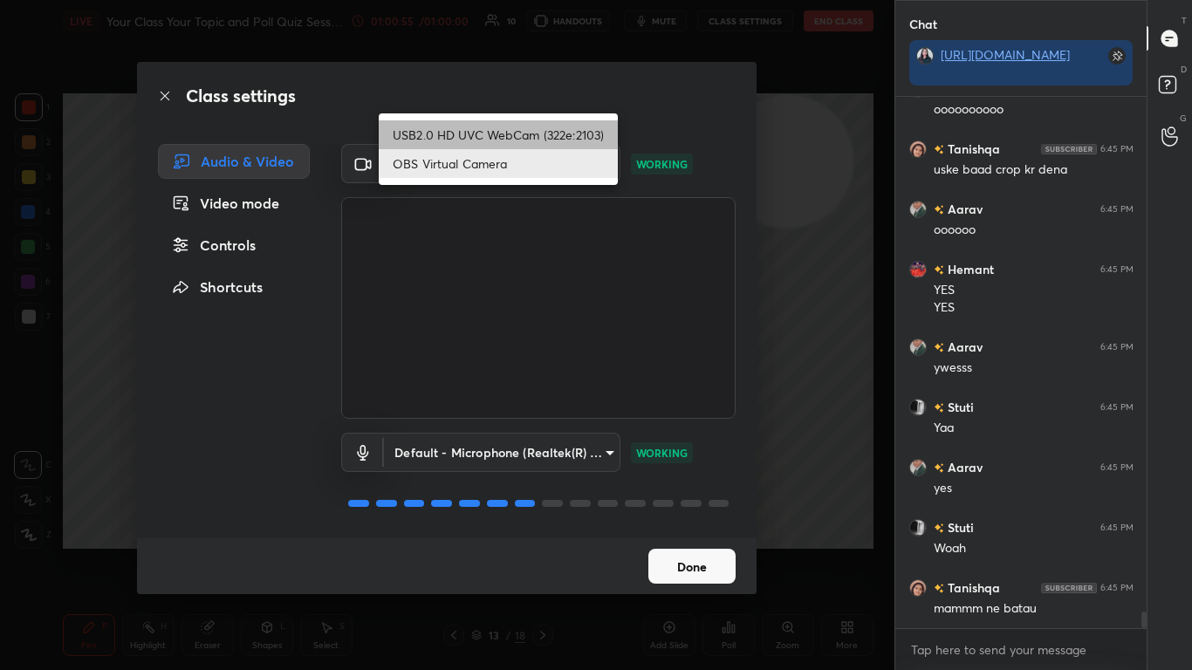
click at [524, 137] on li "USB2.0 HD UVC WebCam (322e:2103)" at bounding box center [498, 134] width 239 height 29
type input "59469016f4b8fd1c3a148cf41740ebec7eb2c4317ef9011aabd89a64ee169c0a"
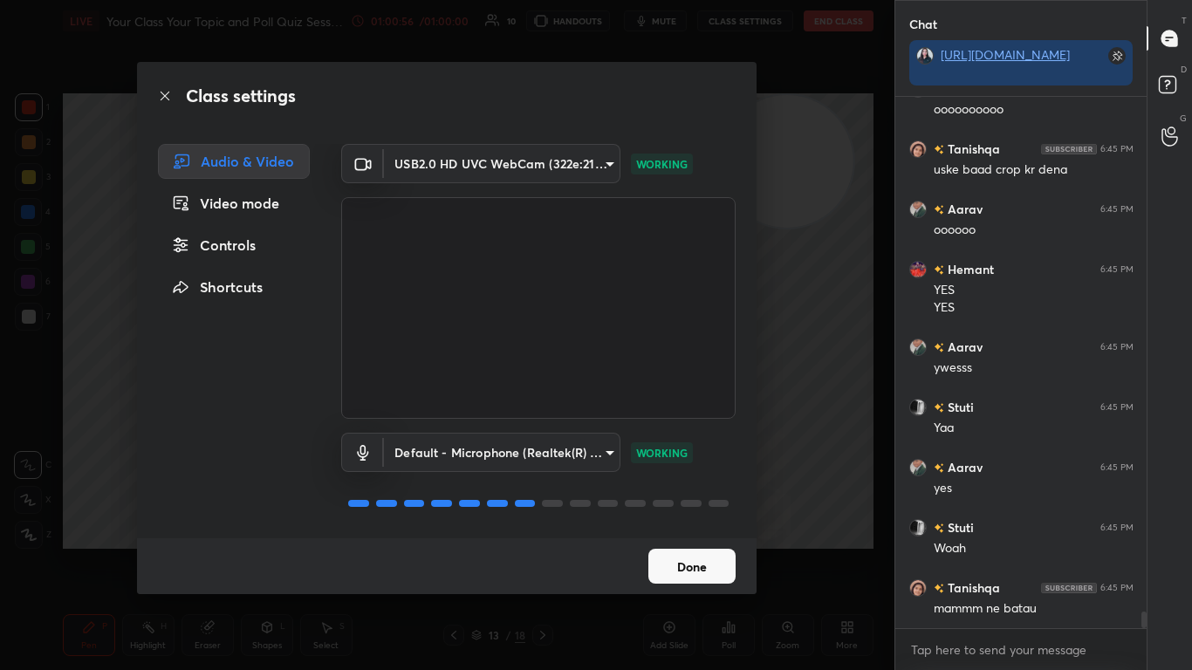
scroll to position [16281, 0]
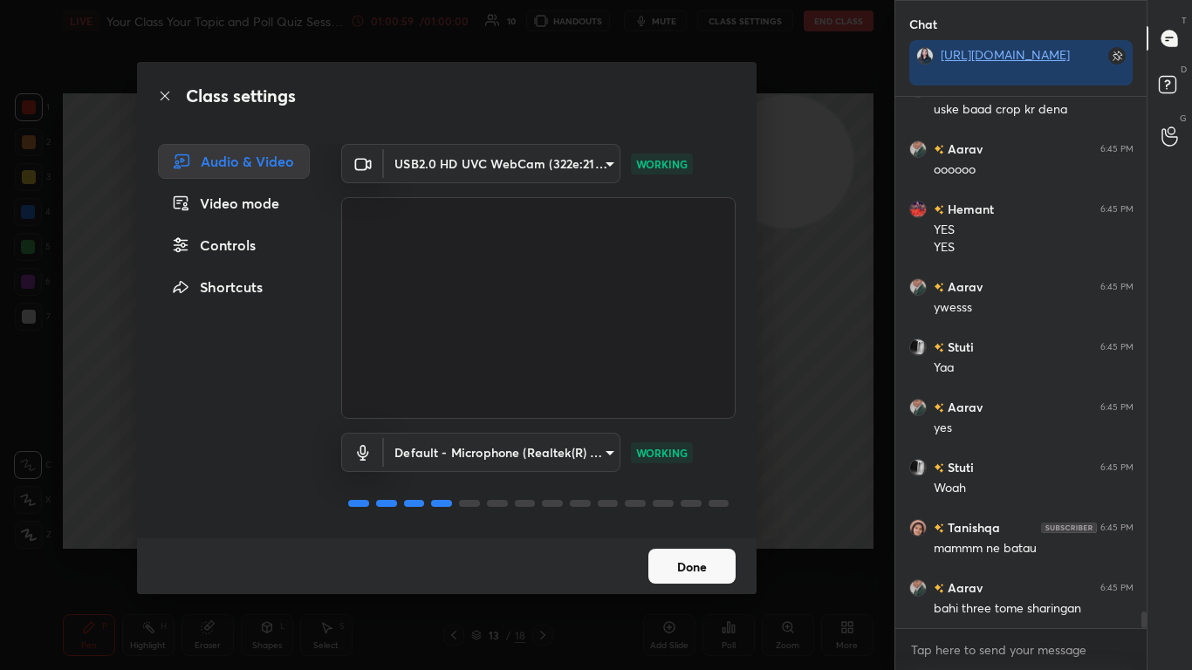
click at [626, 409] on button "Done" at bounding box center [691, 566] width 87 height 35
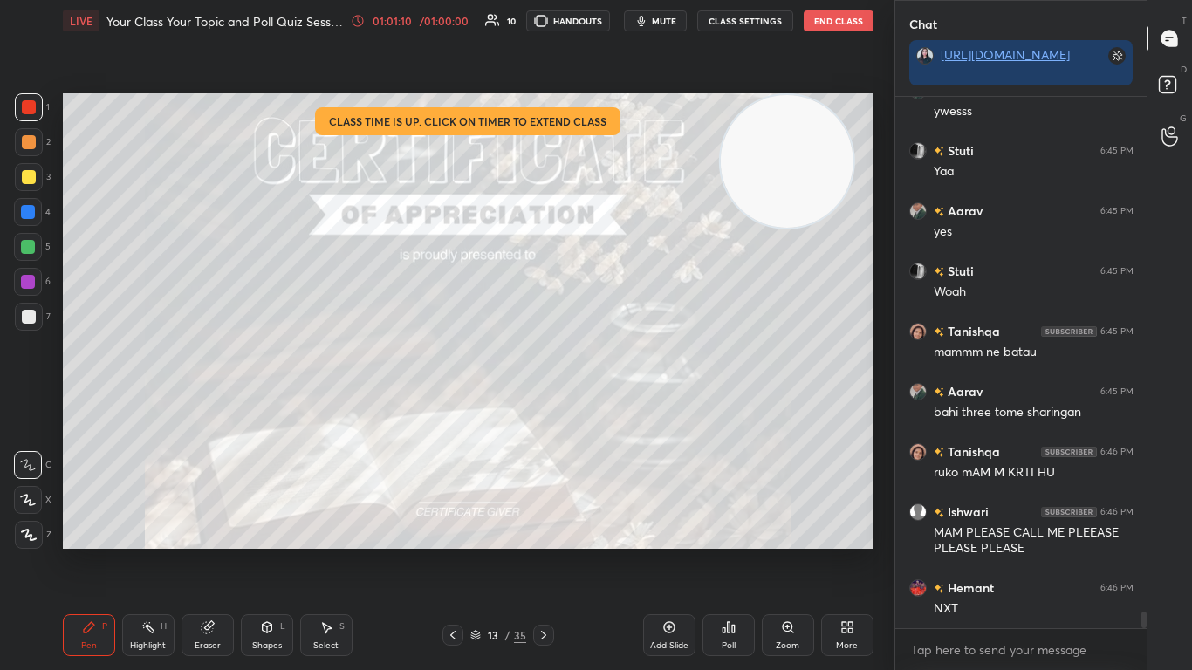
scroll to position [16538, 0]
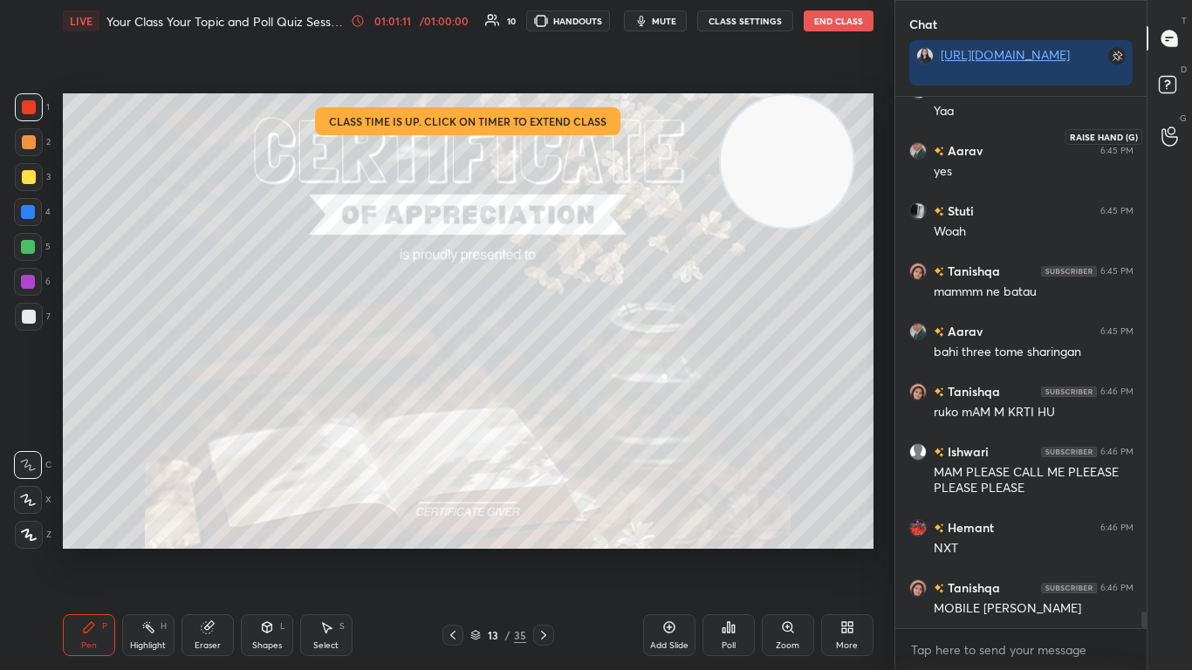
click at [626, 138] on icon at bounding box center [1169, 137] width 17 height 20
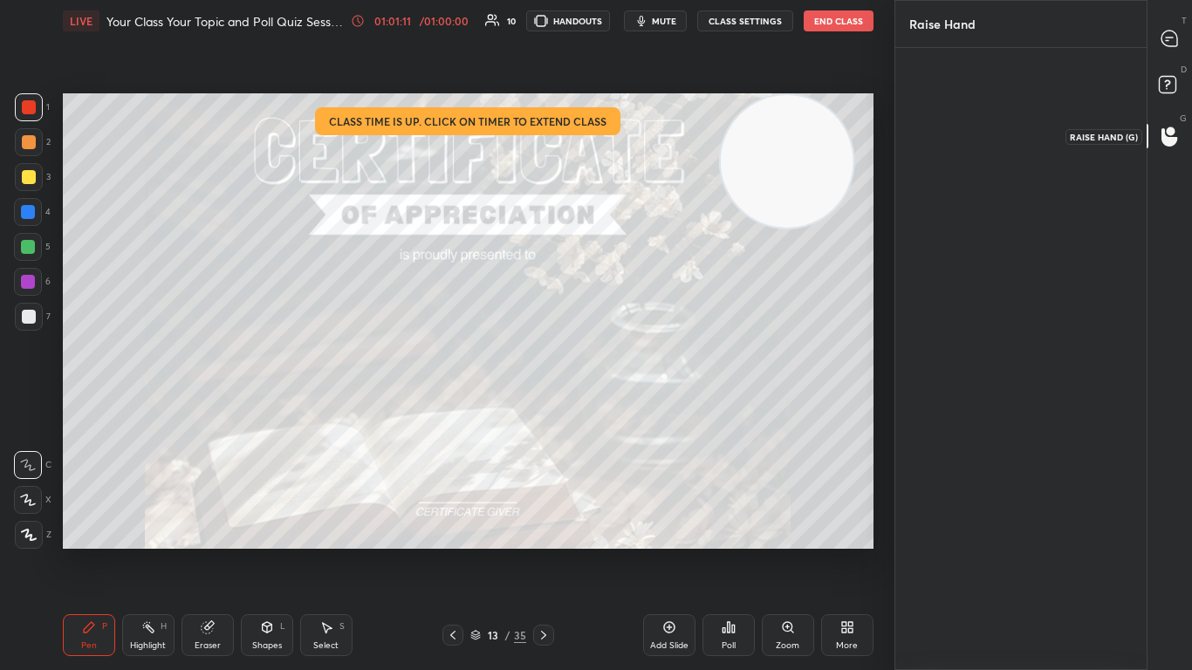
scroll to position [6, 6]
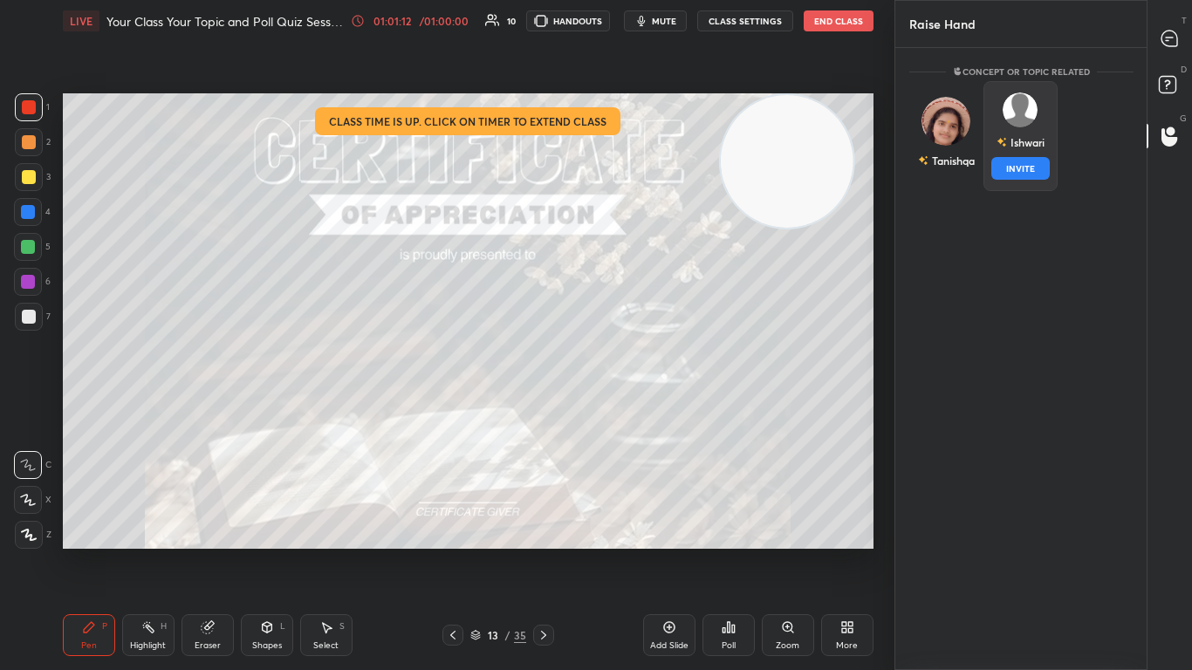
click at [626, 150] on div "Ishwari" at bounding box center [1020, 142] width 48 height 30
click at [626, 170] on button "INVITE" at bounding box center [1019, 168] width 58 height 23
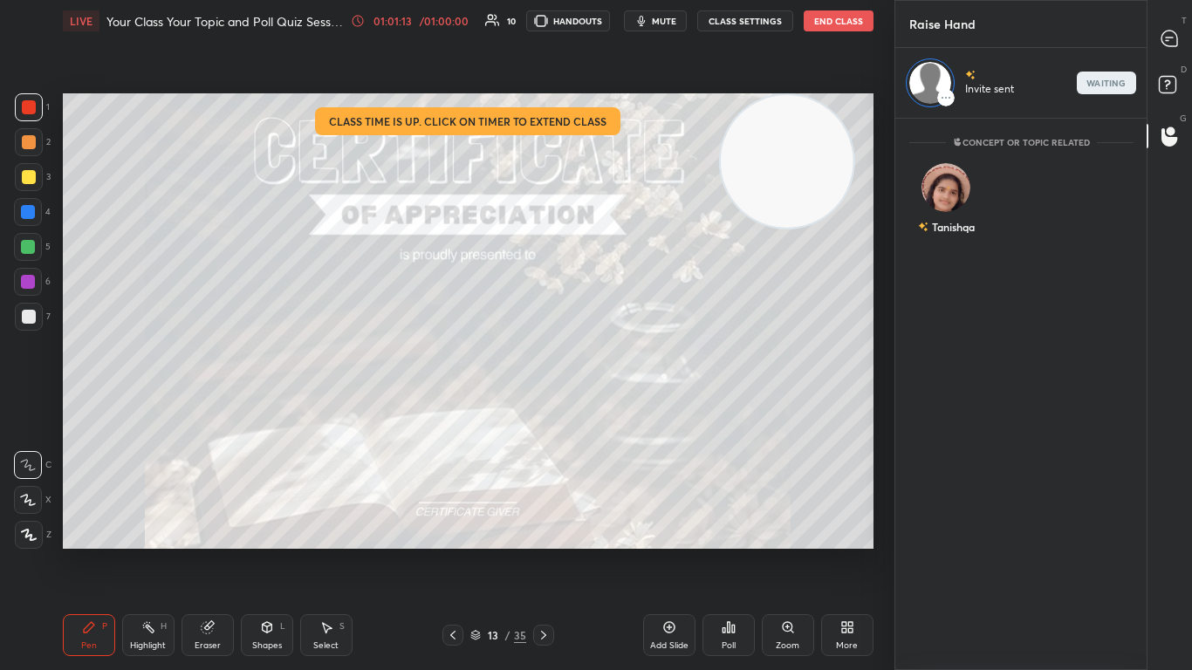
scroll to position [546, 246]
click at [626, 31] on div at bounding box center [1170, 38] width 35 height 31
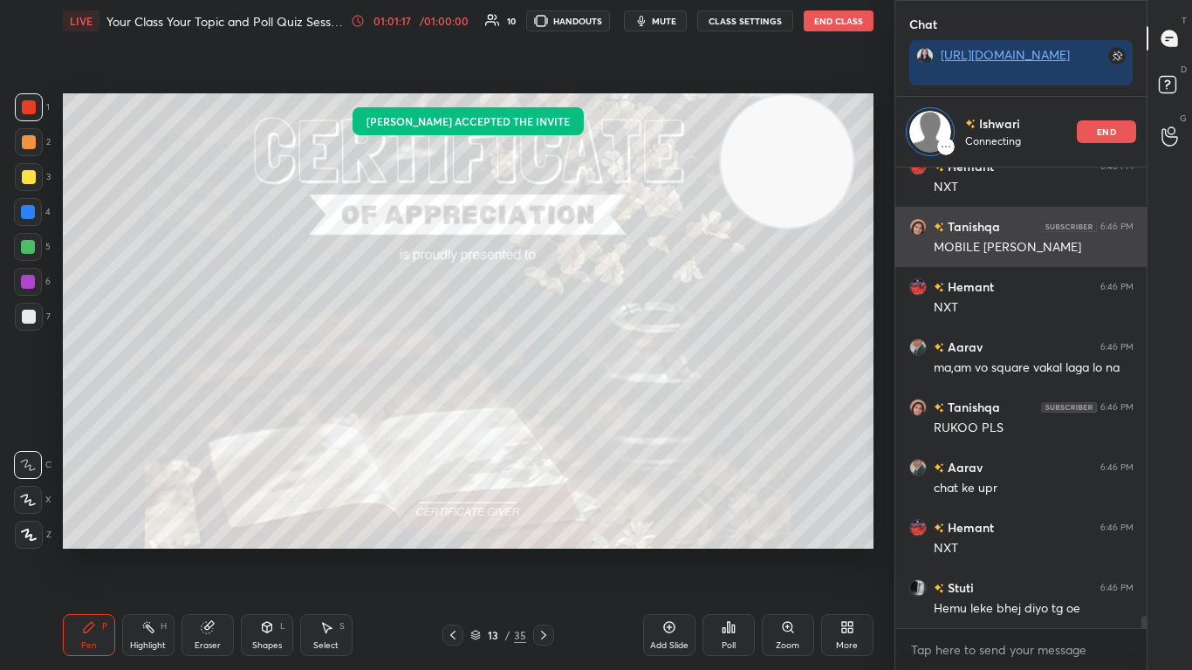
scroll to position [17559, 0]
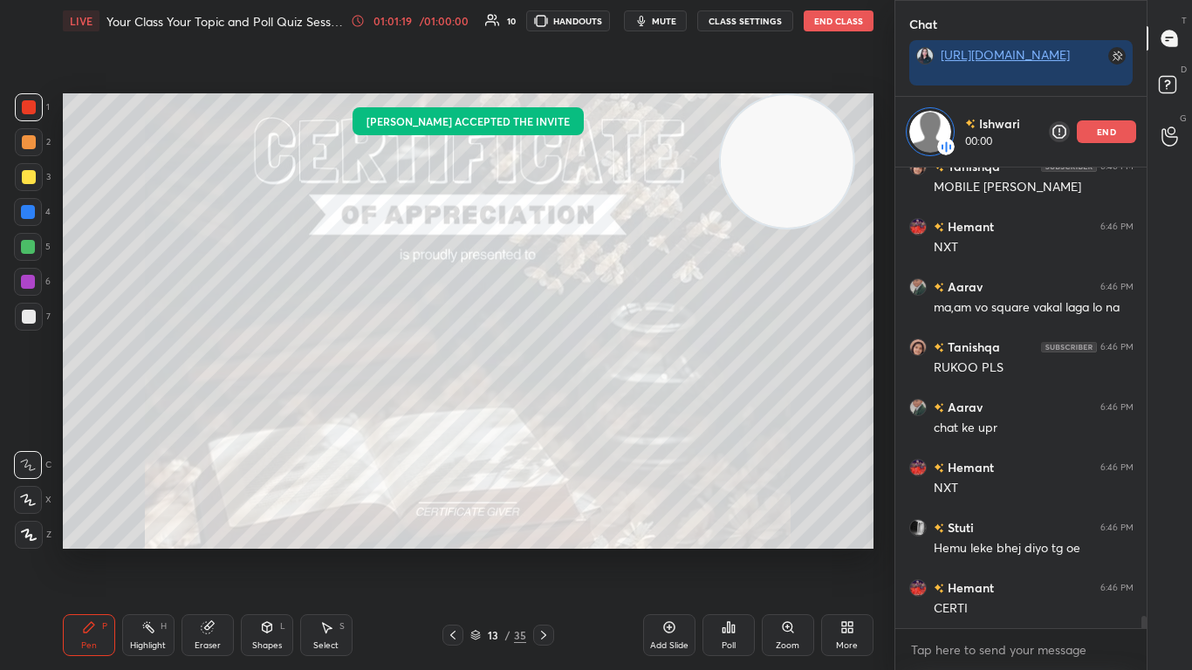
click at [453, 409] on icon at bounding box center [453, 635] width 14 height 14
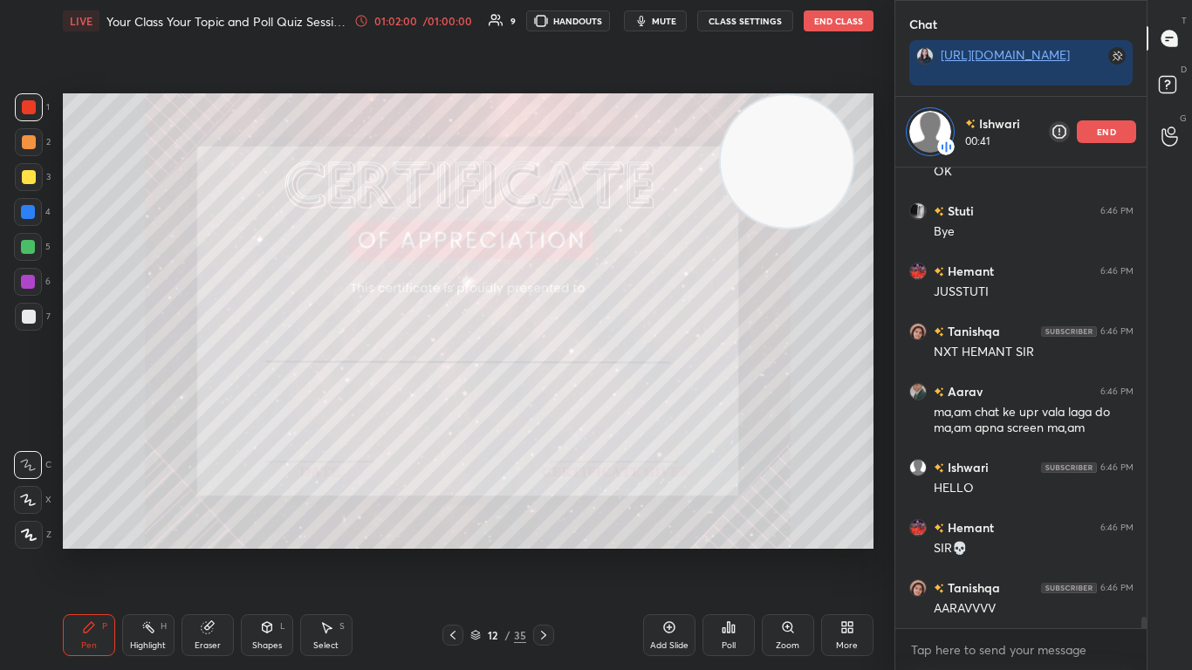
scroll to position [18074, 0]
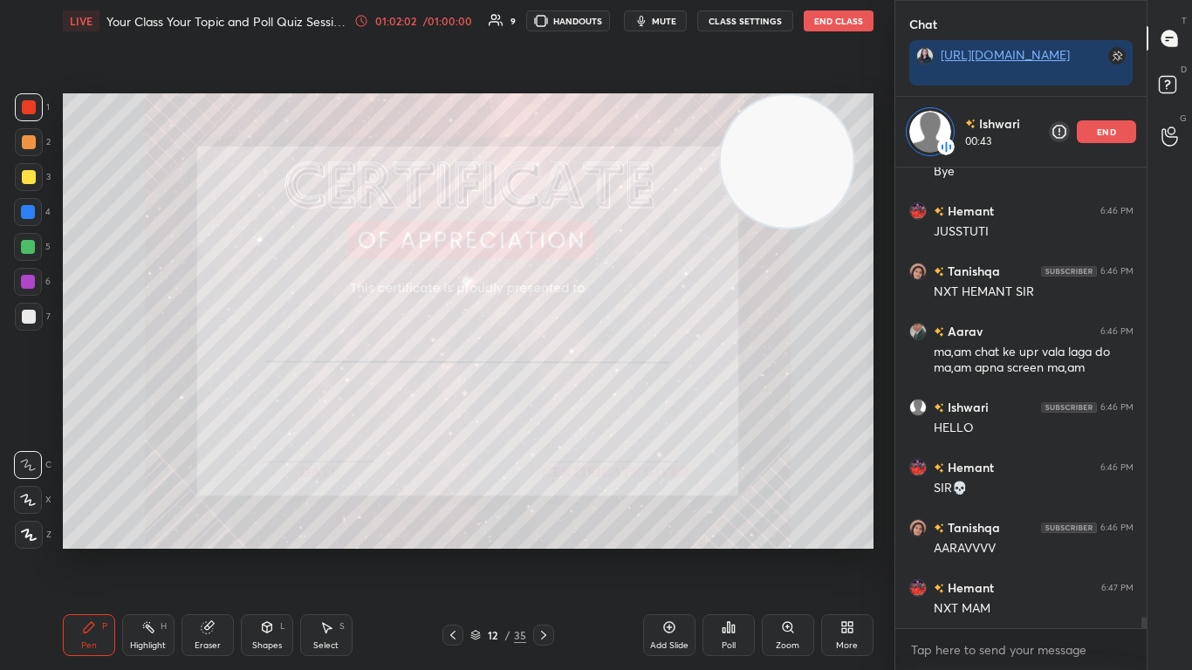
click at [450, 409] on icon at bounding box center [453, 635] width 14 height 14
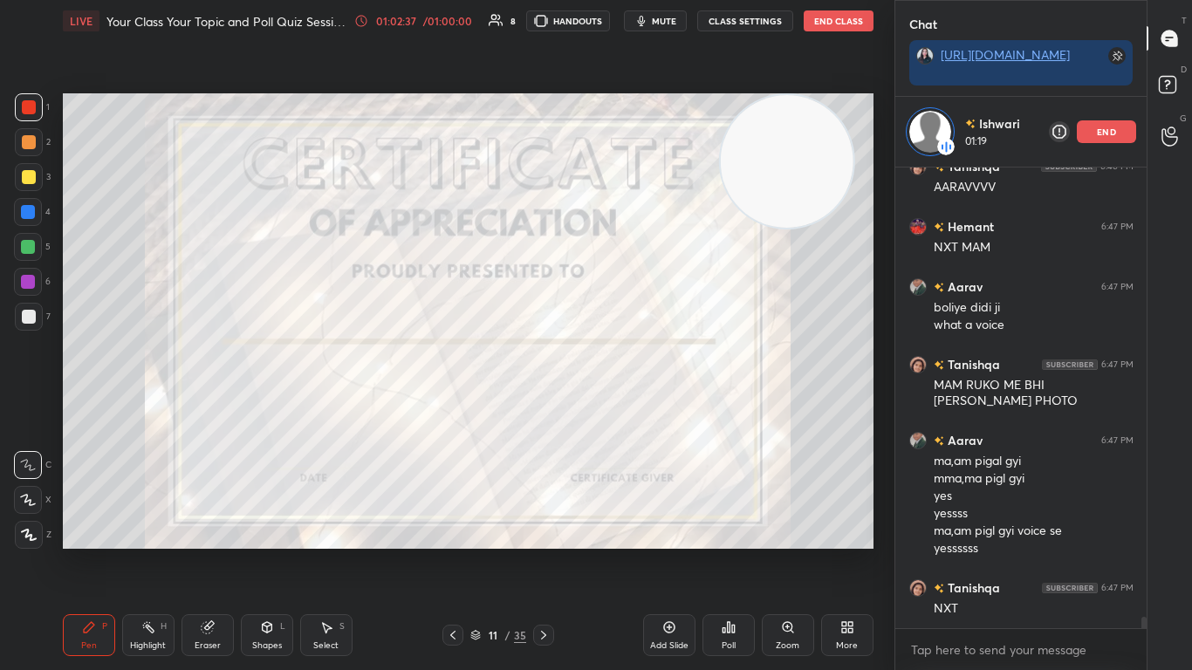
scroll to position [18495, 0]
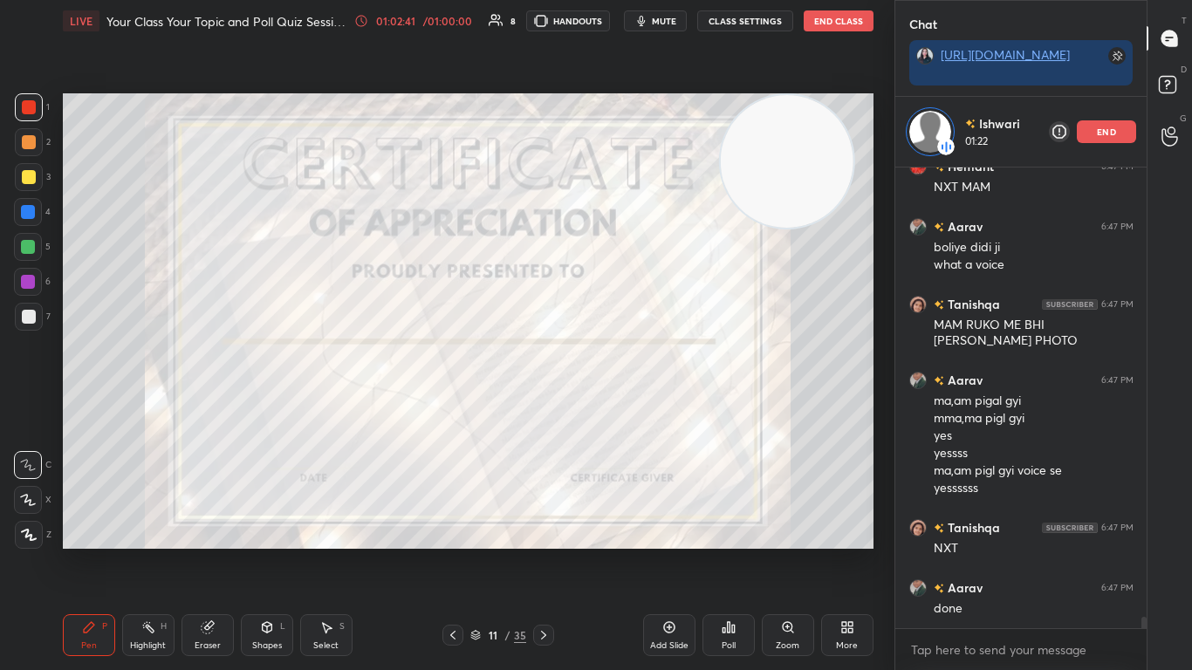
click at [456, 409] on icon at bounding box center [453, 635] width 14 height 14
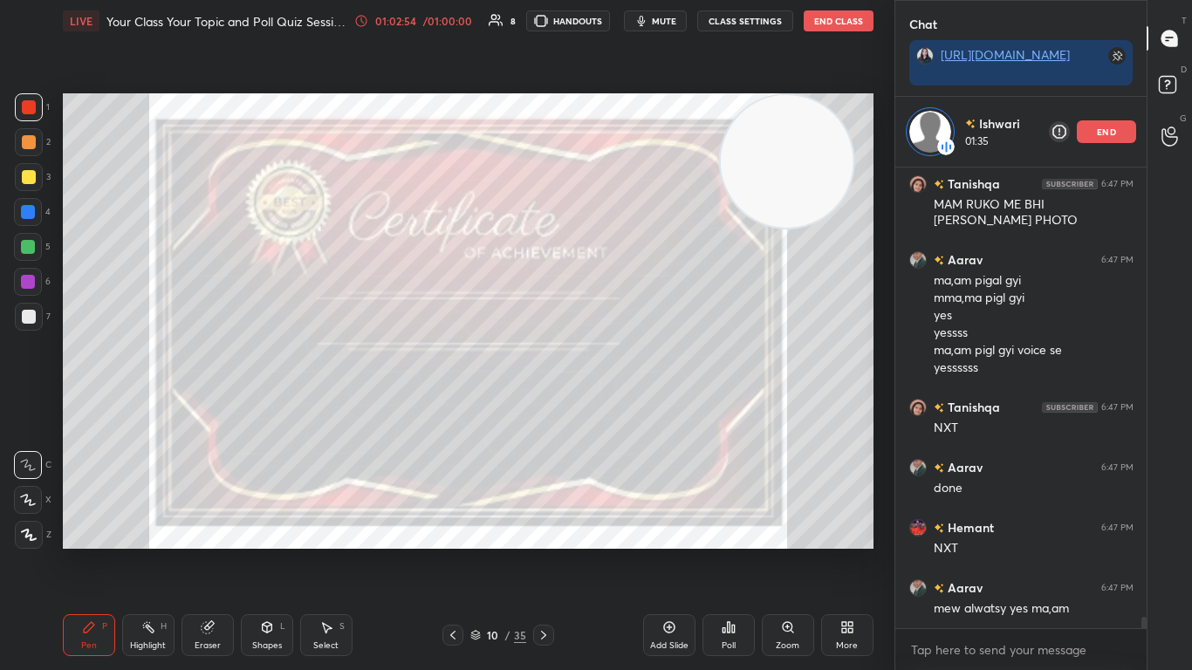
scroll to position [18676, 0]
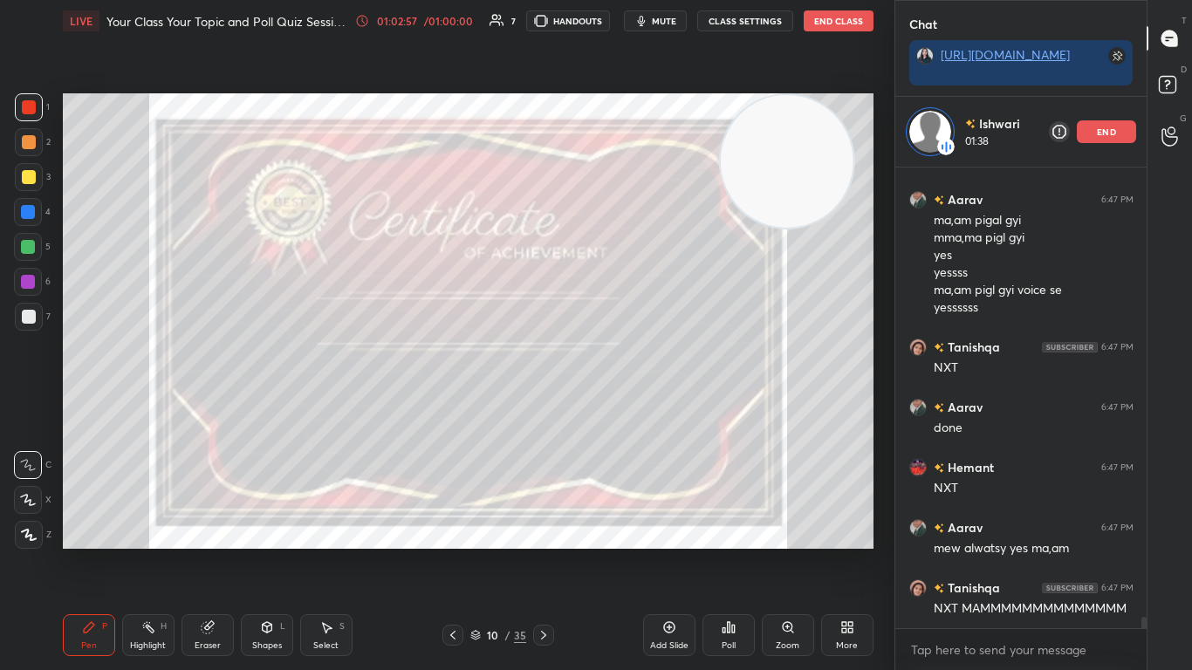
click at [451, 409] on icon at bounding box center [453, 635] width 14 height 14
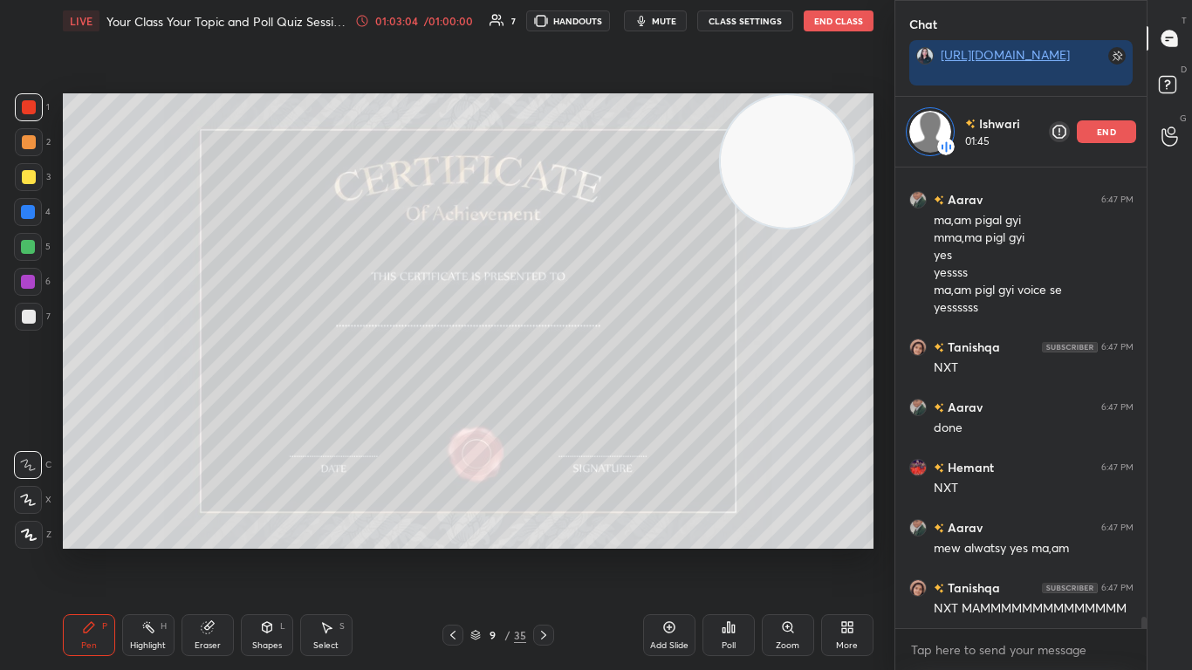
click at [626, 124] on div "end" at bounding box center [1106, 131] width 59 height 23
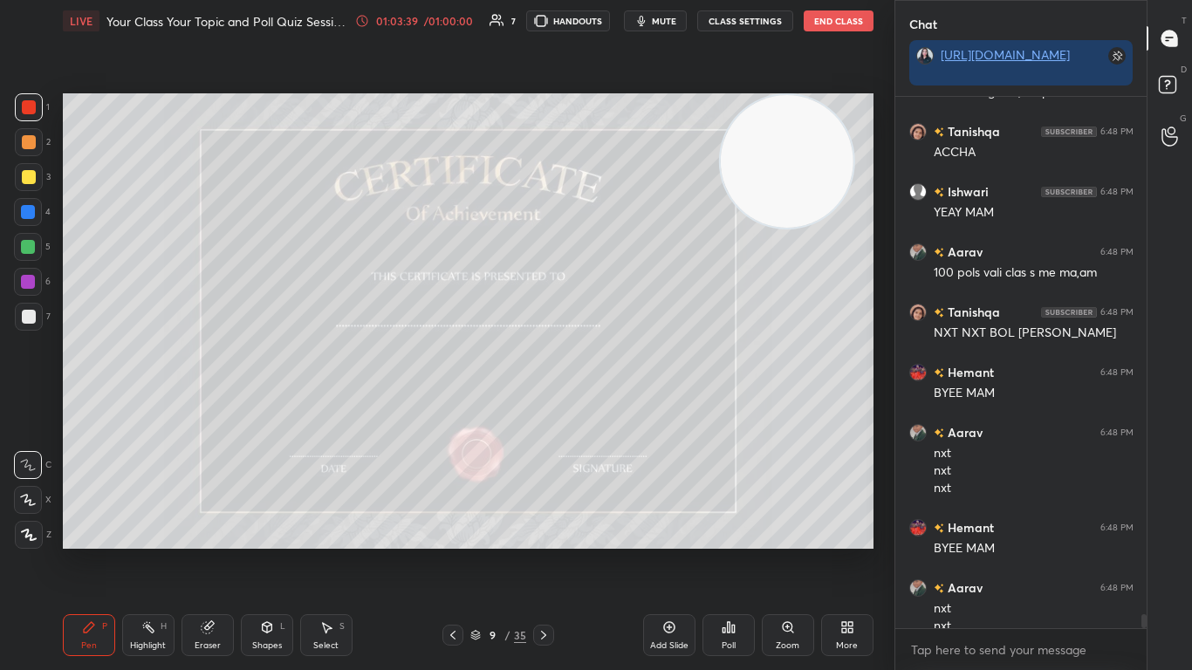
scroll to position [19291, 0]
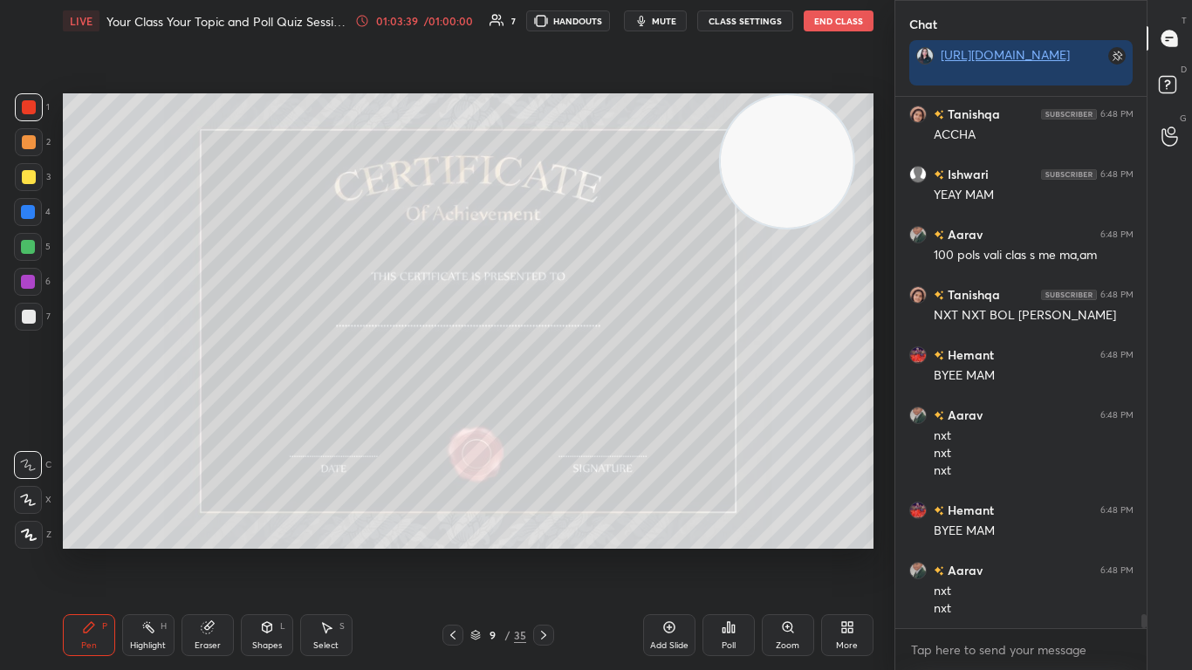
click at [626, 23] on button "End Class" at bounding box center [839, 20] width 70 height 21
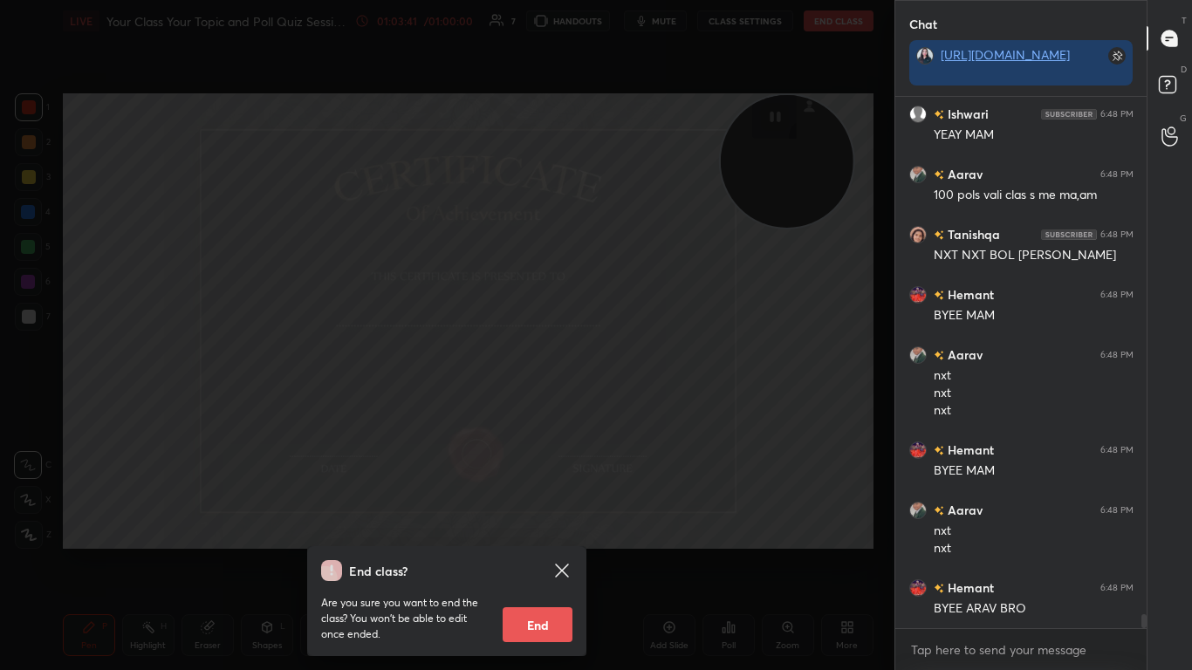
scroll to position [19412, 0]
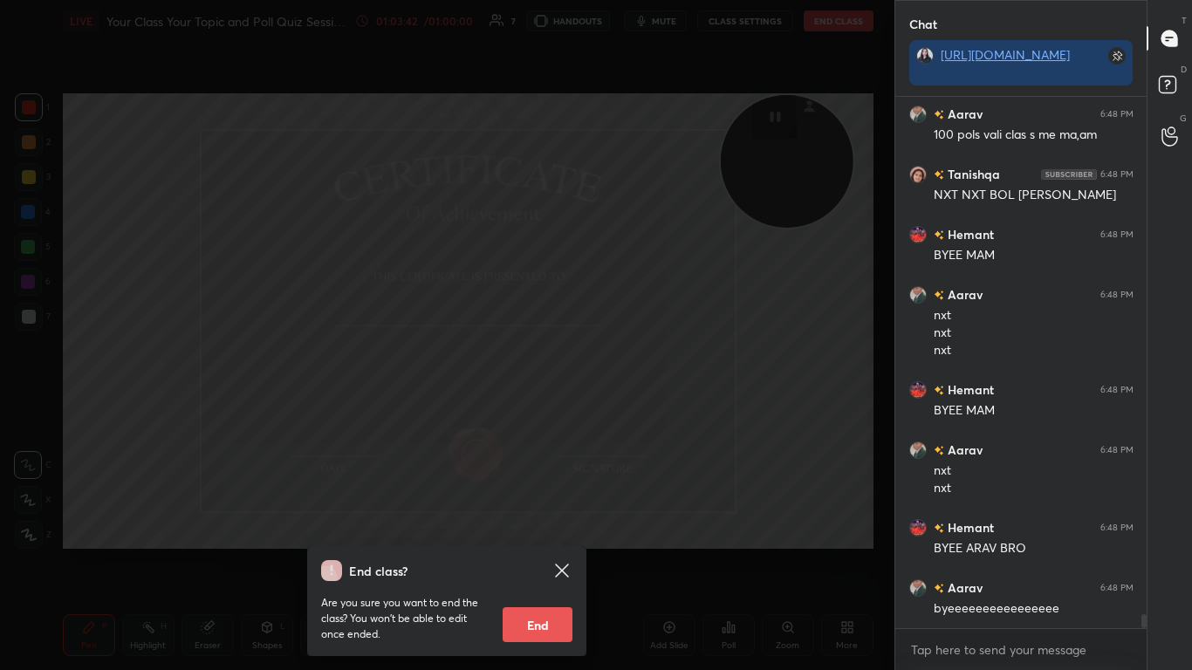
click at [524, 409] on button "End" at bounding box center [538, 624] width 70 height 35
type textarea "x"
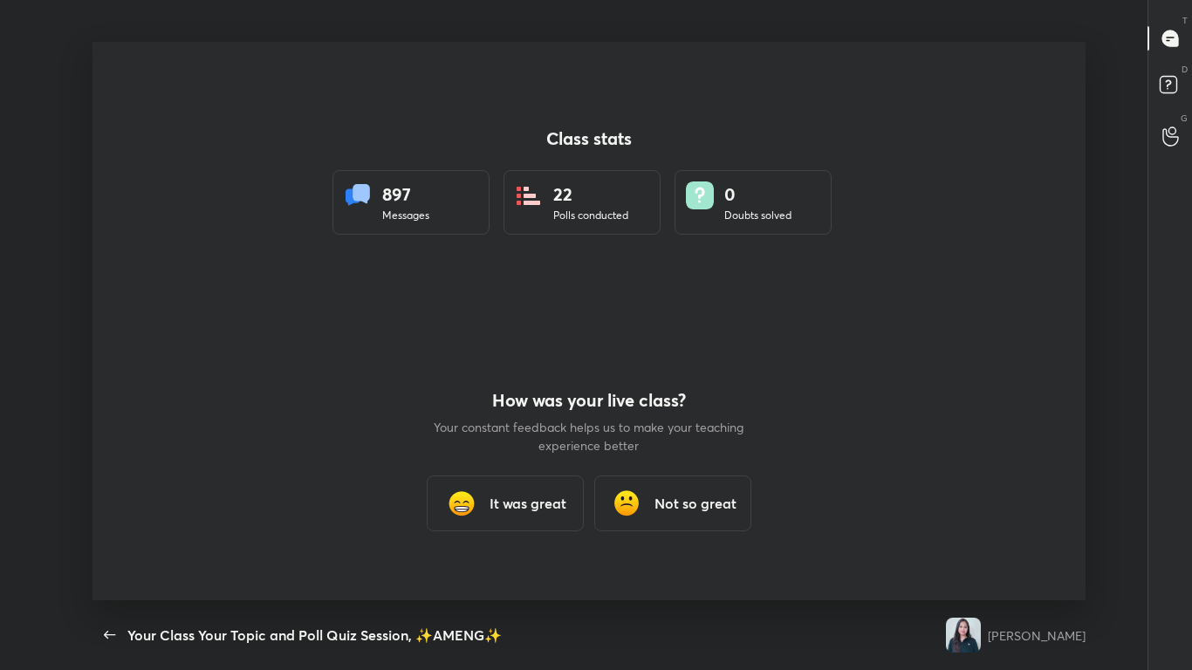
scroll to position [6, 1]
